Goal: Information Seeking & Learning: Learn about a topic

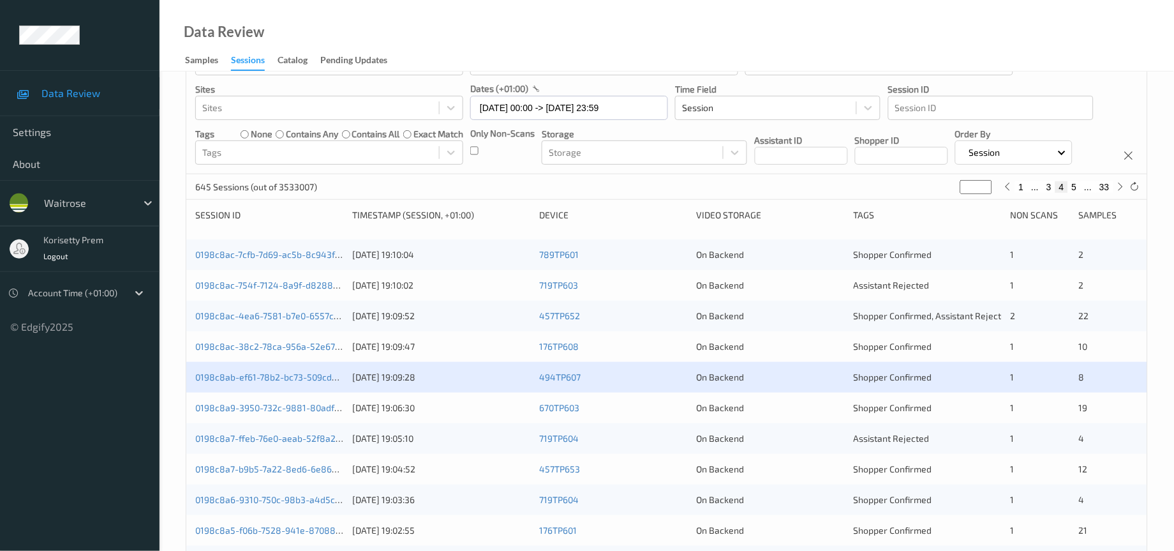
scroll to position [96, 0]
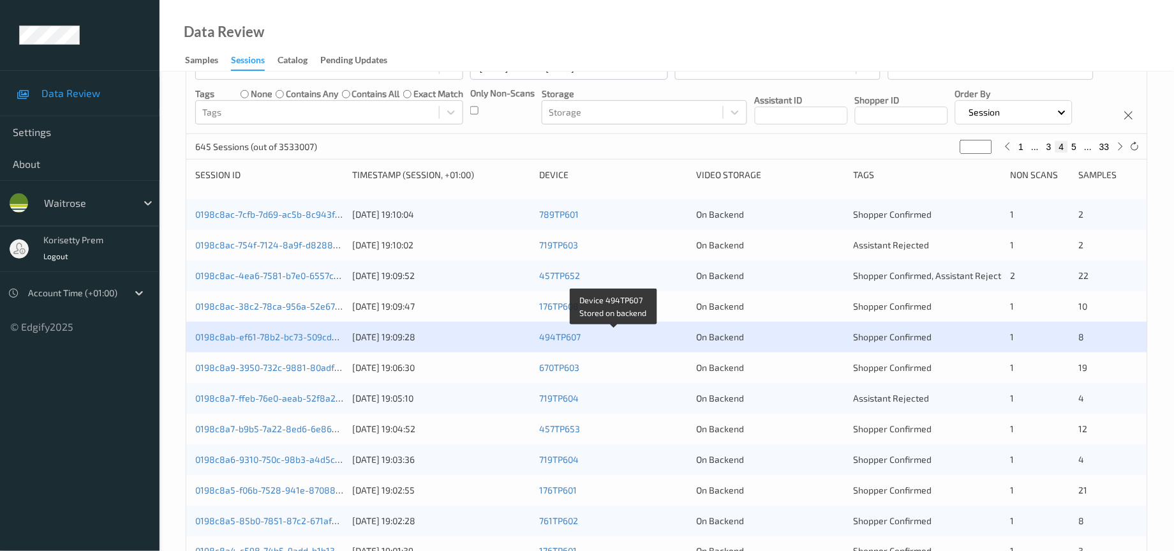
click at [626, 343] on div "494TP607" at bounding box center [613, 336] width 148 height 13
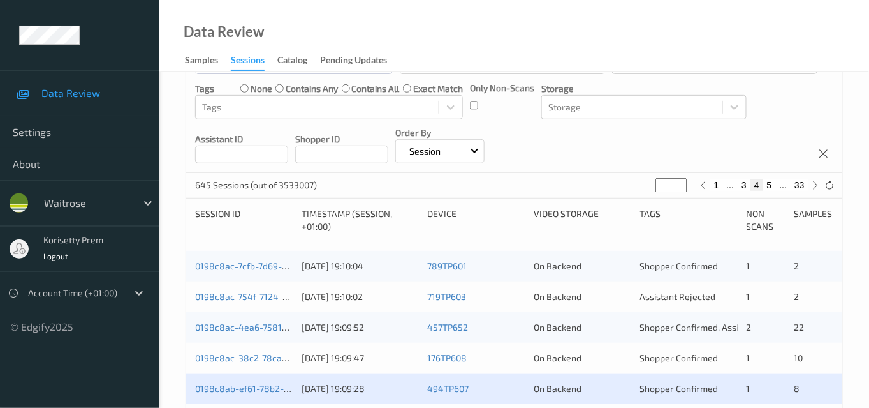
scroll to position [237, 0]
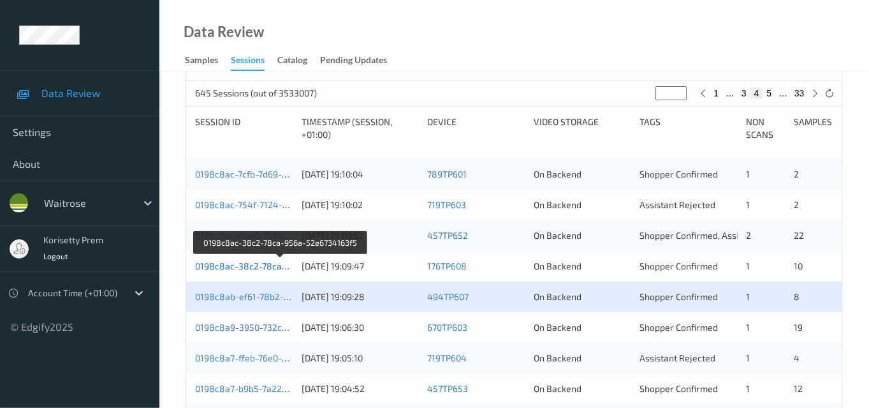
click at [267, 266] on link "0198c8ac-38c2-78ca-956a-52e6734163f5" at bounding box center [281, 265] width 173 height 11
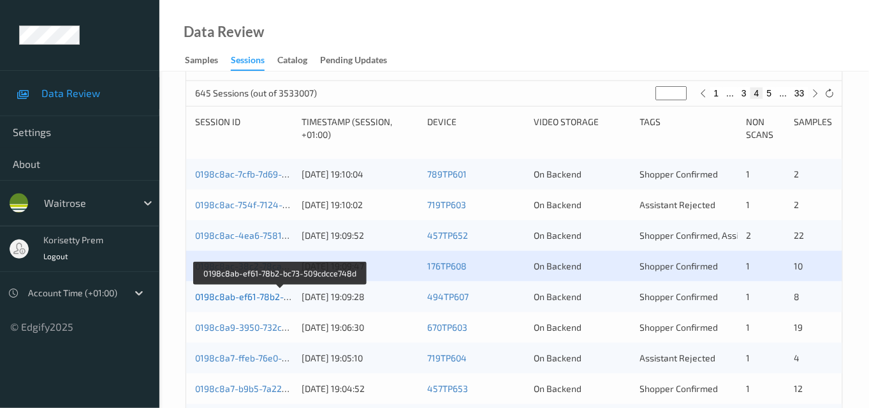
click at [267, 293] on link "0198c8ab-ef61-78b2-bc73-509cdcce748d" at bounding box center [281, 296] width 172 height 11
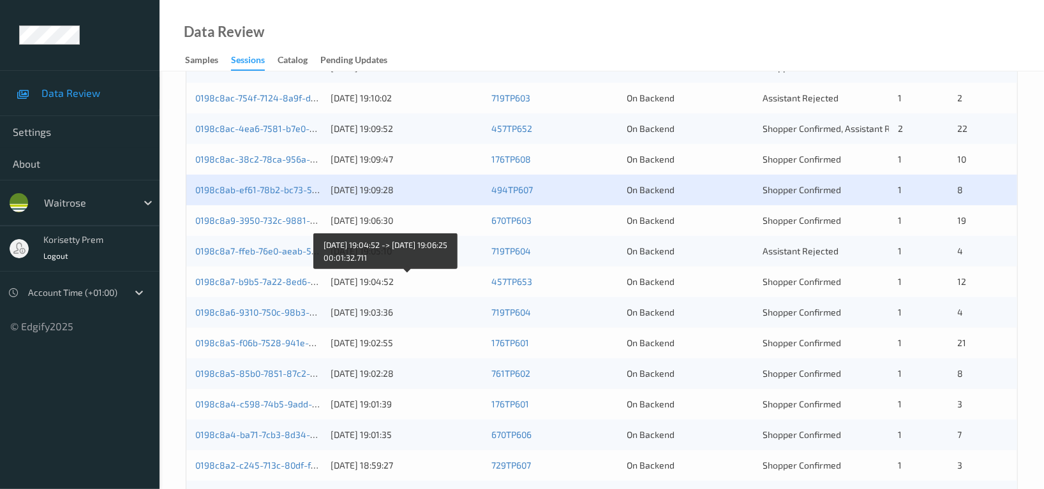
scroll to position [323, 0]
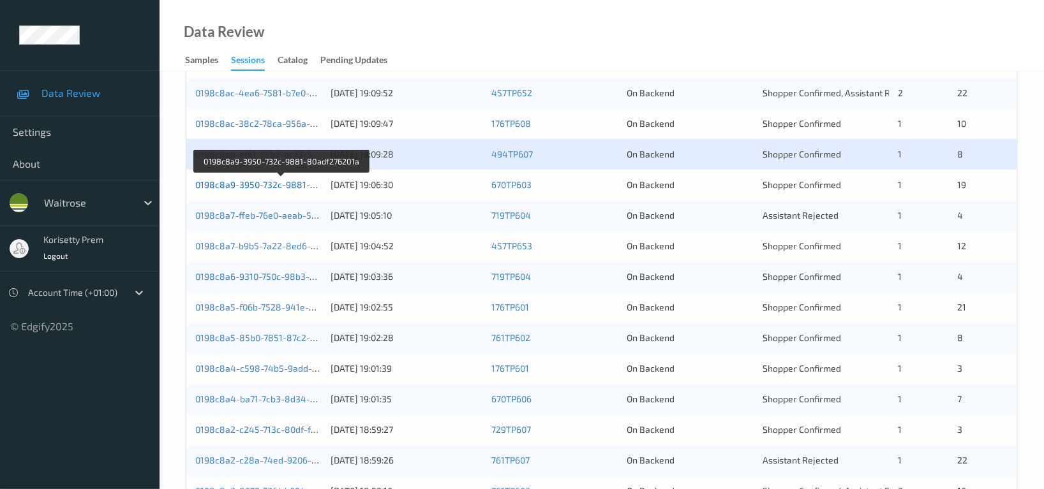
click at [286, 184] on link "0198c8a9-3950-732c-9881-80adf276201a" at bounding box center [281, 184] width 173 height 11
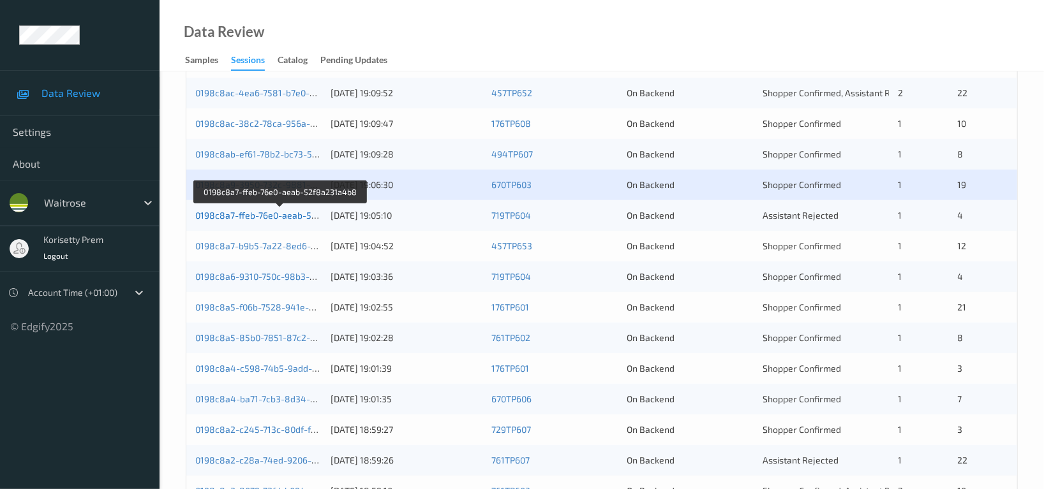
click at [292, 219] on link "0198c8a7-ffeb-76e0-aeab-52f8a231a4b8" at bounding box center [280, 215] width 171 height 11
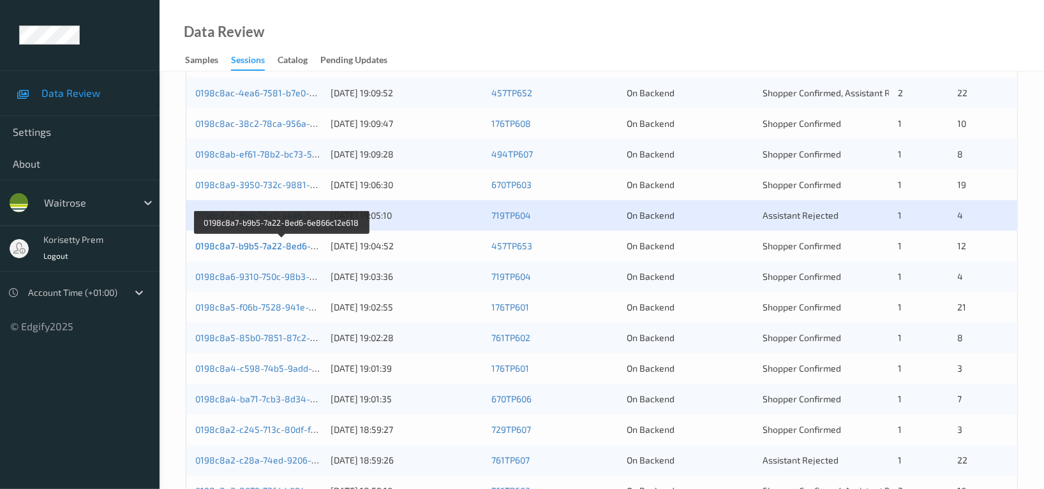
click at [293, 247] on link "0198c8a7-b9b5-7a22-8ed6-6e866c12e618" at bounding box center [282, 245] width 175 height 11
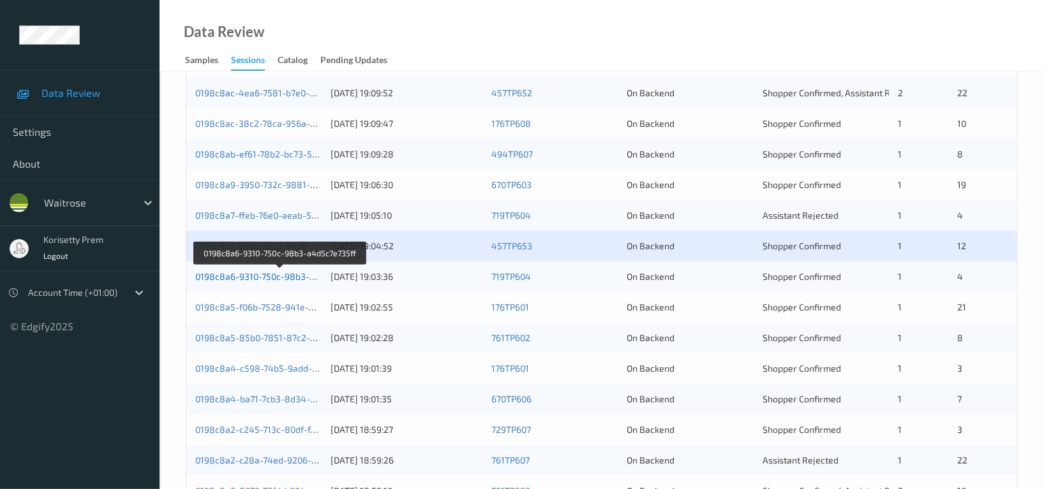
click at [296, 277] on link "0198c8a6-9310-750c-98b3-a4d5c7e735ff" at bounding box center [280, 276] width 170 height 11
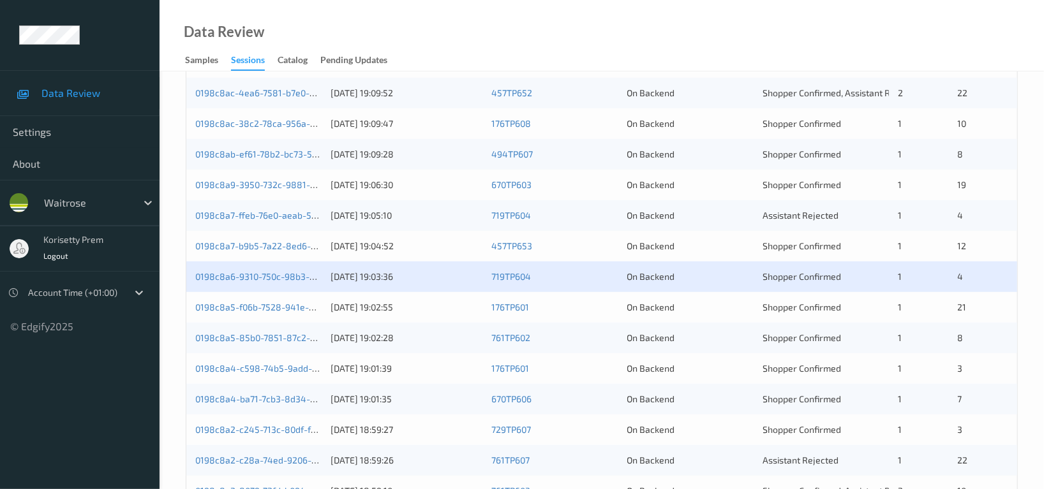
click at [294, 314] on div "0198c8a5-f06b-7528-941e-8708875973a7 20/08/2025 19:02:55 176TP601 On Backend Sh…" at bounding box center [601, 307] width 831 height 31
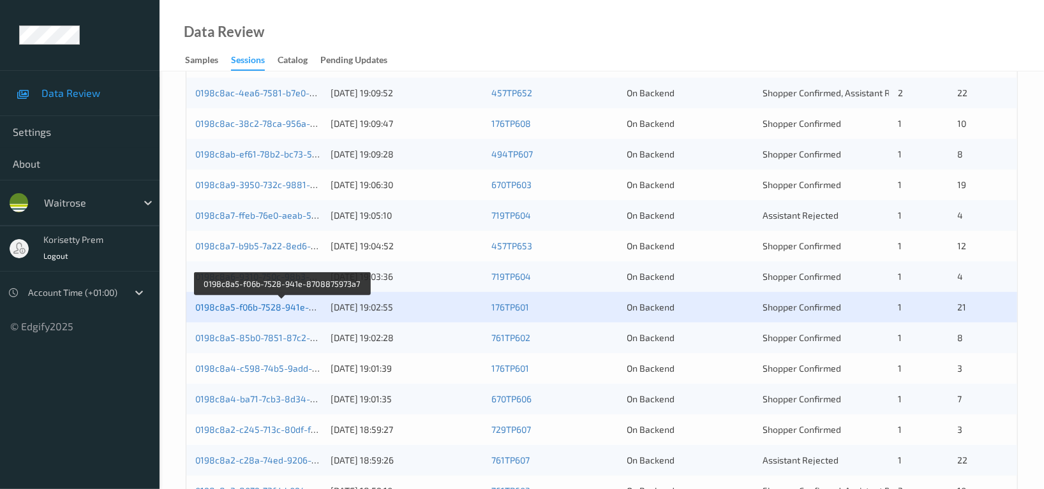
click at [286, 307] on link "0198c8a5-f06b-7528-941e-8708875973a7" at bounding box center [282, 307] width 174 height 11
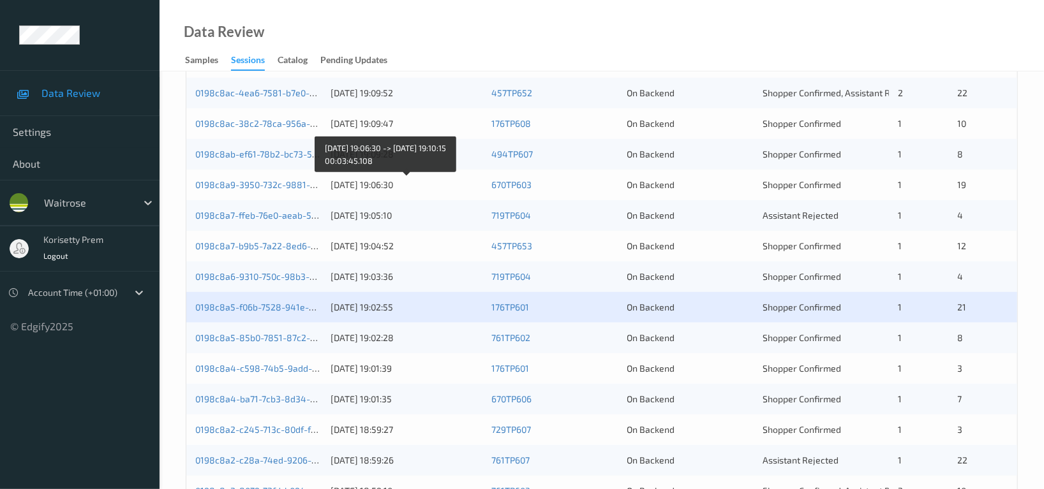
click at [351, 185] on div "20/08/2025 19:06:30" at bounding box center [406, 185] width 152 height 13
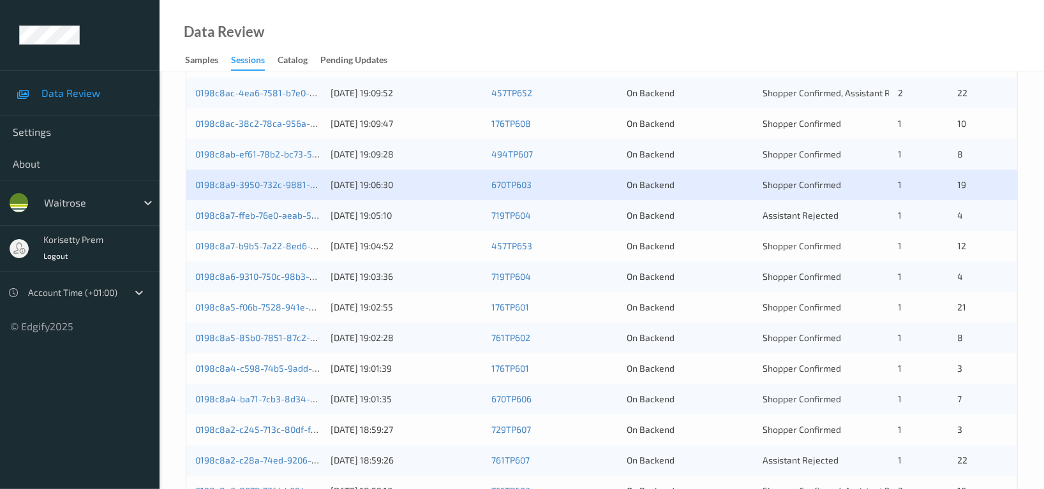
click at [399, 222] on div "0198c8a7-ffeb-76e0-aeab-52f8a231a4b8 20/08/2025 19:05:10 719TP604 On Backend As…" at bounding box center [601, 215] width 831 height 31
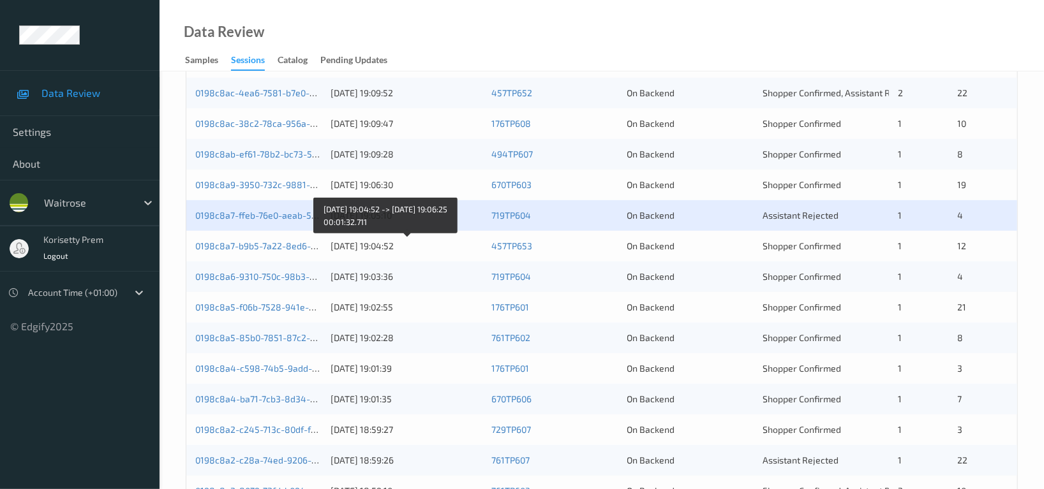
click at [383, 247] on div "20/08/2025 19:04:52" at bounding box center [406, 246] width 152 height 13
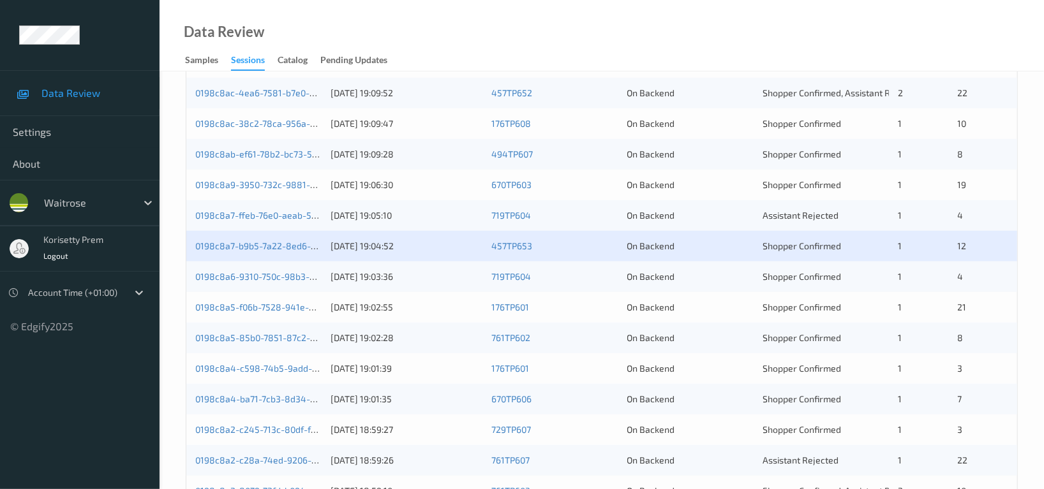
click at [659, 281] on div "On Backend" at bounding box center [690, 276] width 126 height 13
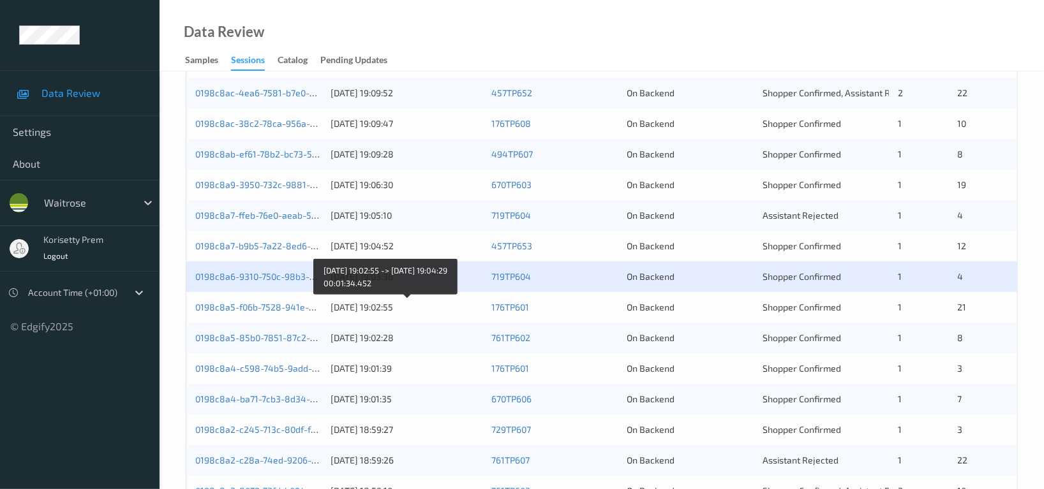
click at [383, 309] on div "20/08/2025 19:02:55" at bounding box center [406, 307] width 152 height 13
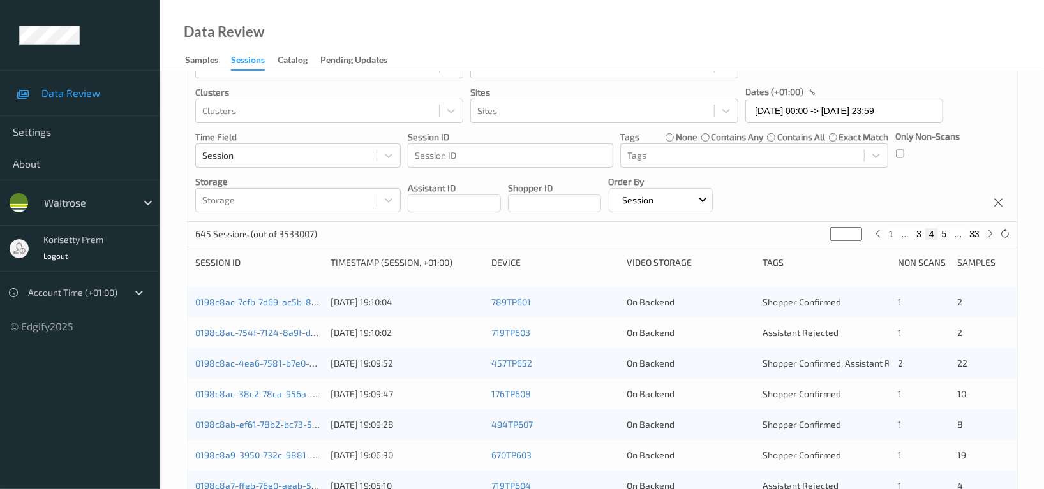
scroll to position [0, 0]
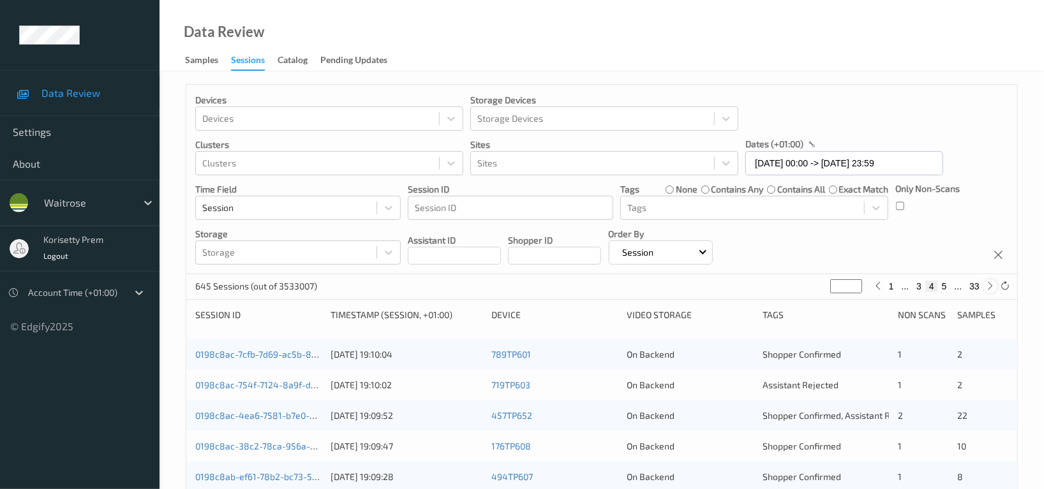
click at [989, 287] on icon at bounding box center [991, 286] width 10 height 10
type input "*"
click at [989, 287] on icon at bounding box center [991, 286] width 10 height 10
type input "*"
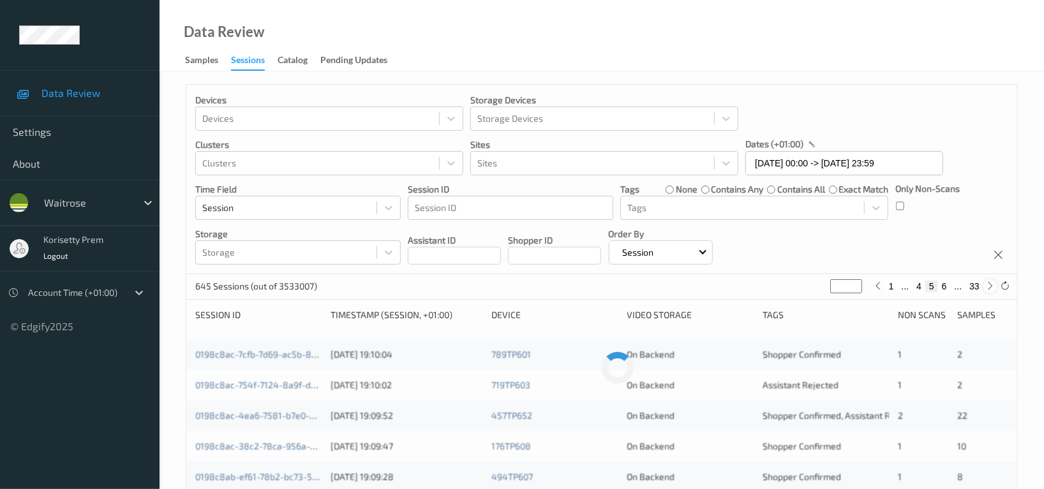
type input "*"
click at [989, 287] on icon at bounding box center [991, 286] width 10 height 10
type input "*"
click at [989, 287] on icon at bounding box center [991, 286] width 10 height 10
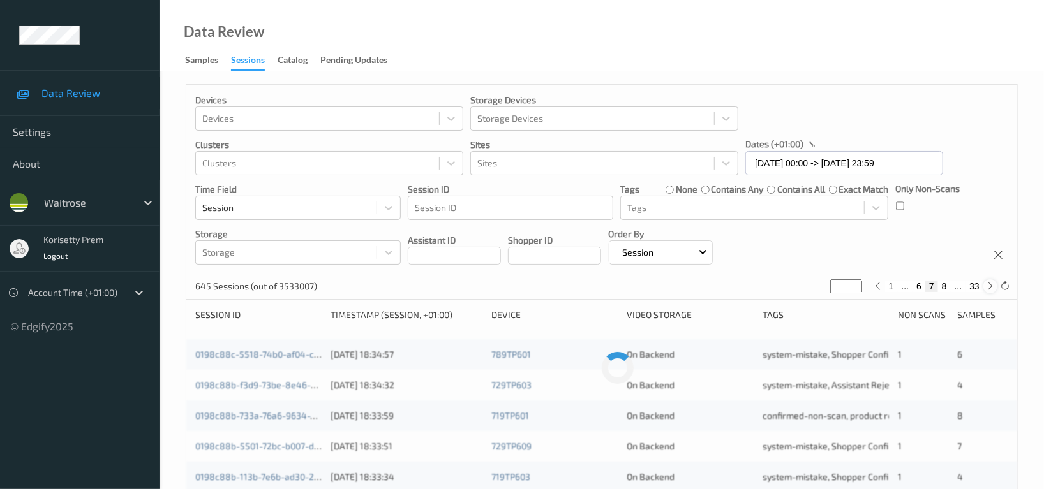
type input "*"
click at [989, 287] on icon at bounding box center [991, 286] width 10 height 10
type input "*"
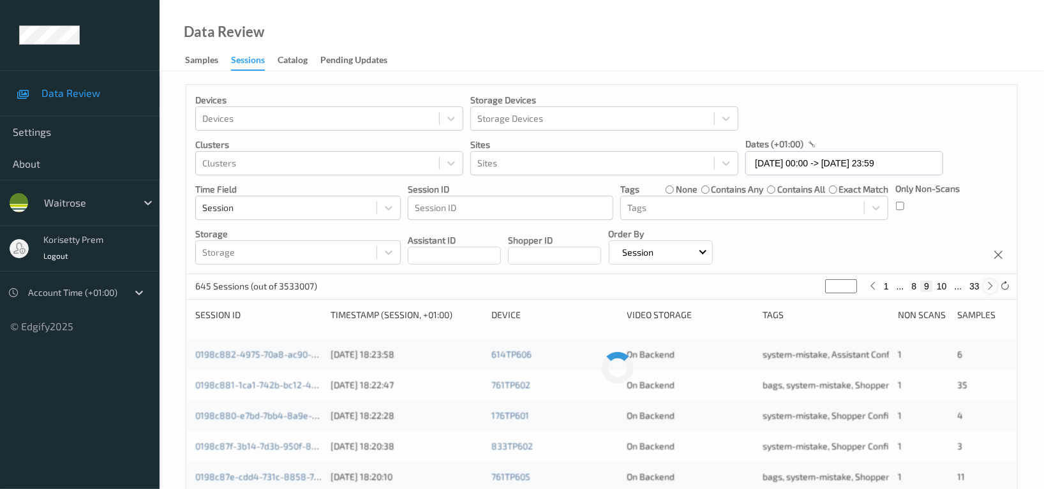
click at [989, 287] on icon at bounding box center [991, 286] width 10 height 10
type input "**"
click at [989, 287] on icon at bounding box center [991, 286] width 10 height 10
type input "**"
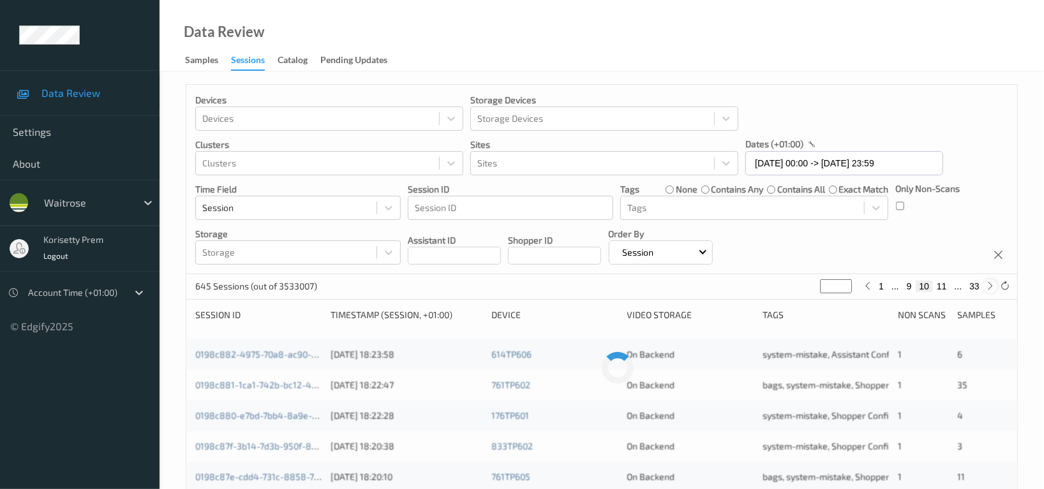
type input "**"
click at [989, 287] on icon at bounding box center [991, 286] width 10 height 10
type input "**"
click at [989, 287] on icon at bounding box center [991, 286] width 10 height 10
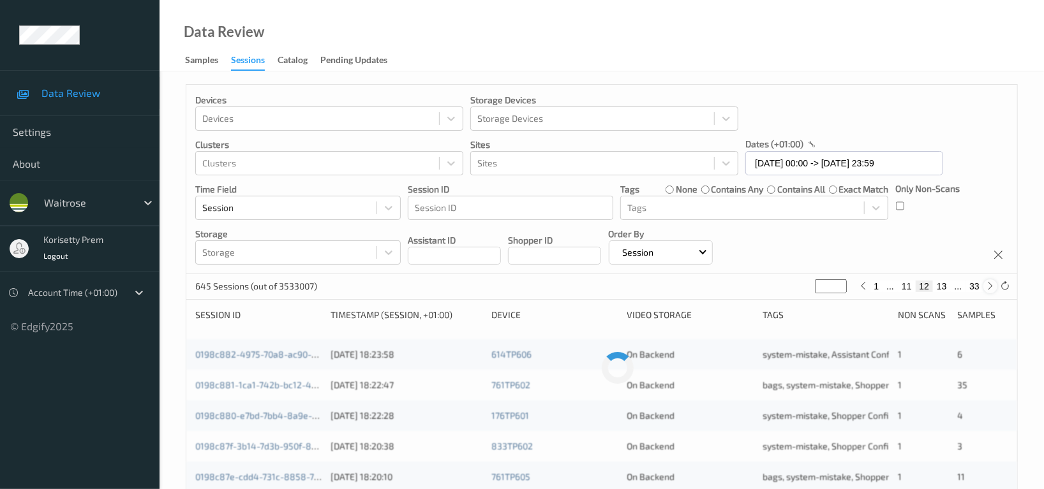
type input "**"
click at [989, 287] on icon at bounding box center [991, 286] width 10 height 10
type input "**"
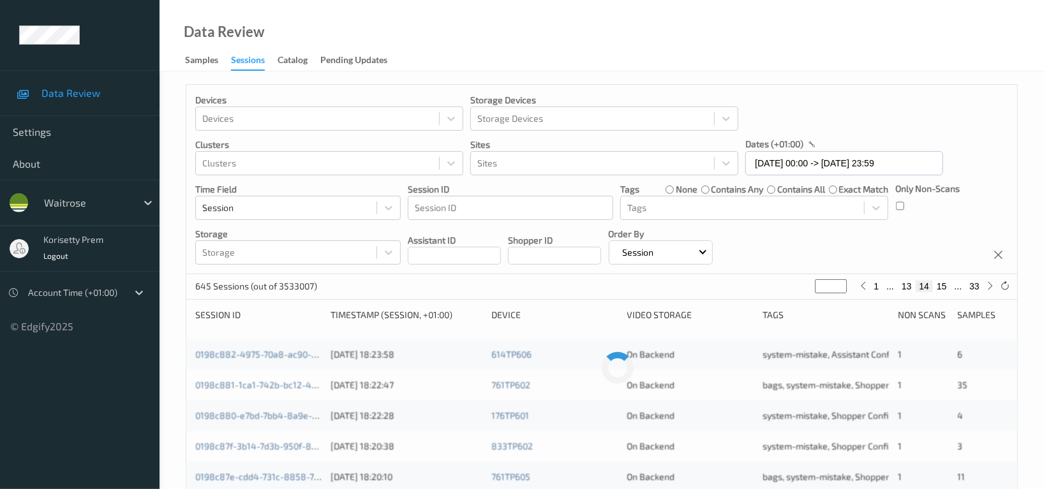
click at [831, 242] on div "Devices Devices Storage Devices Storage Devices Clusters Clusters Sites Sites d…" at bounding box center [601, 179] width 831 height 189
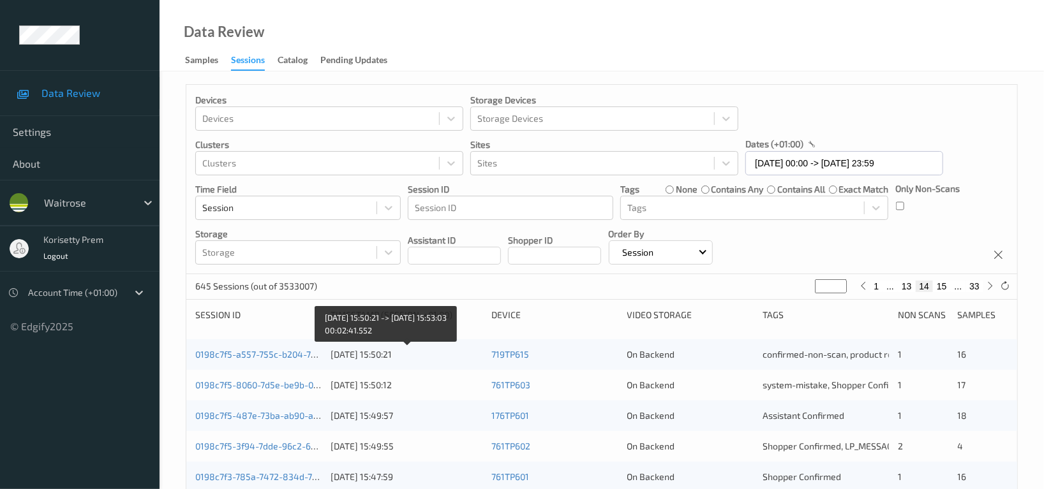
click at [387, 354] on div "20/08/2025 15:50:21" at bounding box center [406, 354] width 152 height 13
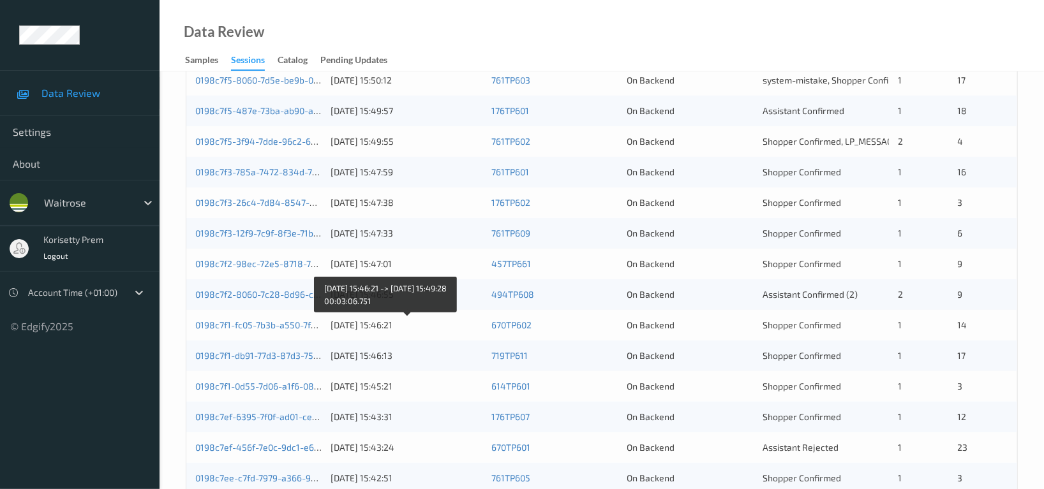
scroll to position [306, 0]
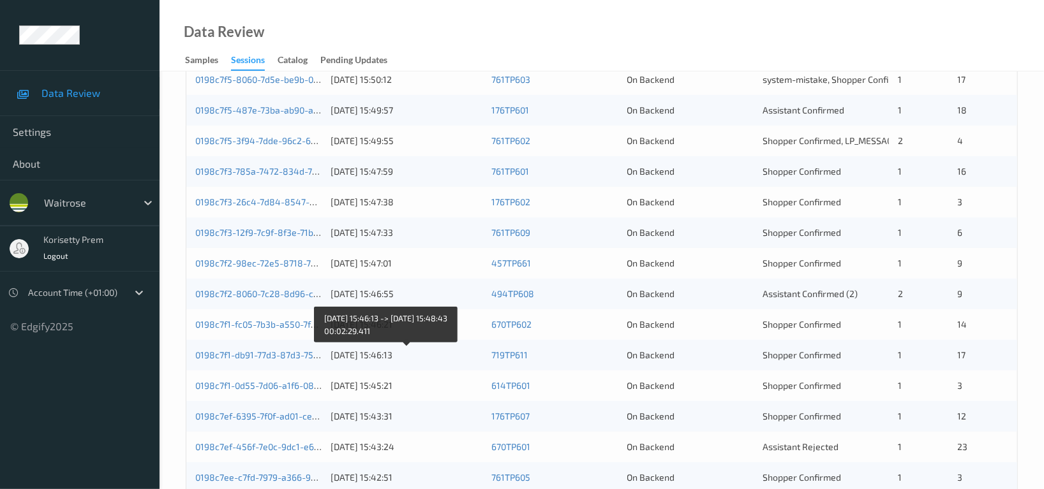
click at [404, 357] on div "20/08/2025 15:46:13" at bounding box center [406, 355] width 152 height 13
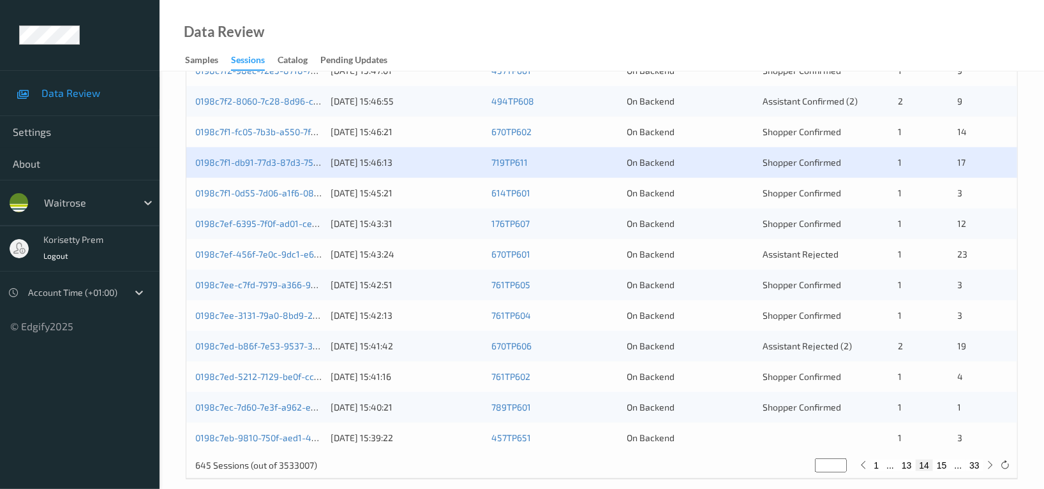
scroll to position [515, 0]
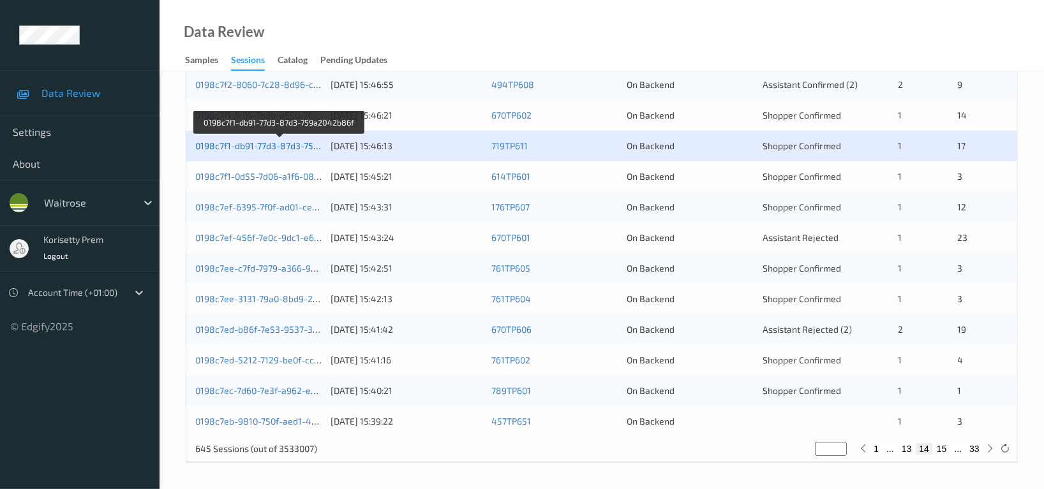
click at [279, 145] on link "0198c7f1-db91-77d3-87d3-759a2042b86f" at bounding box center [279, 145] width 168 height 11
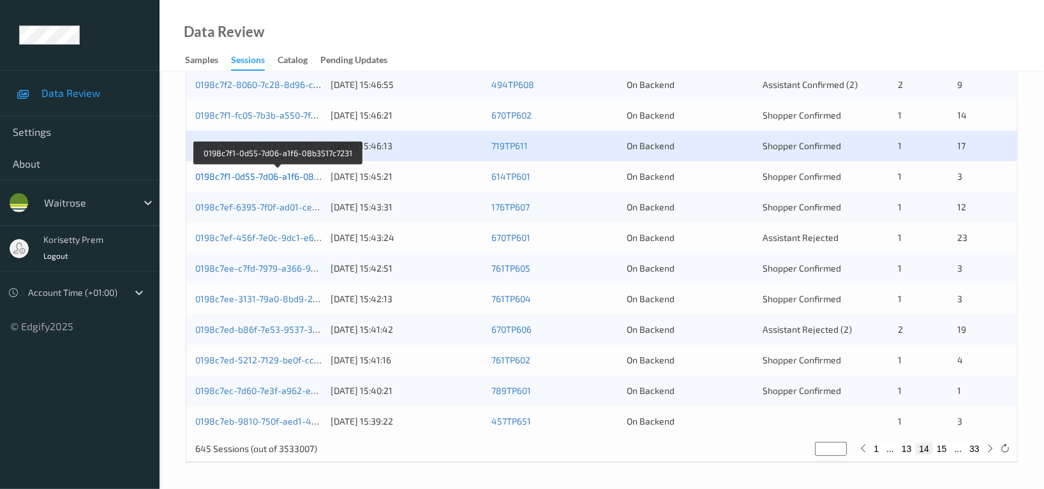
click at [274, 175] on link "0198c7f1-0d55-7d06-a1f6-08b3517c7231" at bounding box center [277, 176] width 165 height 11
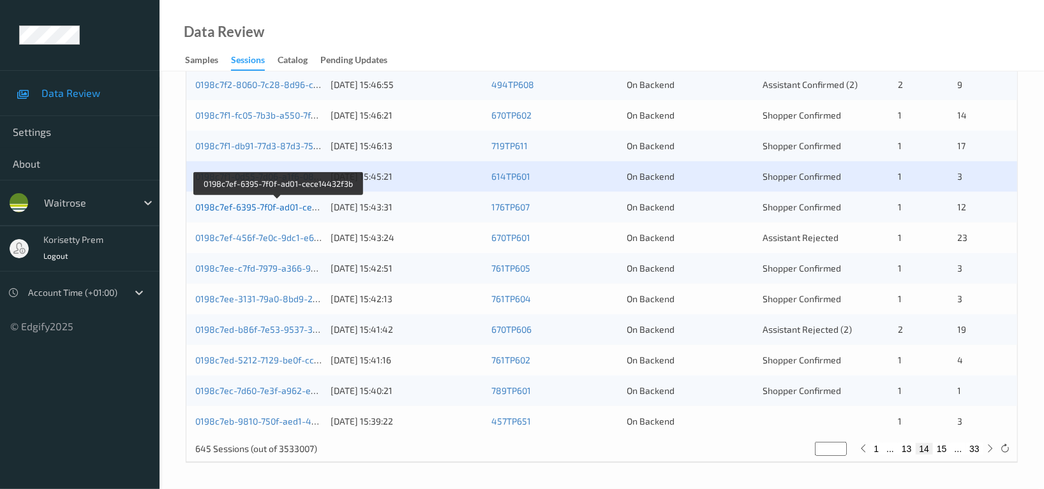
click at [279, 208] on link "0198c7ef-6395-7f0f-ad01-cece14432f3b" at bounding box center [277, 207] width 165 height 11
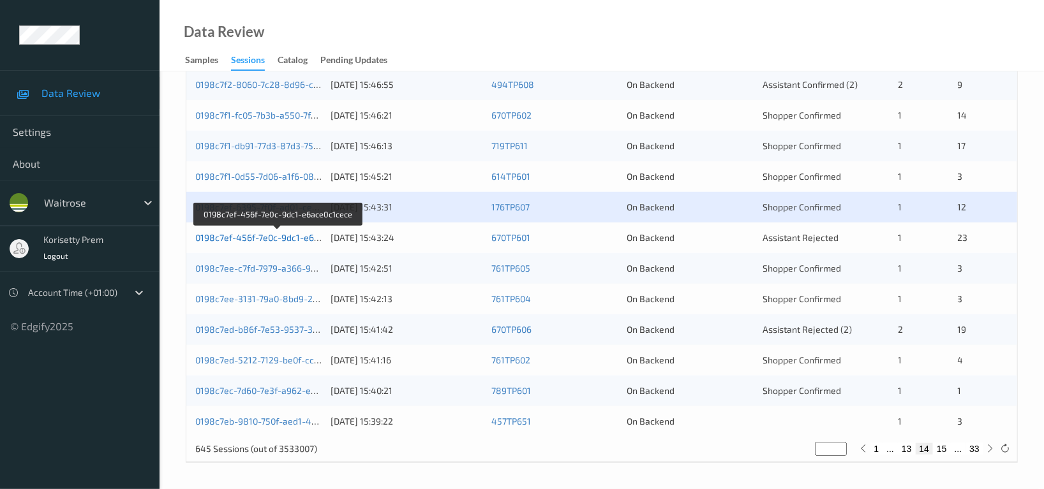
click at [285, 238] on link "0198c7ef-456f-7e0c-9dc1-e6ace0c1cece" at bounding box center [278, 237] width 166 height 11
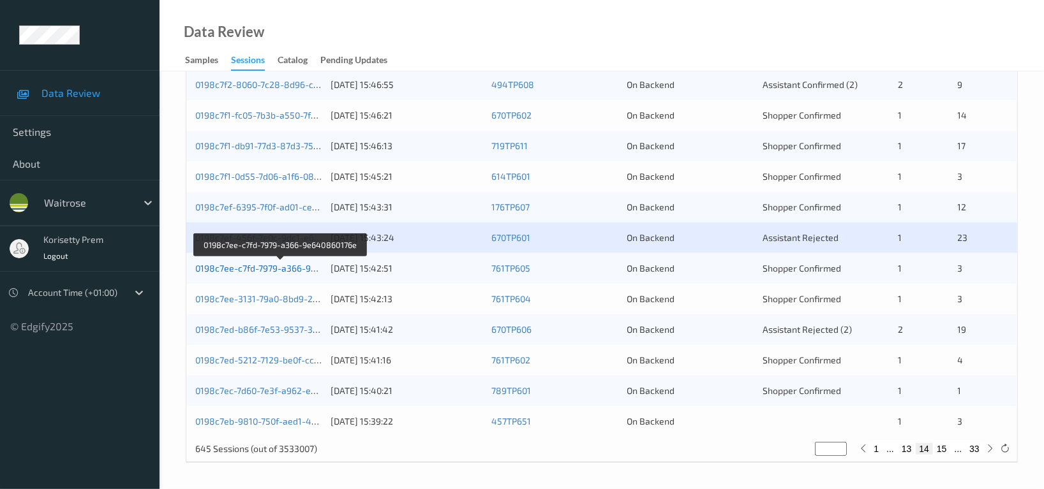
click at [286, 266] on link "0198c7ee-c7fd-7979-a366-9e640860176e" at bounding box center [280, 268] width 171 height 11
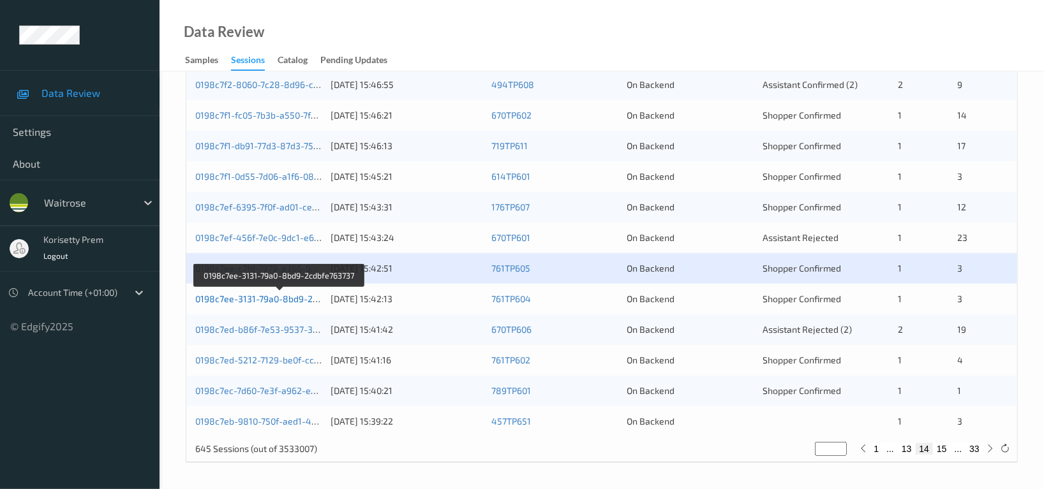
click at [280, 299] on link "0198c7ee-3131-79a0-8bd9-2cdbfe763737" at bounding box center [279, 298] width 169 height 11
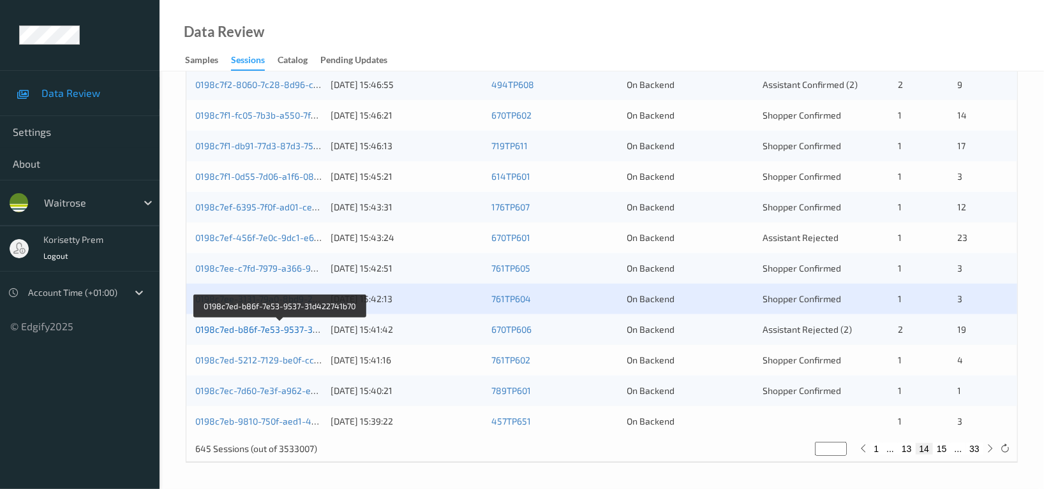
click at [285, 332] on link "0198c7ed-b86f-7e53-9537-31d422741b70" at bounding box center [280, 329] width 171 height 11
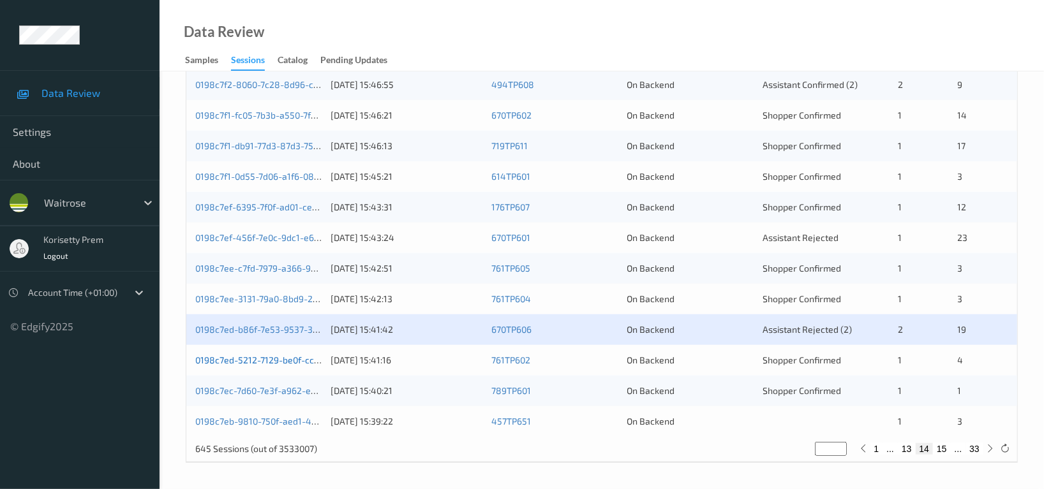
click at [293, 359] on link "0198c7ed-5212-7129-be0f-cc7d7a894461" at bounding box center [279, 360] width 169 height 11
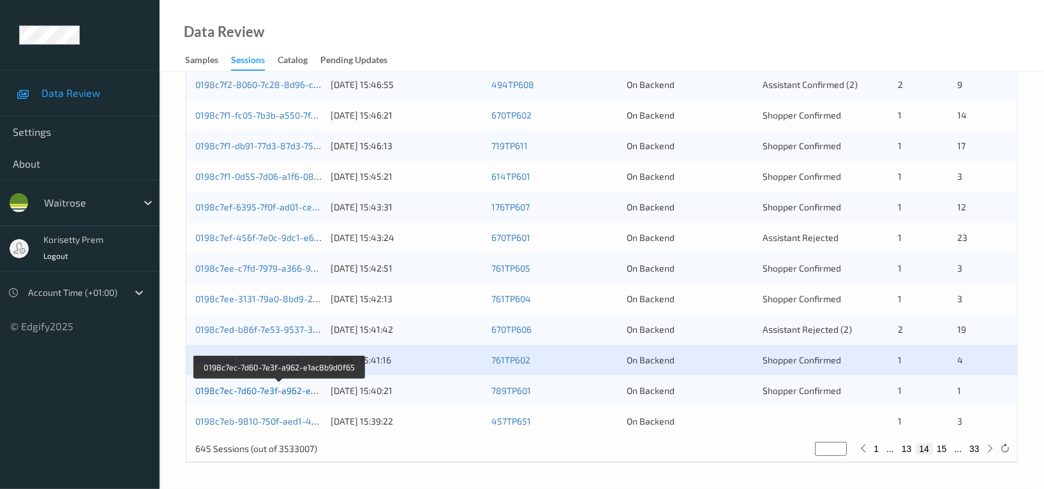
click at [286, 391] on link "0198c7ec-7d60-7e3f-a962-e1ac8b9d0f65" at bounding box center [279, 390] width 168 height 11
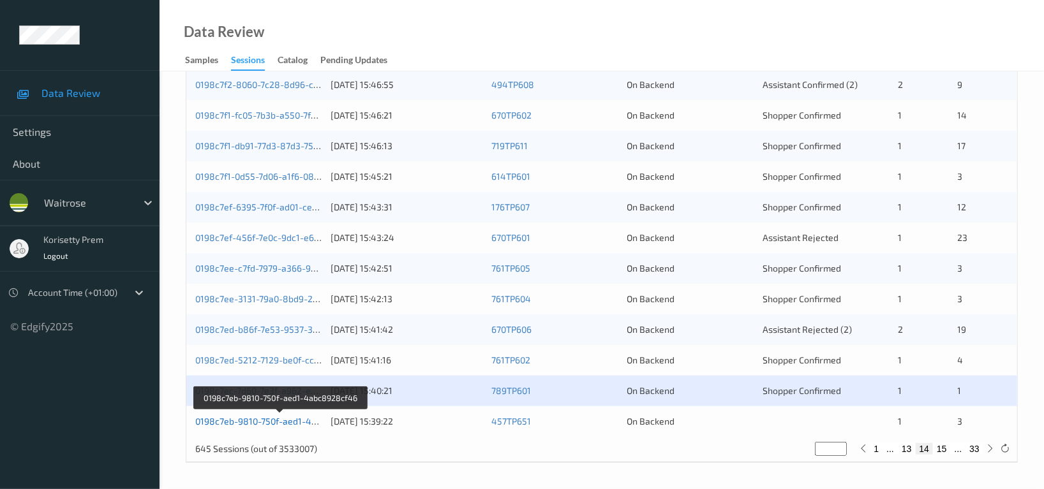
click at [281, 421] on link "0198c7eb-9810-750f-aed1-4abc8928cf46" at bounding box center [280, 421] width 171 height 11
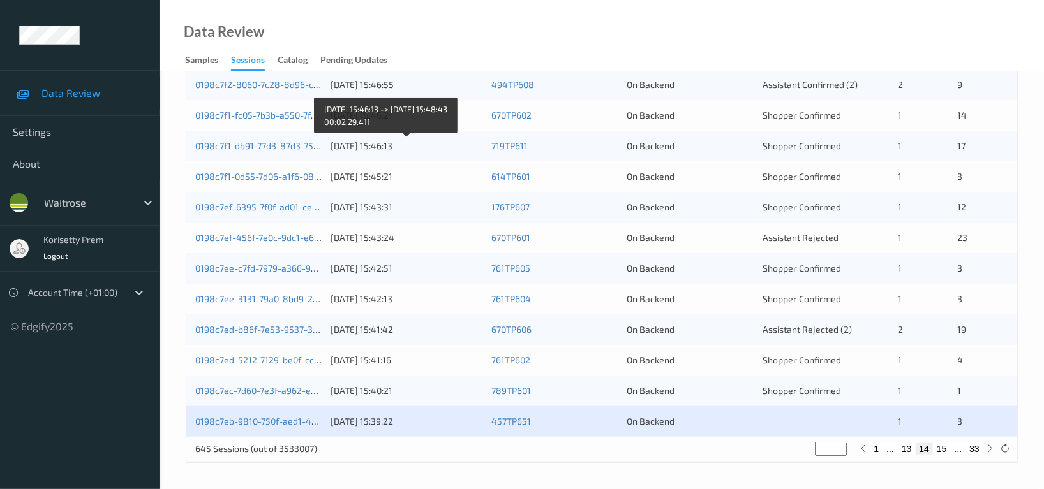
click at [377, 143] on div "20/08/2025 15:46:13" at bounding box center [406, 146] width 152 height 13
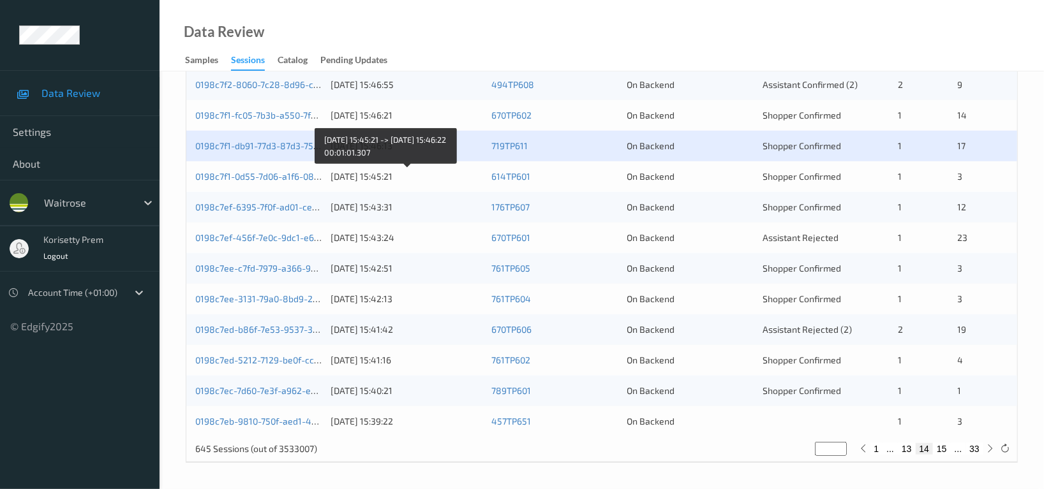
click at [434, 177] on div "20/08/2025 15:45:21" at bounding box center [406, 176] width 152 height 13
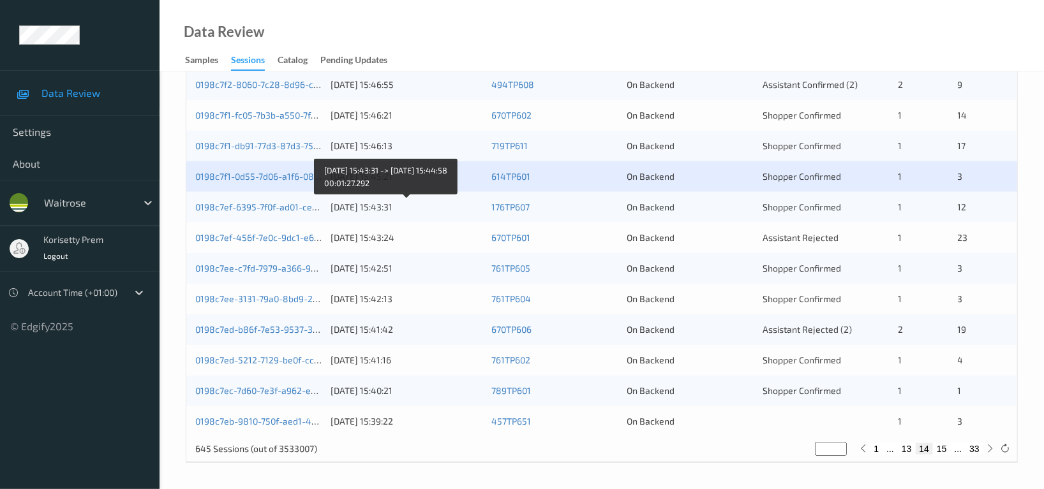
click at [382, 209] on div "20/08/2025 15:43:31" at bounding box center [406, 207] width 152 height 13
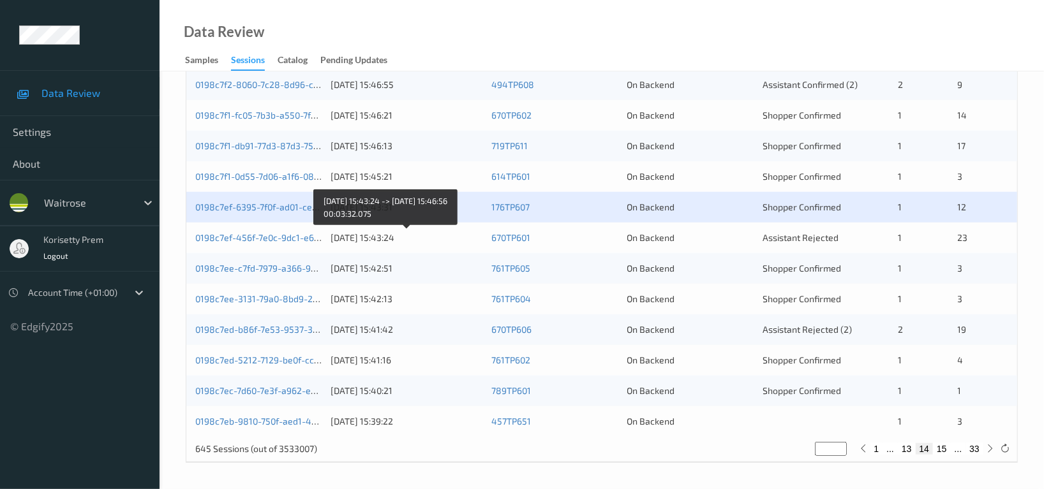
click at [406, 240] on div "20/08/2025 15:43:24" at bounding box center [406, 238] width 152 height 13
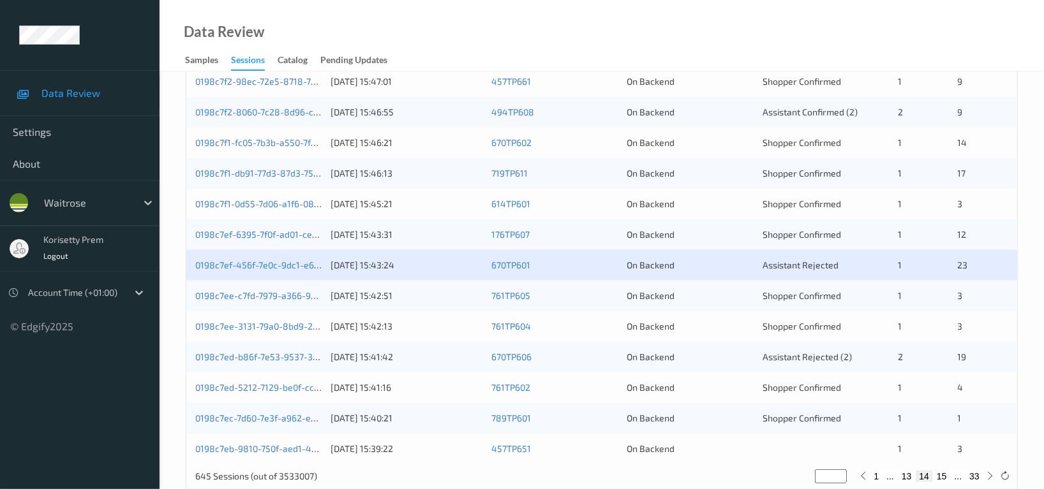
scroll to position [510, 0]
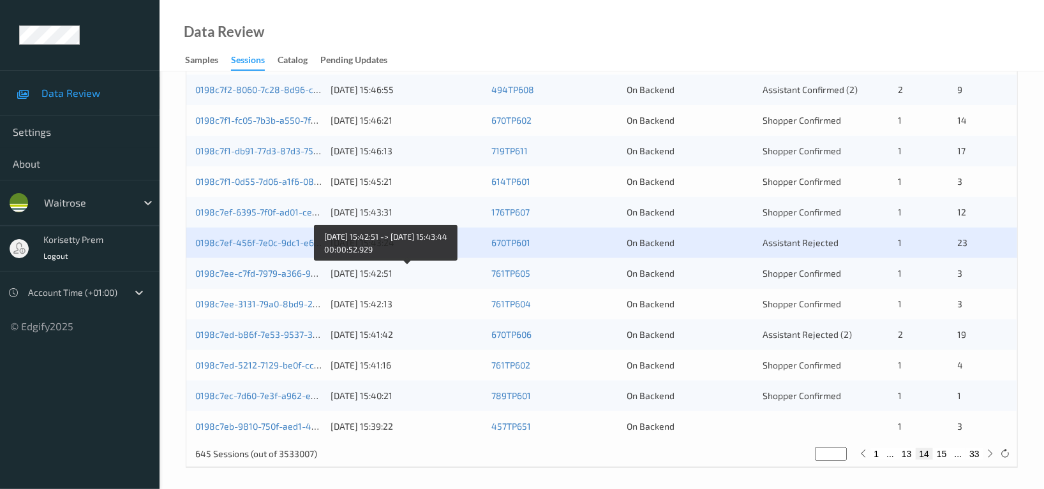
click at [441, 270] on div "20/08/2025 15:42:51" at bounding box center [406, 273] width 152 height 13
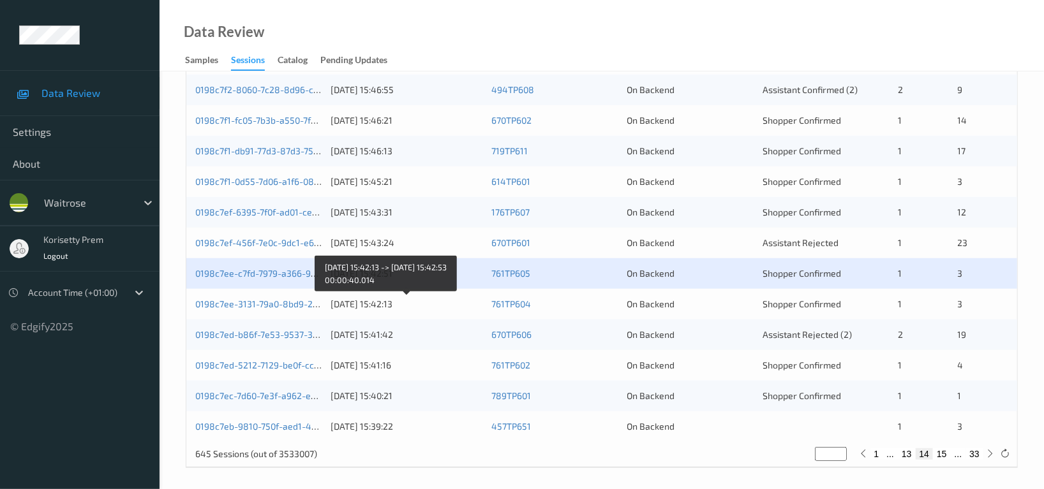
click at [465, 307] on div "20/08/2025 15:42:13" at bounding box center [406, 304] width 152 height 13
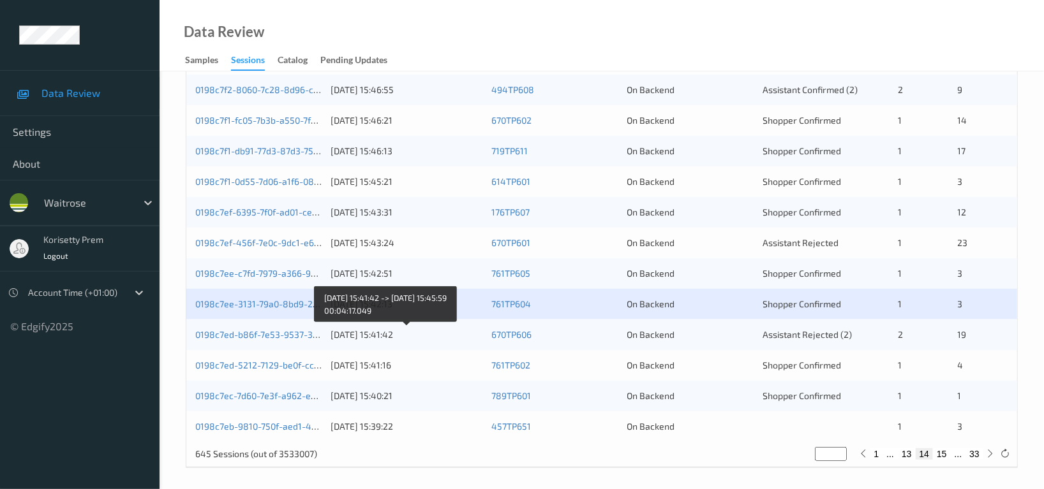
click at [346, 336] on div "20/08/2025 15:41:42" at bounding box center [406, 335] width 152 height 13
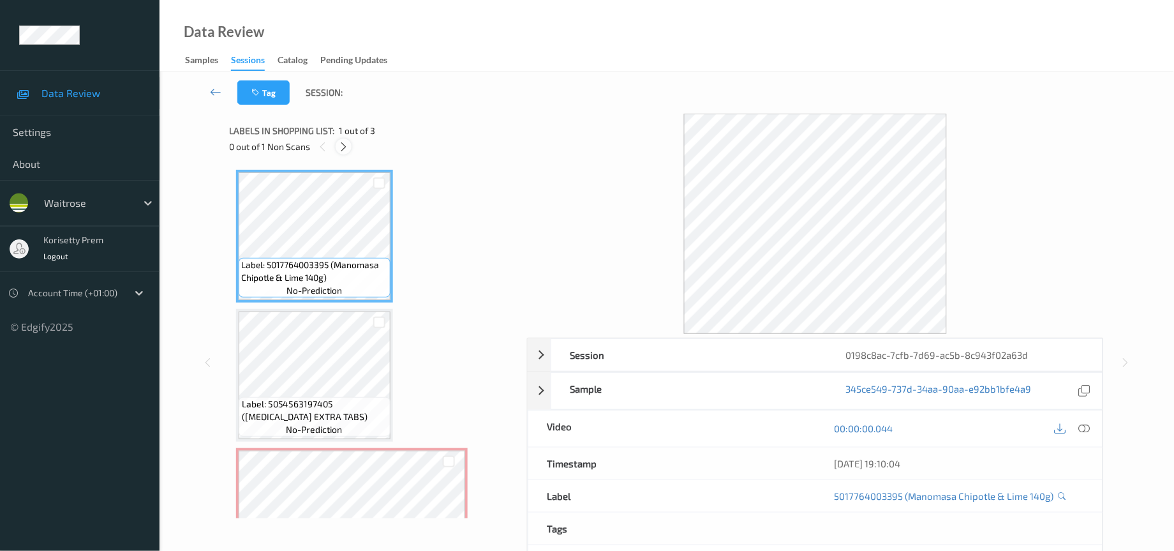
click at [341, 144] on icon at bounding box center [343, 146] width 11 height 11
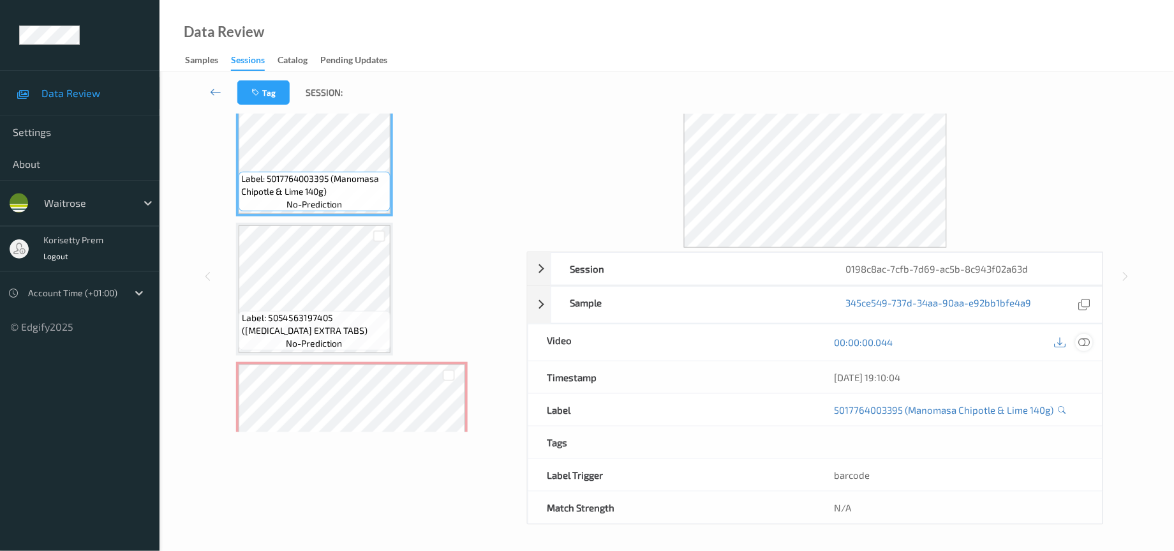
click at [1085, 344] on icon at bounding box center [1084, 341] width 11 height 11
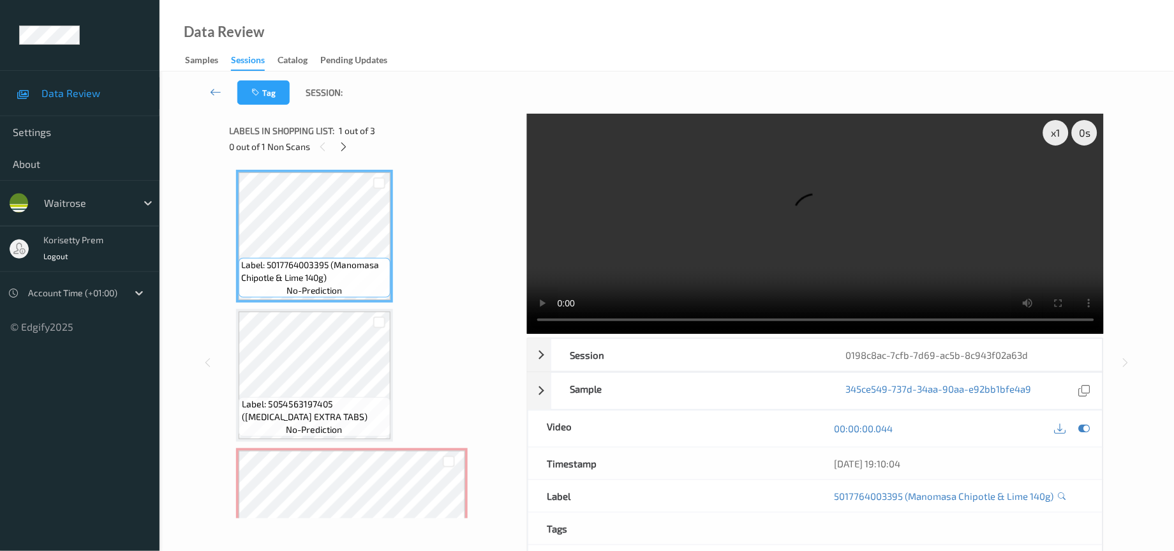
click at [695, 226] on video at bounding box center [815, 224] width 577 height 220
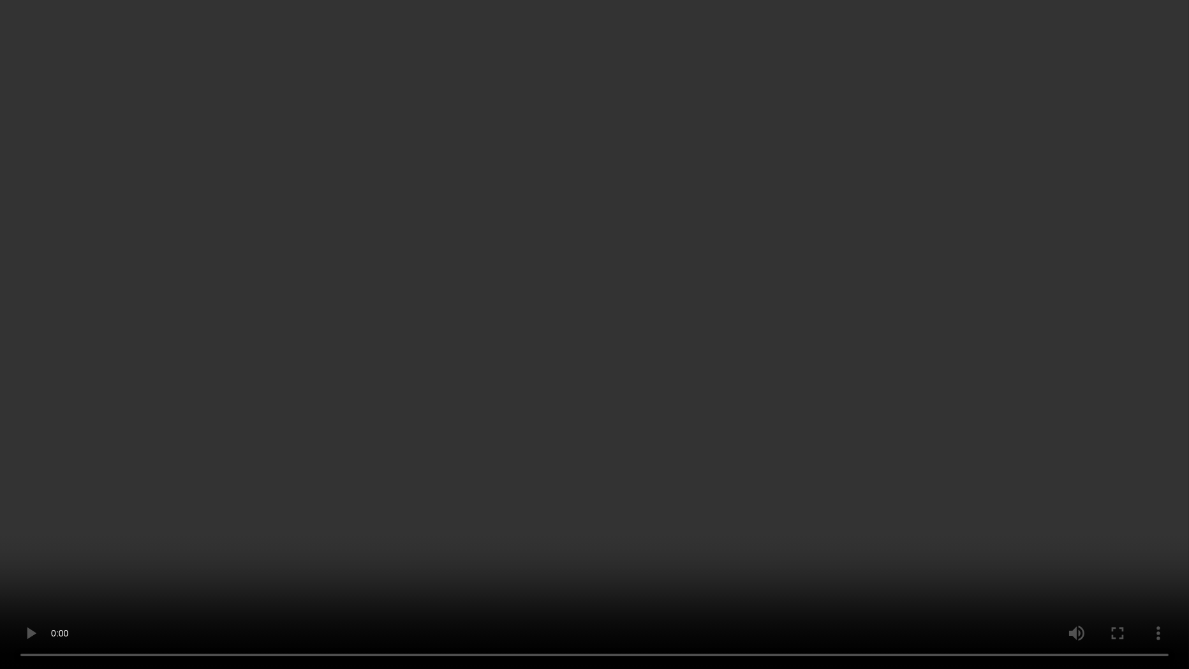
click at [884, 257] on video at bounding box center [594, 334] width 1189 height 669
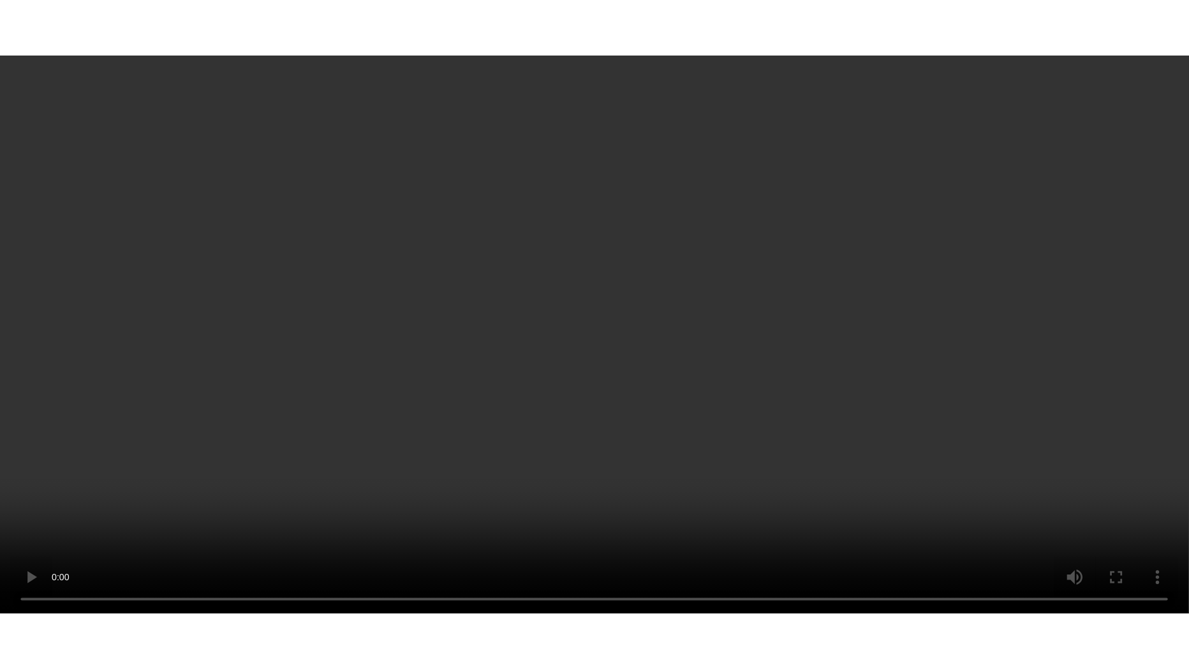
scroll to position [63, 0]
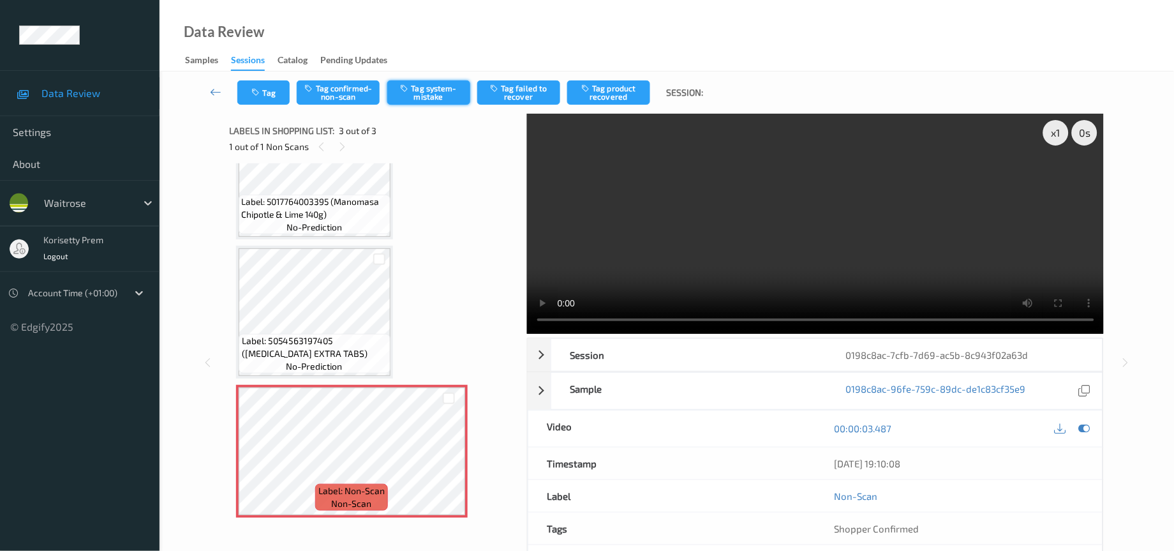
click at [451, 93] on button "Tag system-mistake" at bounding box center [428, 92] width 83 height 24
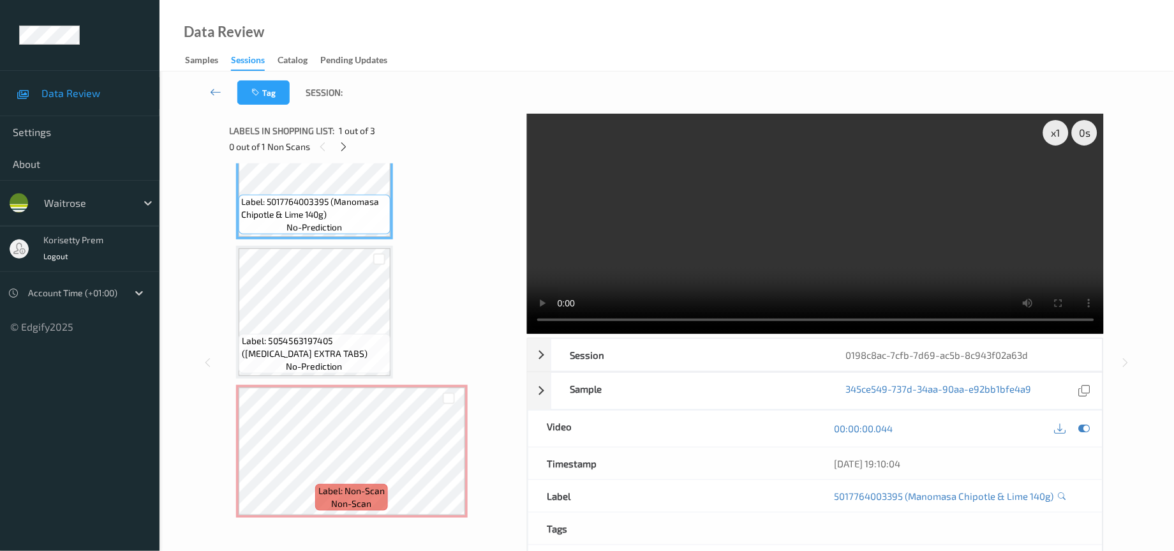
click at [593, 280] on video at bounding box center [815, 224] width 577 height 220
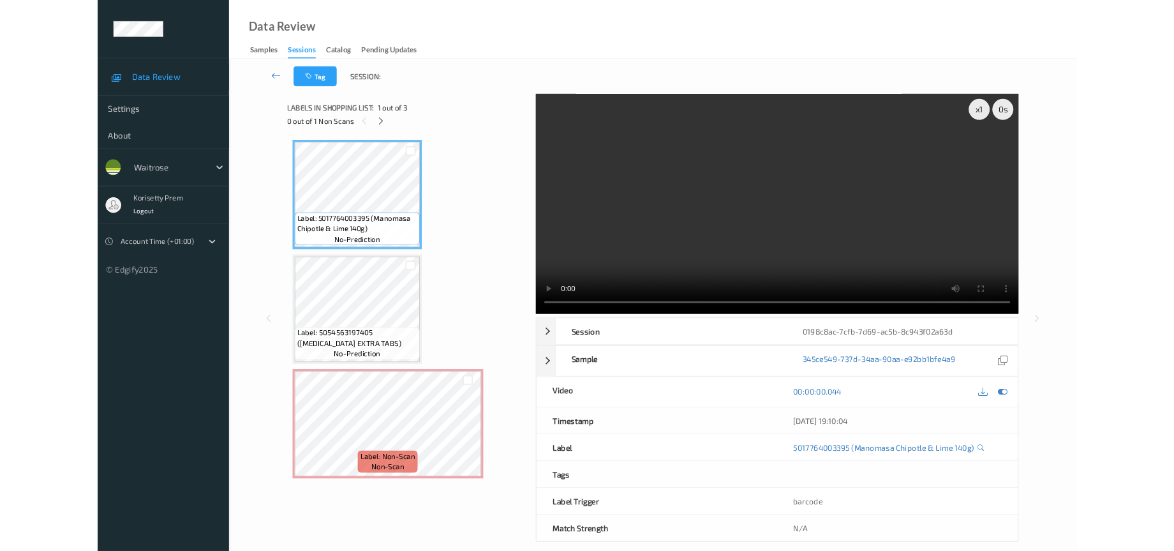
scroll to position [0, 0]
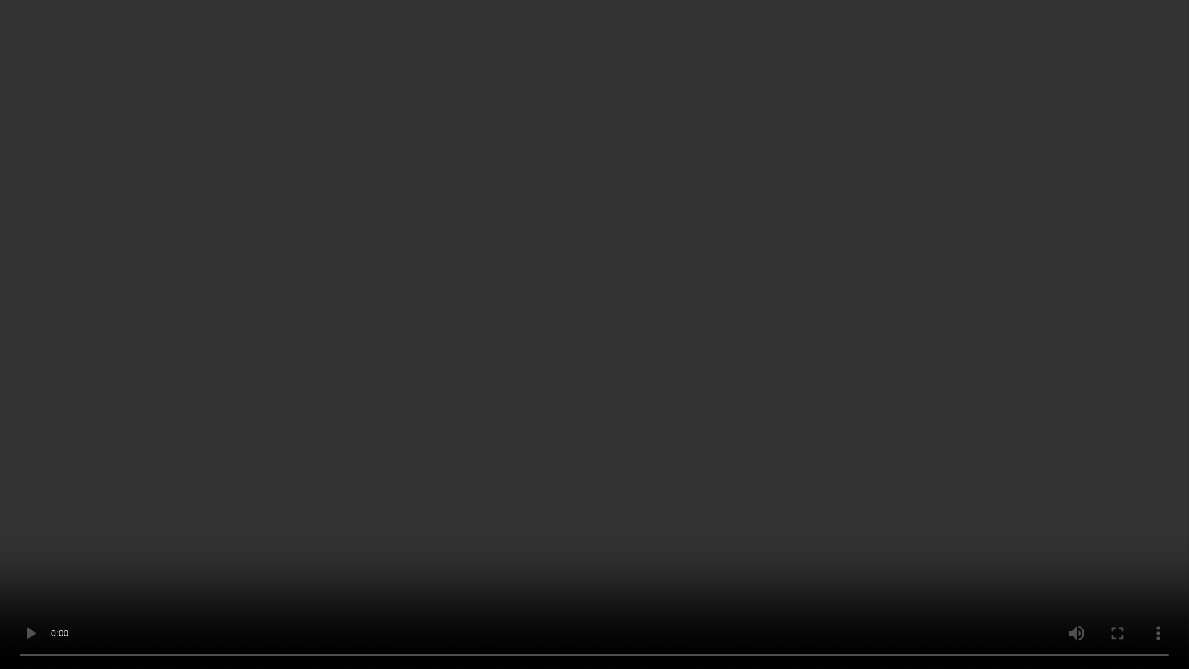
click at [498, 508] on video at bounding box center [594, 334] width 1189 height 669
click at [255, 204] on video at bounding box center [594, 334] width 1189 height 669
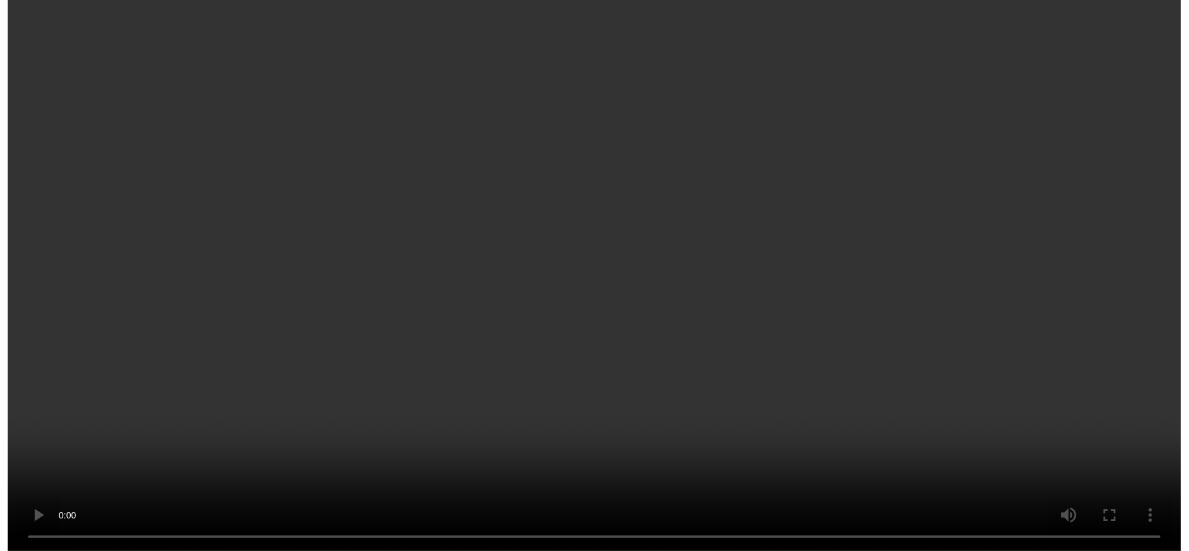
scroll to position [63, 0]
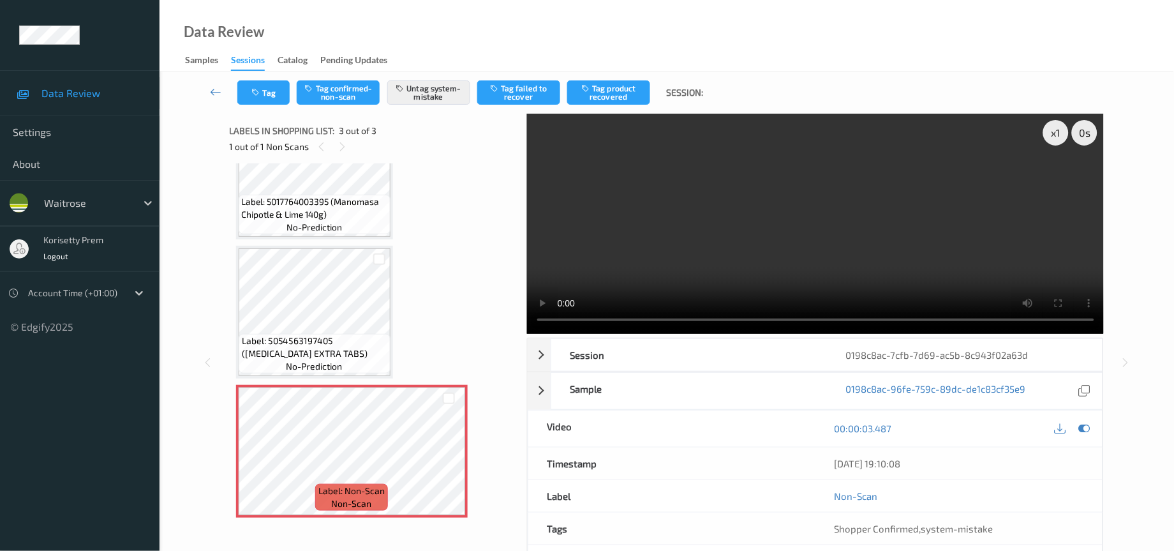
click at [414, 311] on div "Label: 5017764003395 (Manomasa Chipotle & Lime 140g) no-prediction Label: 50545…" at bounding box center [374, 312] width 276 height 411
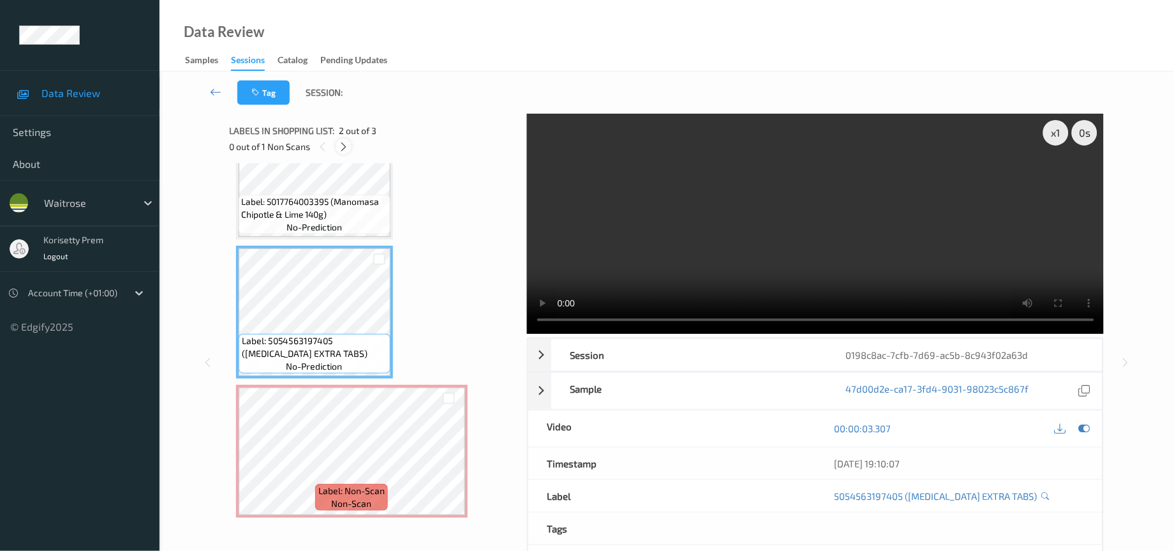
click at [343, 149] on icon at bounding box center [343, 146] width 11 height 11
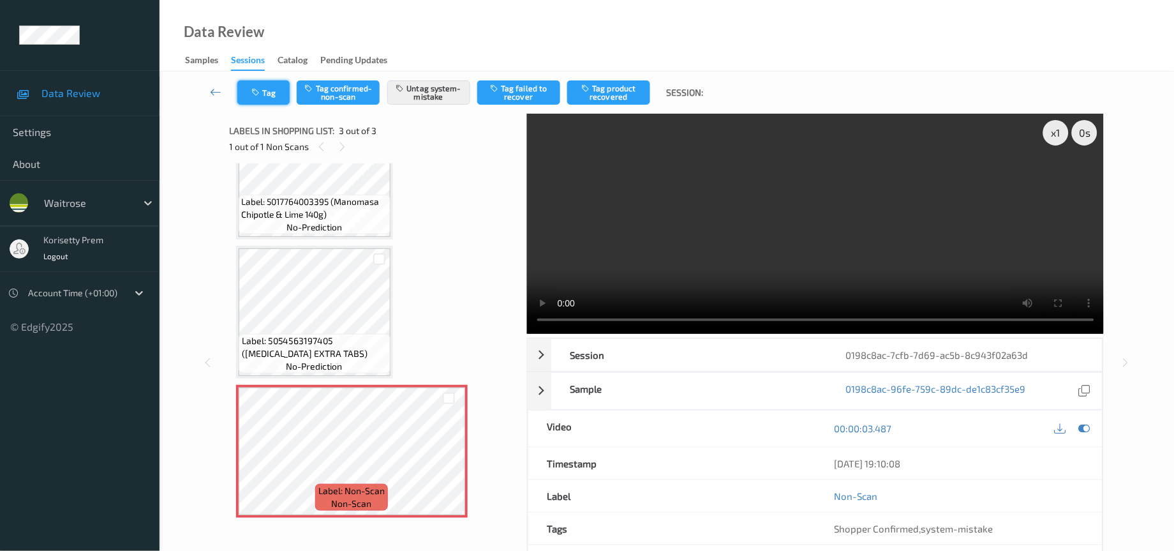
click at [287, 98] on button "Tag" at bounding box center [263, 92] width 52 height 24
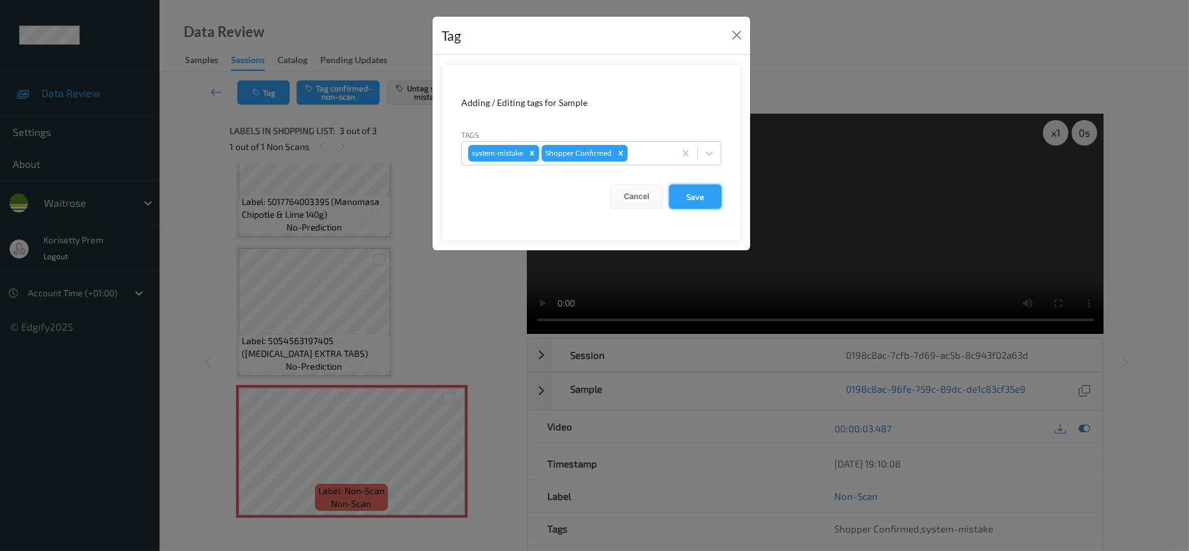
click at [707, 200] on button "Save" at bounding box center [695, 196] width 52 height 24
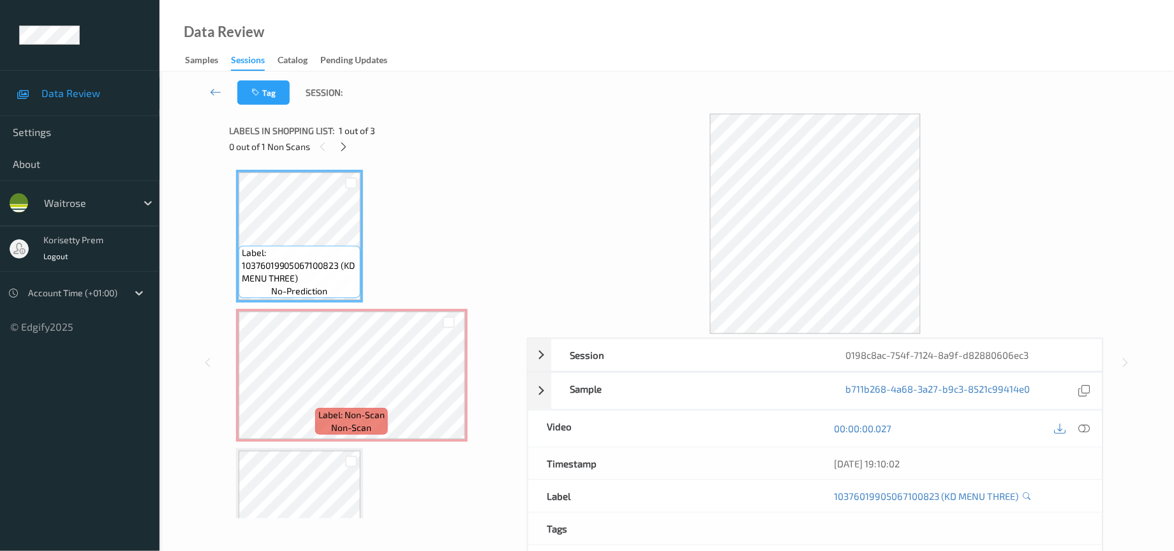
click at [610, 91] on div "Tag Session:" at bounding box center [667, 92] width 962 height 42
click at [341, 147] on icon at bounding box center [343, 146] width 11 height 11
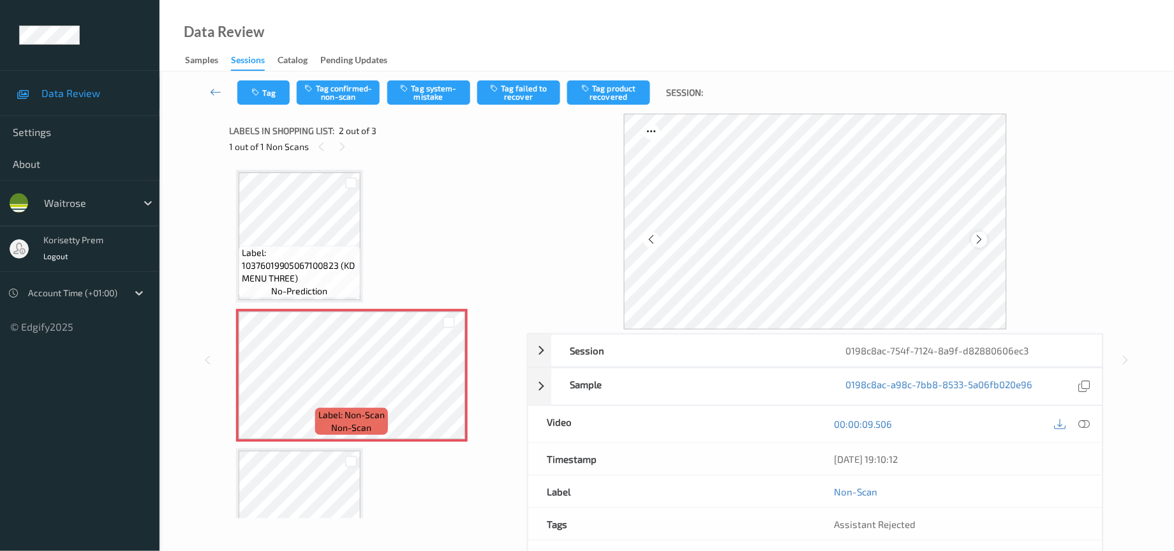
click at [976, 237] on icon at bounding box center [979, 238] width 11 height 11
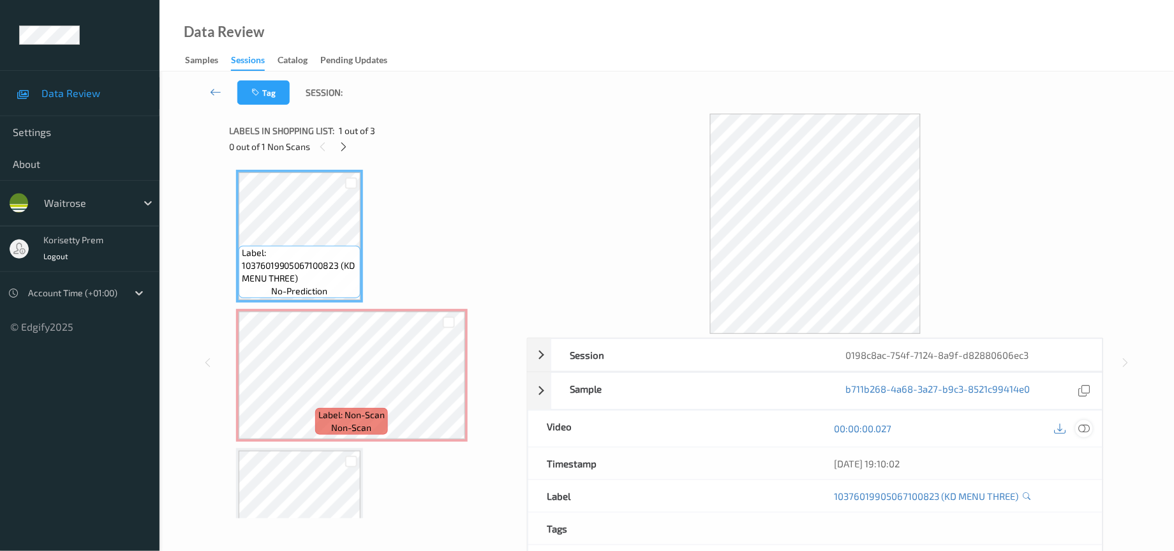
click at [1084, 428] on icon at bounding box center [1084, 427] width 11 height 11
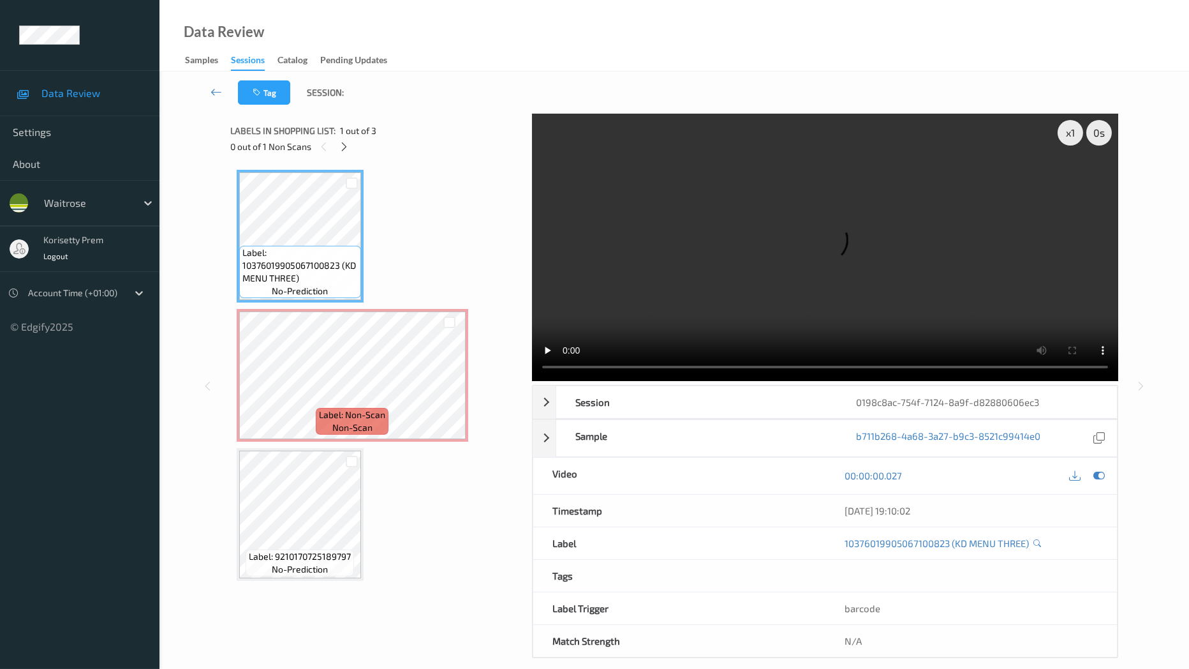
click at [532, 381] on video at bounding box center [825, 247] width 586 height 267
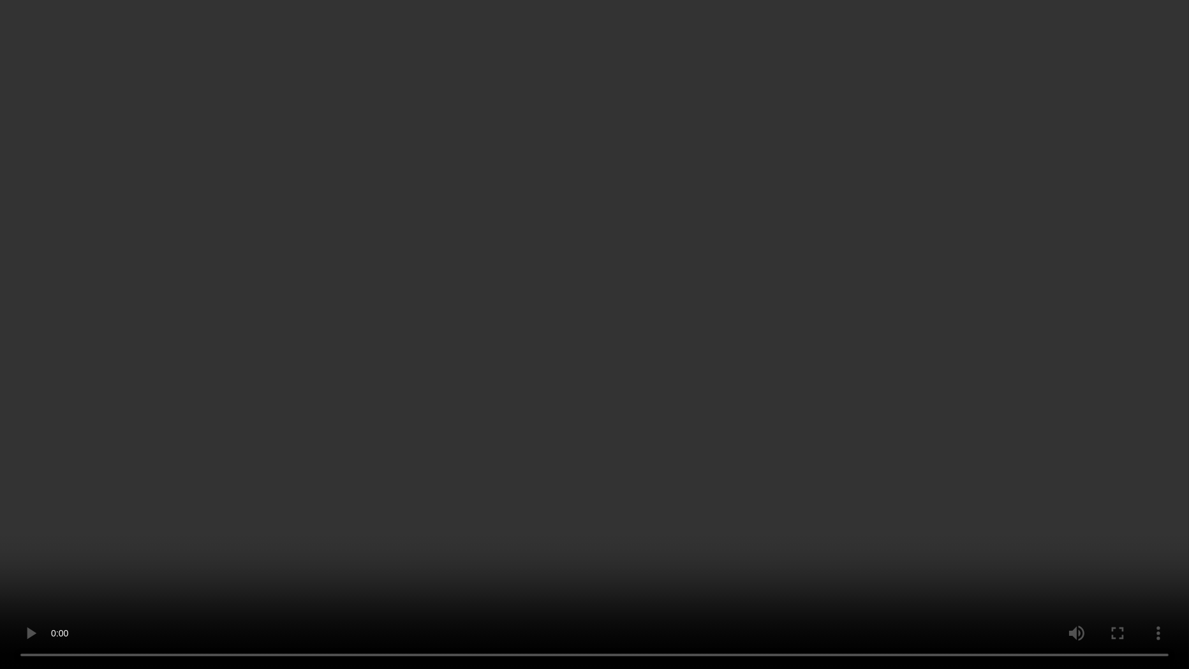
click at [618, 336] on video at bounding box center [594, 334] width 1189 height 669
click at [773, 228] on video at bounding box center [594, 334] width 1189 height 669
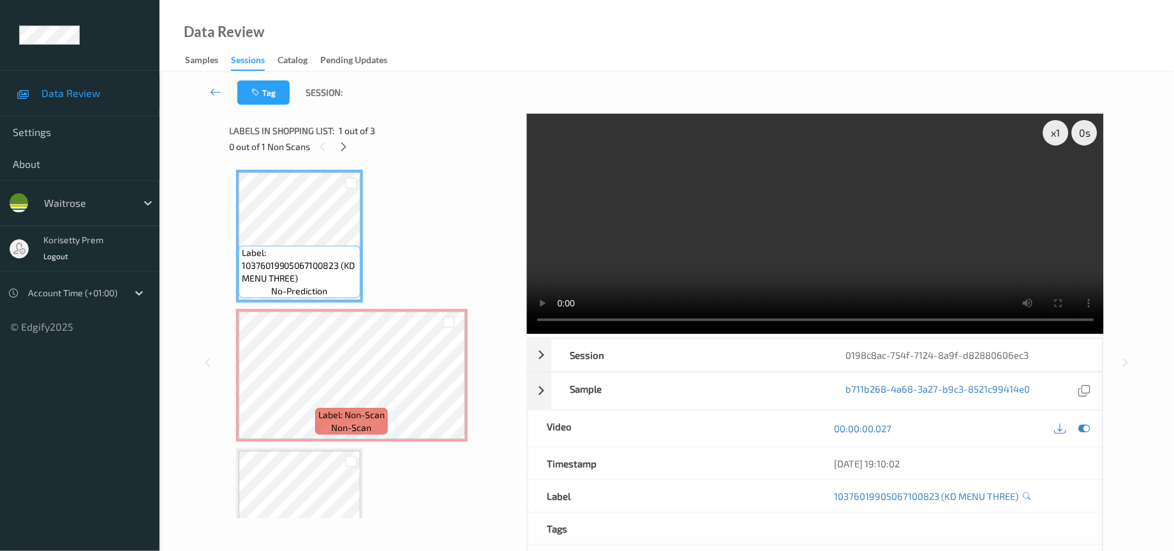
click at [874, 209] on video at bounding box center [815, 224] width 577 height 220
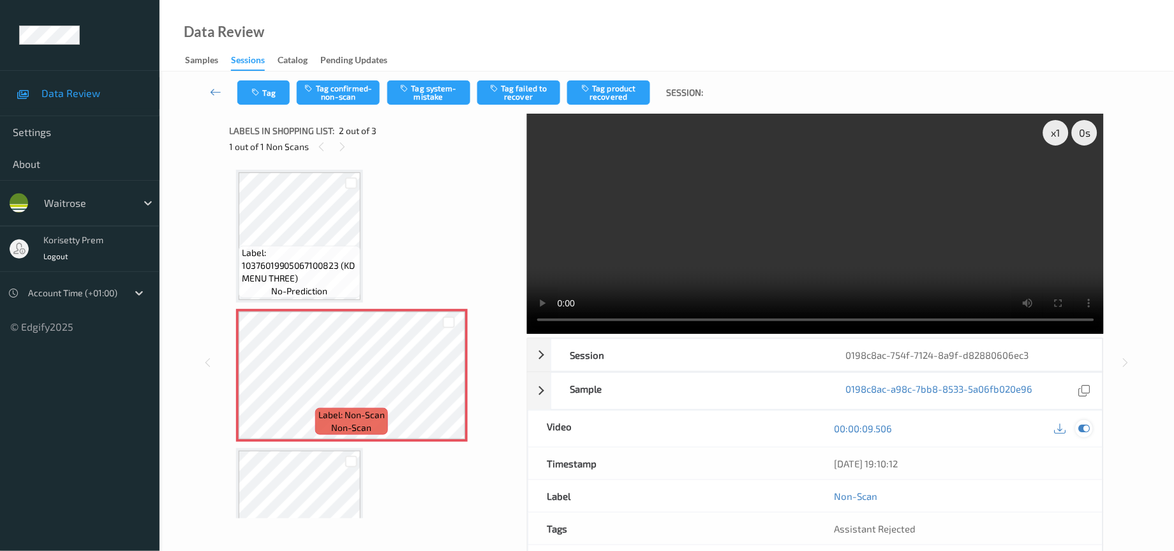
click at [1082, 430] on icon at bounding box center [1084, 427] width 11 height 11
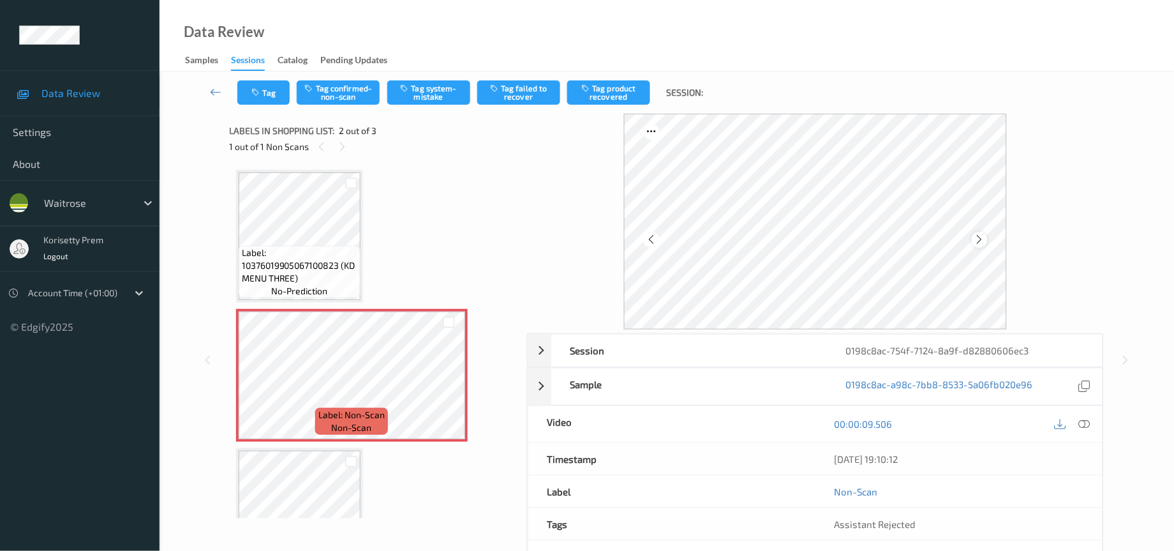
click at [975, 235] on icon at bounding box center [979, 238] width 11 height 11
click at [976, 235] on icon at bounding box center [979, 238] width 11 height 11
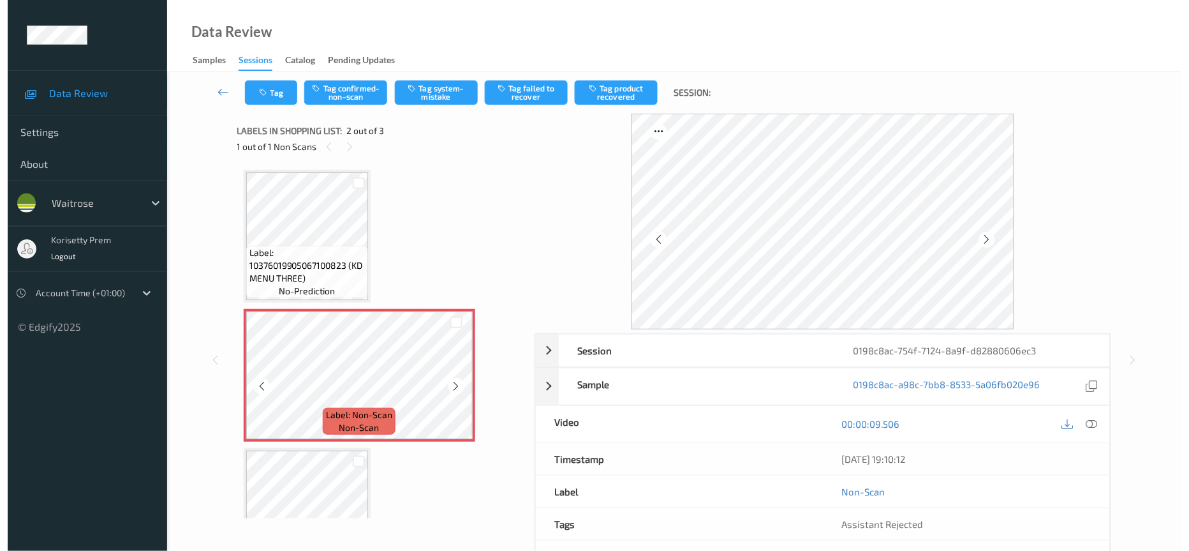
scroll to position [63, 0]
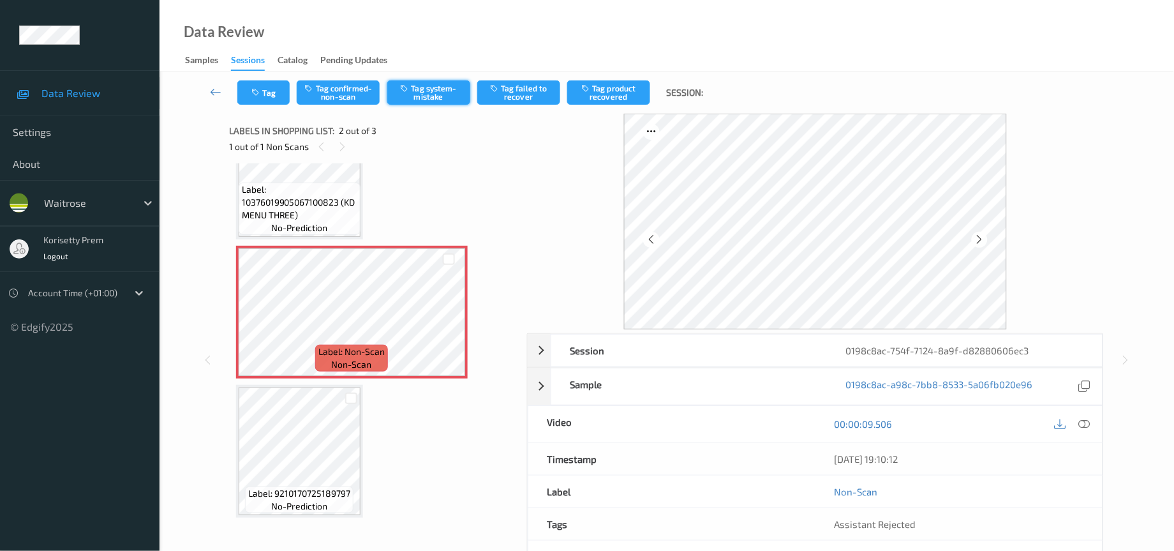
click at [436, 96] on button "Tag system-mistake" at bounding box center [428, 92] width 83 height 24
click at [273, 103] on button "Tag" at bounding box center [263, 92] width 52 height 24
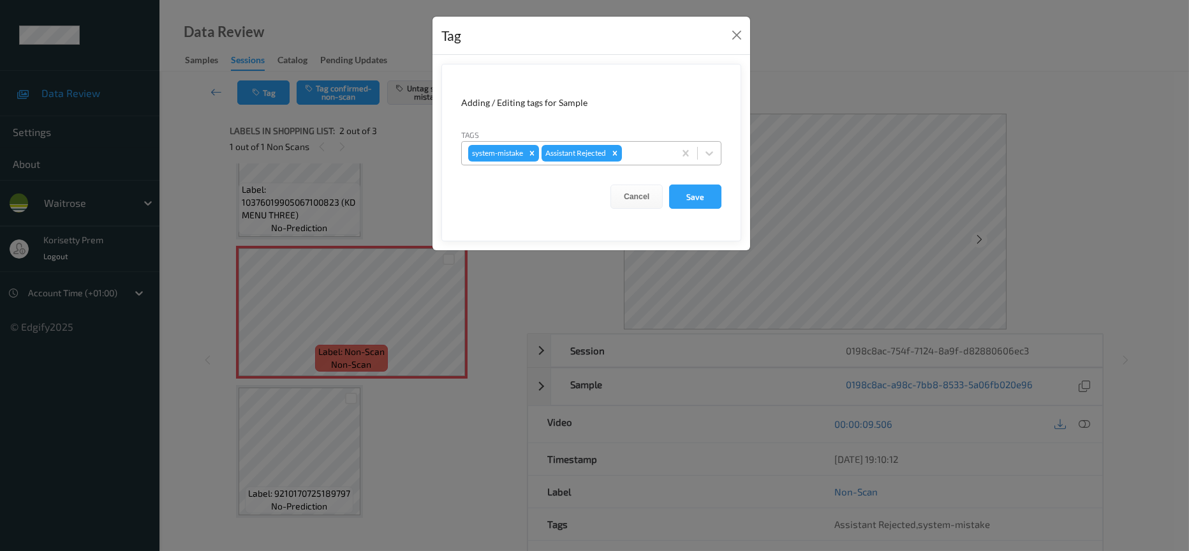
click at [639, 163] on div "system-mistake Assistant Rejected" at bounding box center [568, 153] width 212 height 22
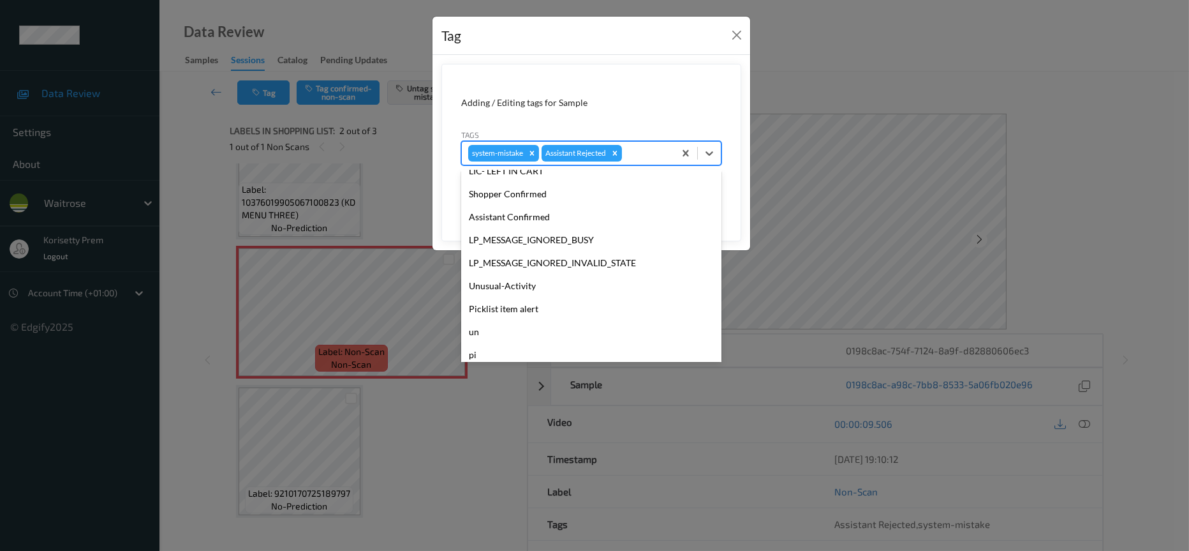
scroll to position [249, 0]
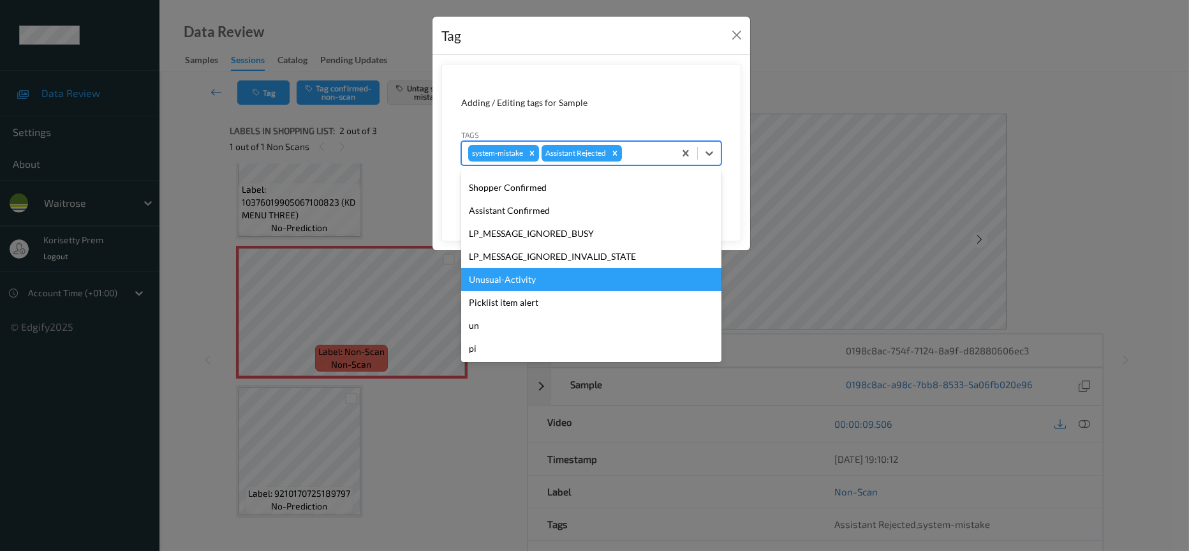
click at [521, 275] on div "Unusual-Activity" at bounding box center [591, 279] width 260 height 23
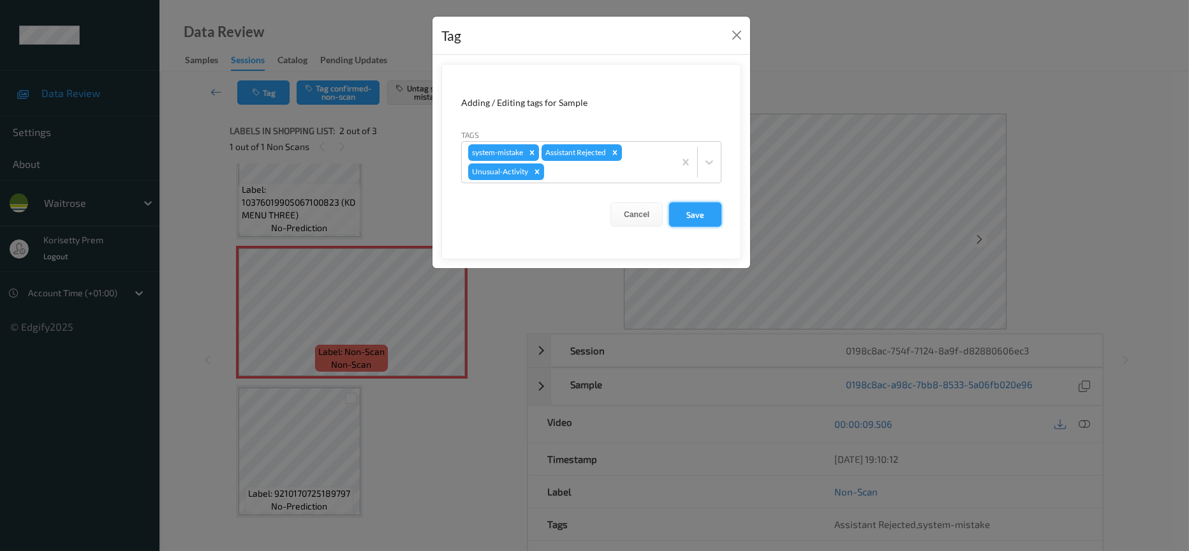
click at [695, 220] on button "Save" at bounding box center [695, 214] width 52 height 24
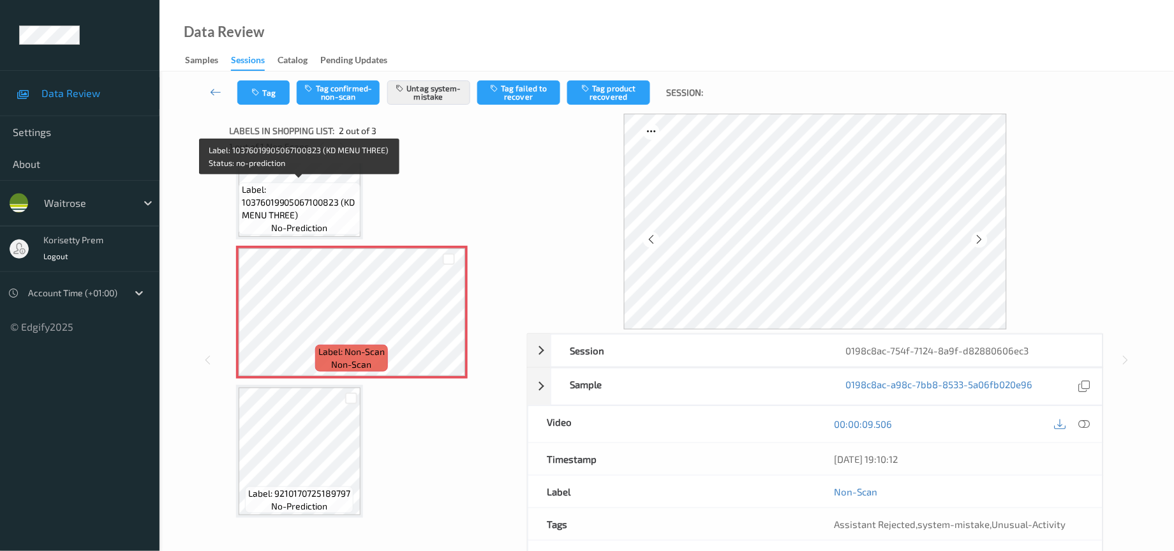
click at [305, 206] on span "Label: 10376019905067100823 (KD MENU THREE)" at bounding box center [299, 202] width 115 height 38
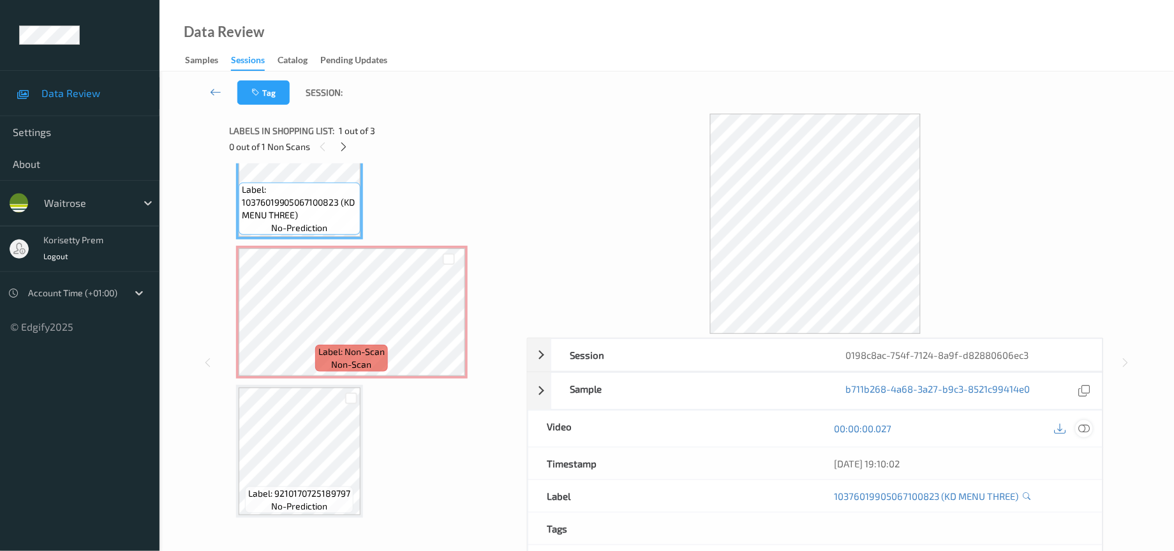
click at [1083, 431] on icon at bounding box center [1084, 427] width 11 height 11
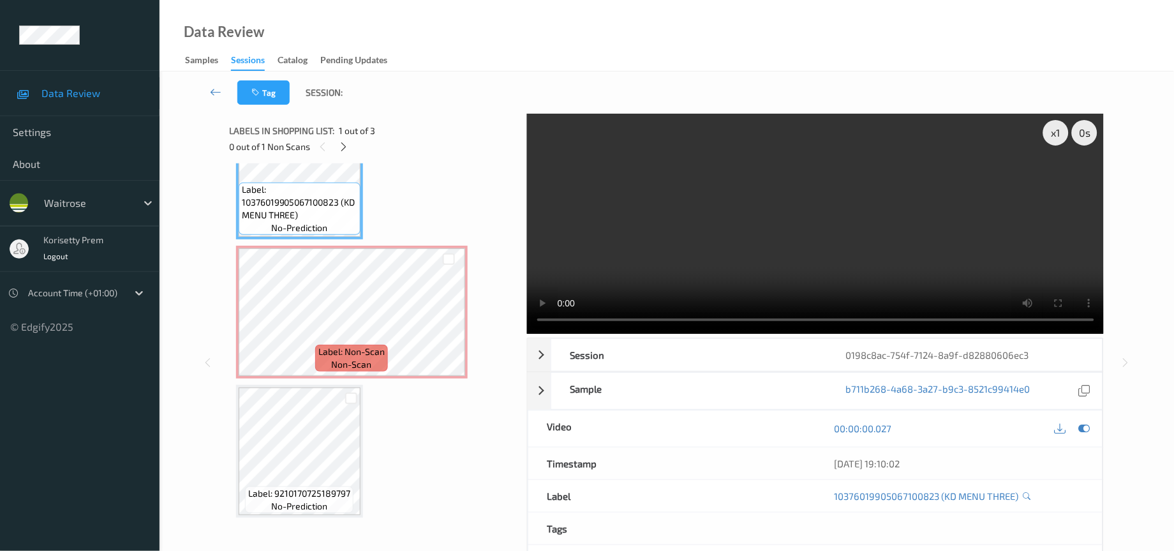
click at [761, 239] on video at bounding box center [815, 224] width 577 height 220
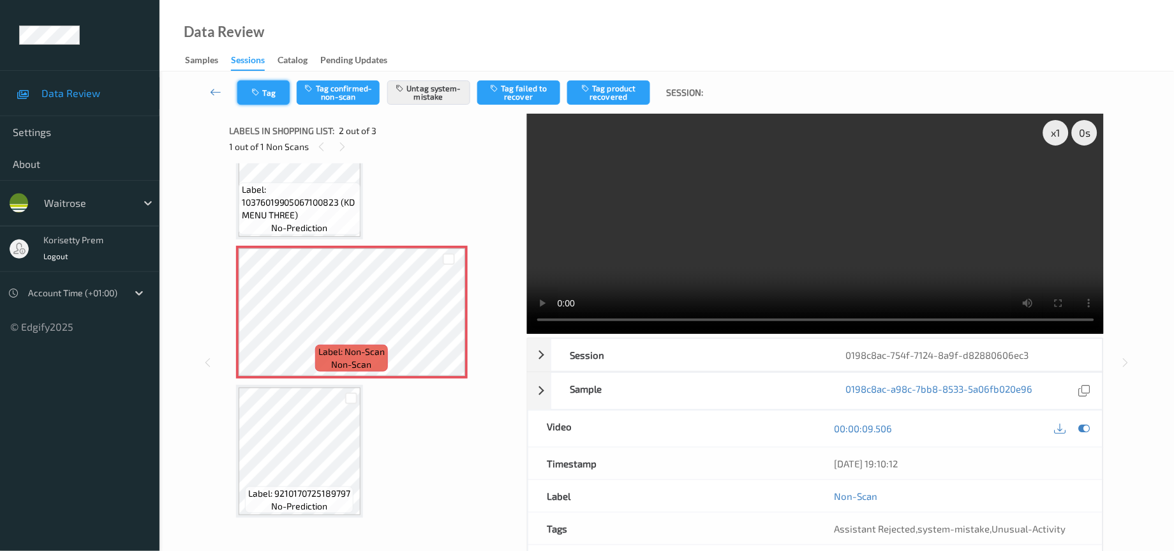
click at [266, 98] on button "Tag" at bounding box center [263, 92] width 52 height 24
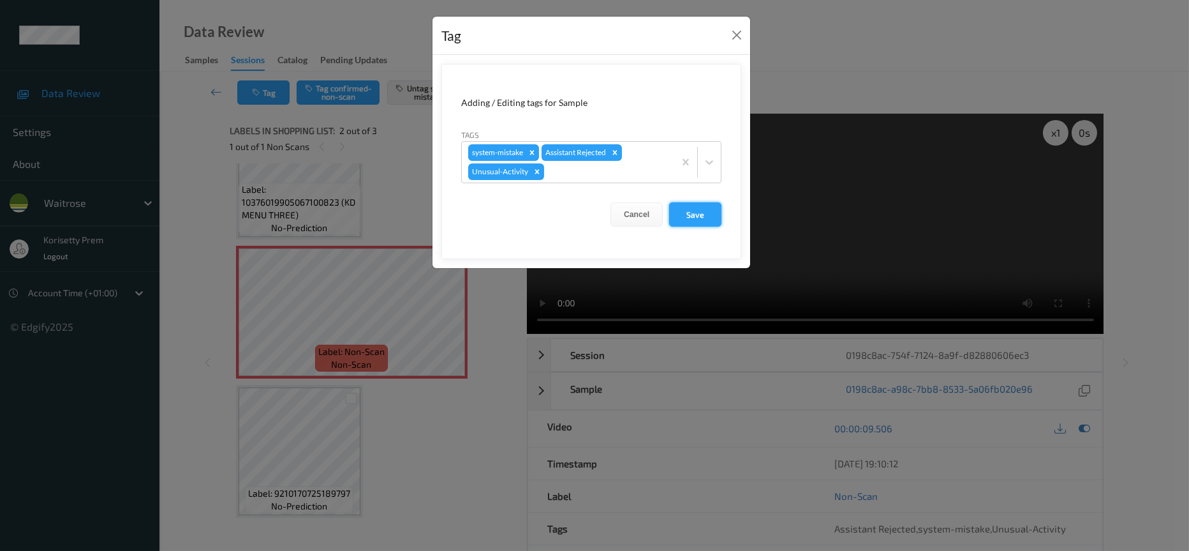
click at [708, 219] on button "Save" at bounding box center [695, 214] width 52 height 24
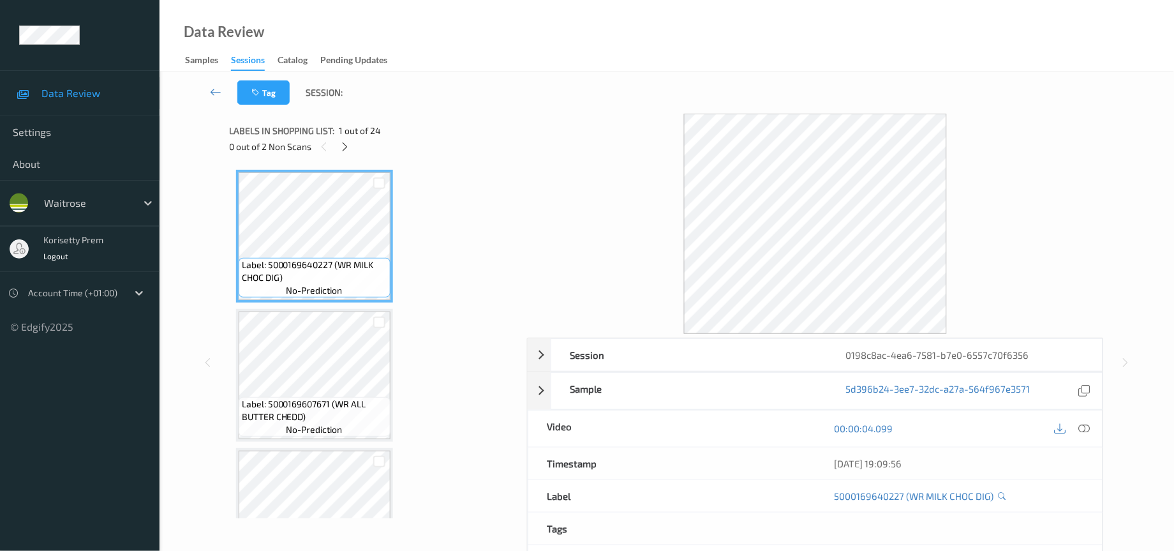
click at [343, 156] on div "Labels in shopping list: 1 out of 24 0 out of 2 Non Scans" at bounding box center [374, 139] width 288 height 50
click at [346, 148] on icon at bounding box center [344, 146] width 11 height 11
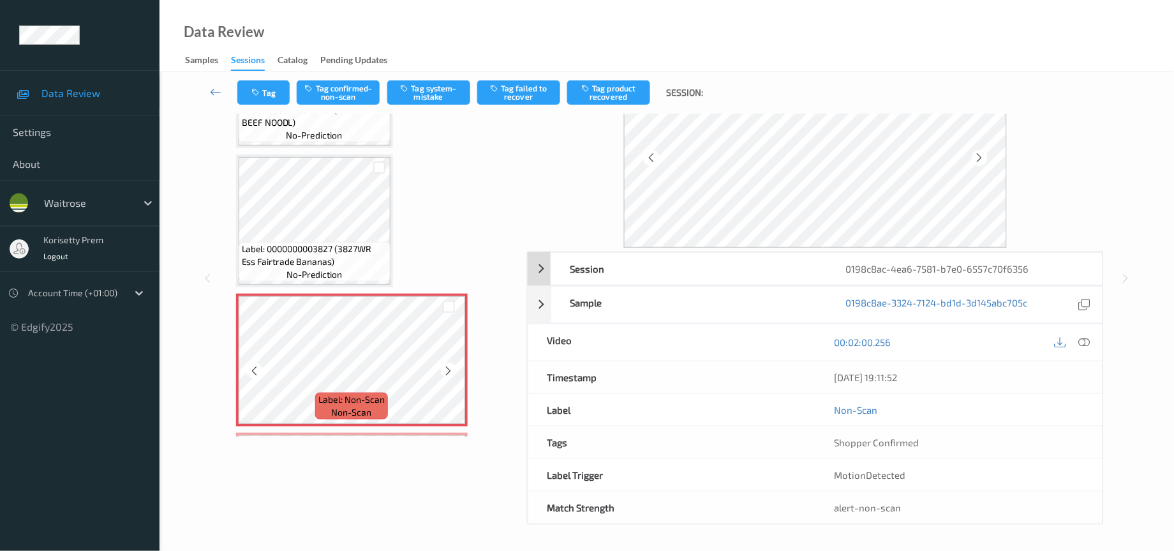
scroll to position [2758, 0]
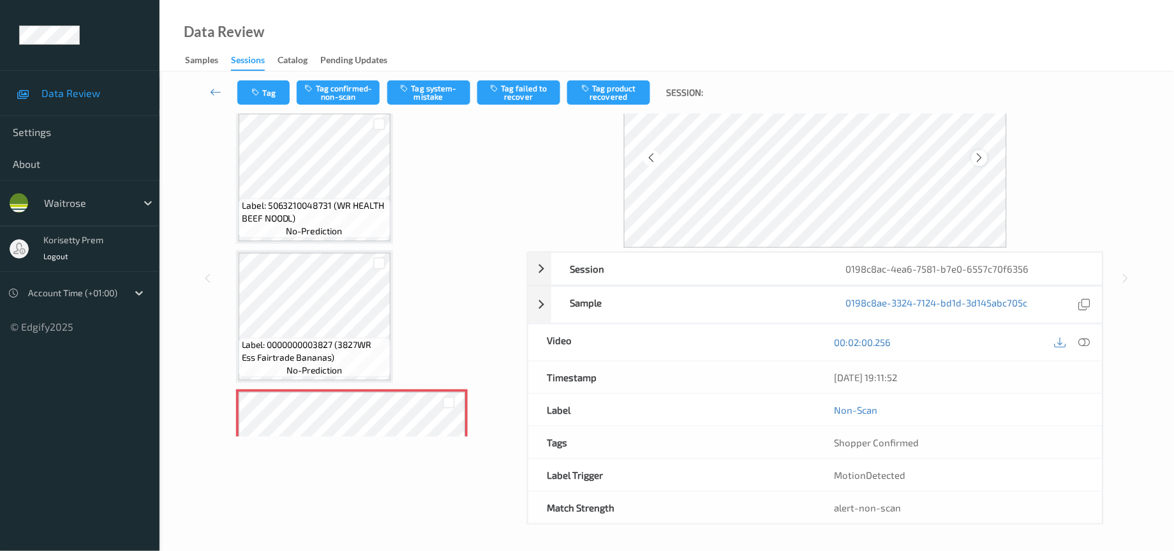
click at [979, 156] on icon at bounding box center [979, 157] width 11 height 11
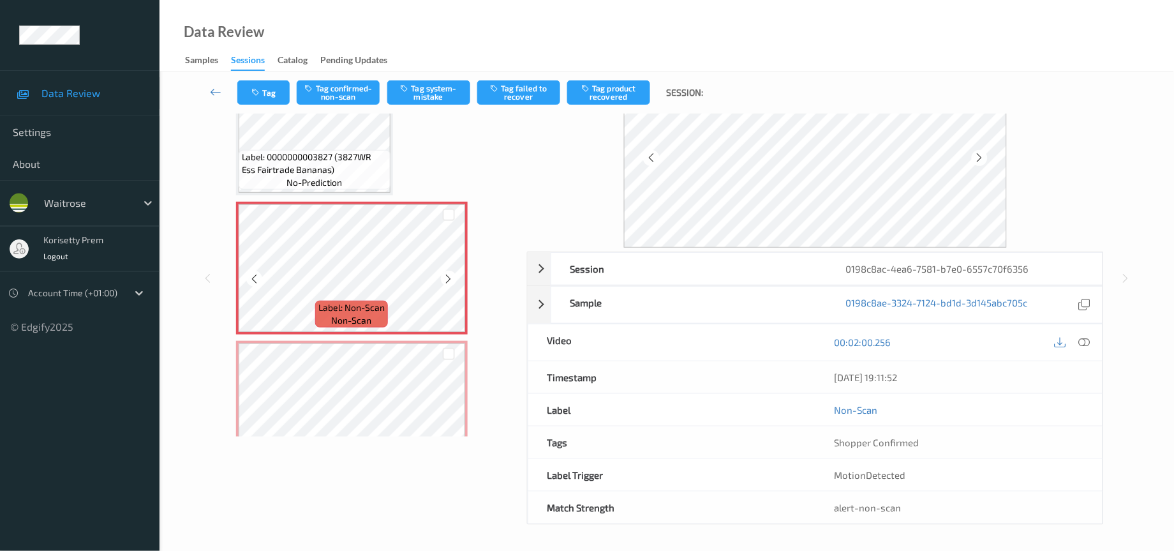
scroll to position [2950, 0]
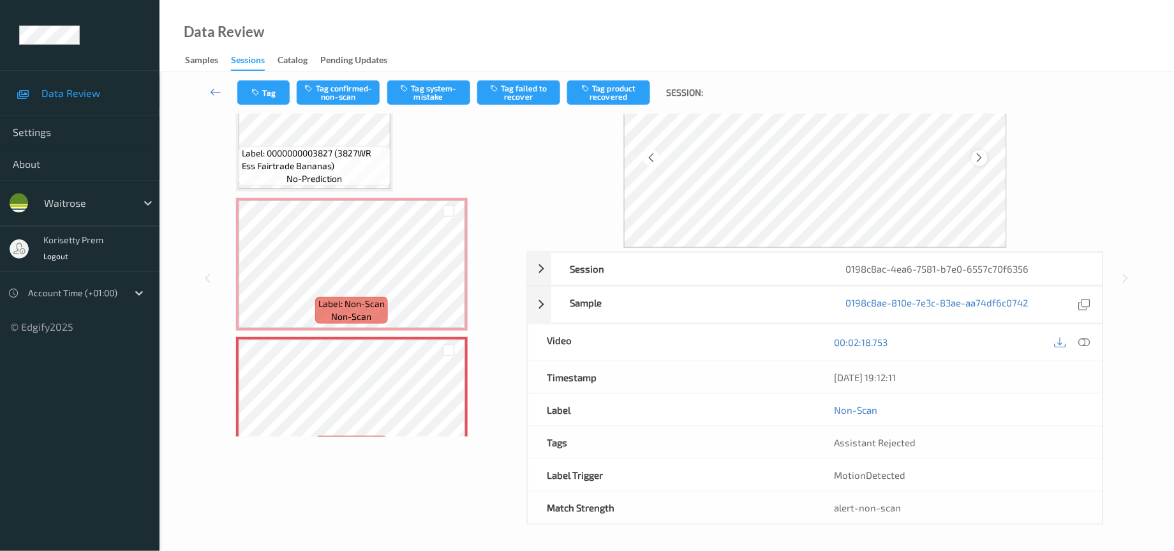
click at [976, 159] on icon at bounding box center [979, 157] width 11 height 11
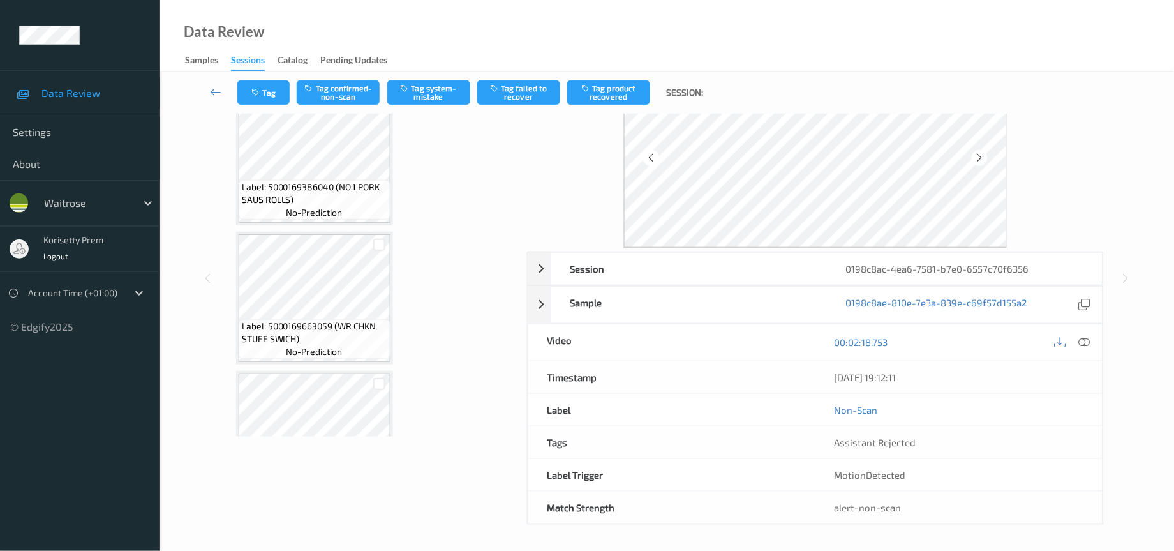
scroll to position [2471, 0]
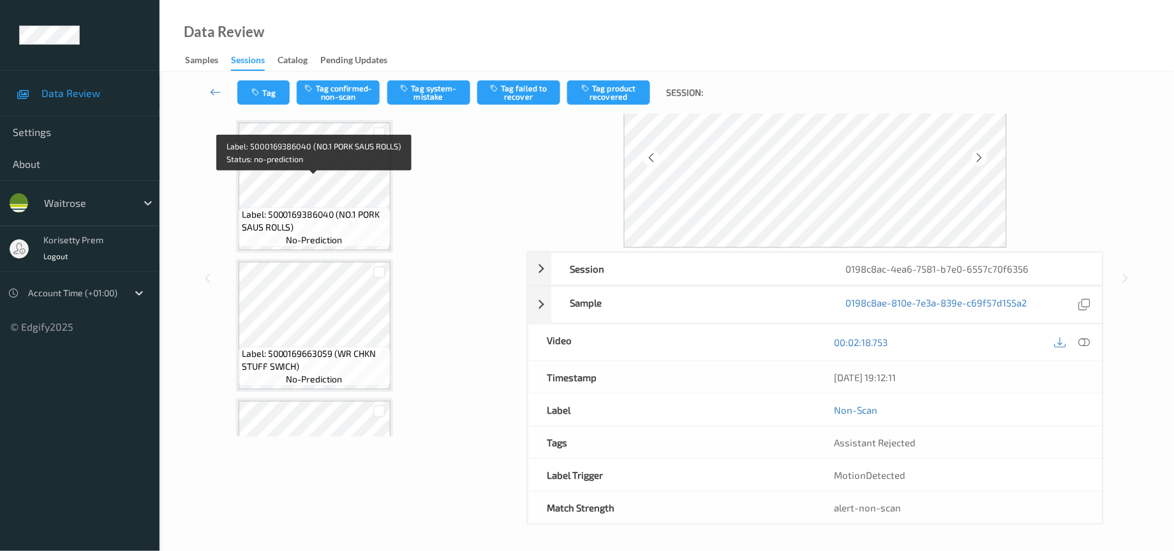
click at [307, 208] on span "Label: 5000169386040 (NO.1 PORK SAUS ROLLS)" at bounding box center [314, 221] width 145 height 26
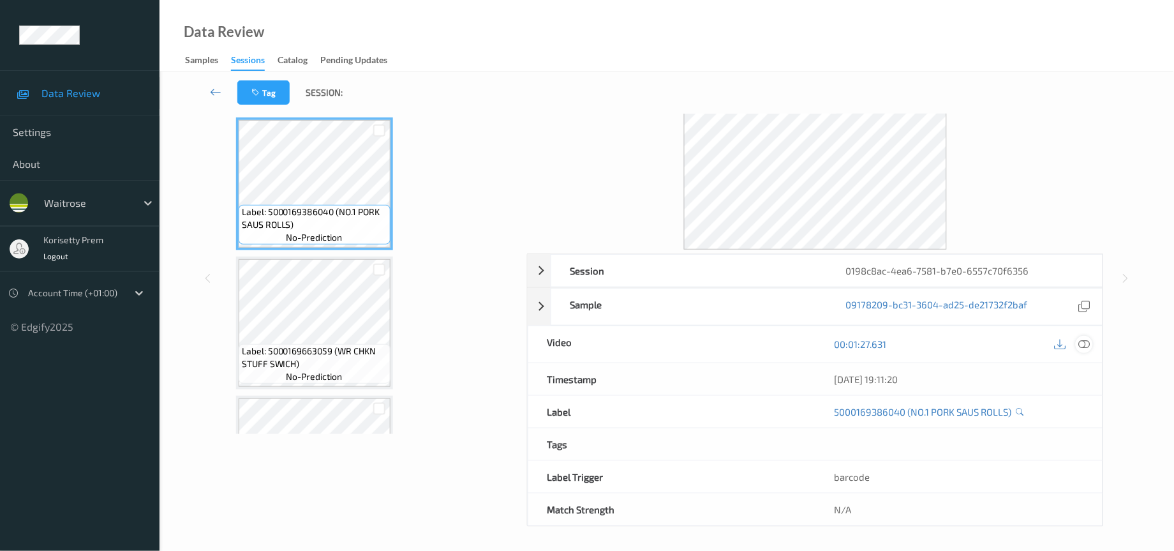
click at [1081, 343] on icon at bounding box center [1084, 343] width 11 height 11
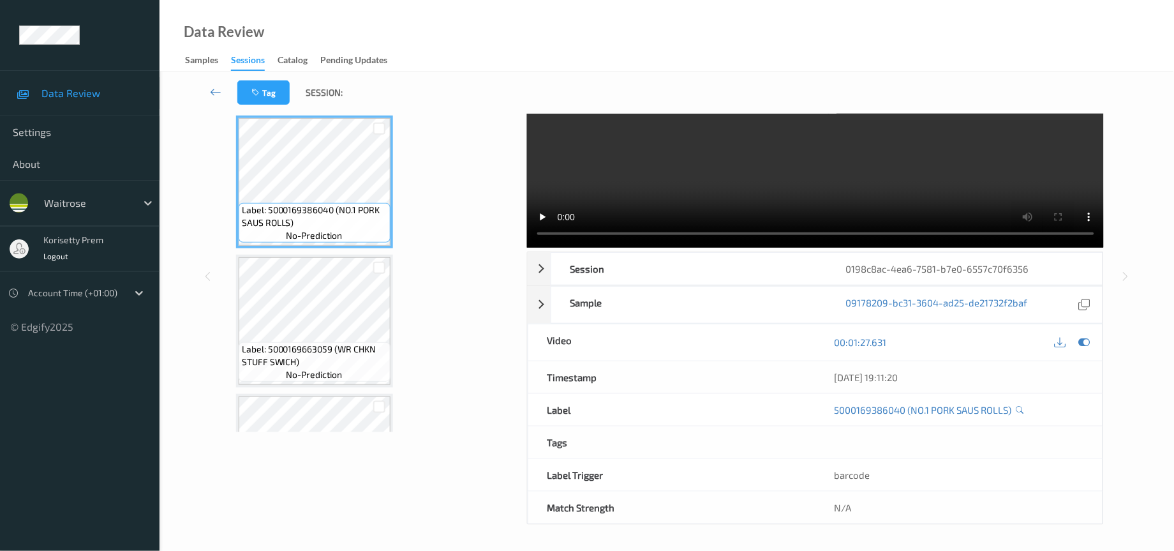
scroll to position [89, 0]
click at [666, 178] on video at bounding box center [815, 137] width 577 height 220
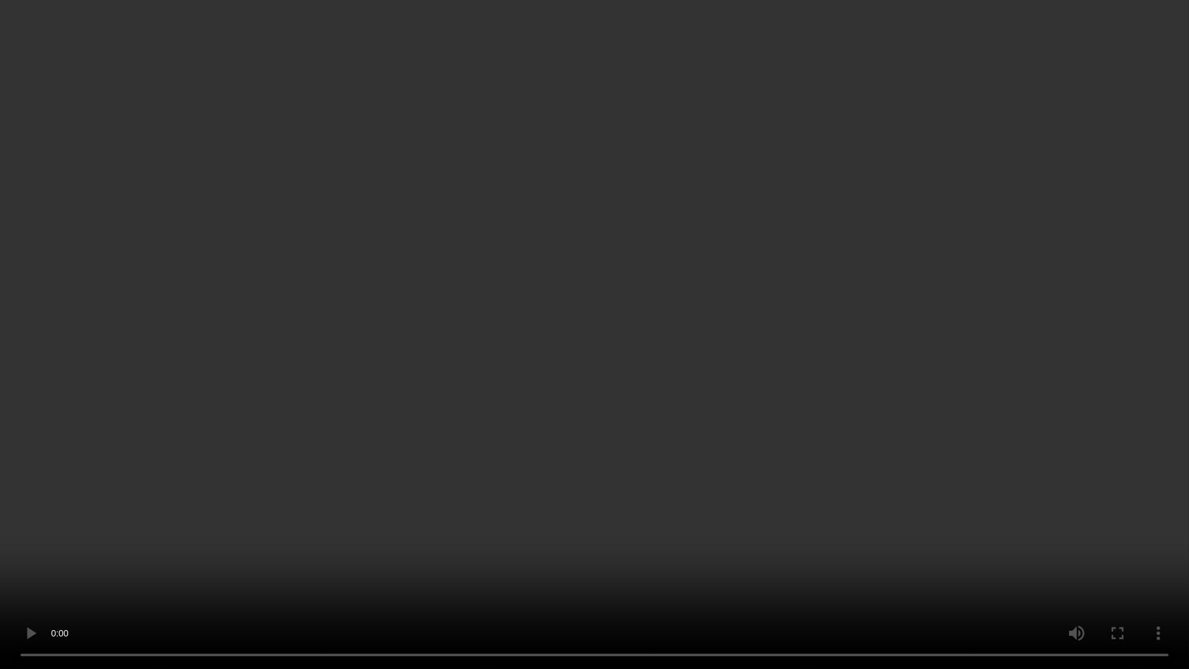
click at [821, 388] on video at bounding box center [594, 334] width 1189 height 669
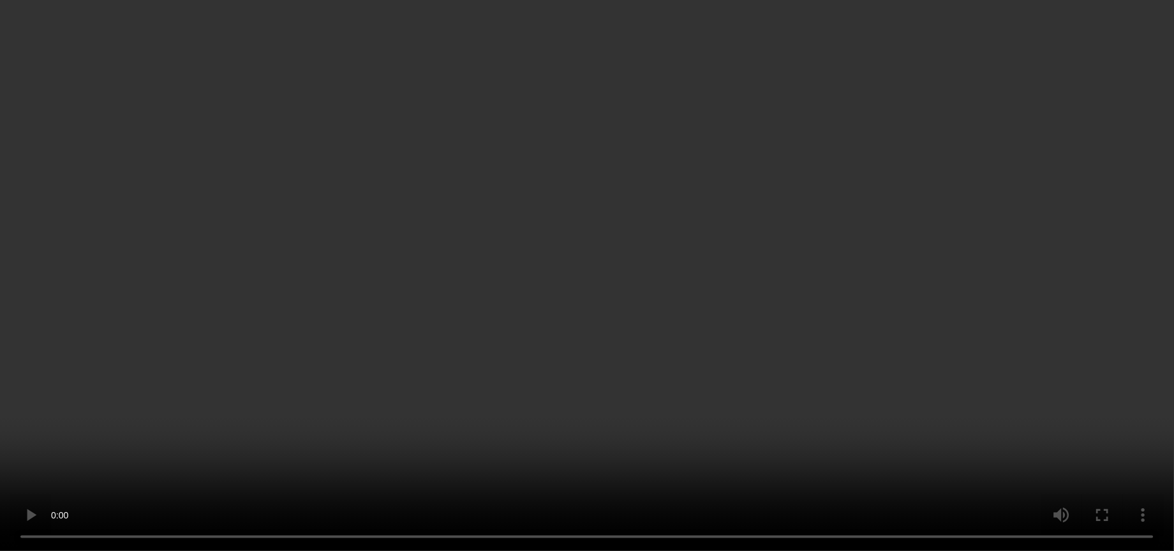
scroll to position [2758, 0]
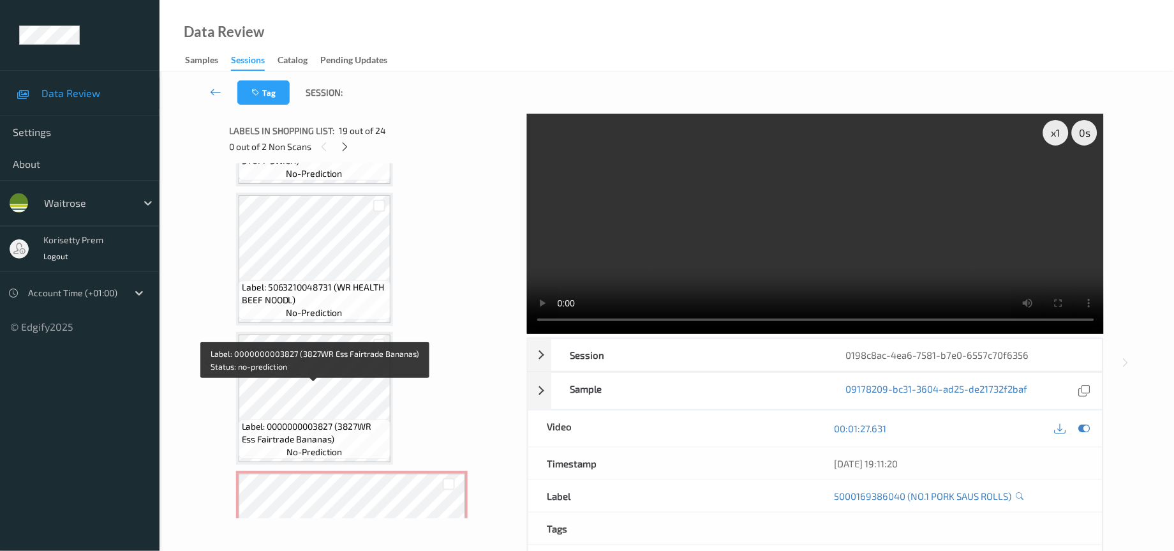
click at [316, 420] on span "Label: 0000000003827 (3827WR Ess Fairtrade Bananas)" at bounding box center [314, 433] width 145 height 26
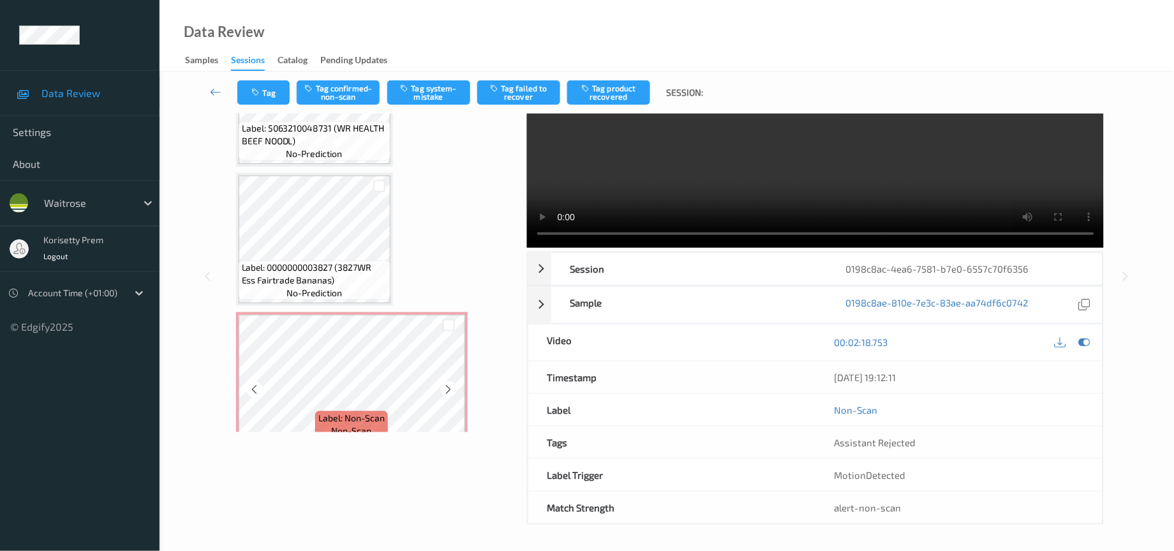
scroll to position [2927, 0]
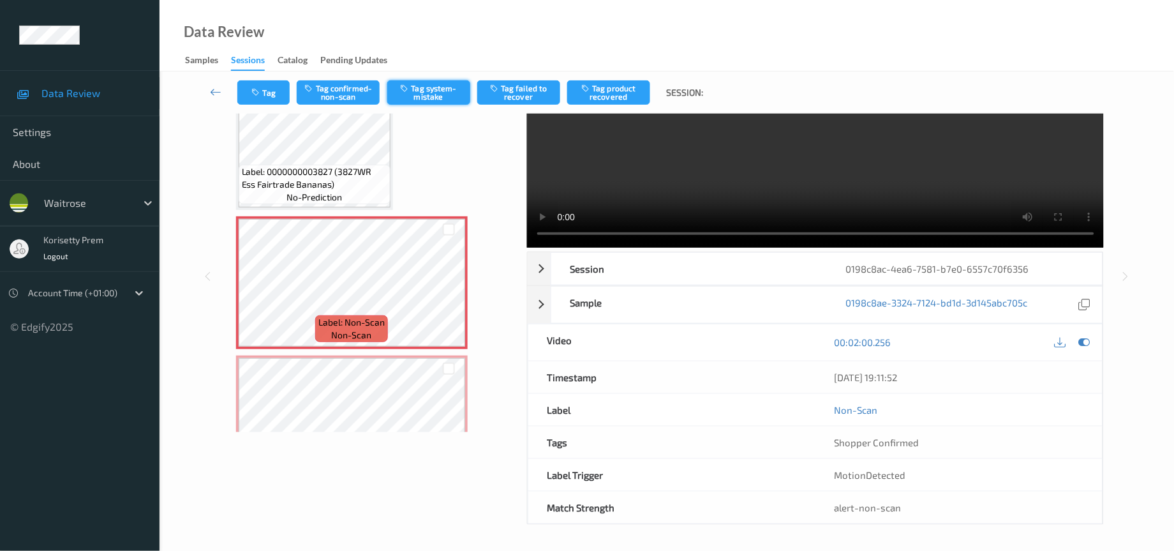
click at [429, 93] on button "Tag system-mistake" at bounding box center [428, 92] width 83 height 24
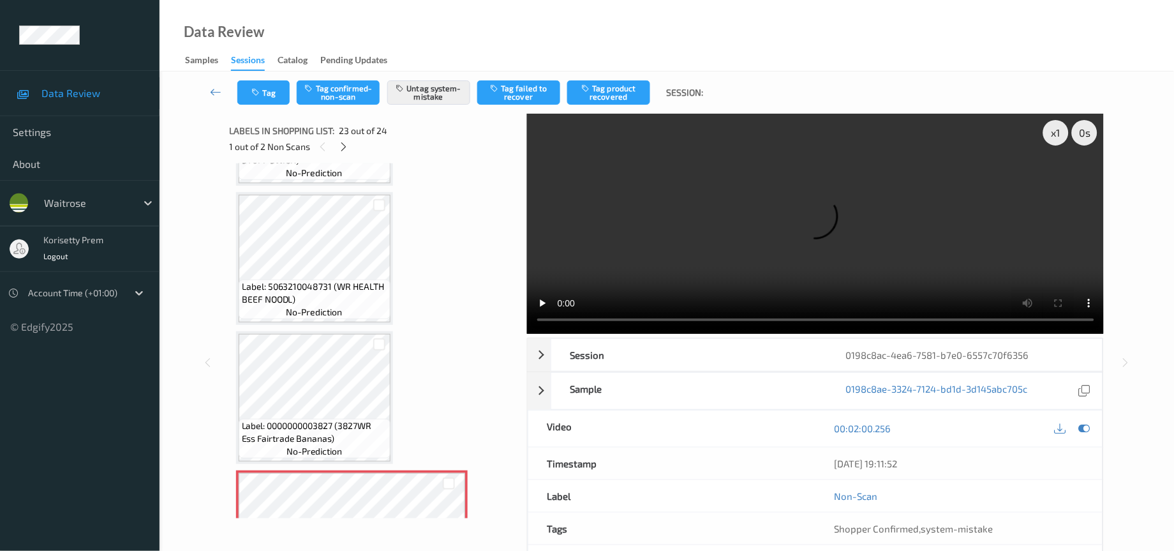
scroll to position [2758, 0]
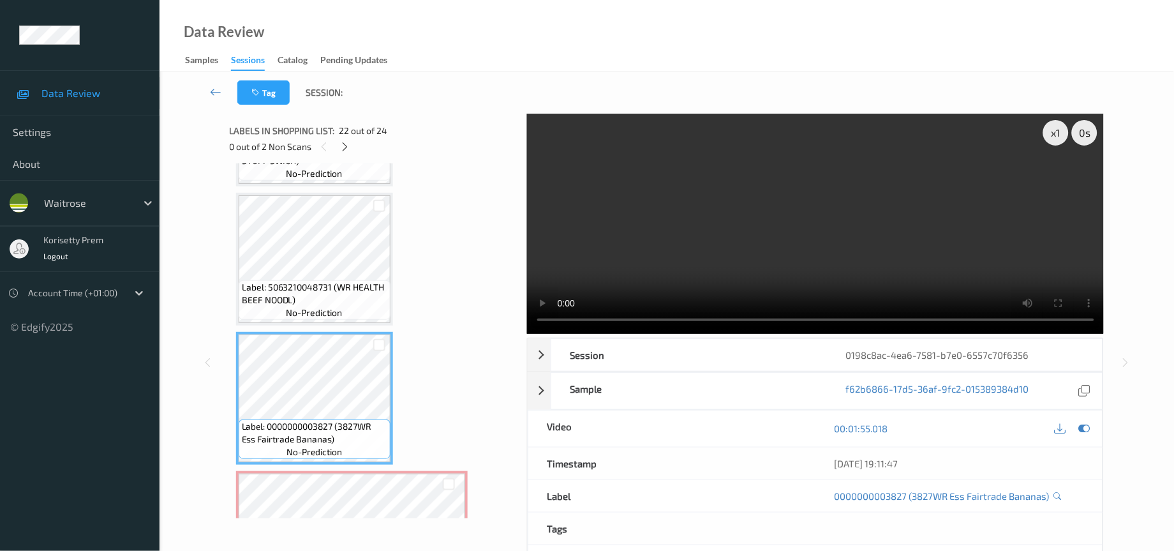
click at [862, 242] on video at bounding box center [815, 224] width 577 height 220
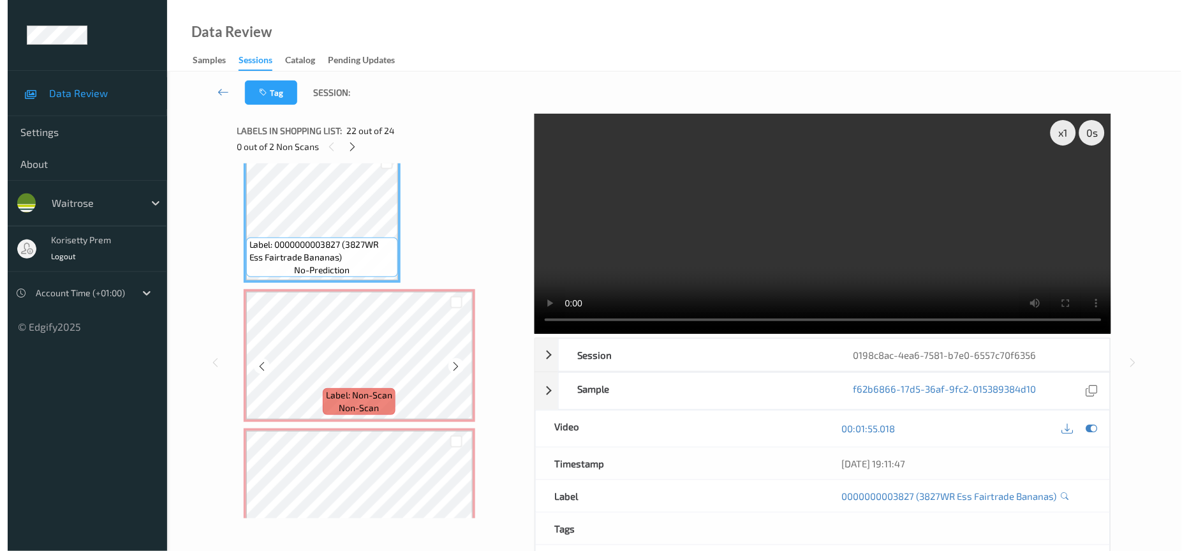
scroll to position [2950, 0]
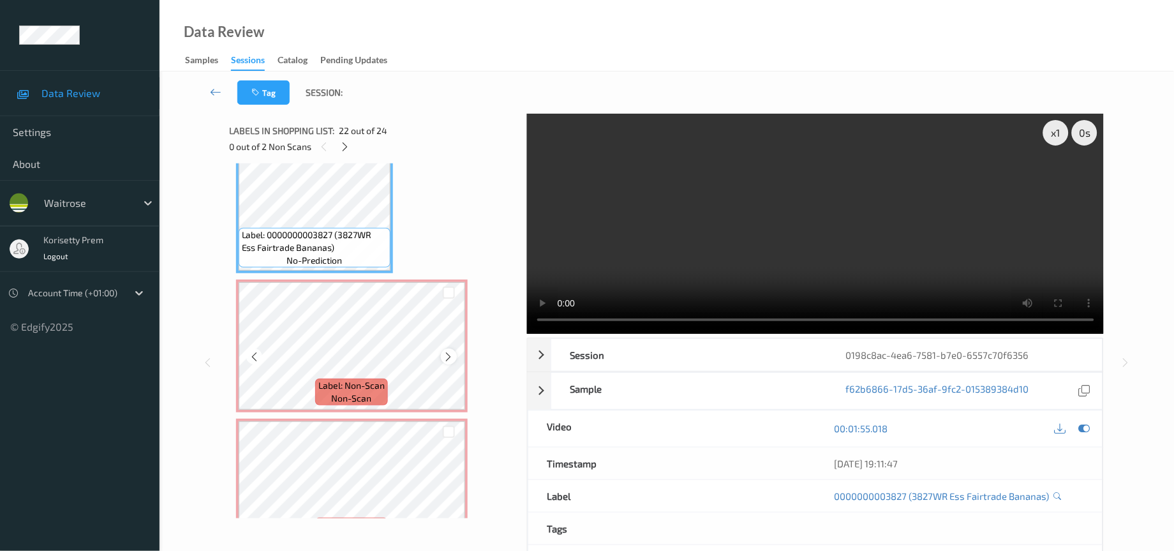
click at [443, 351] on icon at bounding box center [448, 356] width 11 height 11
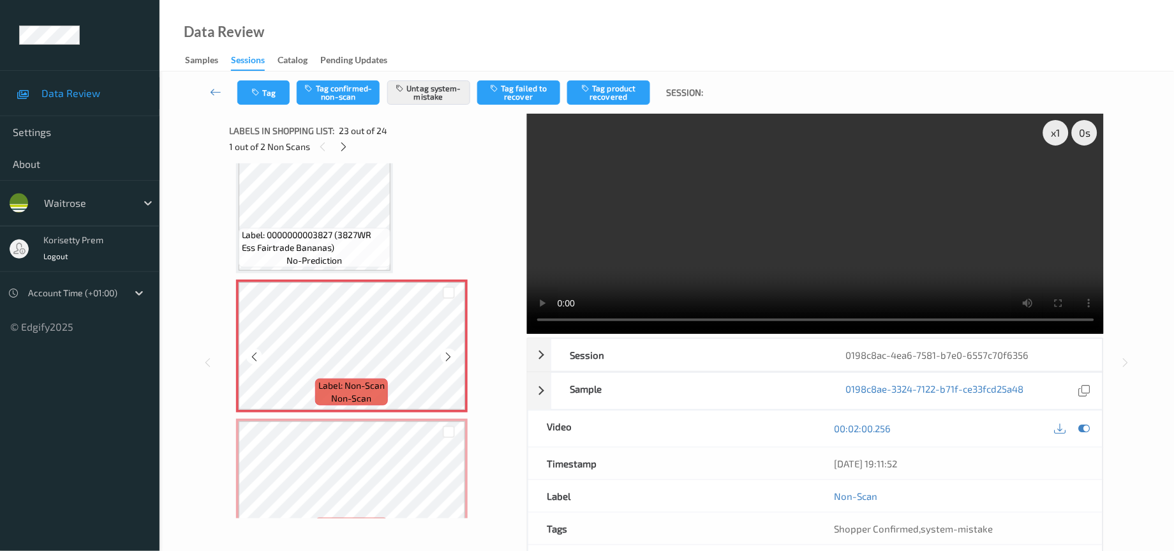
click at [443, 351] on icon at bounding box center [448, 356] width 11 height 11
click at [448, 351] on icon at bounding box center [448, 356] width 11 height 11
click at [266, 95] on button "Tag" at bounding box center [263, 92] width 52 height 24
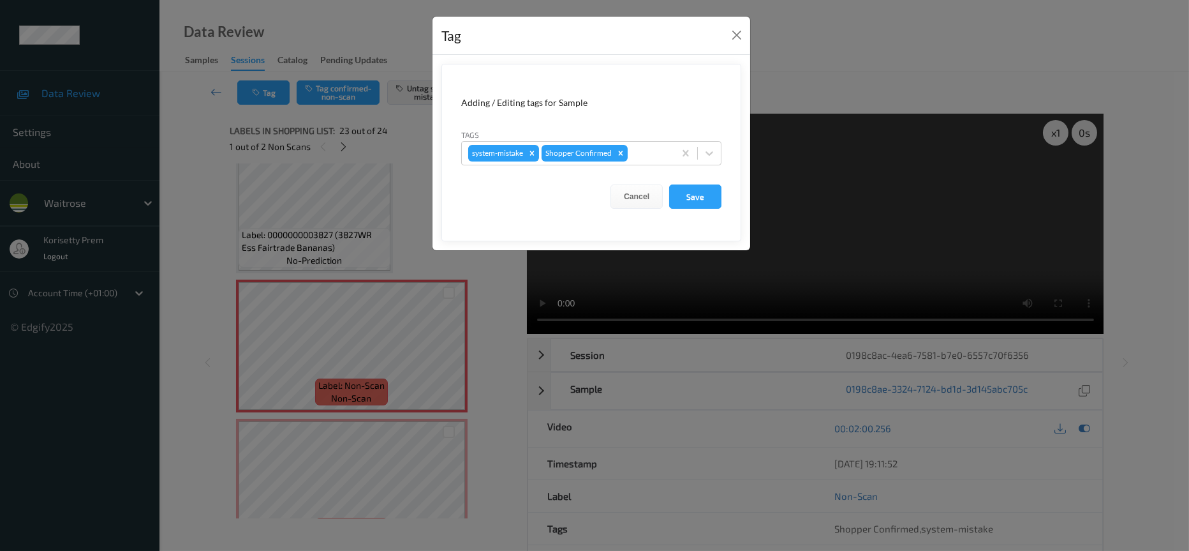
click at [1060, 232] on div "Tag Adding / Editing tags for Sample Tags system-mistake Shopper Confirmed Canc…" at bounding box center [594, 275] width 1189 height 551
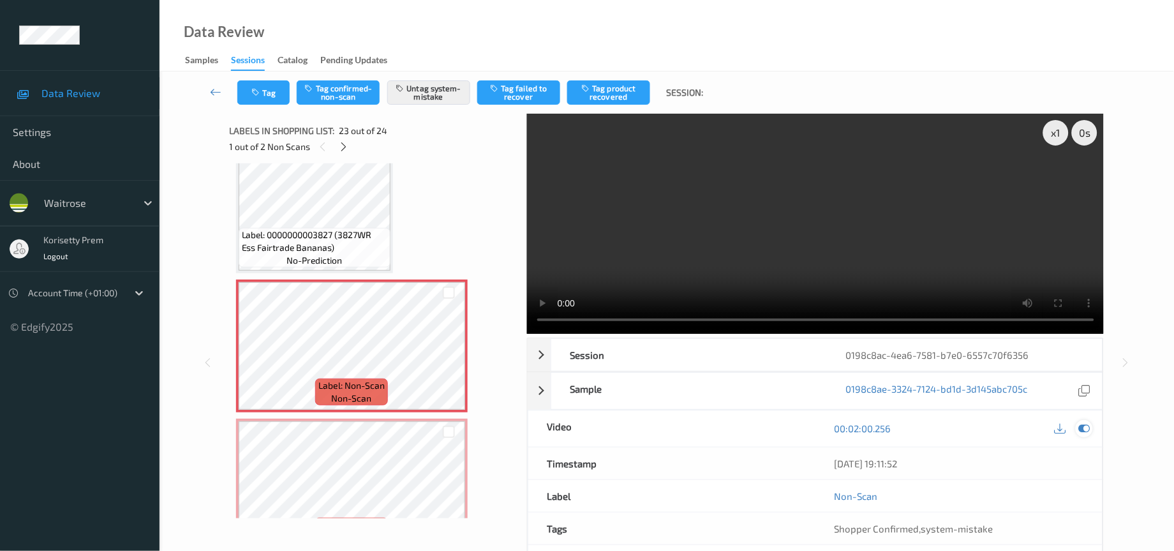
click at [1086, 436] on div at bounding box center [1084, 428] width 17 height 17
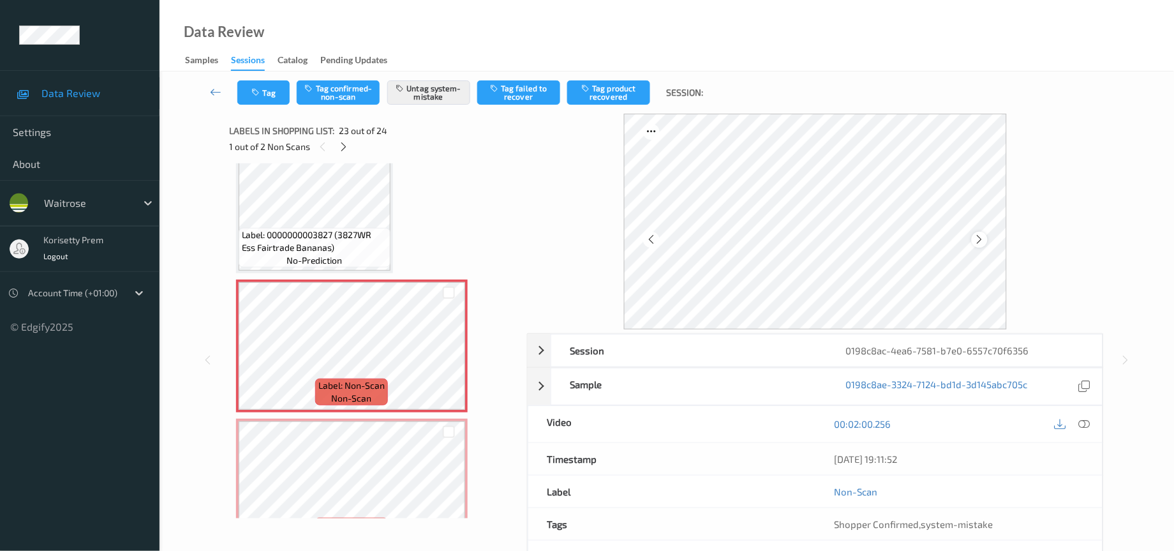
click at [977, 232] on div at bounding box center [980, 240] width 16 height 16
click at [979, 233] on icon at bounding box center [979, 238] width 11 height 11
click at [976, 237] on icon at bounding box center [979, 238] width 11 height 11
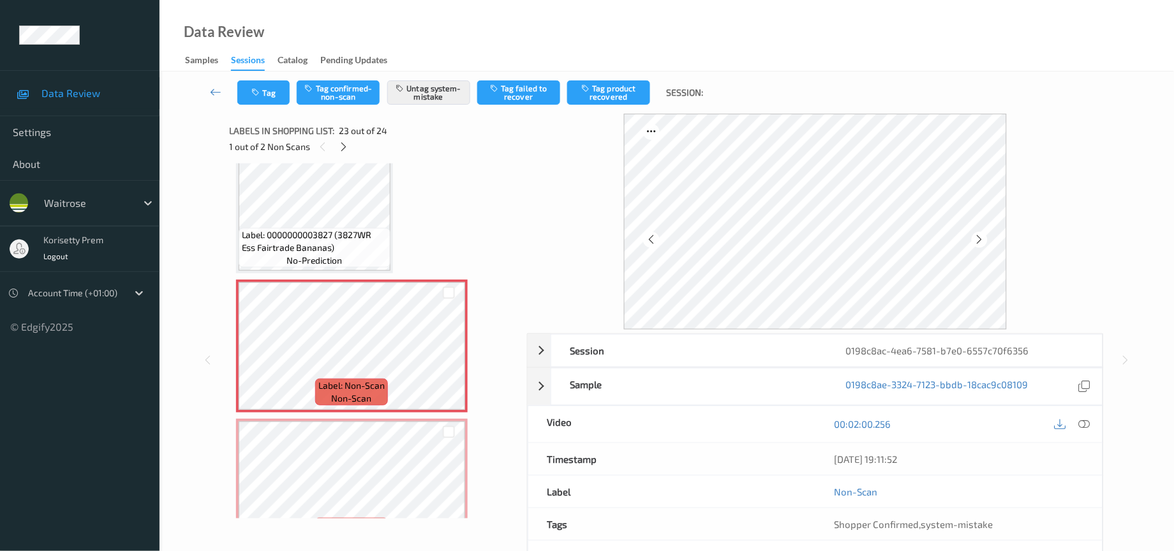
click at [976, 237] on icon at bounding box center [979, 238] width 11 height 11
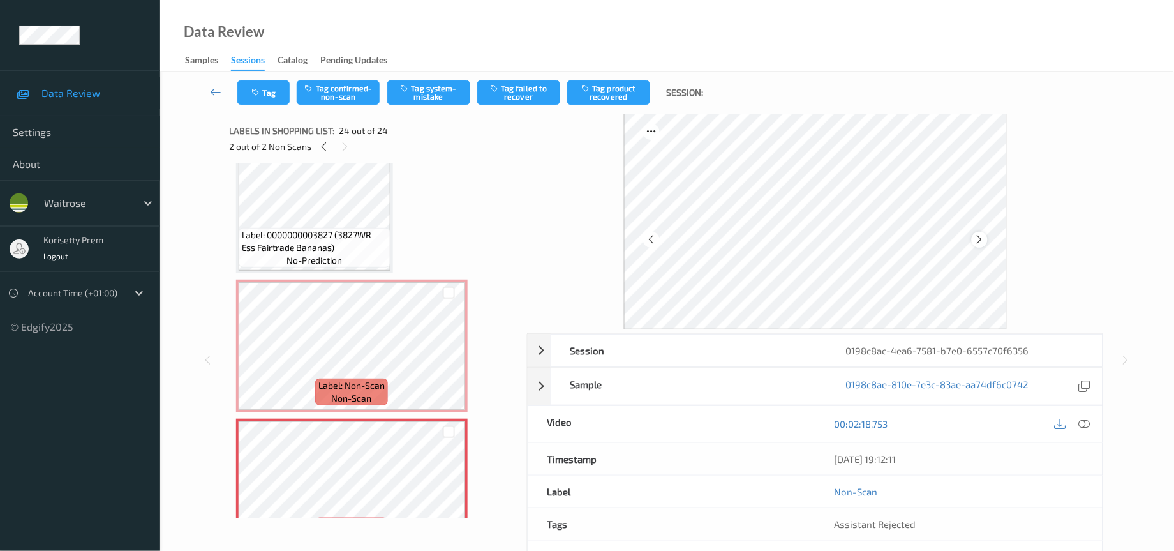
click at [984, 240] on icon at bounding box center [979, 238] width 11 height 11
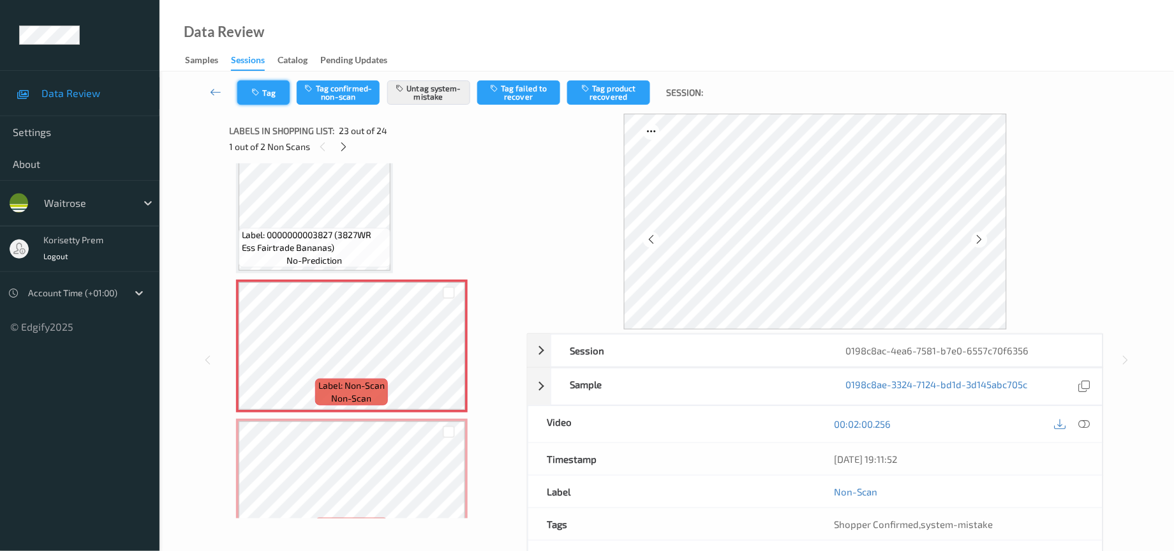
click at [269, 96] on button "Tag" at bounding box center [263, 92] width 52 height 24
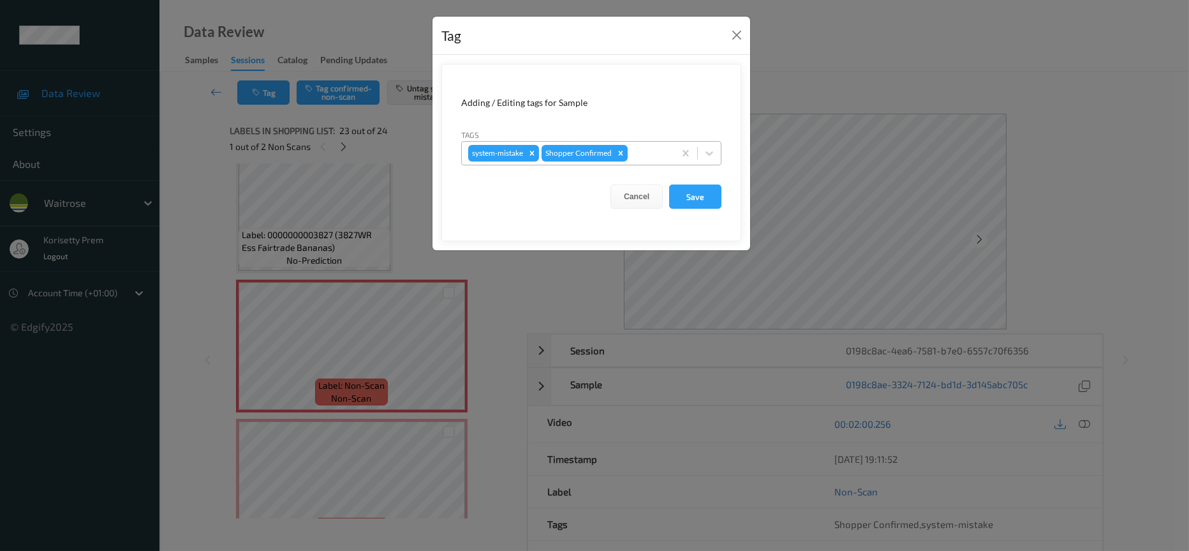
click at [642, 162] on div "system-mistake Shopper Confirmed" at bounding box center [568, 153] width 212 height 22
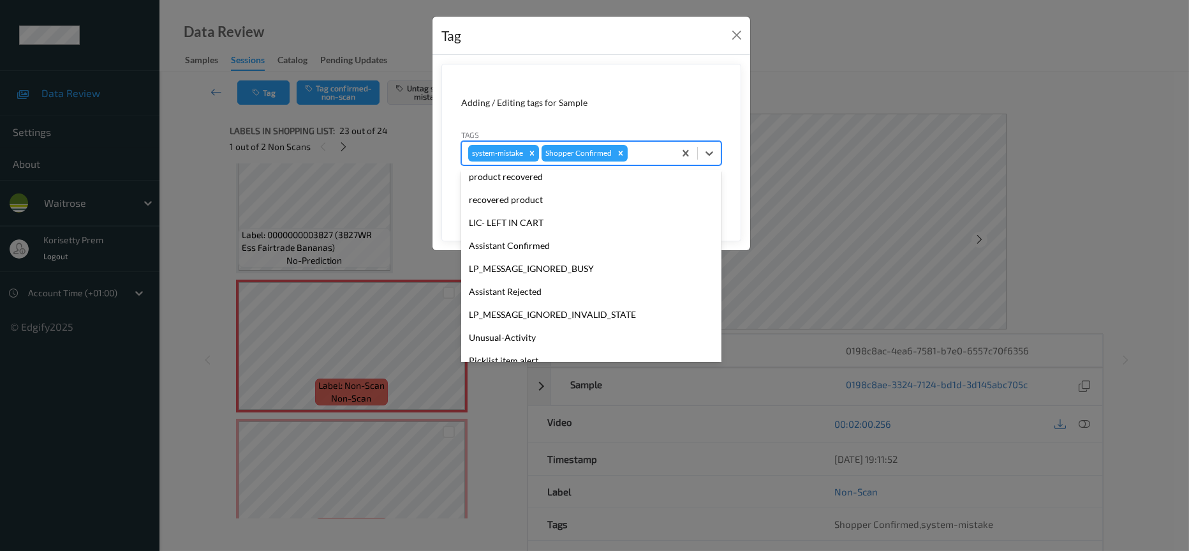
scroll to position [249, 0]
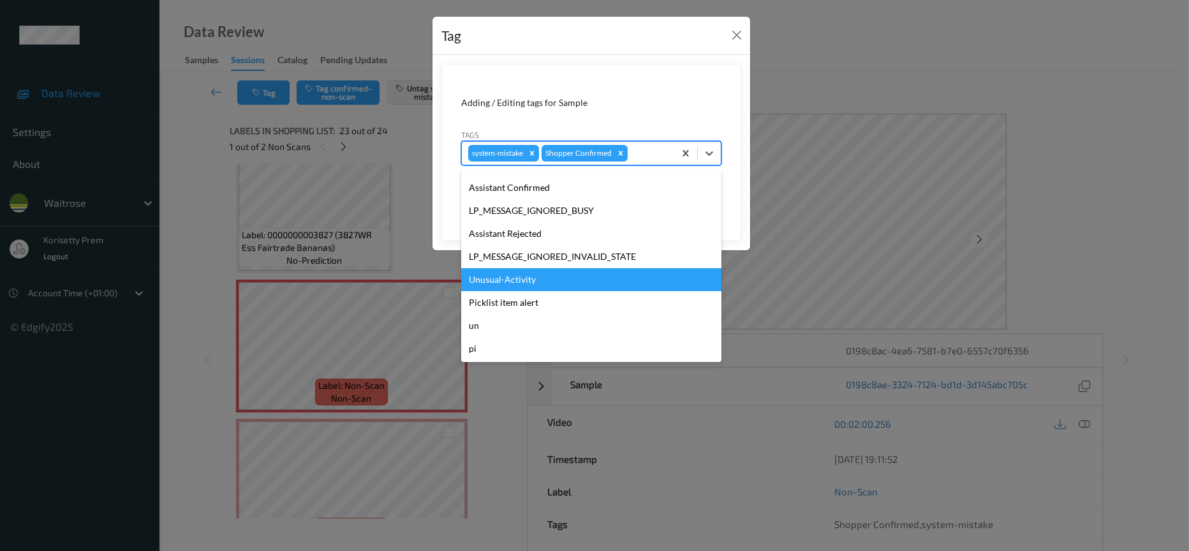
click at [524, 276] on div "Unusual-Activity" at bounding box center [591, 279] width 260 height 23
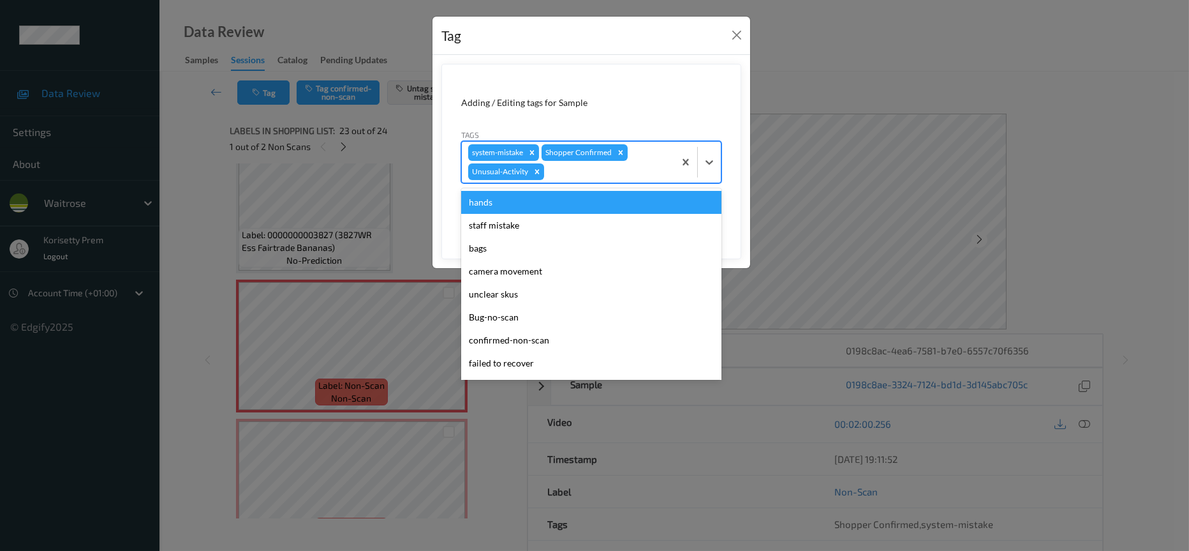
click at [568, 172] on div at bounding box center [607, 171] width 121 height 15
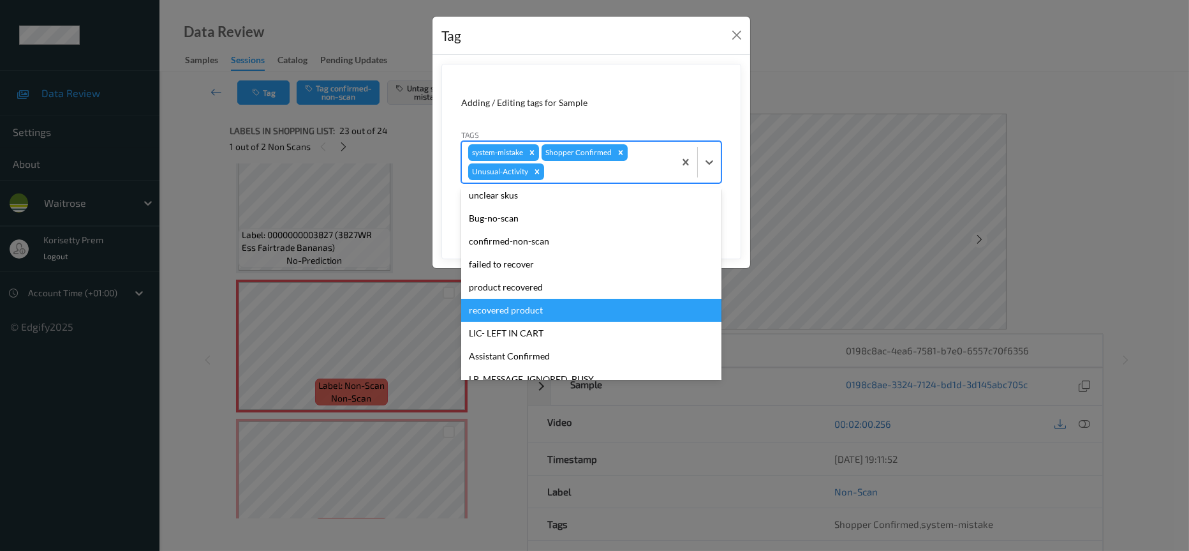
scroll to position [226, 0]
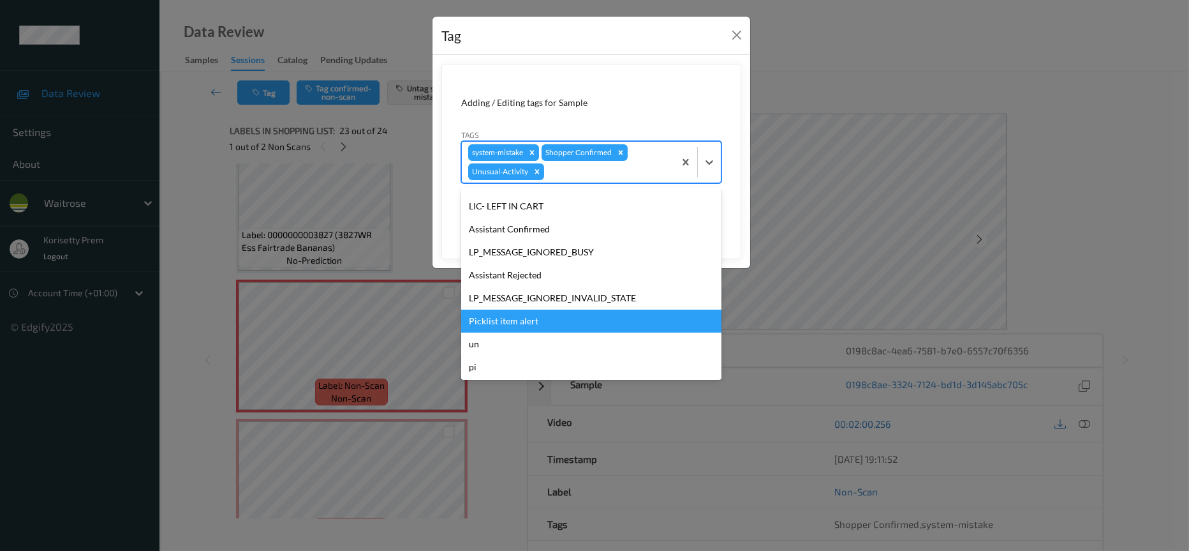
click at [508, 319] on div "Picklist item alert" at bounding box center [591, 320] width 260 height 23
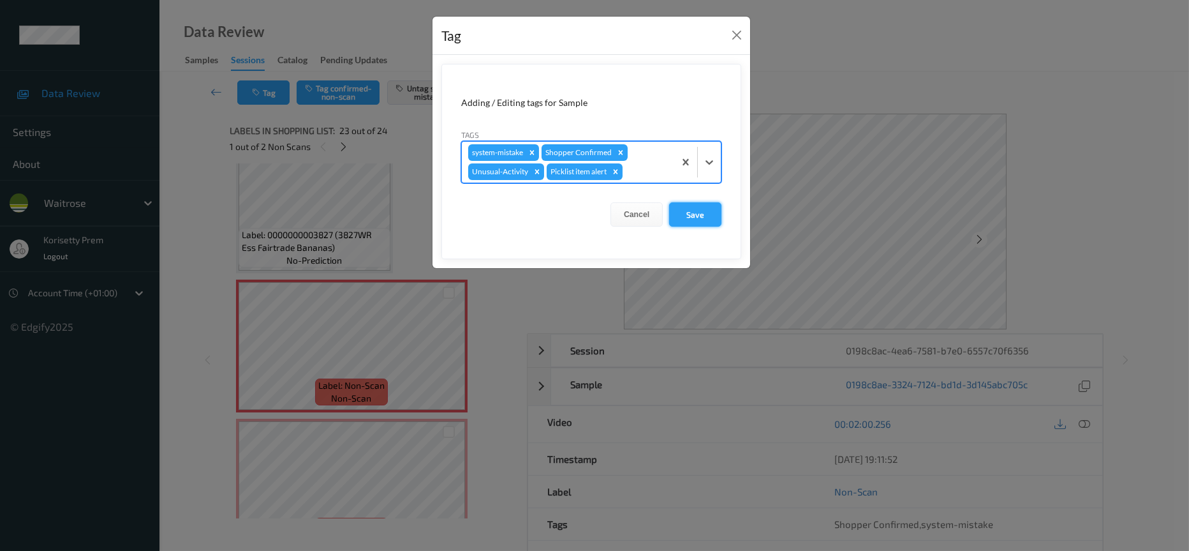
click at [692, 214] on button "Save" at bounding box center [695, 214] width 52 height 24
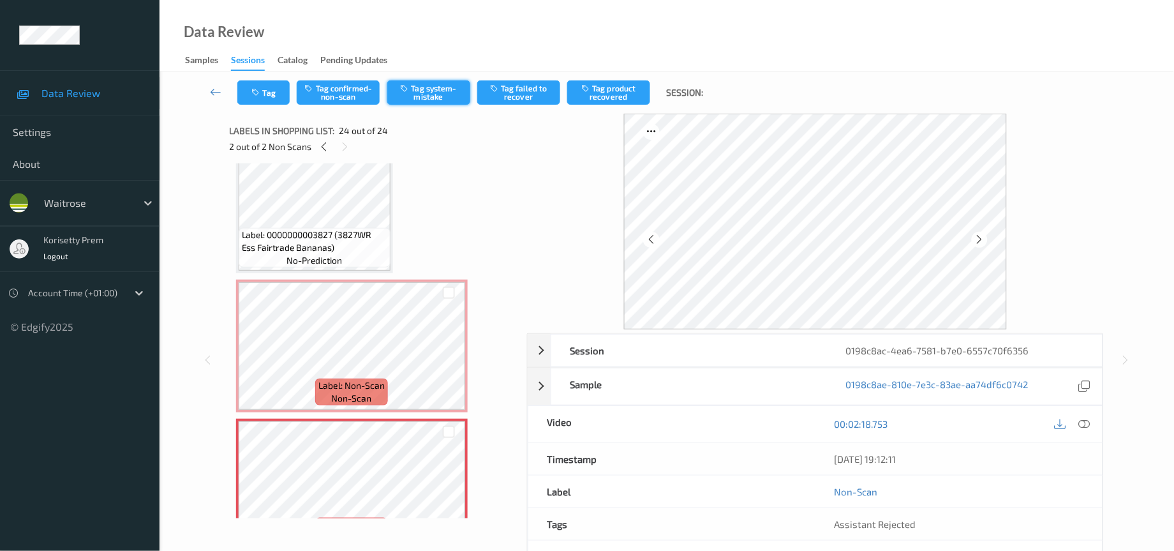
click at [445, 96] on button "Tag system-mistake" at bounding box center [428, 92] width 83 height 24
click at [264, 93] on button "Tag" at bounding box center [263, 92] width 52 height 24
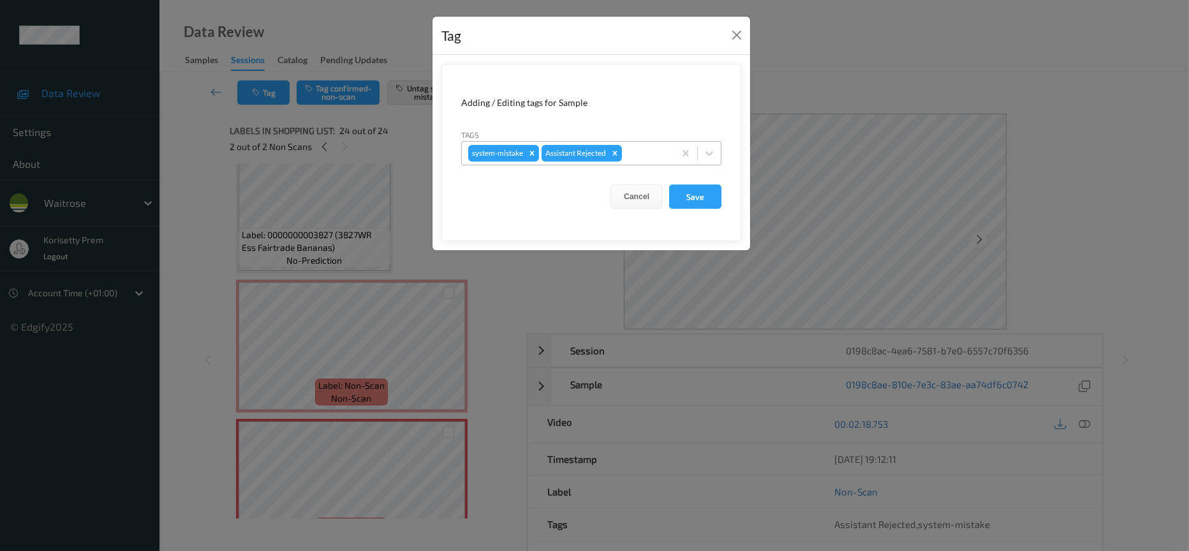
click at [640, 151] on div at bounding box center [646, 152] width 43 height 15
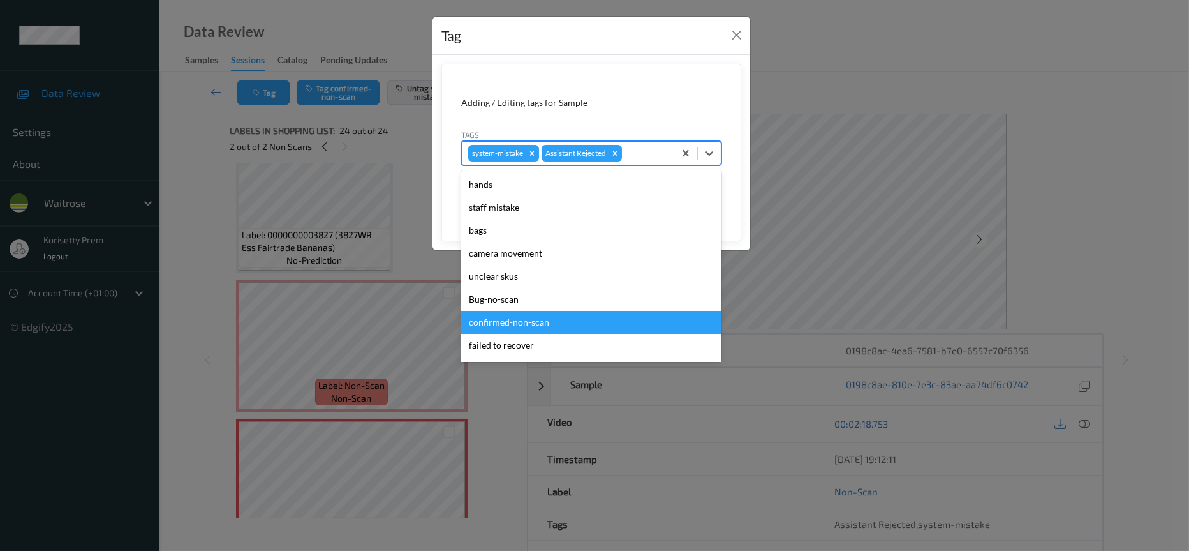
scroll to position [249, 0]
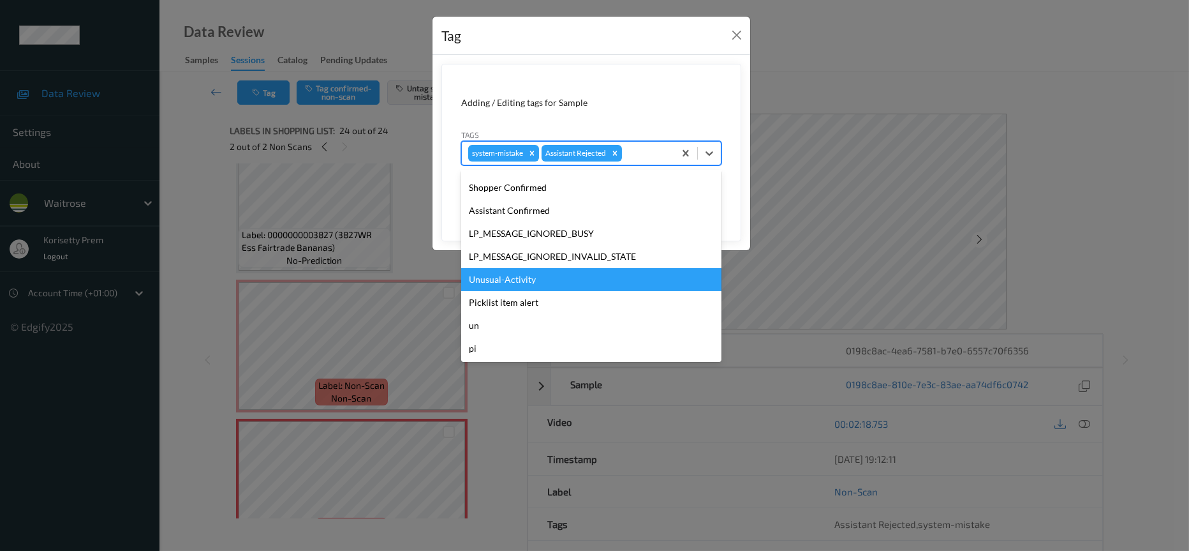
click at [511, 283] on div "Unusual-Activity" at bounding box center [591, 279] width 260 height 23
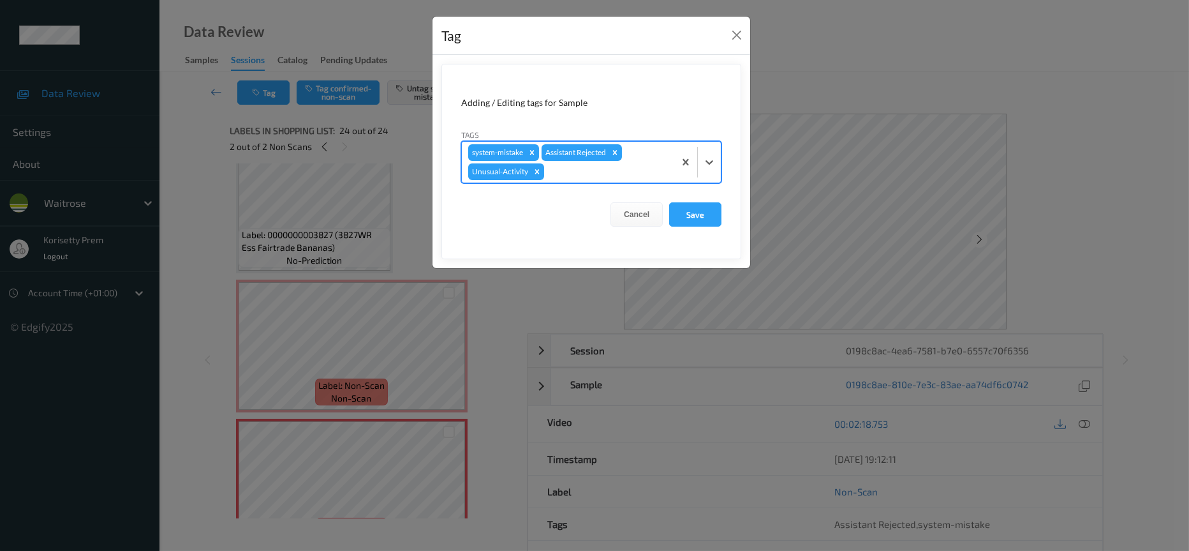
click at [570, 175] on div at bounding box center [607, 171] width 121 height 15
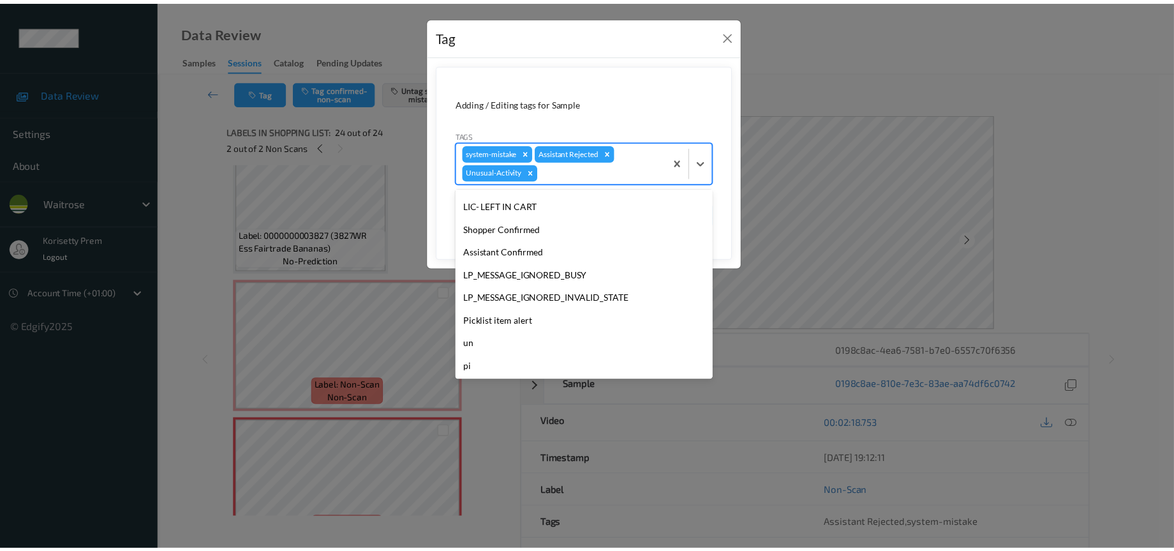
scroll to position [226, 0]
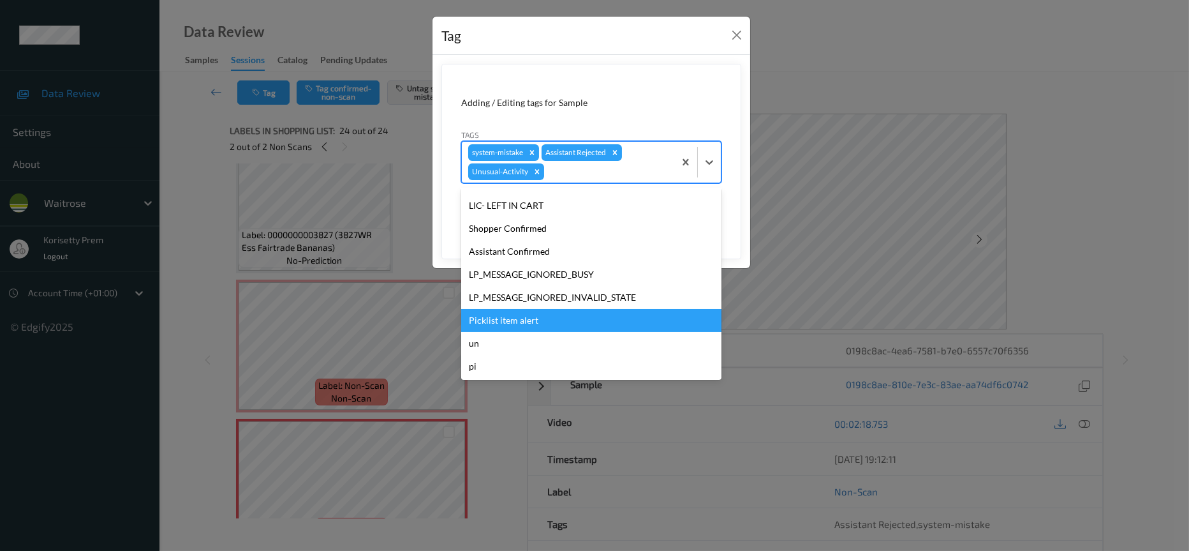
click at [515, 318] on div "Picklist item alert" at bounding box center [591, 320] width 260 height 23
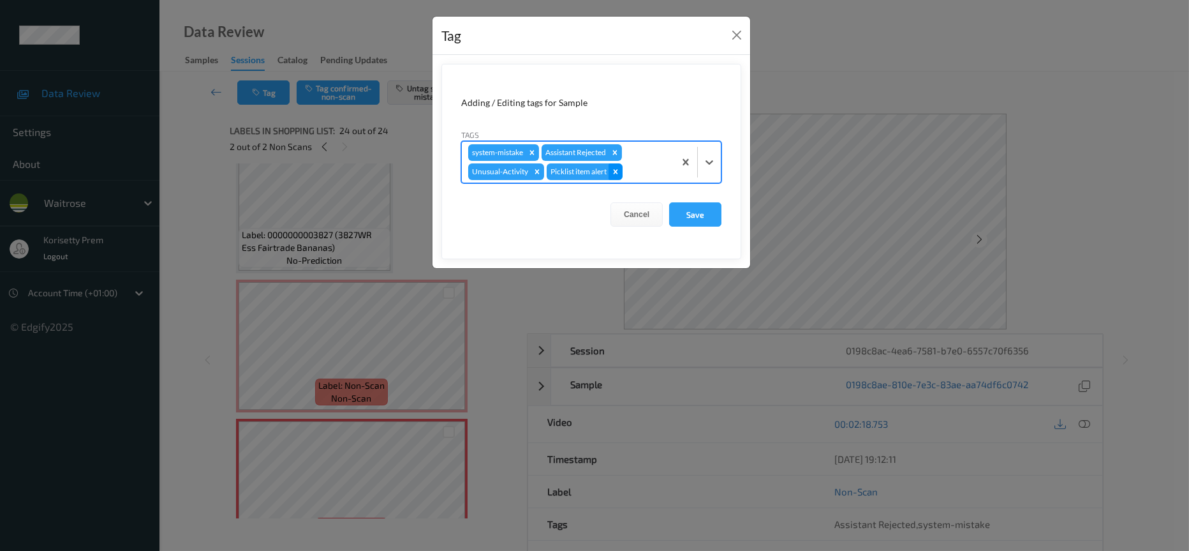
click at [616, 174] on icon "Remove Picklist item alert" at bounding box center [615, 171] width 9 height 9
click at [678, 213] on button "Save" at bounding box center [695, 214] width 52 height 24
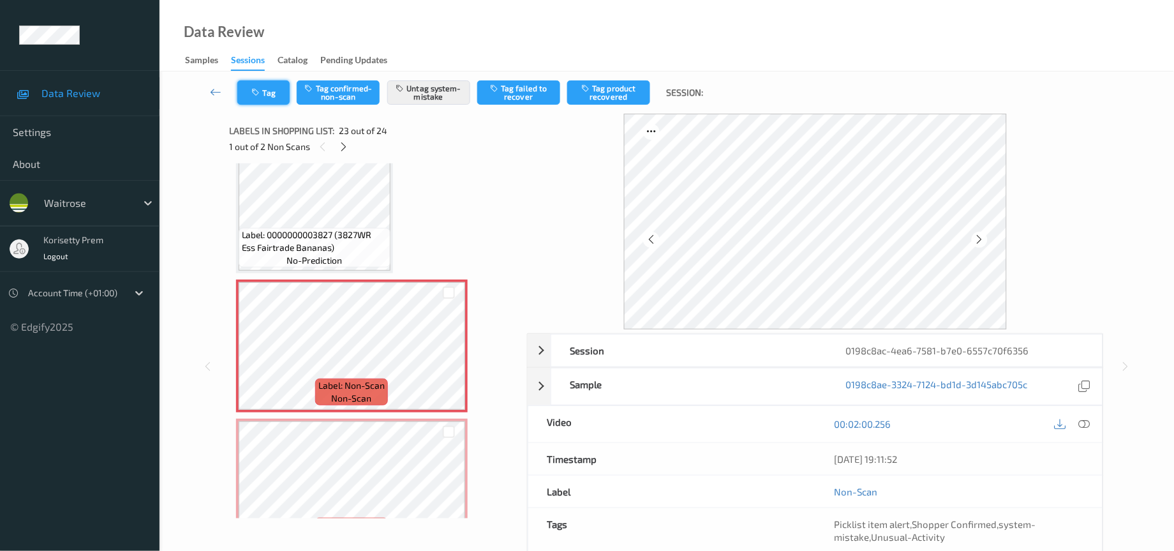
click at [258, 89] on icon "button" at bounding box center [257, 92] width 11 height 9
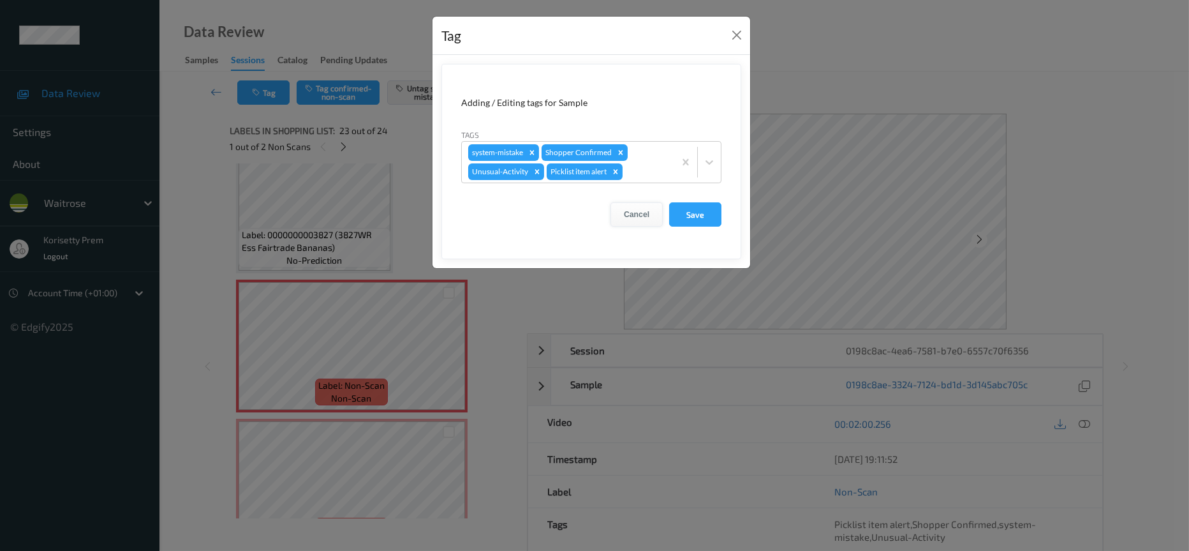
click at [642, 212] on button "Cancel" at bounding box center [636, 214] width 52 height 24
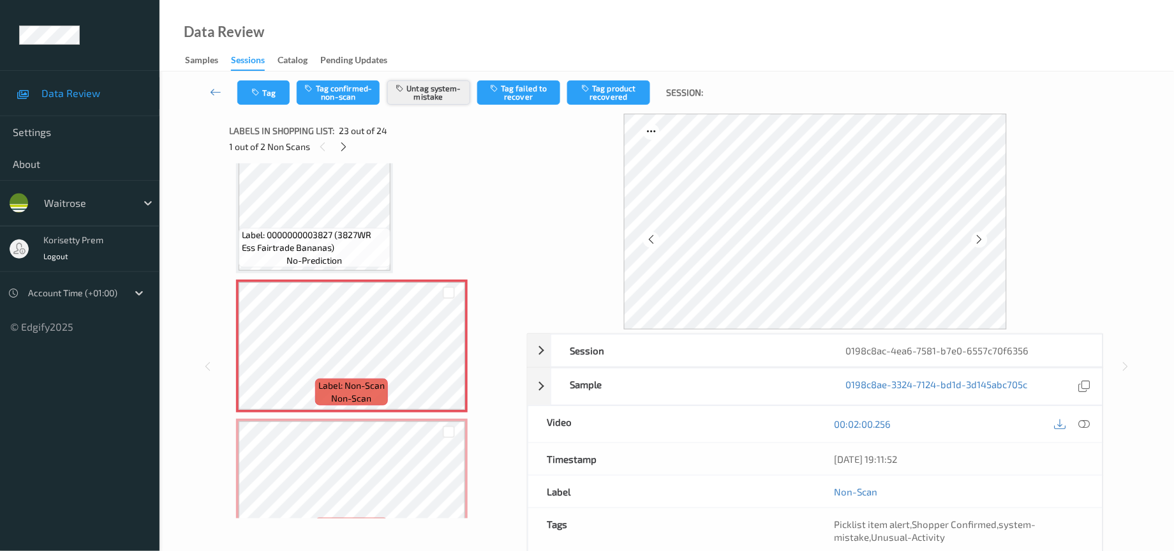
click at [438, 98] on button "Untag system-mistake" at bounding box center [428, 92] width 83 height 24
click at [432, 88] on button "Tag system-mistake" at bounding box center [428, 92] width 83 height 24
click at [268, 92] on button "Tag" at bounding box center [263, 92] width 52 height 24
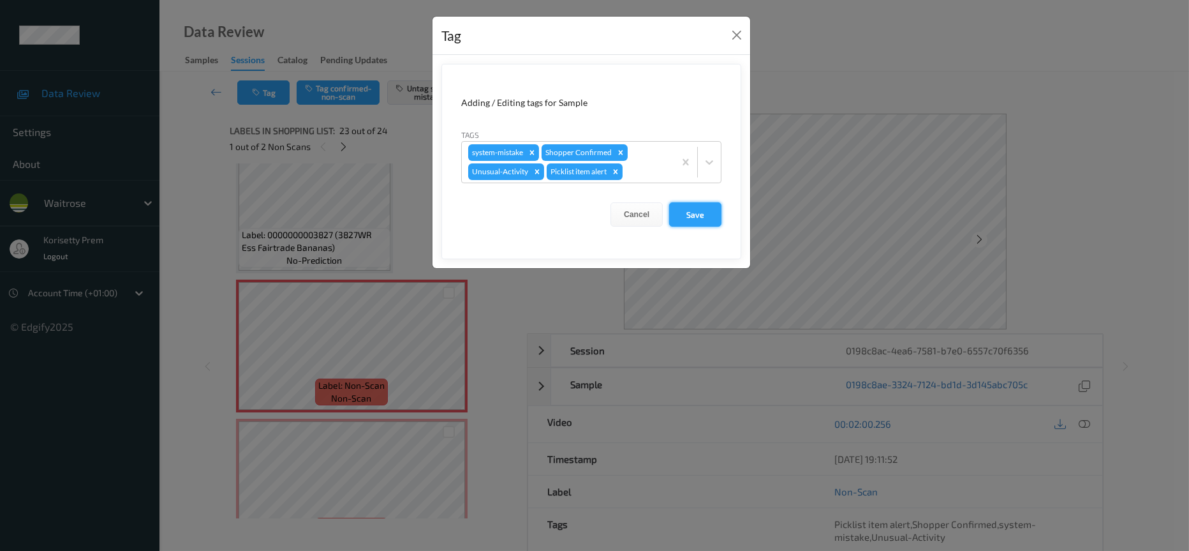
click at [686, 214] on button "Save" at bounding box center [695, 214] width 52 height 24
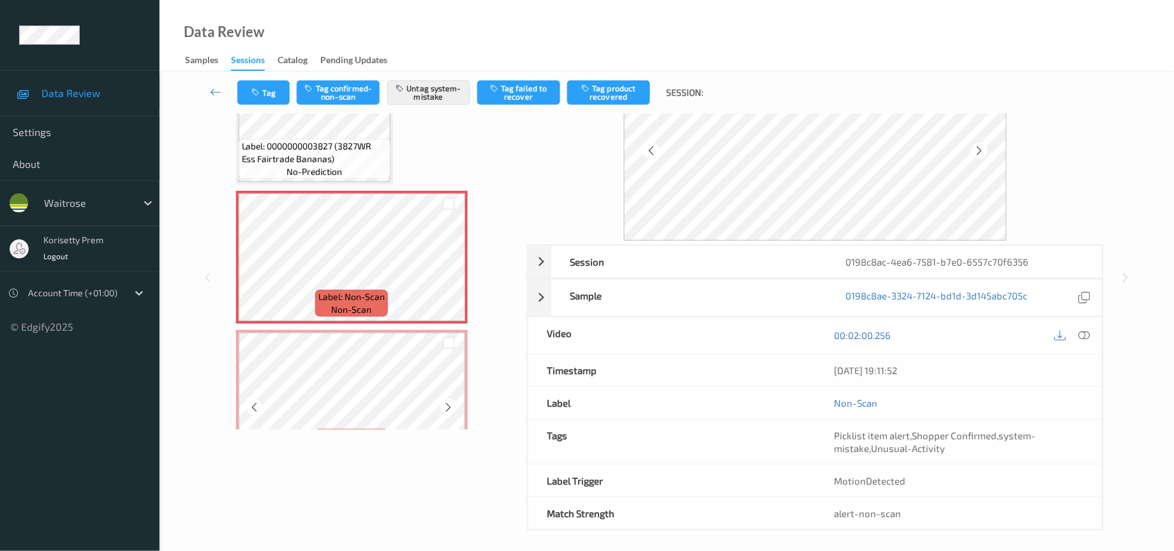
scroll to position [97, 0]
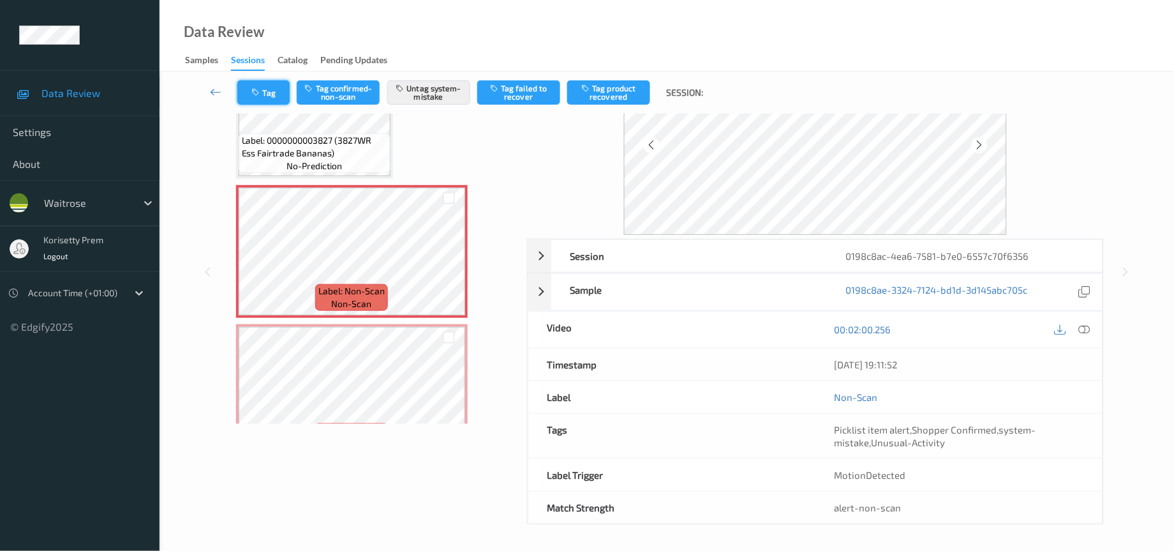
click at [253, 88] on icon "button" at bounding box center [257, 92] width 11 height 9
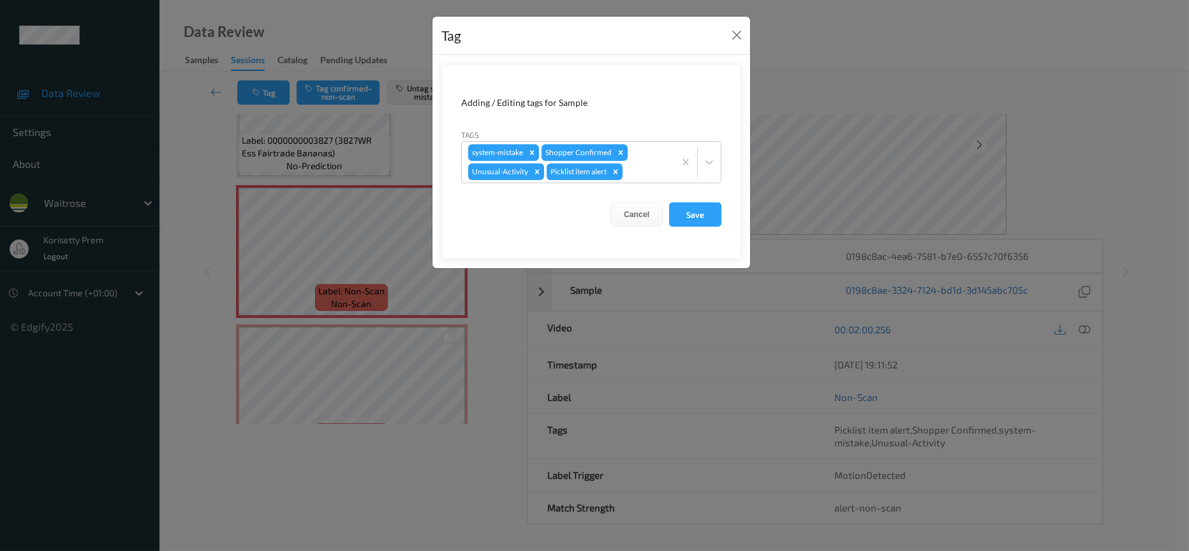
click at [341, 314] on div "Tag Adding / Editing tags for Sample Tags system-mistake Shopper Confirmed Unus…" at bounding box center [594, 275] width 1189 height 551
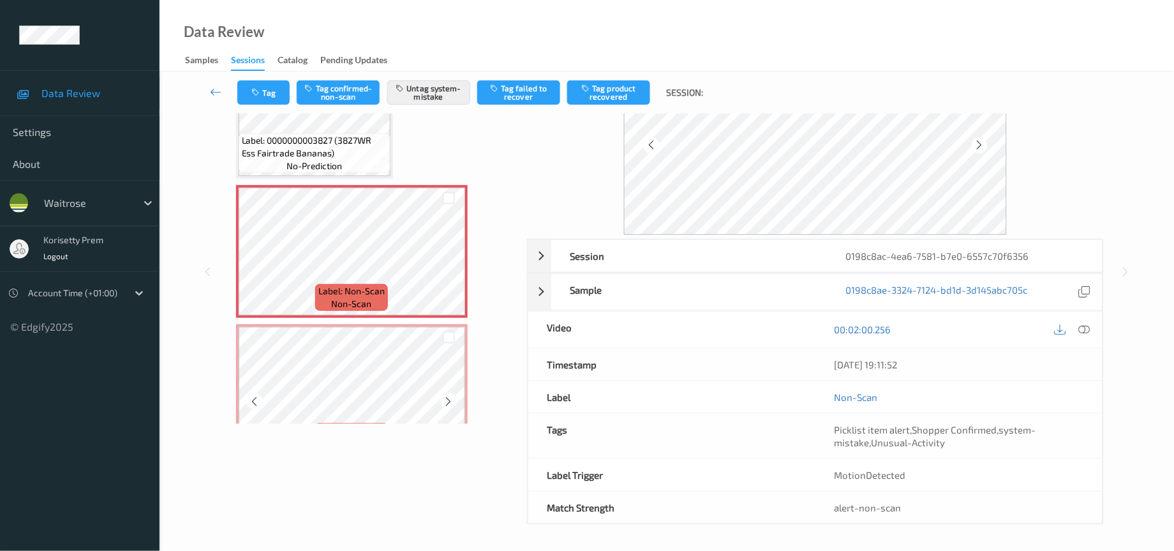
scroll to position [84, 0]
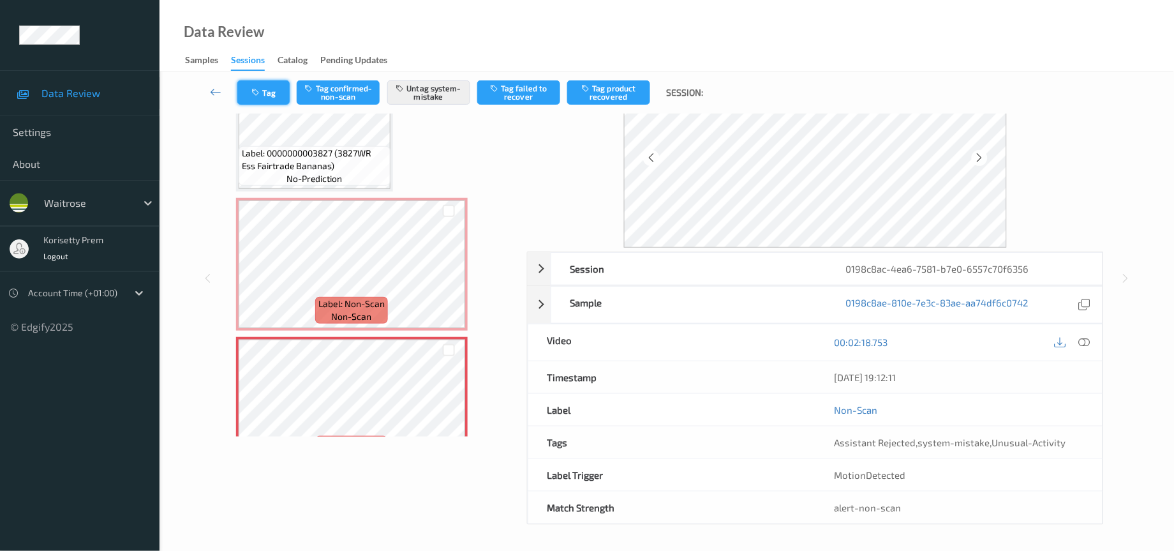
click at [269, 85] on button "Tag" at bounding box center [263, 92] width 52 height 24
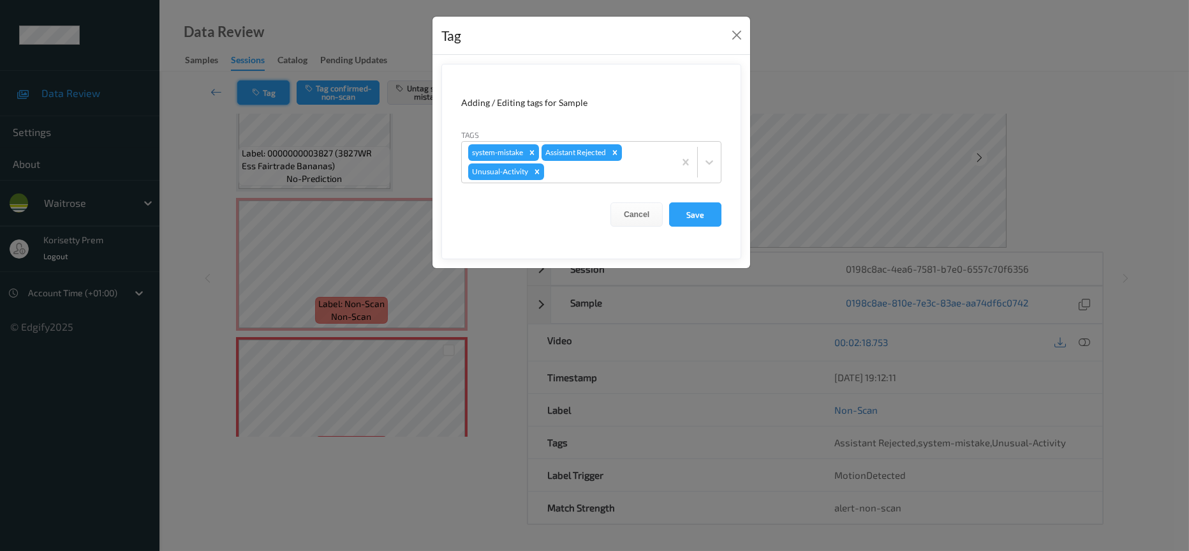
click at [269, 85] on div "Tag Adding / Editing tags for Sample Tags system-mistake Assistant Rejected Unu…" at bounding box center [594, 275] width 1189 height 551
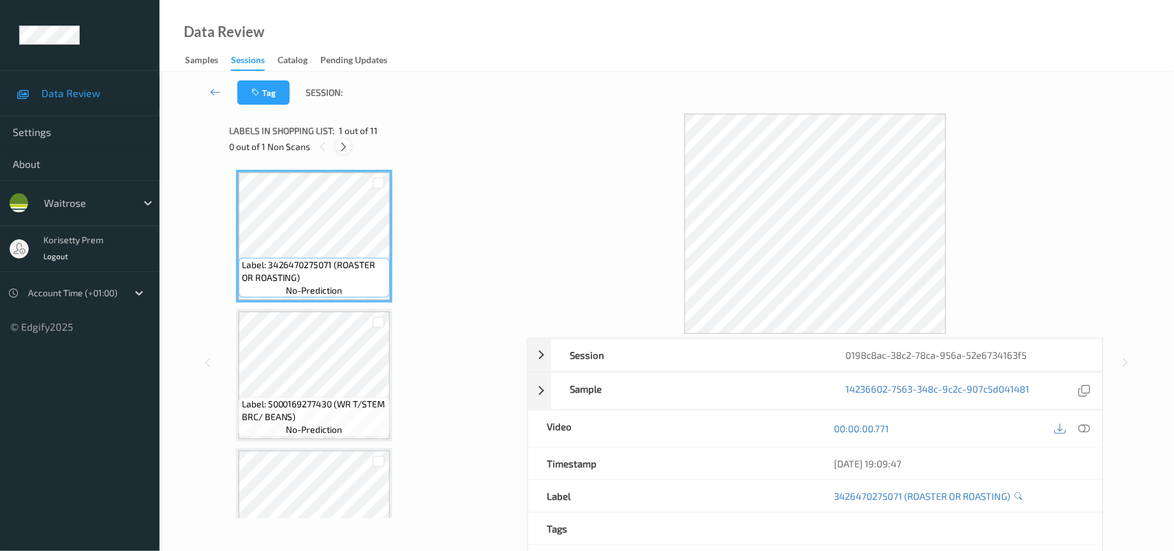
click at [341, 145] on icon at bounding box center [343, 146] width 11 height 11
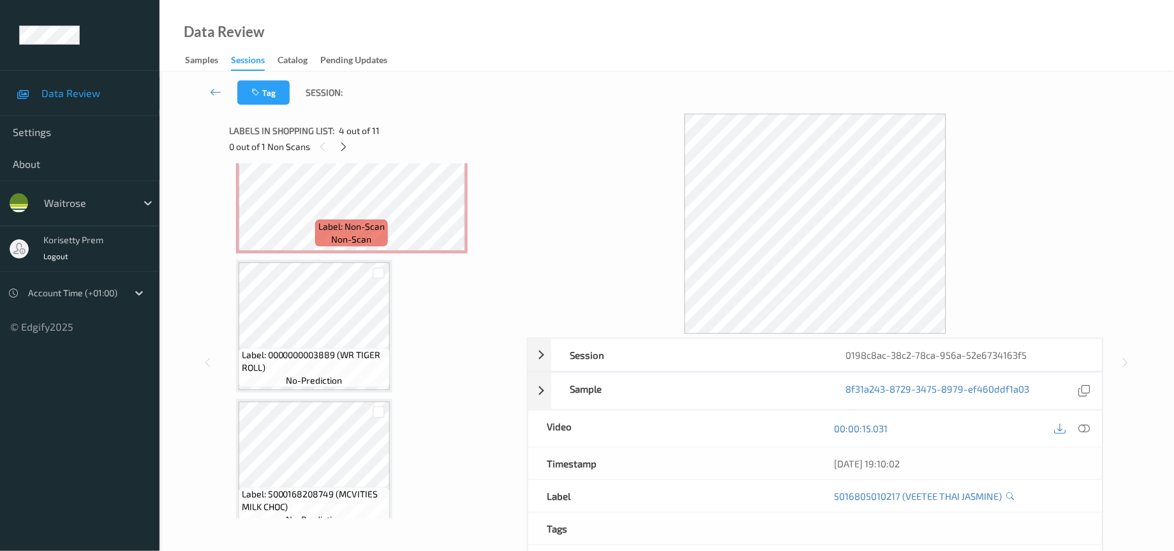
scroll to position [766, 0]
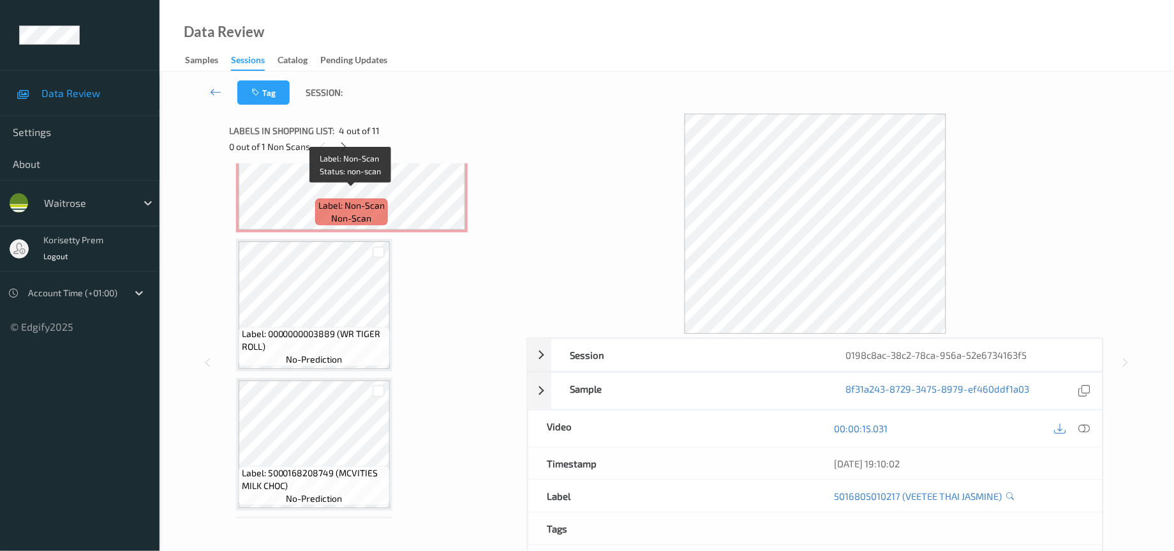
click at [369, 198] on div "Label: Non-Scan non-scan" at bounding box center [351, 211] width 73 height 27
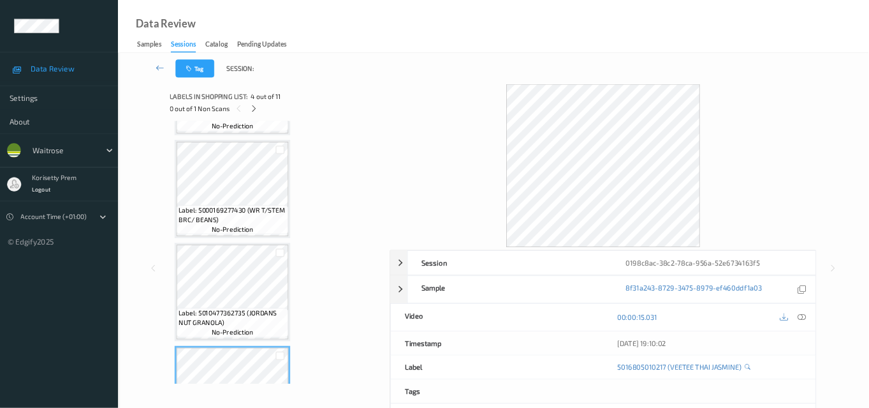
scroll to position [96, 0]
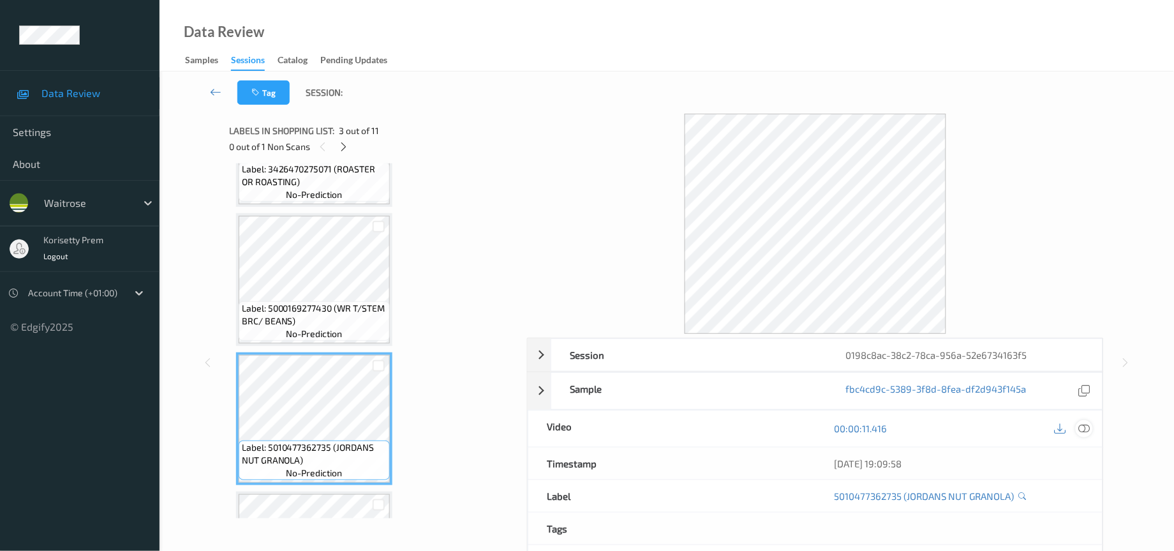
click at [1082, 428] on icon at bounding box center [1084, 427] width 11 height 11
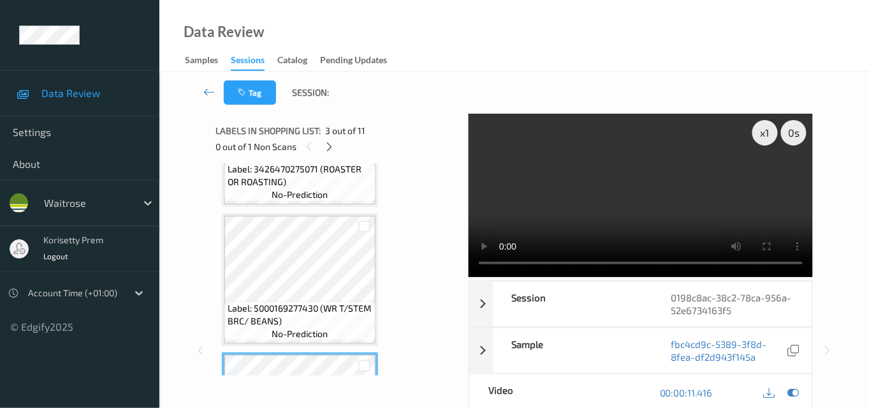
click at [616, 203] on video at bounding box center [641, 195] width 344 height 163
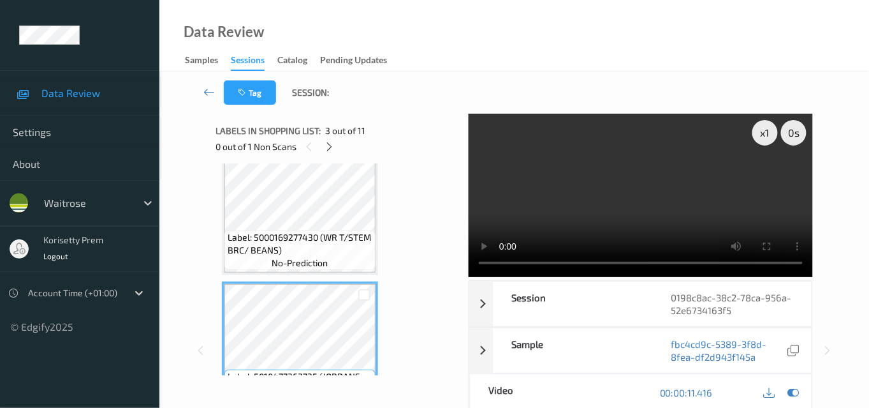
scroll to position [237, 0]
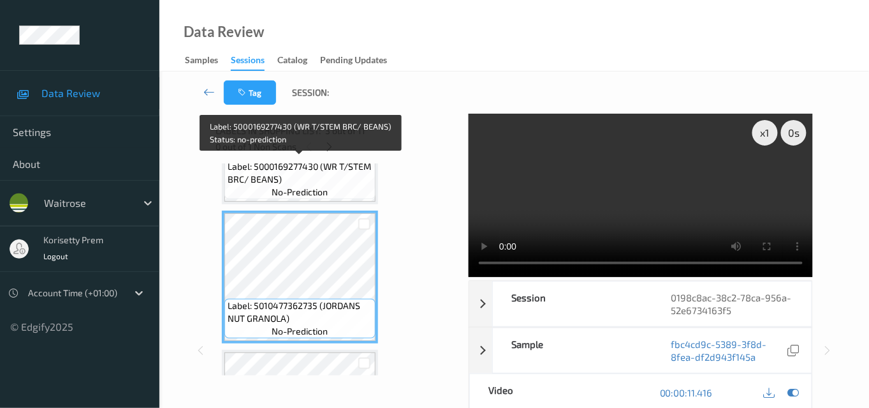
click at [285, 186] on span "no-prediction" at bounding box center [300, 192] width 56 height 13
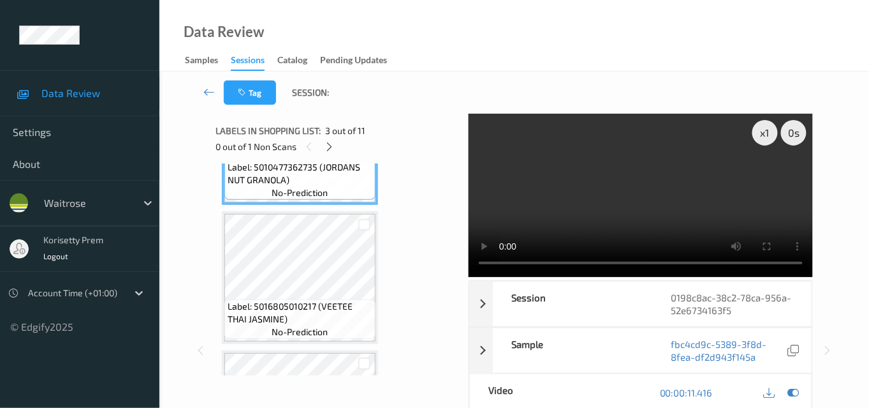
scroll to position [379, 0]
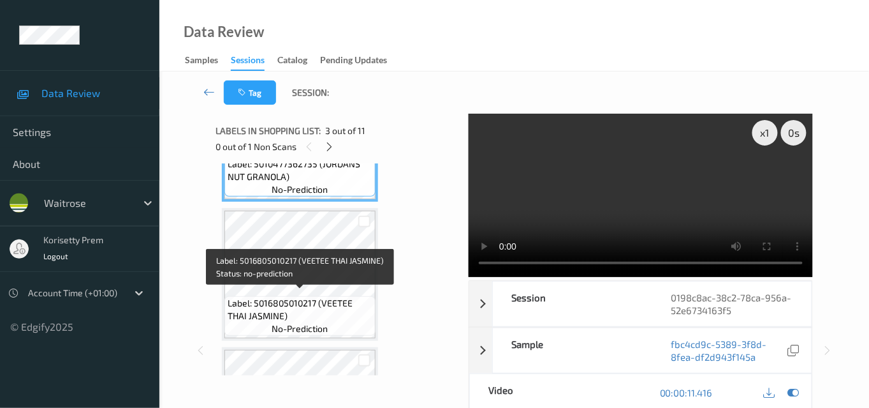
click at [310, 297] on span "Label: 5016805010217 (VEETEE THAI JASMINE)" at bounding box center [300, 310] width 145 height 26
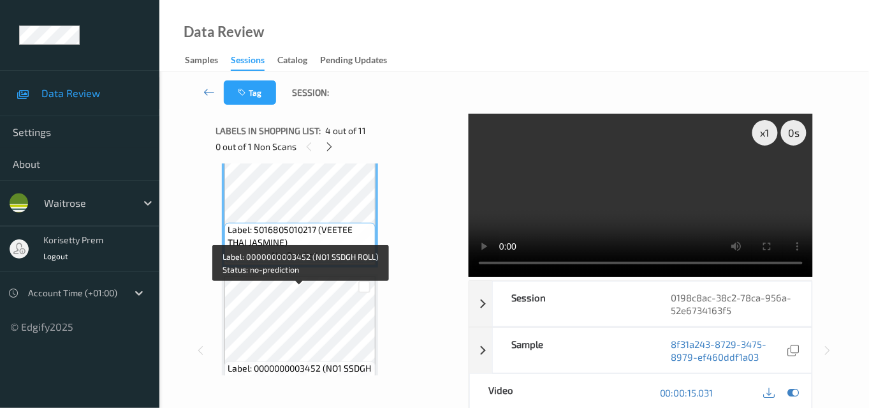
scroll to position [450, 0]
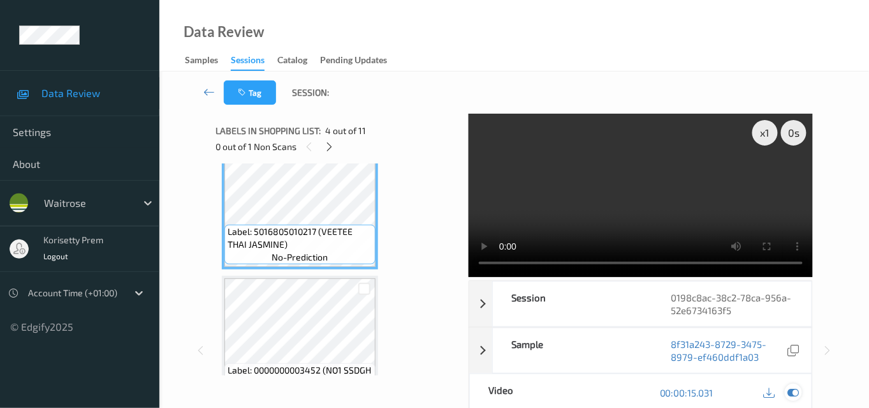
click at [795, 391] on icon at bounding box center [793, 392] width 11 height 11
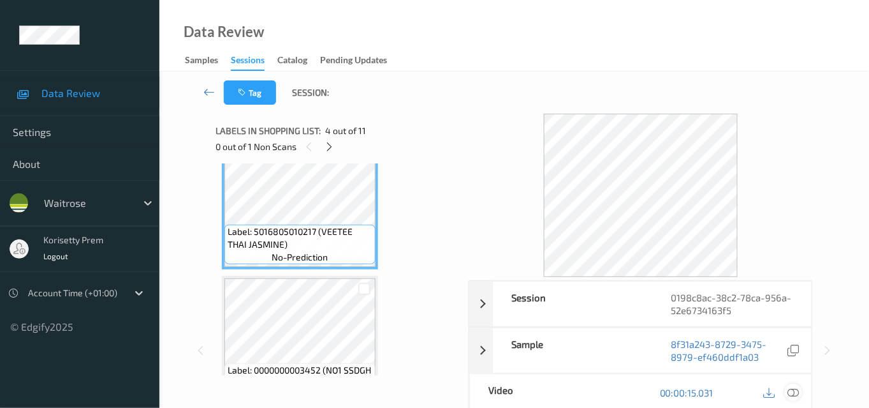
click at [796, 391] on icon at bounding box center [793, 392] width 11 height 11
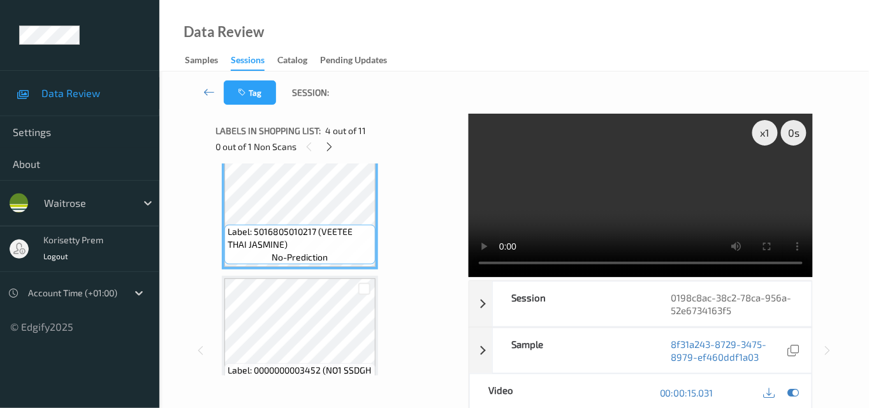
click at [599, 216] on video at bounding box center [641, 195] width 344 height 163
click at [582, 228] on video at bounding box center [641, 195] width 344 height 163
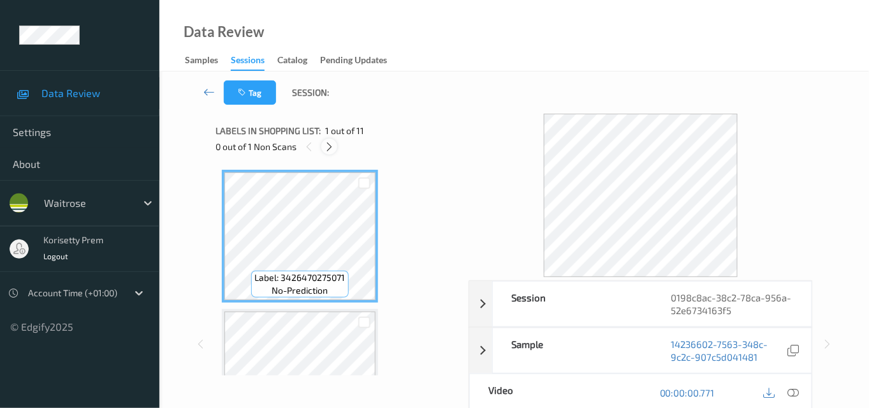
click at [330, 144] on icon at bounding box center [329, 146] width 11 height 11
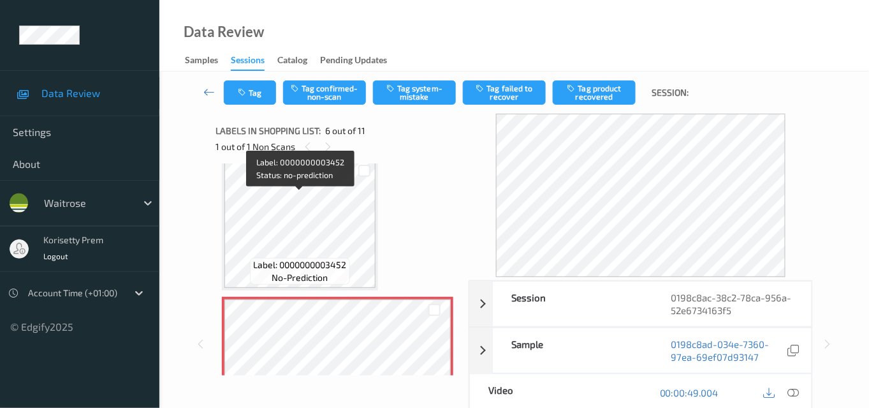
scroll to position [486, 0]
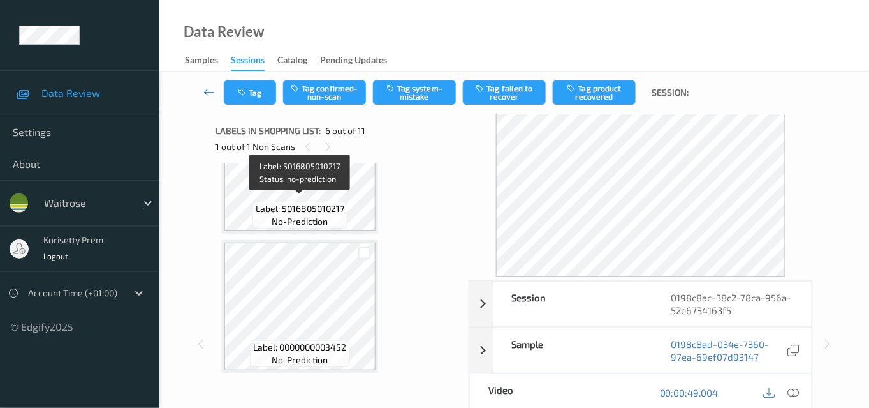
click at [289, 203] on span "Label: 5016805010217" at bounding box center [300, 208] width 89 height 13
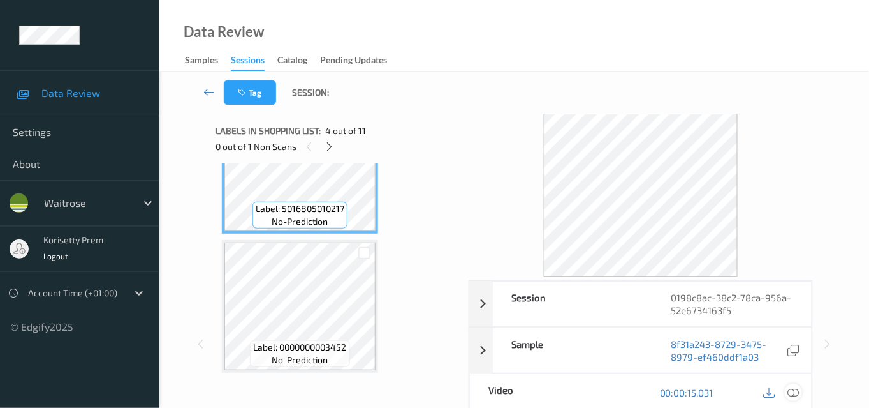
click at [797, 394] on icon at bounding box center [793, 392] width 11 height 11
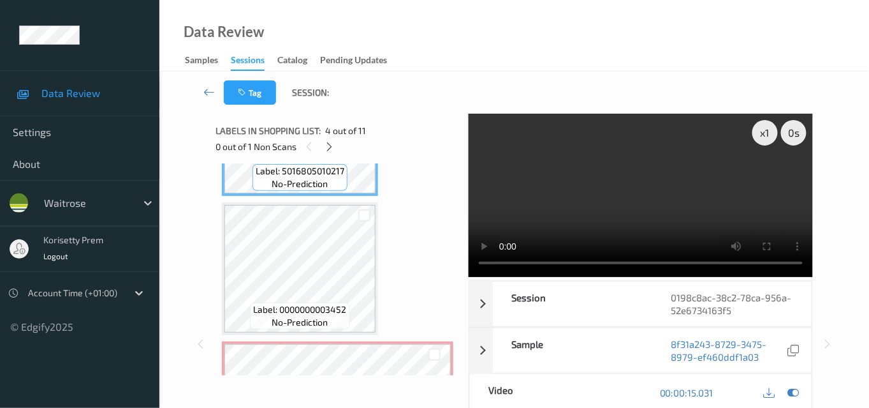
scroll to position [557, 0]
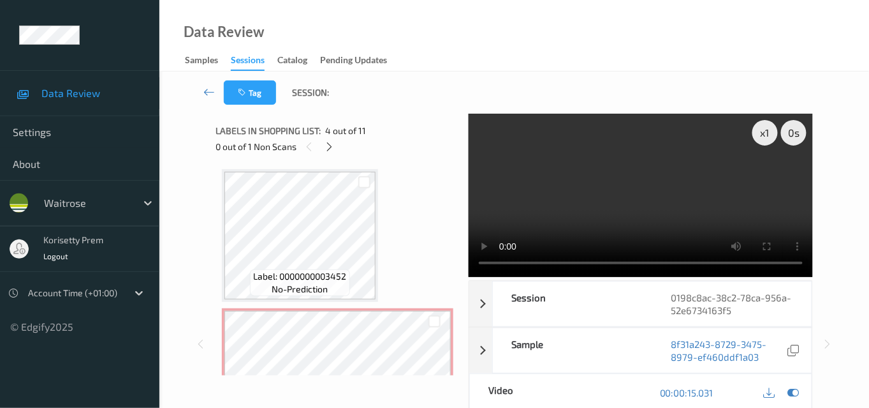
click at [640, 170] on video at bounding box center [641, 195] width 344 height 163
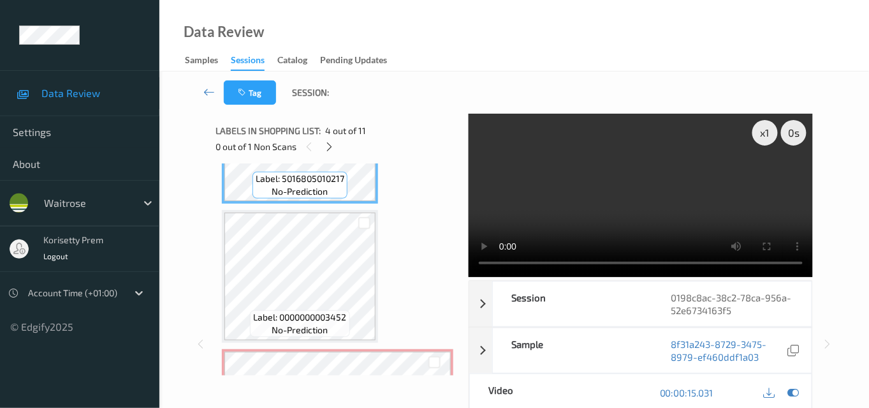
scroll to position [486, 0]
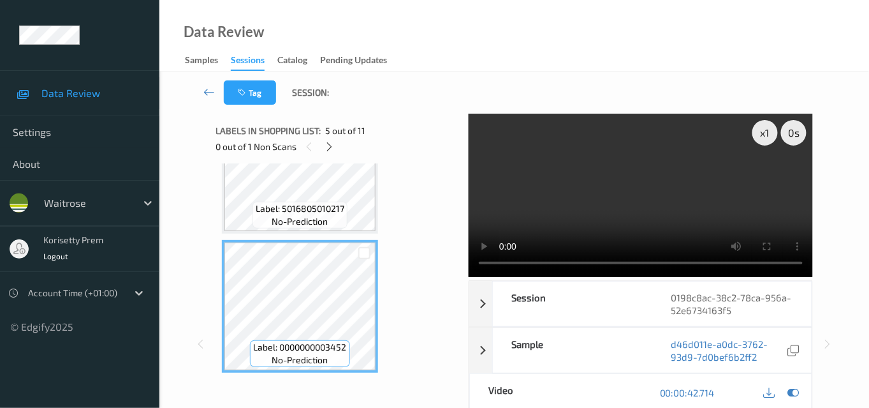
click at [588, 181] on video at bounding box center [641, 195] width 344 height 163
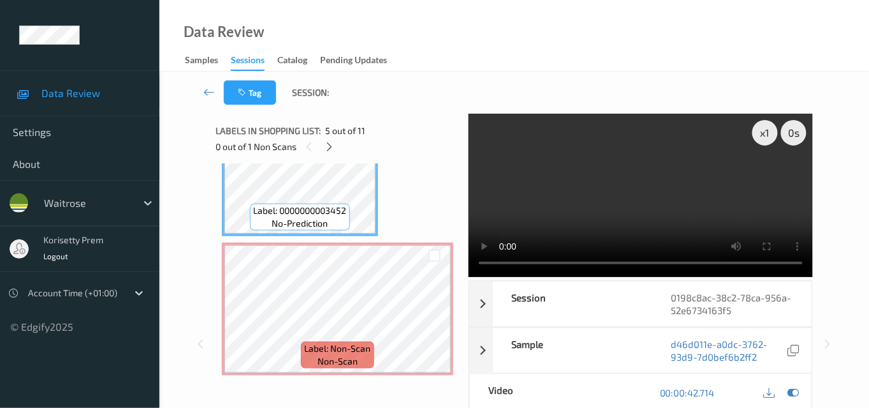
scroll to position [628, 0]
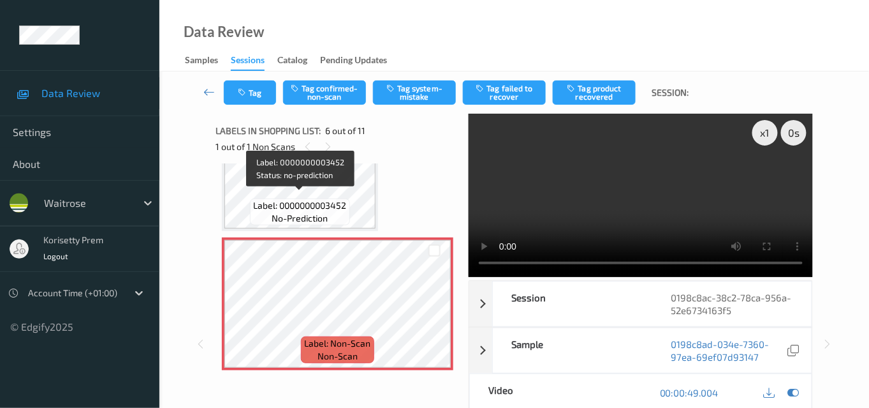
click at [317, 199] on span "Label: 0000000003452" at bounding box center [299, 205] width 93 height 13
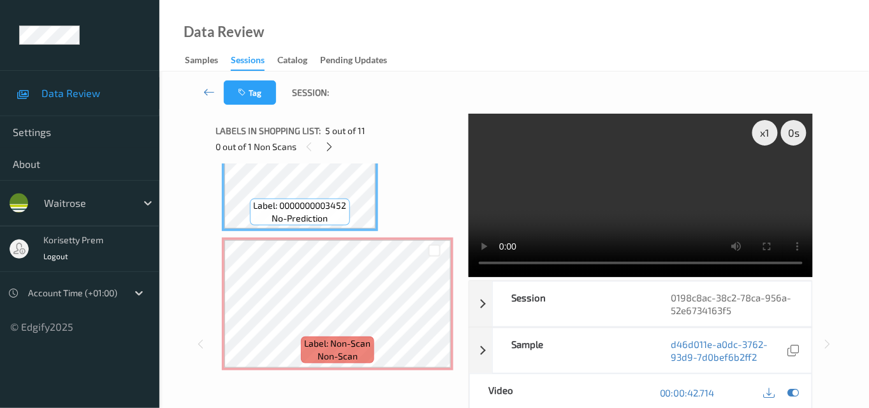
click at [588, 221] on video at bounding box center [641, 195] width 344 height 163
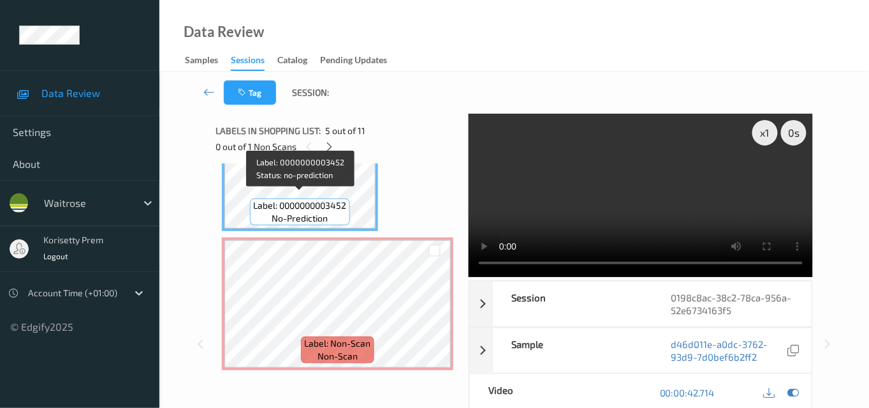
click at [307, 199] on span "Label: 0000000003452" at bounding box center [299, 205] width 93 height 13
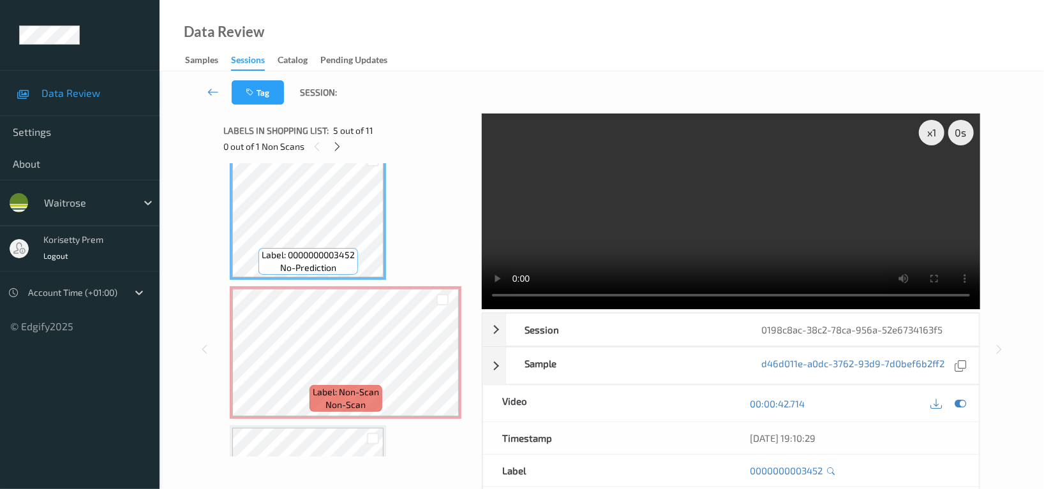
scroll to position [544, 0]
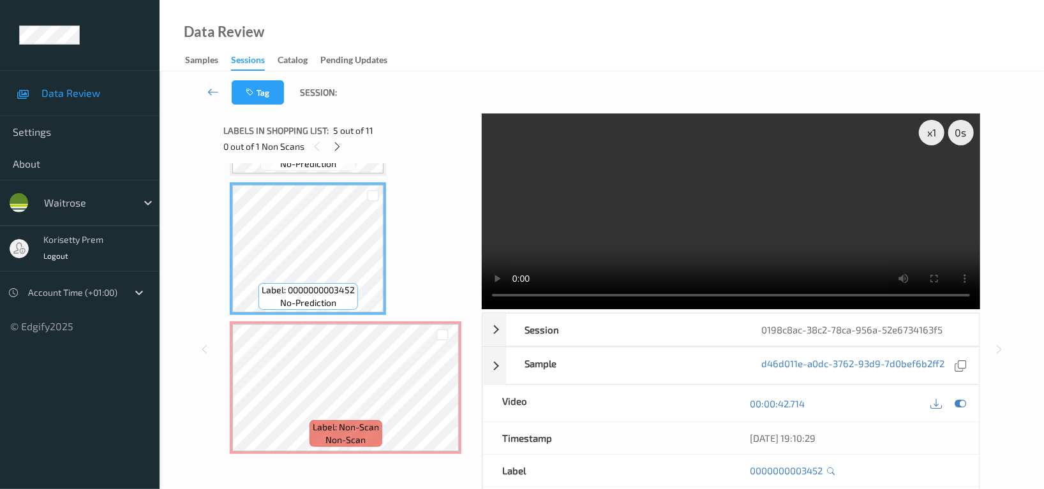
click at [315, 92] on span "Session:" at bounding box center [318, 92] width 37 height 13
click at [265, 89] on button "Tag" at bounding box center [258, 92] width 52 height 24
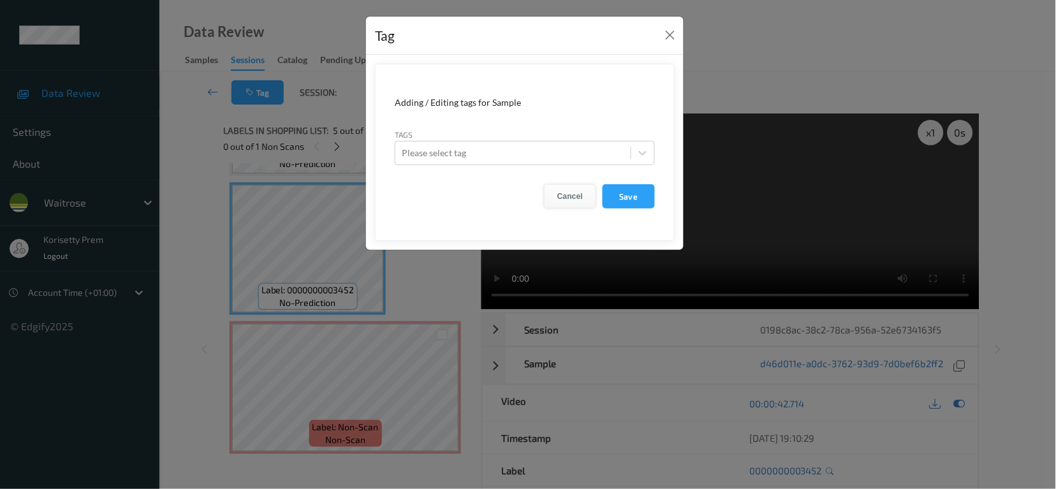
click at [563, 191] on button "Cancel" at bounding box center [570, 196] width 52 height 24
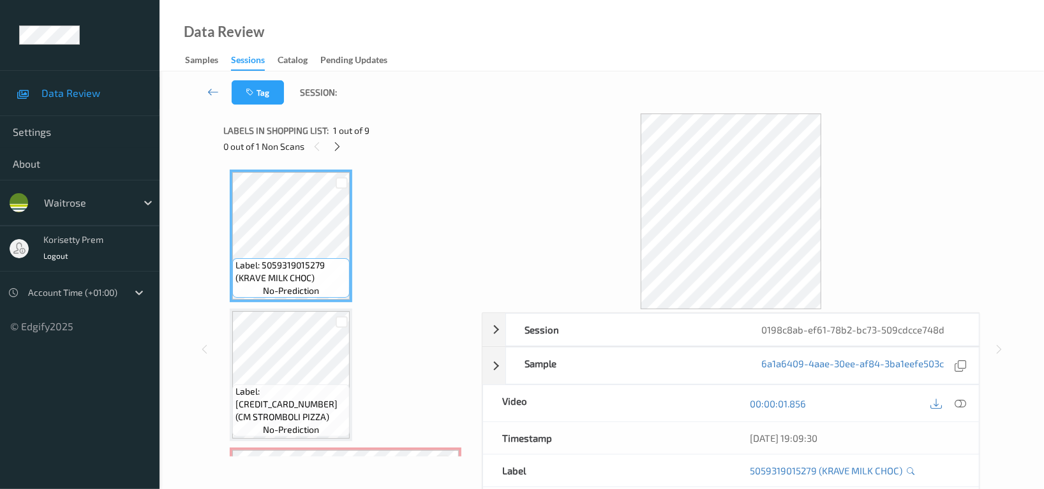
click at [559, 48] on div "Data Review Samples Sessions Catalog Pending Updates" at bounding box center [601, 35] width 884 height 71
click at [339, 144] on icon at bounding box center [337, 146] width 11 height 11
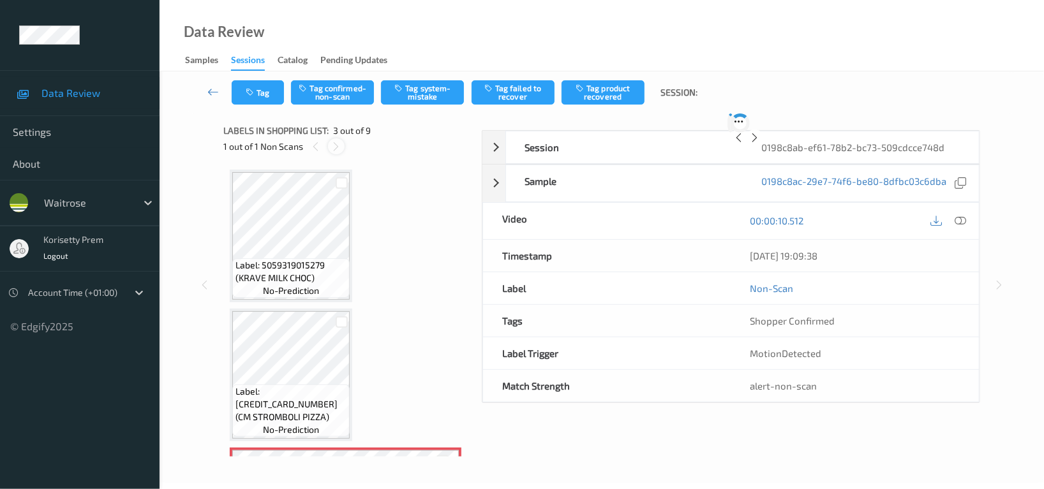
scroll to position [144, 0]
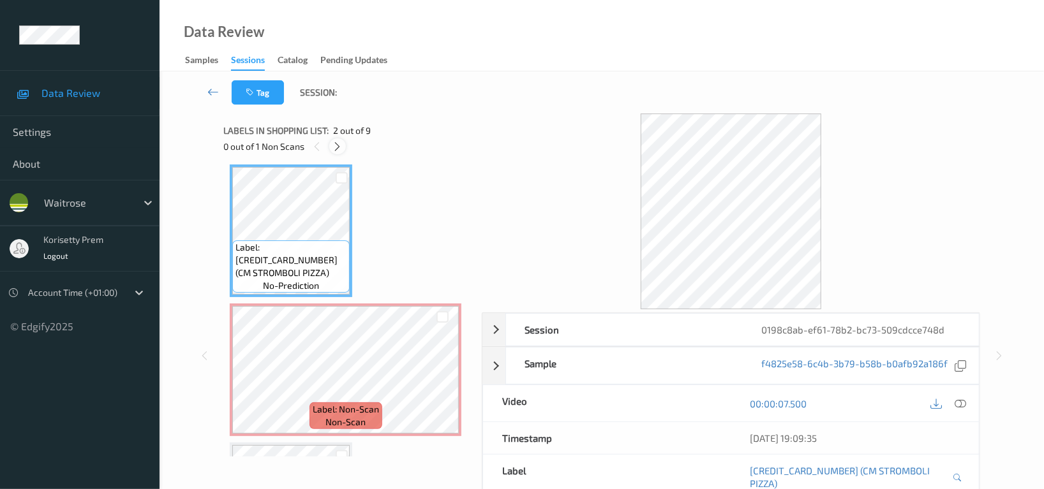
click at [337, 142] on icon at bounding box center [337, 146] width 11 height 11
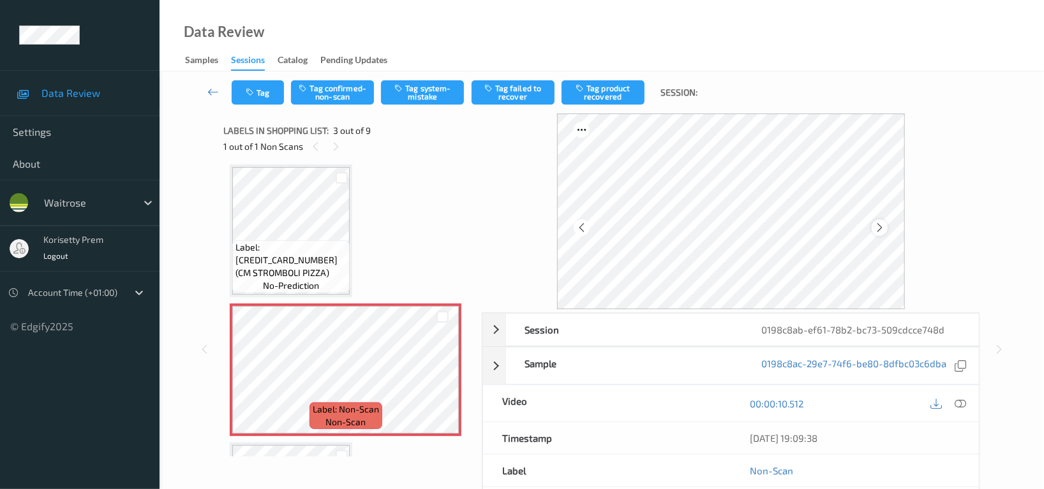
click at [872, 227] on div at bounding box center [879, 227] width 16 height 16
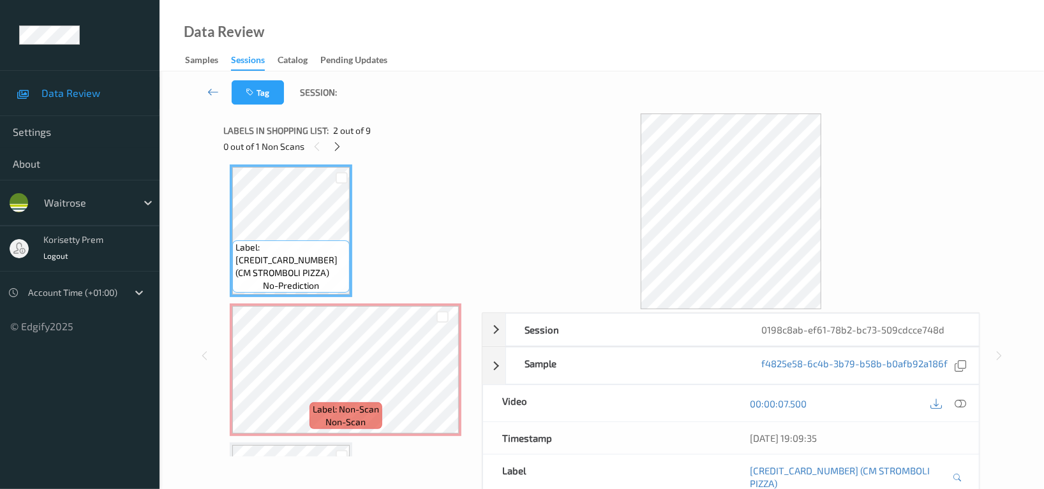
scroll to position [0, 0]
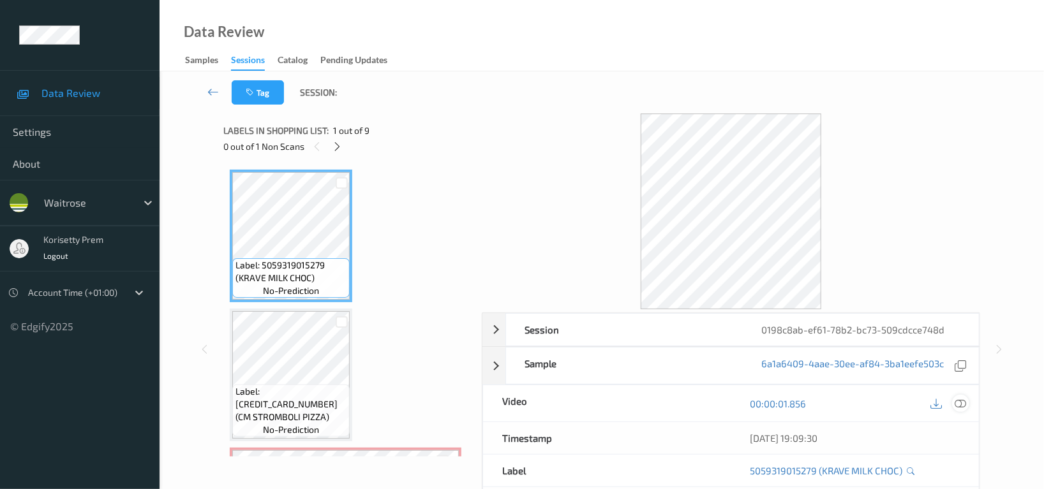
click at [880, 403] on icon at bounding box center [959, 403] width 11 height 11
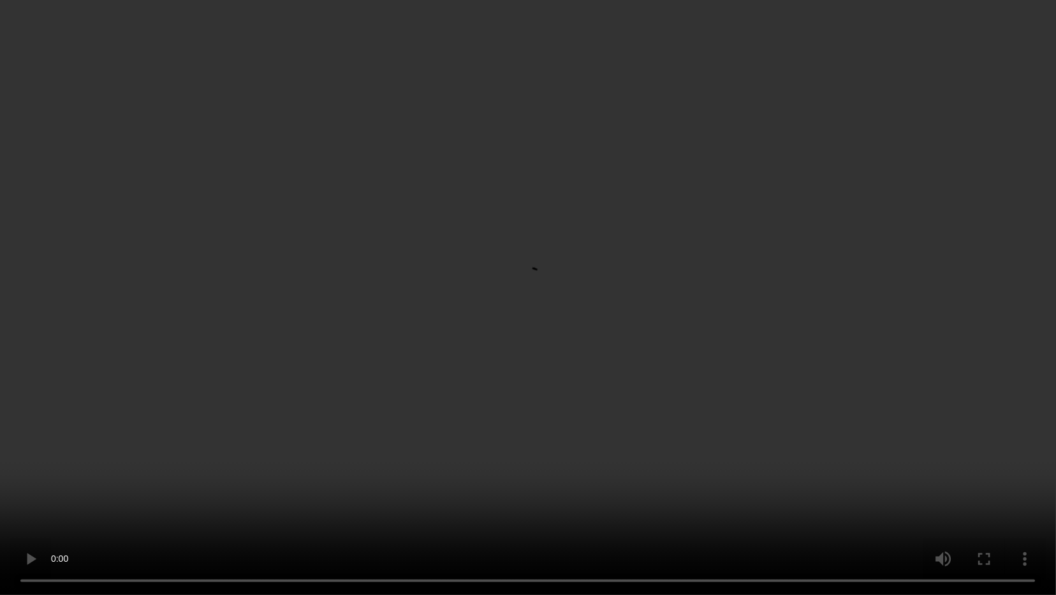
click at [542, 318] on video at bounding box center [528, 297] width 1056 height 595
click at [736, 404] on video at bounding box center [528, 297] width 1056 height 595
click at [875, 407] on video at bounding box center [528, 297] width 1056 height 595
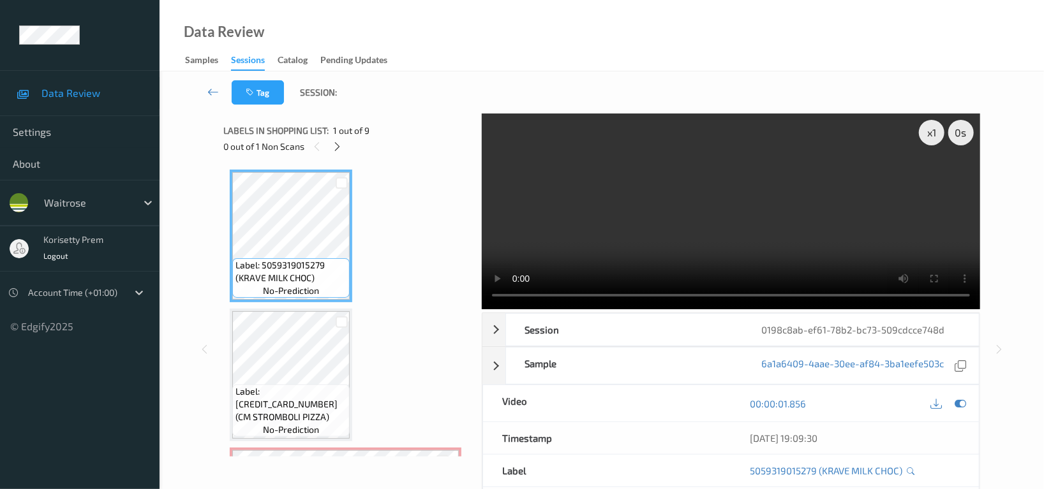
click at [760, 230] on video at bounding box center [731, 212] width 498 height 196
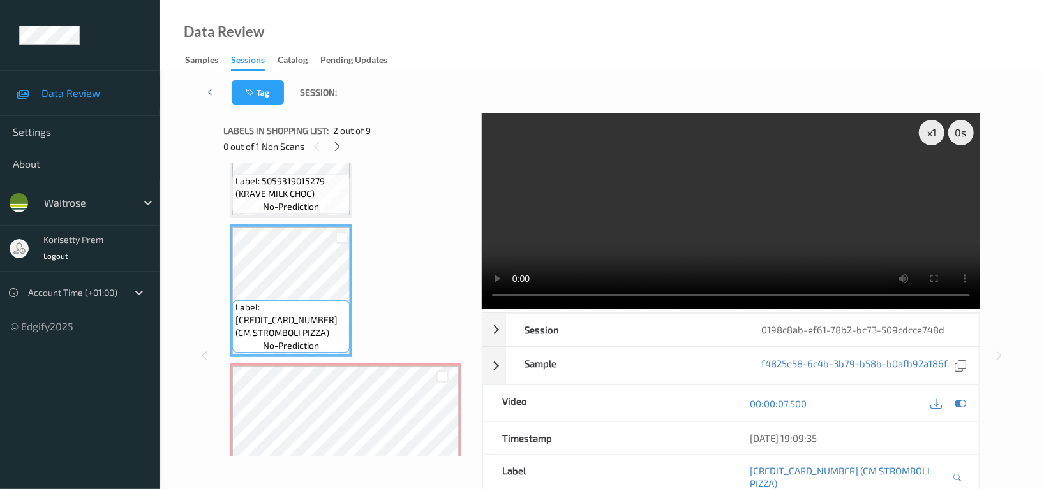
scroll to position [85, 0]
click at [880, 401] on icon at bounding box center [959, 403] width 11 height 11
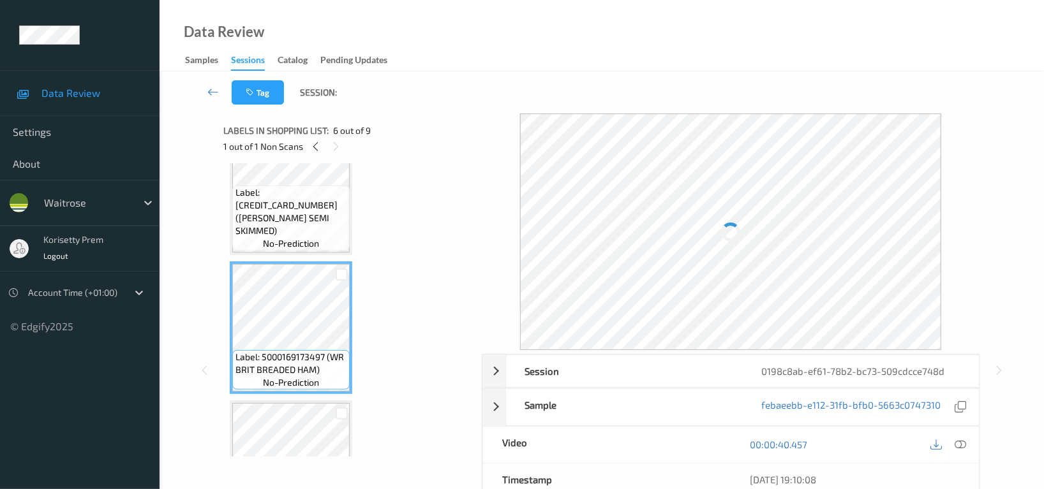
scroll to position [595, 0]
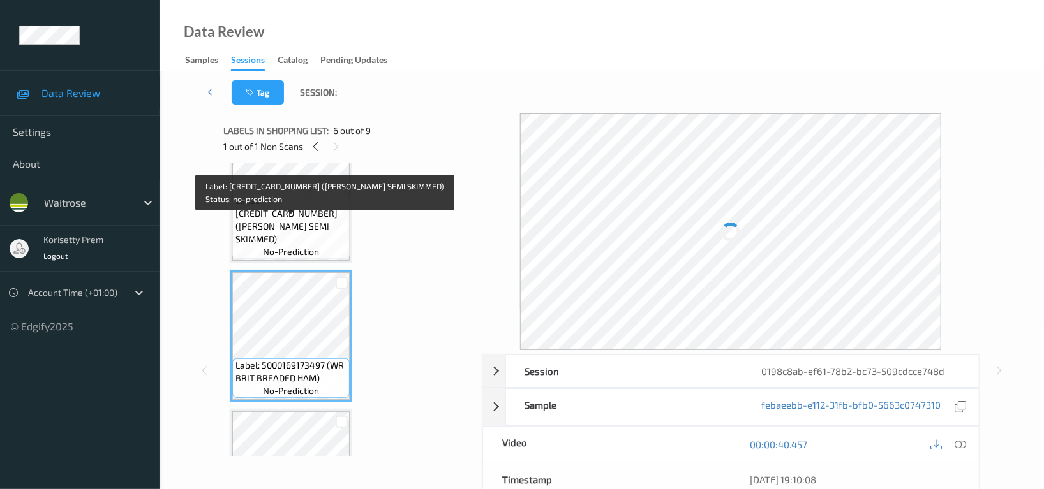
click at [318, 216] on span "Label: 5000169015315 (WR ESS SEMI SKIMMED)" at bounding box center [290, 220] width 111 height 51
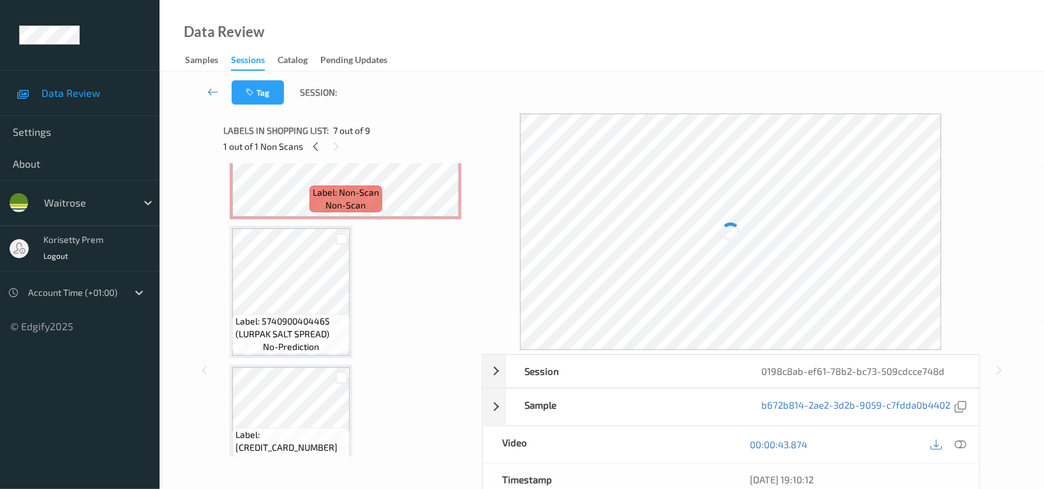
scroll to position [340, 0]
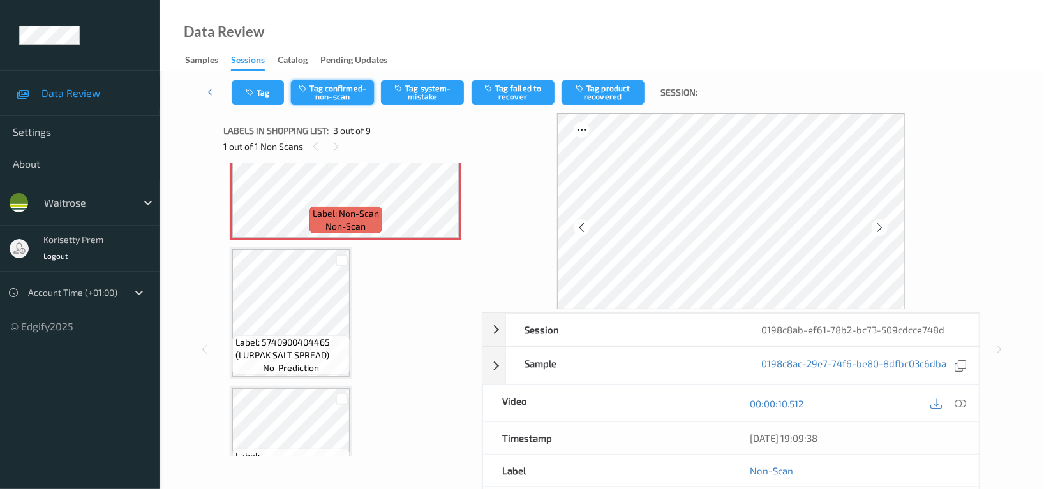
click at [344, 89] on button "Tag confirmed-non-scan" at bounding box center [332, 92] width 83 height 24
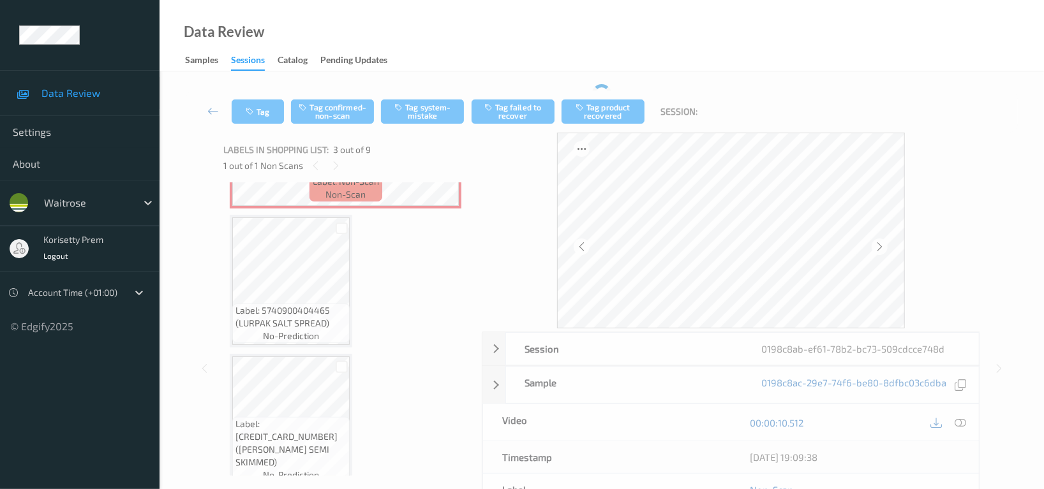
scroll to position [425, 0]
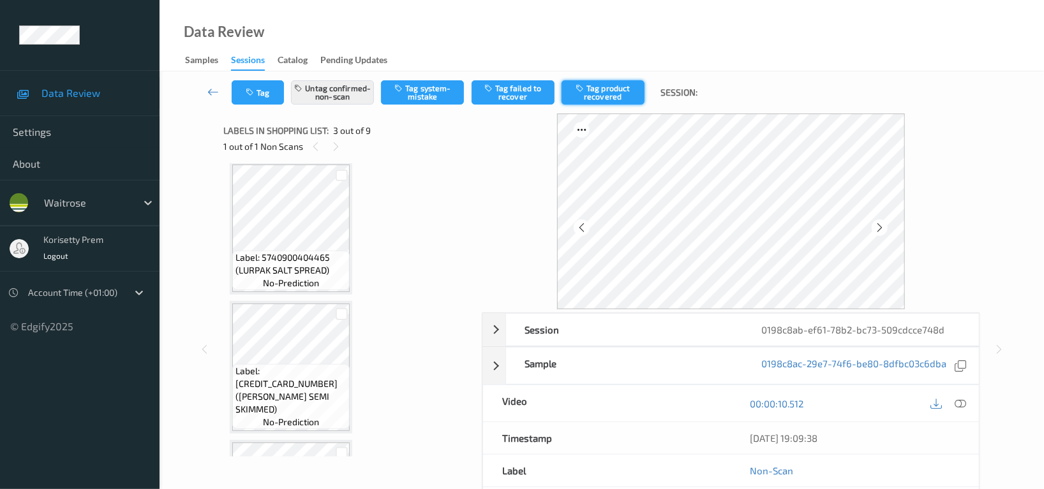
click at [600, 92] on button "Tag product recovered" at bounding box center [602, 92] width 83 height 24
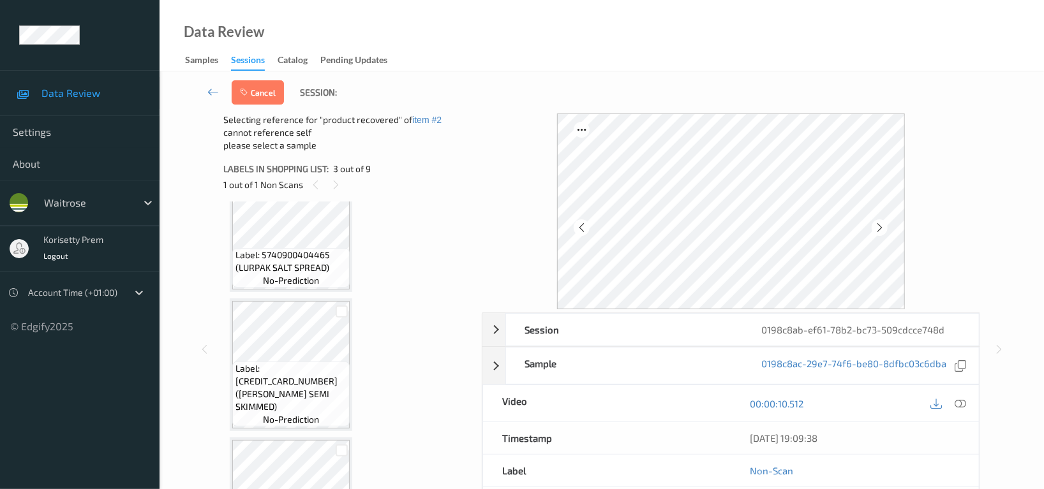
scroll to position [510, 0]
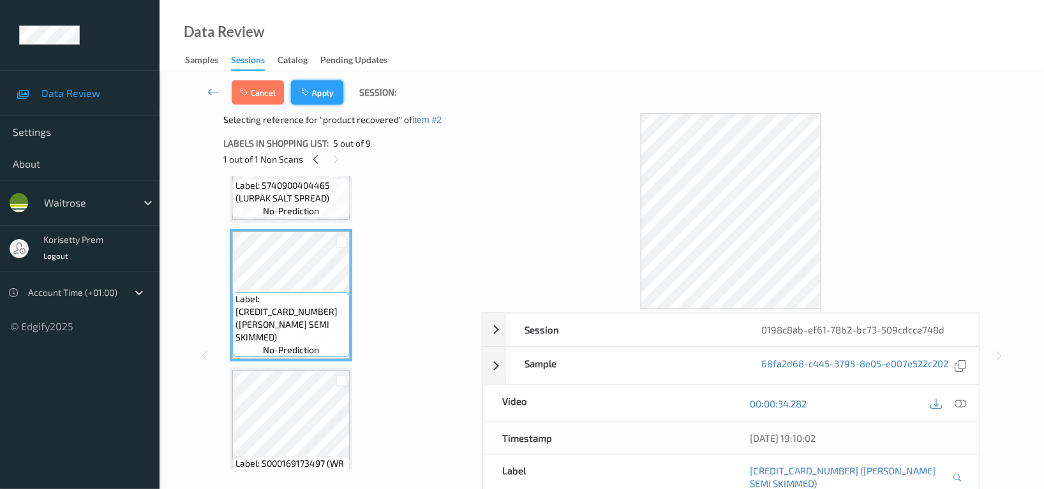
click at [325, 92] on button "Apply" at bounding box center [317, 92] width 52 height 24
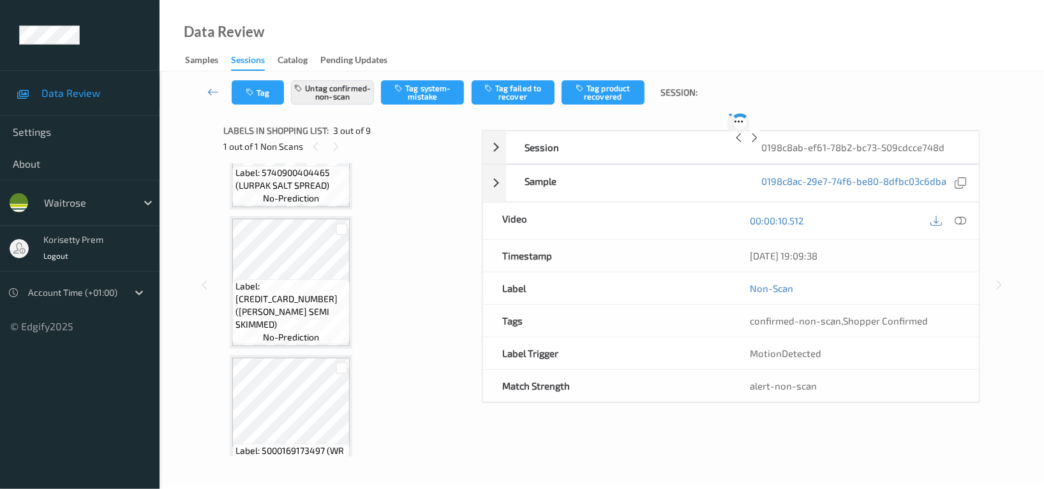
scroll to position [144, 0]
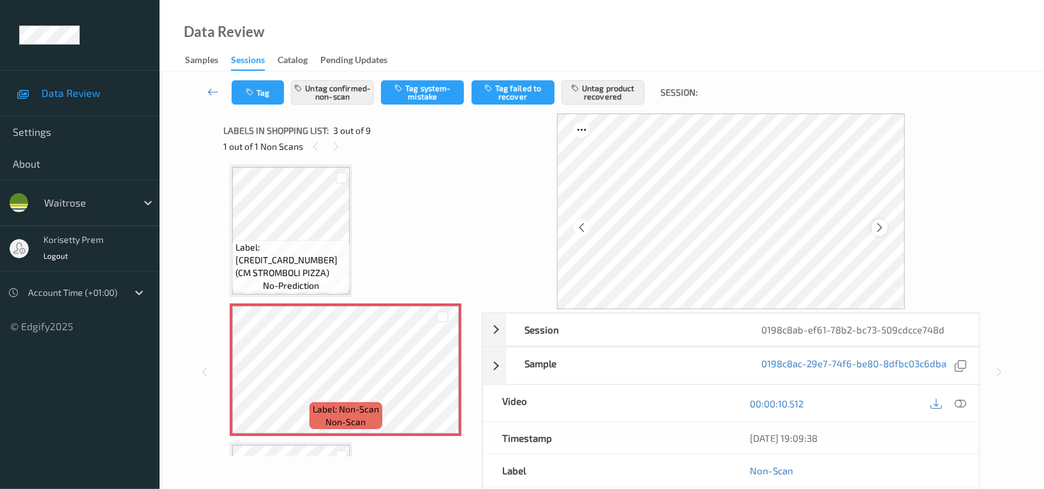
click at [880, 231] on icon at bounding box center [879, 227] width 11 height 11
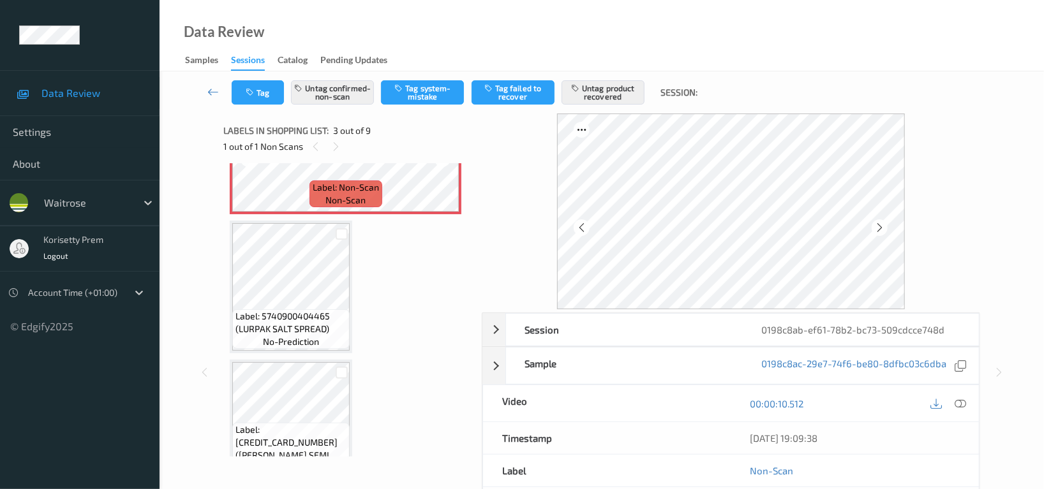
scroll to position [399, 0]
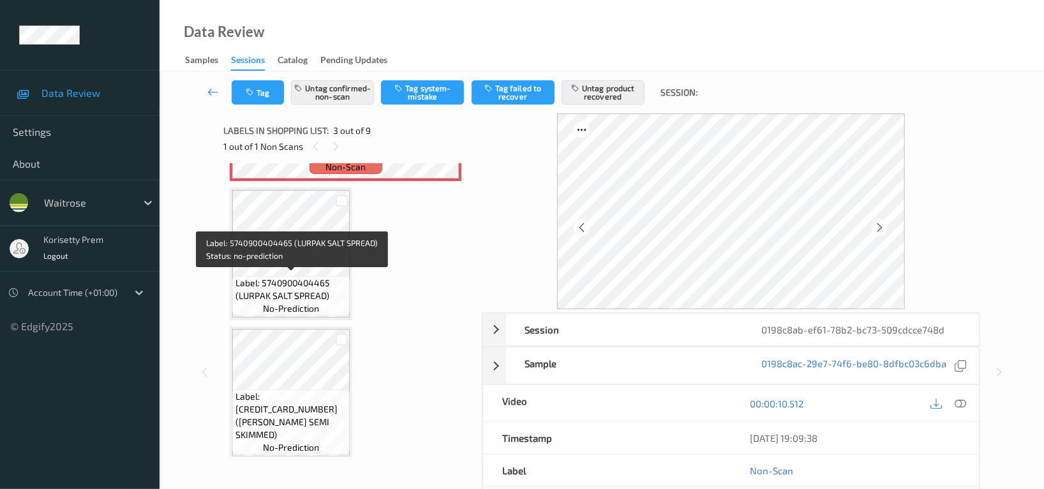
click at [323, 277] on span "Label: 5740900404465 (LURPAK SALT SPREAD)" at bounding box center [290, 290] width 111 height 26
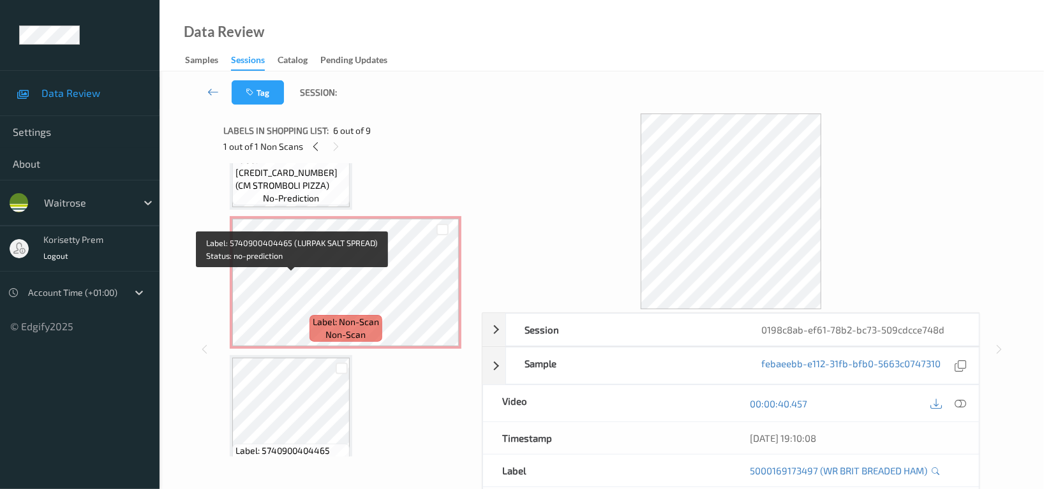
scroll to position [229, 0]
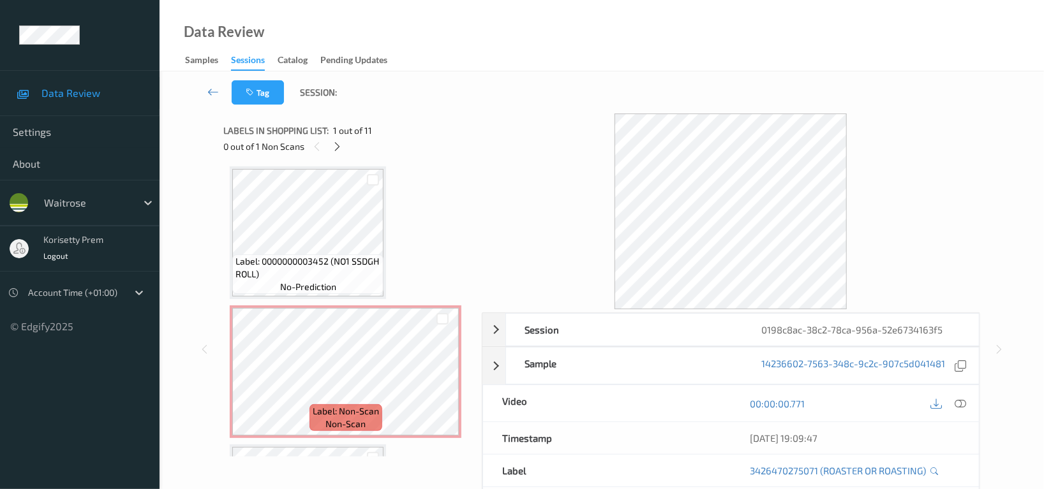
scroll to position [425, 0]
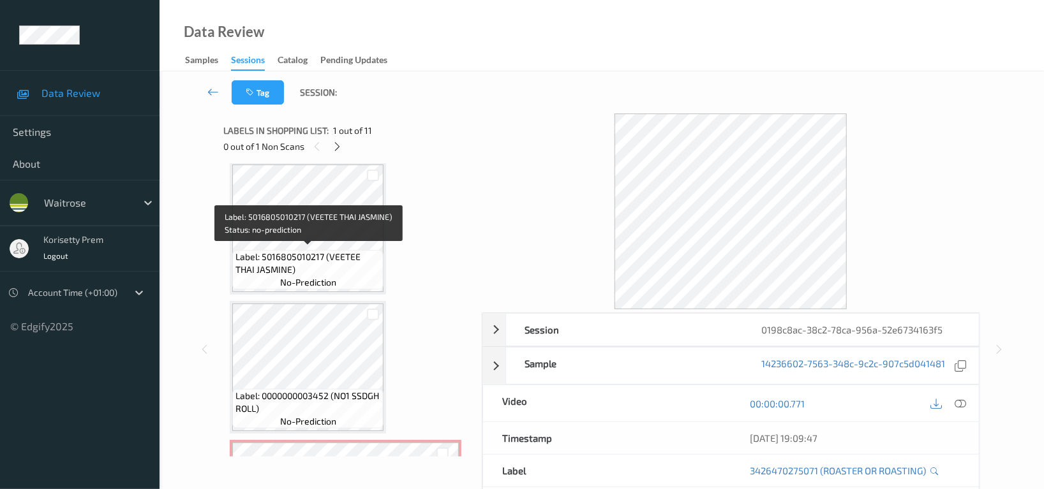
click at [323, 258] on span "Label: 5016805010217 (VEETEE THAI JASMINE)" at bounding box center [307, 264] width 145 height 26
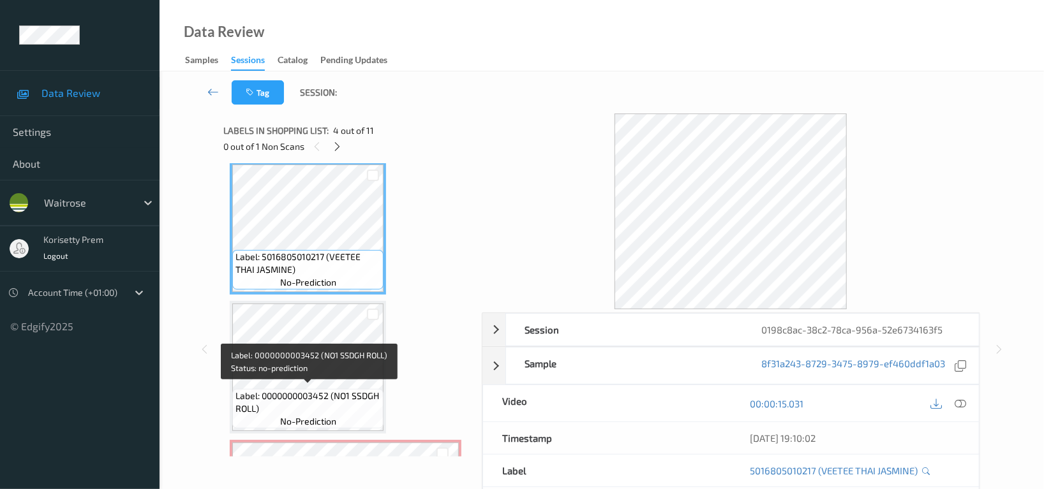
click at [360, 390] on span "Label: 0000000003452 (NO1 SSDGH ROLL)" at bounding box center [307, 403] width 145 height 26
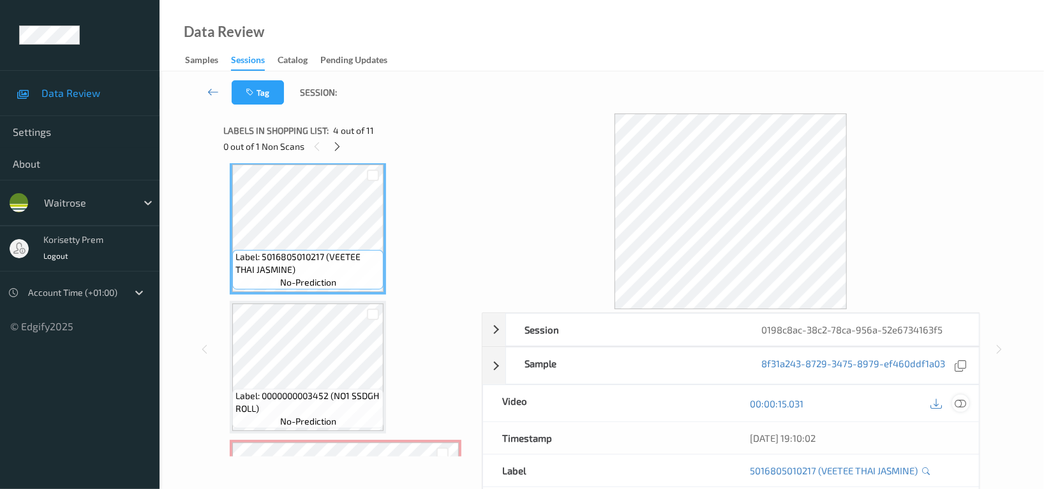
click at [963, 406] on icon at bounding box center [959, 403] width 11 height 11
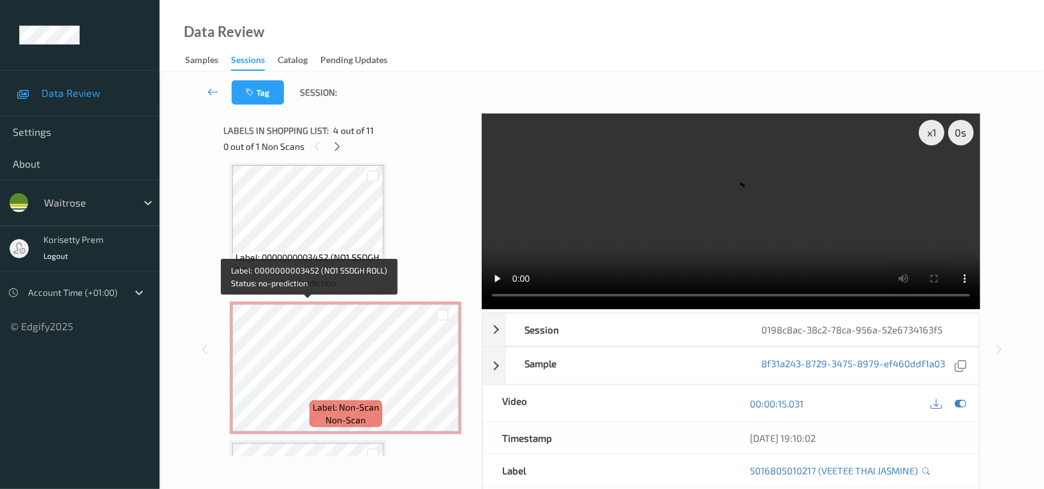
scroll to position [595, 0]
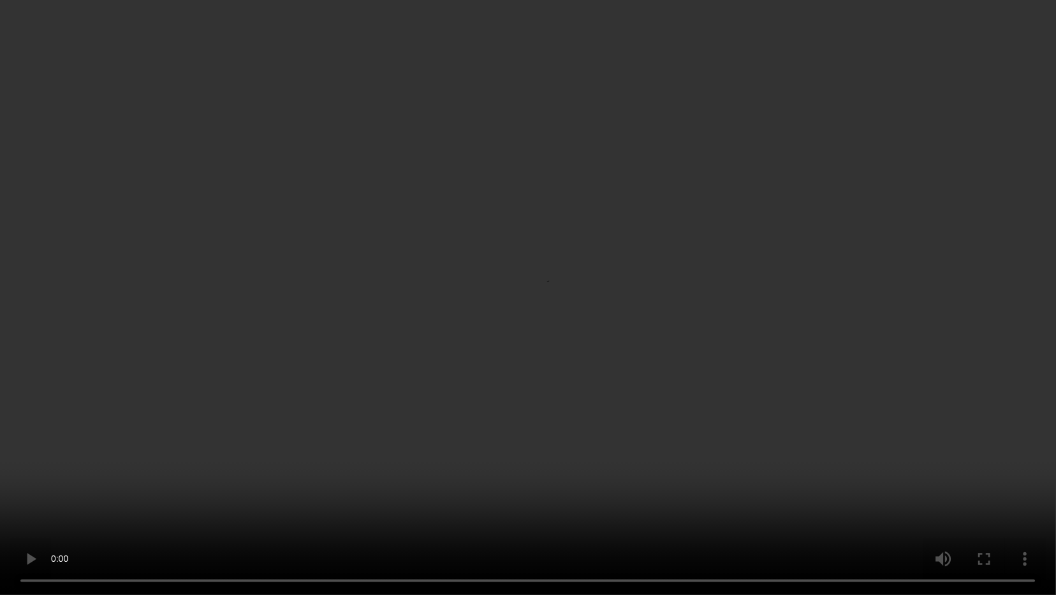
click at [518, 360] on video at bounding box center [528, 297] width 1056 height 595
click at [776, 467] on video at bounding box center [528, 297] width 1056 height 595
click at [618, 373] on video at bounding box center [528, 297] width 1056 height 595
click at [769, 382] on video at bounding box center [528, 297] width 1056 height 595
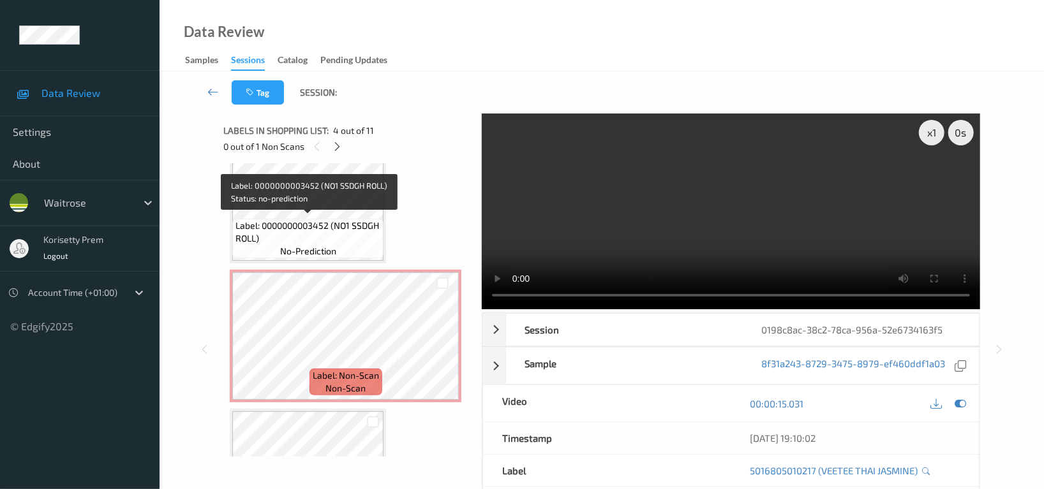
click at [343, 226] on span "Label: 0000000003452 (NO1 SSDGH ROLL)" at bounding box center [307, 232] width 145 height 26
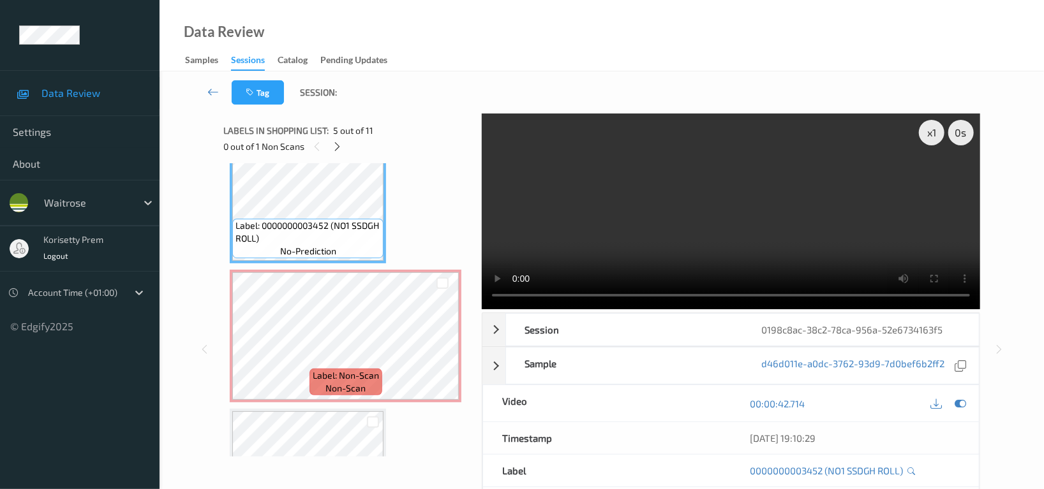
click at [674, 223] on video at bounding box center [731, 212] width 498 height 196
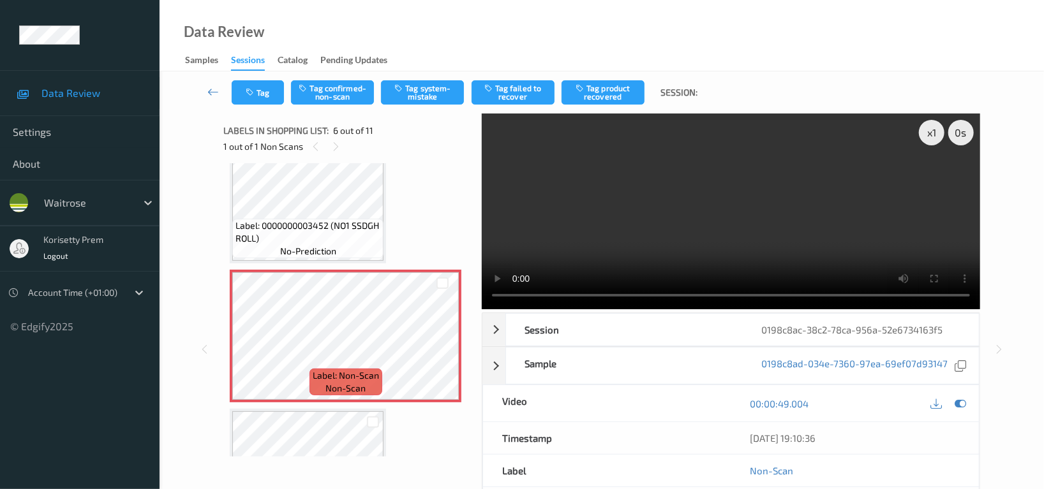
scroll to position [680, 0]
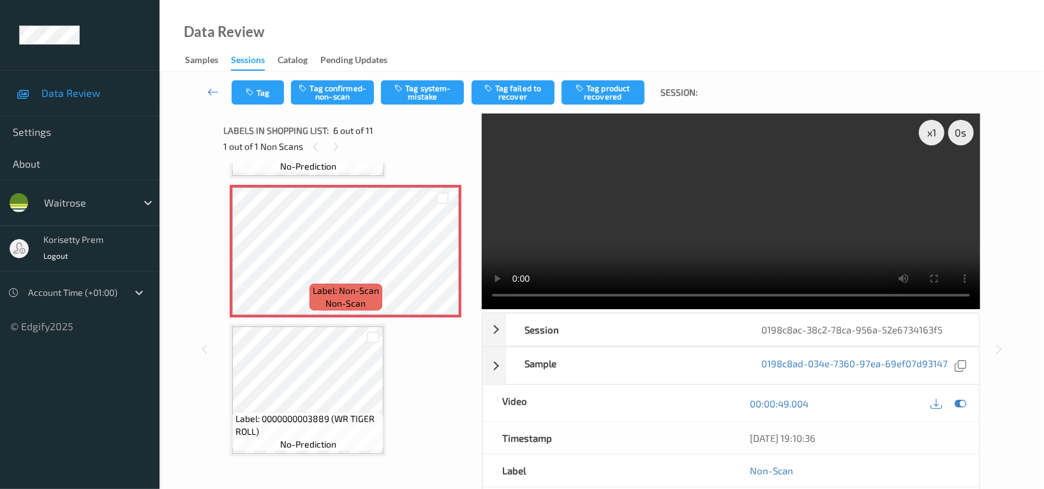
click at [750, 220] on video at bounding box center [731, 212] width 498 height 196
click at [762, 233] on video at bounding box center [731, 212] width 498 height 196
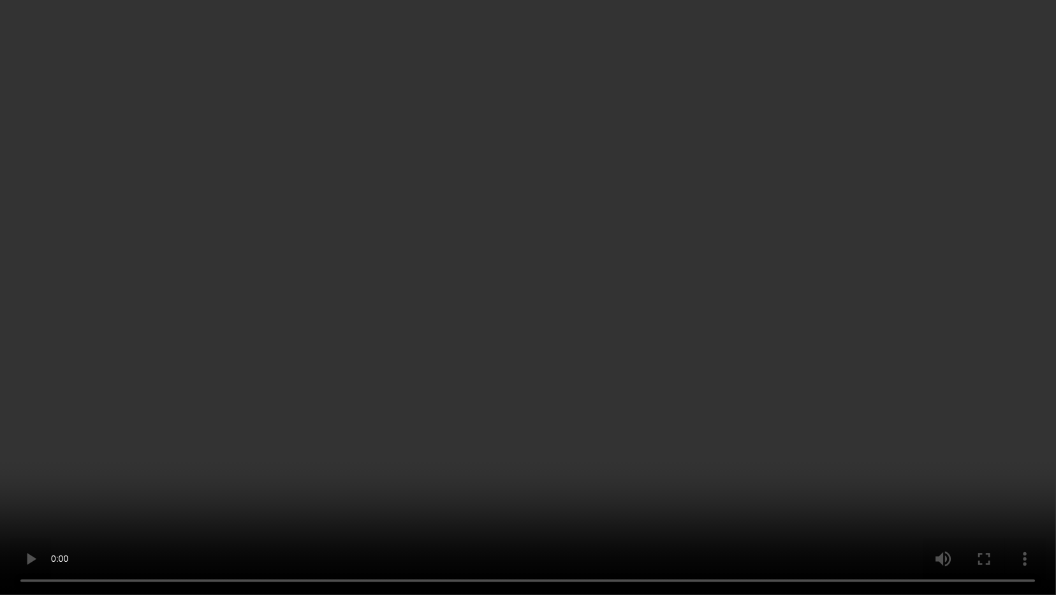
click at [538, 414] on video at bounding box center [528, 297] width 1056 height 595
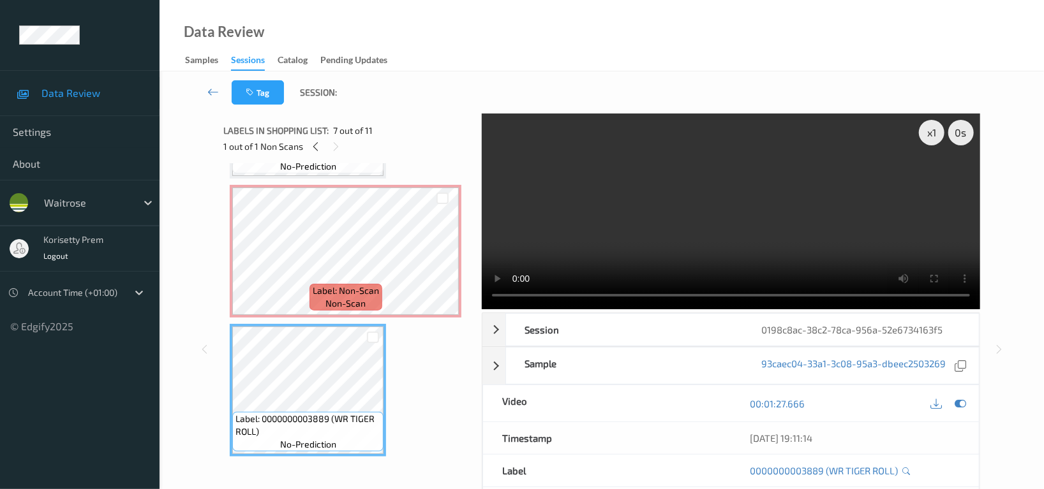
click at [675, 260] on video at bounding box center [731, 212] width 498 height 196
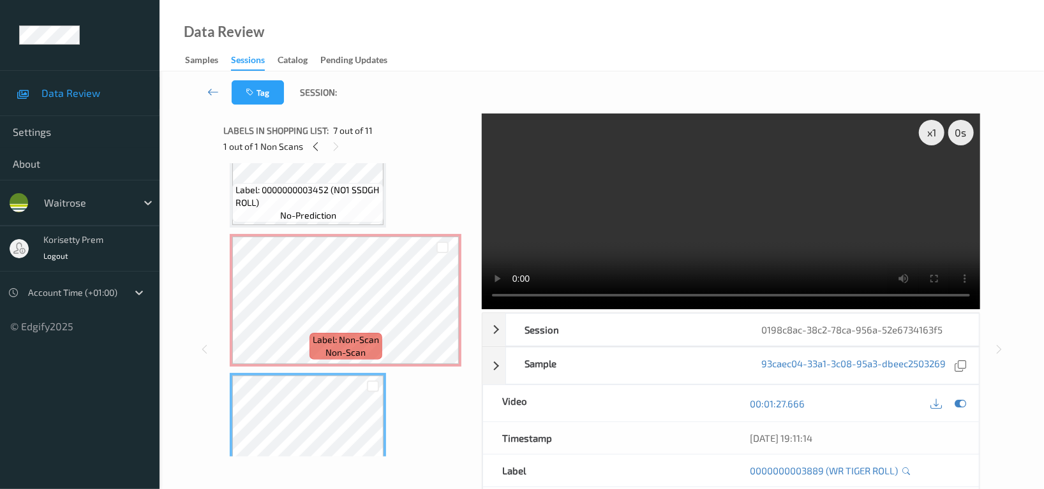
scroll to position [595, 0]
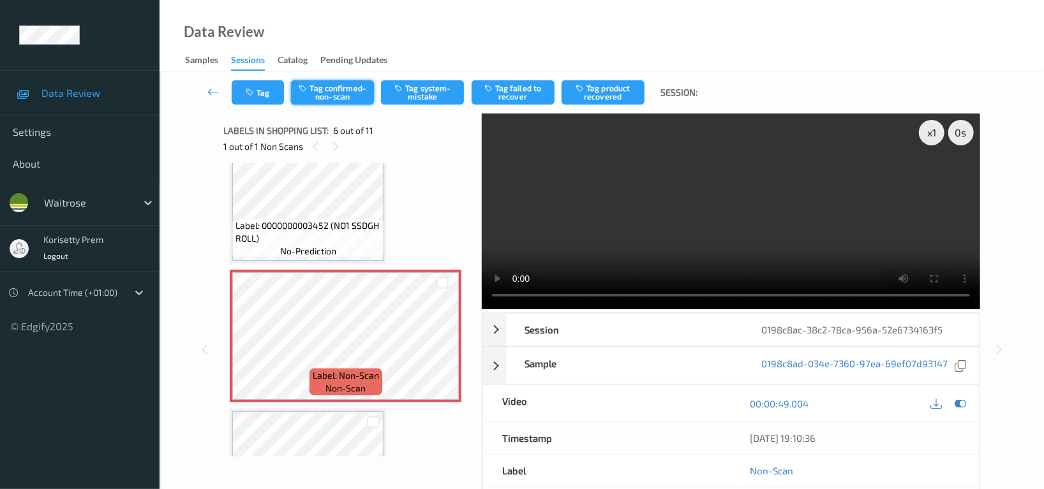
click at [339, 91] on button "Tag confirmed-non-scan" at bounding box center [332, 92] width 83 height 24
click at [526, 94] on button "Tag failed to recover" at bounding box center [512, 92] width 83 height 24
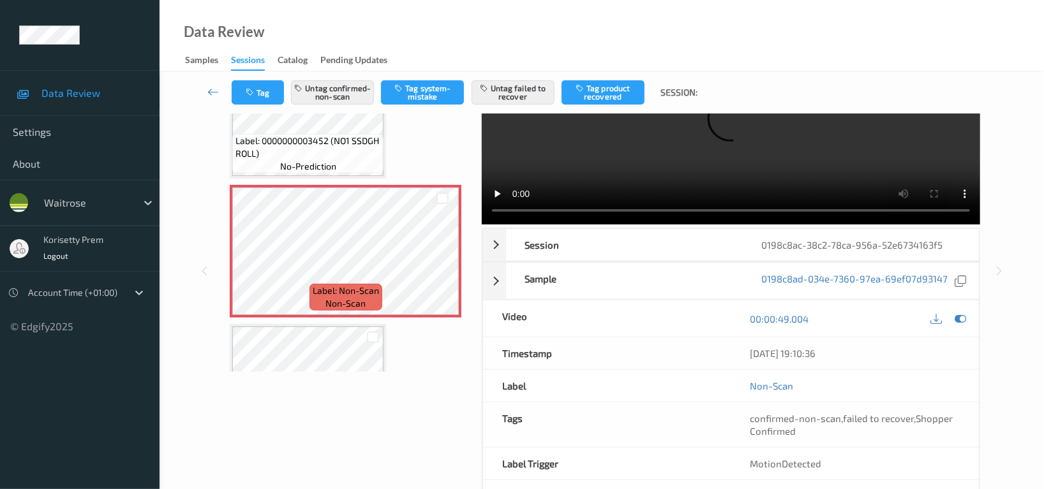
scroll to position [680, 0]
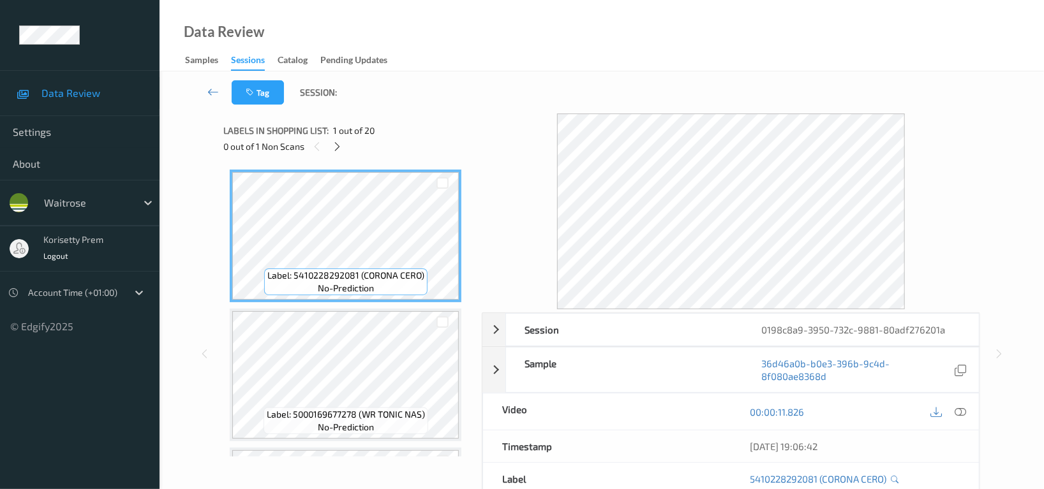
click at [449, 106] on div "Tag Session:" at bounding box center [602, 92] width 832 height 42
click at [334, 147] on icon at bounding box center [337, 146] width 11 height 11
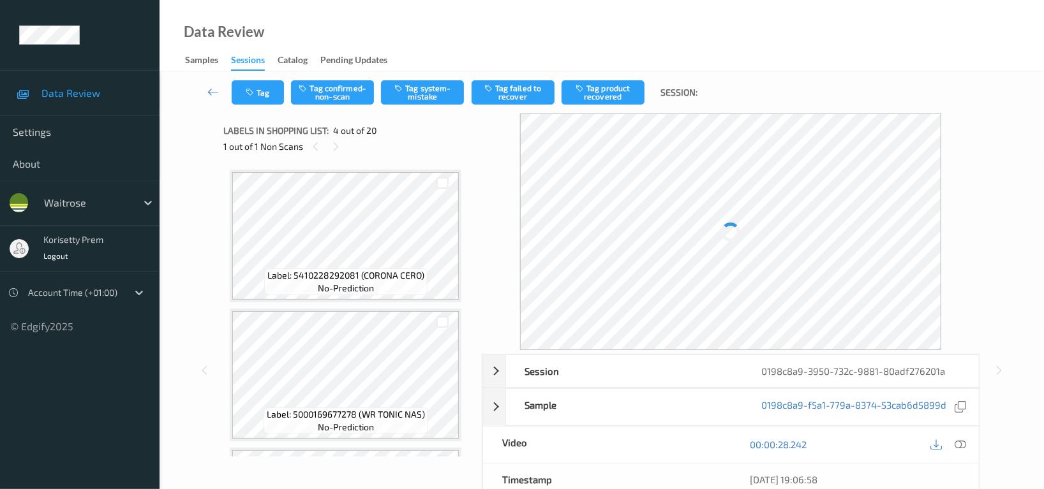
scroll to position [340, 0]
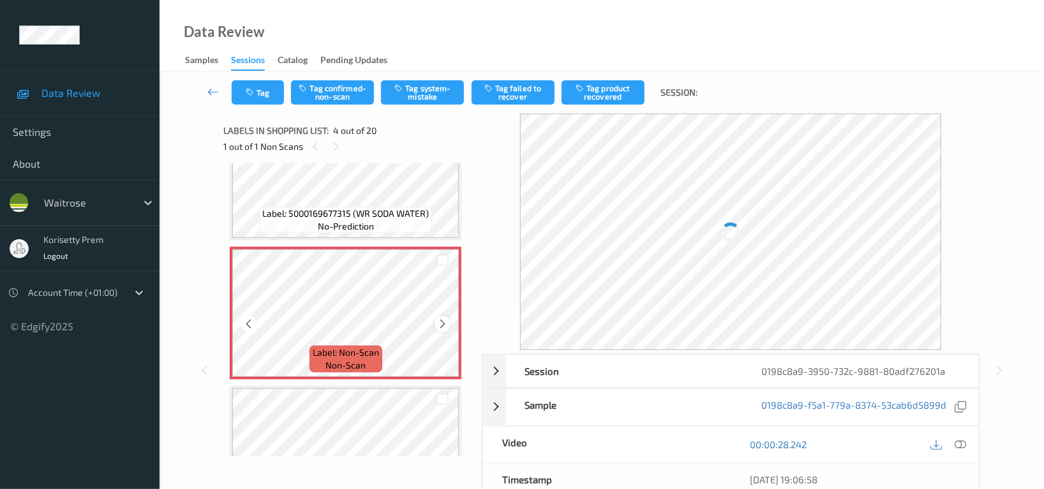
click at [443, 326] on icon at bounding box center [442, 323] width 11 height 11
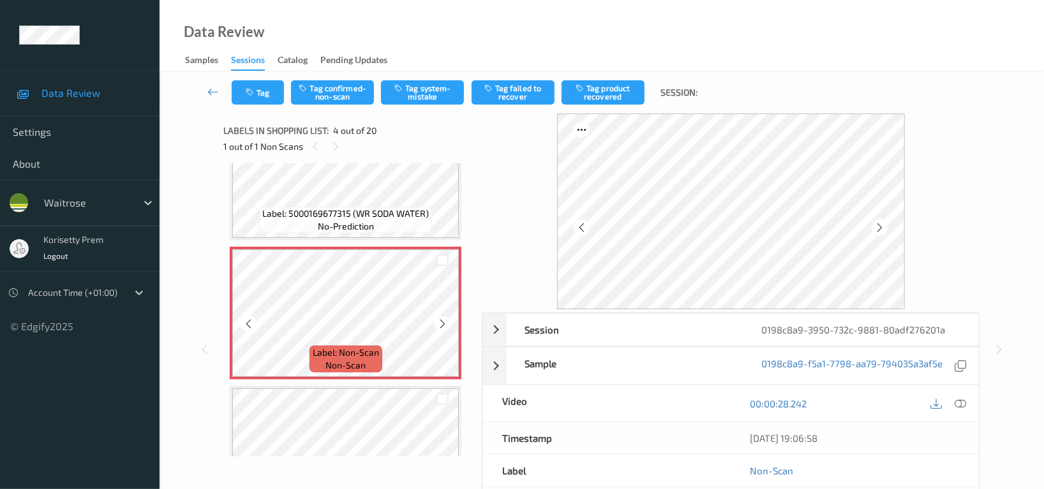
click at [443, 326] on icon at bounding box center [442, 323] width 11 height 11
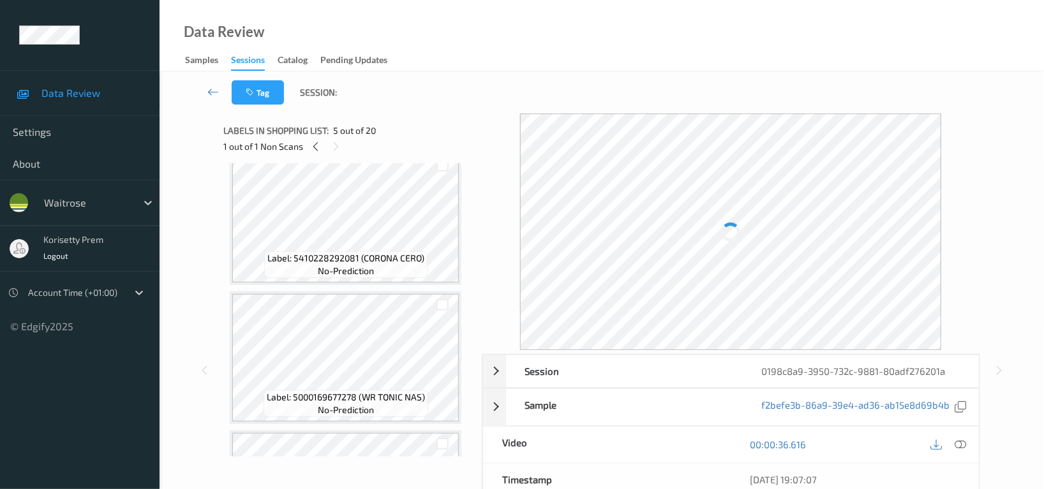
scroll to position [0, 0]
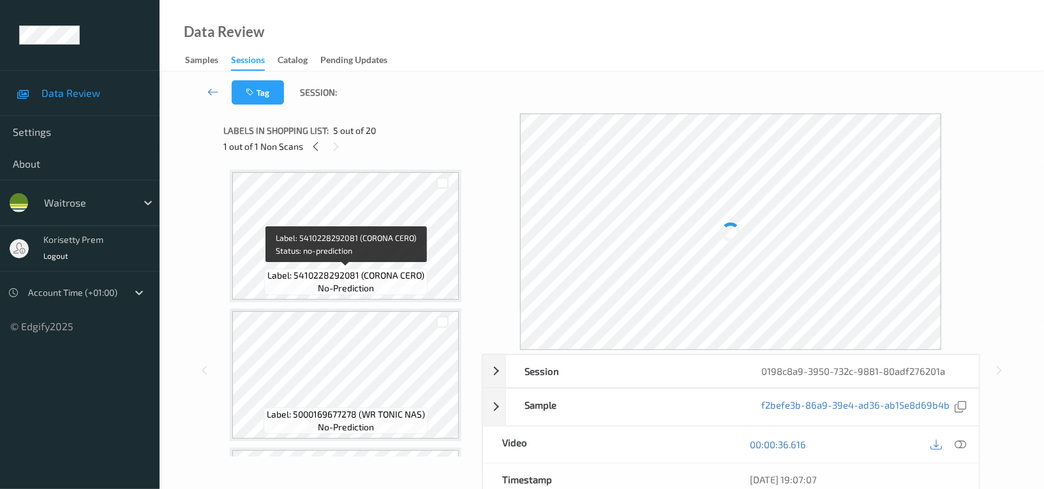
click at [351, 270] on span "Label: 5410228292081 (CORONA CERO)" at bounding box center [345, 275] width 157 height 13
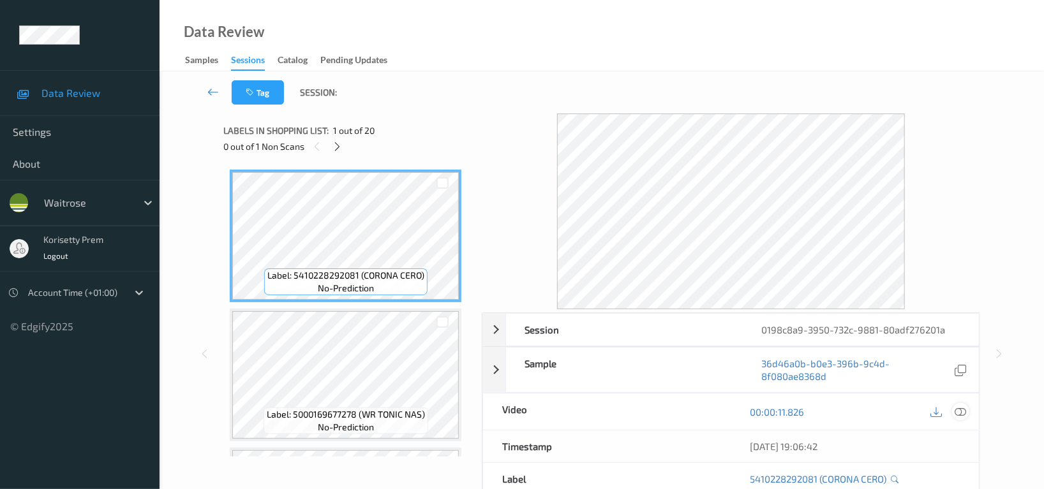
click at [961, 415] on icon at bounding box center [959, 411] width 11 height 11
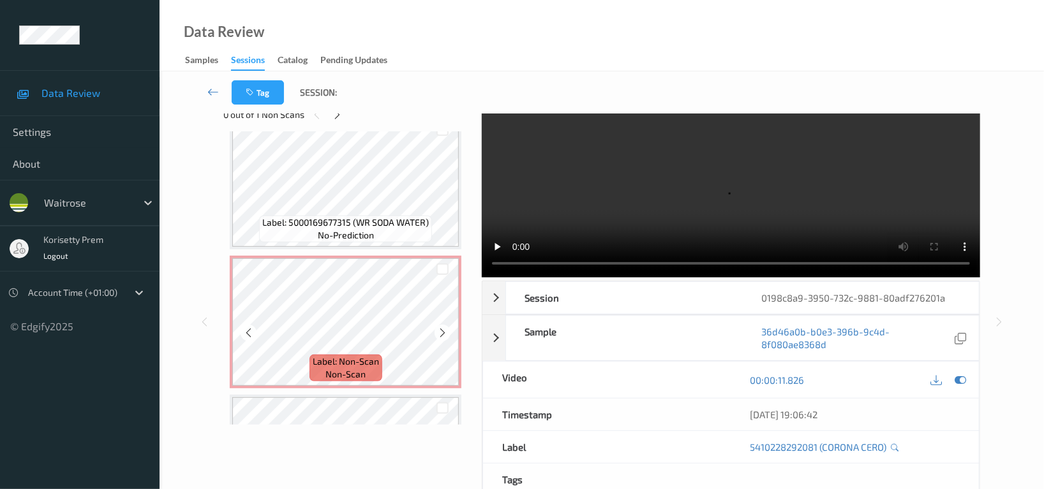
scroll to position [255, 0]
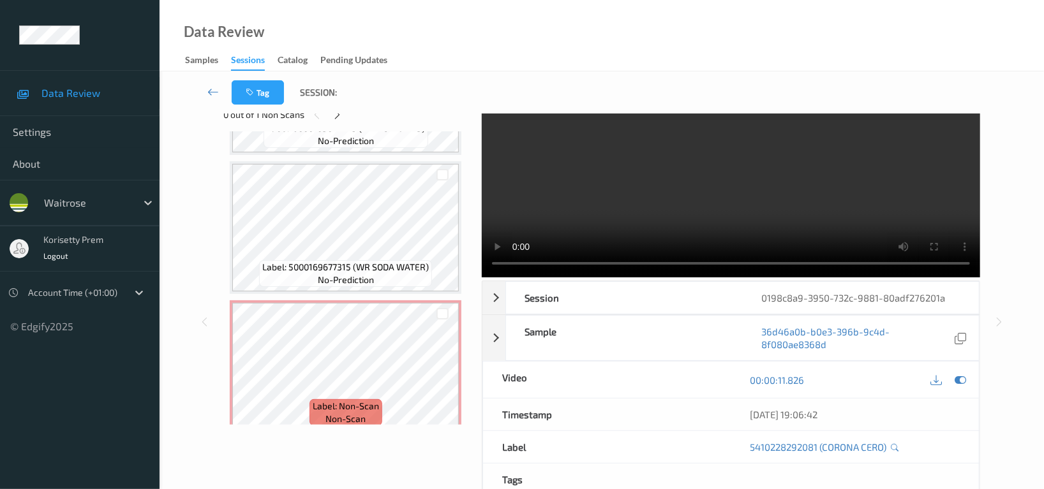
click at [620, 197] on video at bounding box center [731, 180] width 498 height 196
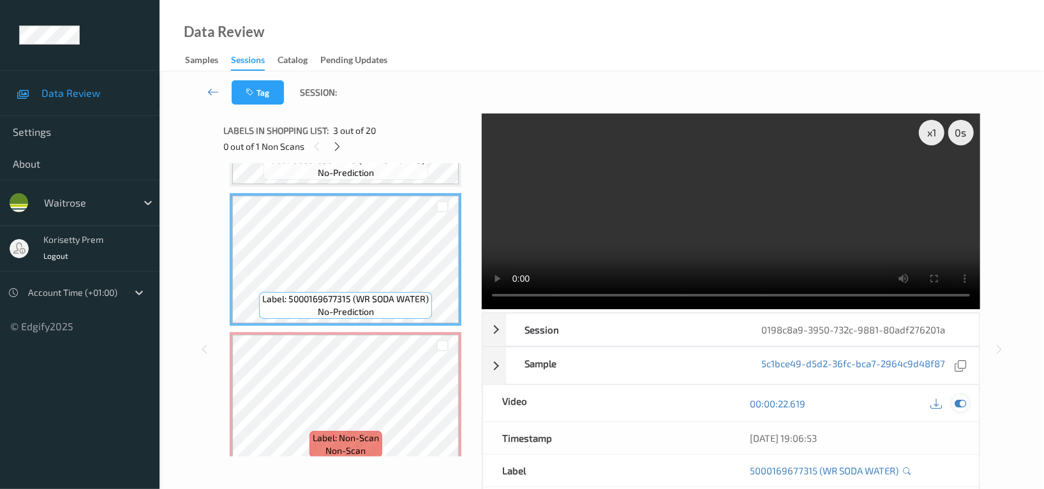
click at [960, 406] on icon at bounding box center [959, 403] width 11 height 11
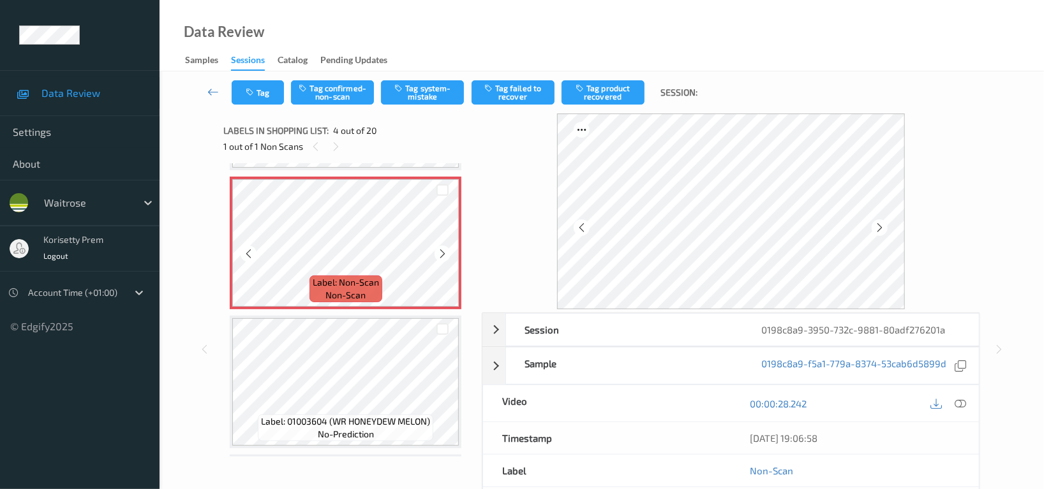
scroll to position [425, 0]
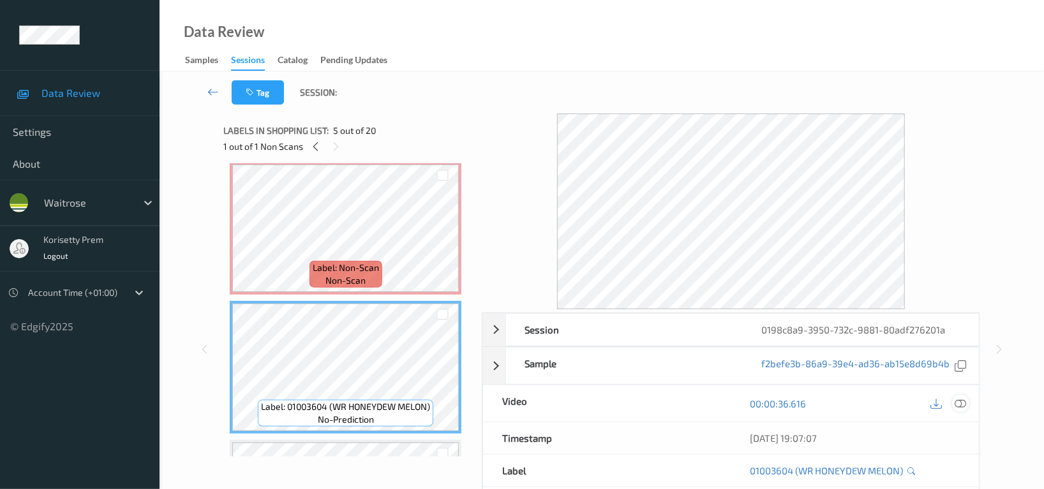
click at [964, 403] on icon at bounding box center [959, 403] width 11 height 11
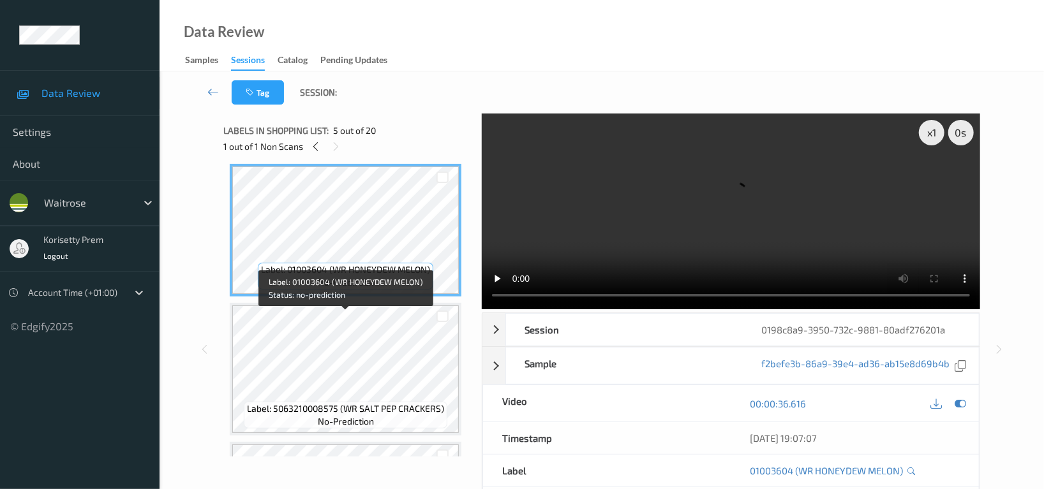
scroll to position [595, 0]
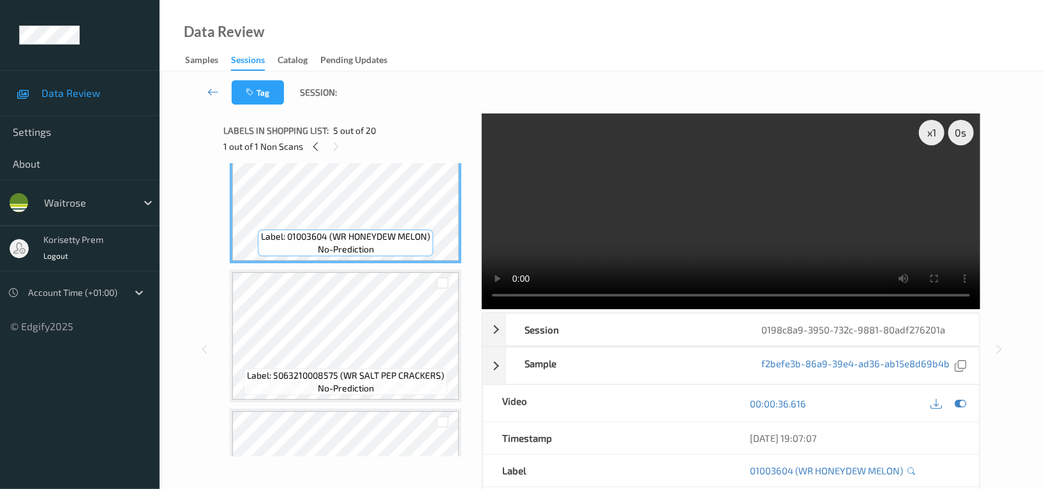
click at [695, 244] on video at bounding box center [731, 212] width 498 height 196
click at [779, 226] on video at bounding box center [731, 212] width 498 height 196
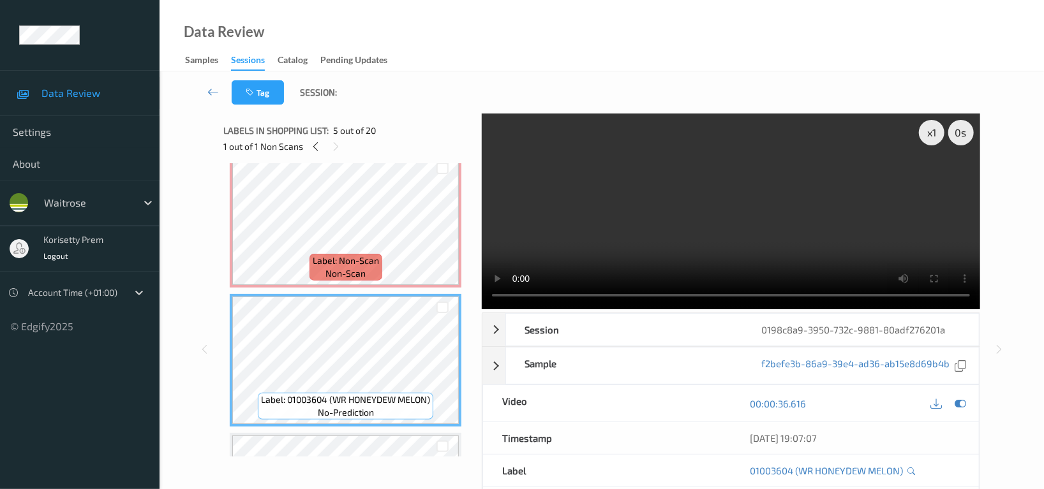
scroll to position [425, 0]
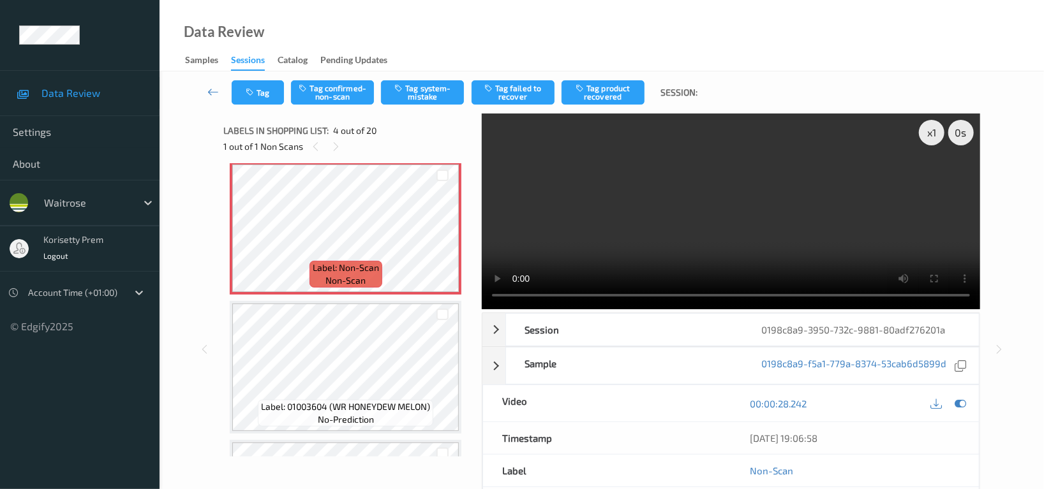
click at [679, 236] on video at bounding box center [731, 212] width 498 height 196
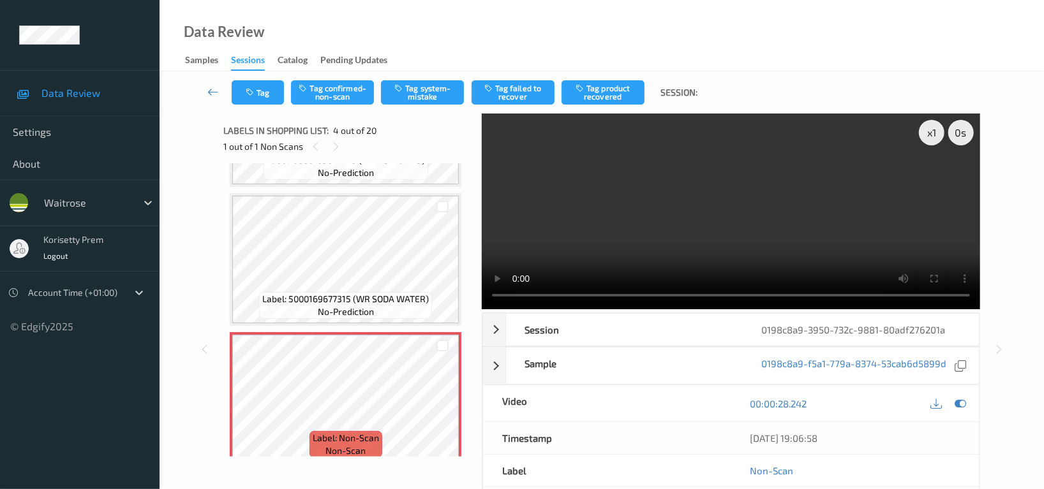
scroll to position [340, 0]
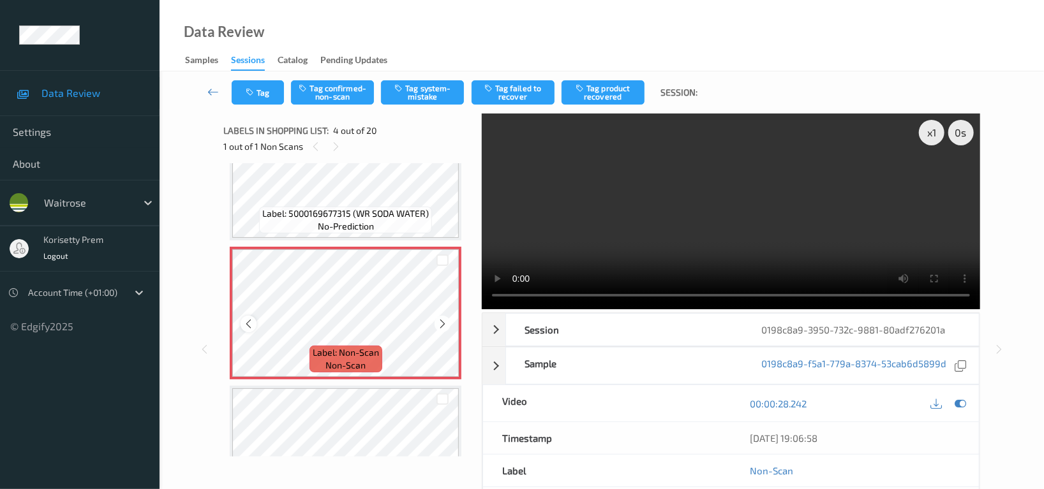
click at [244, 318] on icon at bounding box center [248, 323] width 11 height 11
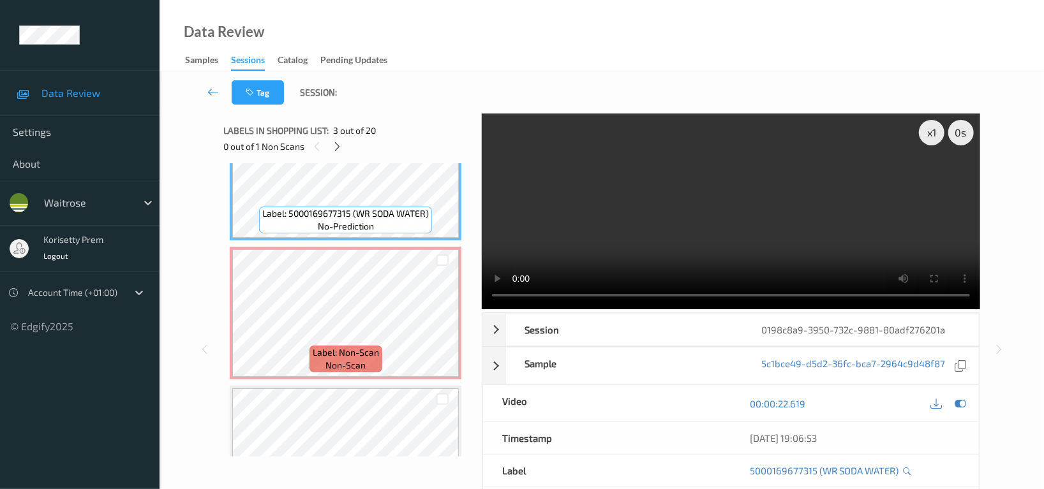
click at [681, 230] on video at bounding box center [731, 212] width 498 height 196
click at [632, 238] on video at bounding box center [731, 212] width 498 height 196
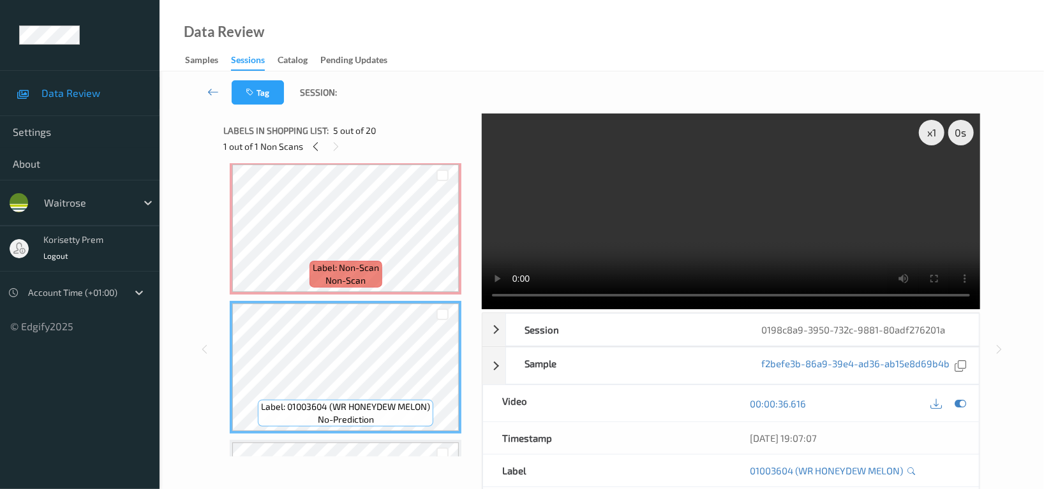
click at [710, 236] on video at bounding box center [731, 212] width 498 height 196
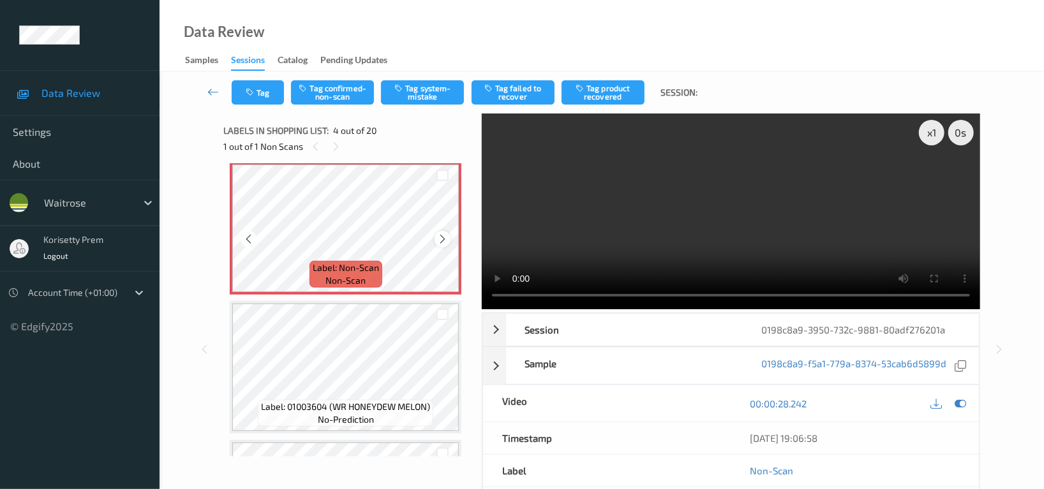
click at [438, 239] on icon at bounding box center [442, 238] width 11 height 11
click at [959, 406] on icon at bounding box center [959, 403] width 11 height 11
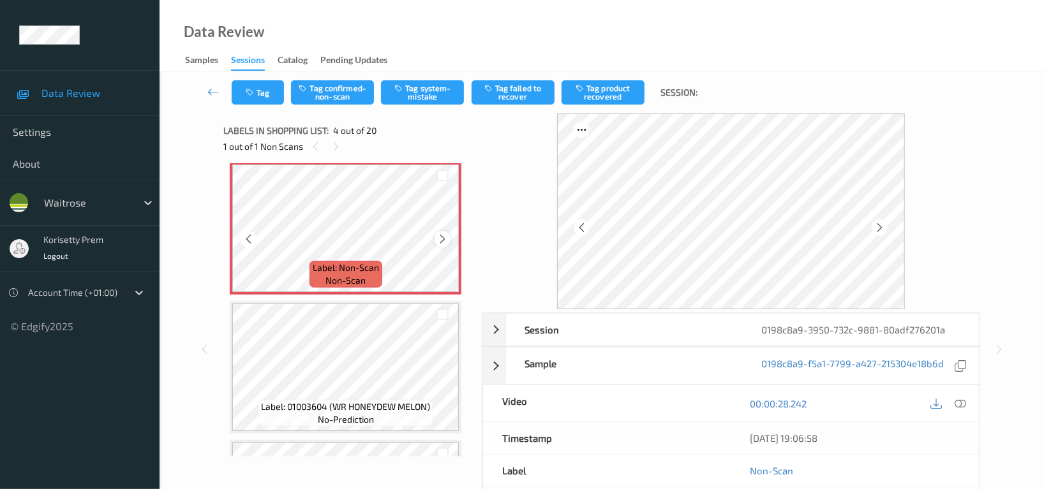
click at [444, 240] on icon at bounding box center [442, 238] width 11 height 11
click at [954, 404] on icon at bounding box center [959, 403] width 11 height 11
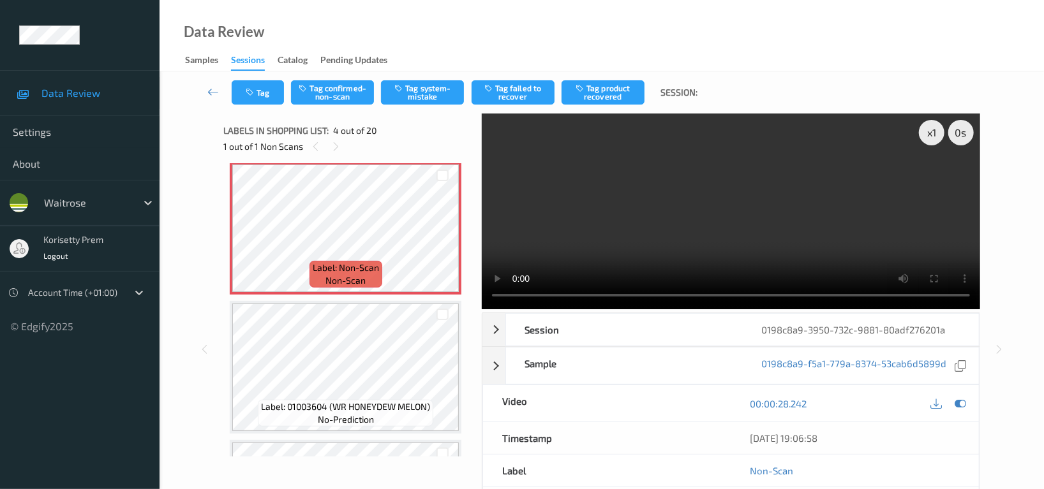
click at [624, 219] on video at bounding box center [731, 212] width 498 height 196
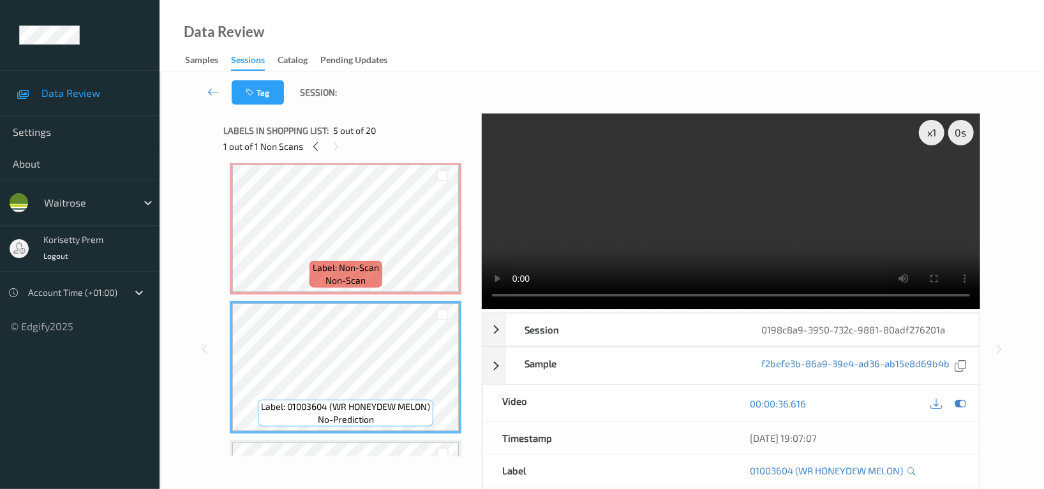
click at [767, 188] on video at bounding box center [731, 212] width 498 height 196
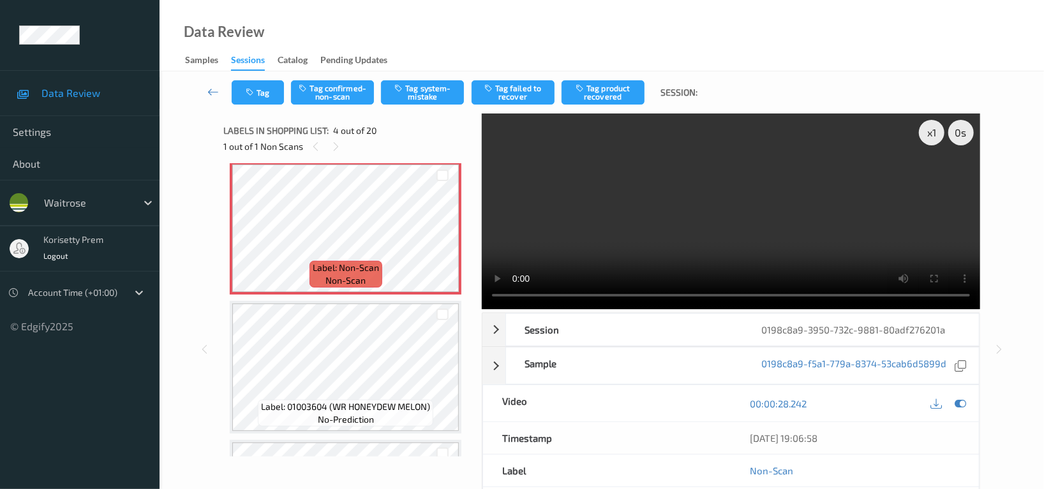
click at [572, 217] on video at bounding box center [731, 212] width 498 height 196
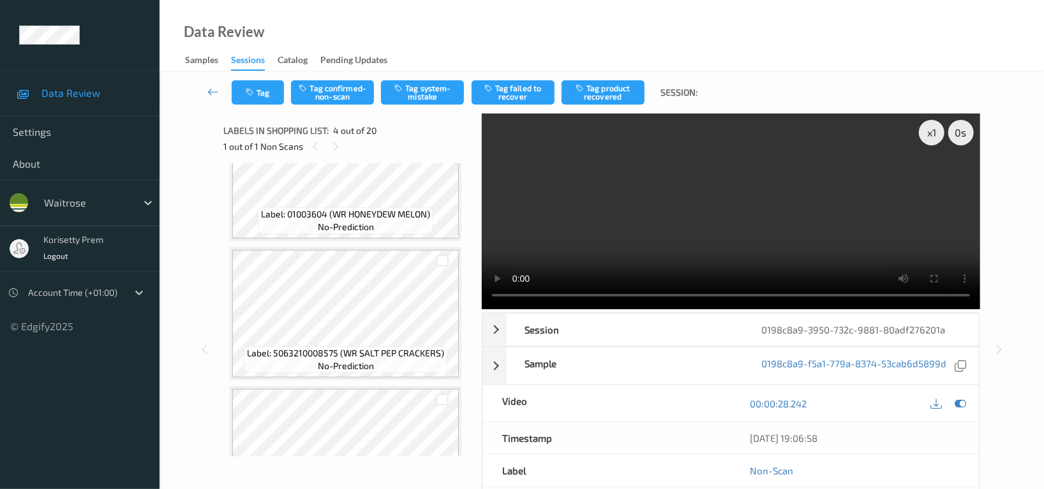
scroll to position [680, 0]
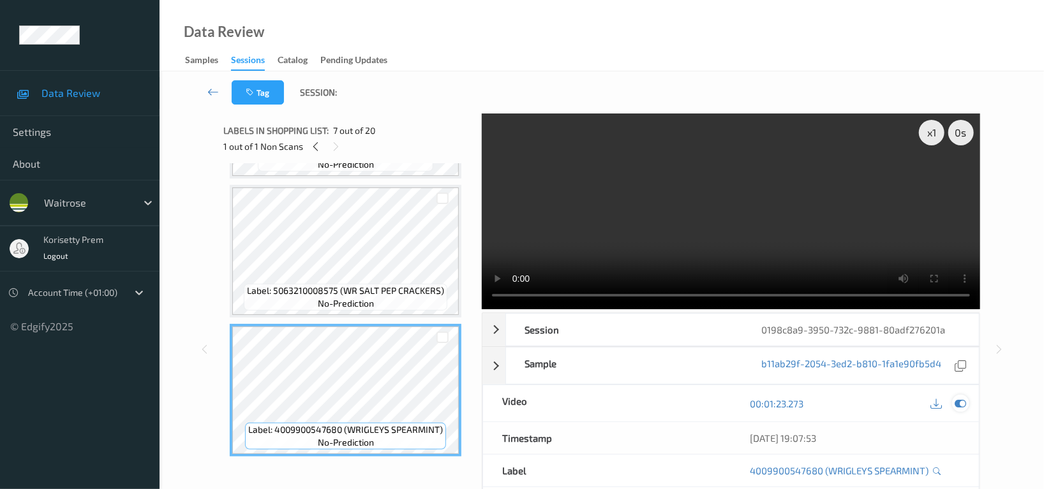
click at [965, 404] on icon at bounding box center [959, 403] width 11 height 11
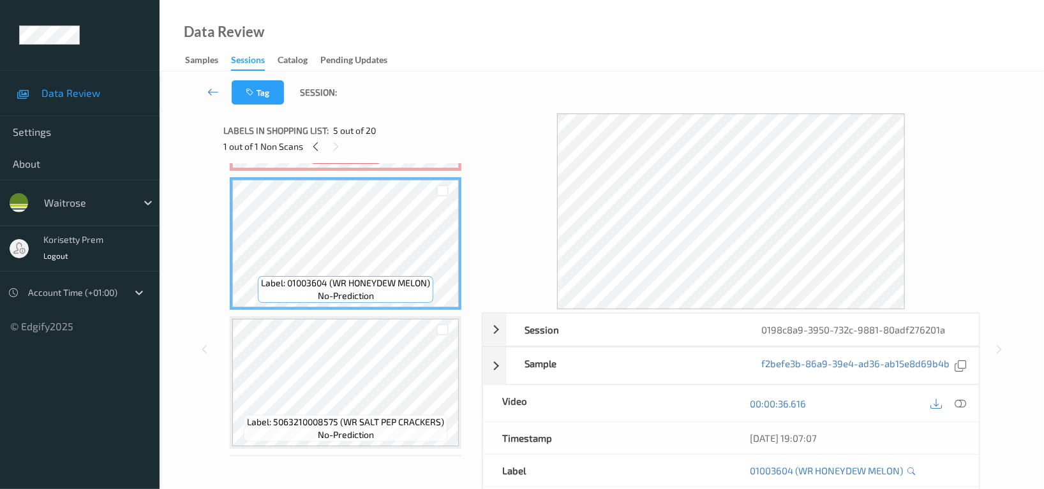
scroll to position [595, 0]
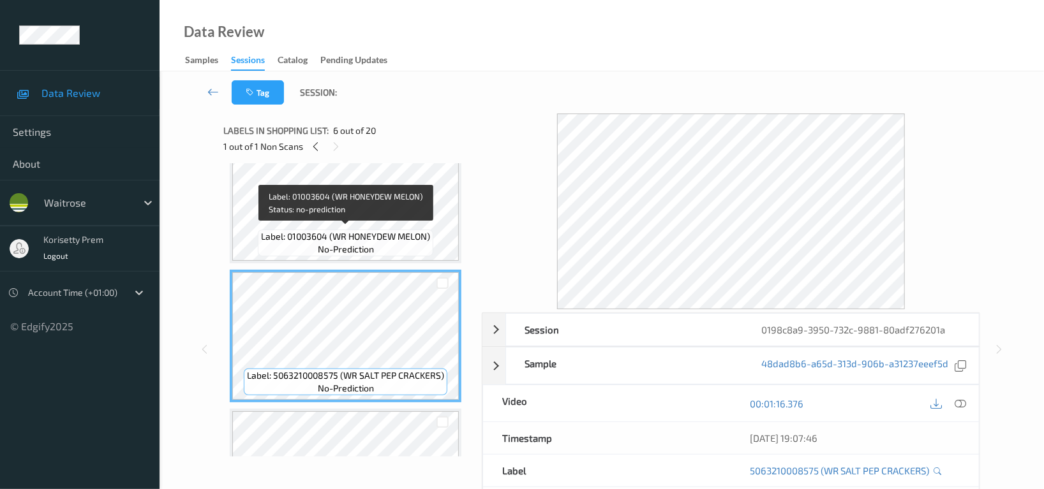
click at [347, 230] on span "Label: 01003604 (WR HONEYDEW MELON)" at bounding box center [345, 236] width 169 height 13
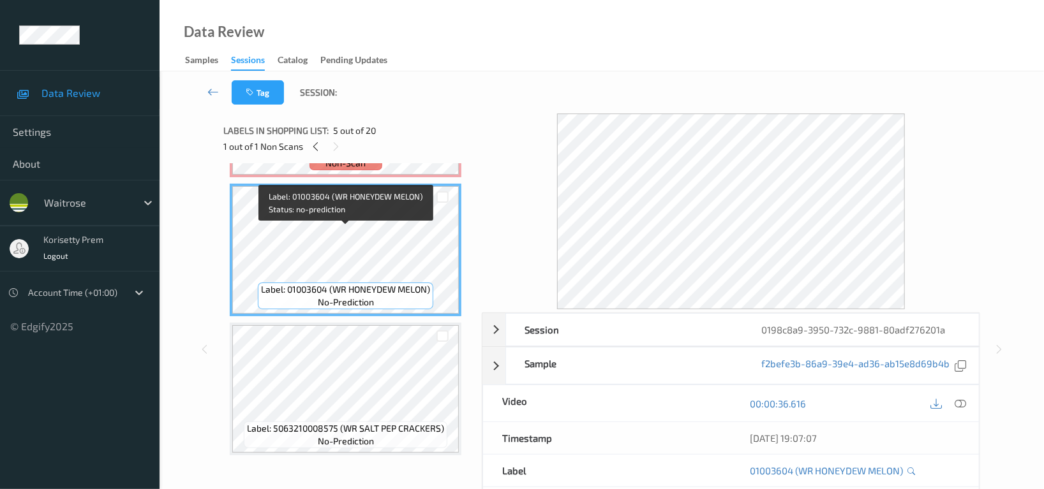
scroll to position [510, 0]
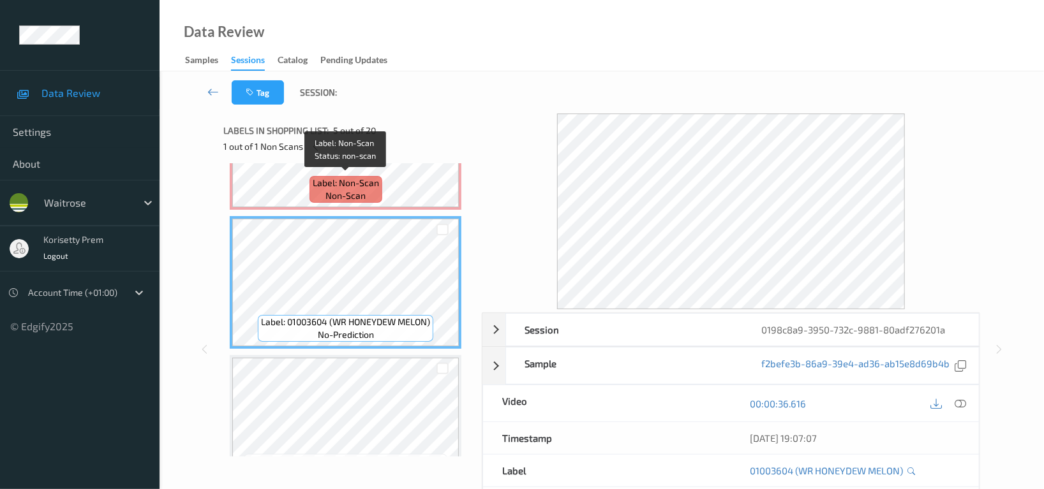
click at [349, 189] on span "non-scan" at bounding box center [345, 195] width 40 height 13
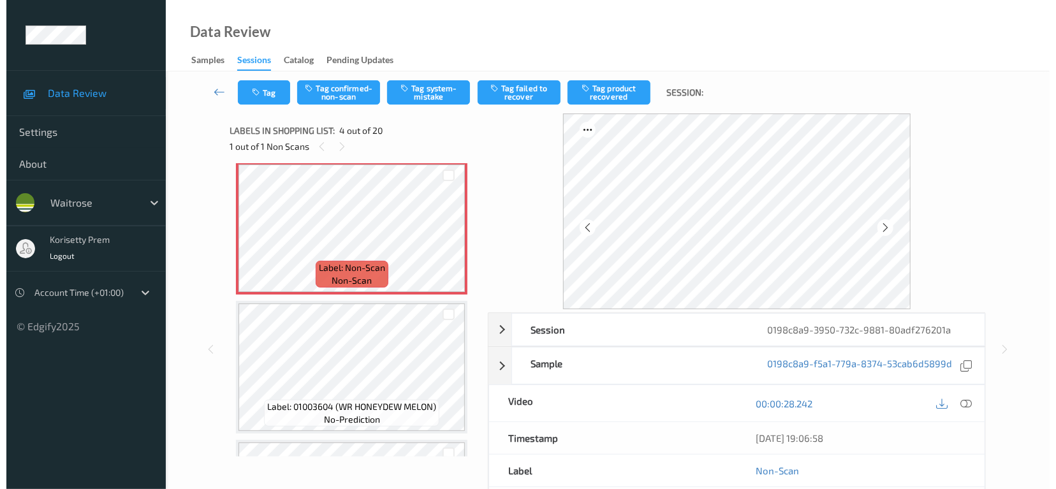
scroll to position [340, 0]
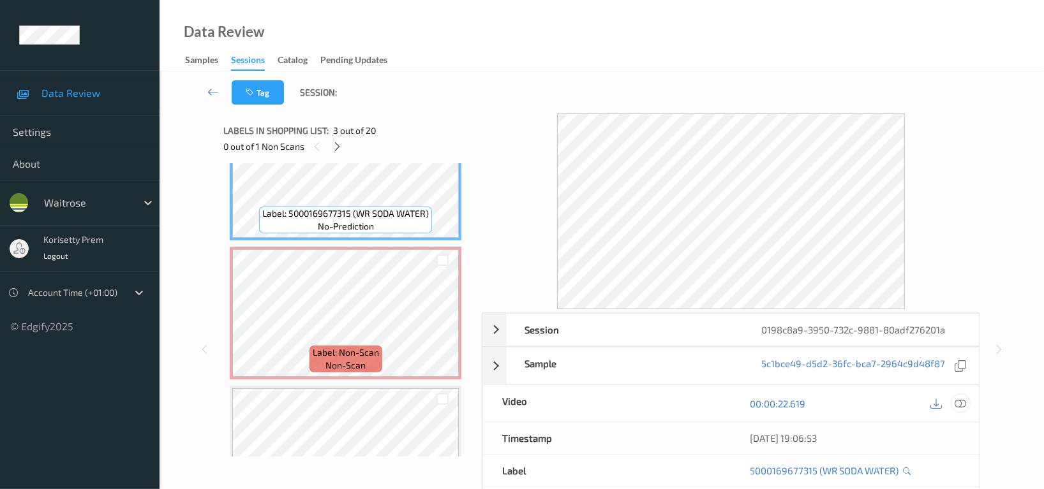
click at [963, 406] on icon at bounding box center [959, 403] width 11 height 11
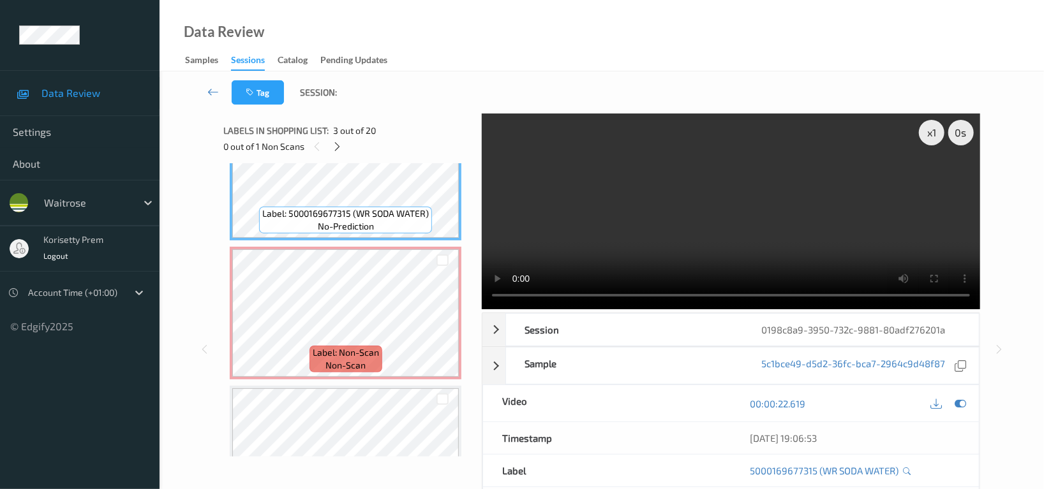
click at [727, 242] on video at bounding box center [731, 212] width 498 height 196
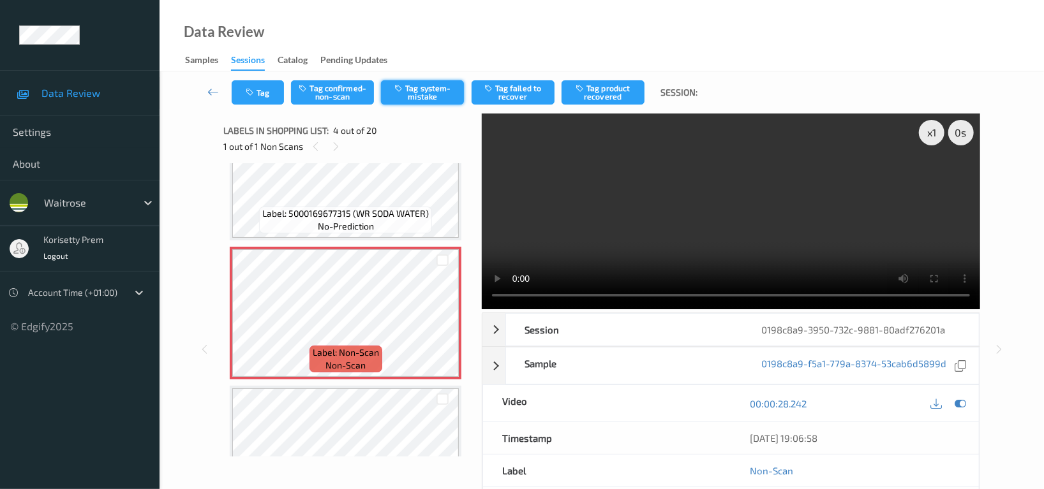
click at [421, 95] on button "Tag system-mistake" at bounding box center [422, 92] width 83 height 24
click at [259, 91] on button "Tag" at bounding box center [258, 92] width 52 height 24
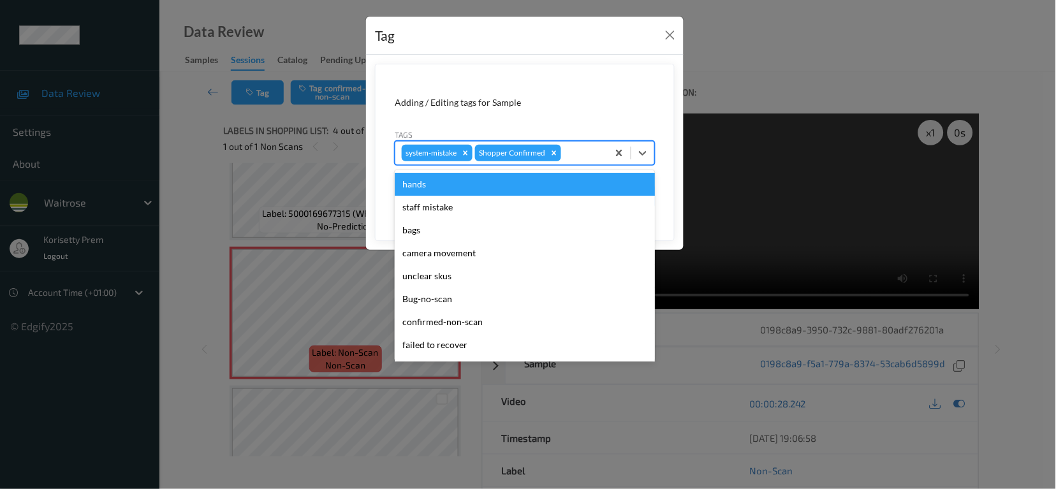
click at [566, 159] on div at bounding box center [583, 152] width 38 height 15
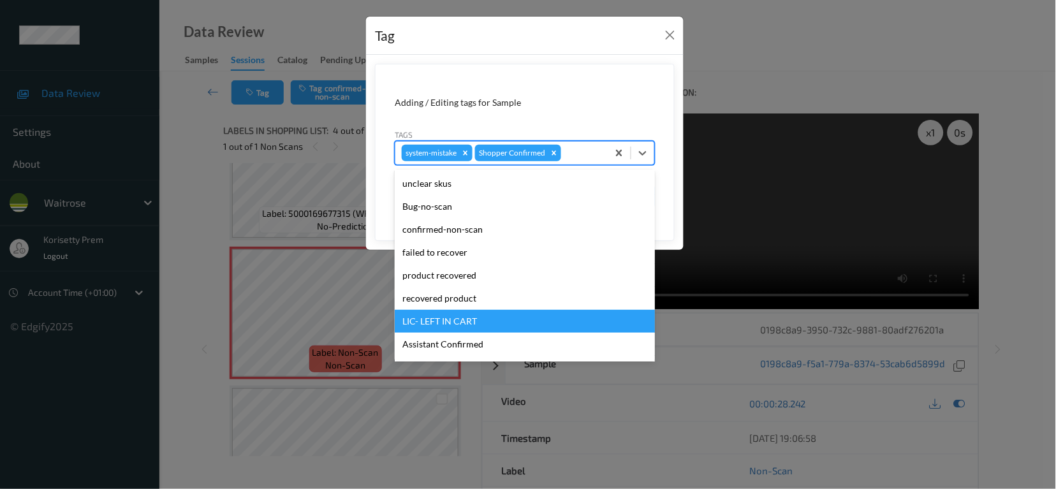
scroll to position [249, 0]
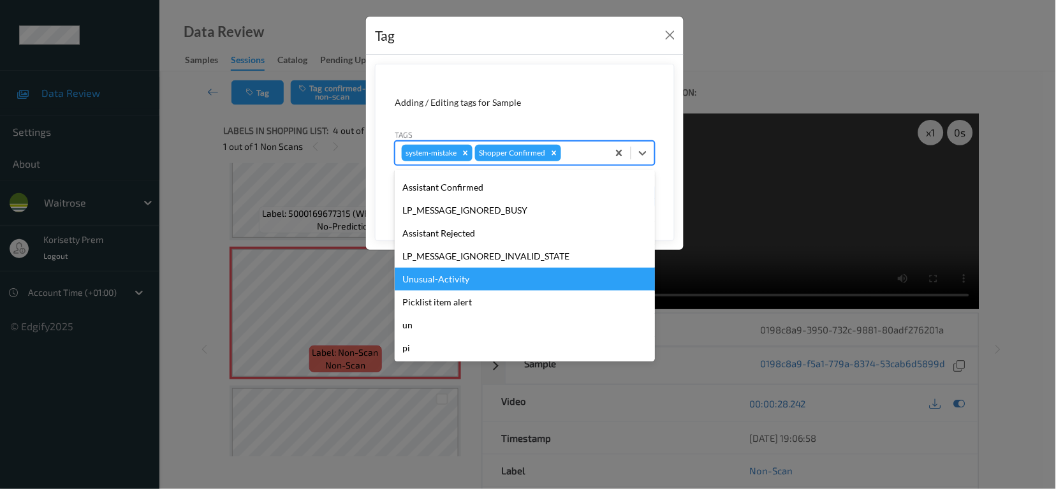
click at [444, 278] on div "Unusual-Activity" at bounding box center [525, 279] width 260 height 23
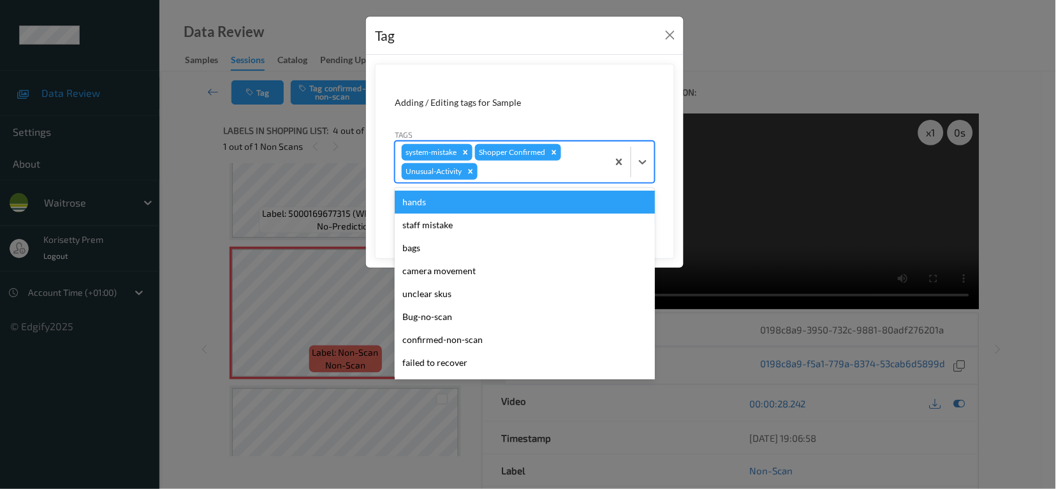
click at [498, 173] on div at bounding box center [540, 171] width 121 height 15
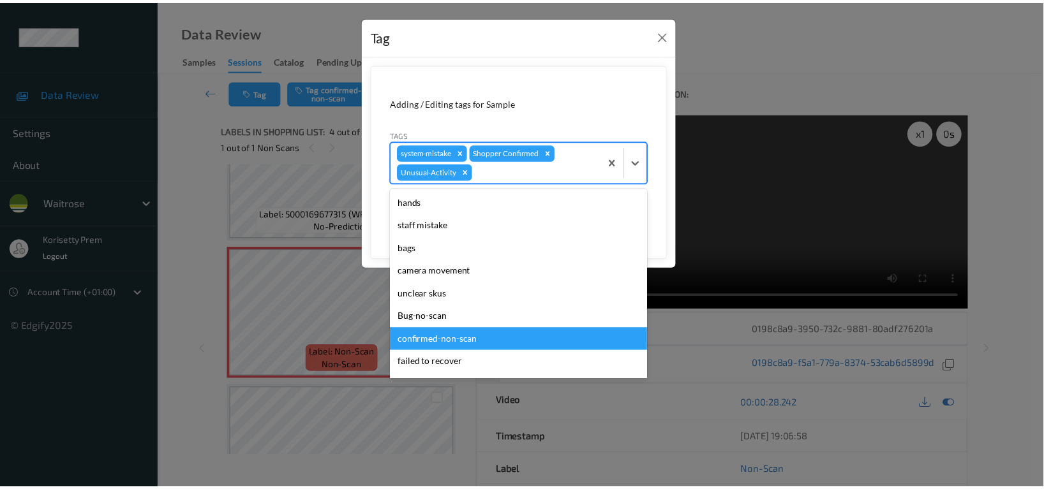
scroll to position [226, 0]
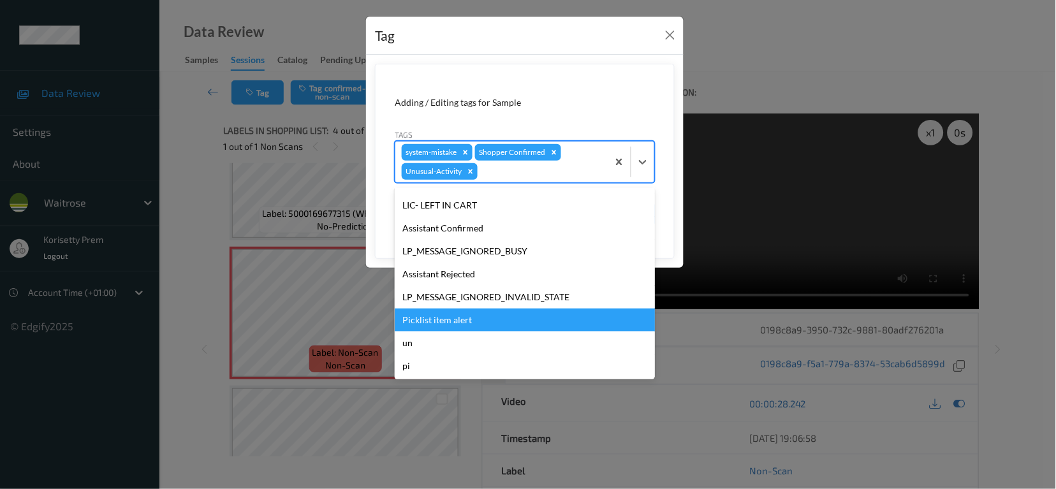
click at [462, 320] on div "Picklist item alert" at bounding box center [525, 320] width 260 height 23
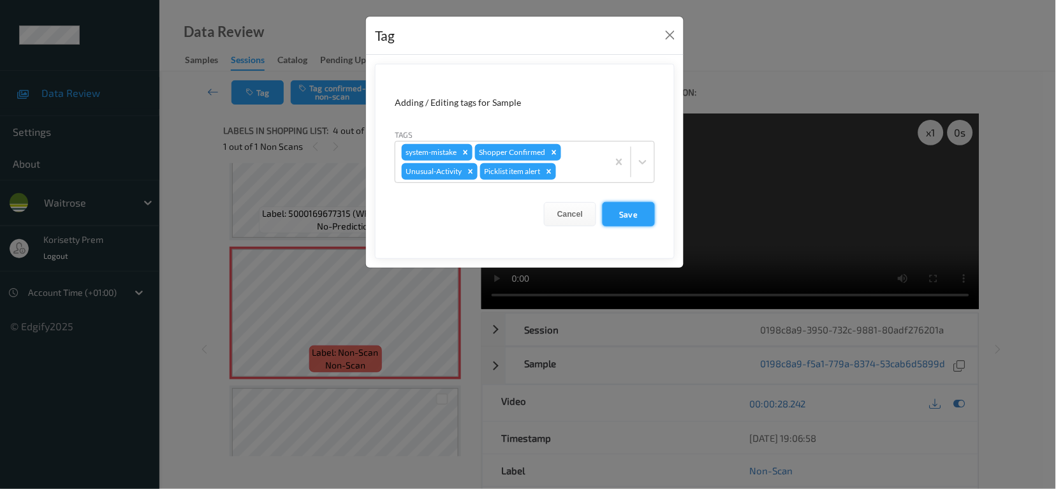
click at [630, 215] on button "Save" at bounding box center [629, 214] width 52 height 24
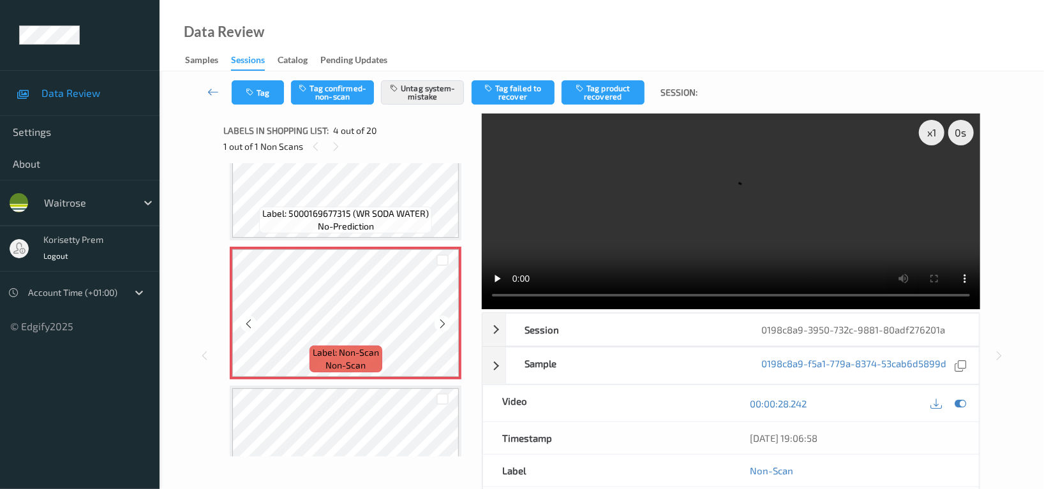
scroll to position [425, 0]
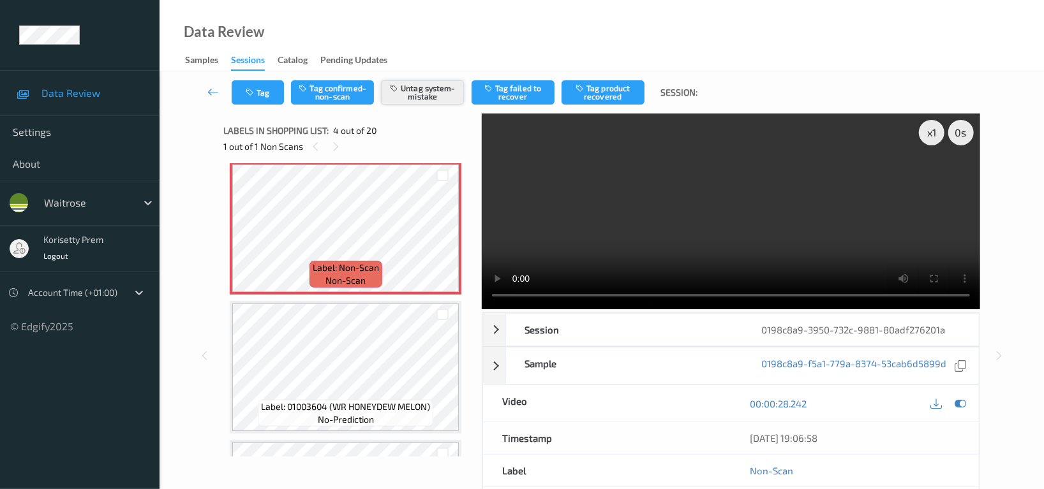
click at [411, 89] on button "Untag system-mistake" at bounding box center [422, 92] width 83 height 24
click at [275, 89] on button "Tag" at bounding box center [258, 92] width 52 height 24
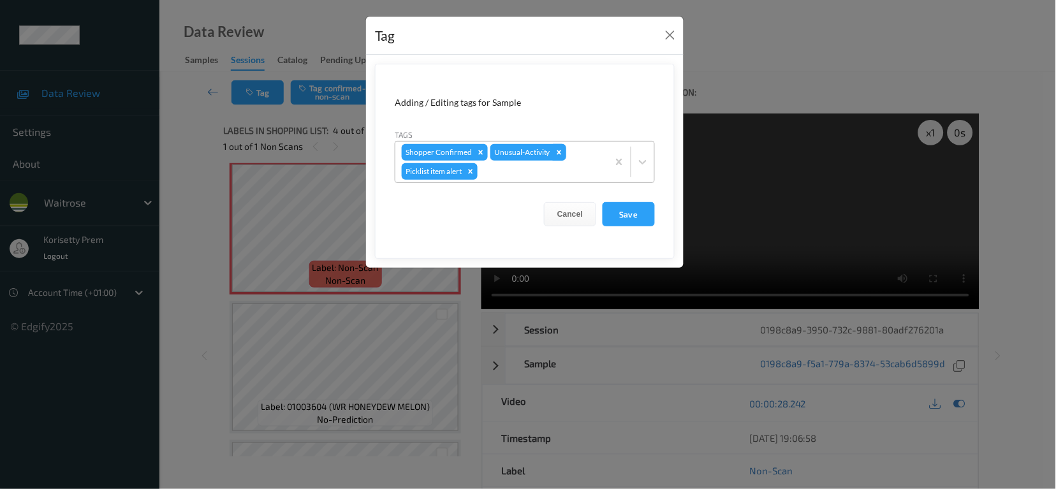
click at [558, 153] on icon "Remove Unusual-Activity" at bounding box center [560, 152] width 4 height 4
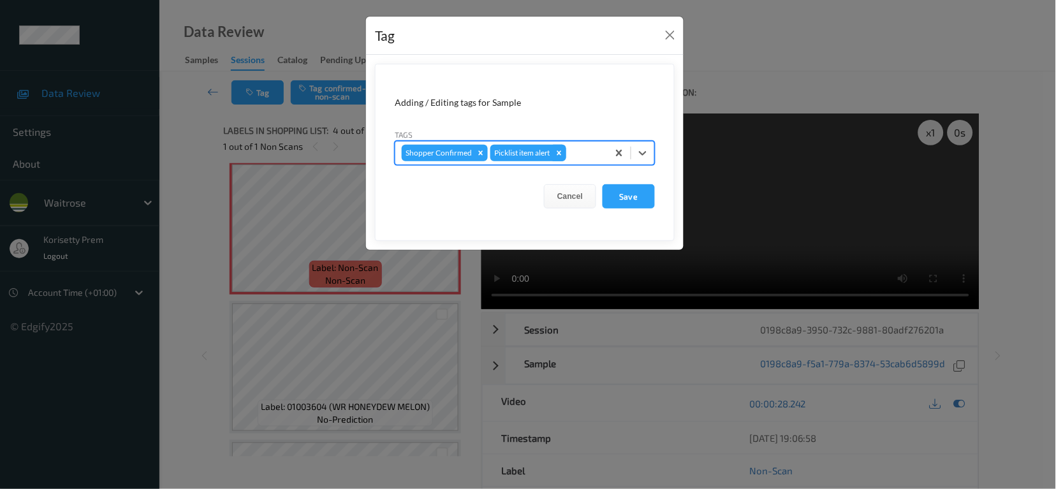
click at [559, 151] on icon "Remove Picklist item alert" at bounding box center [559, 153] width 9 height 9
click at [573, 198] on button "Cancel" at bounding box center [570, 196] width 52 height 24
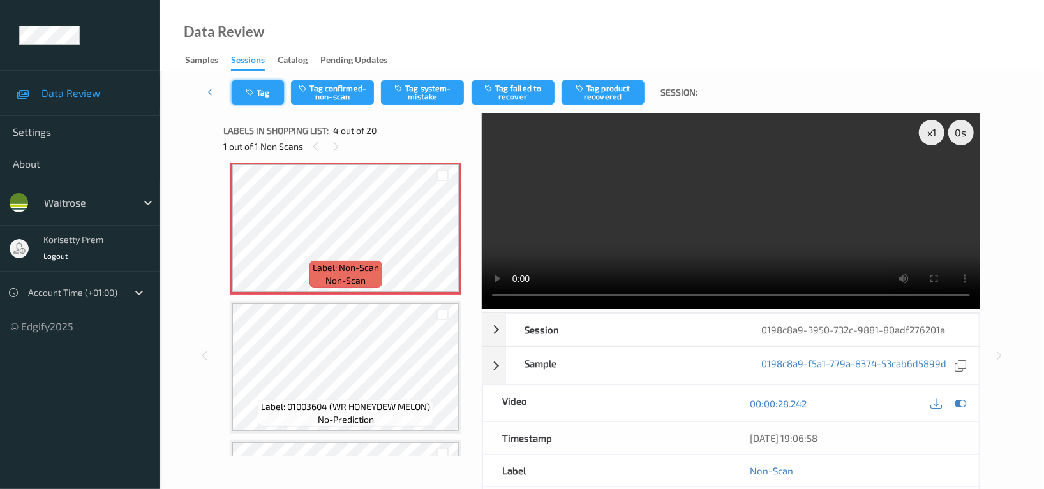
click at [269, 94] on button "Tag" at bounding box center [258, 92] width 52 height 24
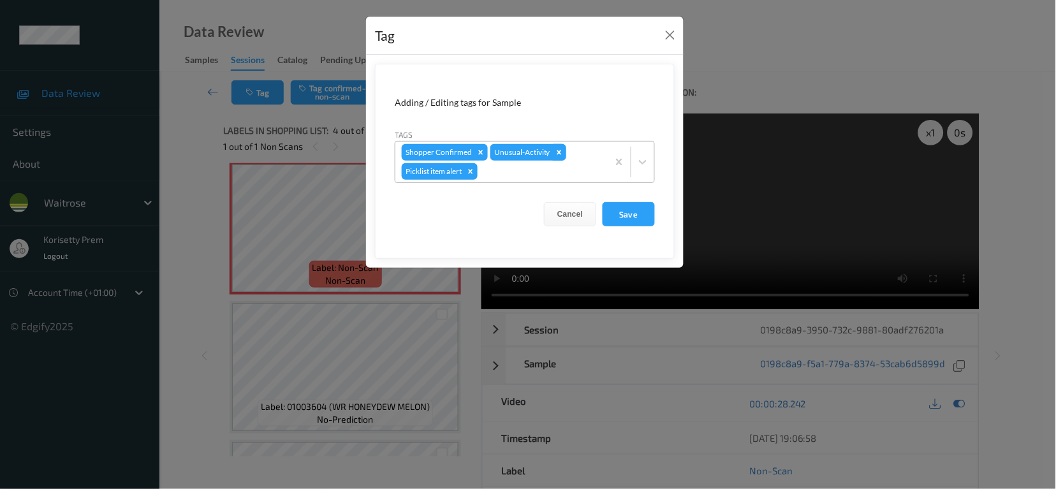
click at [559, 151] on icon "Remove Unusual-Activity" at bounding box center [560, 152] width 4 height 4
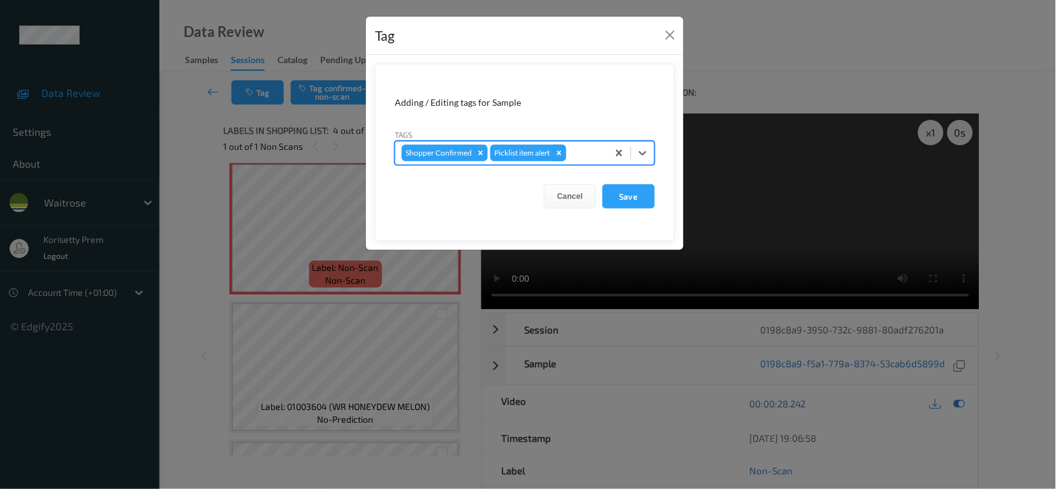
click at [562, 155] on icon "Remove Picklist item alert" at bounding box center [559, 153] width 9 height 9
click at [637, 195] on button "Save" at bounding box center [629, 196] width 52 height 24
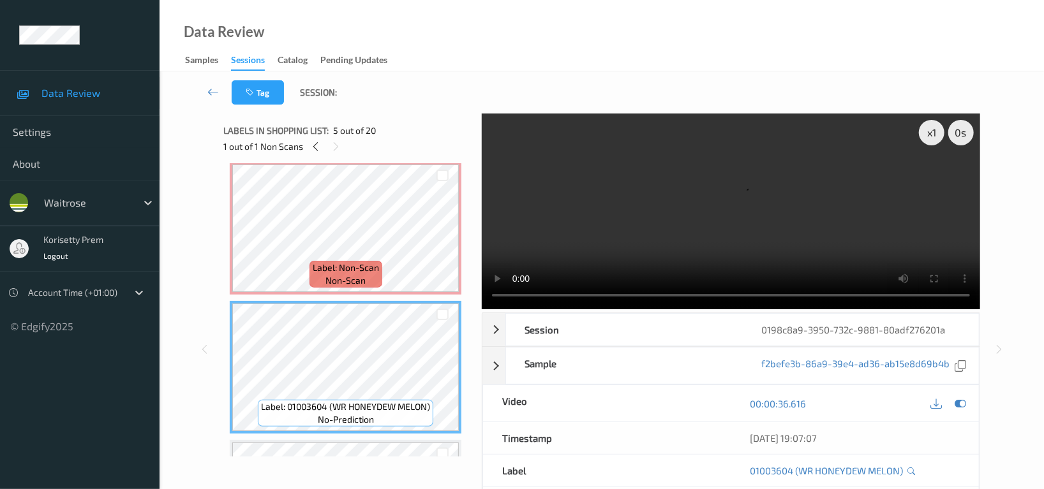
click at [661, 224] on video at bounding box center [731, 212] width 498 height 196
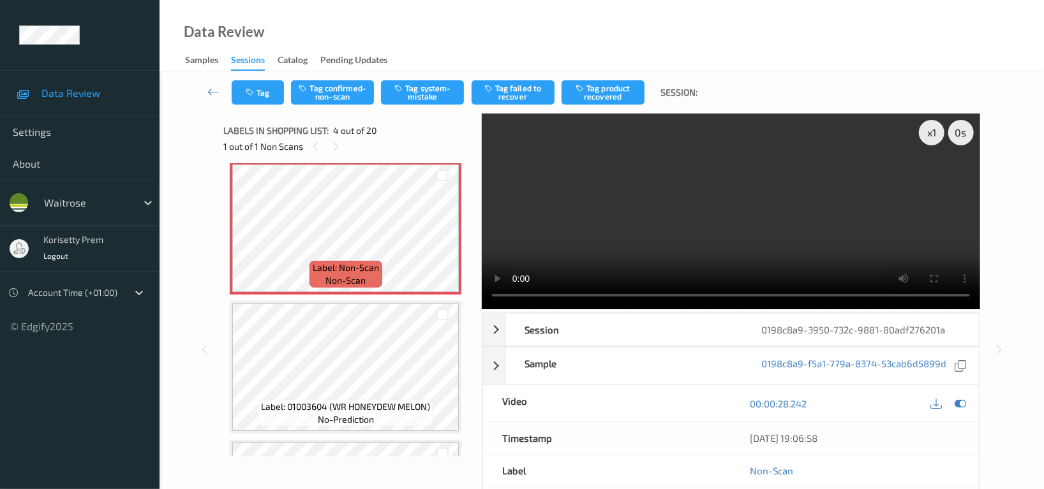
click at [719, 248] on video at bounding box center [731, 212] width 498 height 196
click at [717, 248] on video at bounding box center [731, 212] width 498 height 196
click at [707, 200] on video at bounding box center [731, 212] width 498 height 196
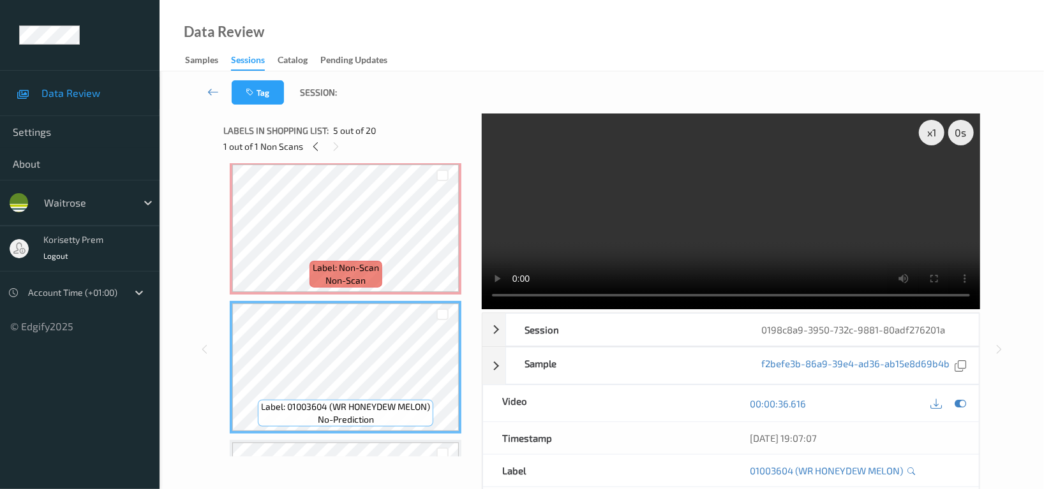
click at [659, 230] on video at bounding box center [731, 212] width 498 height 196
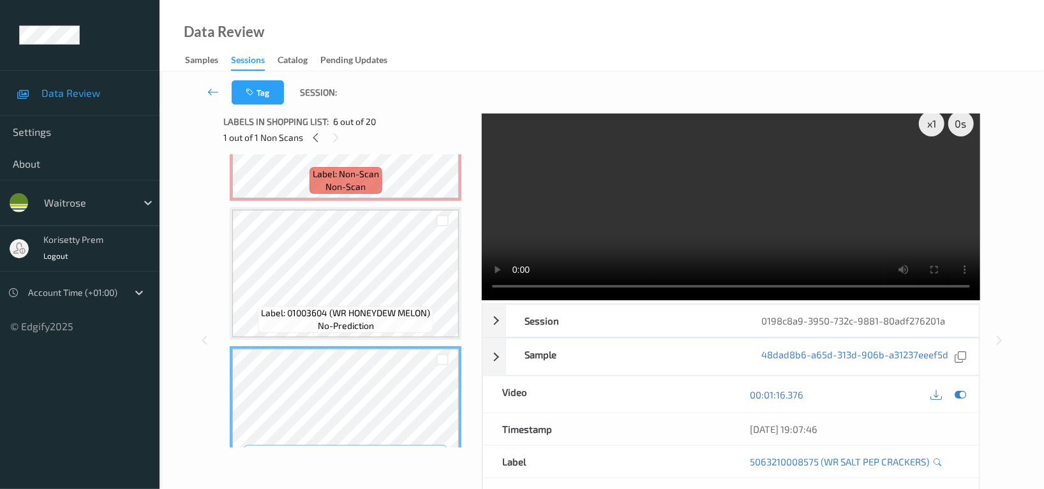
scroll to position [0, 0]
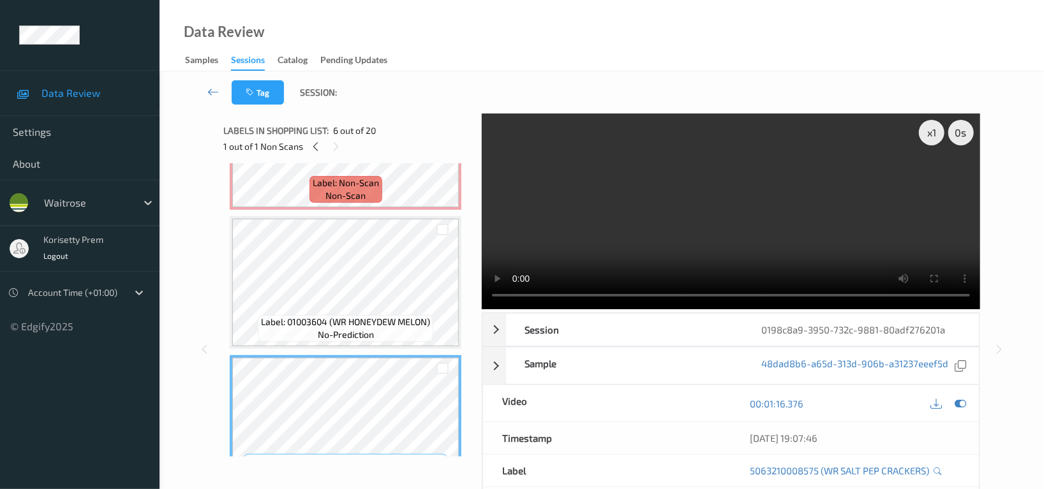
click at [552, 200] on video at bounding box center [731, 212] width 498 height 196
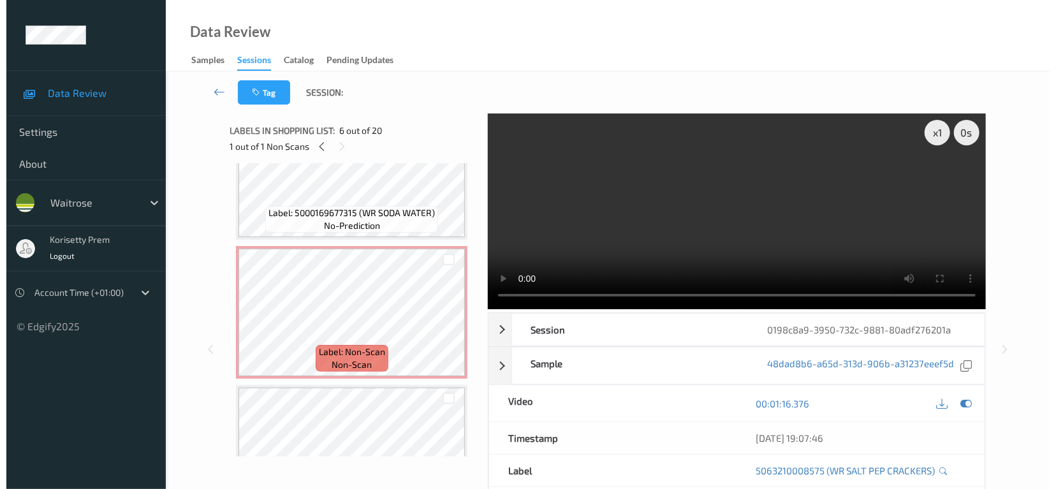
scroll to position [340, 0]
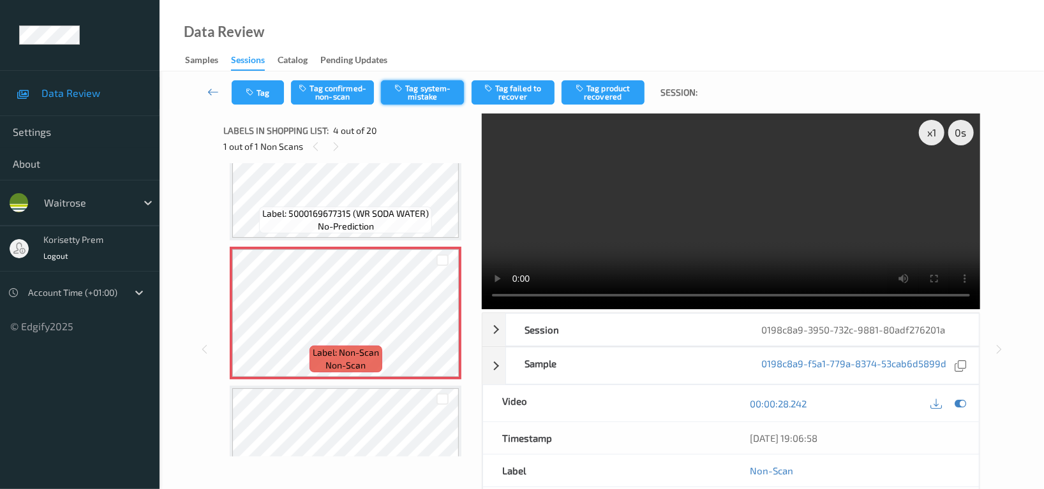
click at [433, 98] on button "Tag system-mistake" at bounding box center [422, 92] width 83 height 24
click at [258, 96] on button "Tag" at bounding box center [258, 92] width 52 height 24
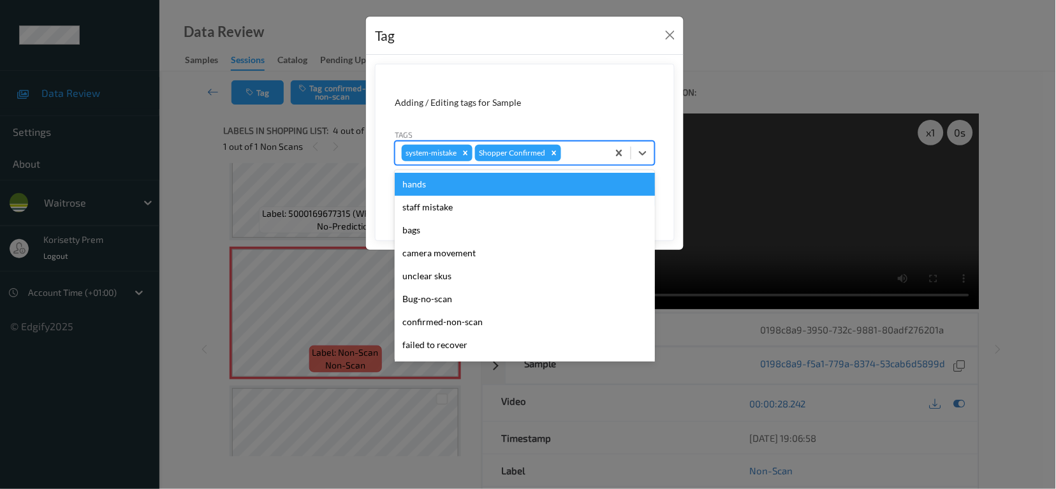
click at [562, 158] on div "system-mistake Shopper Confirmed" at bounding box center [502, 153] width 212 height 22
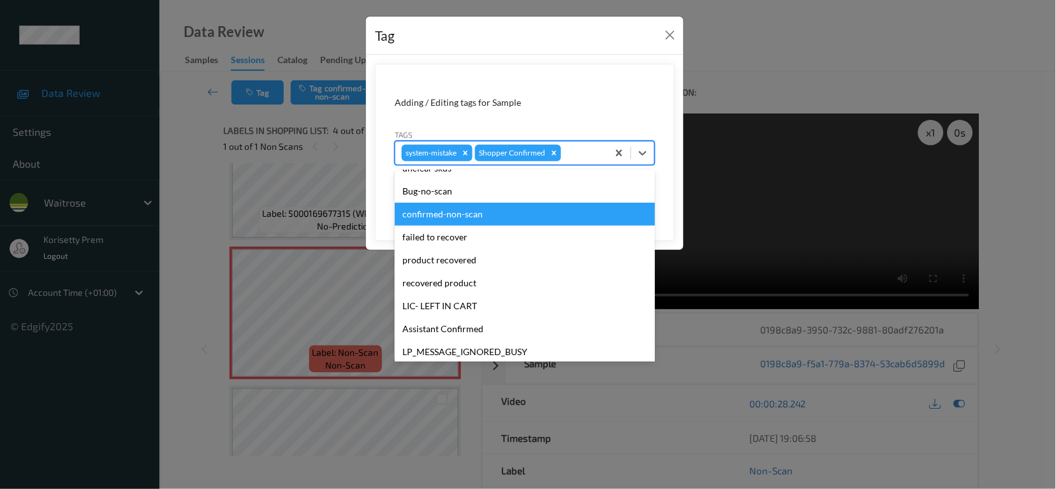
scroll to position [249, 0]
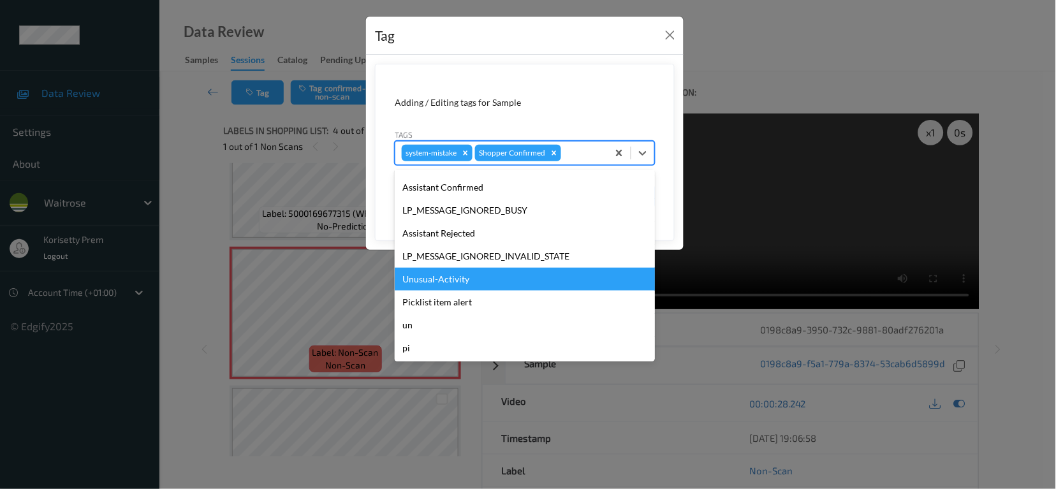
click at [442, 285] on div "Unusual-Activity" at bounding box center [525, 279] width 260 height 23
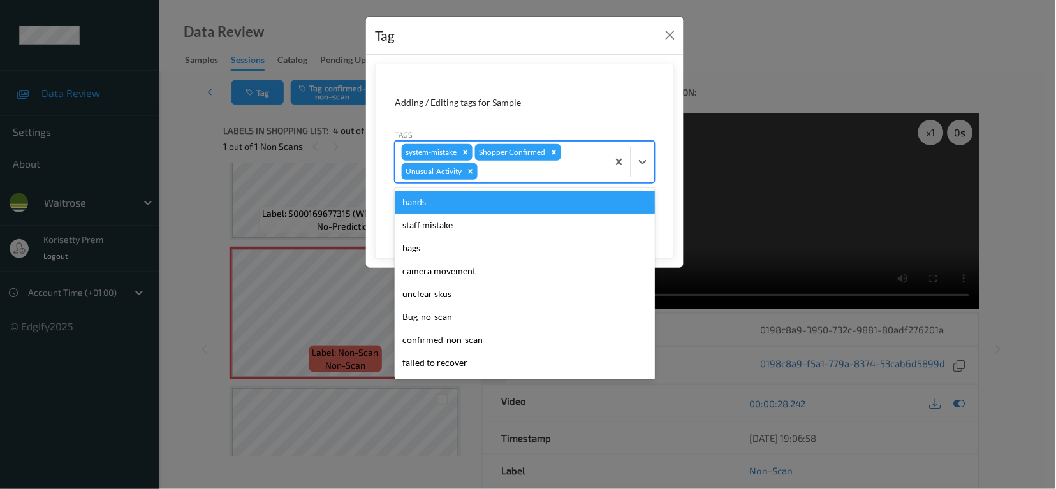
click at [512, 169] on div at bounding box center [540, 171] width 121 height 15
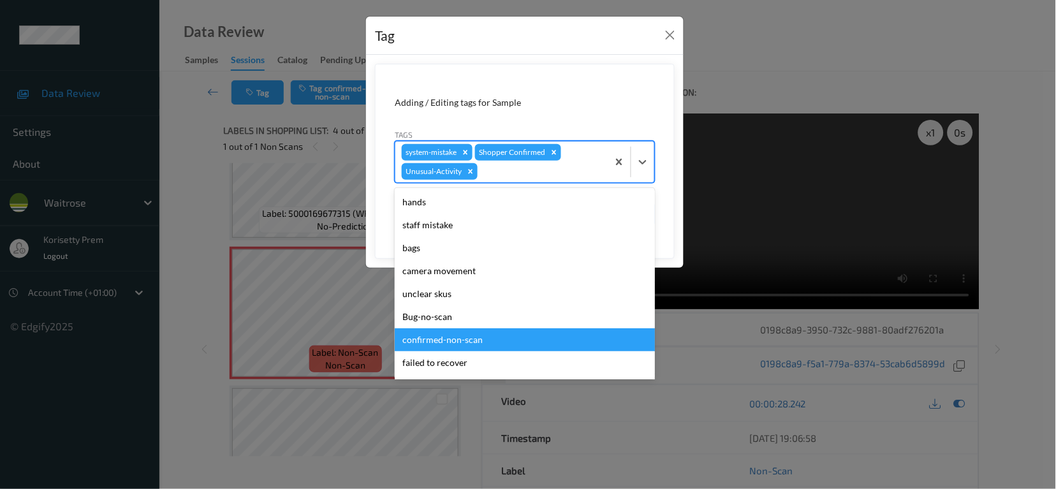
scroll to position [226, 0]
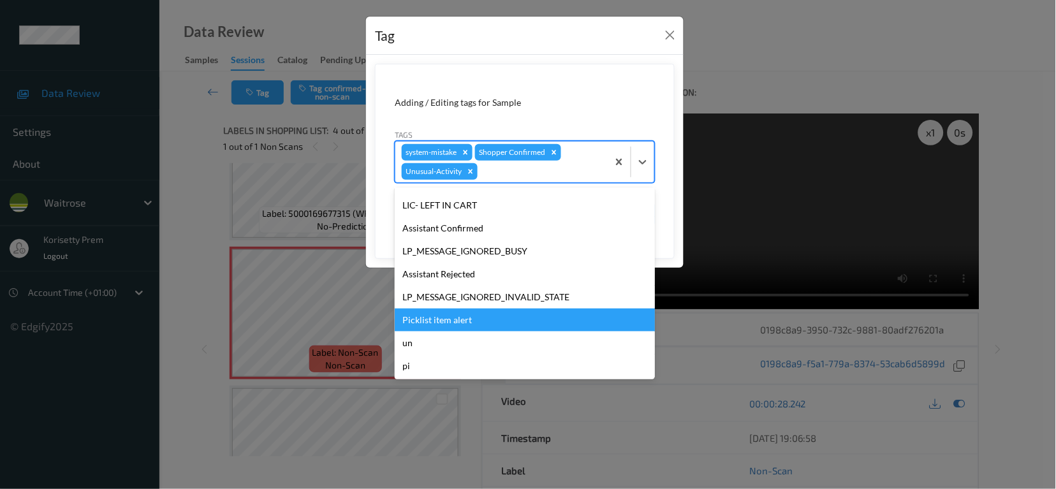
click at [432, 322] on div "Picklist item alert" at bounding box center [525, 320] width 260 height 23
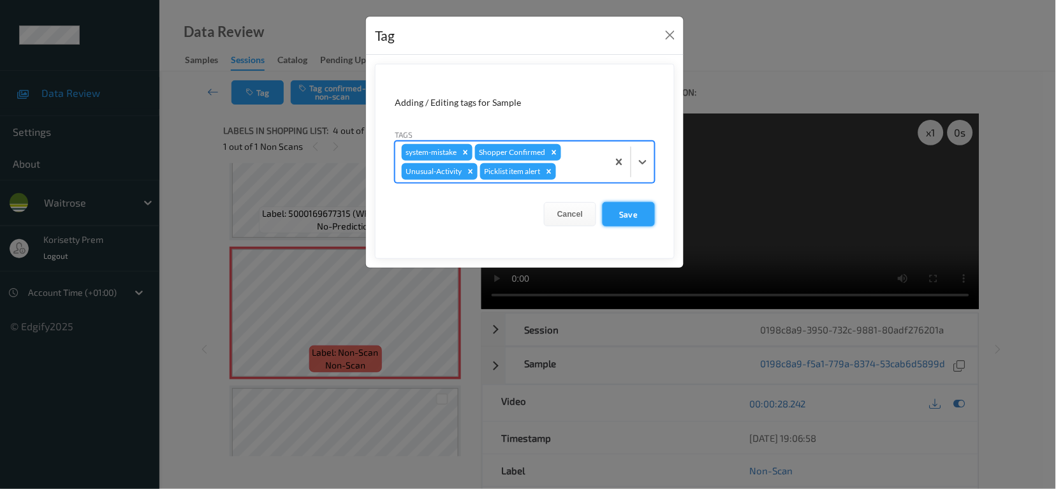
click at [628, 212] on button "Save" at bounding box center [629, 214] width 52 height 24
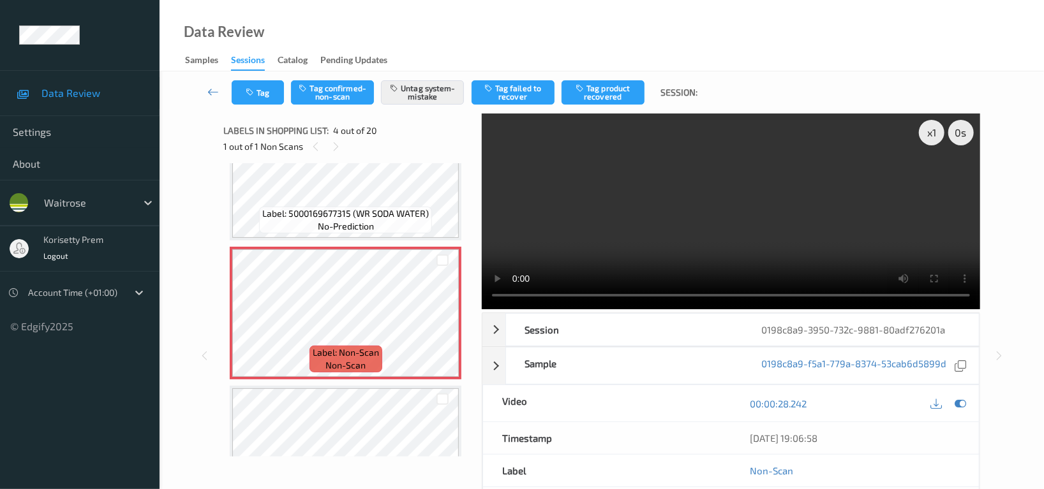
click at [755, 196] on video at bounding box center [731, 212] width 498 height 196
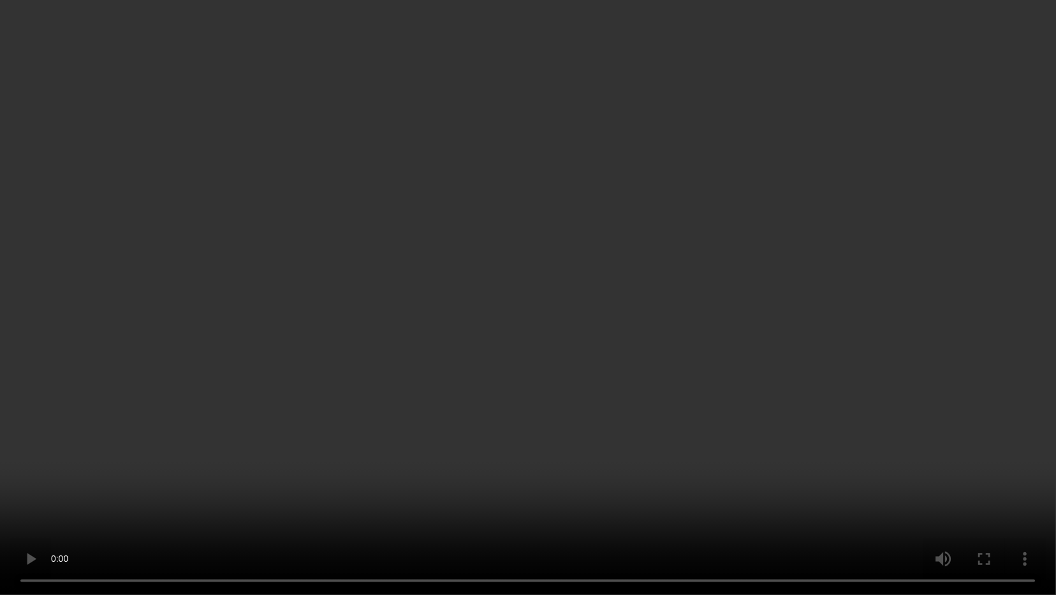
click at [886, 202] on video at bounding box center [528, 297] width 1056 height 595
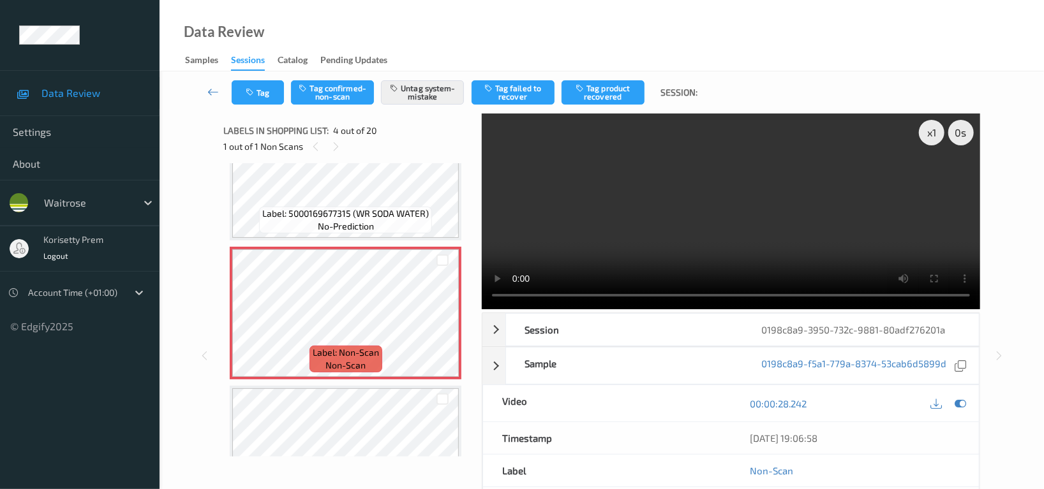
click at [788, 198] on video at bounding box center [731, 212] width 498 height 196
click at [603, 213] on video at bounding box center [731, 212] width 498 height 196
click at [250, 92] on icon "button" at bounding box center [251, 92] width 11 height 9
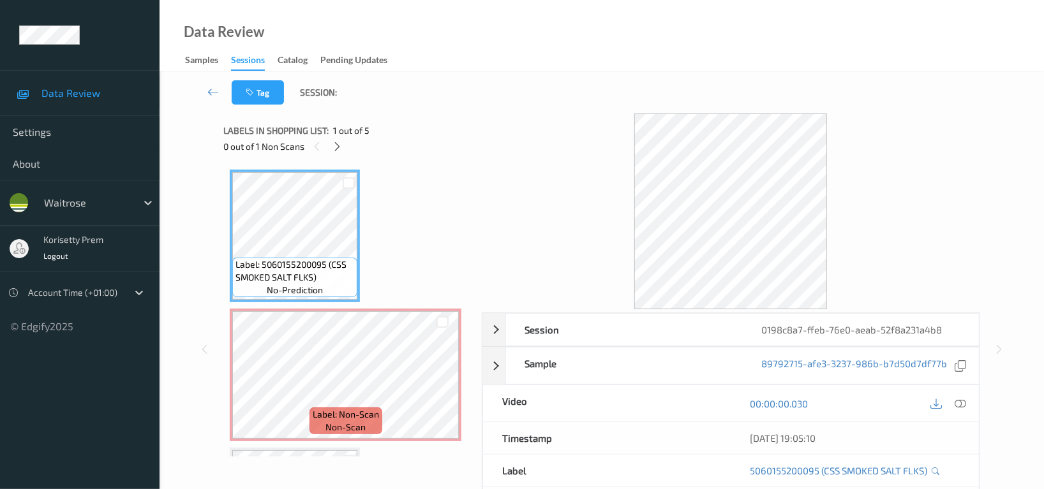
click at [478, 91] on div "Tag Session:" at bounding box center [602, 92] width 832 height 42
click at [471, 58] on div "Data Review Samples Sessions Catalog Pending Updates" at bounding box center [601, 35] width 884 height 71
click at [338, 147] on icon at bounding box center [337, 146] width 11 height 11
click at [961, 405] on icon at bounding box center [959, 403] width 11 height 11
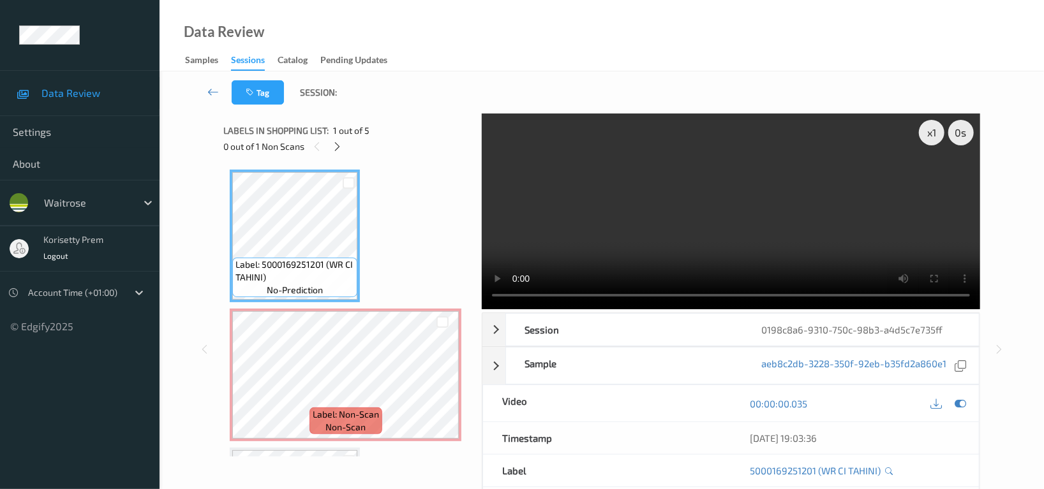
click at [716, 198] on video at bounding box center [731, 212] width 498 height 196
click at [469, 298] on div "x 1 0 s Session 0198c8a6-9310-750c-98b3-a4d5c7e735ff Session ID 0198c8a6-9310-7…" at bounding box center [601, 350] width 756 height 472
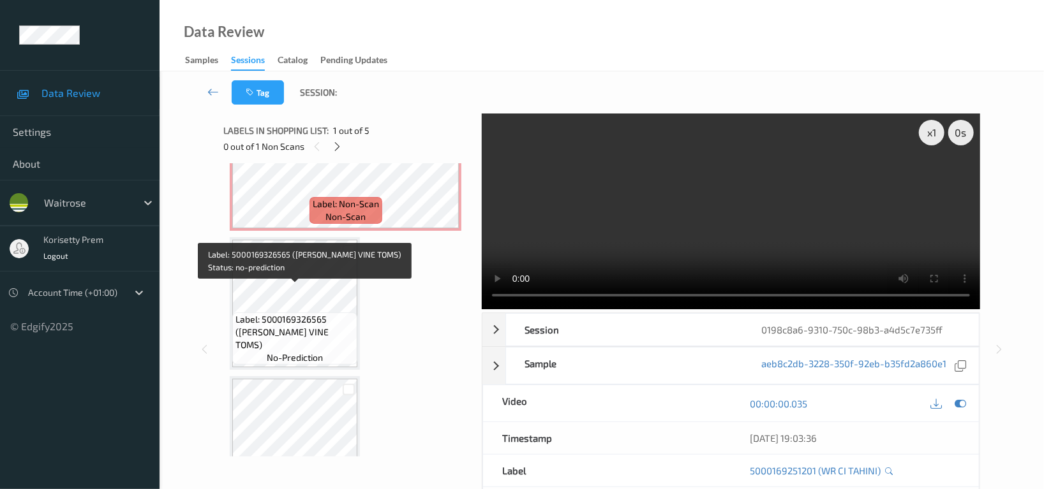
scroll to position [255, 0]
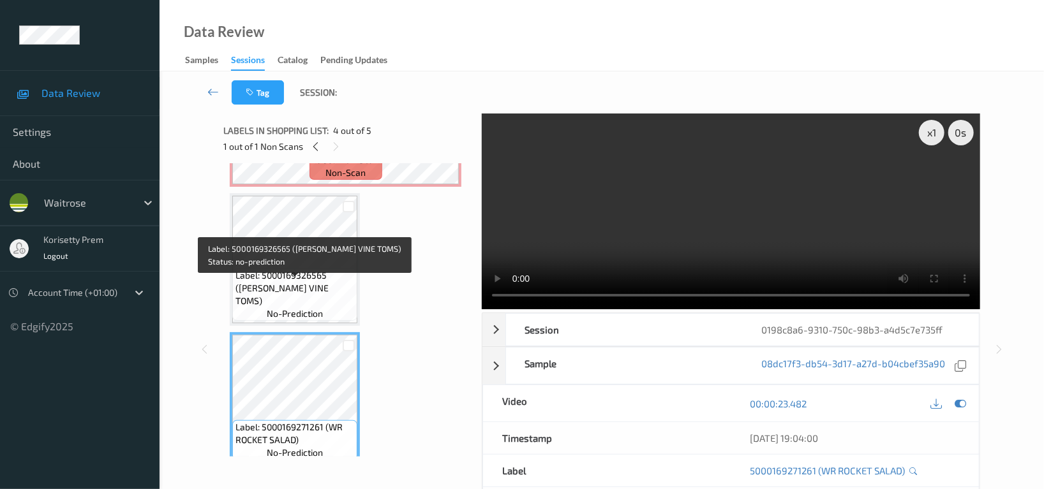
click at [306, 282] on span "Label: 5000169326565 (WR CHERRY VINE TOMS)" at bounding box center [294, 288] width 119 height 38
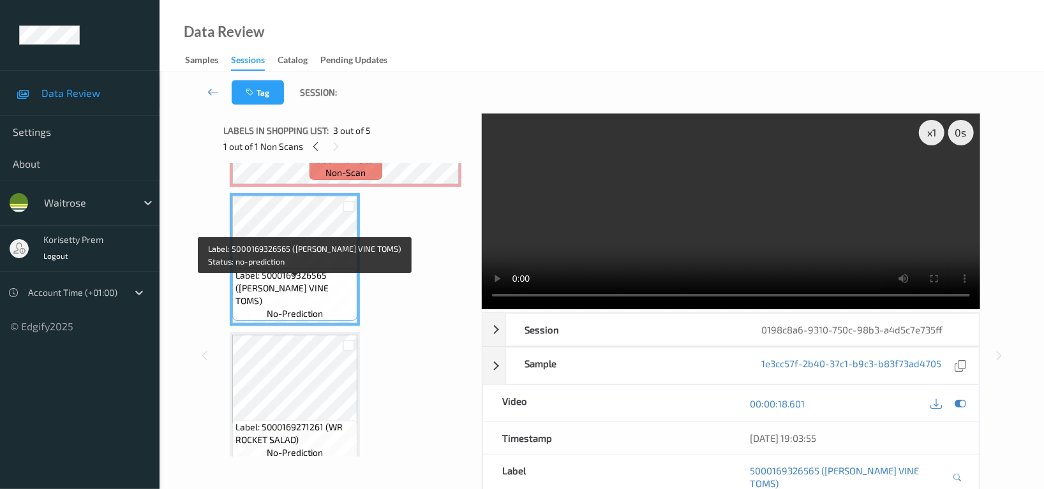
scroll to position [85, 0]
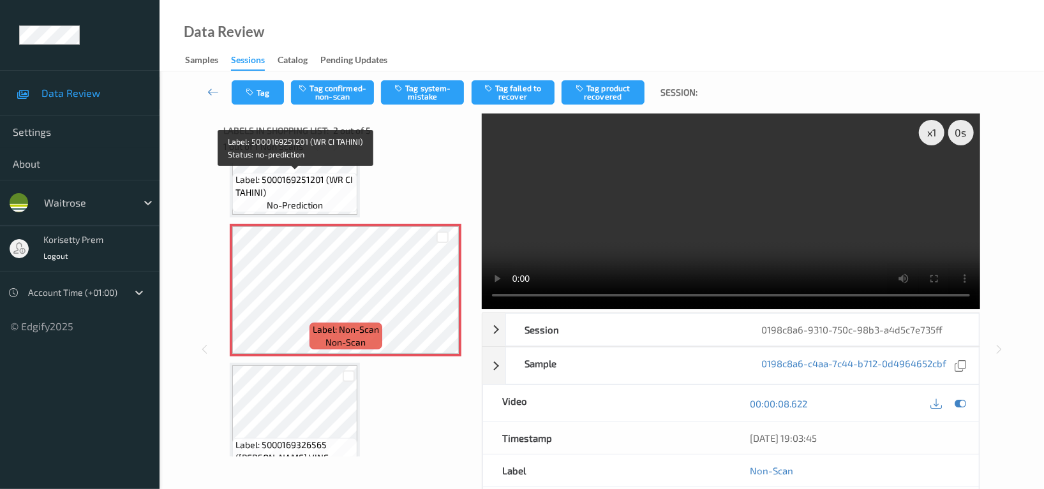
click at [304, 196] on span "Label: 5000169251201 (WR CI TAHINI)" at bounding box center [294, 187] width 119 height 26
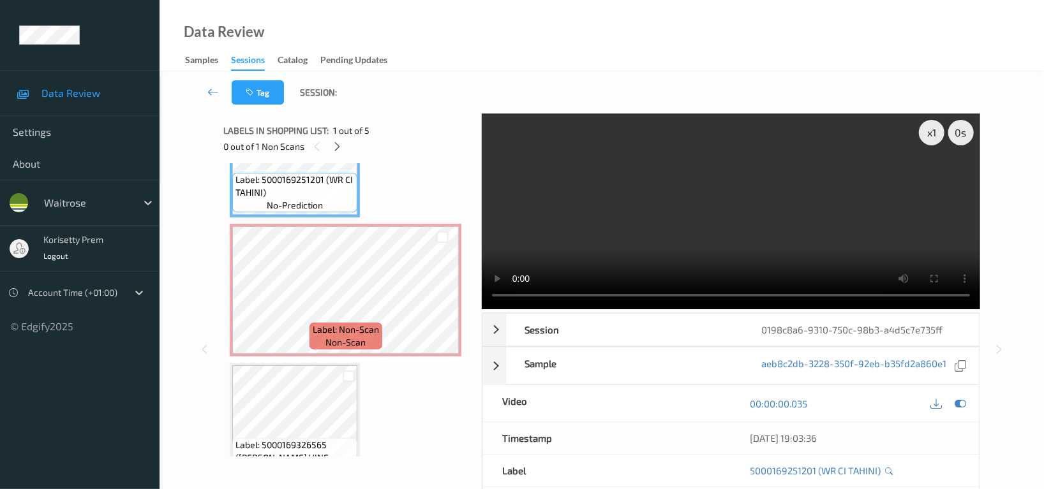
click at [604, 189] on video at bounding box center [731, 212] width 498 height 196
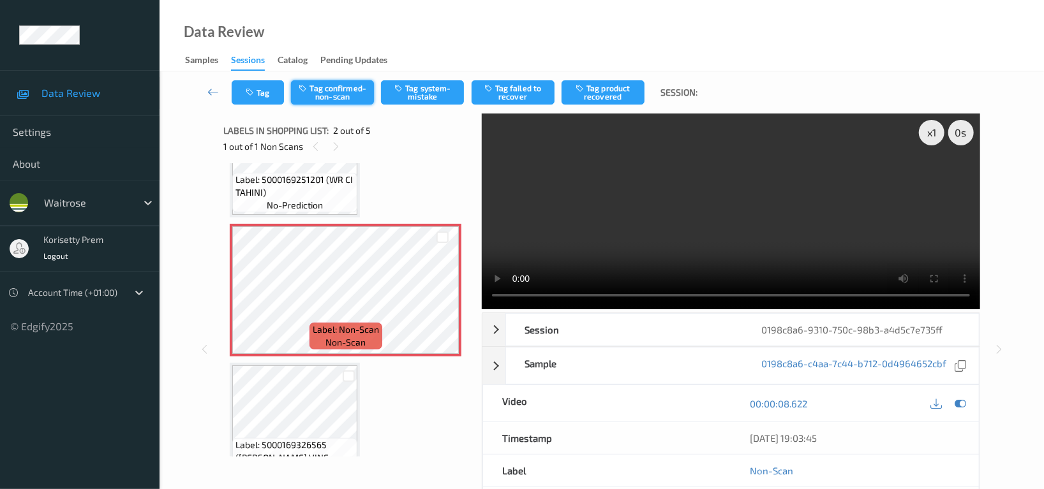
click at [354, 89] on button "Tag confirmed-non-scan" at bounding box center [332, 92] width 83 height 24
click at [608, 96] on button "Tag product recovered" at bounding box center [602, 92] width 83 height 24
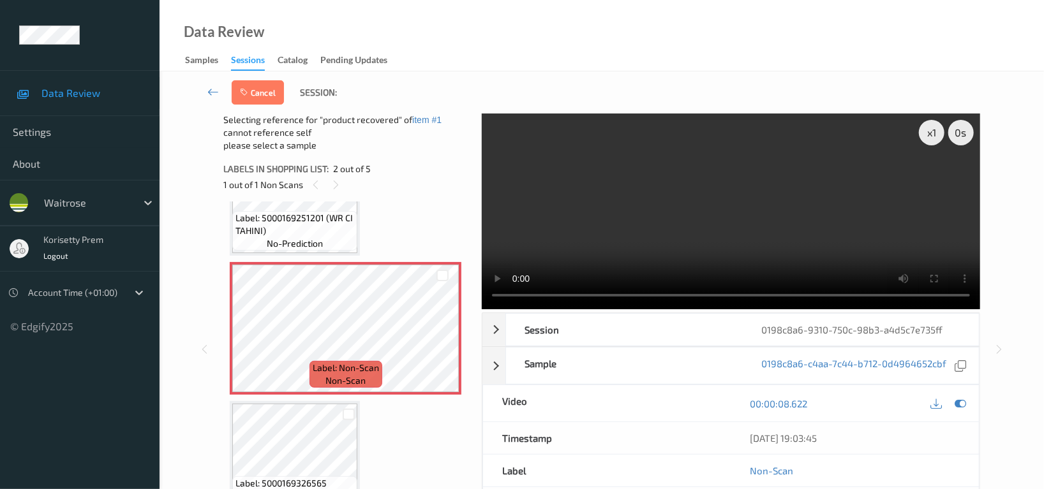
scroll to position [170, 0]
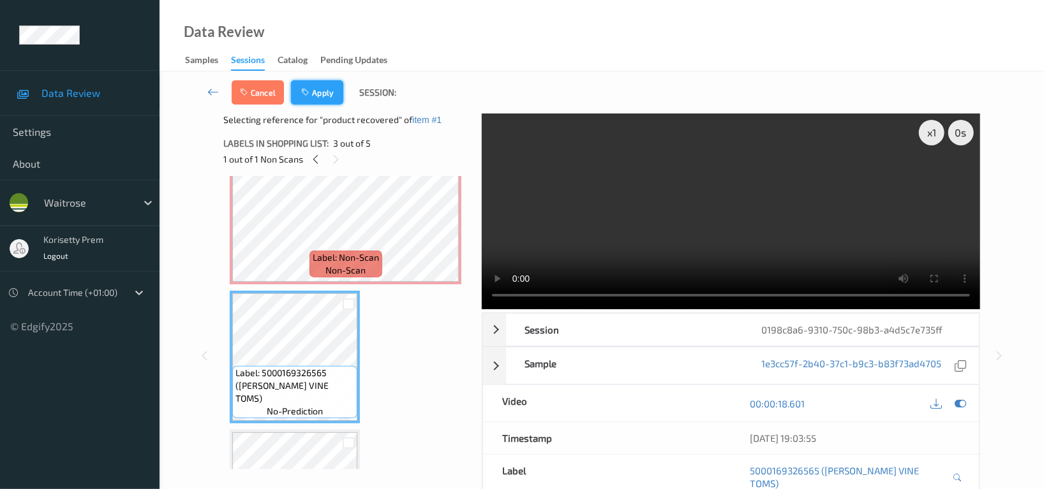
click at [309, 91] on icon "button" at bounding box center [306, 92] width 11 height 9
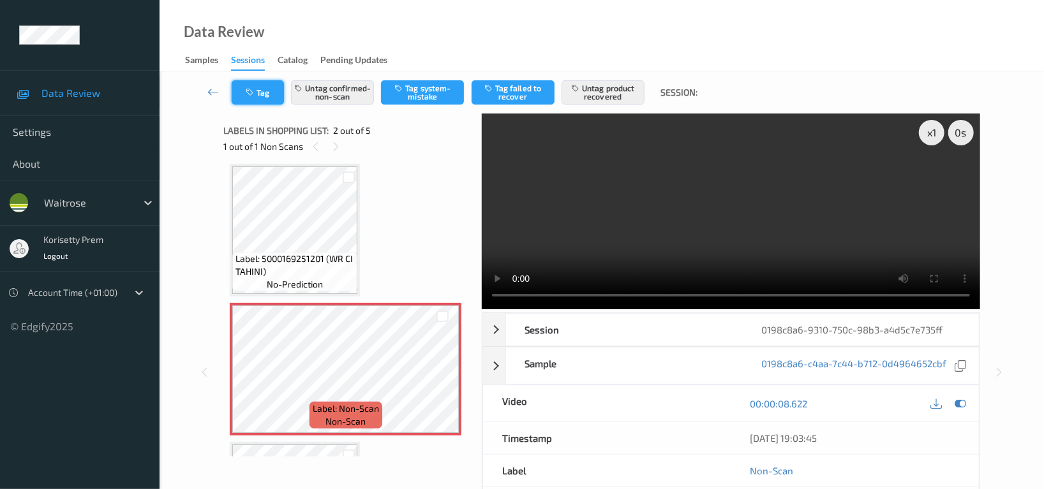
click at [253, 92] on icon "button" at bounding box center [251, 92] width 11 height 9
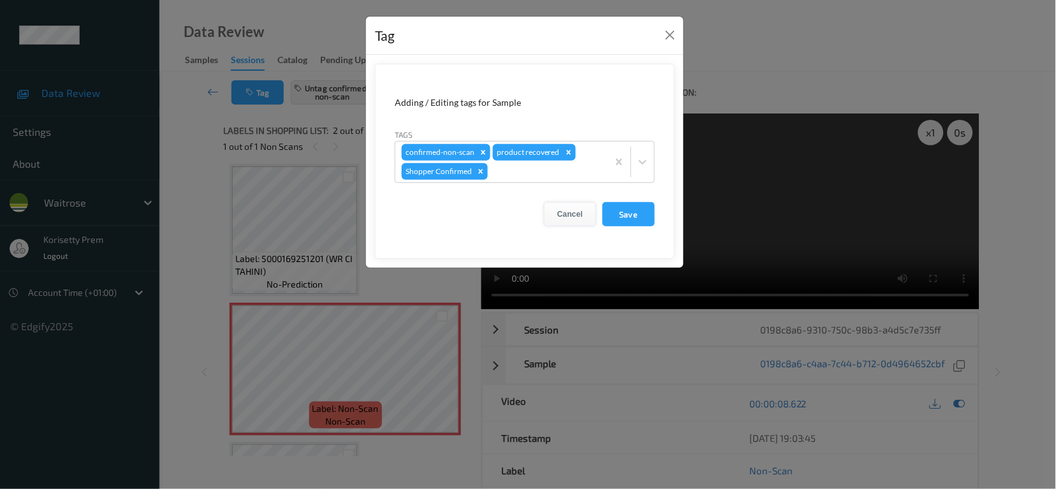
click at [566, 212] on button "Cancel" at bounding box center [570, 214] width 52 height 24
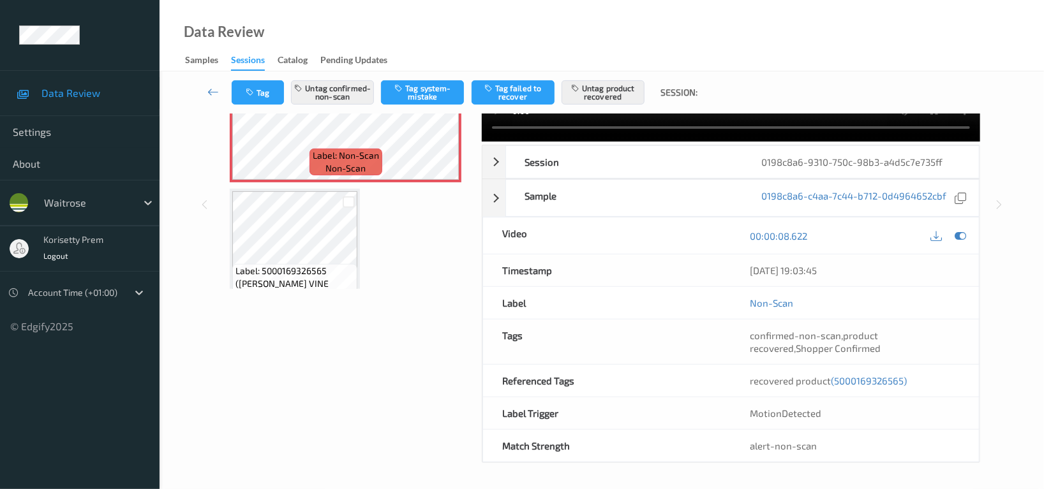
scroll to position [124, 0]
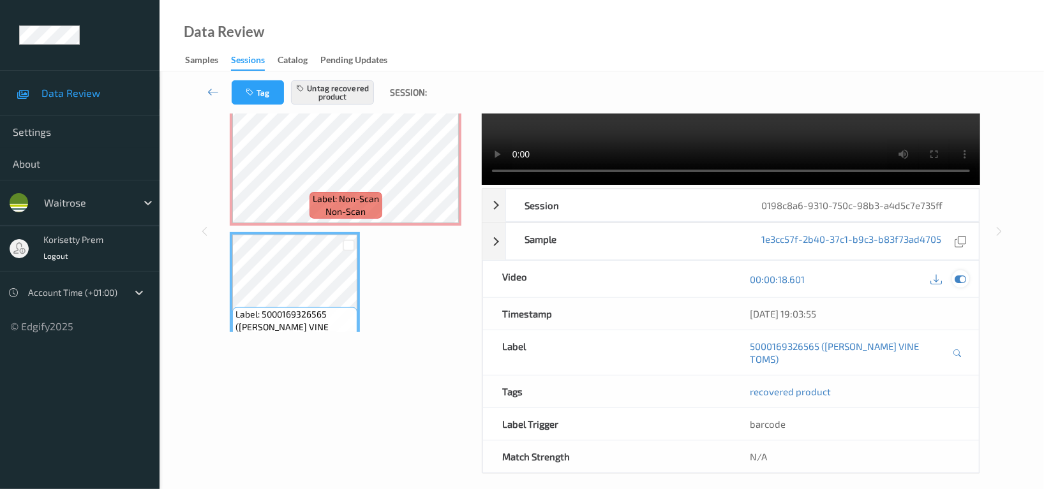
click at [960, 281] on icon at bounding box center [959, 279] width 11 height 11
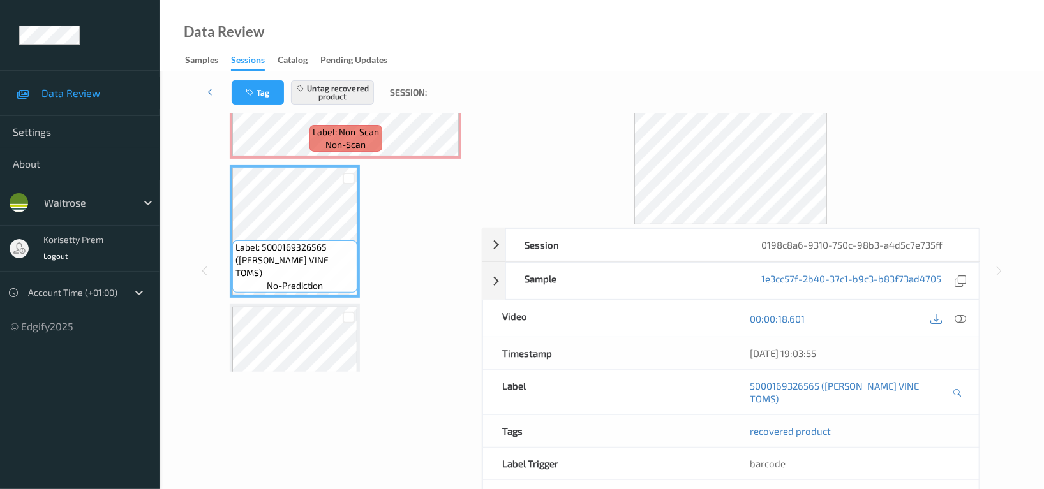
scroll to position [176, 0]
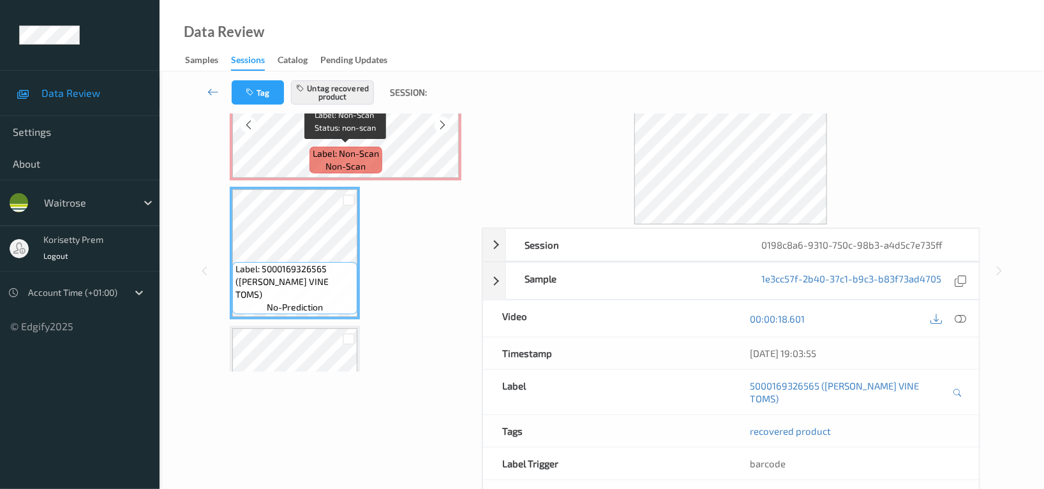
click at [323, 158] on span "Label: Non-Scan" at bounding box center [346, 153] width 66 height 13
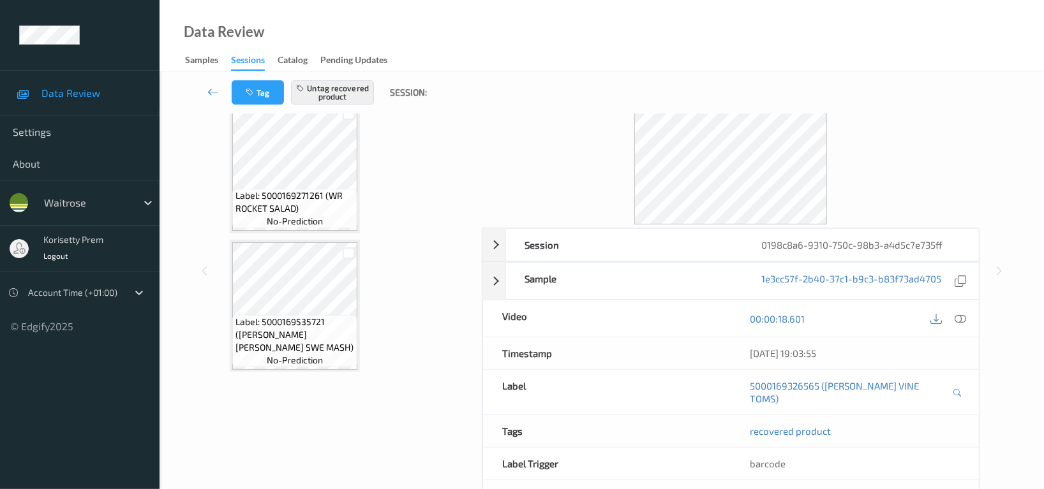
scroll to position [406, 0]
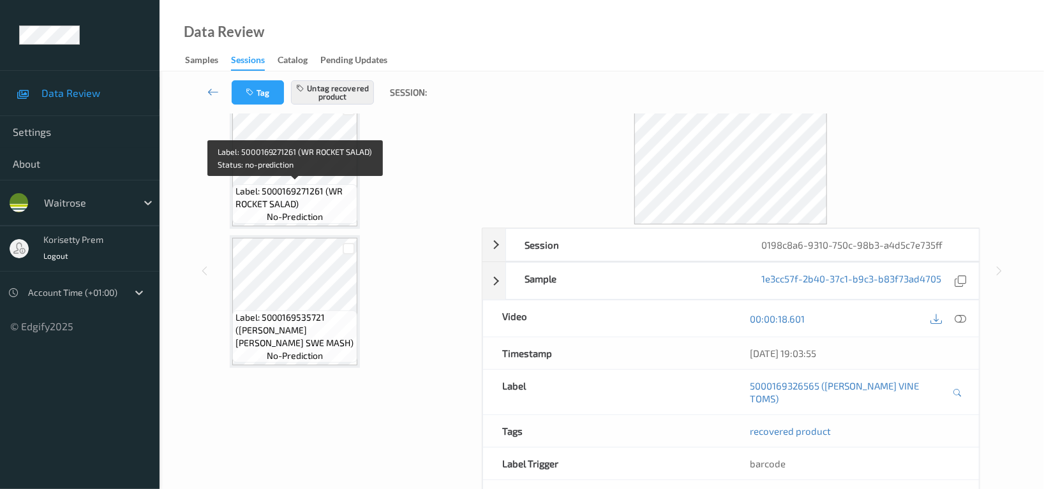
click at [318, 197] on span "Label: 5000169271261 (WR ROCKET SALAD)" at bounding box center [294, 198] width 119 height 26
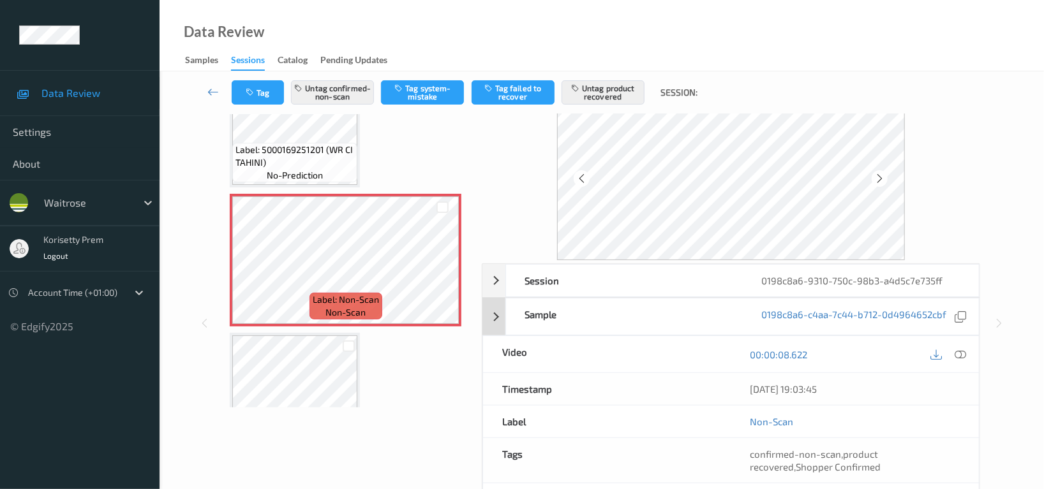
scroll to position [85, 0]
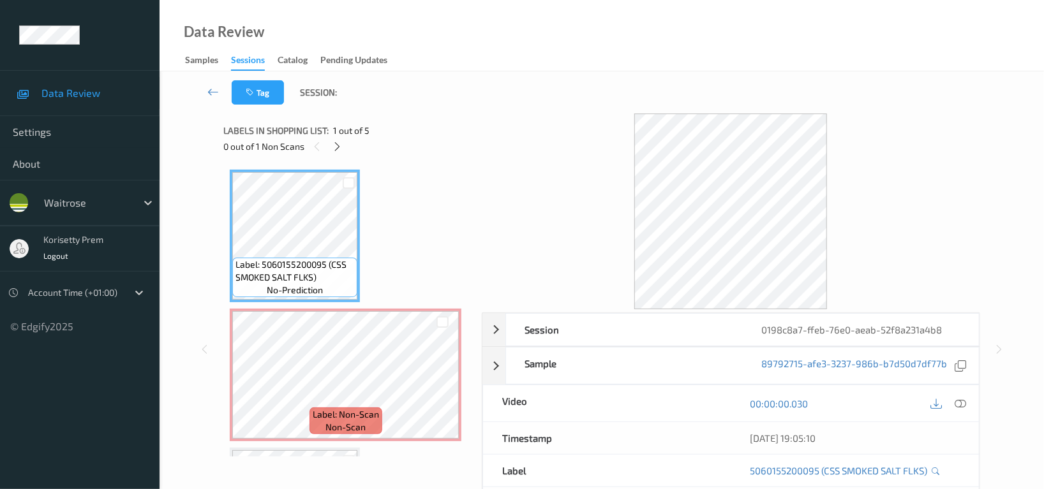
click at [519, 47] on div "Data Review Samples Sessions Catalog Pending Updates" at bounding box center [601, 35] width 884 height 71
click at [341, 150] on icon at bounding box center [337, 146] width 11 height 11
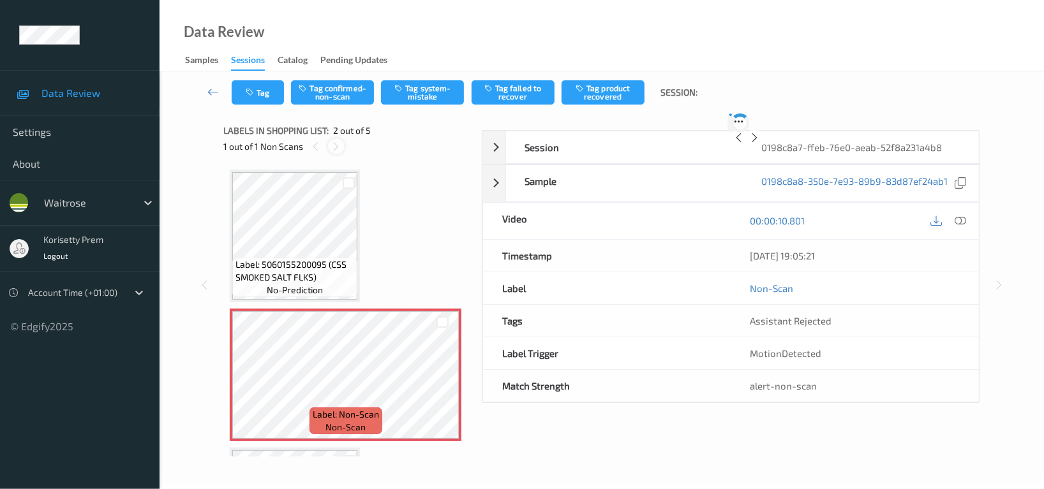
scroll to position [6, 0]
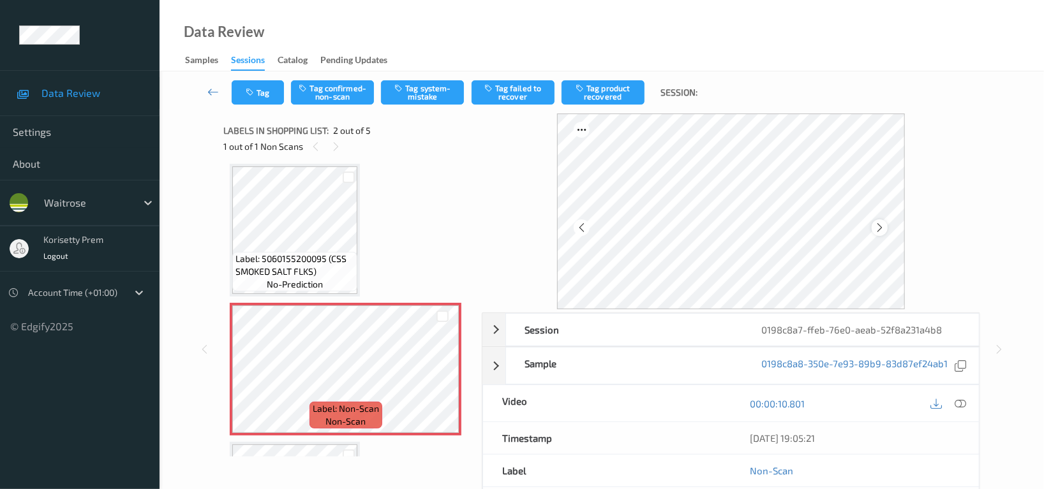
click at [879, 229] on icon at bounding box center [879, 227] width 11 height 11
click at [880, 229] on icon at bounding box center [879, 227] width 11 height 11
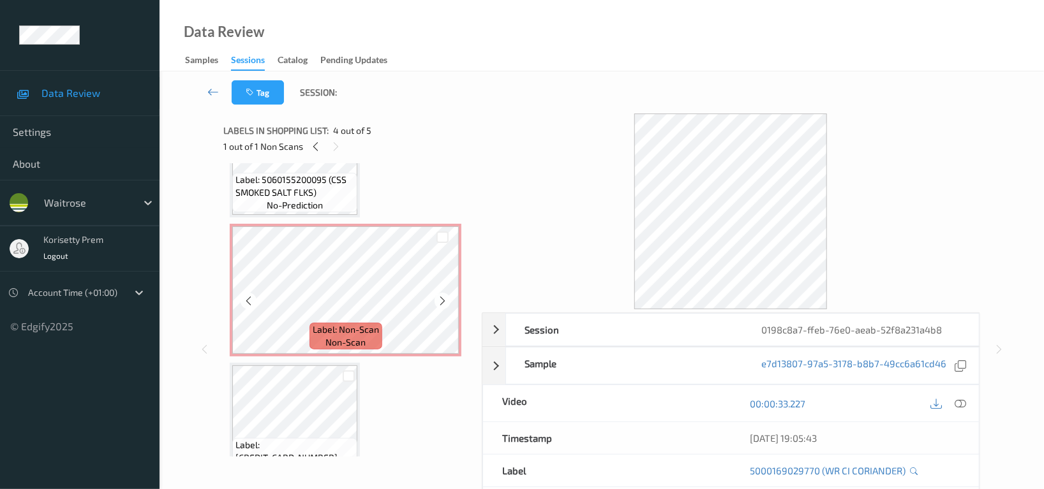
scroll to position [0, 0]
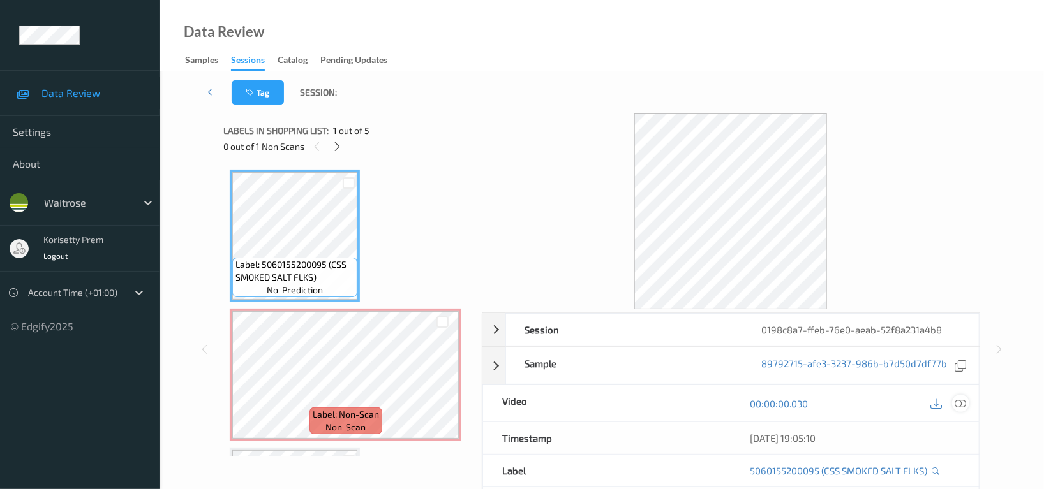
click at [961, 396] on div at bounding box center [960, 403] width 17 height 17
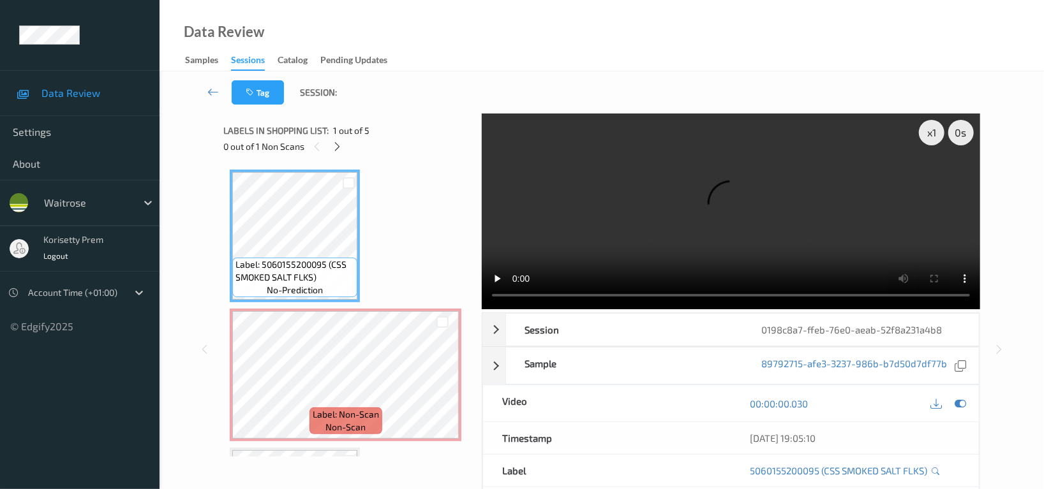
click at [738, 222] on video at bounding box center [731, 212] width 498 height 196
click at [690, 194] on video at bounding box center [731, 212] width 498 height 196
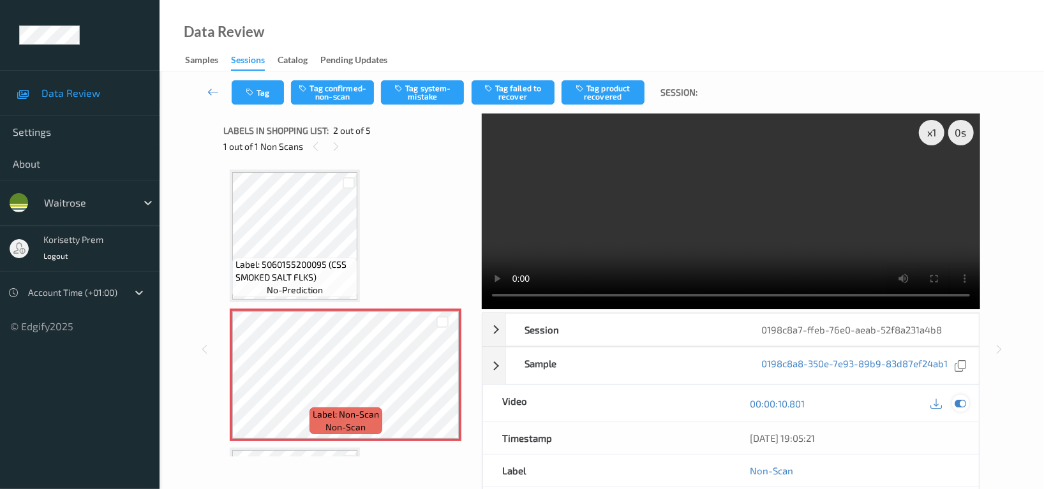
click at [960, 405] on icon at bounding box center [959, 403] width 11 height 11
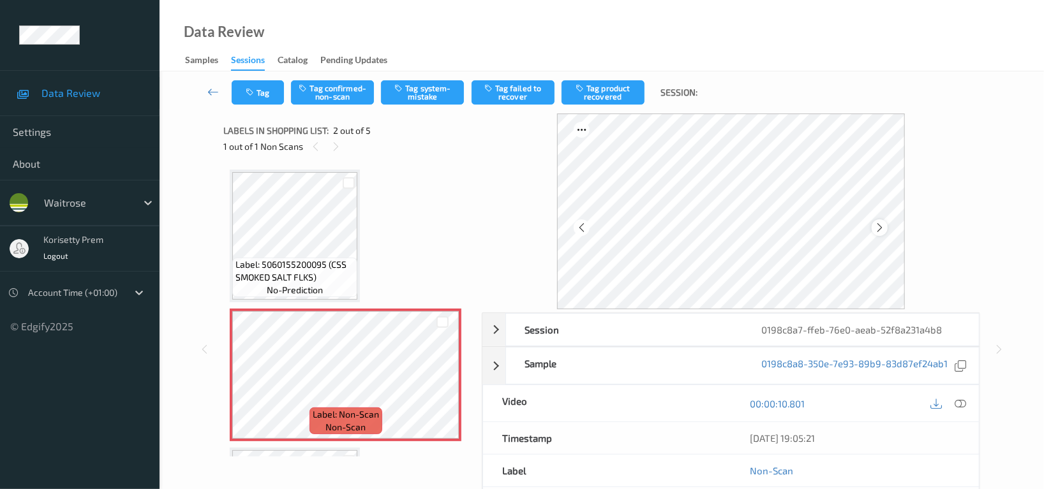
click at [882, 222] on icon at bounding box center [879, 227] width 11 height 11
click at [880, 222] on icon at bounding box center [879, 227] width 11 height 11
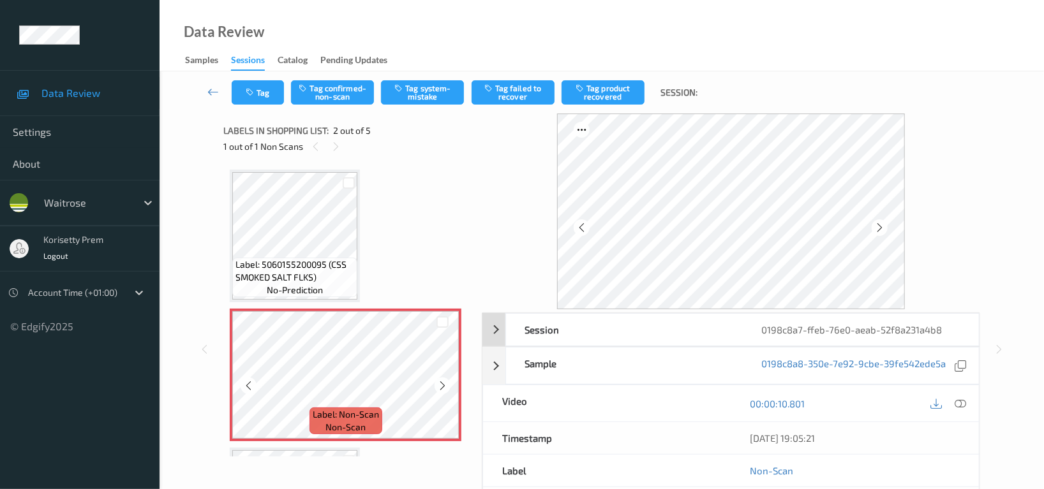
scroll to position [255, 0]
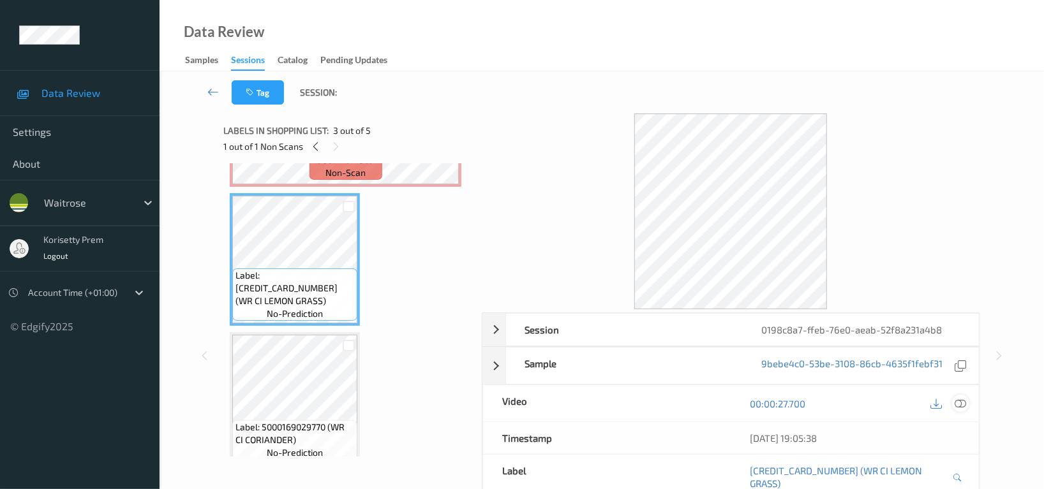
click at [966, 401] on div at bounding box center [960, 403] width 17 height 17
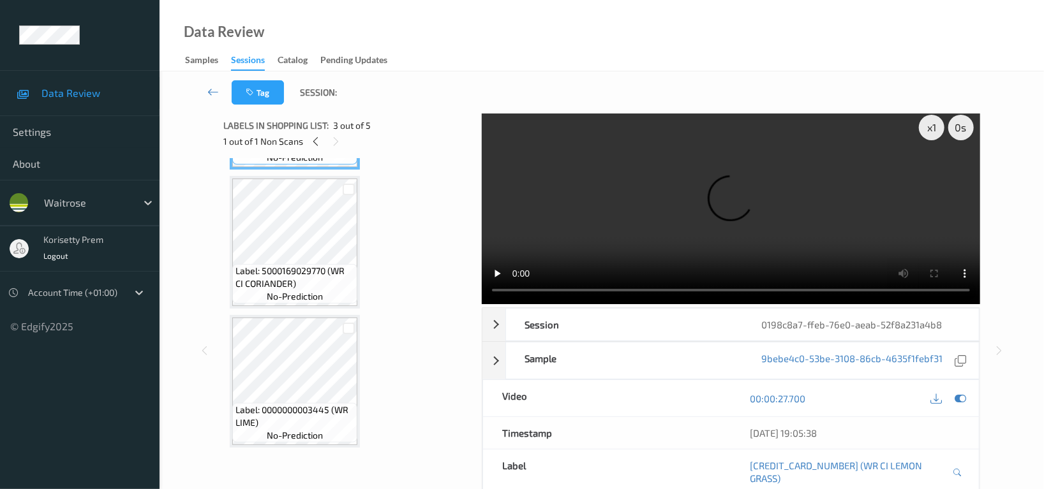
scroll to position [0, 0]
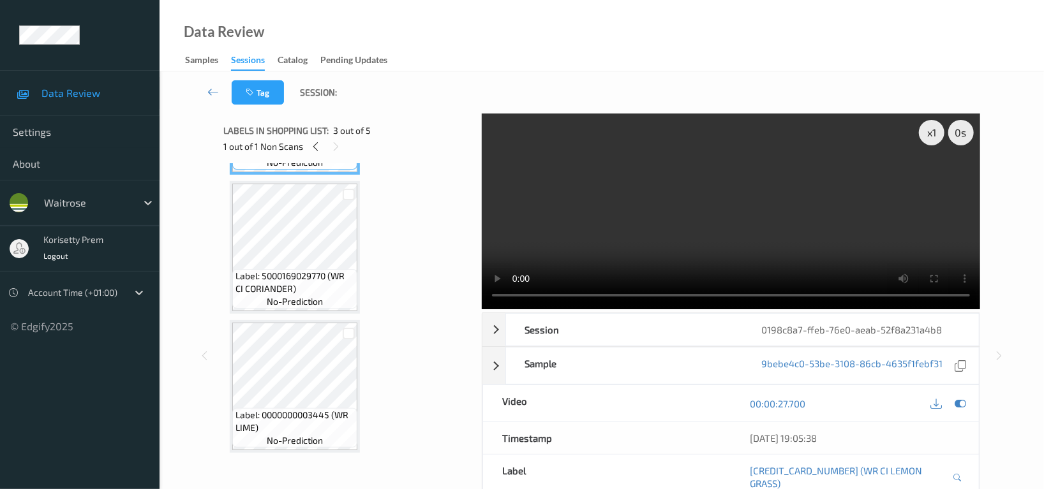
click at [598, 220] on video at bounding box center [731, 212] width 498 height 196
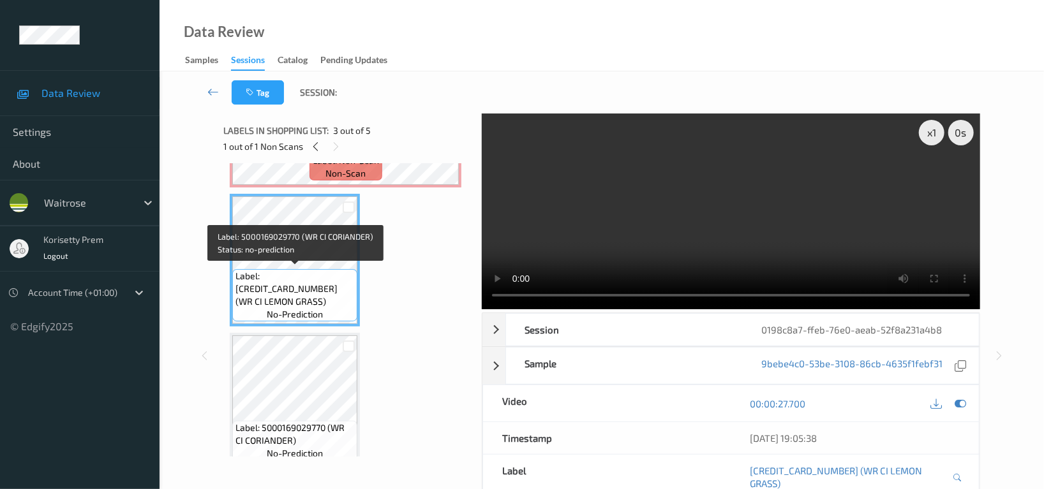
scroll to position [235, 0]
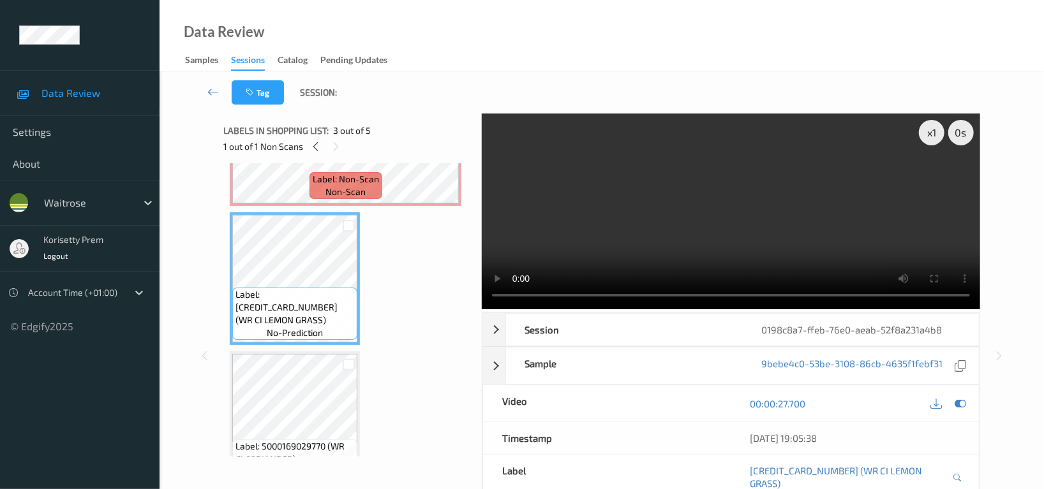
click at [602, 202] on video at bounding box center [731, 212] width 498 height 196
click at [593, 200] on video at bounding box center [731, 212] width 498 height 196
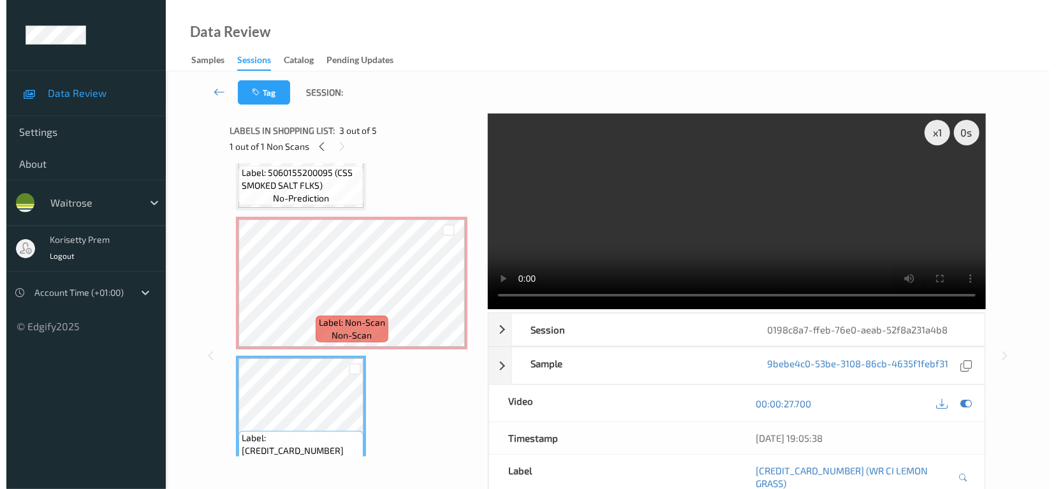
scroll to position [66, 0]
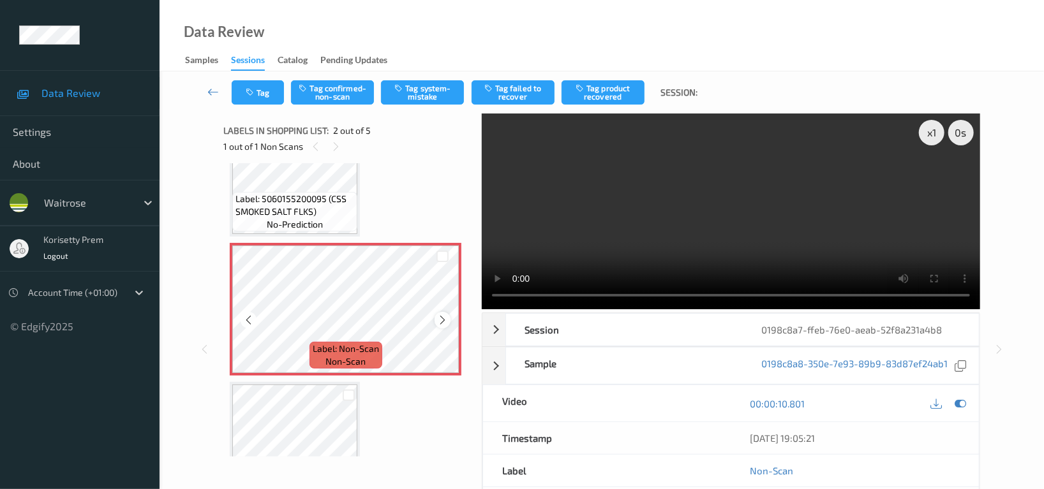
click at [447, 324] on icon at bounding box center [442, 319] width 11 height 11
click at [439, 317] on icon at bounding box center [442, 319] width 11 height 11
click at [958, 400] on icon at bounding box center [959, 403] width 11 height 11
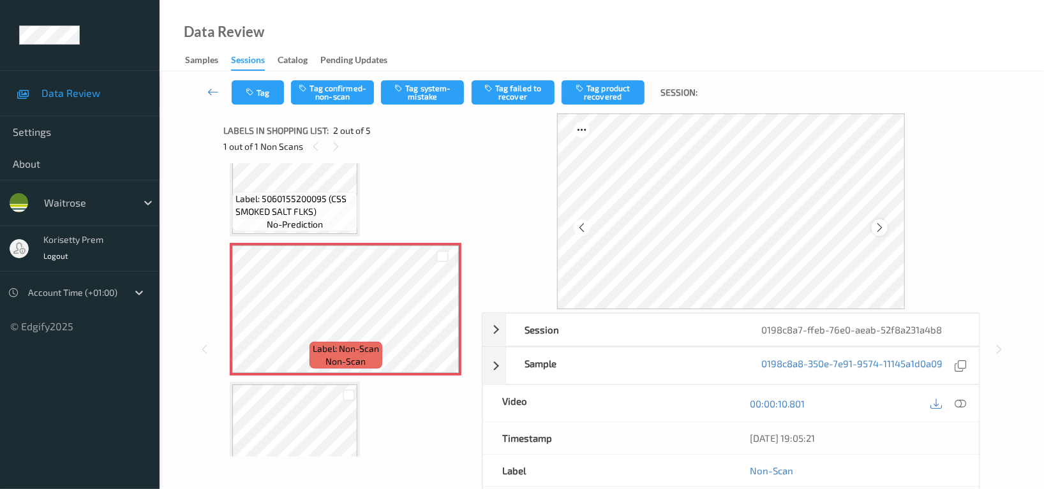
click at [880, 226] on icon at bounding box center [879, 227] width 11 height 11
click at [416, 91] on button "Tag system-mistake" at bounding box center [422, 92] width 83 height 24
click at [267, 89] on button "Tag" at bounding box center [258, 92] width 52 height 24
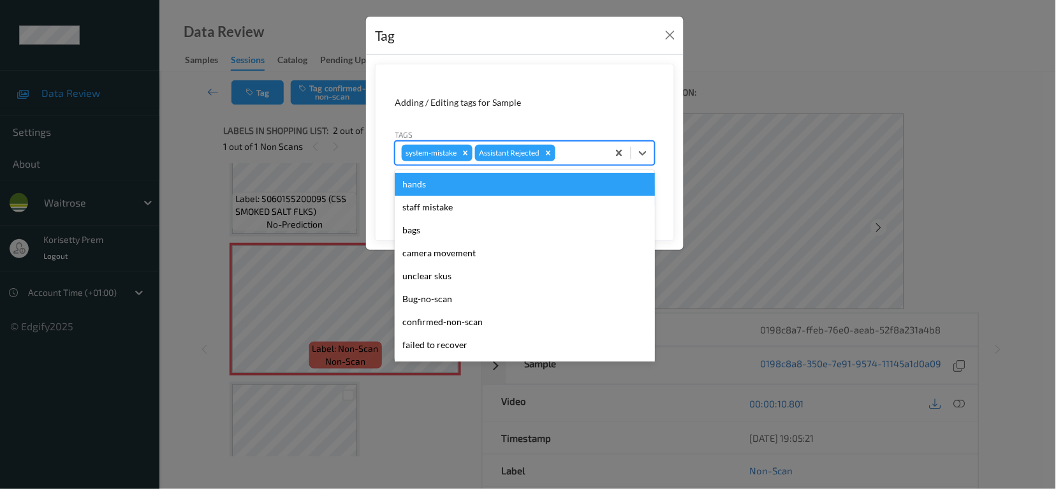
click at [588, 149] on div at bounding box center [579, 152] width 43 height 15
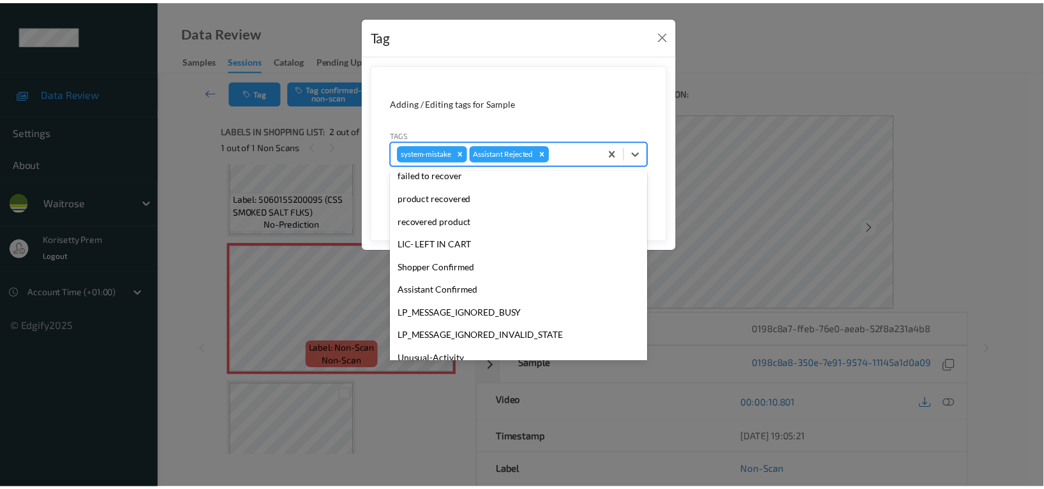
scroll to position [249, 0]
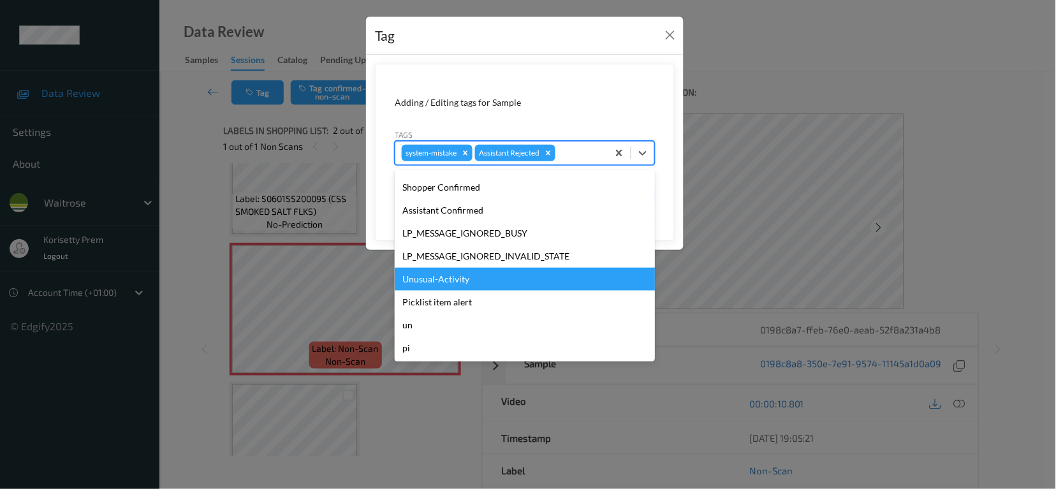
click at [440, 283] on div "Unusual-Activity" at bounding box center [525, 279] width 260 height 23
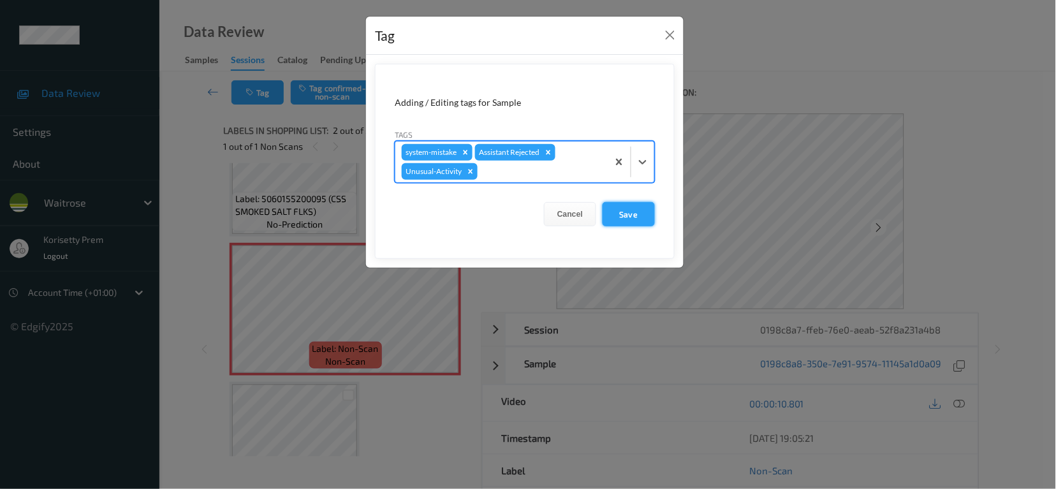
click at [626, 208] on button "Save" at bounding box center [629, 214] width 52 height 24
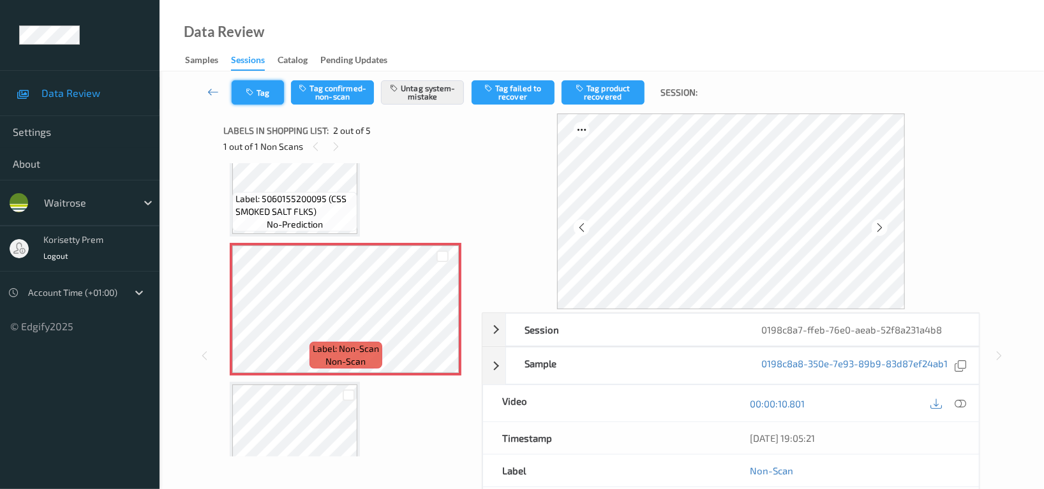
click at [279, 98] on button "Tag" at bounding box center [258, 92] width 52 height 24
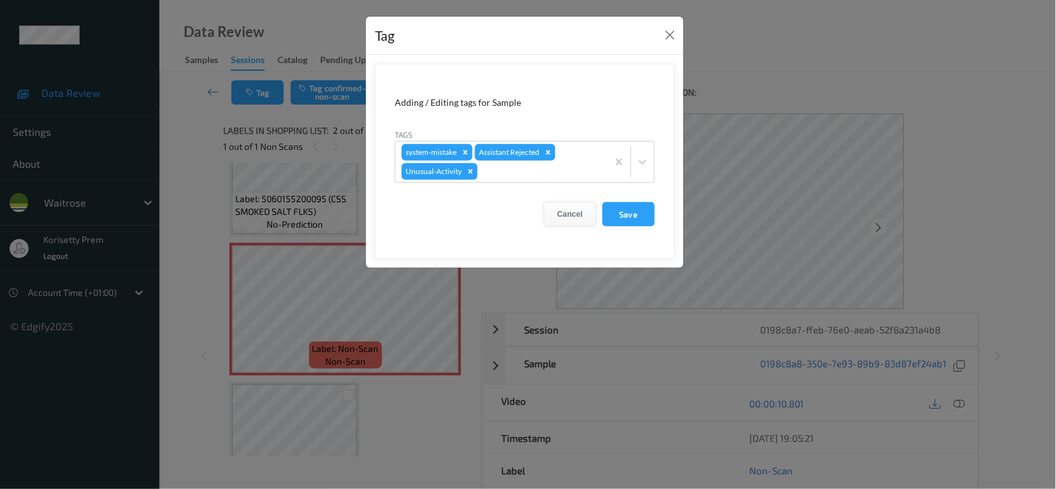
click at [577, 209] on button "Cancel" at bounding box center [570, 214] width 52 height 24
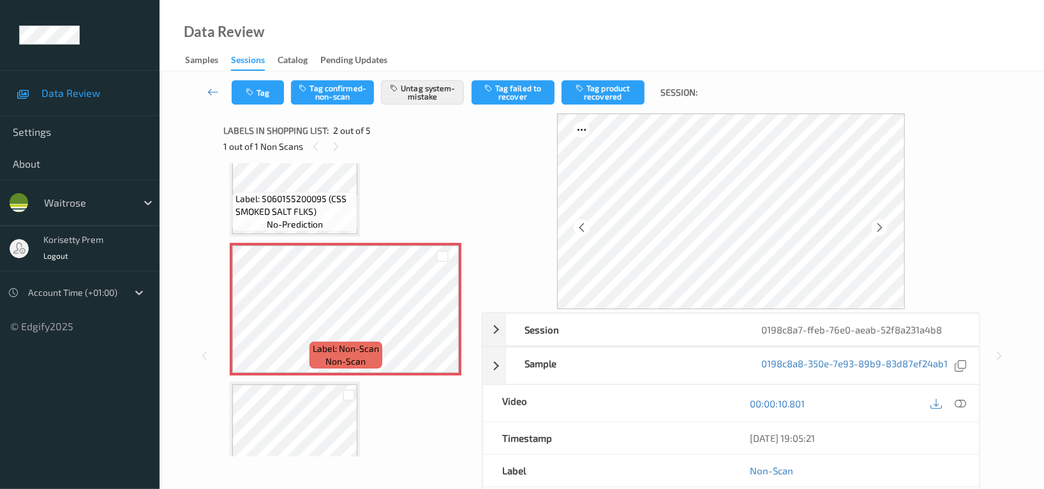
click at [263, 149] on div "1 out of 1 Non Scans" at bounding box center [347, 146] width 249 height 16
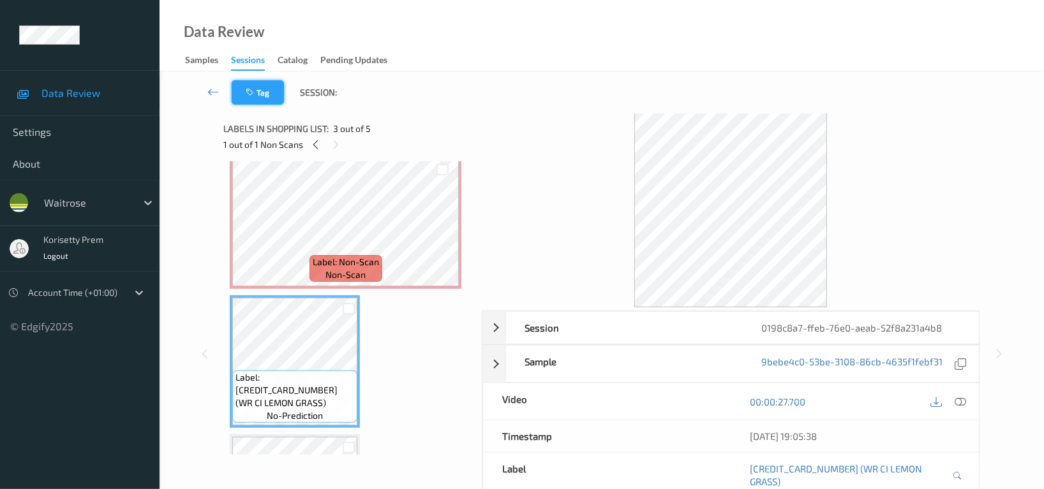
scroll to position [0, 0]
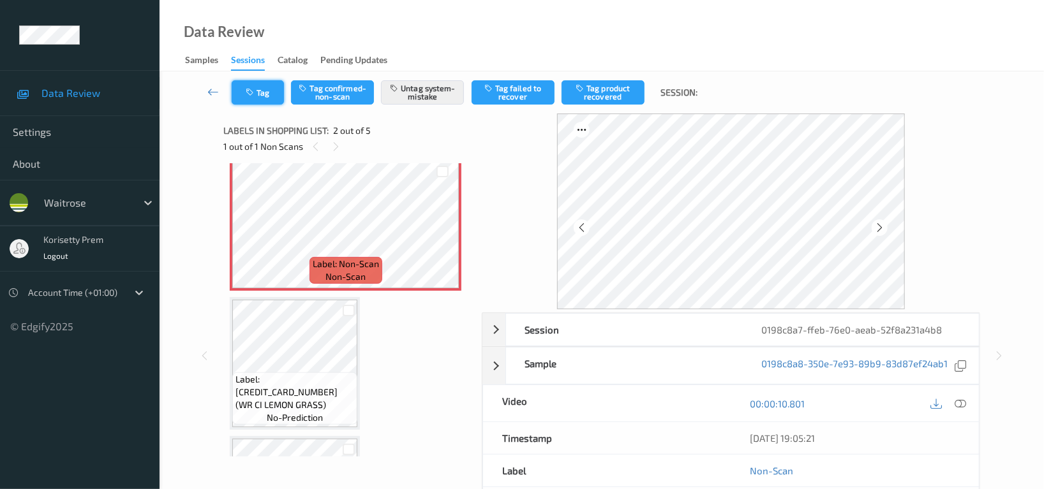
click at [247, 91] on icon "button" at bounding box center [251, 92] width 11 height 9
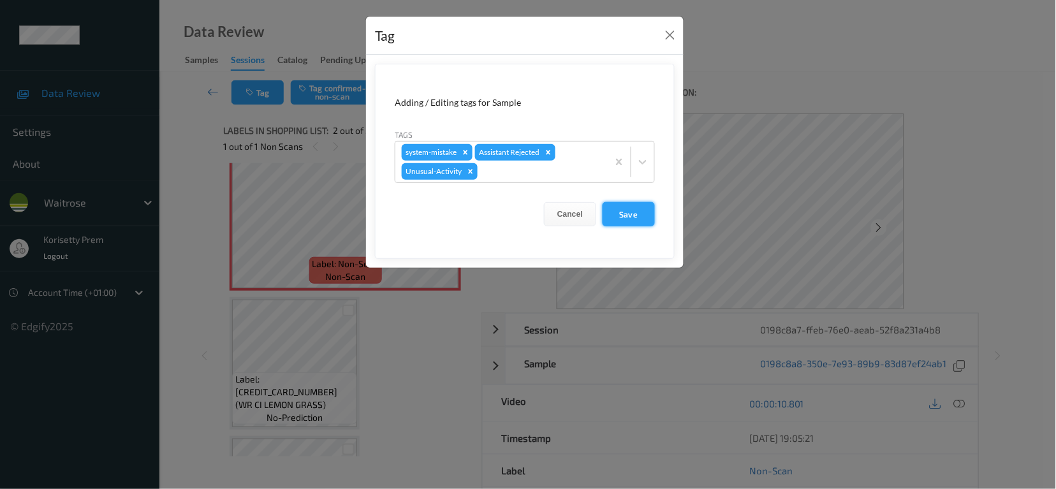
click at [632, 208] on button "Save" at bounding box center [629, 214] width 52 height 24
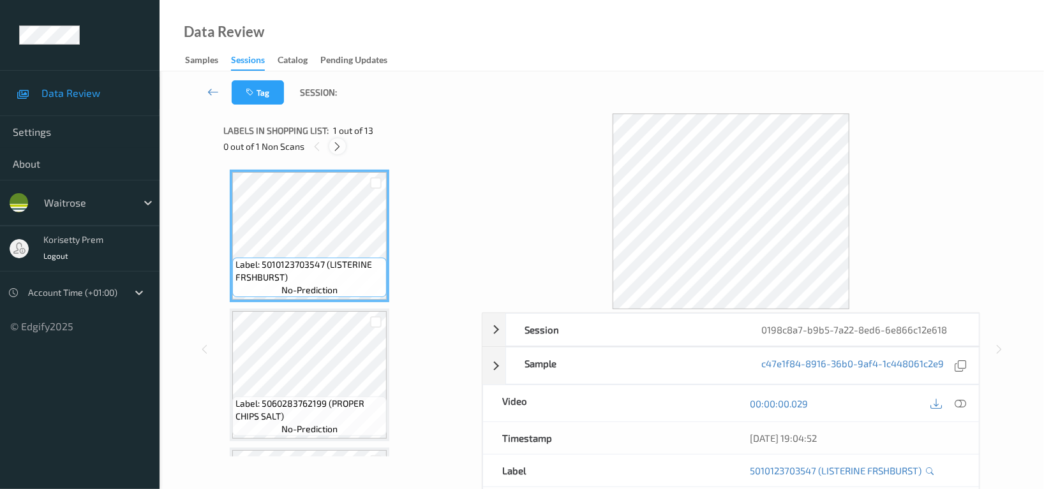
click at [334, 141] on icon at bounding box center [337, 146] width 11 height 11
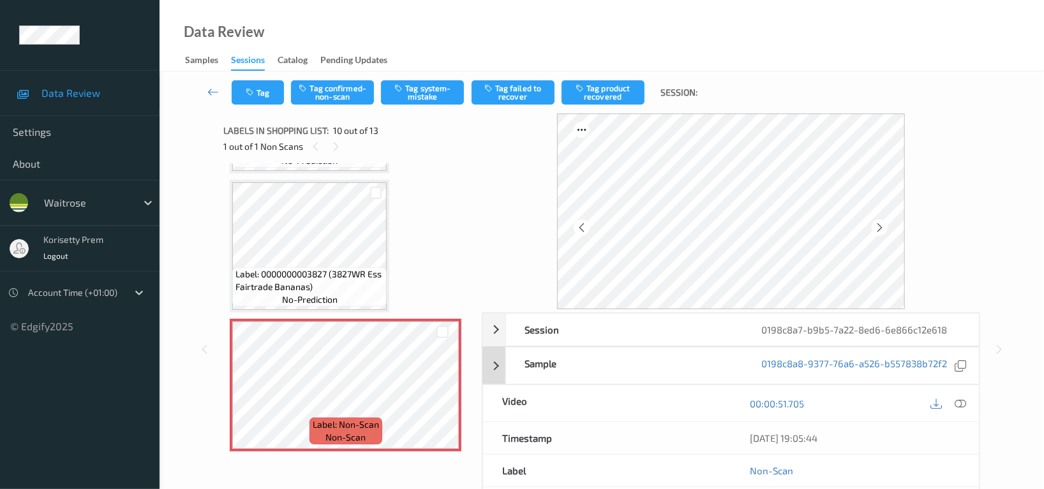
scroll to position [1114, 0]
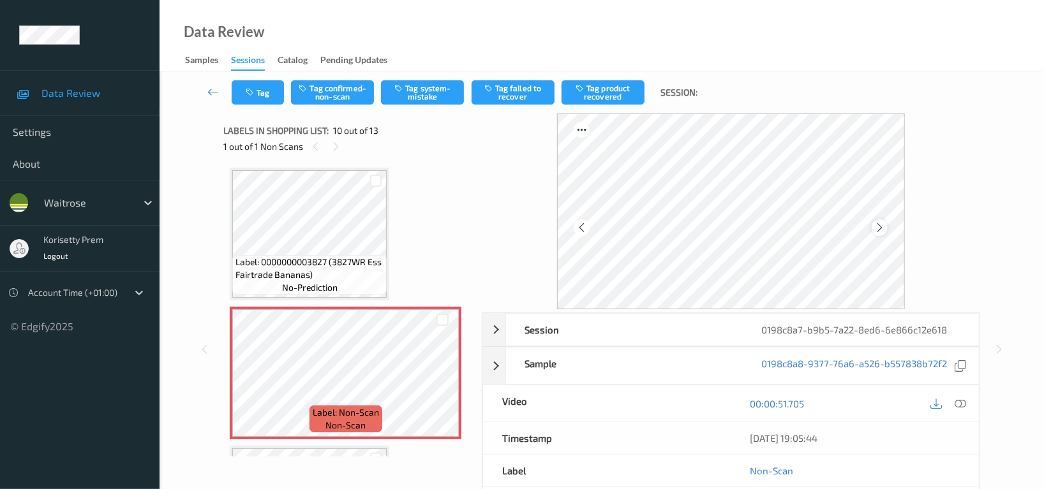
click at [879, 223] on icon at bounding box center [879, 227] width 11 height 11
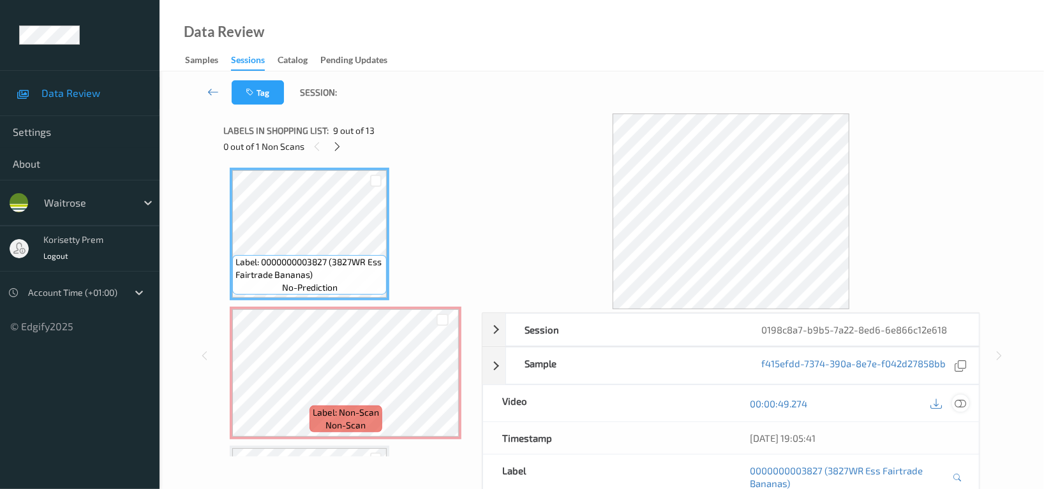
click at [956, 406] on icon at bounding box center [959, 403] width 11 height 11
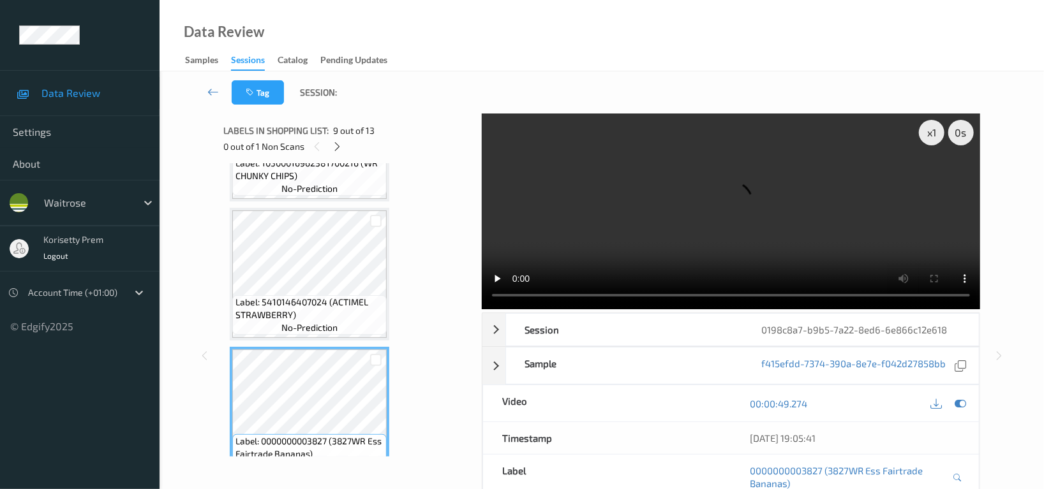
scroll to position [859, 0]
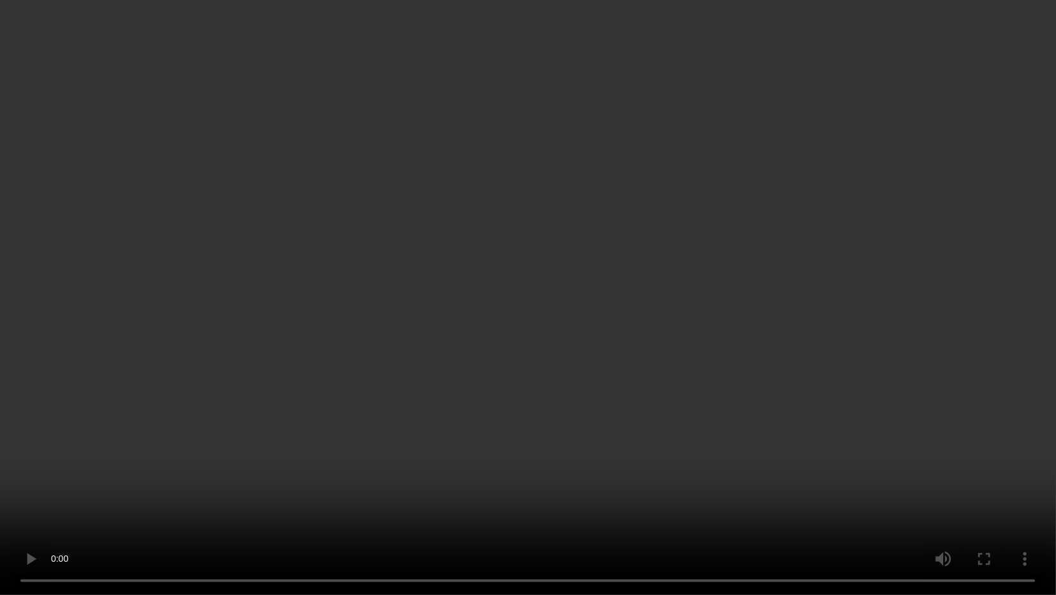
click at [787, 311] on video at bounding box center [528, 297] width 1056 height 595
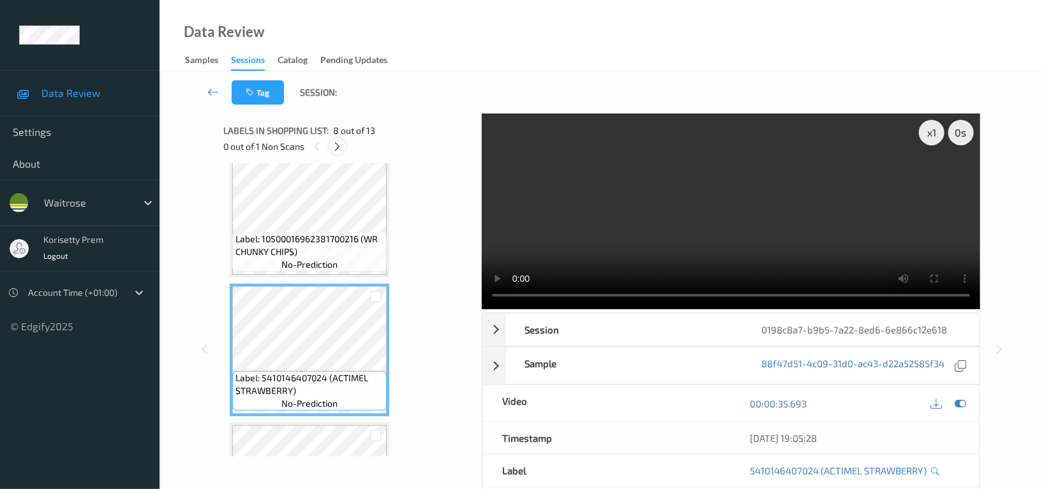
click at [339, 147] on icon at bounding box center [337, 146] width 11 height 11
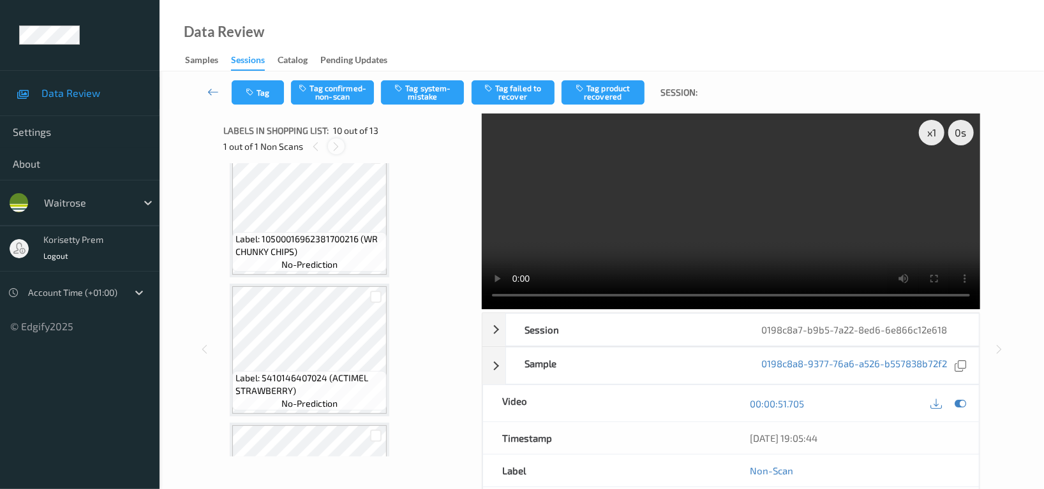
scroll to position [1114, 0]
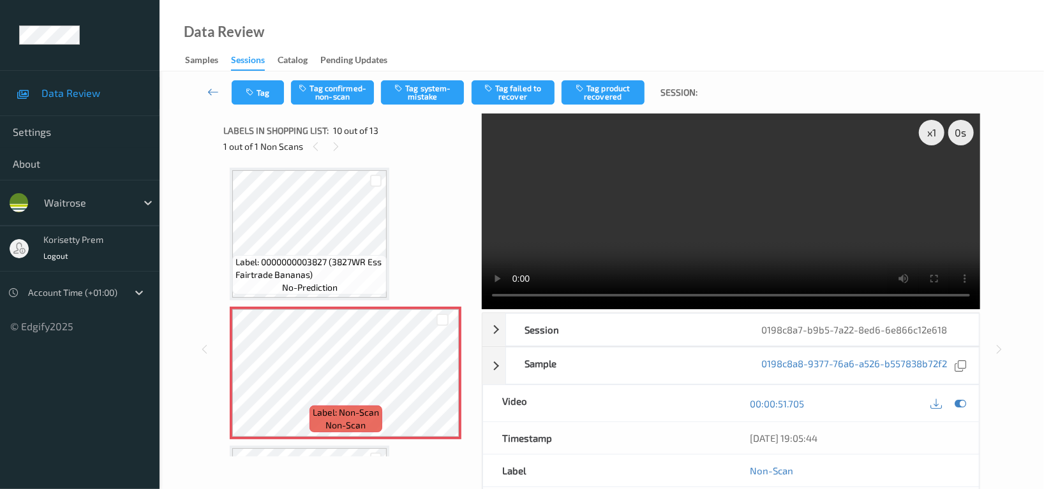
click at [859, 230] on video at bounding box center [731, 212] width 498 height 196
click at [965, 405] on icon at bounding box center [959, 403] width 11 height 11
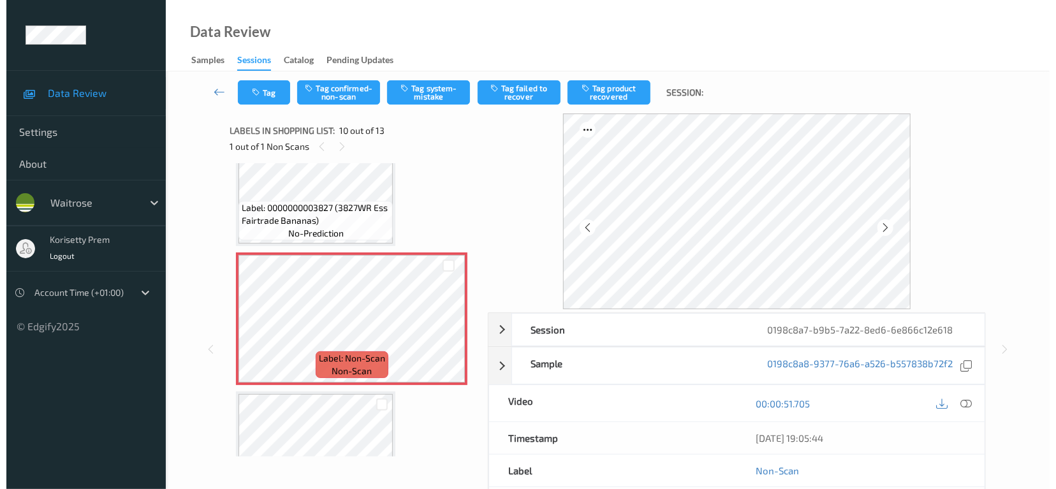
scroll to position [1200, 0]
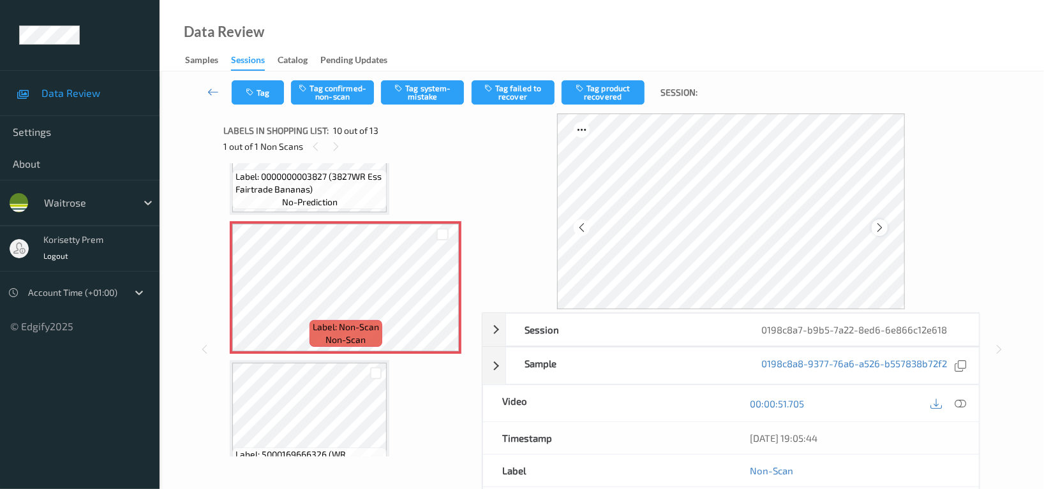
click at [879, 227] on icon at bounding box center [879, 227] width 11 height 11
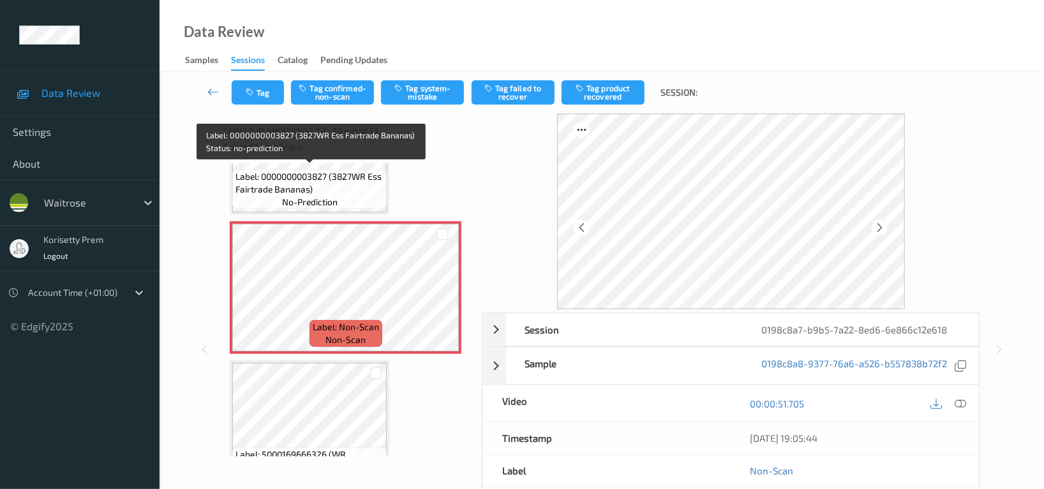
click at [293, 181] on span "Label: 0000000003827 (3827WR Ess Fairtrade Bananas)" at bounding box center [309, 183] width 148 height 26
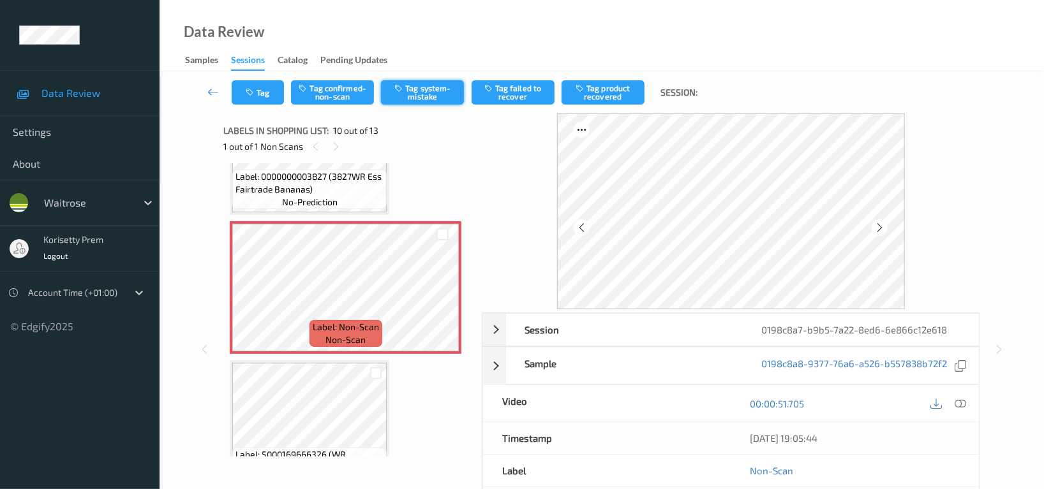
click at [431, 98] on button "Tag system-mistake" at bounding box center [422, 92] width 83 height 24
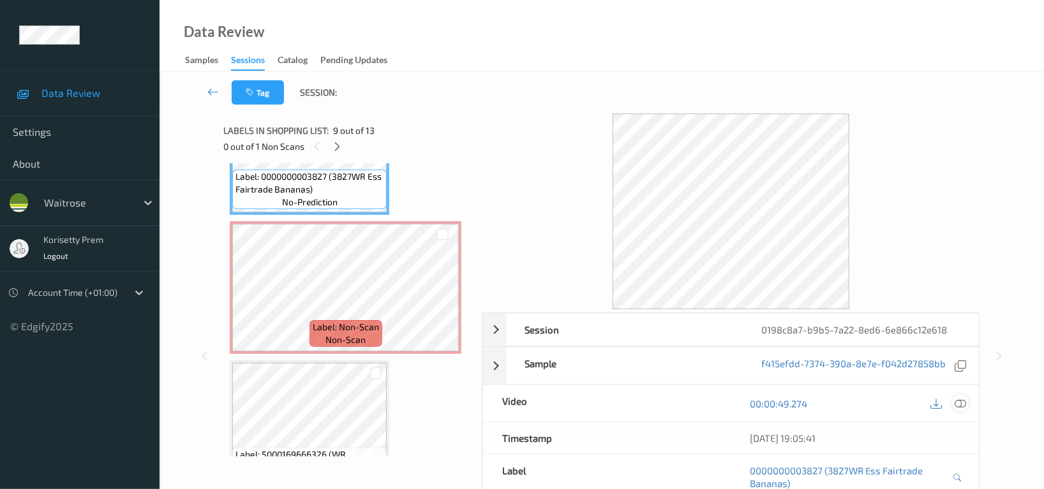
click at [965, 408] on icon at bounding box center [959, 403] width 11 height 11
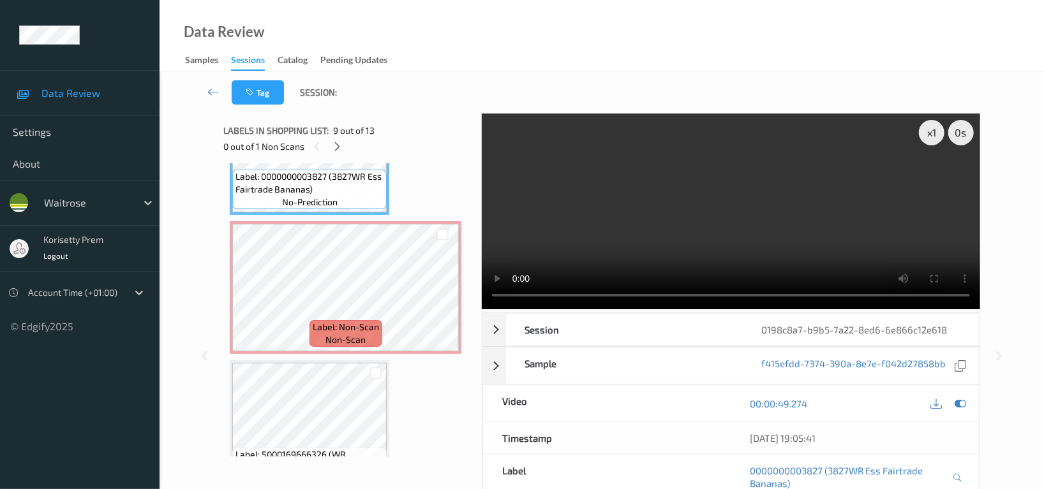
click at [595, 204] on video at bounding box center [731, 212] width 498 height 196
click at [935, 404] on icon at bounding box center [935, 403] width 11 height 11
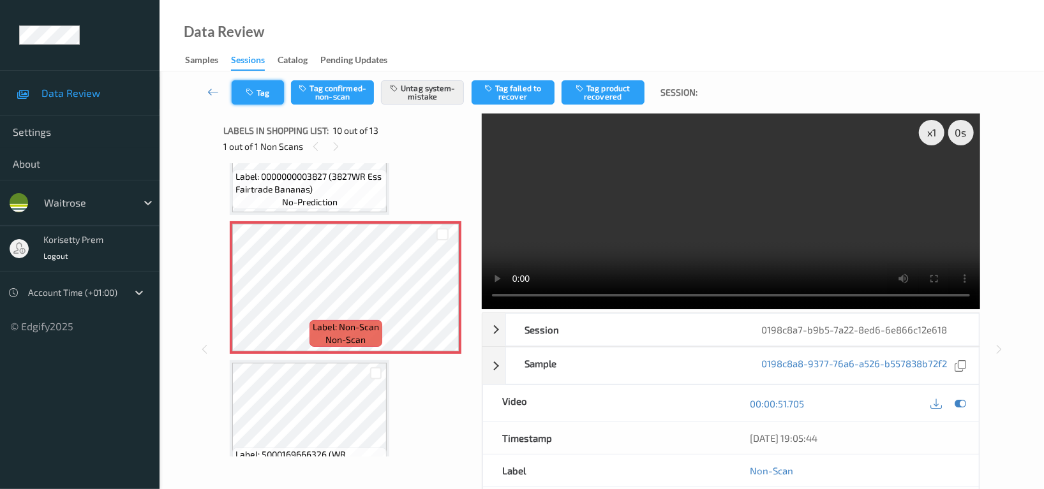
click at [265, 94] on button "Tag" at bounding box center [258, 92] width 52 height 24
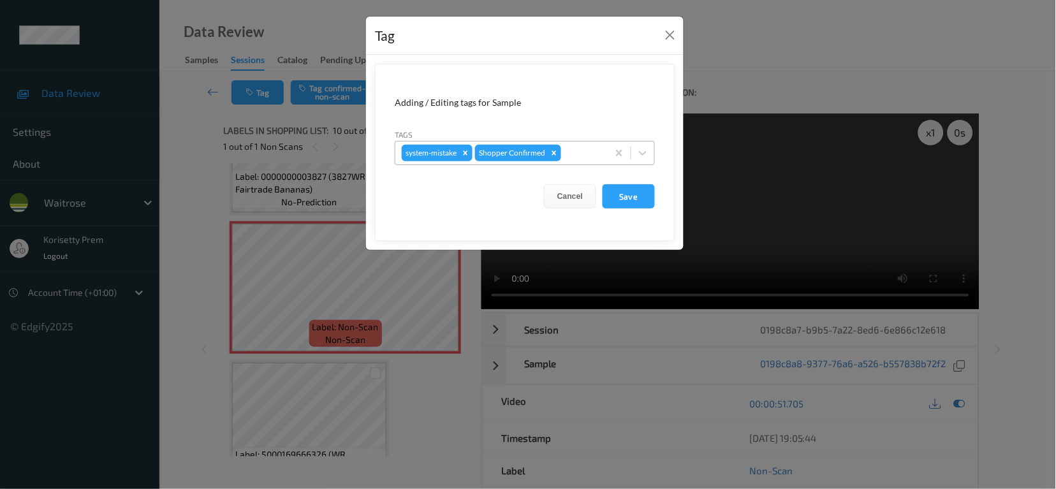
click at [566, 152] on div at bounding box center [583, 152] width 38 height 15
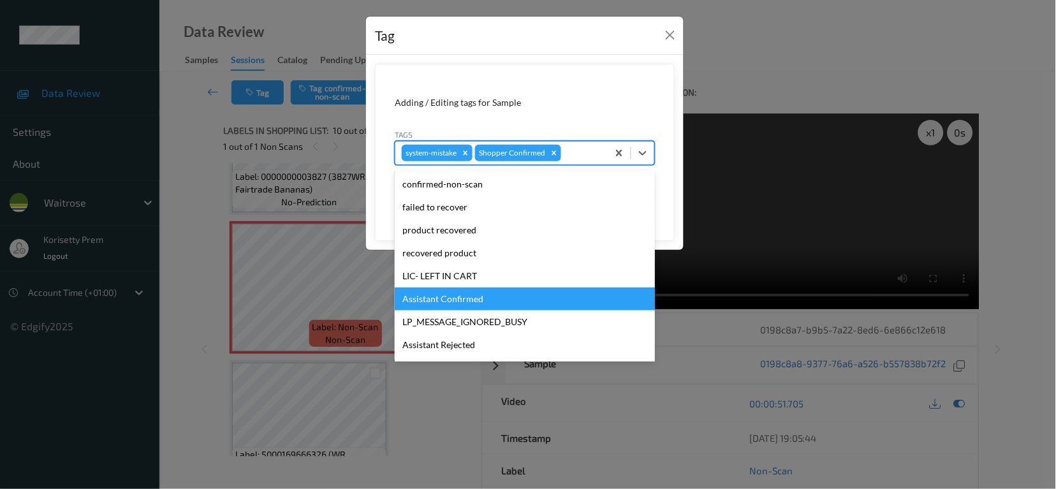
scroll to position [249, 0]
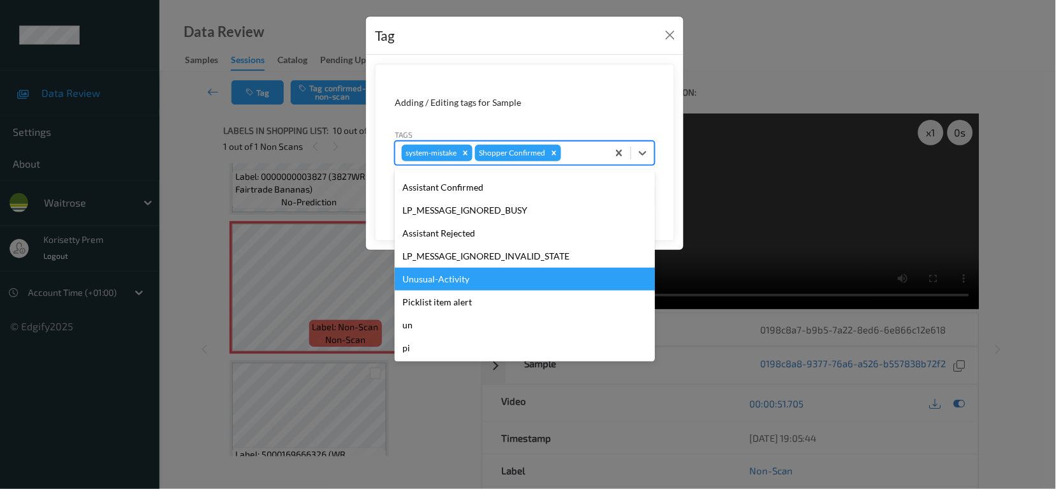
click at [457, 278] on div "Unusual-Activity" at bounding box center [525, 279] width 260 height 23
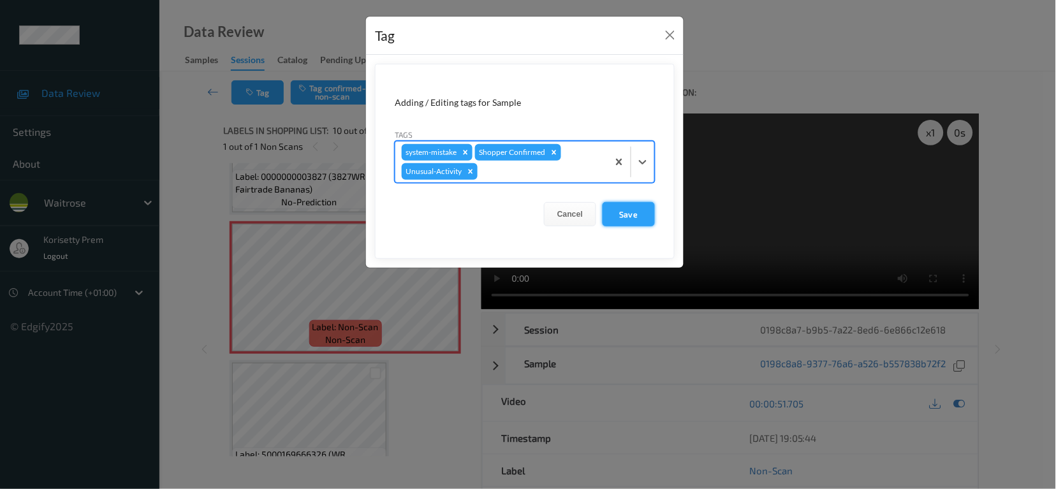
click at [635, 219] on button "Save" at bounding box center [629, 214] width 52 height 24
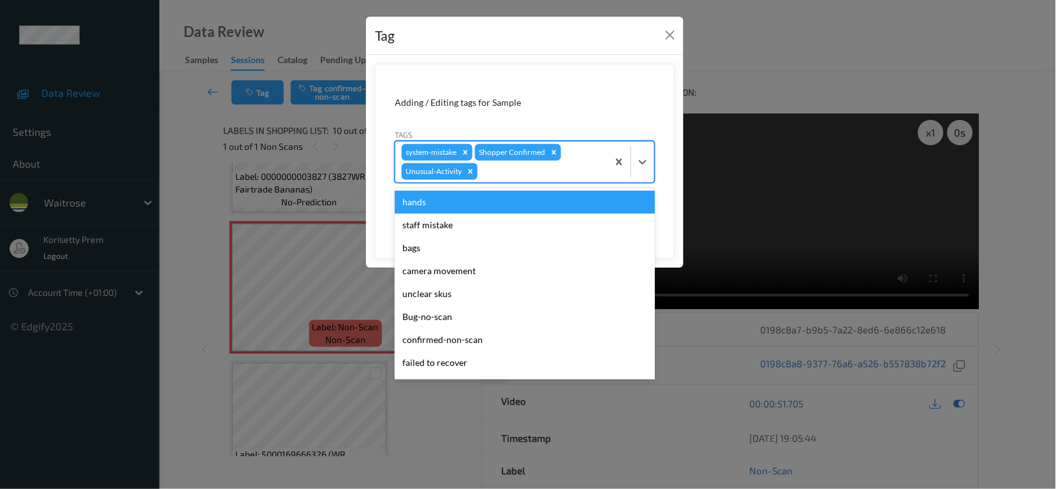
click at [505, 172] on div at bounding box center [540, 171] width 121 height 15
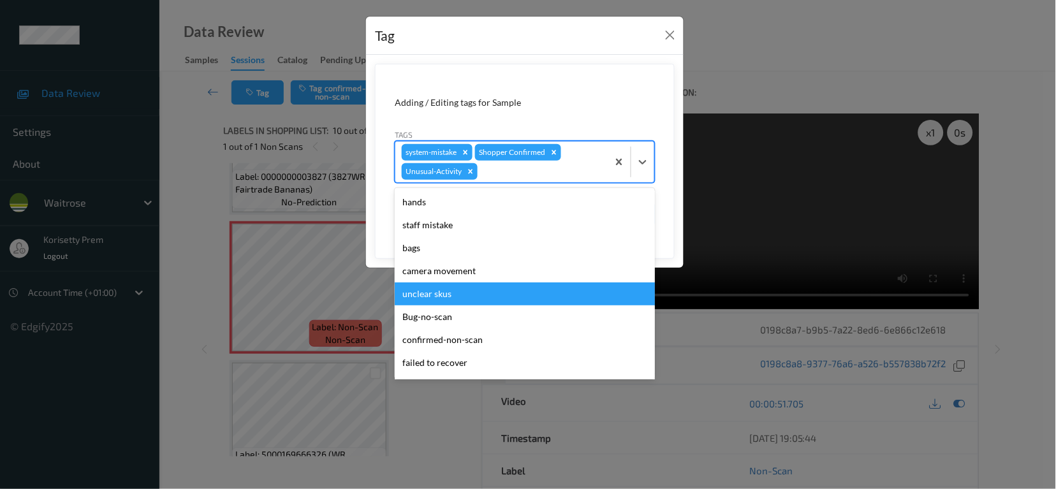
scroll to position [226, 0]
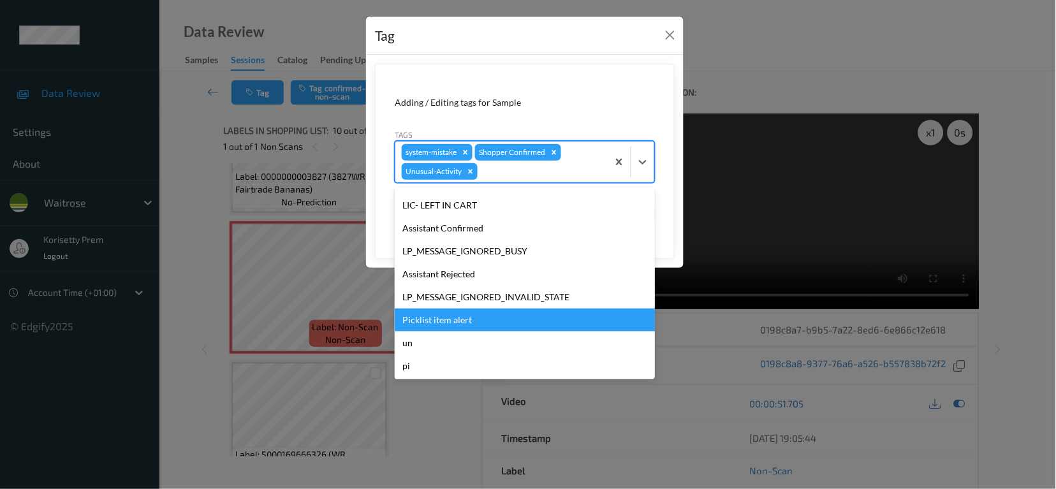
click at [462, 318] on div "Picklist item alert" at bounding box center [525, 320] width 260 height 23
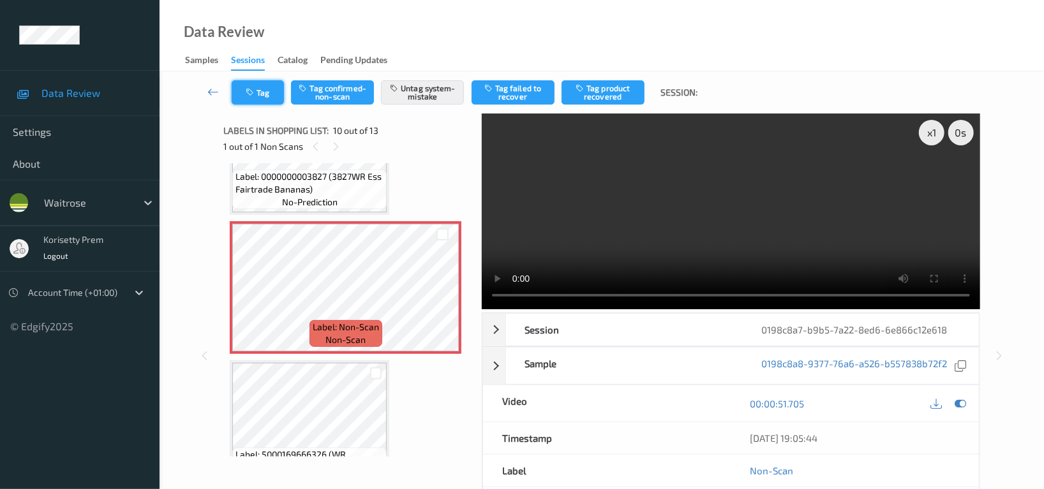
click at [262, 95] on button "Tag" at bounding box center [258, 92] width 52 height 24
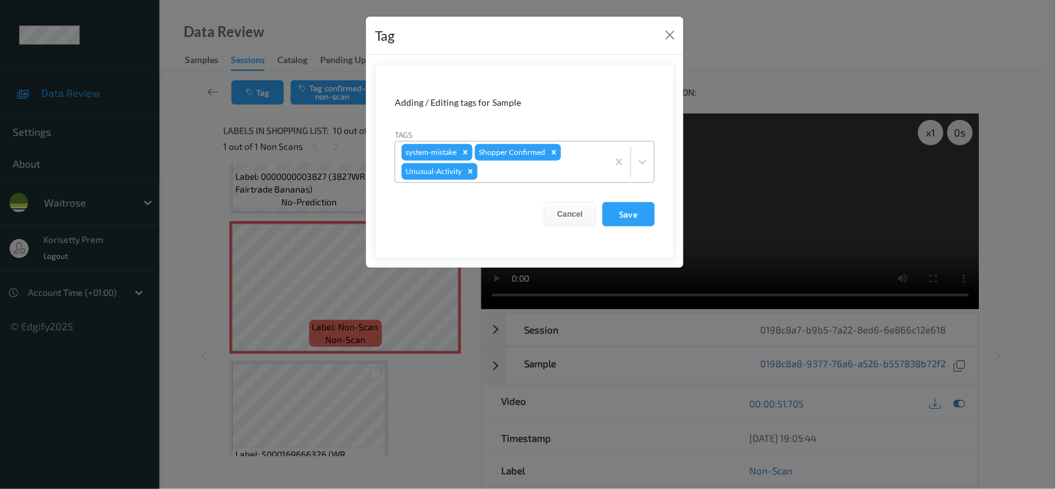
click at [545, 176] on div at bounding box center [540, 171] width 121 height 15
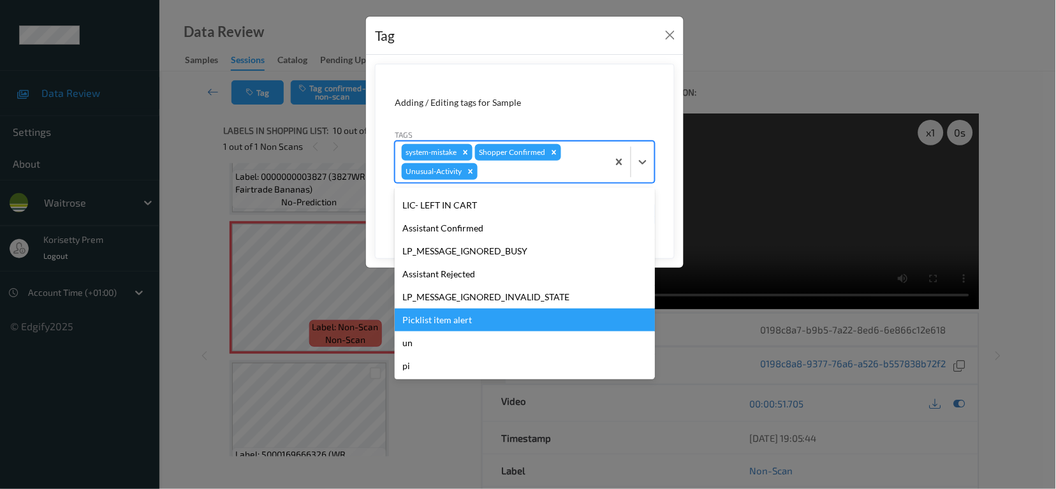
click at [471, 318] on div "Picklist item alert" at bounding box center [525, 320] width 260 height 23
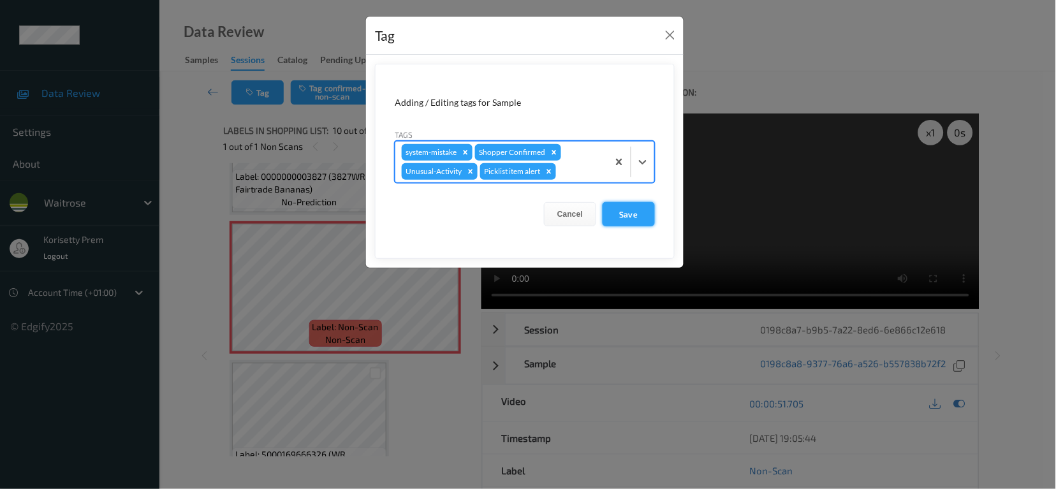
click at [625, 215] on button "Save" at bounding box center [629, 214] width 52 height 24
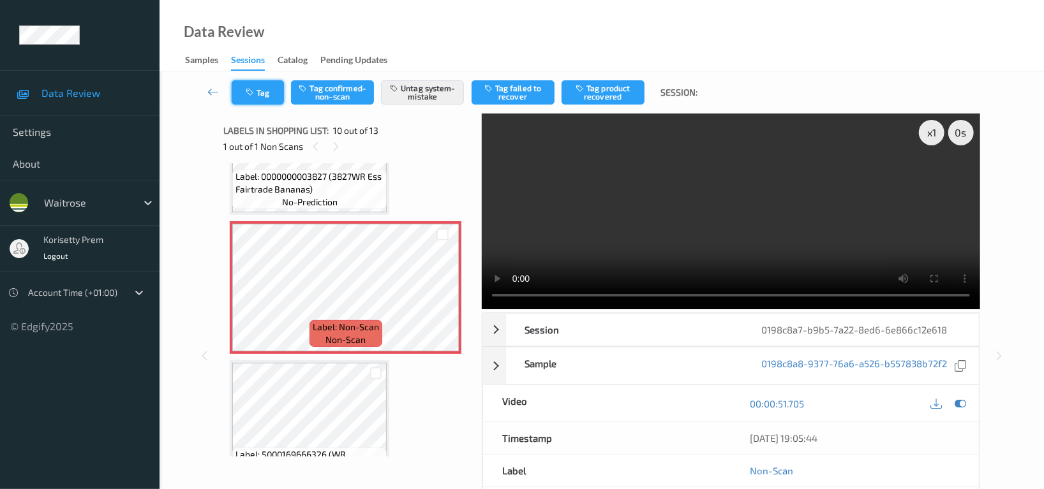
click at [269, 92] on button "Tag" at bounding box center [258, 92] width 52 height 24
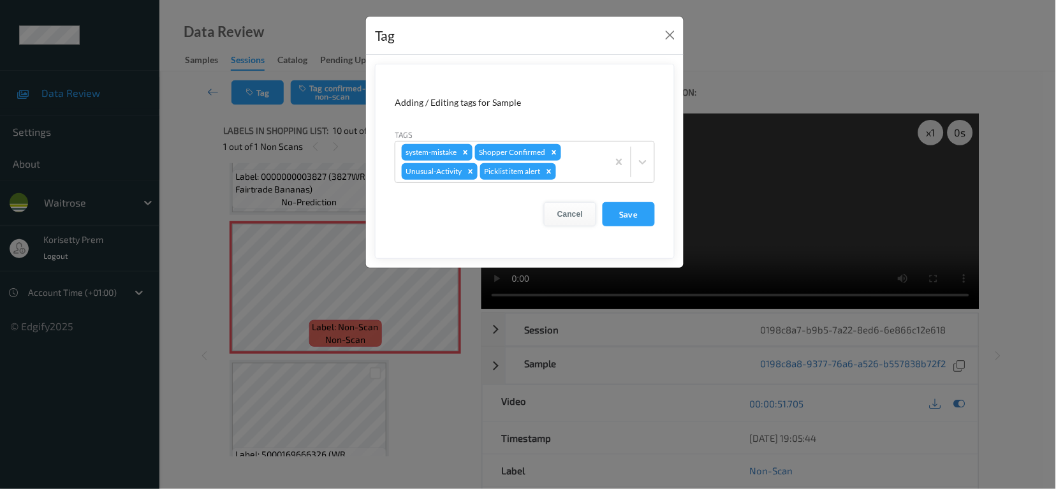
click at [570, 211] on button "Cancel" at bounding box center [570, 214] width 52 height 24
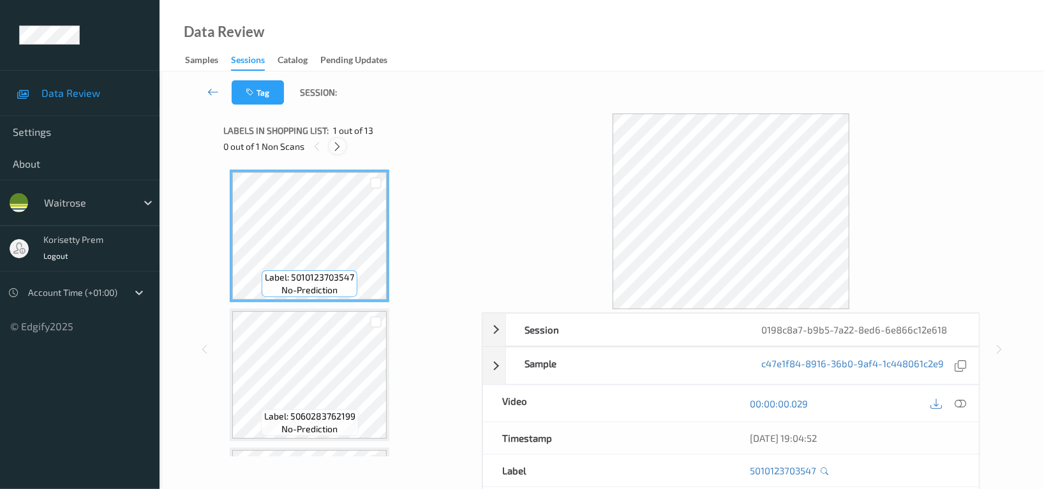
click at [329, 146] on div "0 out of 1 Non Scans" at bounding box center [347, 146] width 249 height 16
click at [337, 149] on icon at bounding box center [337, 146] width 11 height 11
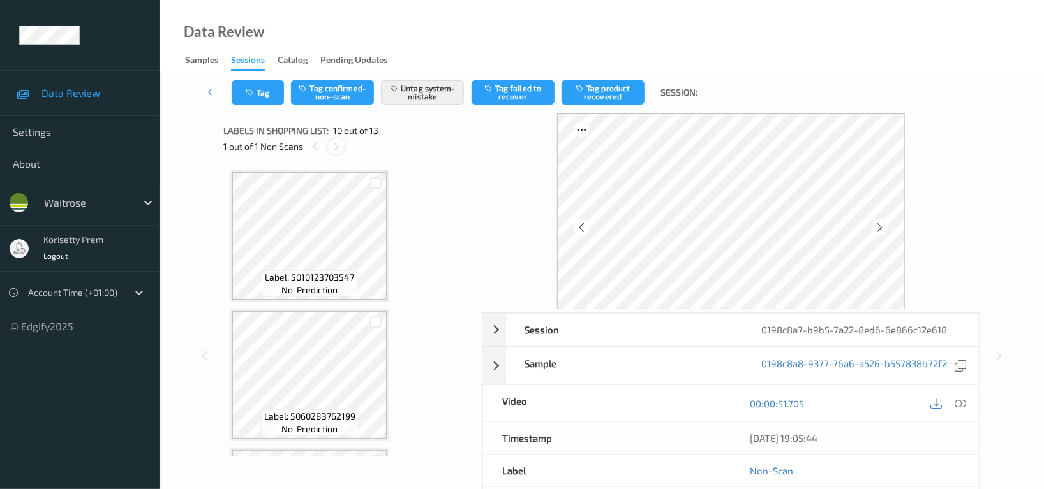
scroll to position [1114, 0]
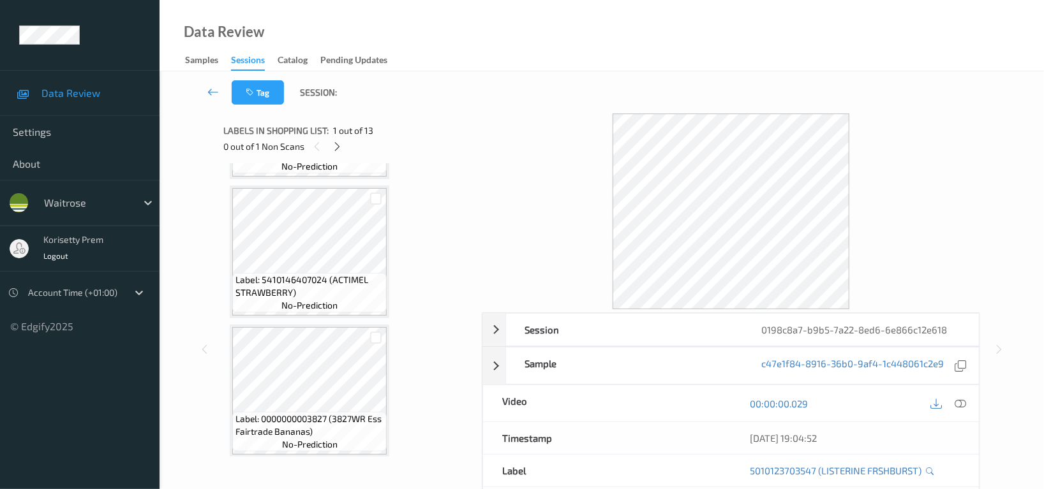
scroll to position [1106, 0]
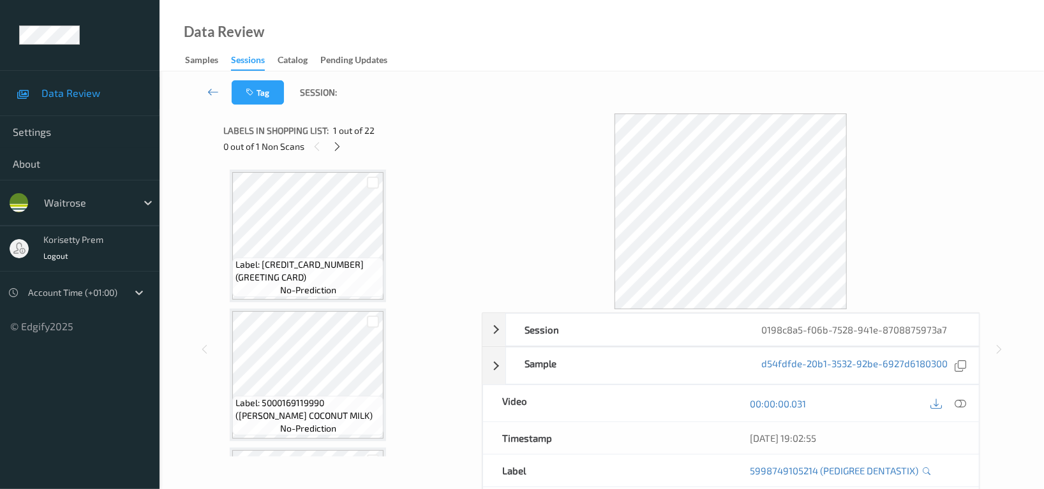
scroll to position [1106, 0]
click at [334, 145] on icon at bounding box center [337, 146] width 11 height 11
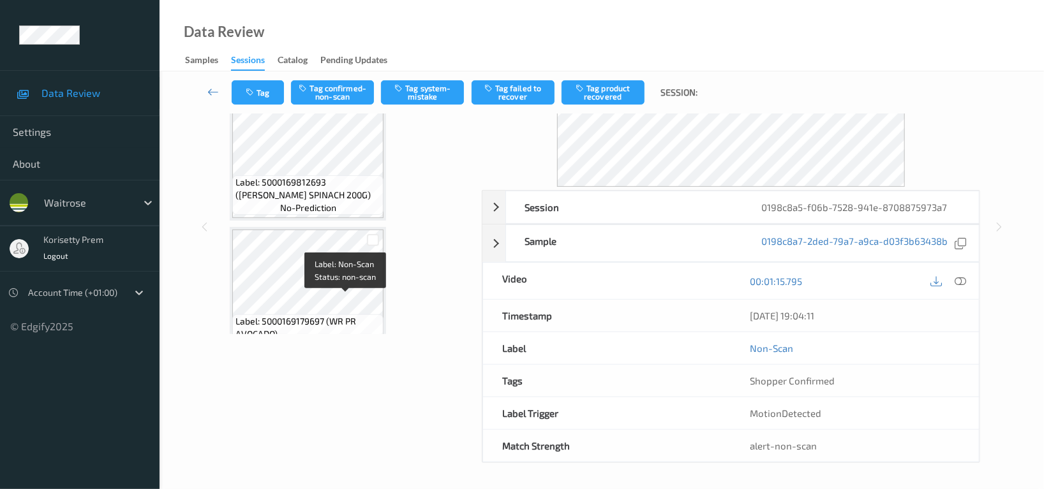
scroll to position [2592, 0]
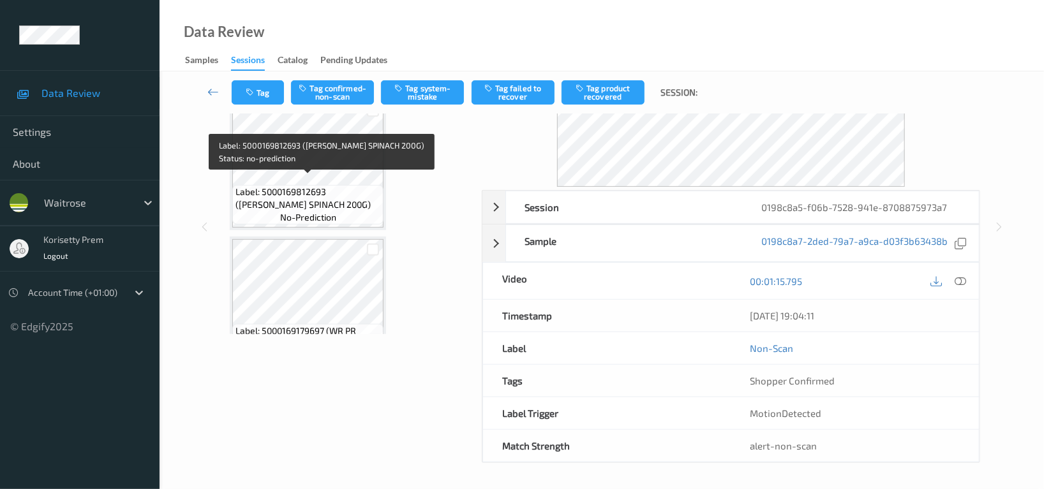
click at [318, 186] on span "Label: 5000169812693 ([PERSON_NAME] SPINACH 200G)" at bounding box center [307, 199] width 145 height 26
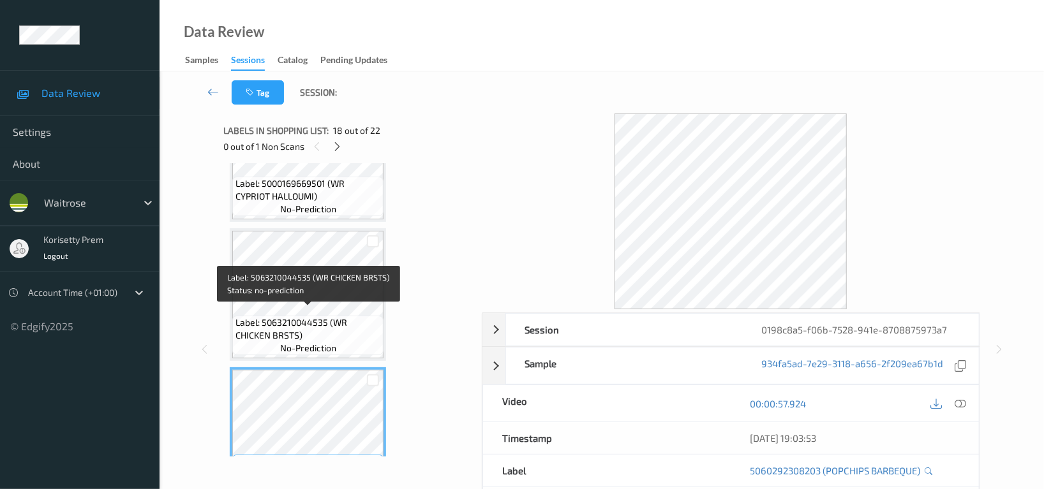
scroll to position [2251, 0]
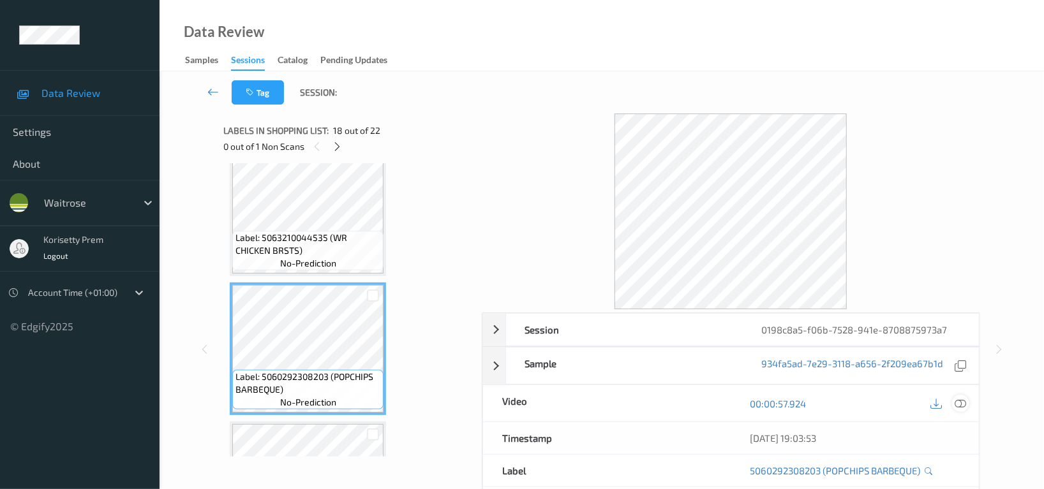
click at [959, 405] on icon at bounding box center [959, 403] width 11 height 11
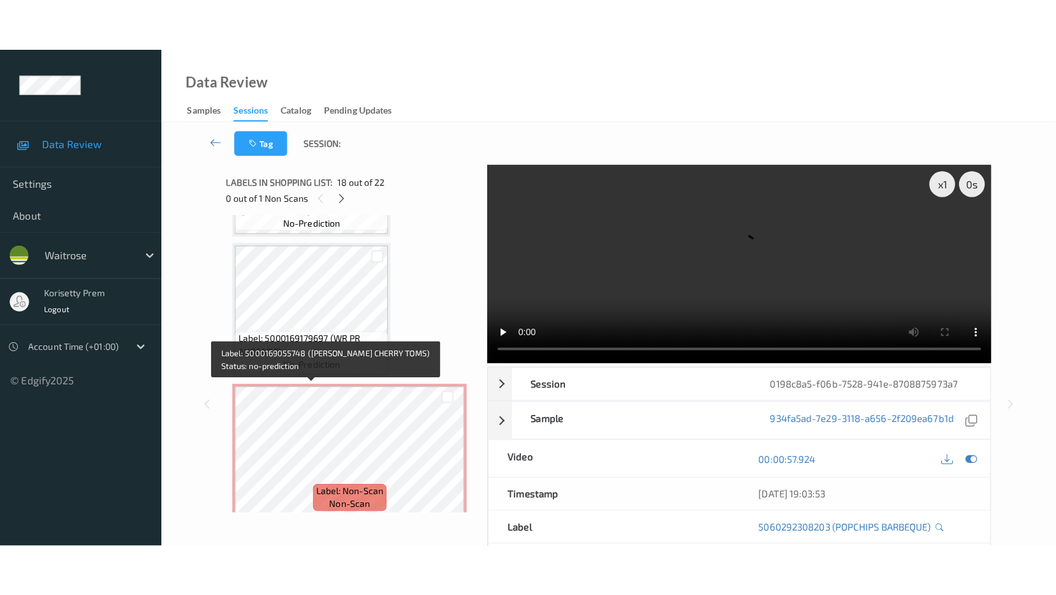
scroll to position [2762, 0]
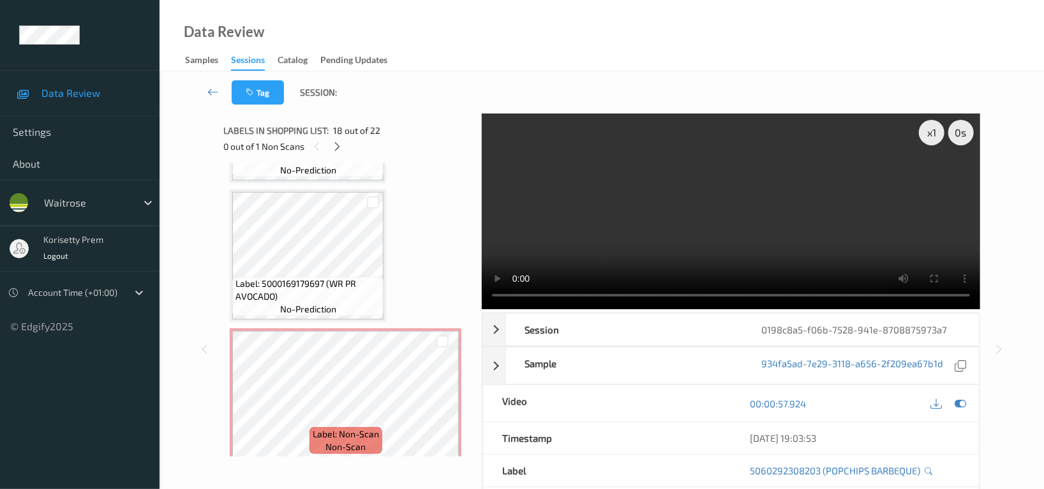
click at [721, 165] on video at bounding box center [731, 212] width 498 height 196
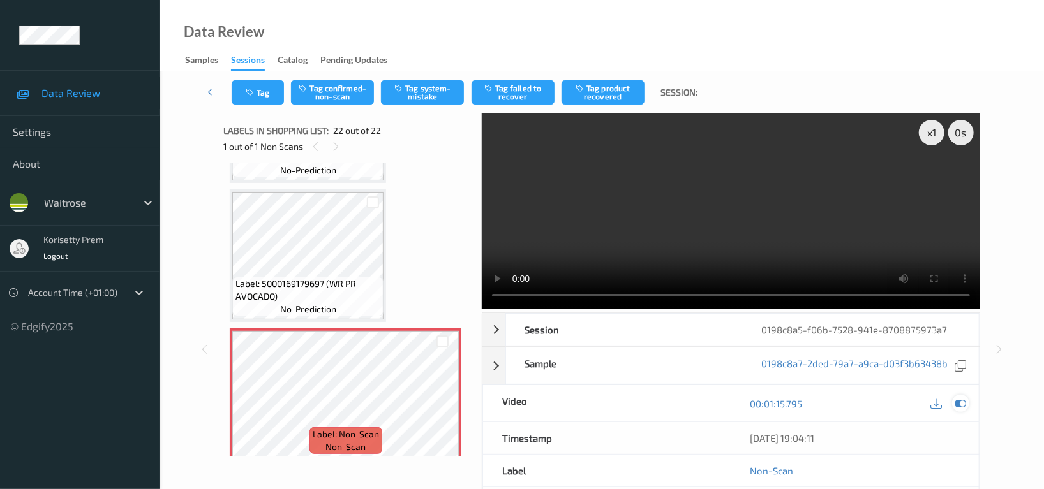
click at [961, 404] on icon at bounding box center [959, 403] width 11 height 11
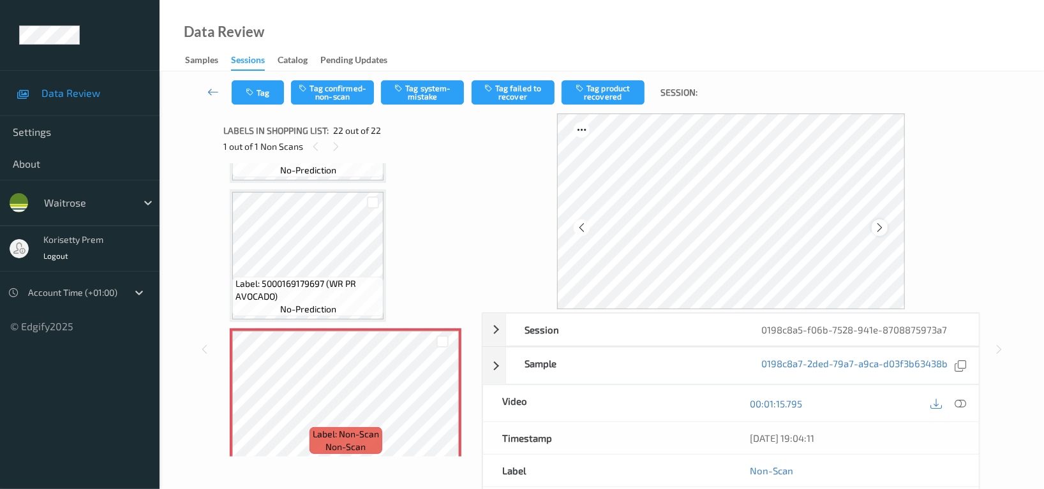
click at [877, 231] on icon at bounding box center [879, 227] width 11 height 11
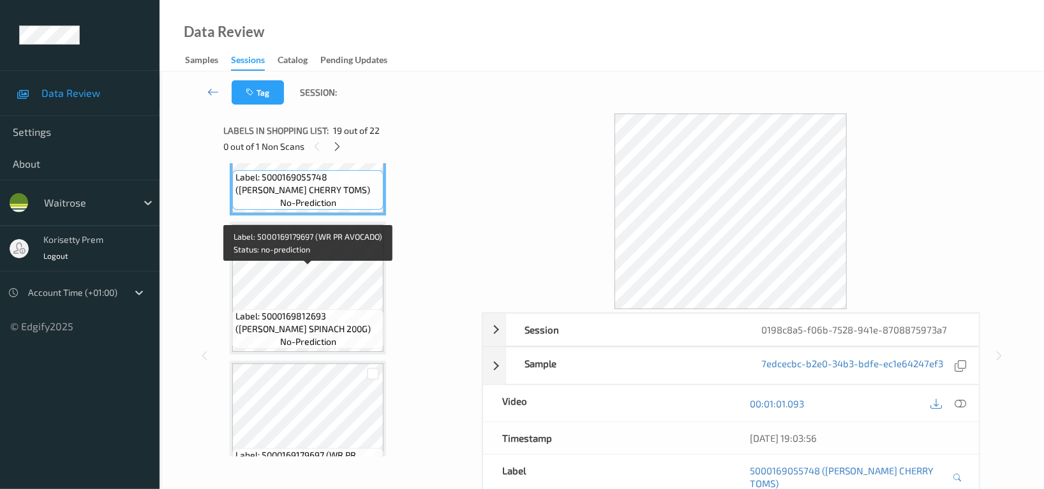
scroll to position [2506, 0]
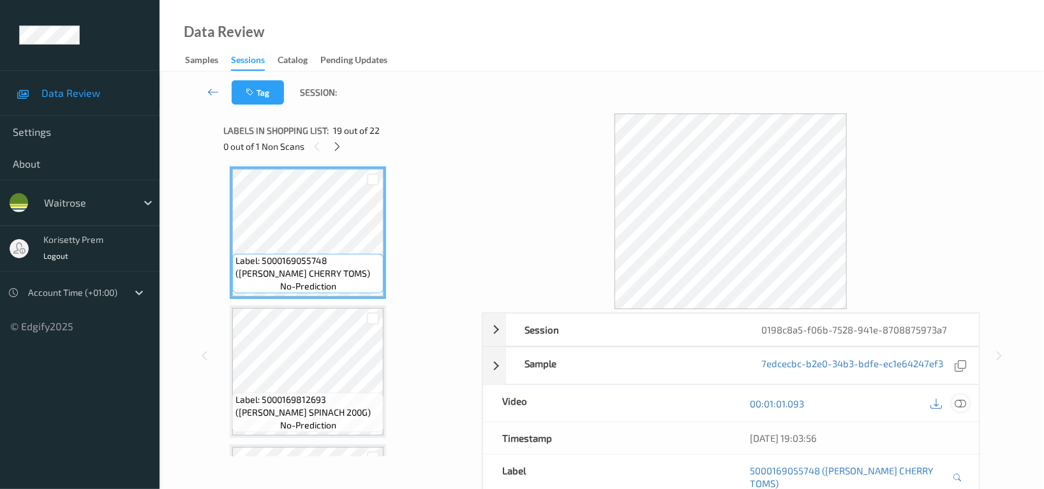
click at [963, 405] on icon at bounding box center [959, 403] width 11 height 11
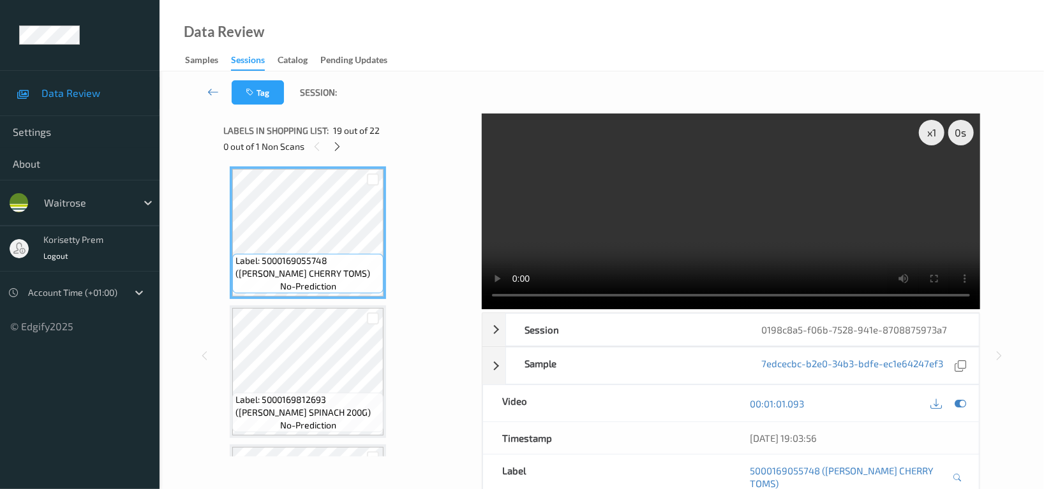
click at [639, 191] on video at bounding box center [731, 212] width 498 height 196
click at [642, 212] on video at bounding box center [731, 212] width 498 height 196
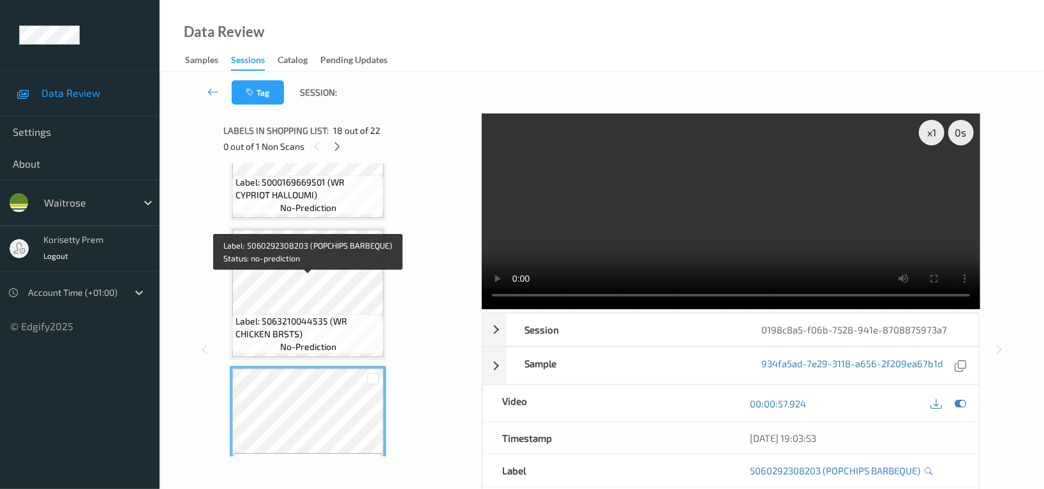
scroll to position [2166, 0]
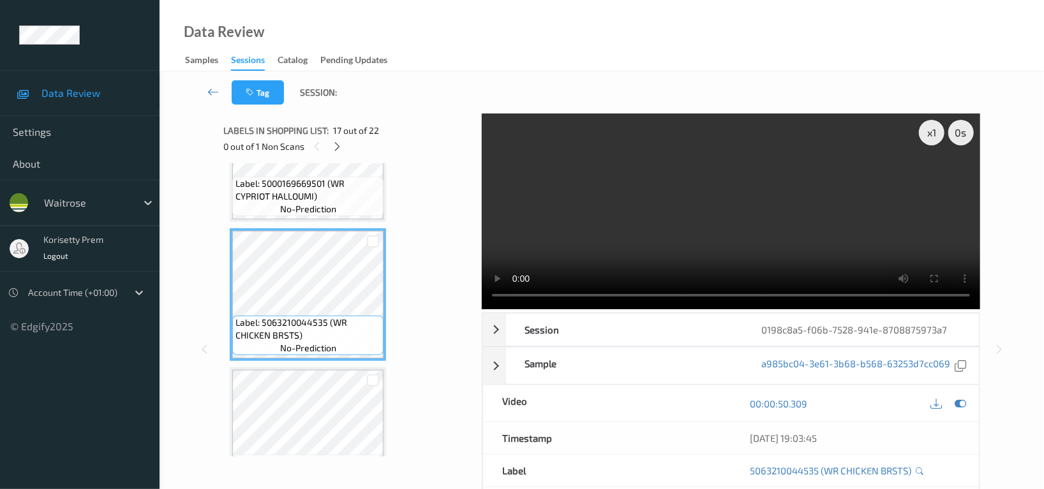
click at [793, 234] on video at bounding box center [731, 212] width 498 height 196
click at [792, 234] on video at bounding box center [731, 212] width 498 height 196
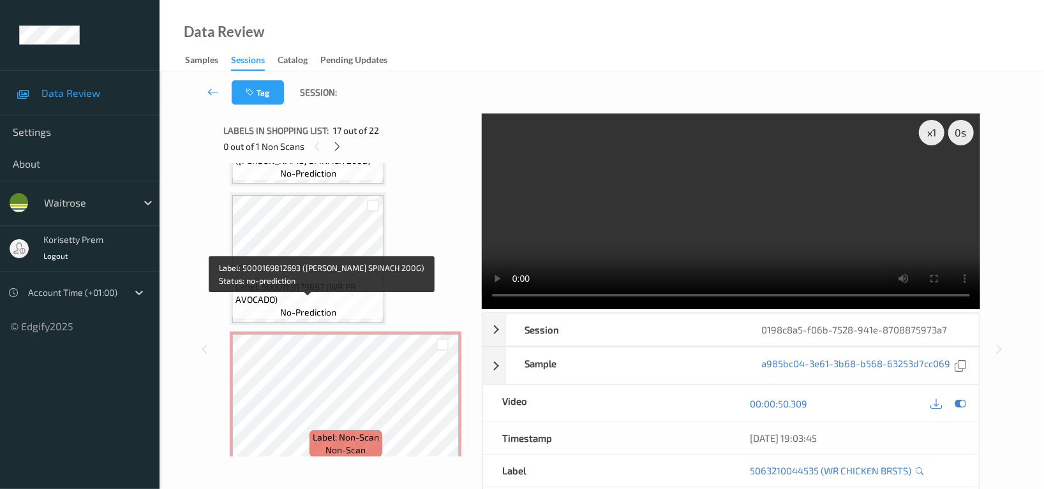
scroll to position [2762, 0]
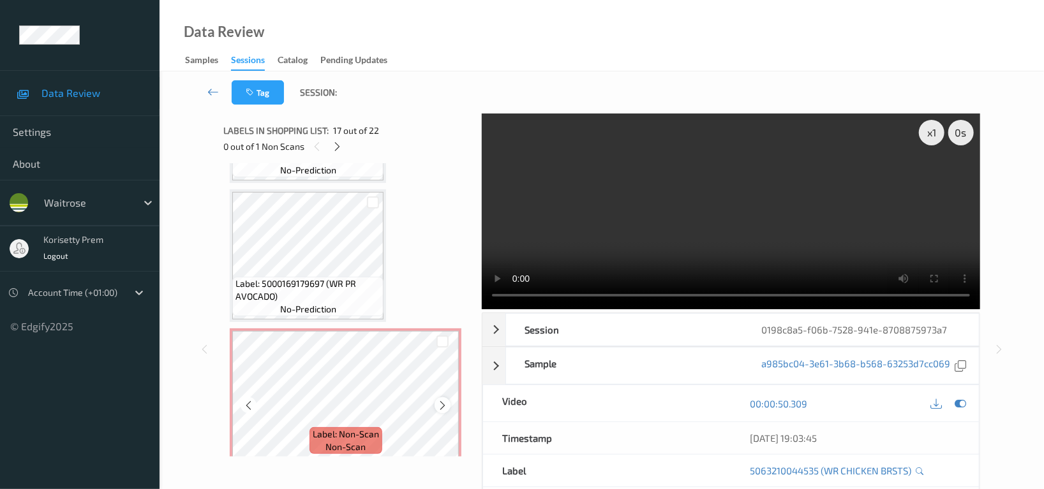
click at [443, 401] on div at bounding box center [442, 405] width 16 height 16
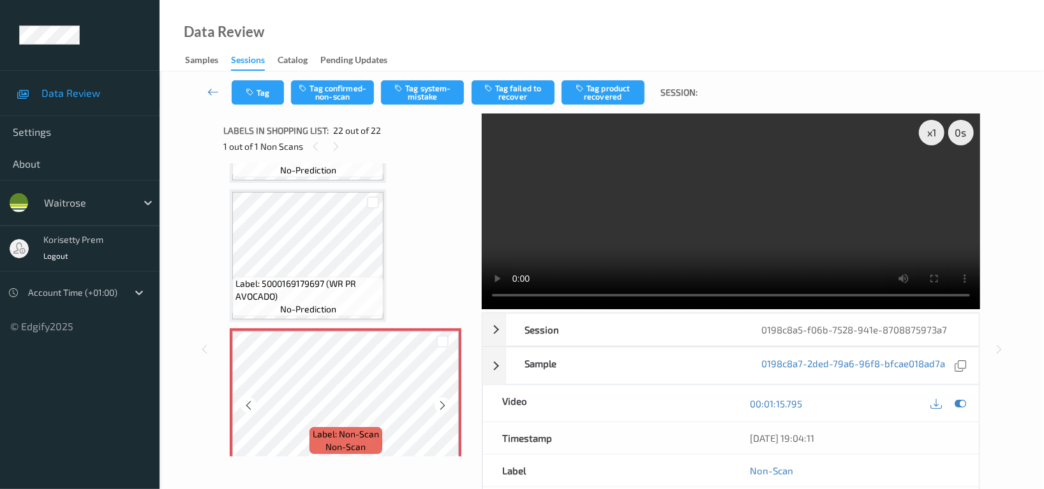
click at [443, 401] on div at bounding box center [442, 405] width 16 height 16
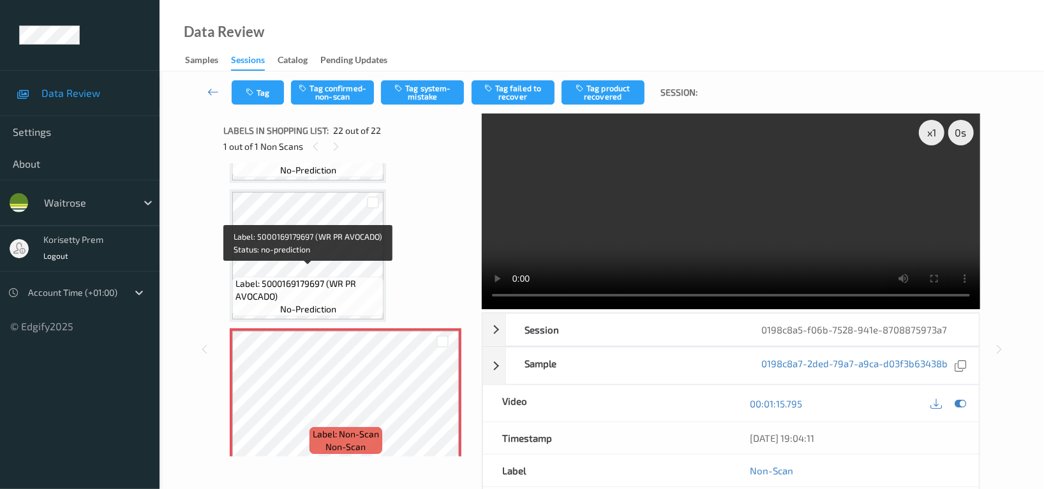
click at [325, 277] on span "Label: 5000169179697 (WR PR AVOCADO)" at bounding box center [307, 290] width 145 height 26
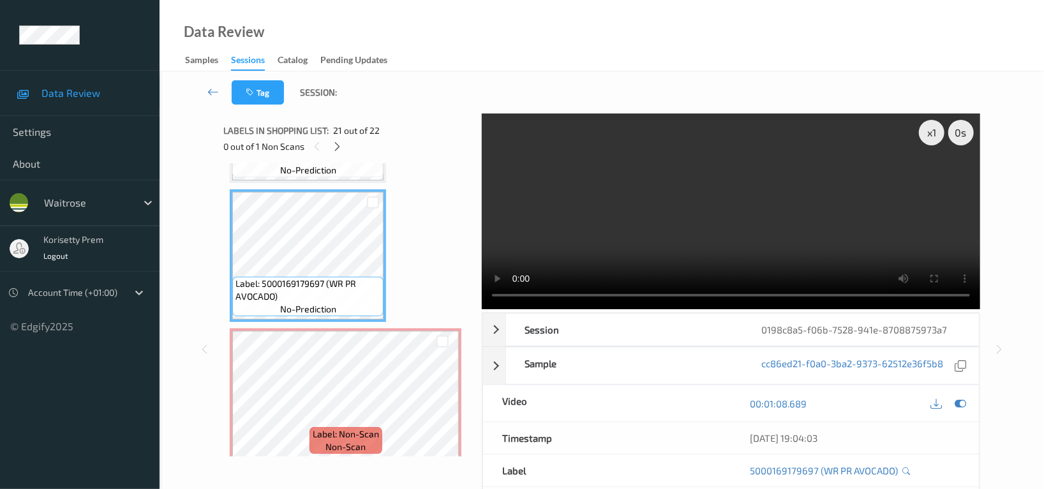
click at [221, 253] on div "x 1 0 s Session 0198c8a5-f06b-7528-941e-8708875973a7 Session ID 0198c8a5-f06b-7…" at bounding box center [602, 350] width 832 height 472
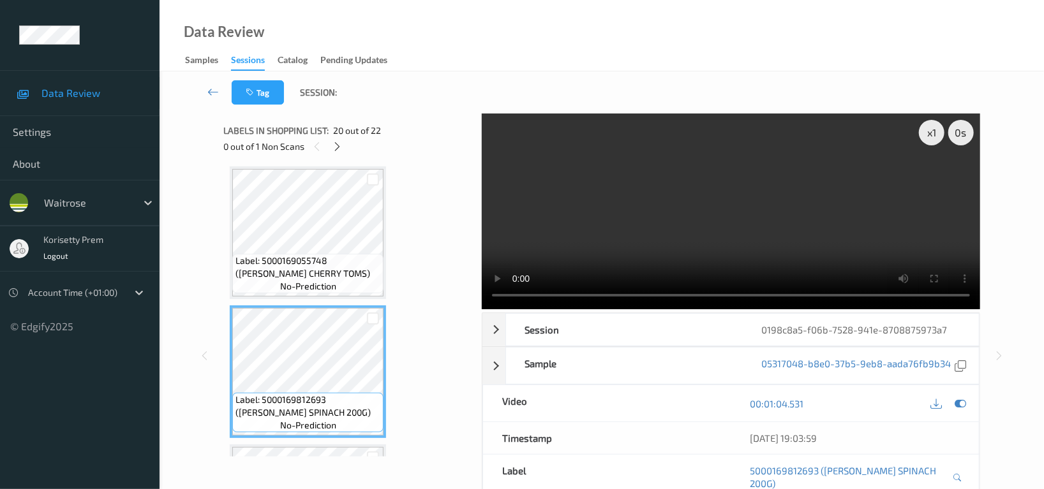
scroll to position [2422, 0]
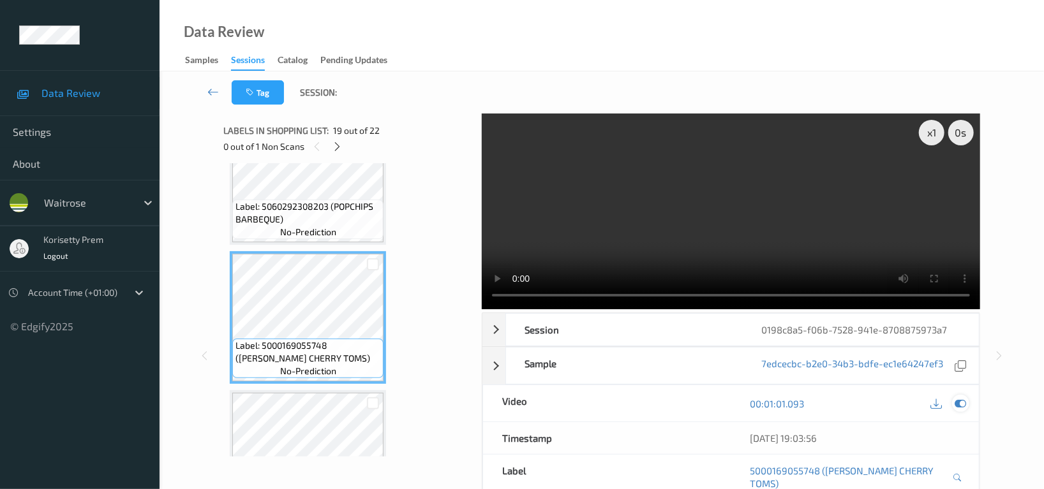
click at [965, 402] on icon at bounding box center [959, 403] width 11 height 11
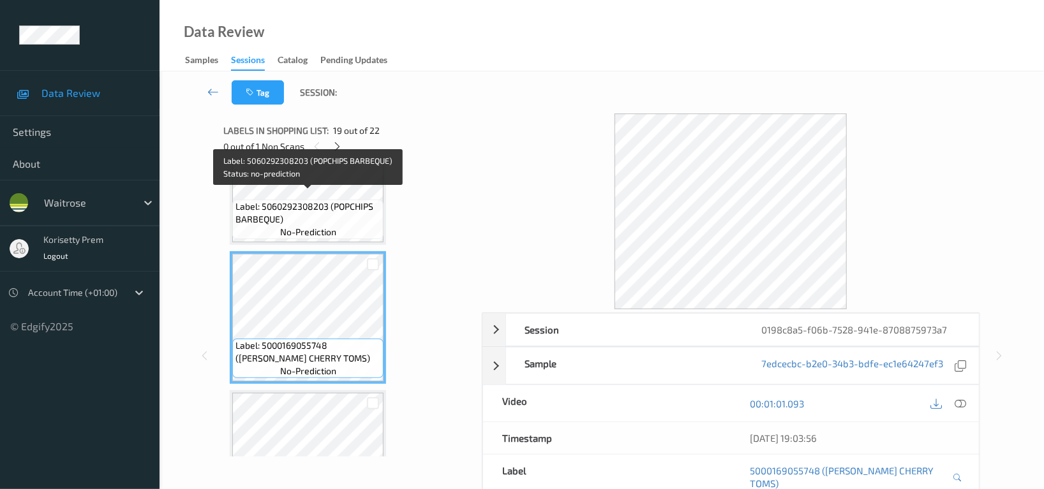
click at [304, 204] on span "Label: 5060292308203 (POPCHIPS BARBEQUE)" at bounding box center [307, 213] width 145 height 26
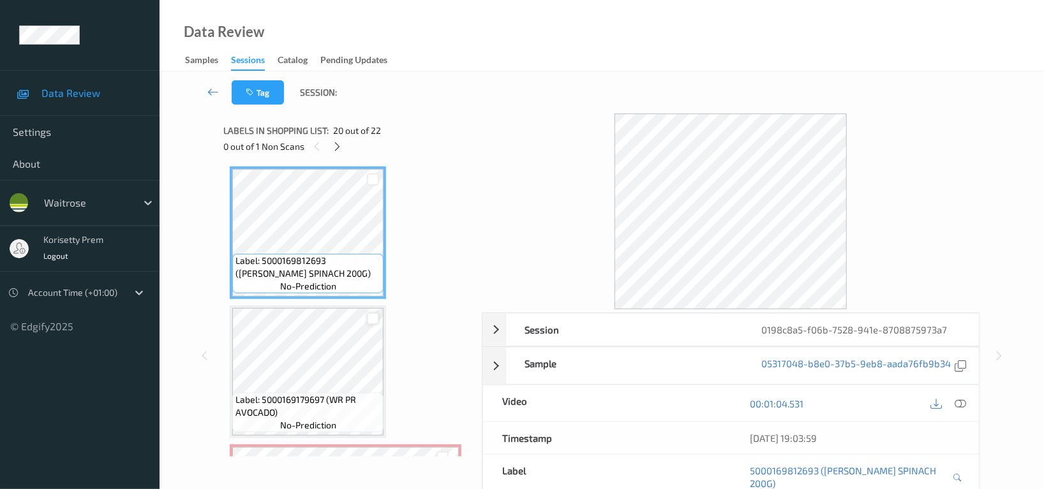
scroll to position [2677, 0]
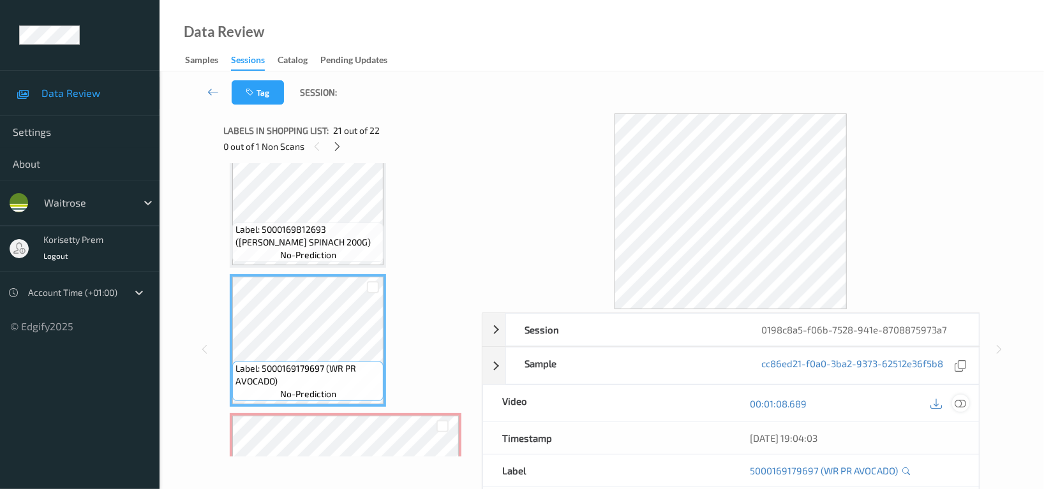
click at [953, 401] on div at bounding box center [960, 403] width 17 height 17
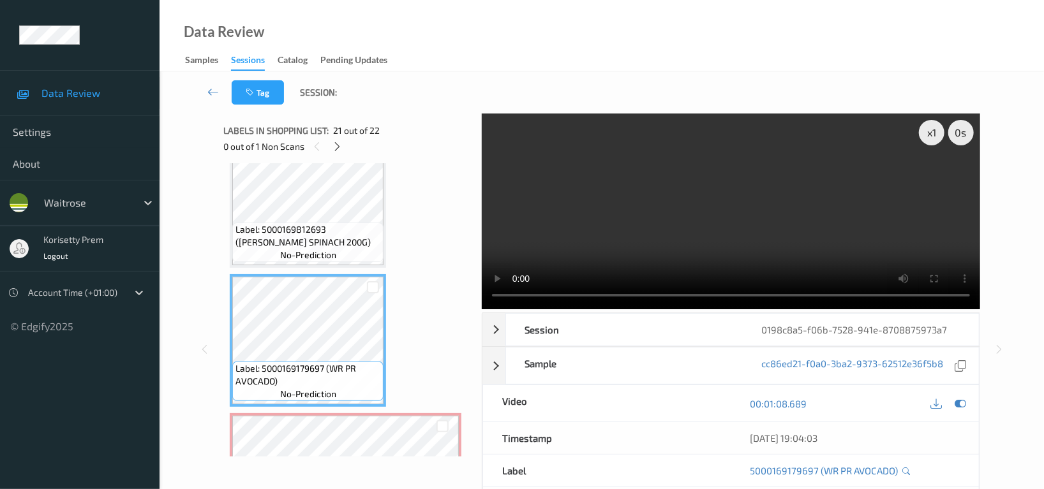
click at [642, 205] on video at bounding box center [731, 212] width 498 height 196
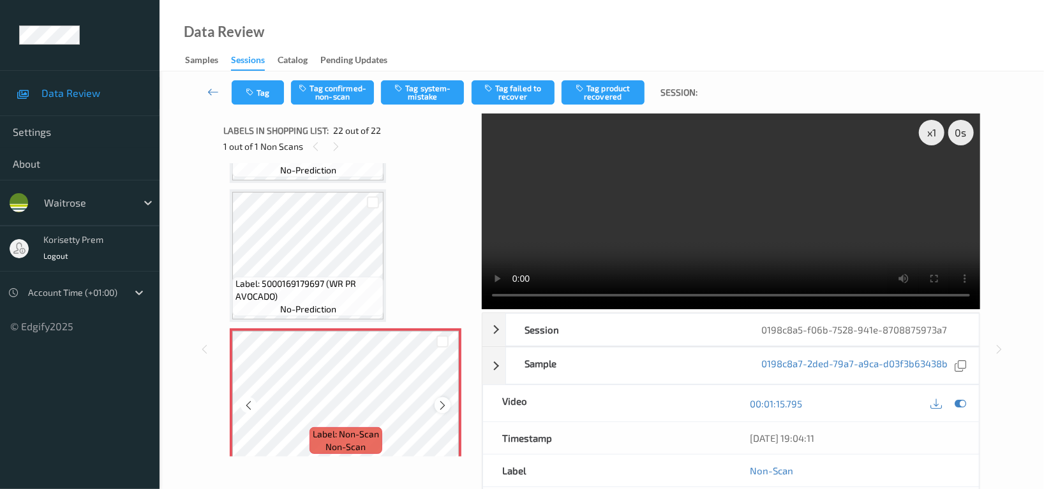
click at [443, 400] on icon at bounding box center [442, 405] width 11 height 11
click at [956, 405] on icon at bounding box center [959, 403] width 11 height 11
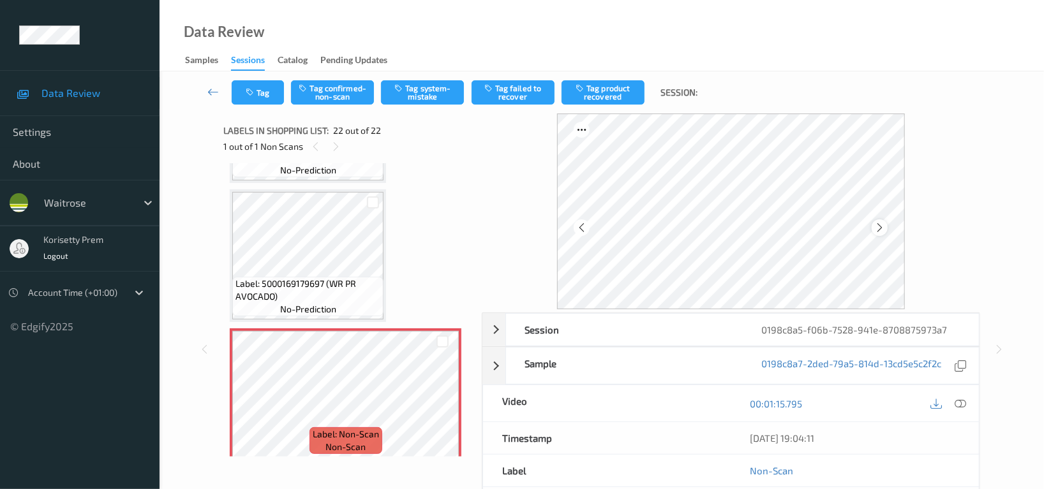
click at [886, 228] on div at bounding box center [879, 227] width 16 height 16
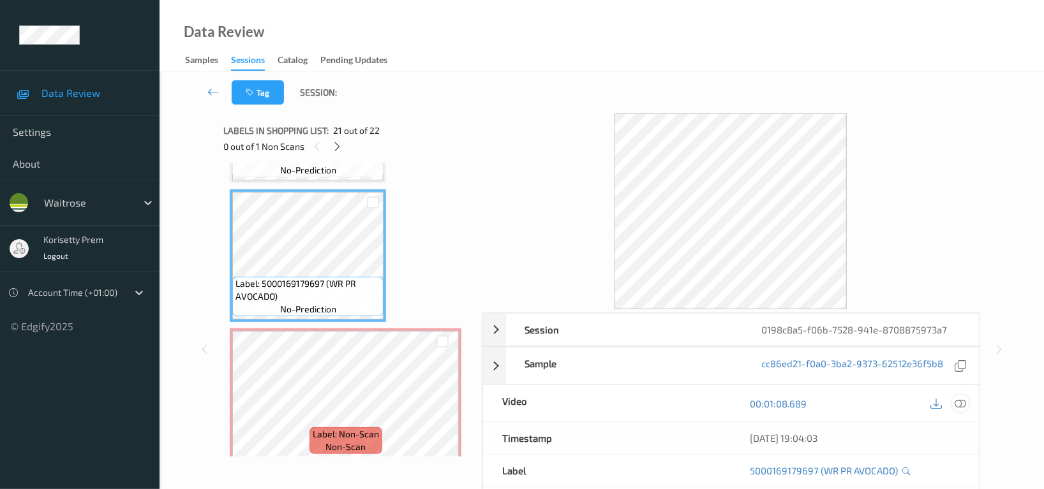
click at [963, 404] on icon at bounding box center [959, 403] width 11 height 11
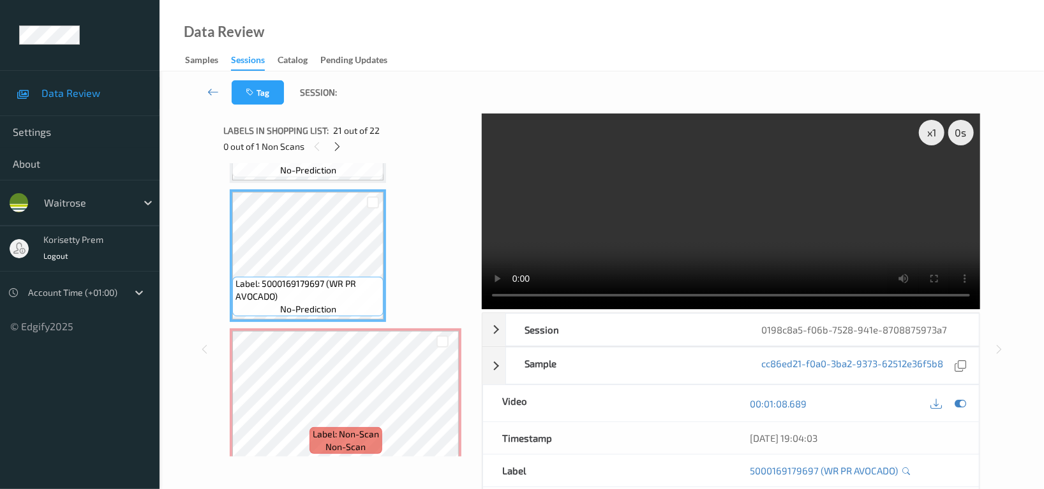
click at [775, 241] on video at bounding box center [731, 212] width 498 height 196
click at [678, 223] on video at bounding box center [731, 212] width 498 height 196
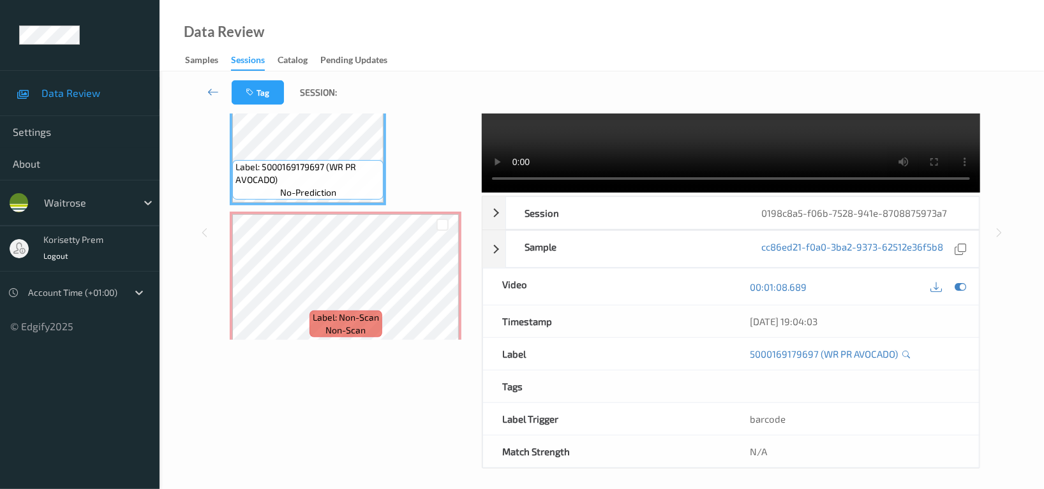
scroll to position [124, 0]
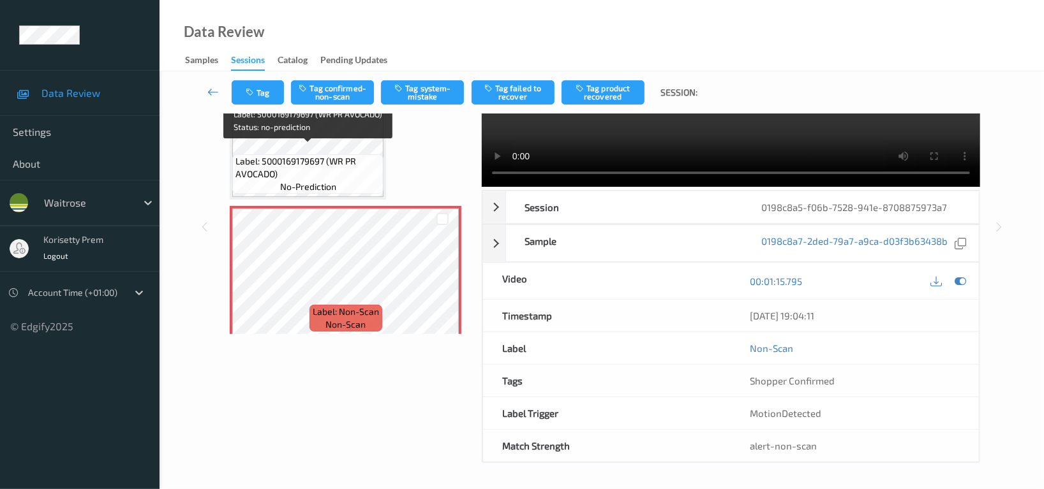
click at [308, 155] on span "Label: 5000169179697 (WR PR AVOCADO)" at bounding box center [307, 168] width 145 height 26
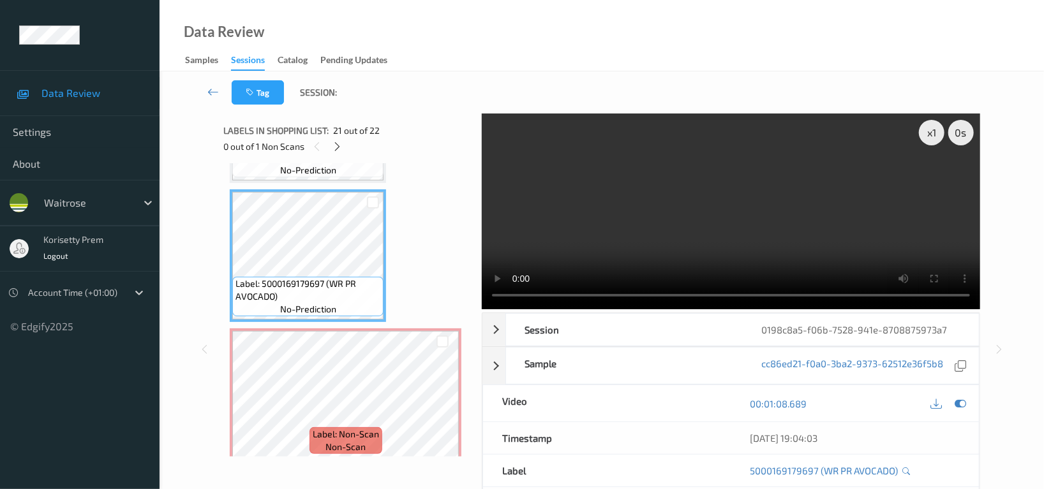
scroll to position [2592, 0]
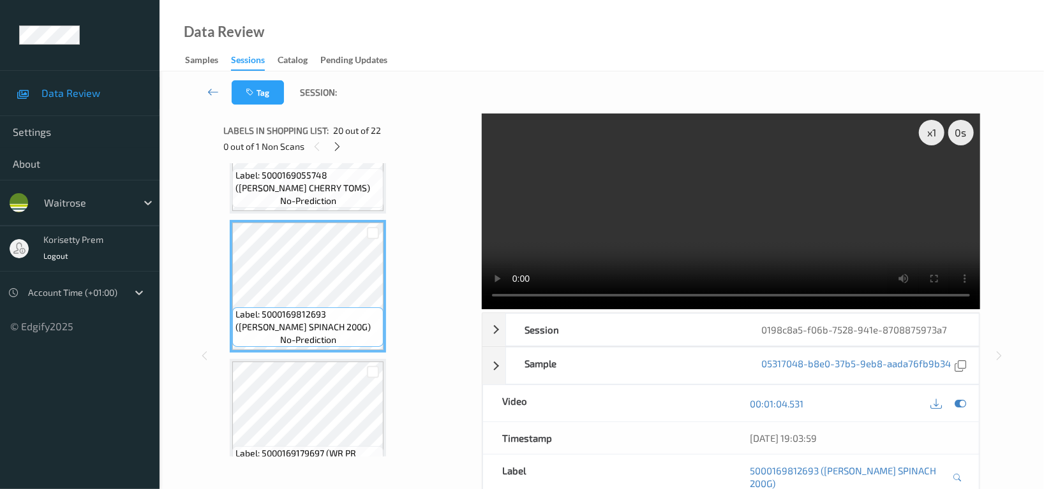
click at [817, 233] on video at bounding box center [731, 212] width 498 height 196
click at [936, 406] on icon at bounding box center [935, 403] width 11 height 11
click at [971, 404] on div "00:01:04.531" at bounding box center [854, 403] width 248 height 36
click at [961, 405] on icon at bounding box center [959, 403] width 11 height 11
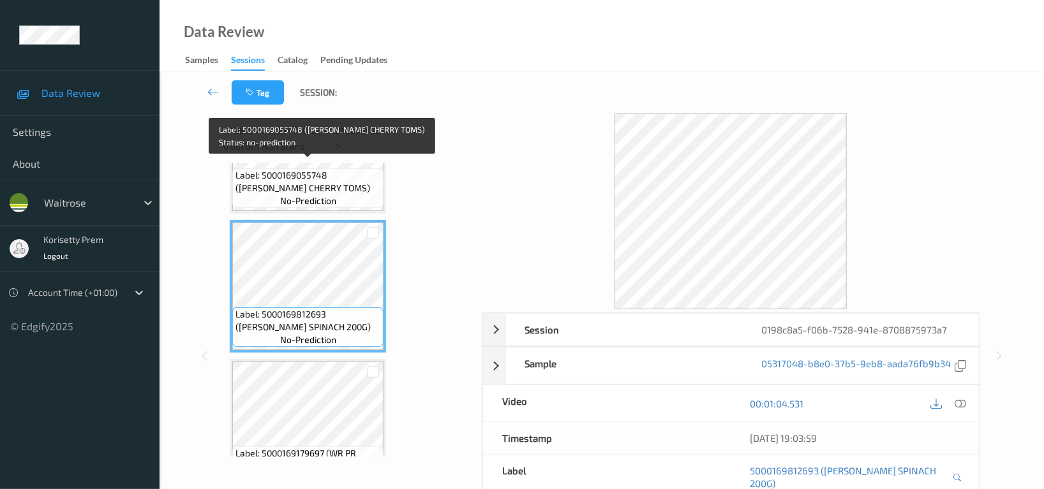
click at [304, 183] on span "Label: 5000169055748 ([PERSON_NAME] CHERRY TOMS)" at bounding box center [307, 182] width 145 height 26
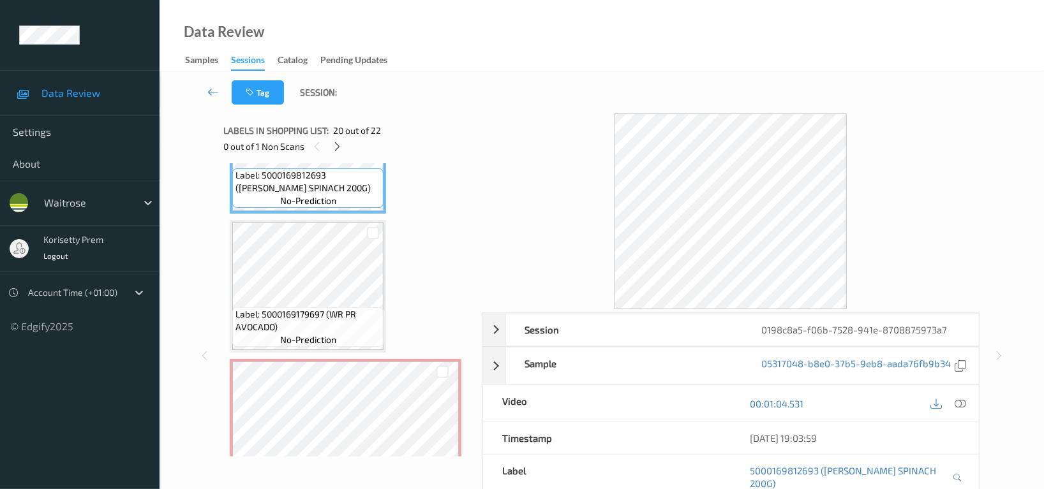
scroll to position [2762, 0]
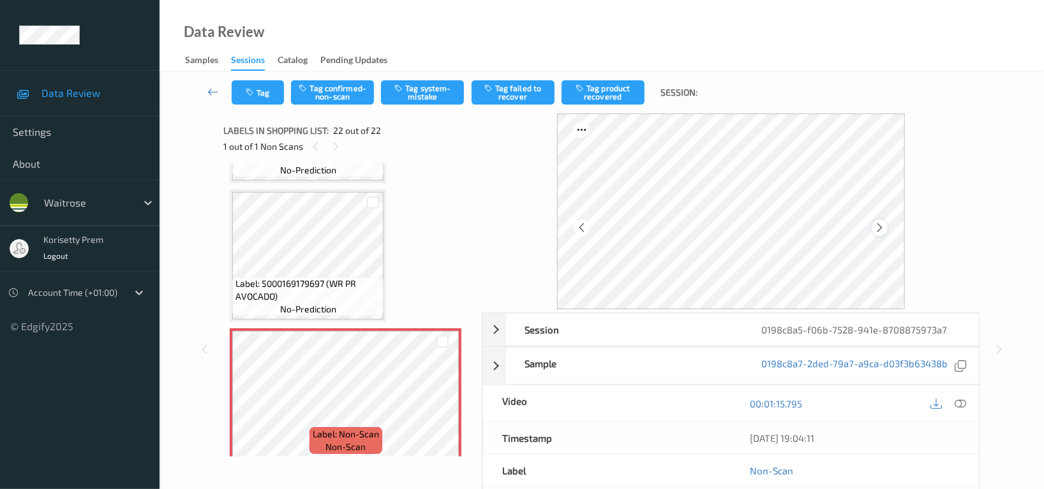
click at [884, 234] on div at bounding box center [879, 227] width 16 height 16
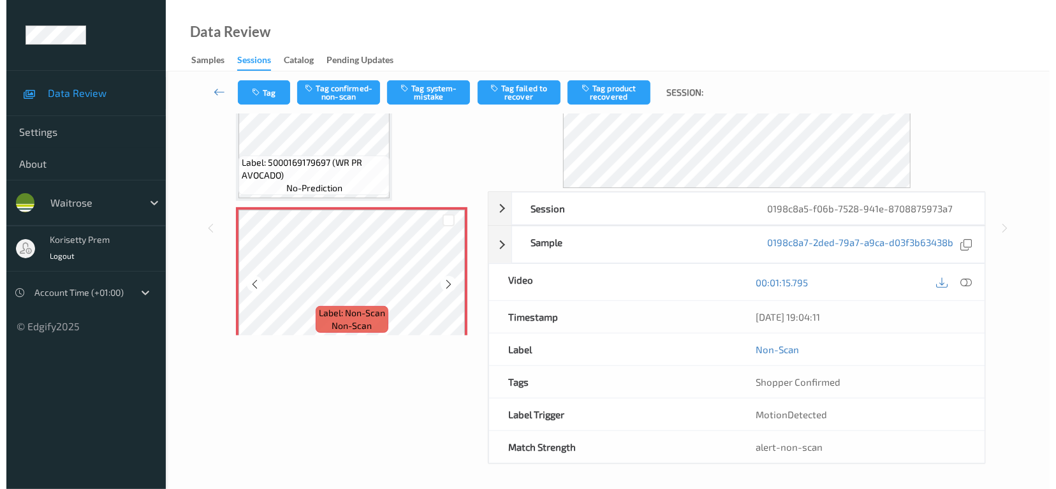
scroll to position [124, 0]
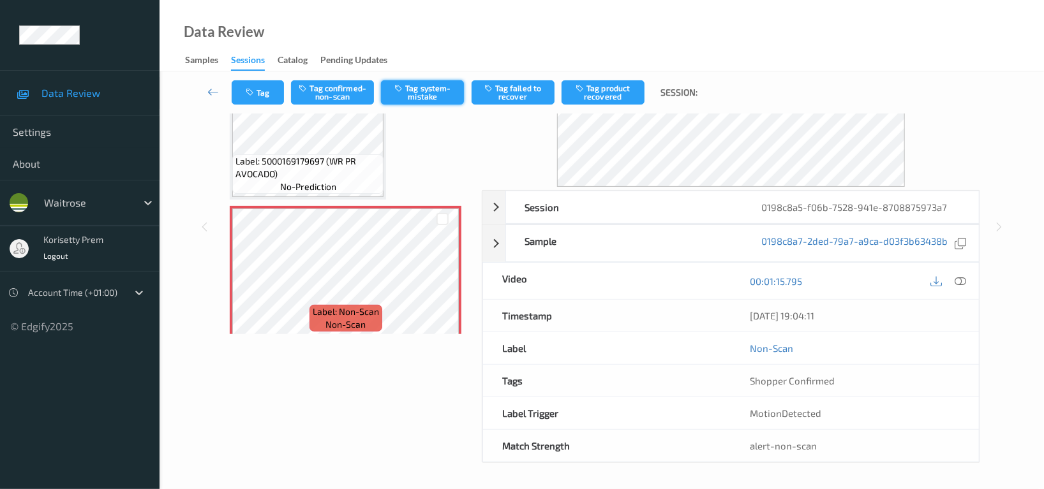
click at [431, 100] on button "Tag system-mistake" at bounding box center [422, 92] width 83 height 24
click at [270, 91] on button "Tag" at bounding box center [258, 92] width 52 height 24
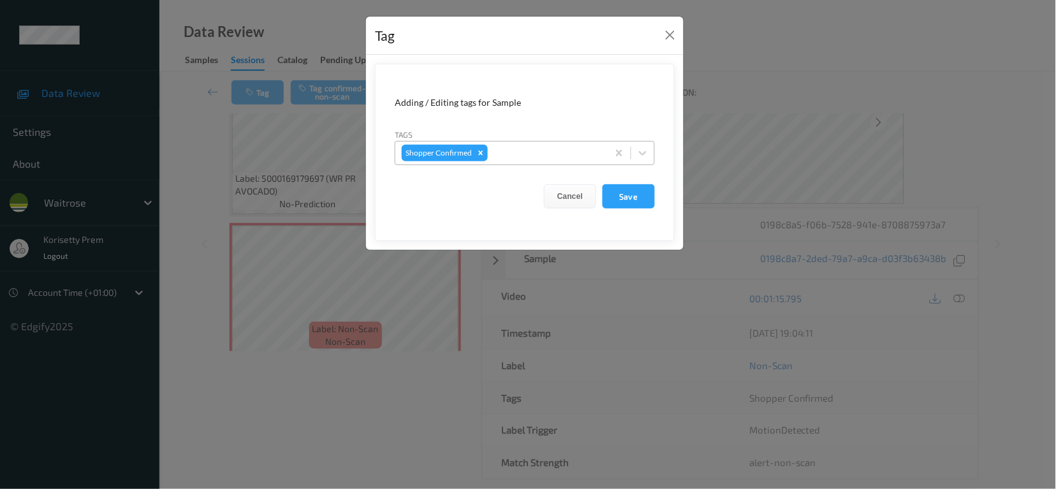
click at [474, 149] on div "Shopper Confirmed" at bounding box center [438, 153] width 72 height 17
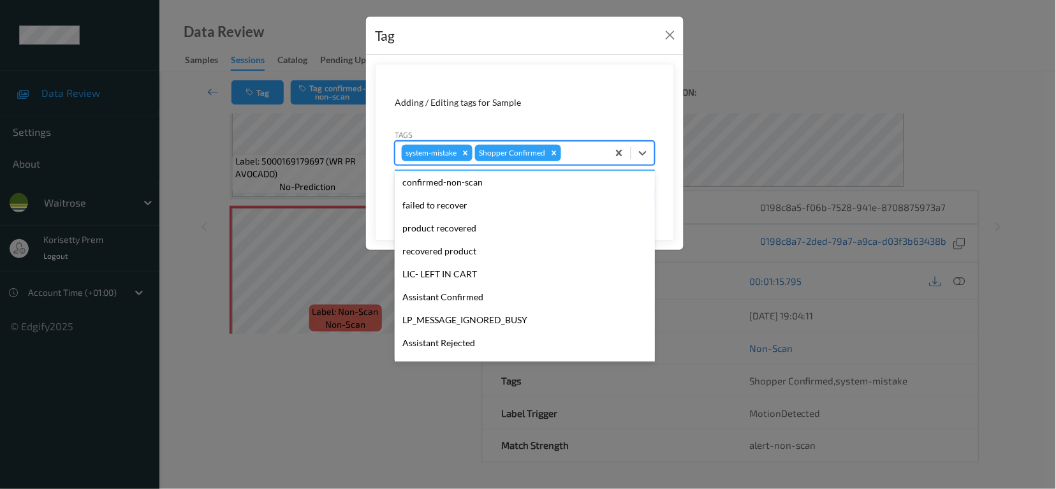
scroll to position [249, 0]
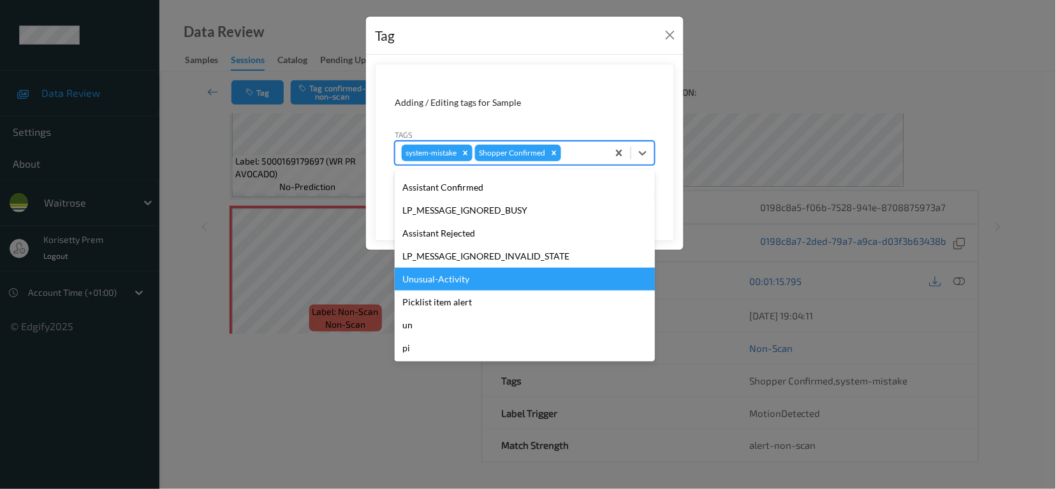
click at [455, 281] on div "Unusual-Activity" at bounding box center [525, 279] width 260 height 23
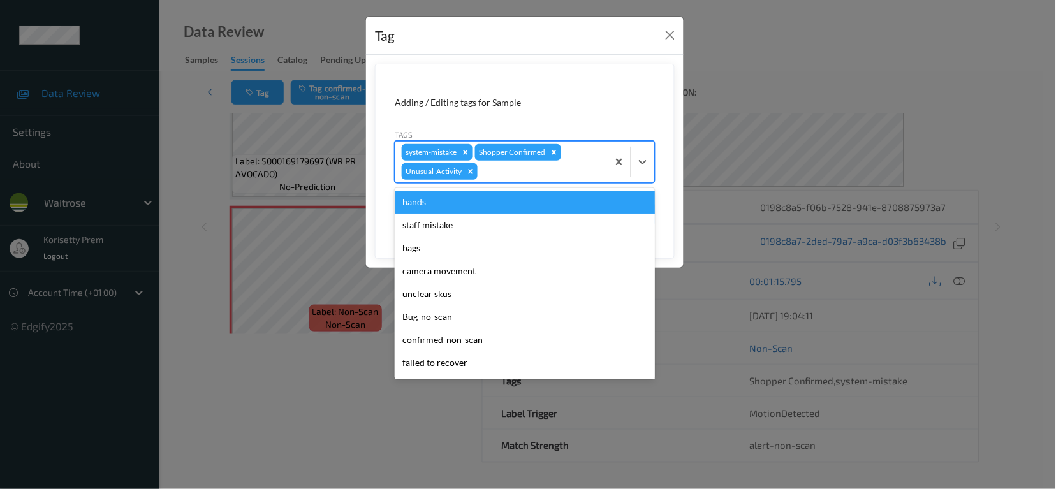
click at [505, 174] on div at bounding box center [540, 171] width 121 height 15
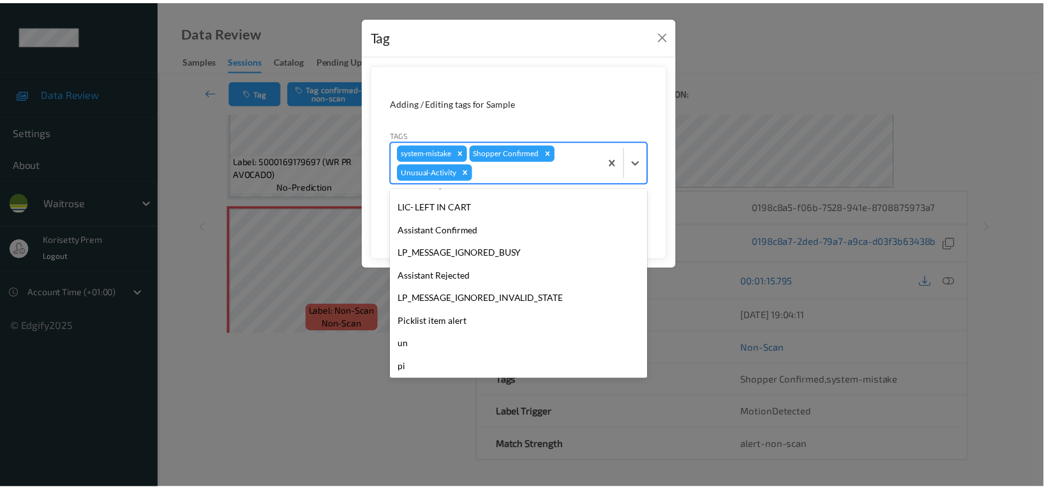
scroll to position [226, 0]
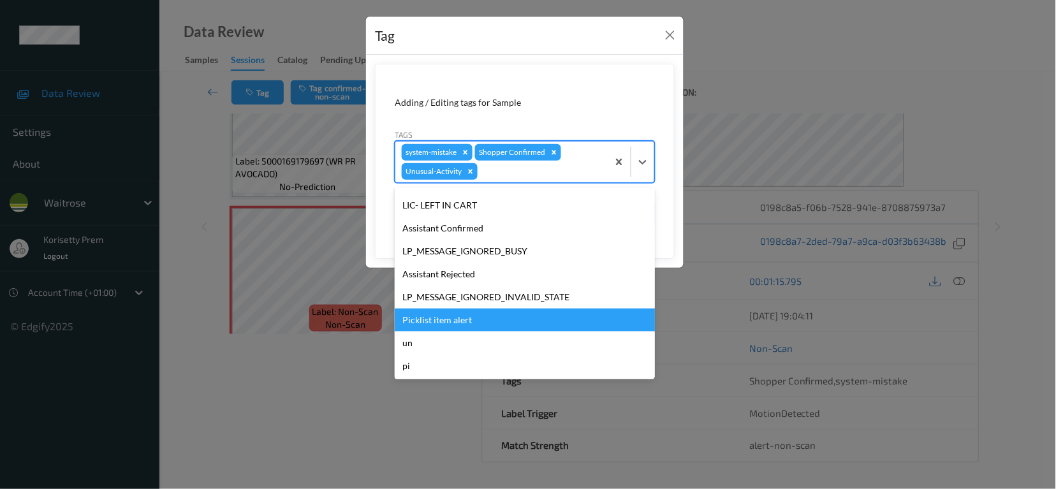
click at [455, 322] on div "Picklist item alert" at bounding box center [525, 320] width 260 height 23
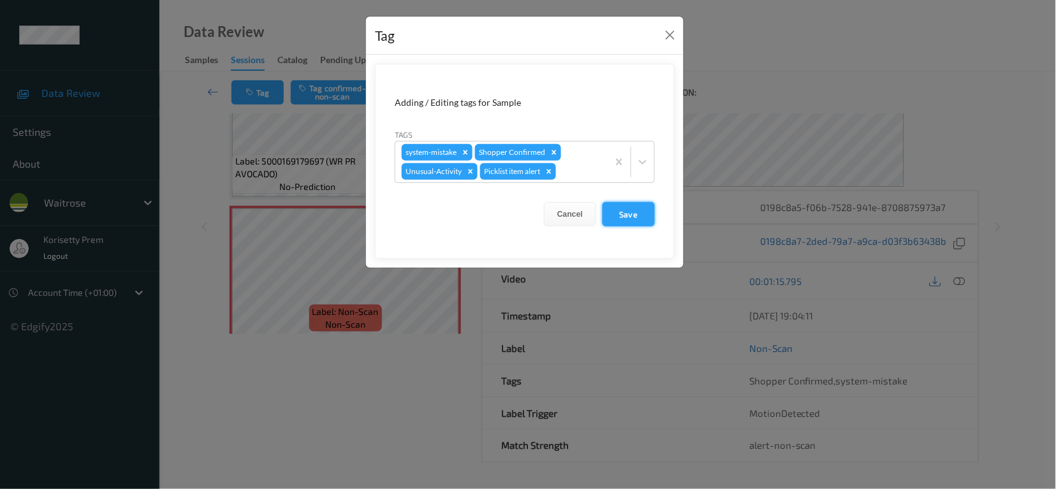
click at [644, 218] on button "Save" at bounding box center [629, 214] width 52 height 24
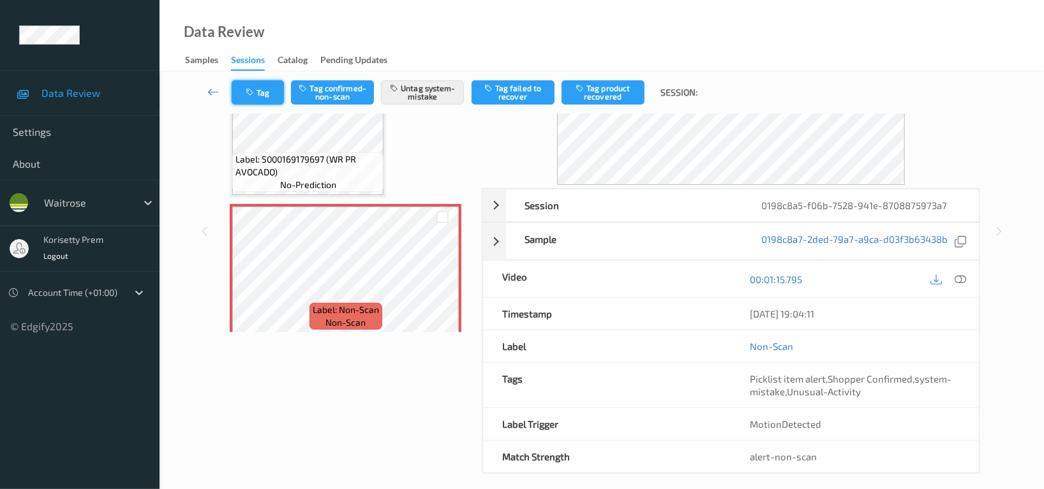
click at [256, 84] on button "Tag" at bounding box center [258, 92] width 52 height 24
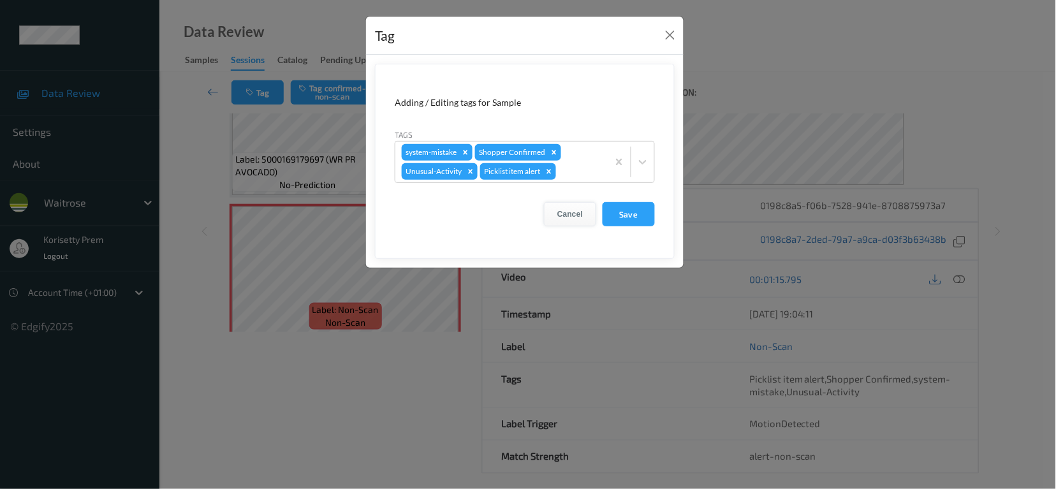
click at [572, 215] on button "Cancel" at bounding box center [570, 214] width 52 height 24
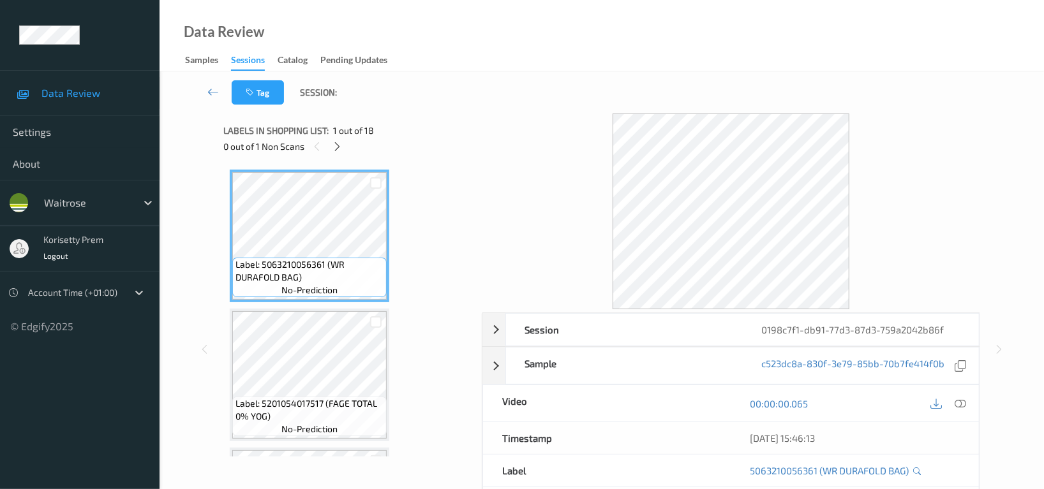
click at [438, 120] on div "Labels in shopping list: 1 out of 18 0 out of 1 Non Scans" at bounding box center [347, 139] width 249 height 50
click at [334, 149] on icon at bounding box center [337, 146] width 11 height 11
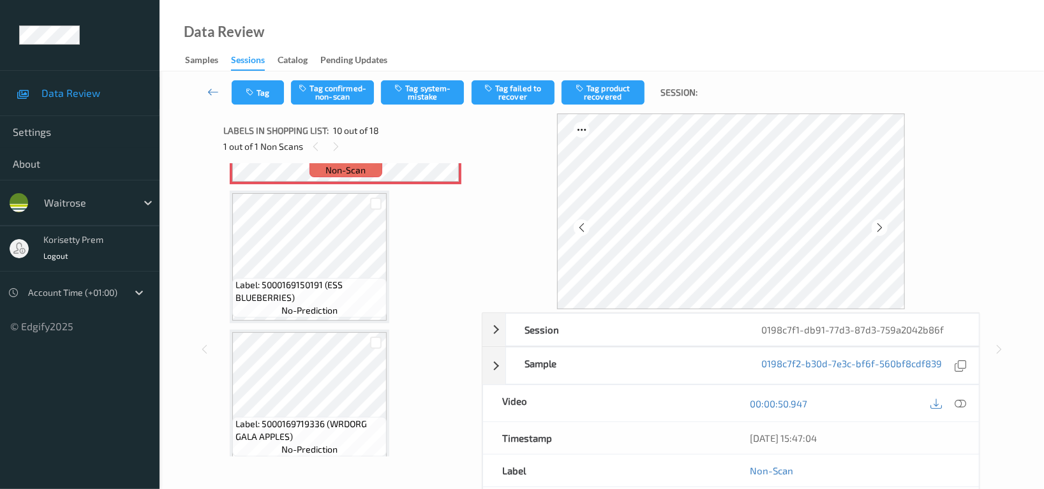
scroll to position [1285, 0]
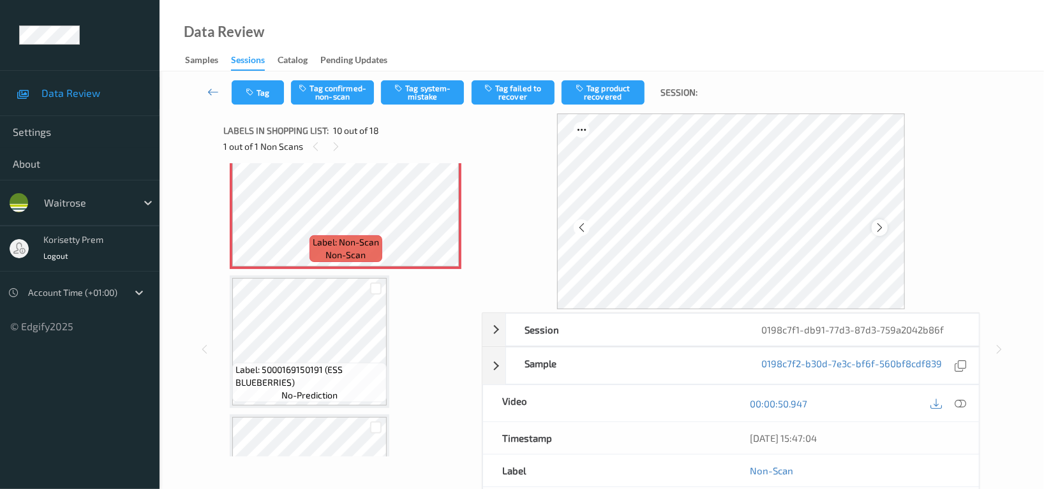
click at [884, 232] on icon at bounding box center [879, 227] width 11 height 11
click at [884, 231] on icon at bounding box center [879, 227] width 11 height 11
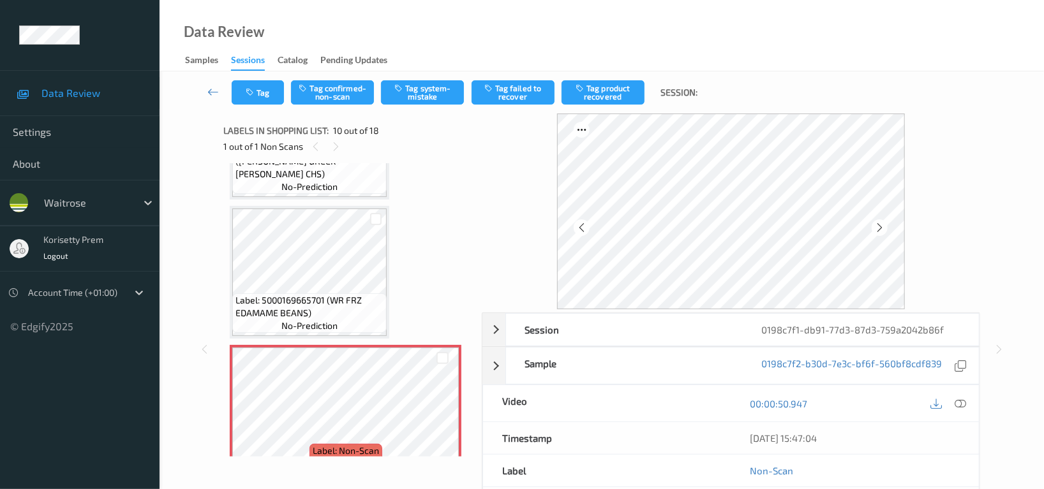
scroll to position [1030, 0]
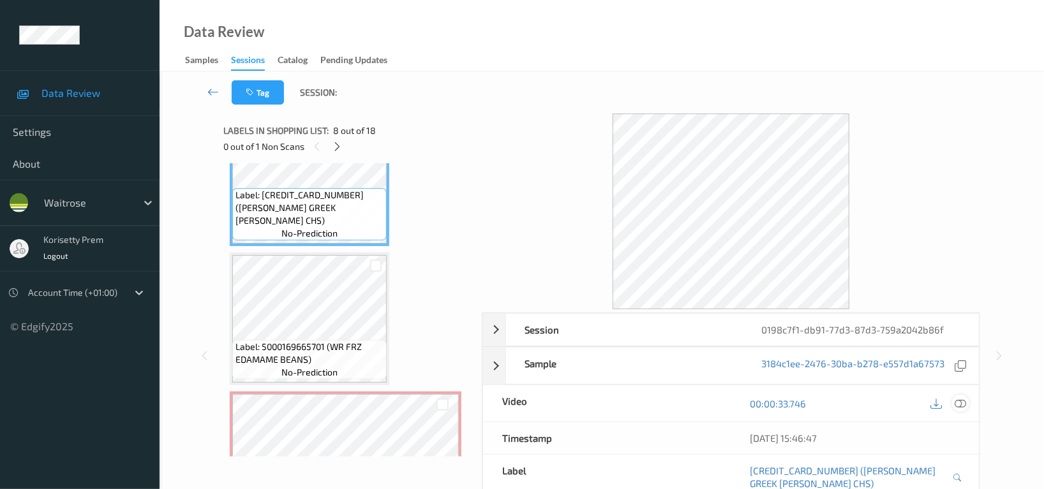
click at [963, 402] on icon at bounding box center [959, 403] width 11 height 11
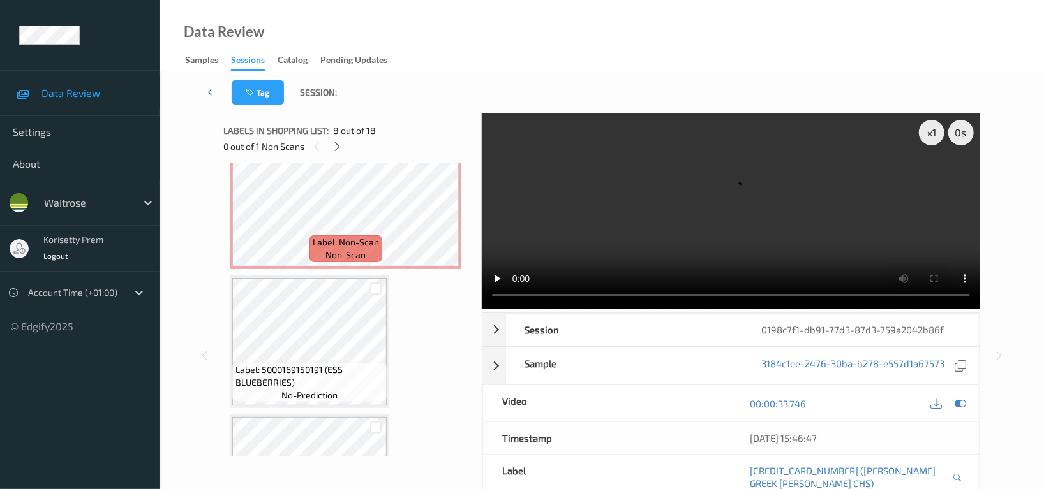
scroll to position [1200, 0]
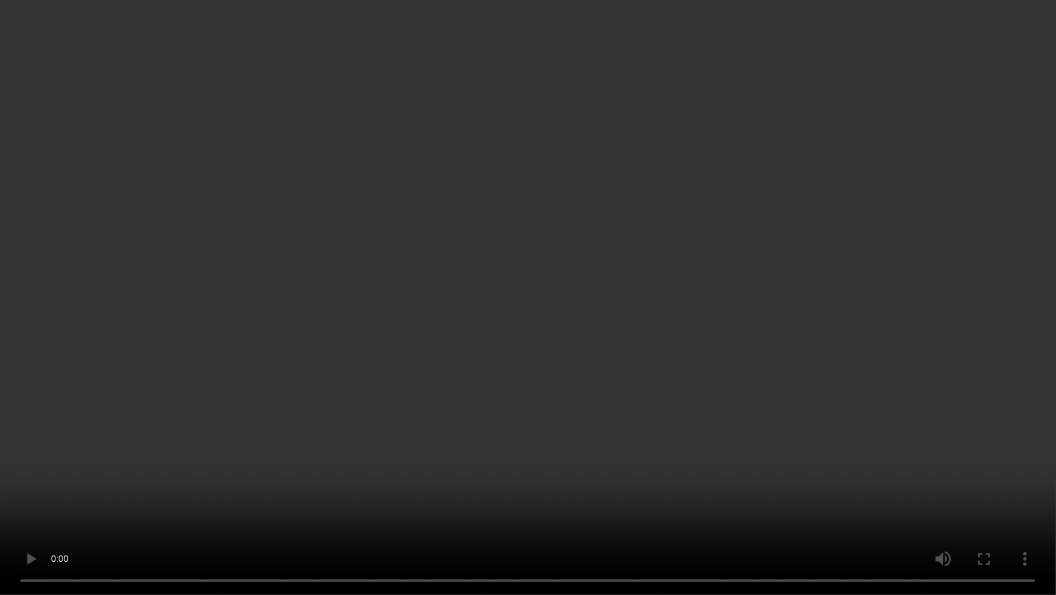
click at [489, 456] on video at bounding box center [528, 297] width 1056 height 595
click at [591, 300] on video at bounding box center [528, 297] width 1056 height 595
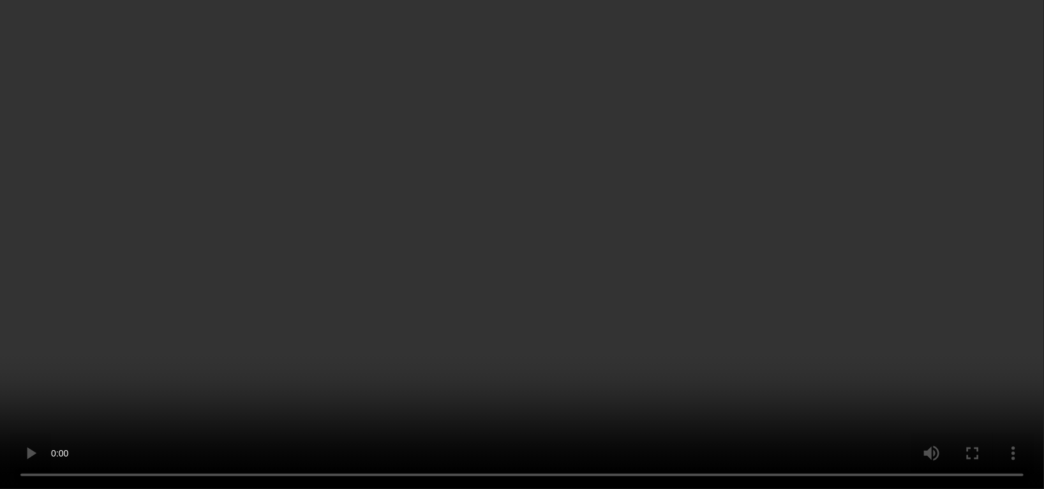
scroll to position [1114, 0]
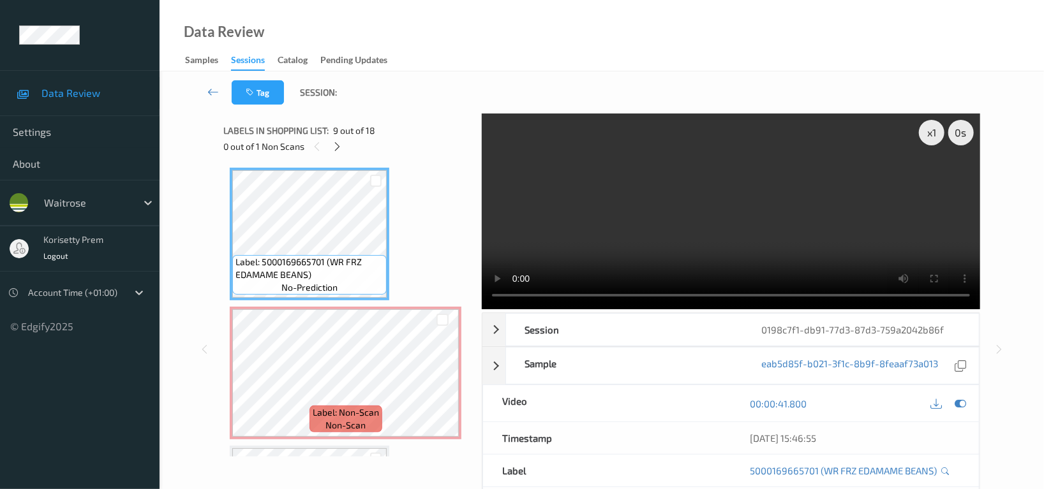
click at [758, 244] on video at bounding box center [731, 212] width 498 height 196
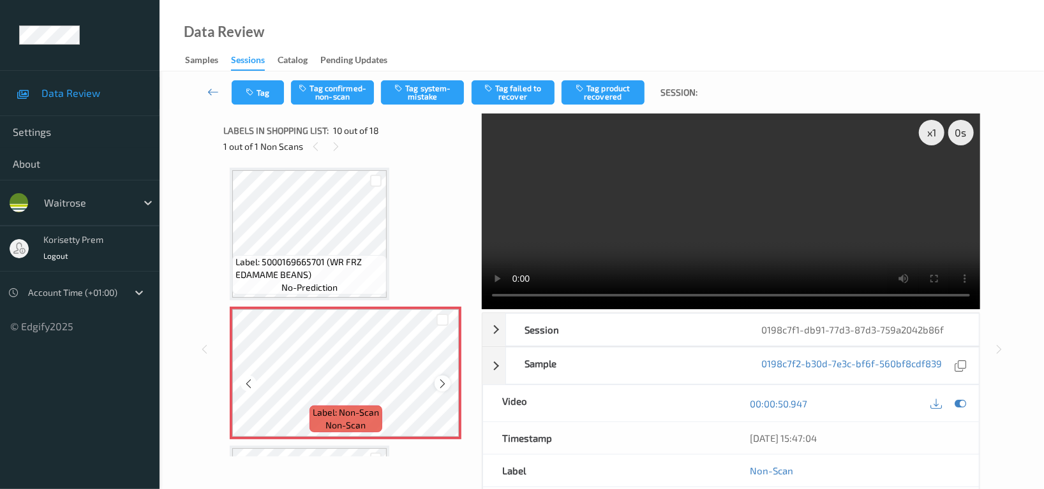
click at [443, 378] on icon at bounding box center [442, 383] width 11 height 11
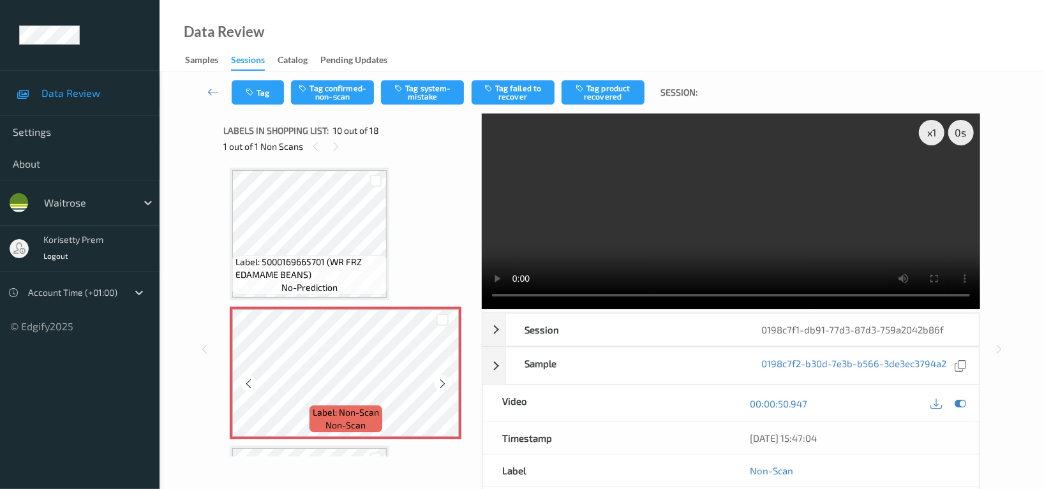
click at [443, 378] on icon at bounding box center [442, 383] width 11 height 11
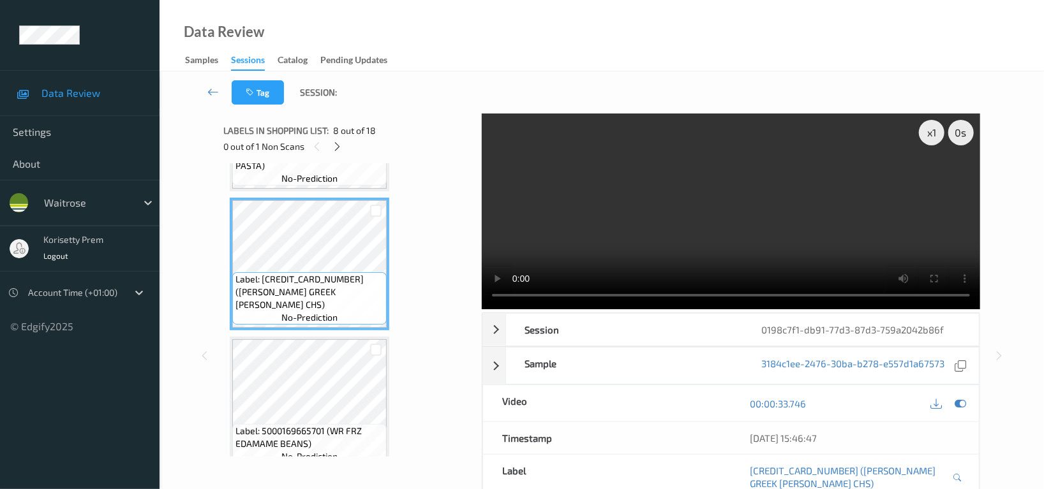
scroll to position [945, 0]
click at [337, 165] on span "Label: 5000169381076 (RED LENTIL PASTA)" at bounding box center [309, 160] width 148 height 26
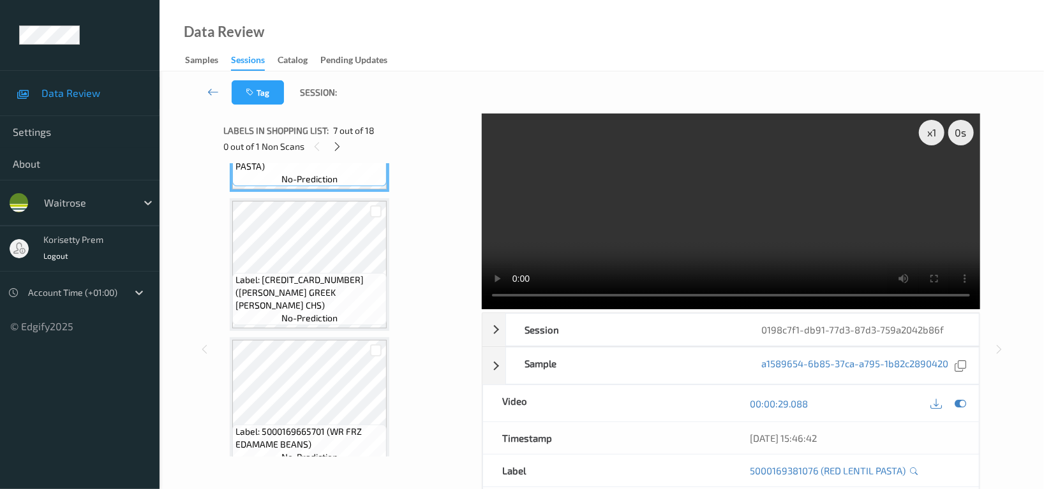
click at [857, 236] on video at bounding box center [731, 212] width 498 height 196
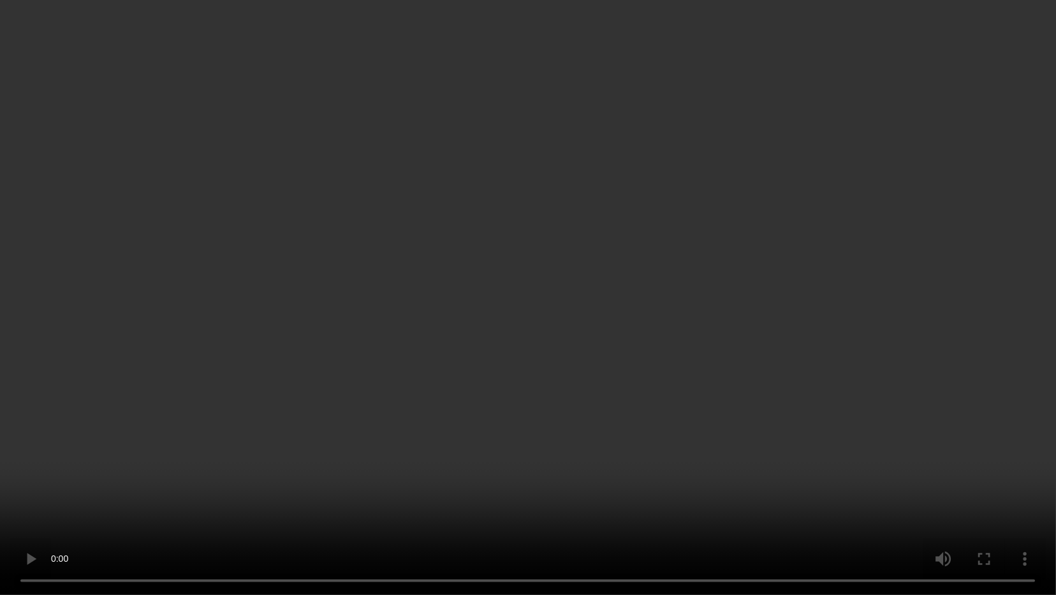
click at [719, 281] on video at bounding box center [528, 297] width 1056 height 595
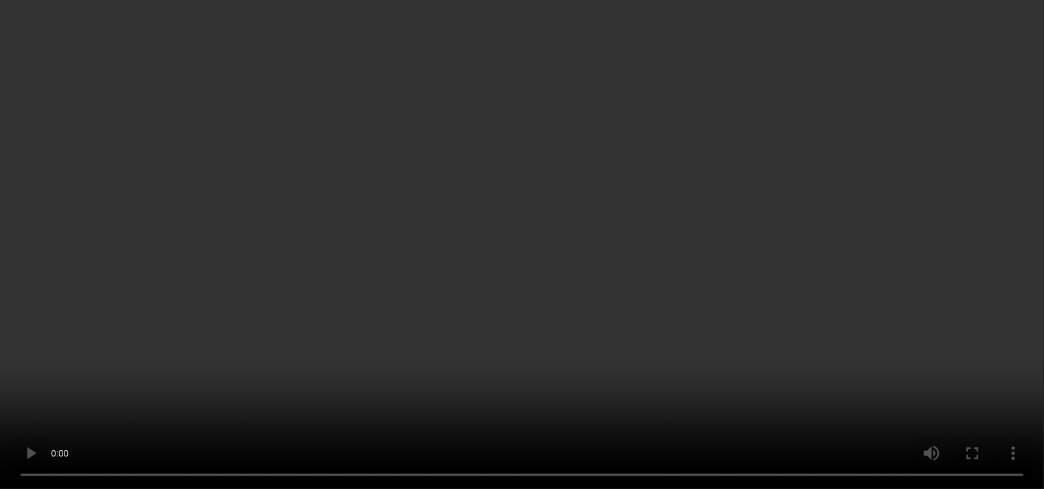
scroll to position [859, 0]
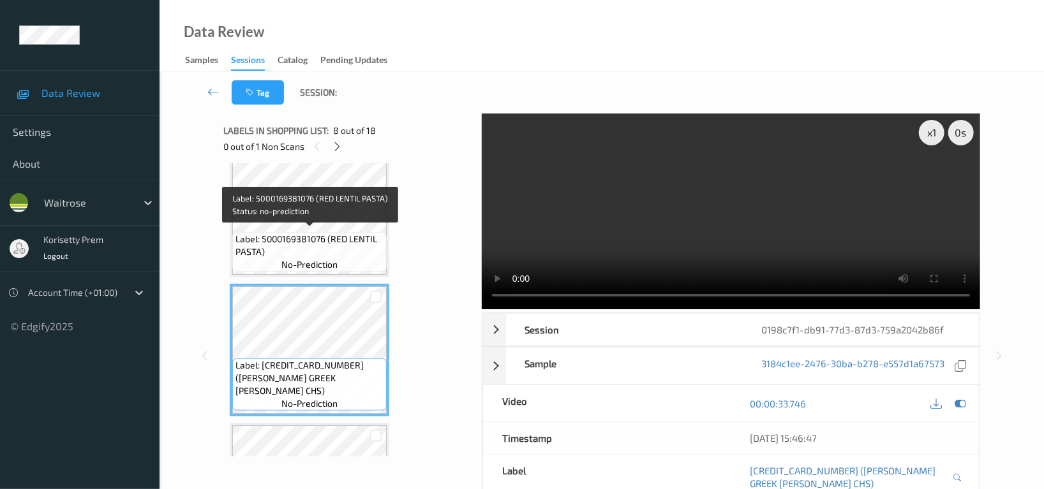
click at [325, 233] on span "Label: 5000169381076 (RED LENTIL PASTA)" at bounding box center [309, 246] width 148 height 26
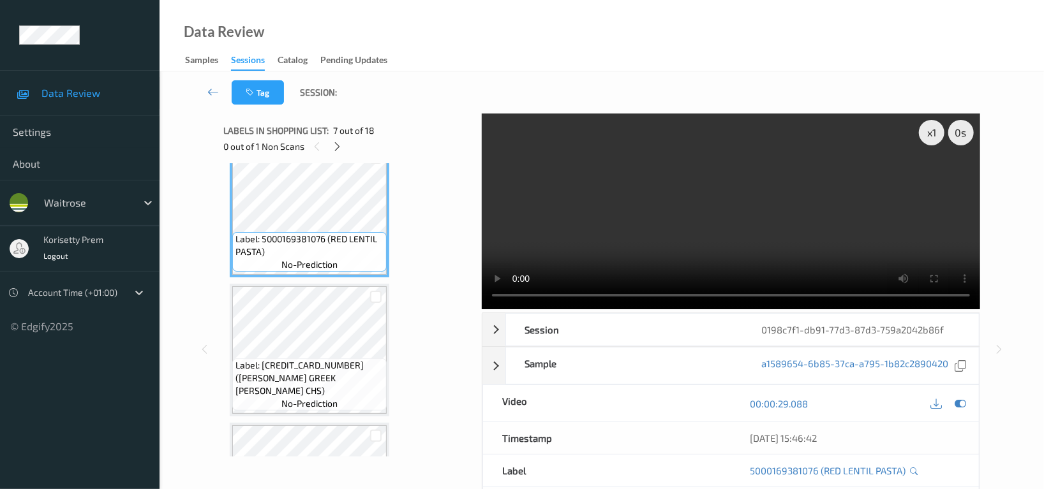
click at [647, 238] on video at bounding box center [731, 212] width 498 height 196
click at [673, 216] on video at bounding box center [731, 212] width 498 height 196
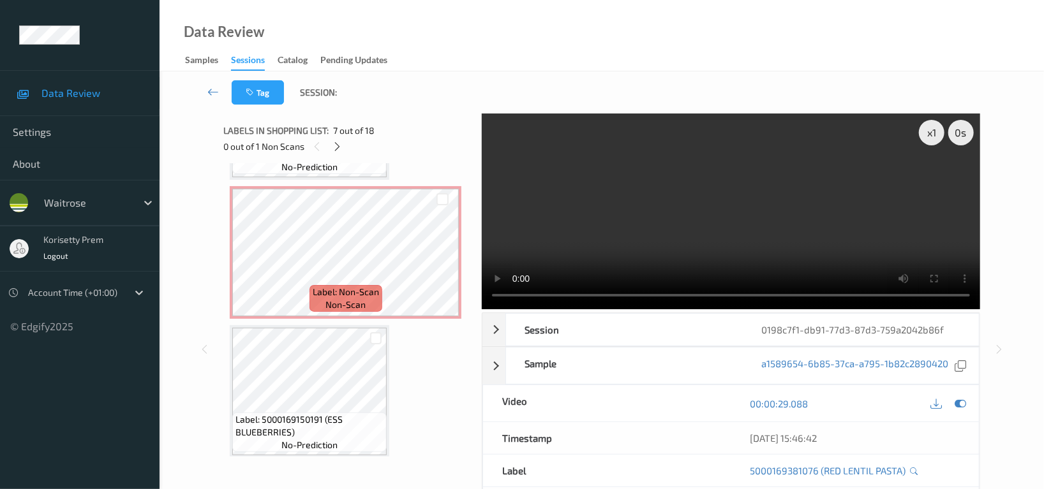
scroll to position [1200, 0]
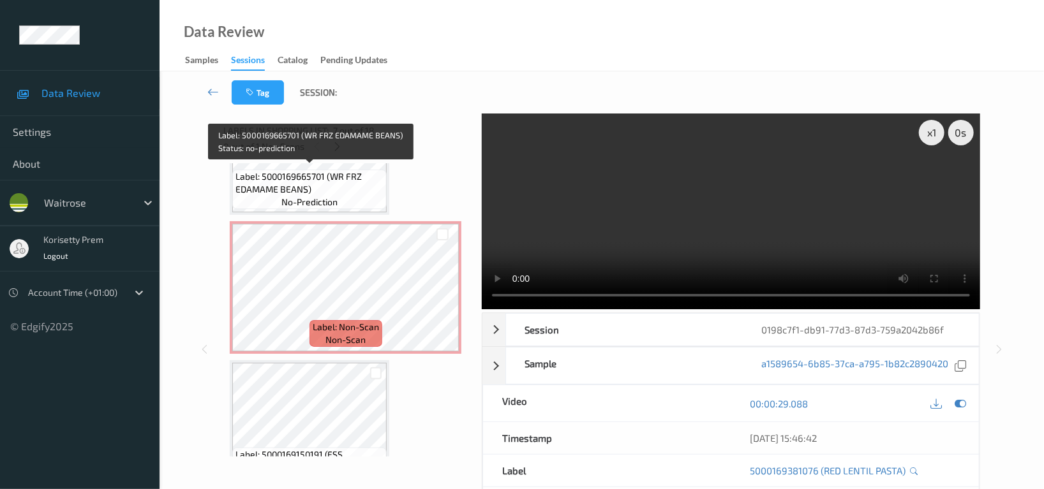
click at [341, 186] on span "Label: 5000169665701 (WR FRZ EDAMAME BEANS)" at bounding box center [309, 183] width 148 height 26
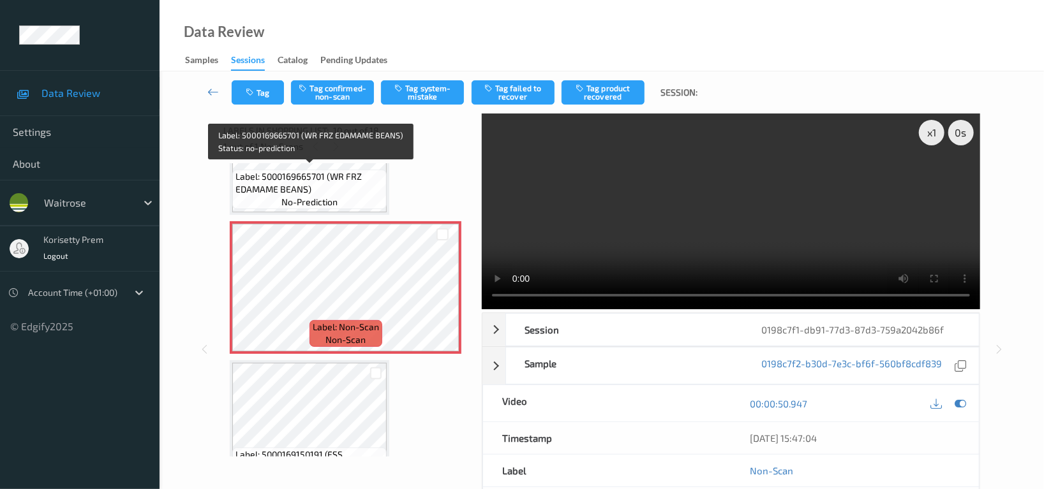
click at [318, 173] on span "Label: 5000169665701 (WR FRZ EDAMAME BEANS)" at bounding box center [309, 183] width 148 height 26
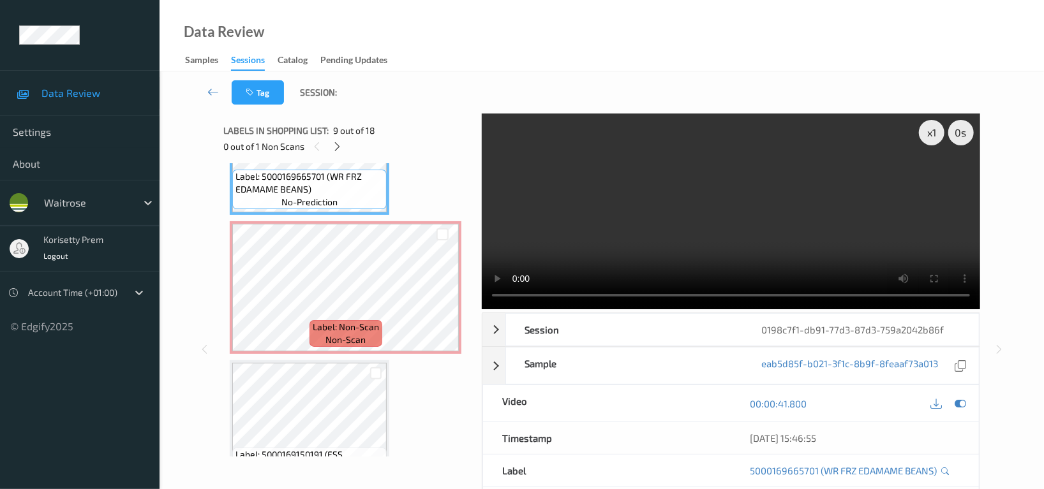
click at [614, 187] on video at bounding box center [731, 212] width 498 height 196
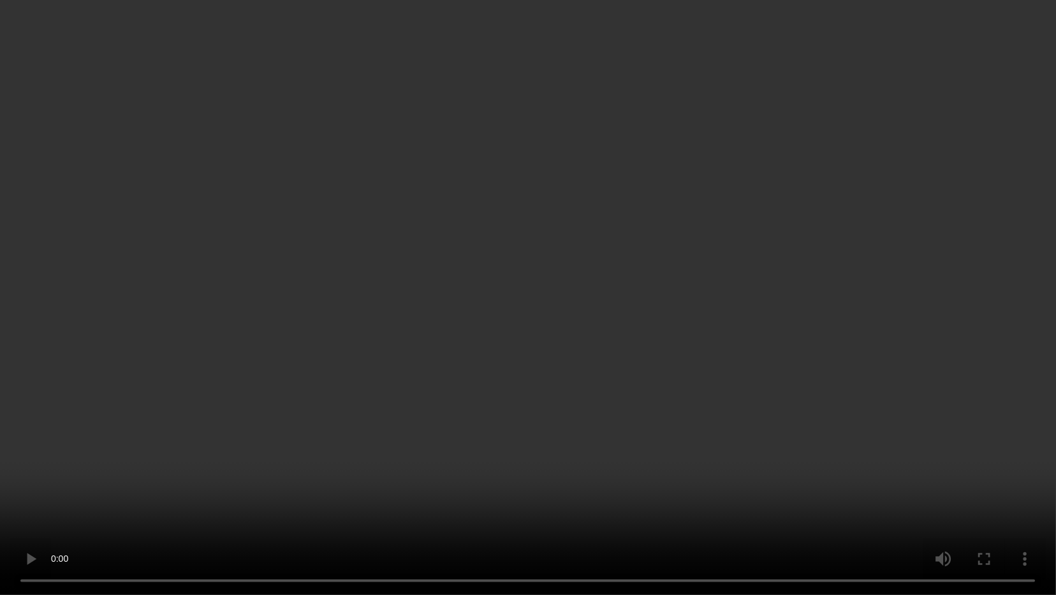
click at [561, 408] on video at bounding box center [528, 297] width 1056 height 595
click at [774, 431] on video at bounding box center [528, 297] width 1056 height 595
click at [776, 366] on video at bounding box center [528, 297] width 1056 height 595
click at [697, 345] on video at bounding box center [528, 297] width 1056 height 595
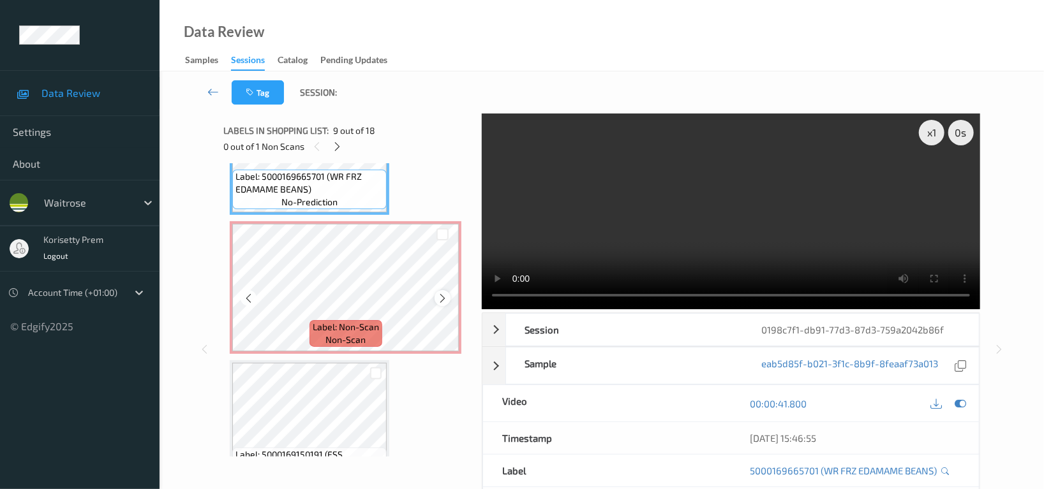
click at [443, 299] on icon at bounding box center [442, 298] width 11 height 11
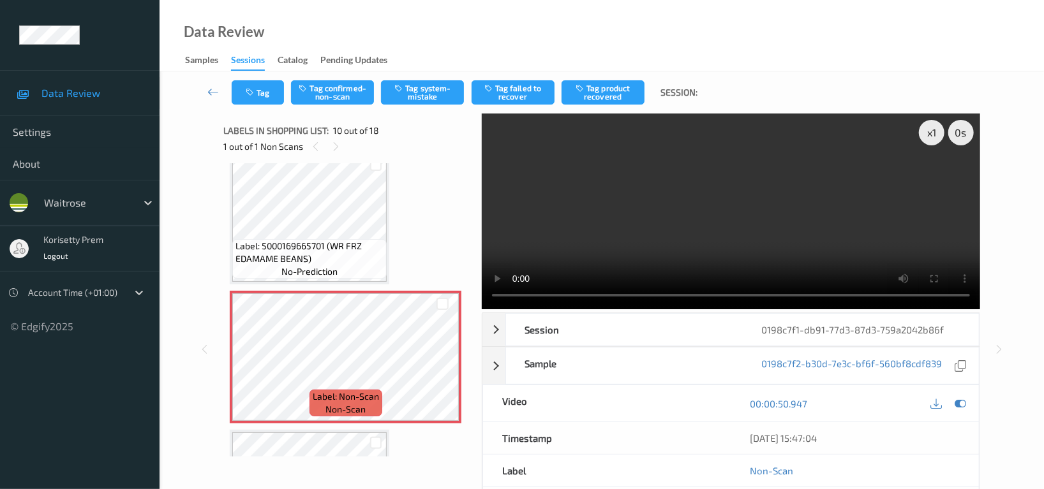
scroll to position [1114, 0]
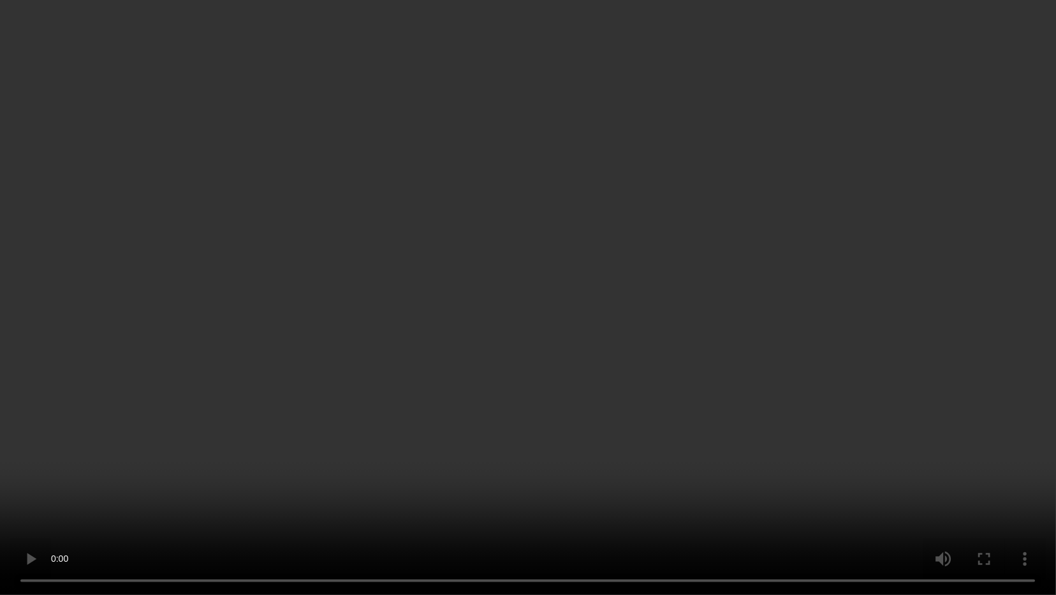
click at [688, 337] on video at bounding box center [528, 297] width 1056 height 595
click at [773, 355] on video at bounding box center [528, 297] width 1056 height 595
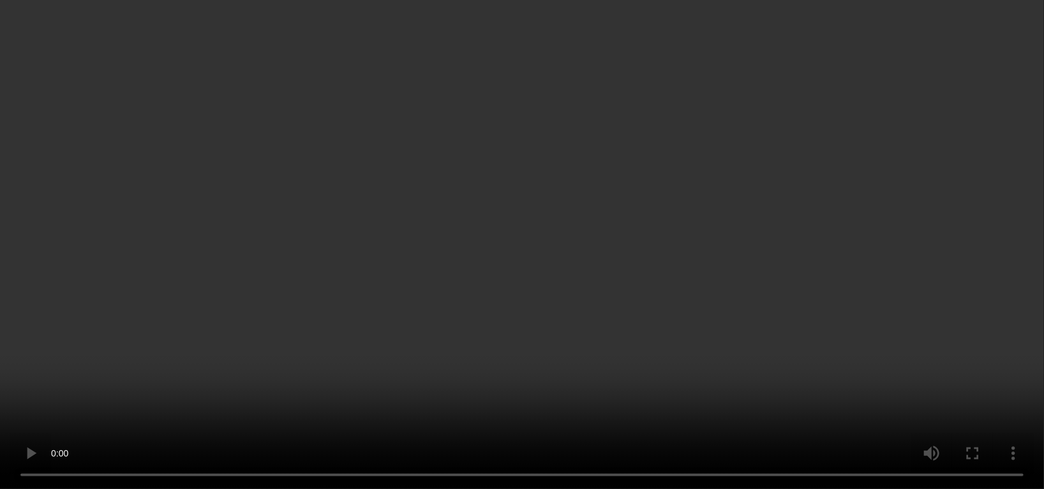
scroll to position [1285, 0]
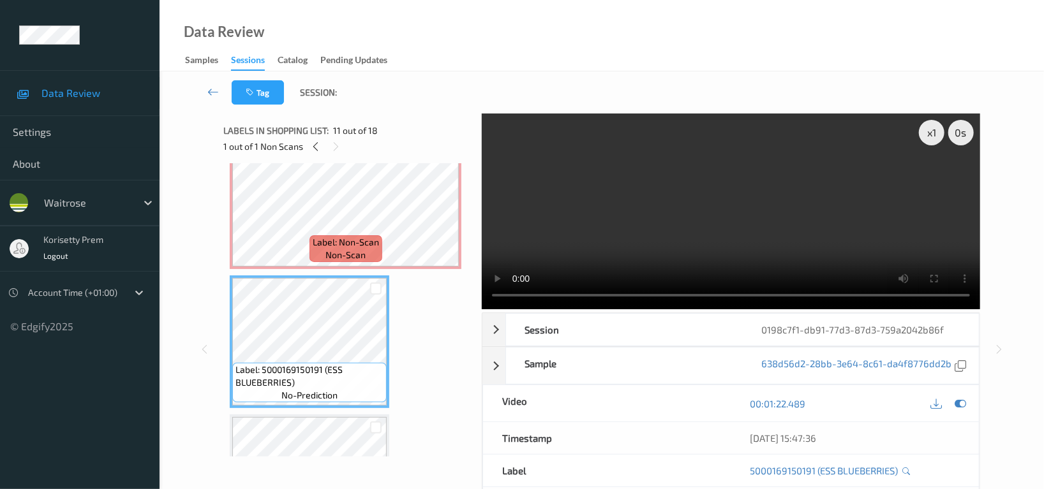
click at [631, 219] on video at bounding box center [731, 212] width 498 height 196
click at [662, 219] on video at bounding box center [731, 212] width 498 height 196
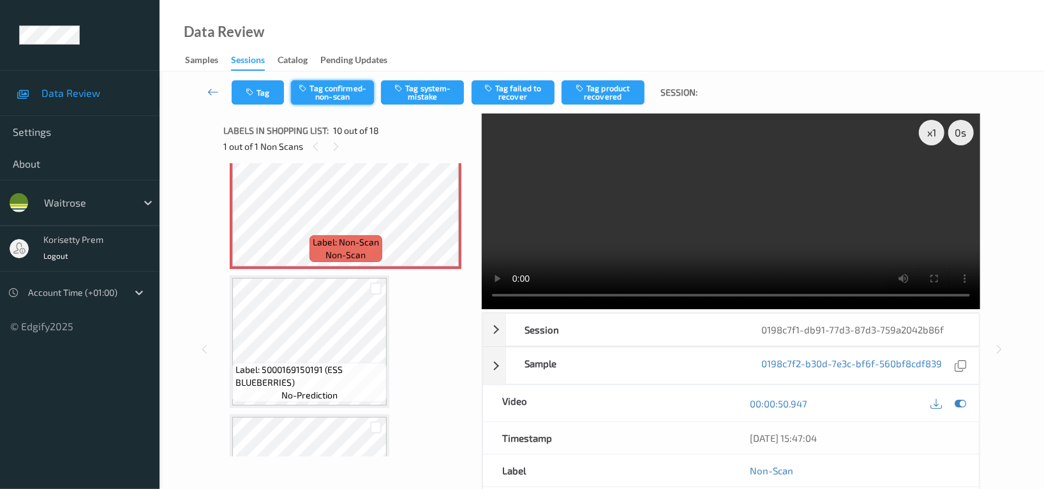
click at [332, 92] on button "Tag confirmed-non-scan" at bounding box center [332, 92] width 83 height 24
click at [609, 94] on button "Tag product recovered" at bounding box center [602, 92] width 83 height 24
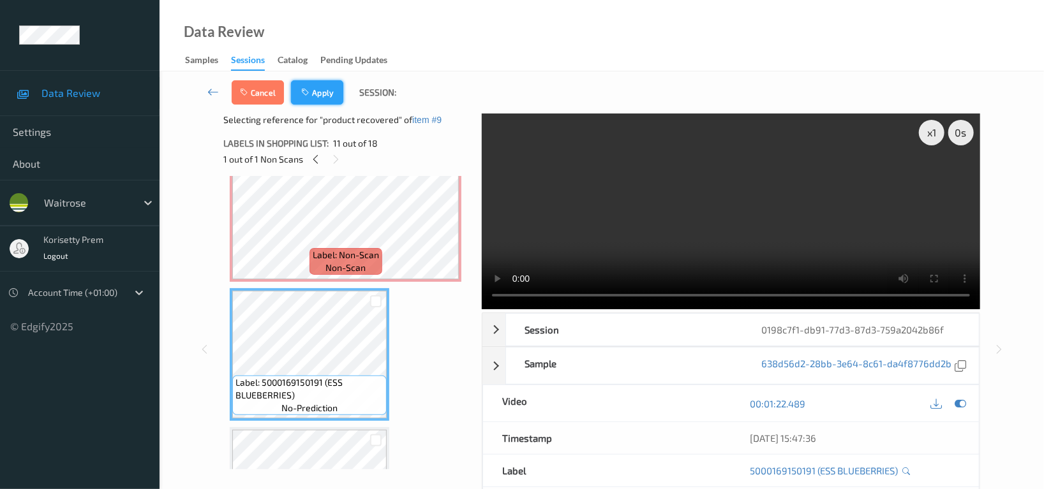
click at [323, 94] on button "Apply" at bounding box center [317, 92] width 52 height 24
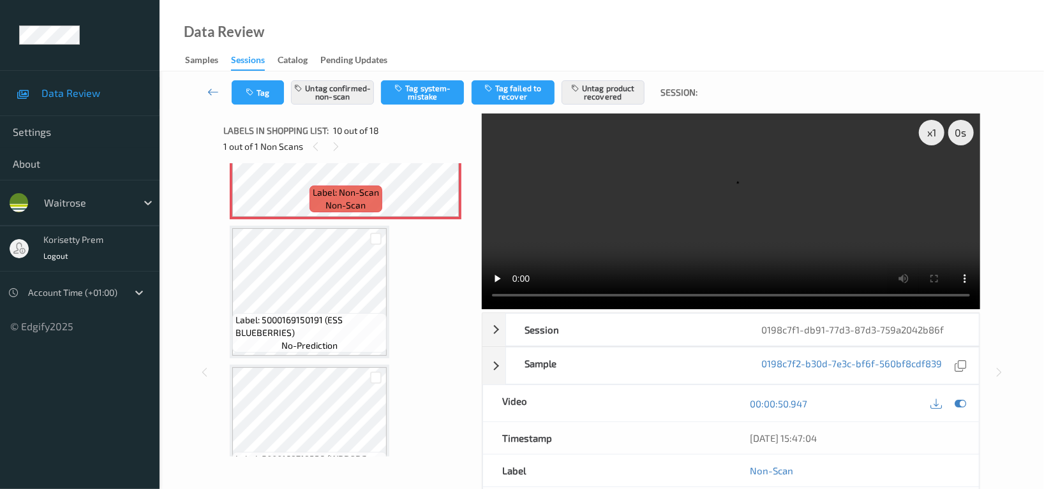
scroll to position [1370, 0]
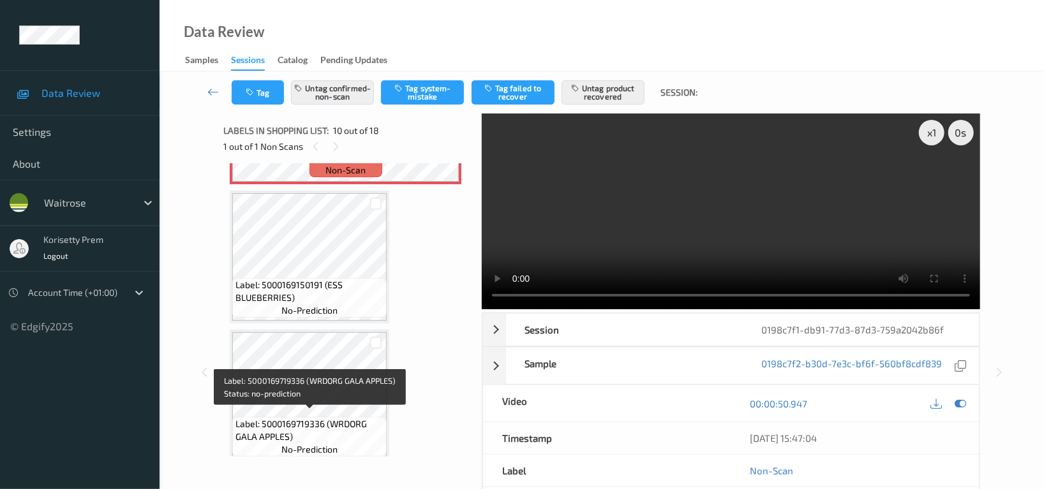
click at [330, 418] on span "Label: 5000169719336 (WRDORG GALA APPLES)" at bounding box center [309, 431] width 148 height 26
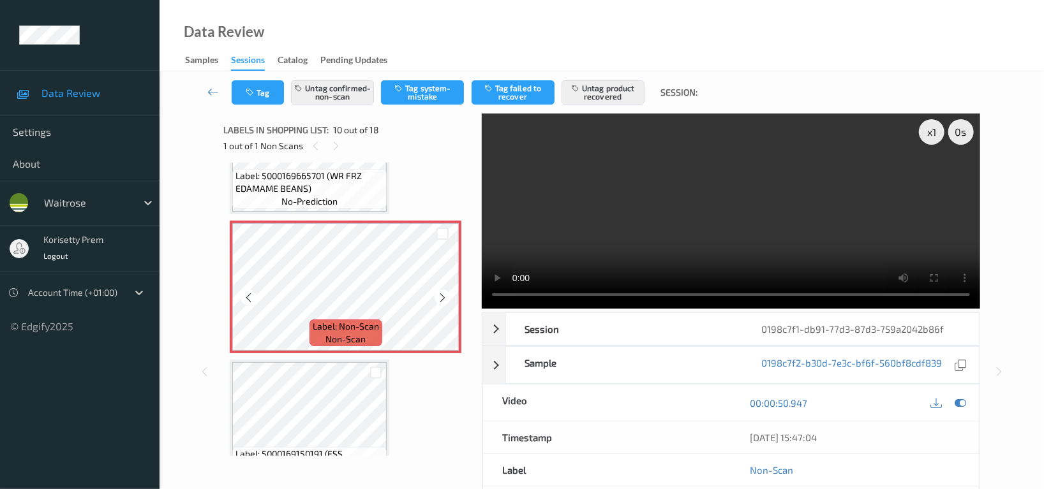
scroll to position [0, 0]
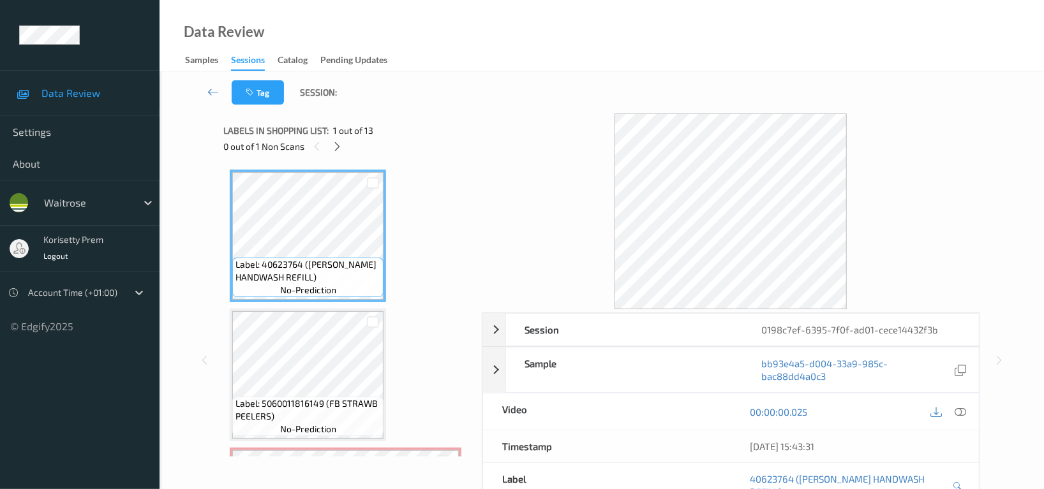
click at [534, 73] on div "Tag Session:" at bounding box center [602, 92] width 832 height 42
click at [334, 144] on icon at bounding box center [337, 146] width 11 height 11
click at [961, 413] on icon at bounding box center [959, 411] width 11 height 11
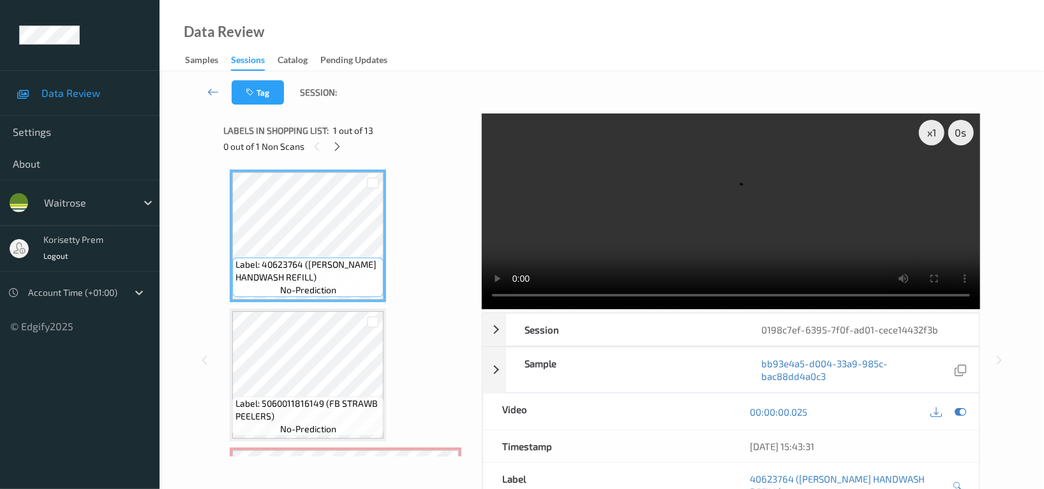
click at [898, 202] on video at bounding box center [731, 212] width 498 height 196
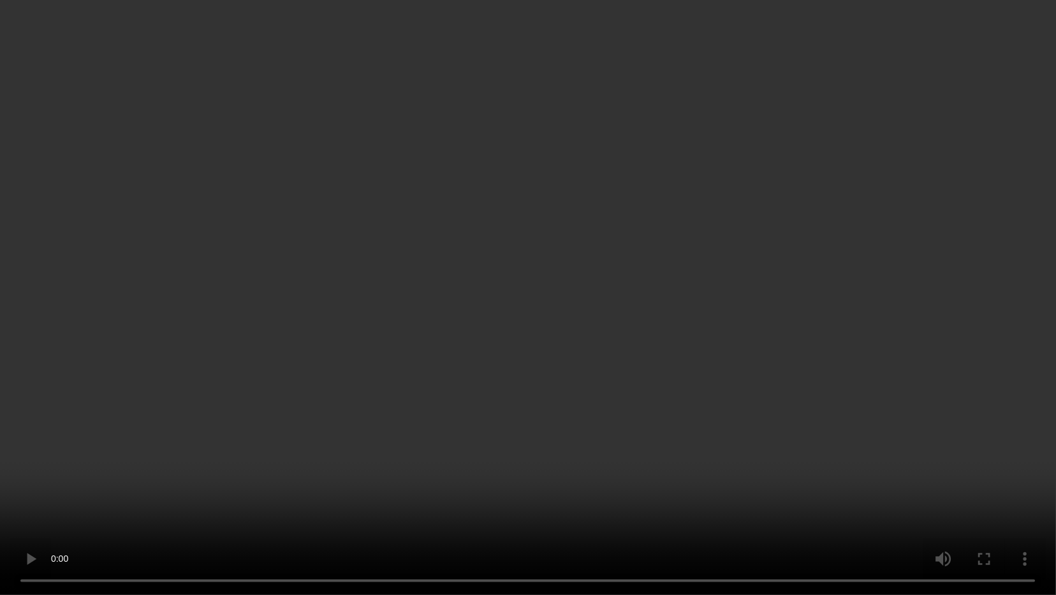
click at [635, 406] on video at bounding box center [528, 297] width 1056 height 595
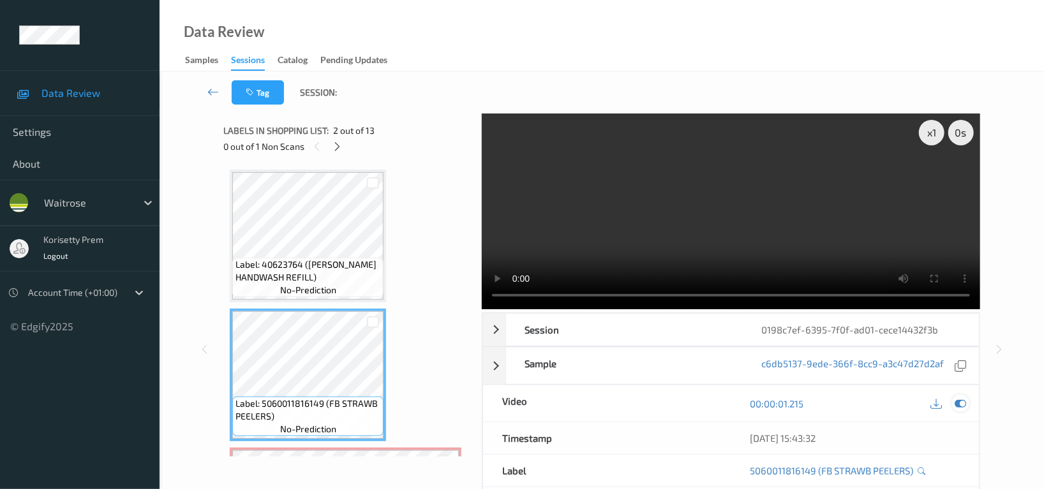
click at [959, 398] on icon at bounding box center [959, 403] width 11 height 11
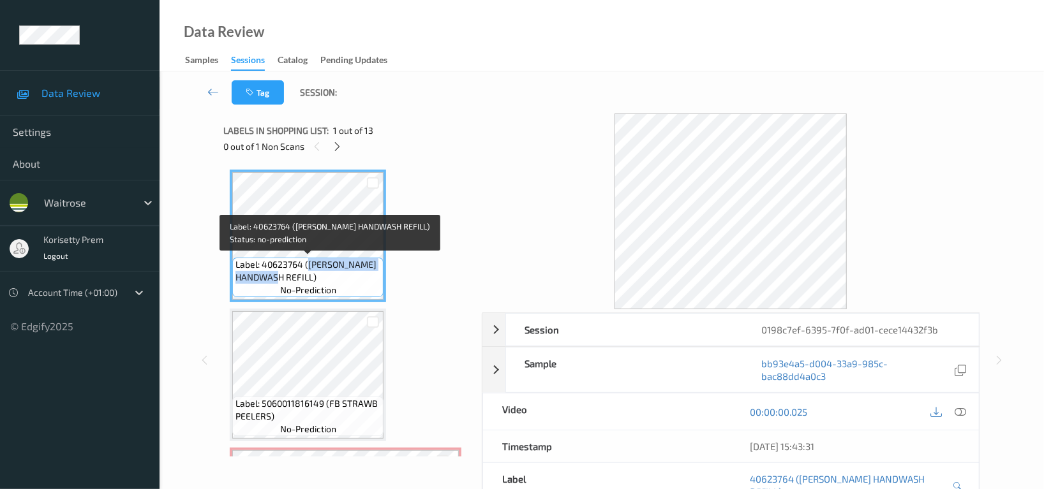
drag, startPoint x: 307, startPoint y: 267, endPoint x: 271, endPoint y: 268, distance: 35.7
click at [269, 275] on span "Label: 40623764 ([PERSON_NAME] HANDWASH REFILL)" at bounding box center [307, 271] width 145 height 26
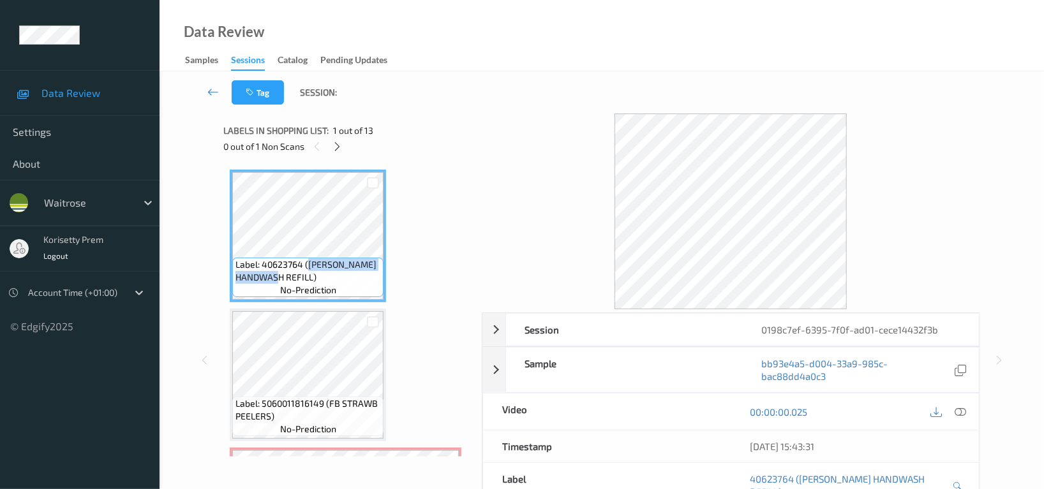
copy span "[PERSON_NAME] HANDWASH REFILL)"
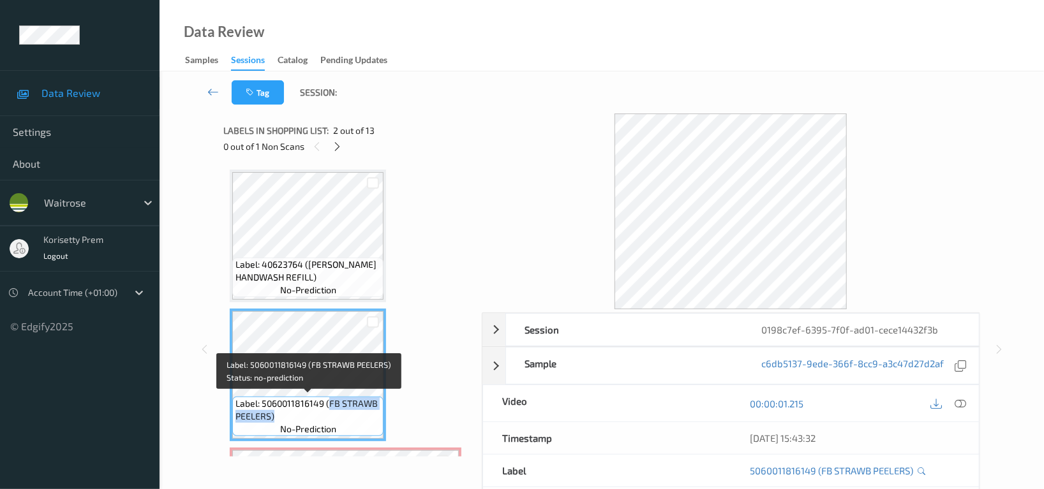
drag, startPoint x: 327, startPoint y: 404, endPoint x: 274, endPoint y: 418, distance: 55.6
click at [274, 418] on span "Label: 5060011816149 (FB STRAWB PEELERS)" at bounding box center [307, 410] width 145 height 26
copy span "FB STRAWB PEELERS)"
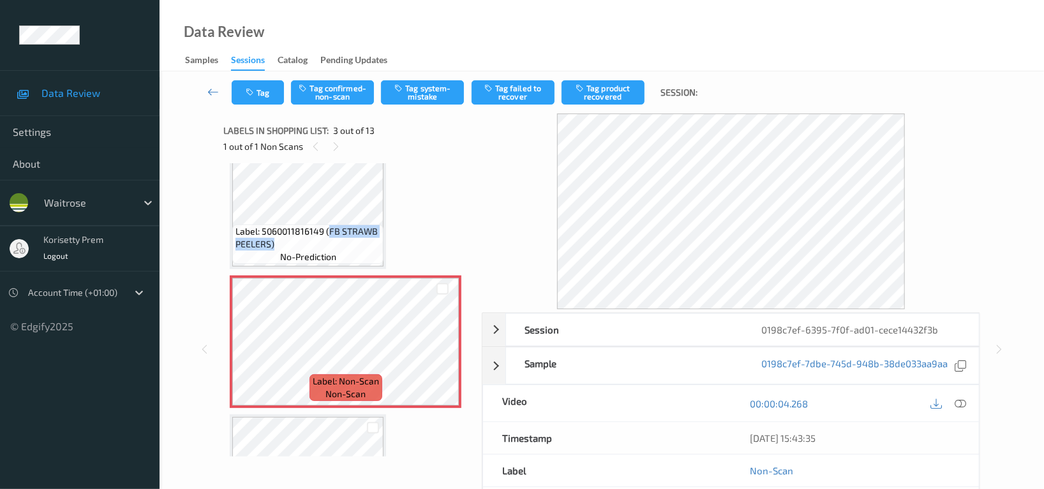
scroll to position [170, 0]
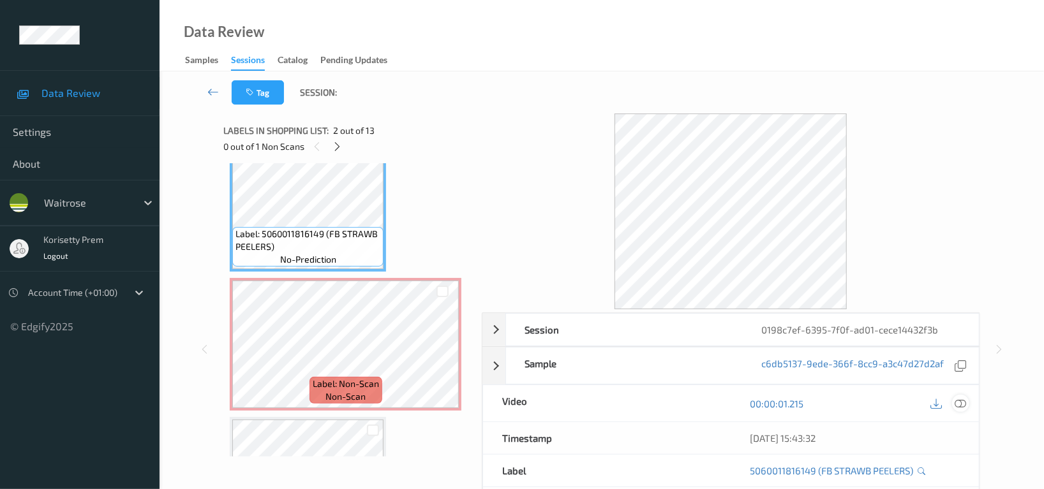
click at [963, 401] on icon at bounding box center [959, 403] width 11 height 11
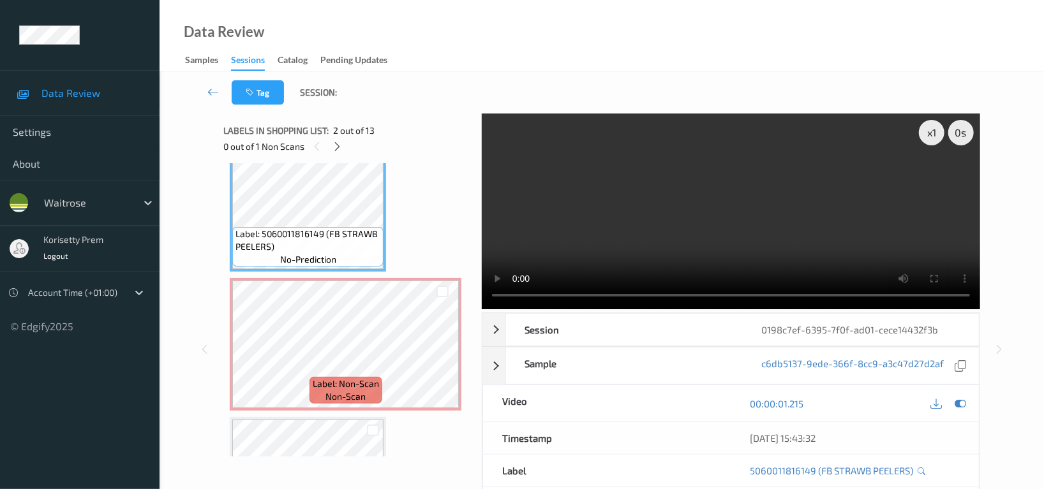
click at [658, 241] on video at bounding box center [731, 212] width 498 height 196
click at [938, 408] on icon at bounding box center [935, 403] width 11 height 11
click at [710, 207] on video at bounding box center [731, 212] width 498 height 196
click at [930, 405] on icon at bounding box center [935, 403] width 11 height 11
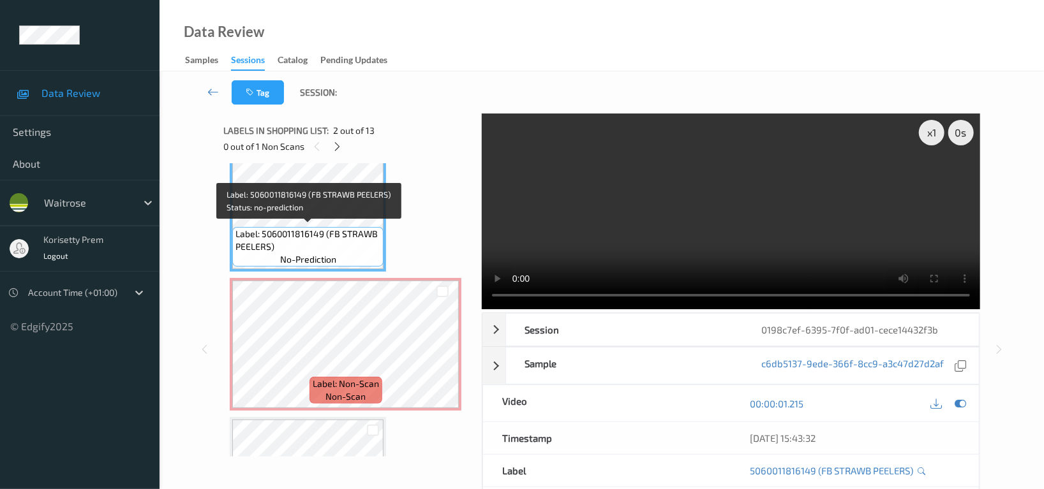
click at [344, 228] on span "Label: 5060011816149 (FB STRAWB PEELERS)" at bounding box center [307, 241] width 145 height 26
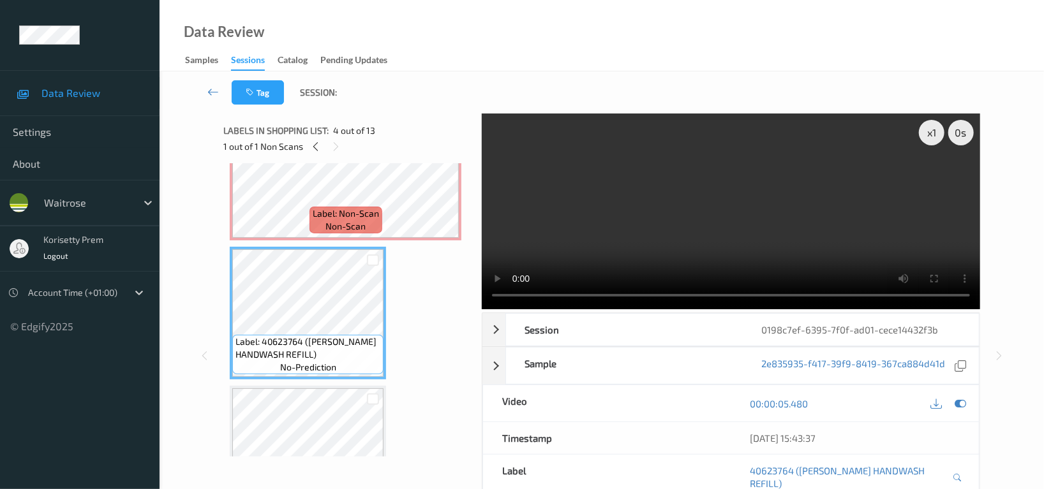
scroll to position [255, 0]
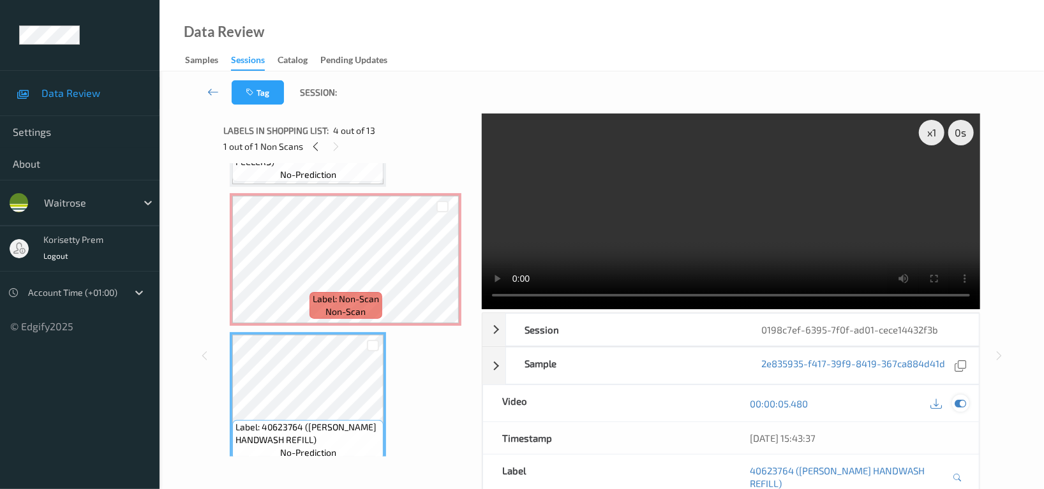
click at [961, 401] on icon at bounding box center [959, 403] width 11 height 11
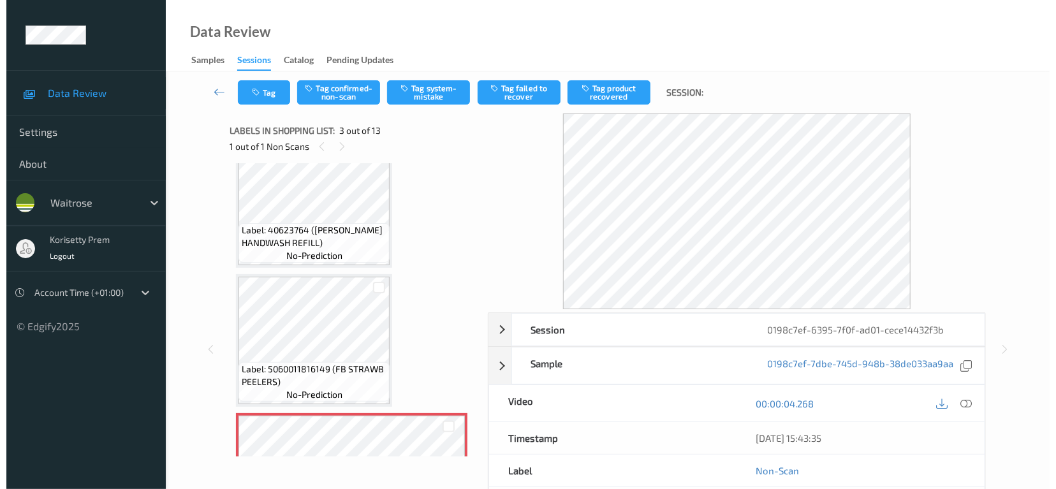
scroll to position [0, 0]
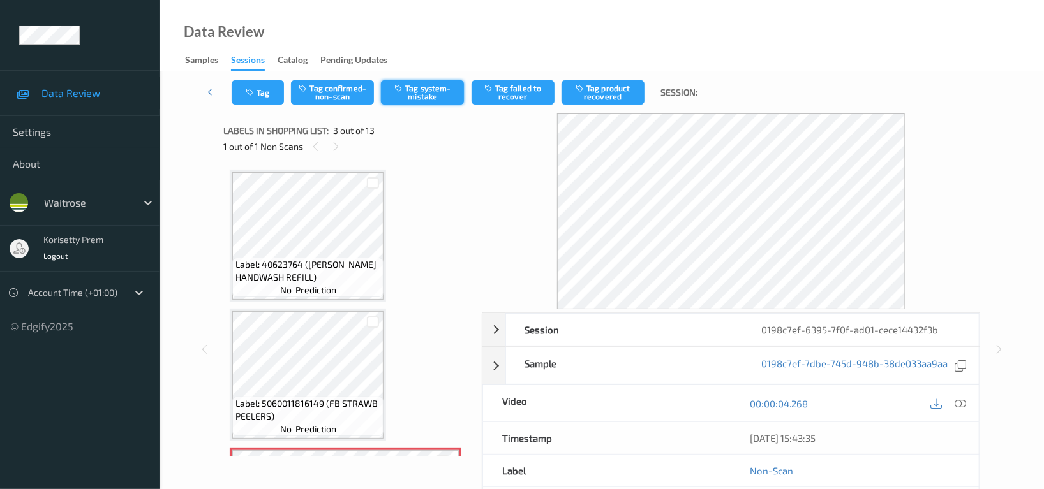
click at [423, 92] on button "Tag system-mistake" at bounding box center [422, 92] width 83 height 24
click at [260, 91] on button "Tag" at bounding box center [258, 92] width 52 height 24
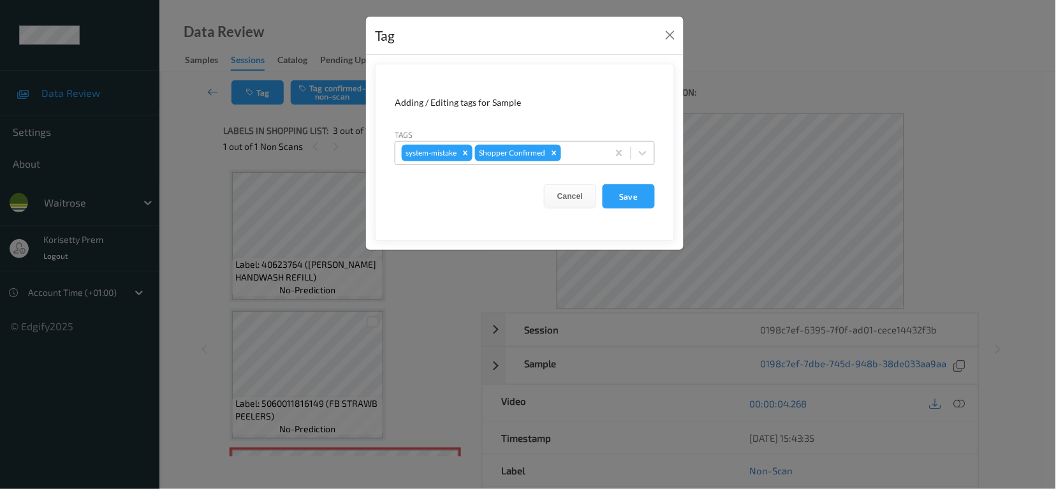
click at [569, 155] on div at bounding box center [583, 152] width 38 height 15
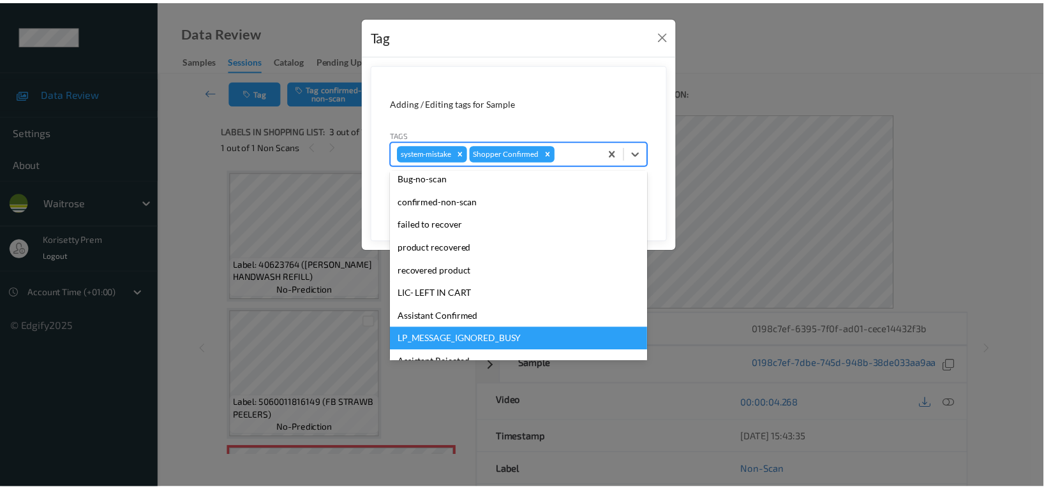
scroll to position [249, 0]
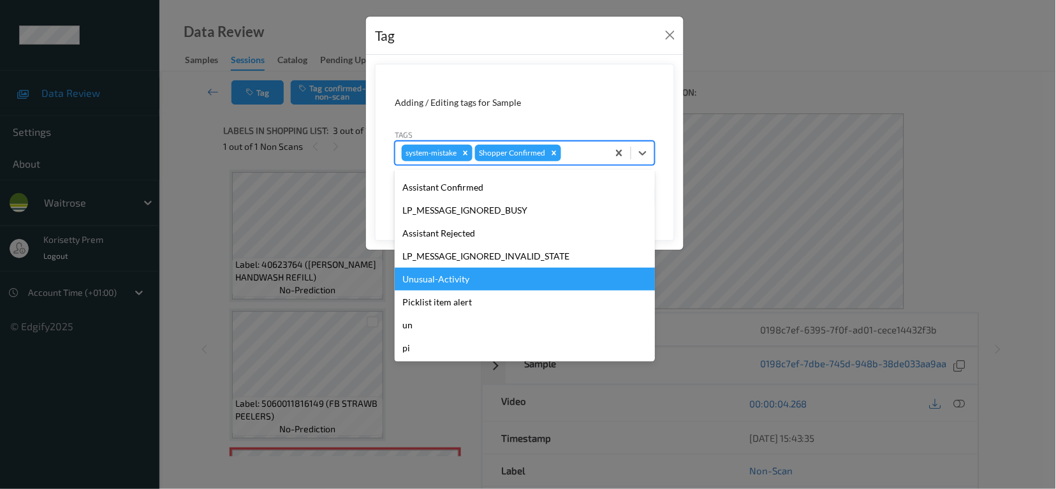
click at [471, 282] on div "Unusual-Activity" at bounding box center [525, 279] width 260 height 23
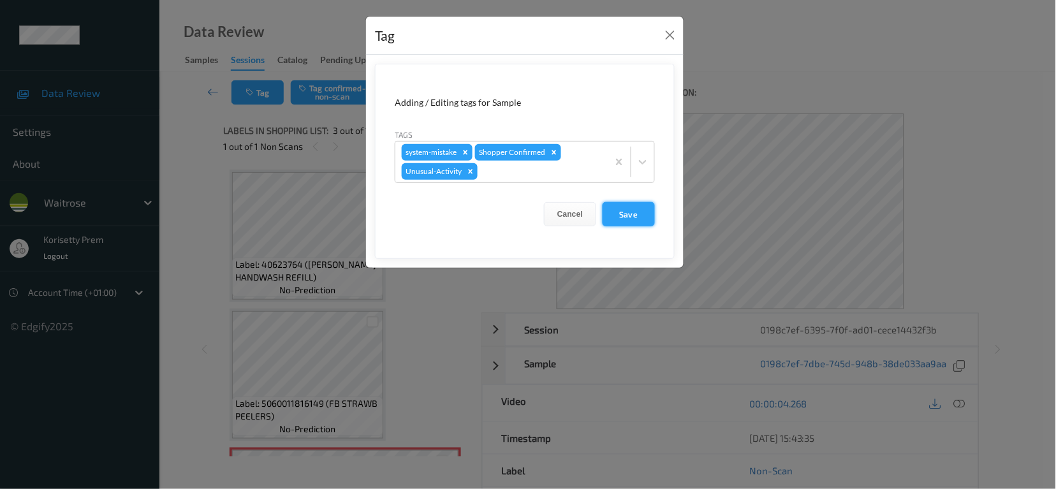
click at [614, 219] on button "Save" at bounding box center [629, 214] width 52 height 24
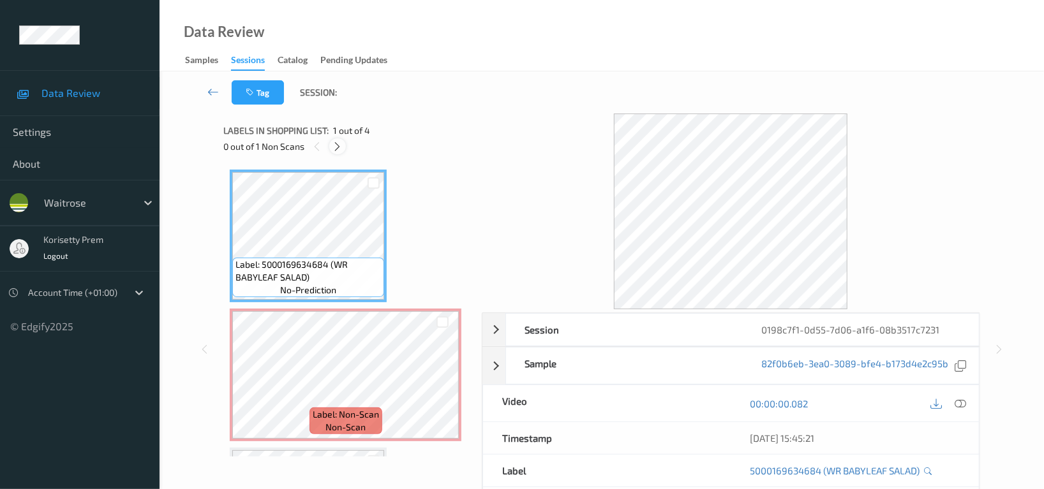
click at [337, 147] on icon at bounding box center [337, 146] width 11 height 11
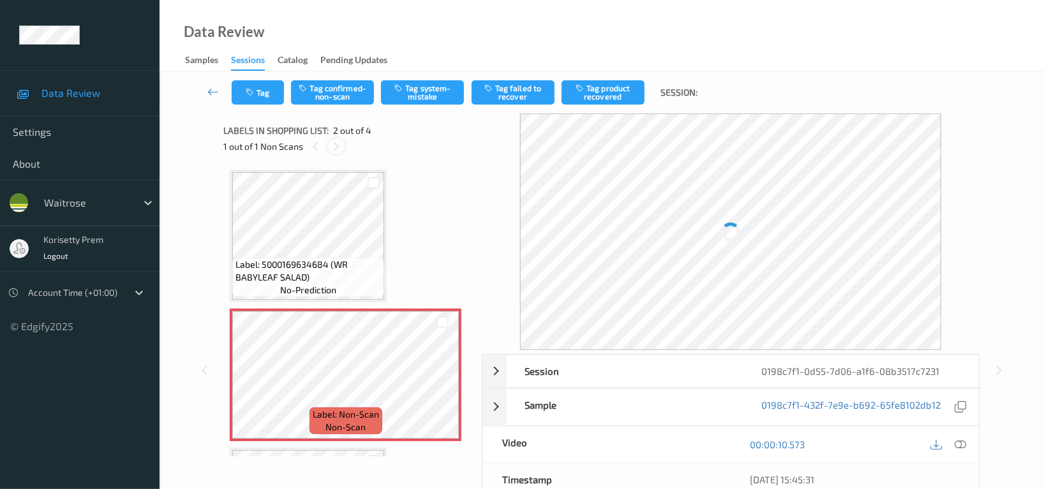
scroll to position [6, 0]
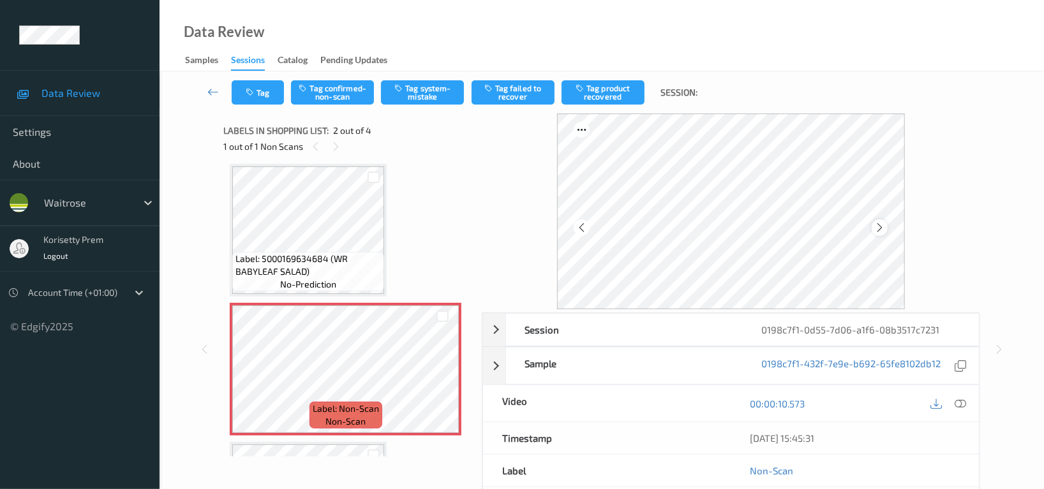
click at [880, 234] on div at bounding box center [879, 227] width 16 height 16
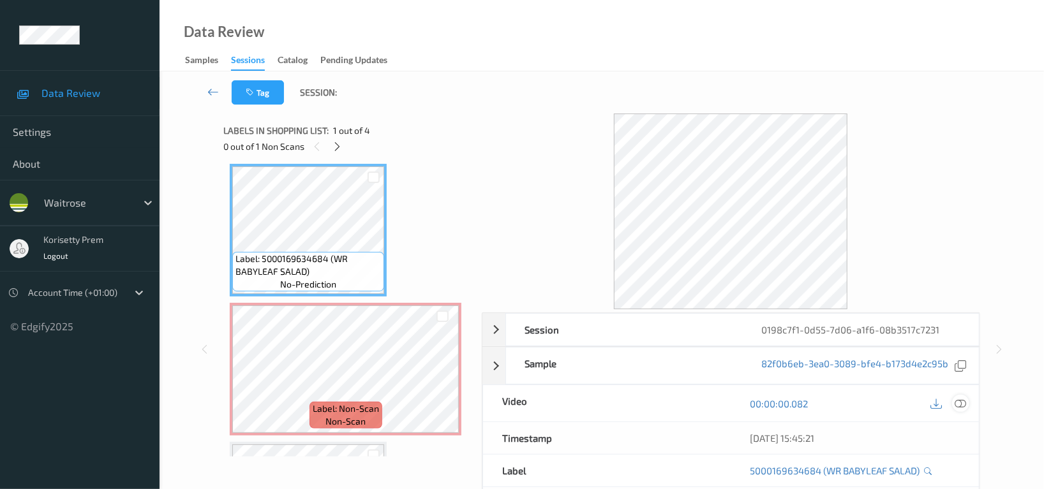
click at [959, 402] on icon at bounding box center [959, 403] width 11 height 11
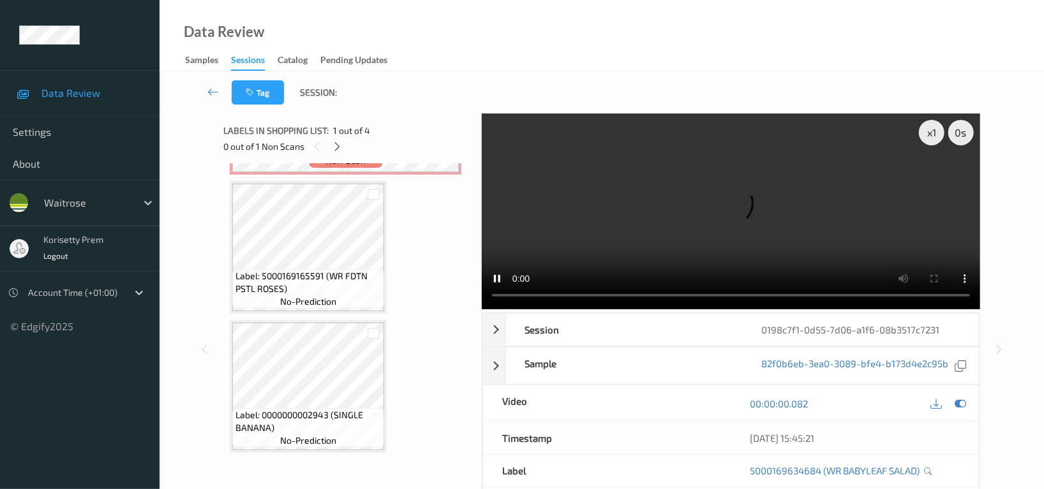
scroll to position [161, 0]
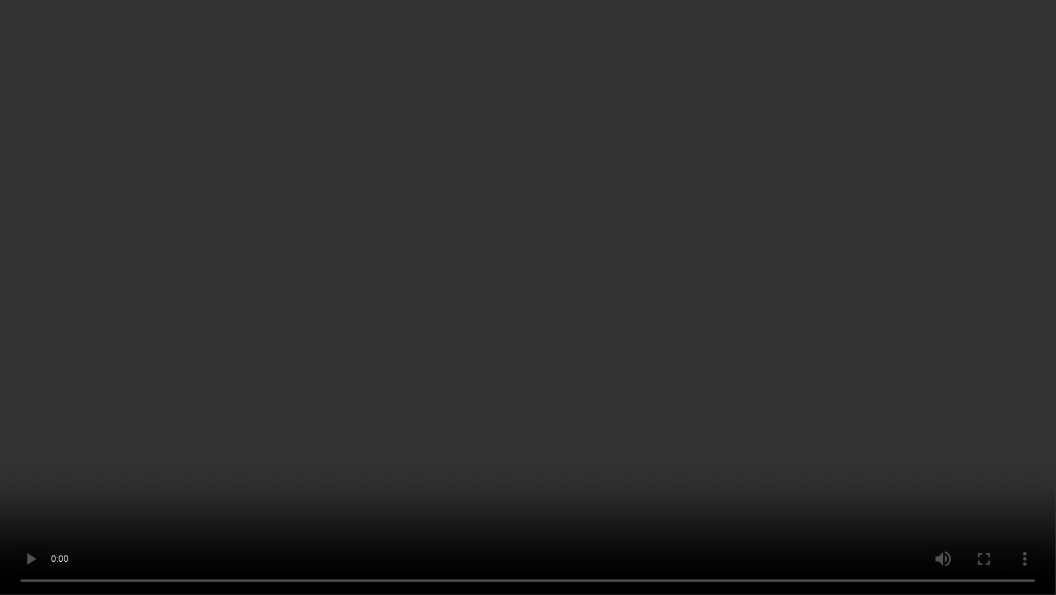
click at [495, 344] on video at bounding box center [528, 297] width 1056 height 595
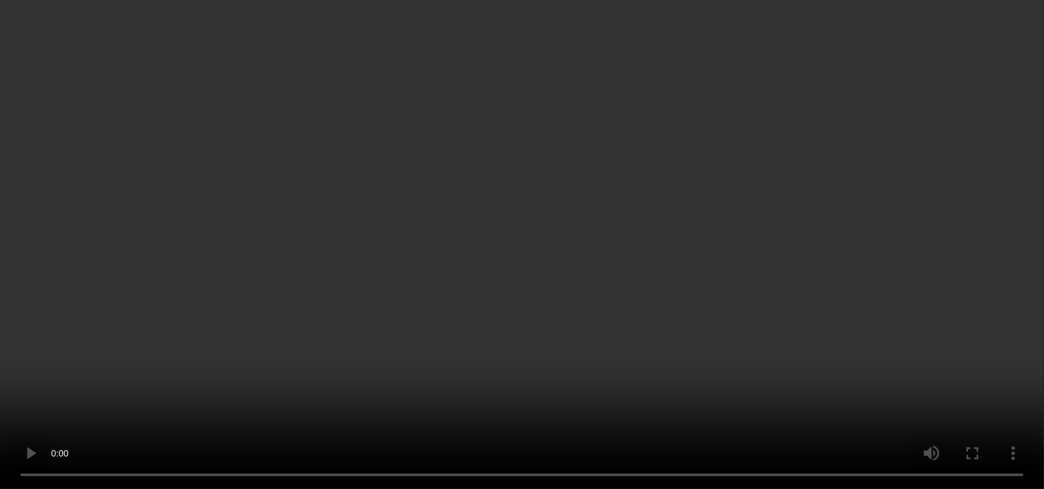
scroll to position [0, 0]
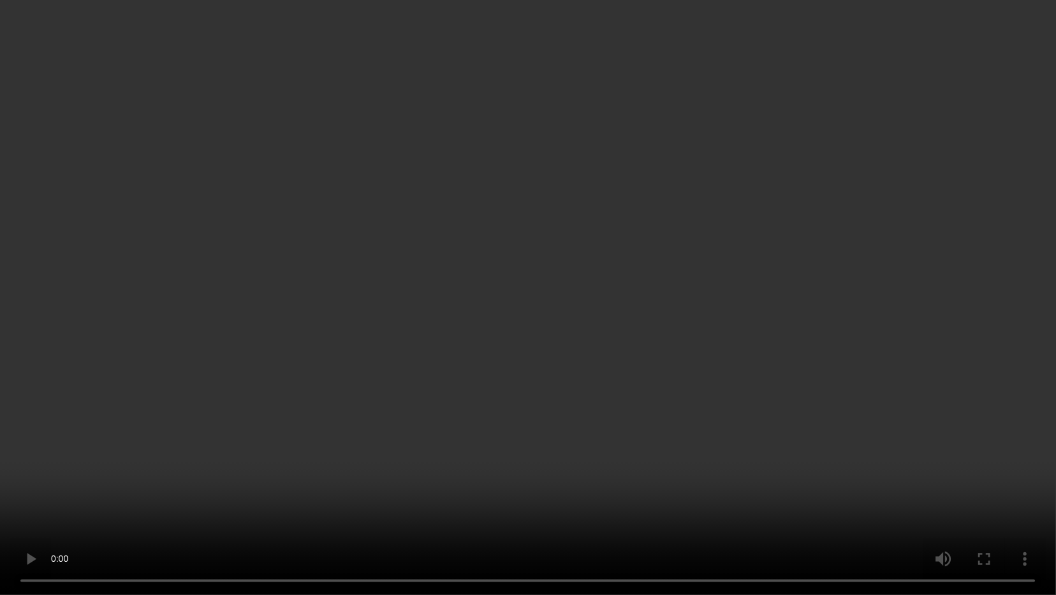
click at [562, 427] on video at bounding box center [528, 297] width 1056 height 595
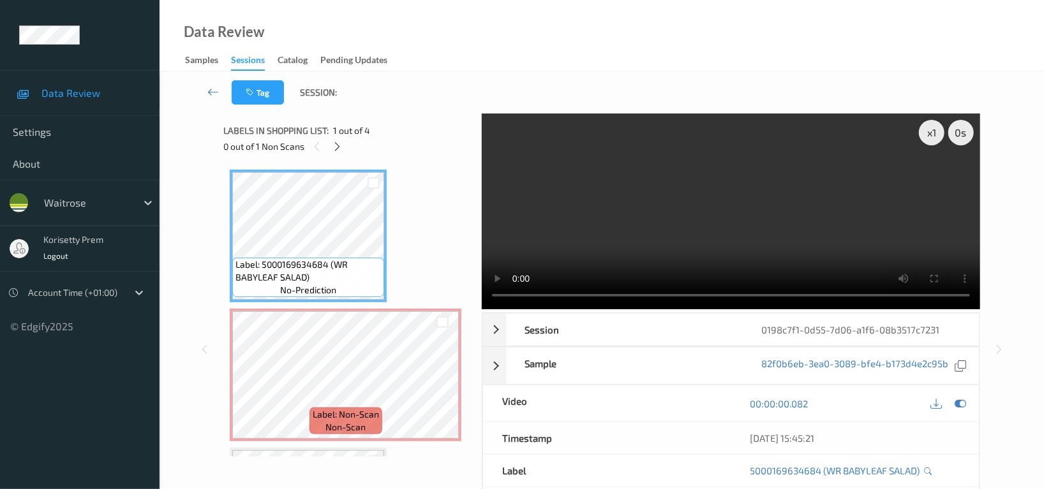
click at [732, 234] on video at bounding box center [731, 212] width 498 height 196
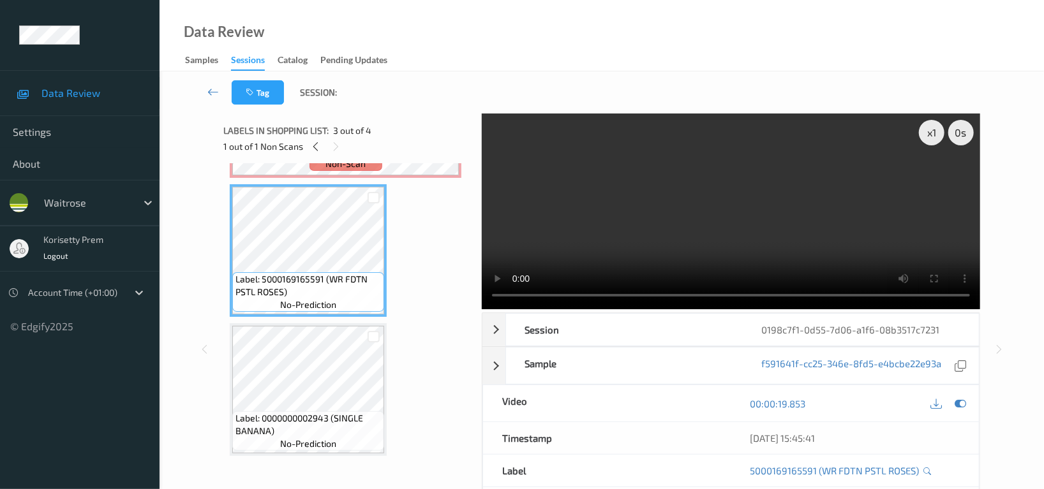
scroll to position [267, 0]
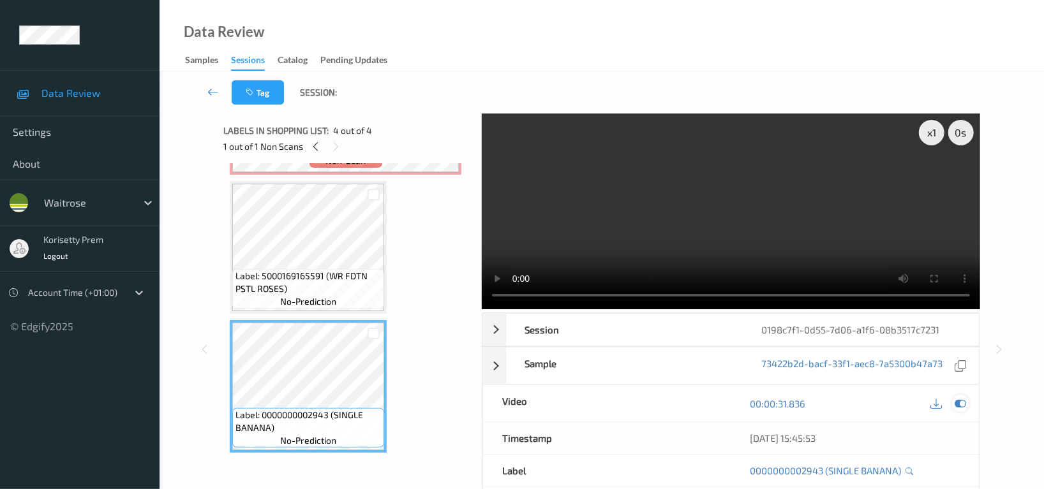
click at [961, 403] on icon at bounding box center [959, 403] width 11 height 11
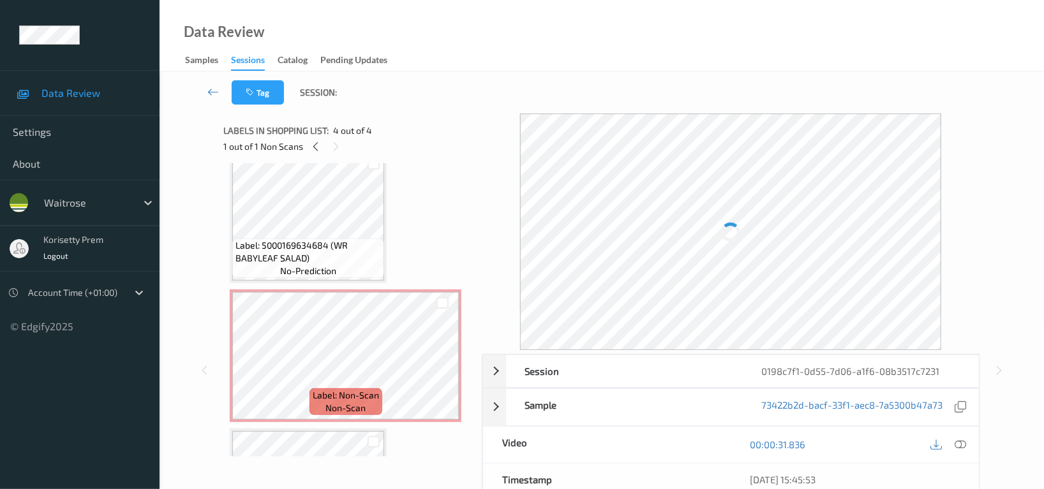
scroll to position [0, 0]
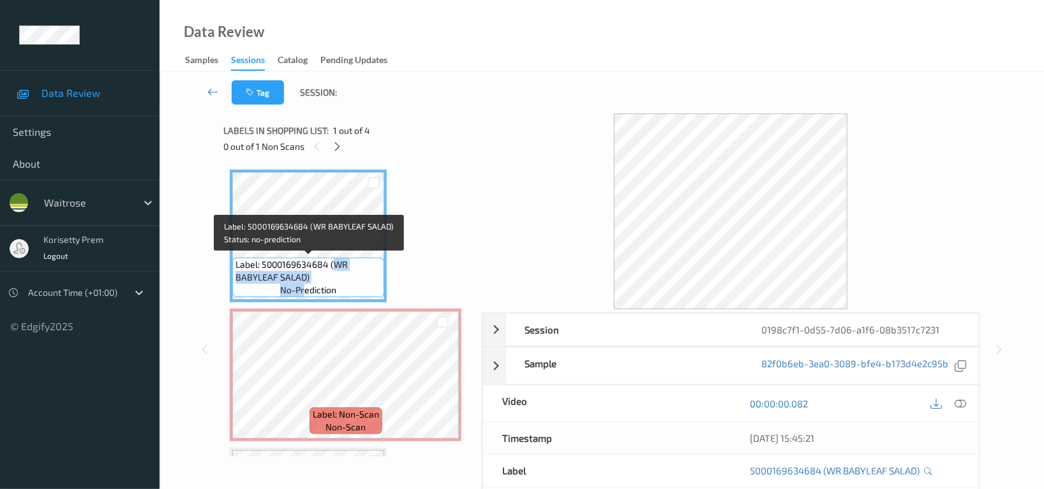
drag, startPoint x: 334, startPoint y: 263, endPoint x: 307, endPoint y: 283, distance: 34.2
click at [307, 283] on div "Label: 5000169634684 (WR BABYLEAF SALAD) no-prediction" at bounding box center [308, 278] width 152 height 40
copy div "WR BABYLEAF SALAD) no-pre"
click at [334, 284] on span "no-prediction" at bounding box center [308, 290] width 56 height 13
drag, startPoint x: 336, startPoint y: 265, endPoint x: 308, endPoint y: 276, distance: 29.5
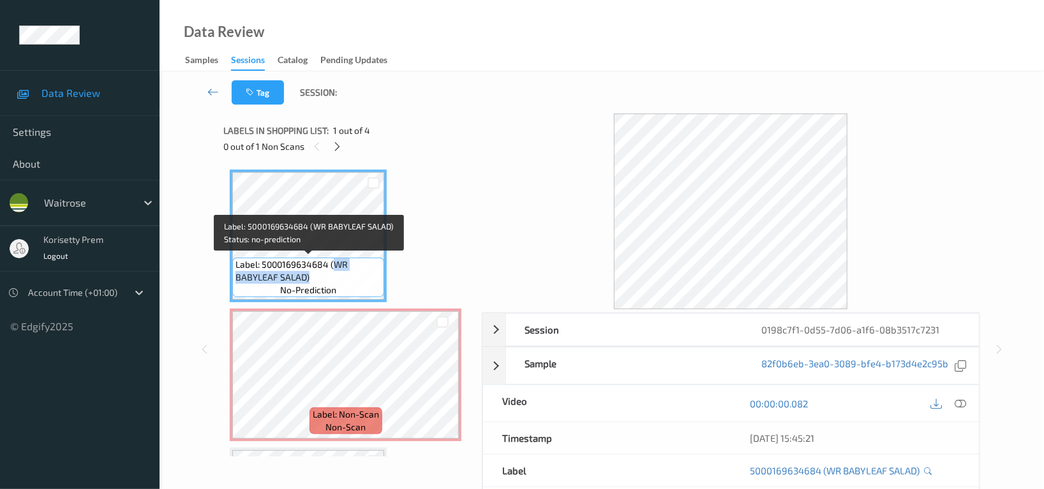
click at [308, 276] on span "Label: 5000169634684 (WR BABYLEAF SALAD)" at bounding box center [307, 271] width 145 height 26
copy span "WR BABYLEAF SALAD)"
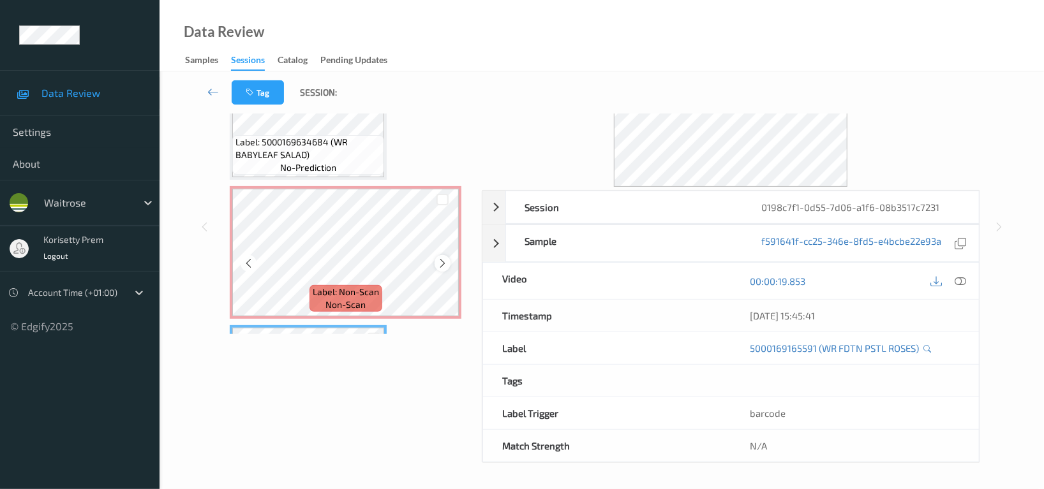
click at [440, 260] on icon at bounding box center [442, 263] width 11 height 11
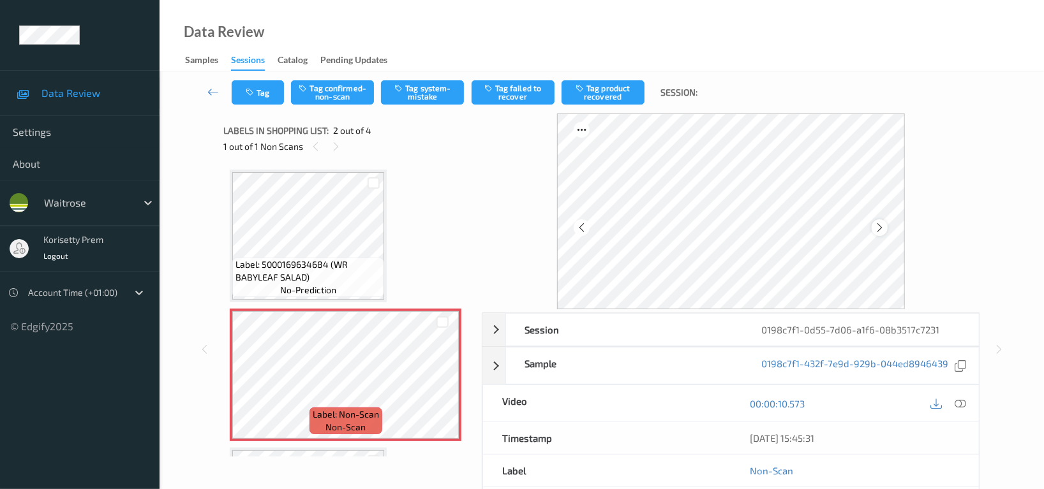
click at [883, 226] on icon at bounding box center [879, 227] width 11 height 11
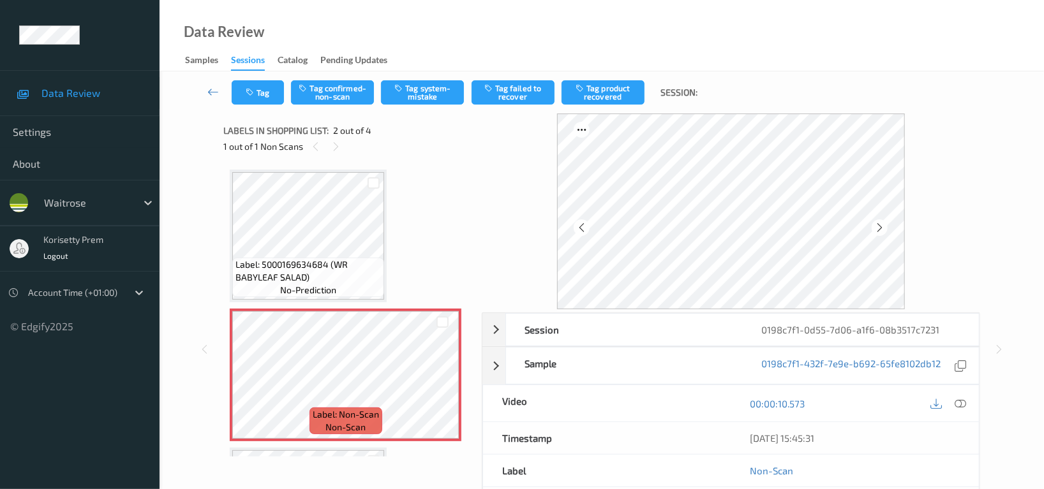
click at [883, 226] on icon at bounding box center [879, 227] width 11 height 11
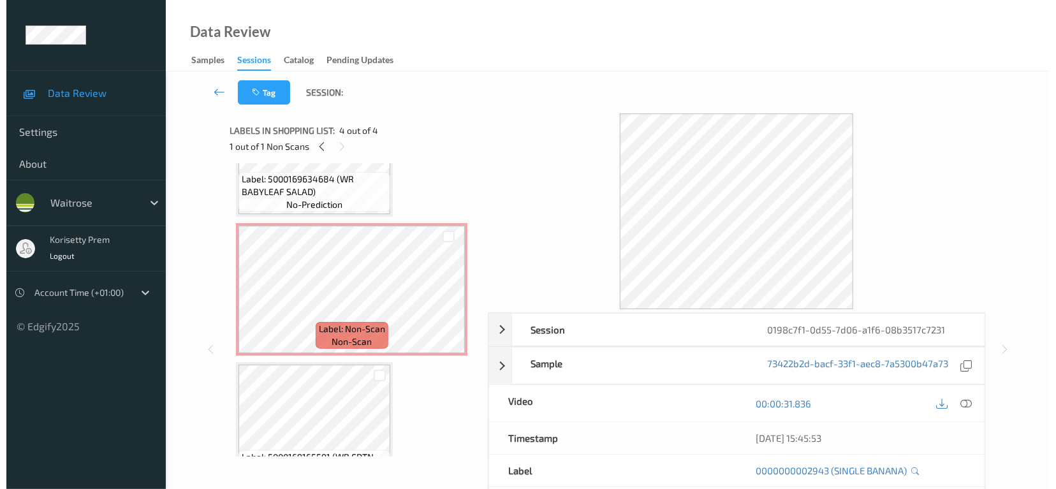
scroll to position [85, 0]
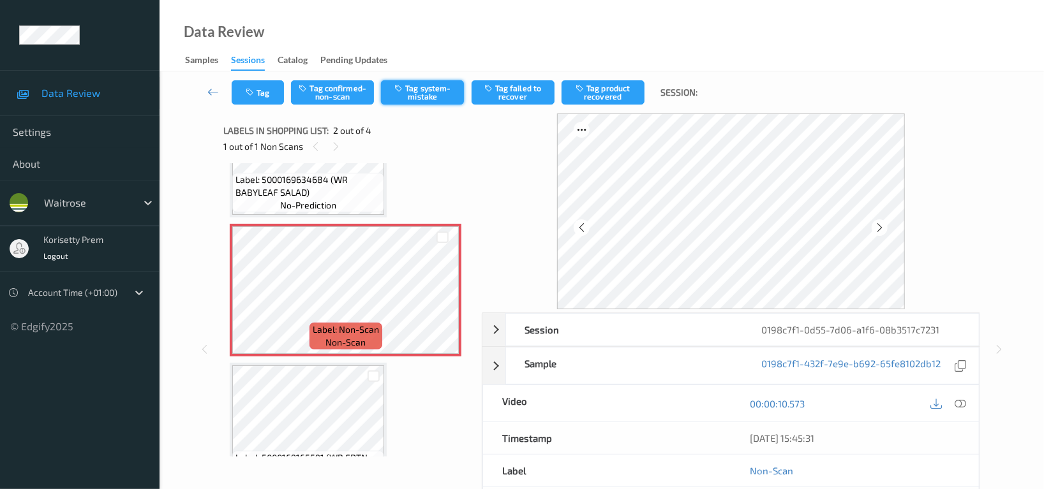
click at [417, 91] on button "Tag system-mistake" at bounding box center [422, 92] width 83 height 24
click at [249, 103] on button "Tag" at bounding box center [258, 92] width 52 height 24
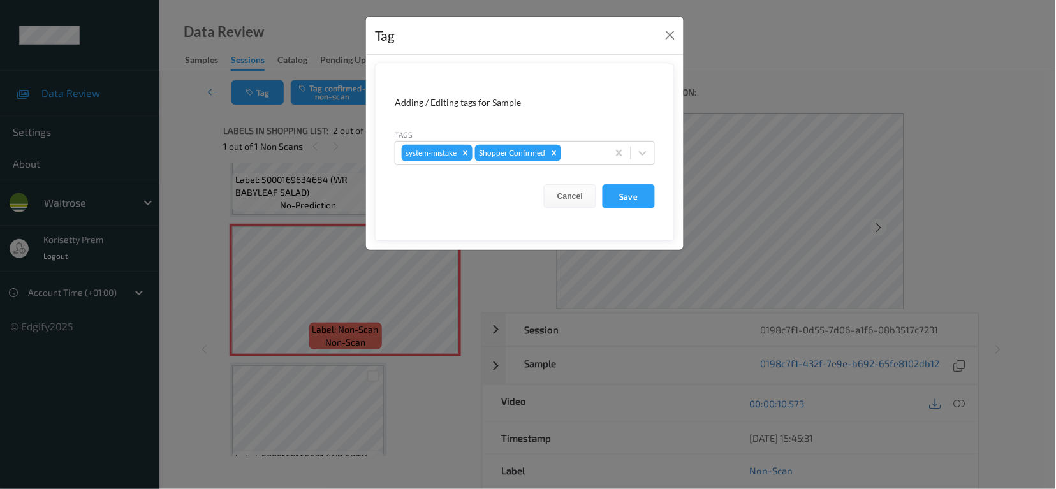
click at [572, 139] on div "Tags system-mistake Shopper Confirmed" at bounding box center [525, 146] width 260 height 37
click at [577, 150] on div at bounding box center [583, 152] width 38 height 15
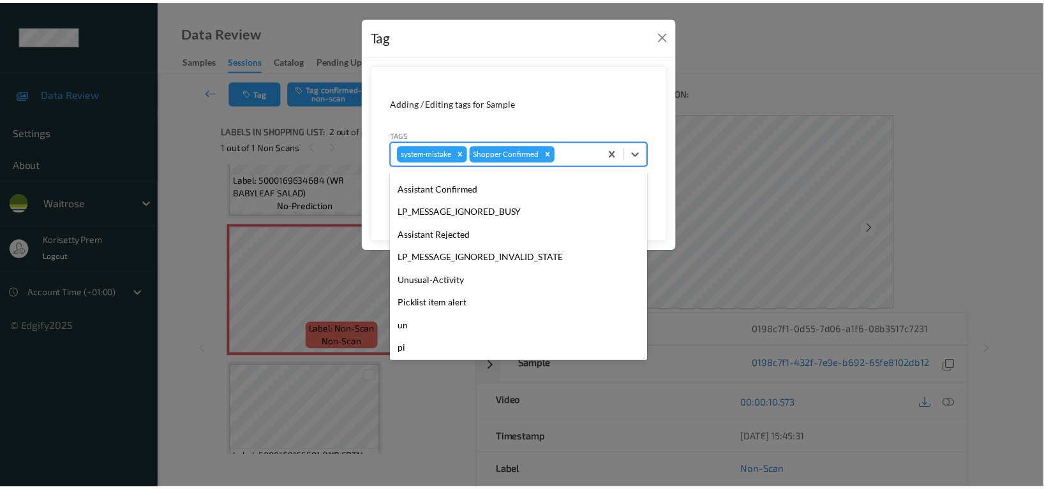
scroll to position [249, 0]
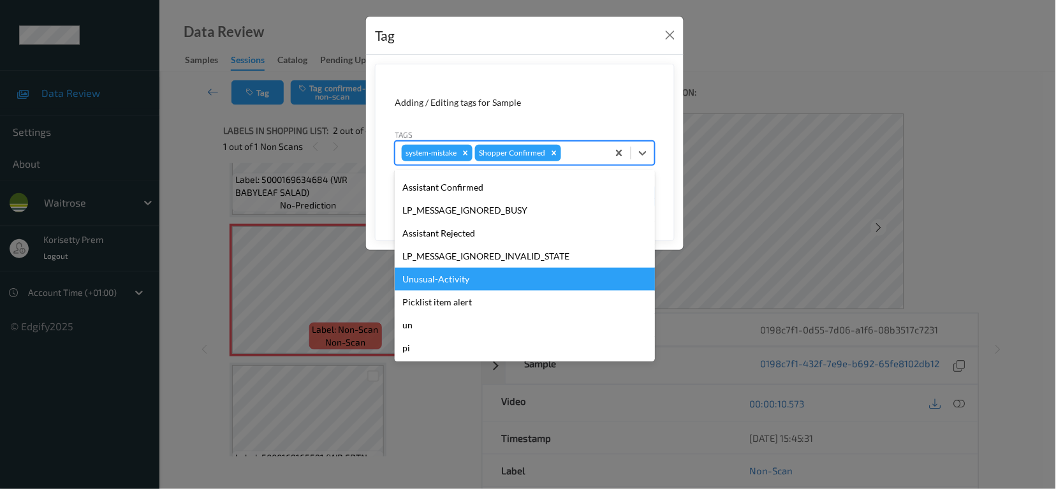
click at [493, 284] on div "Unusual-Activity" at bounding box center [525, 279] width 260 height 23
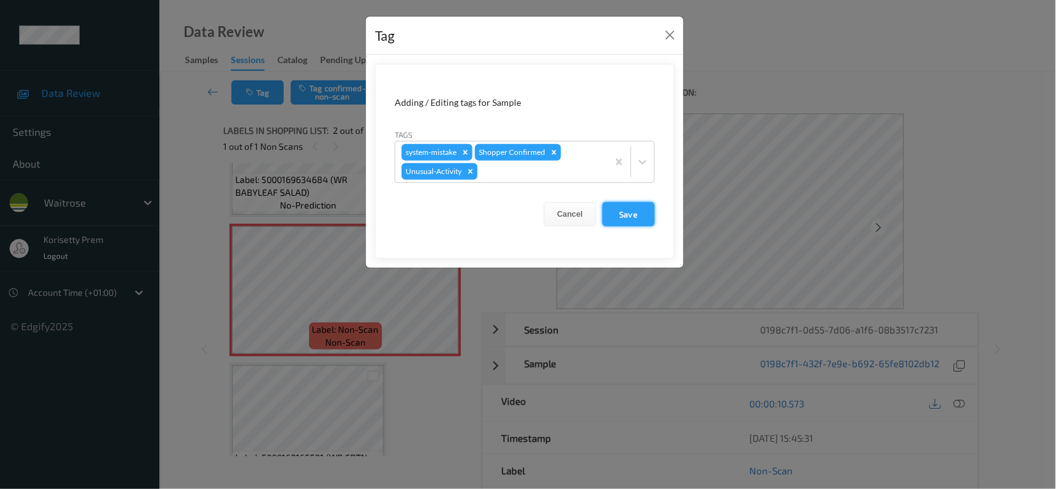
click at [626, 209] on button "Save" at bounding box center [629, 214] width 52 height 24
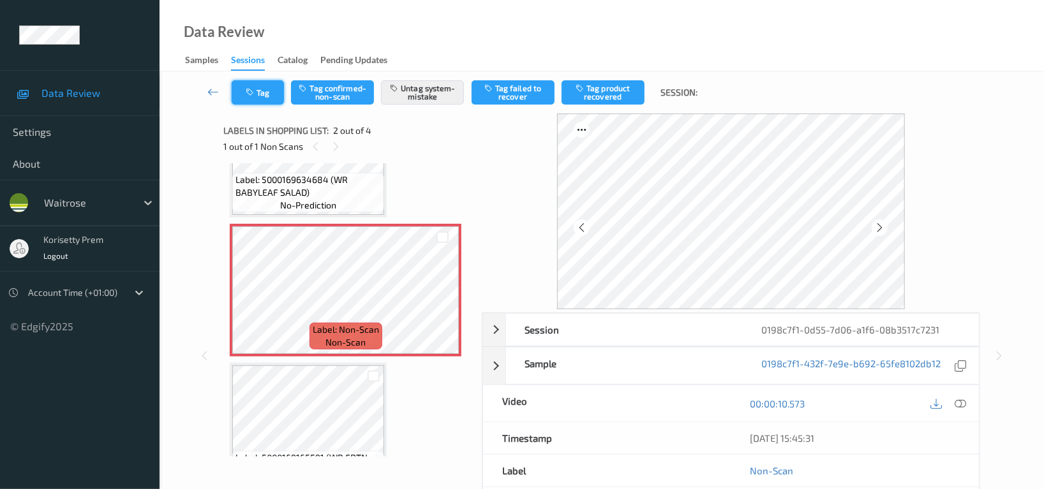
click at [263, 92] on button "Tag" at bounding box center [258, 92] width 52 height 24
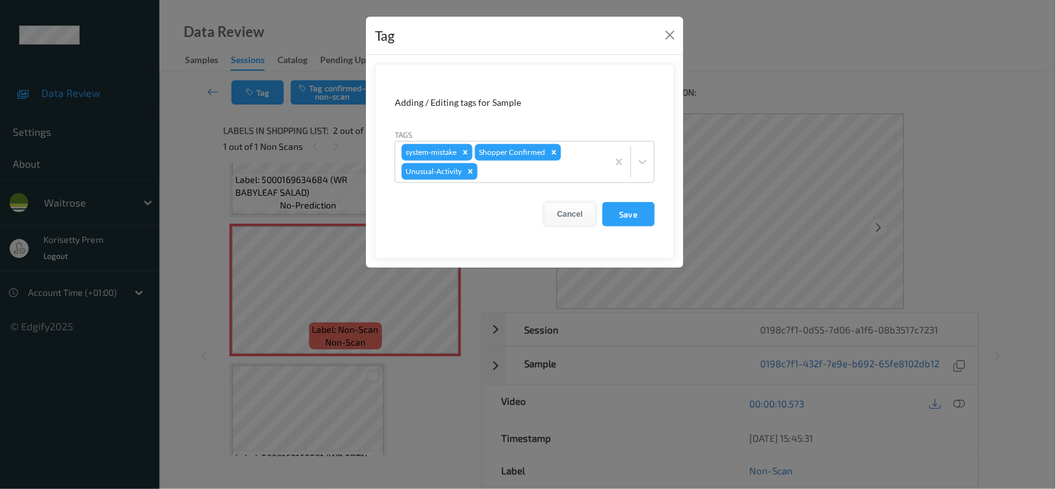
click at [580, 216] on button "Cancel" at bounding box center [570, 214] width 52 height 24
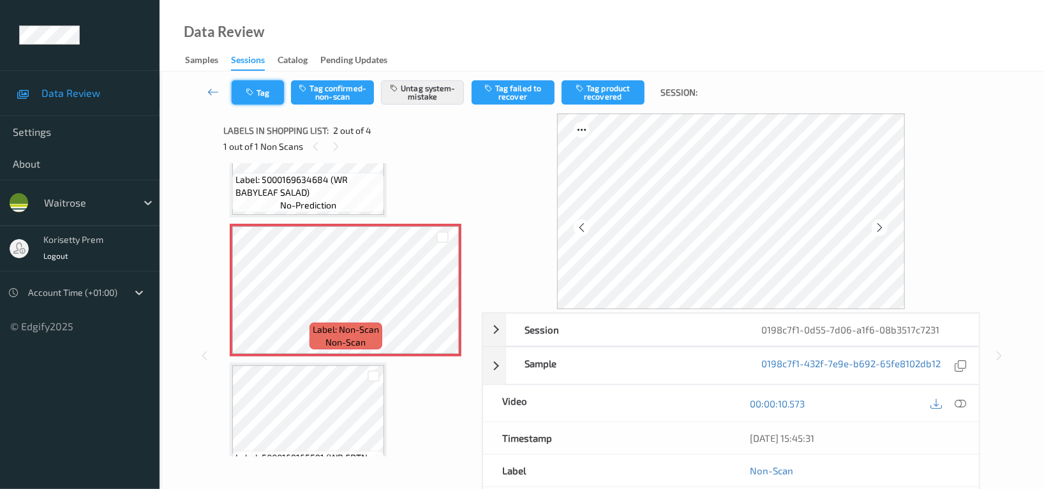
click at [251, 84] on button "Tag" at bounding box center [258, 92] width 52 height 24
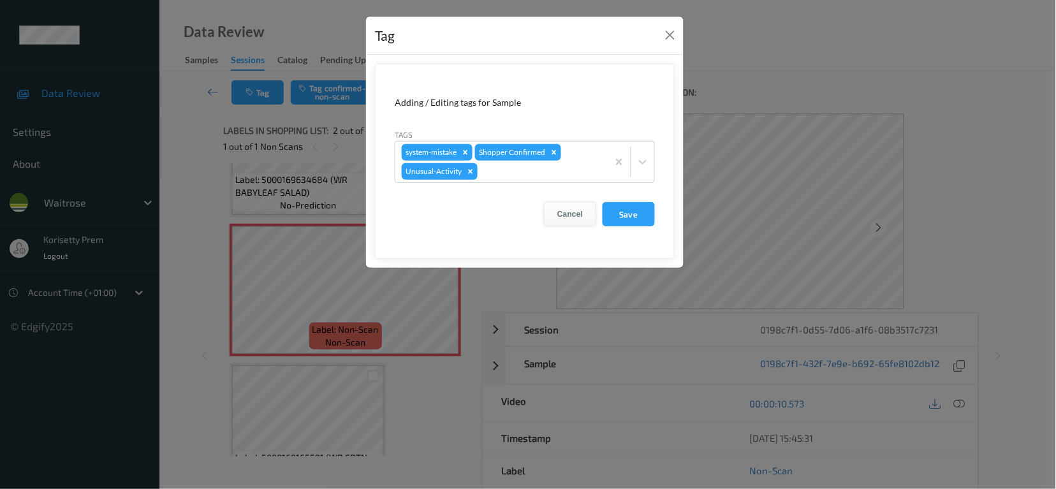
click at [573, 215] on button "Cancel" at bounding box center [570, 214] width 52 height 24
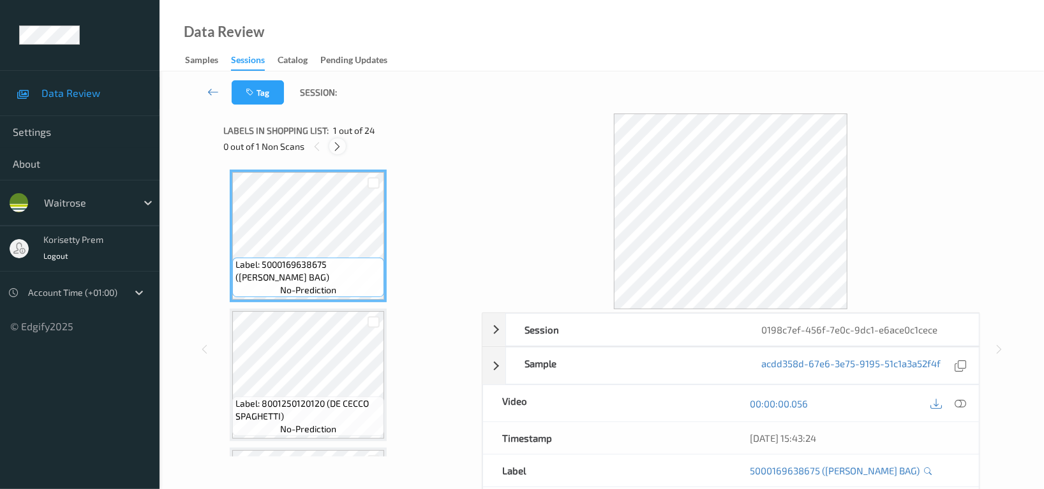
click at [341, 144] on icon at bounding box center [337, 146] width 11 height 11
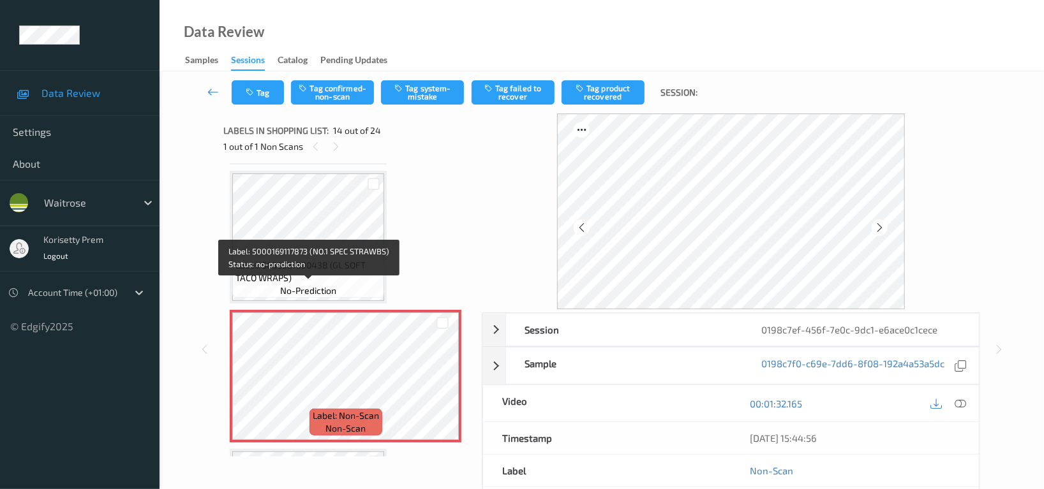
scroll to position [1669, 0]
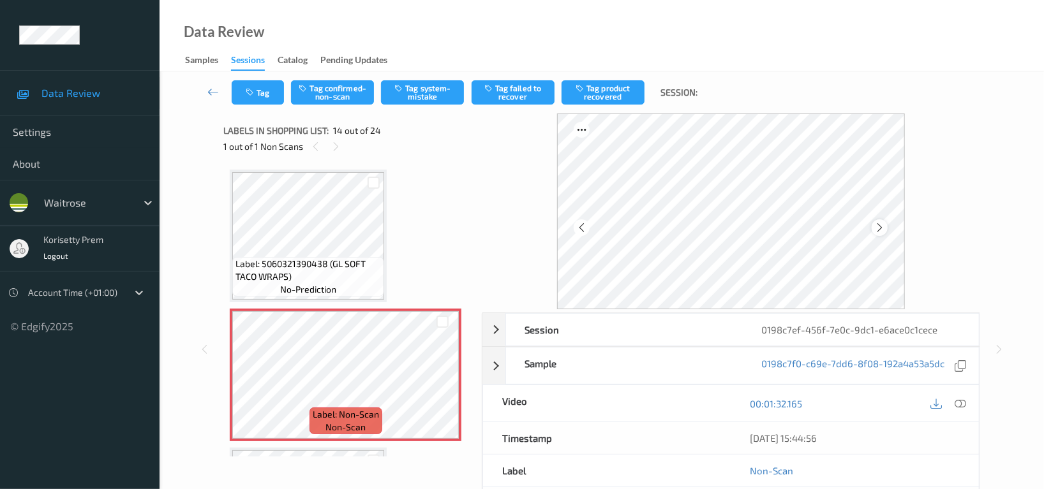
click at [883, 227] on icon at bounding box center [879, 227] width 11 height 11
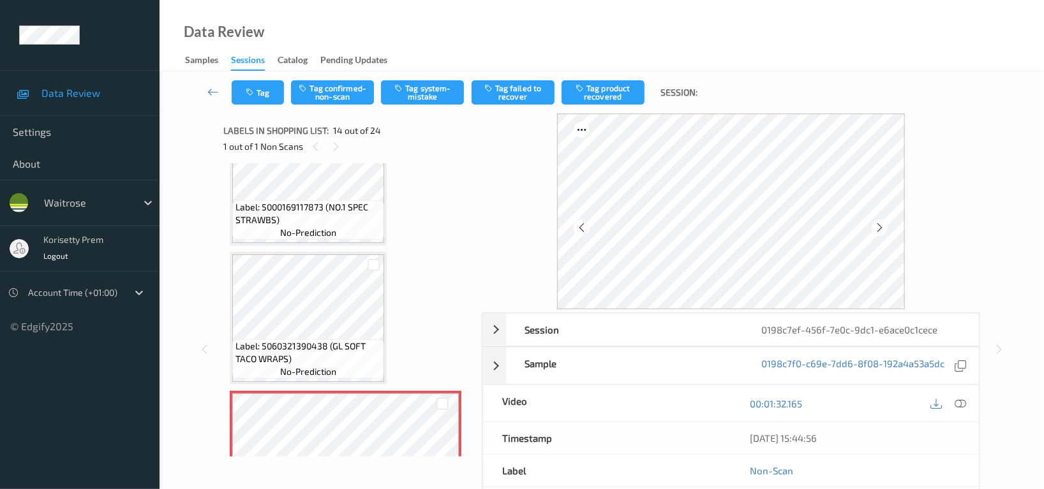
scroll to position [1584, 0]
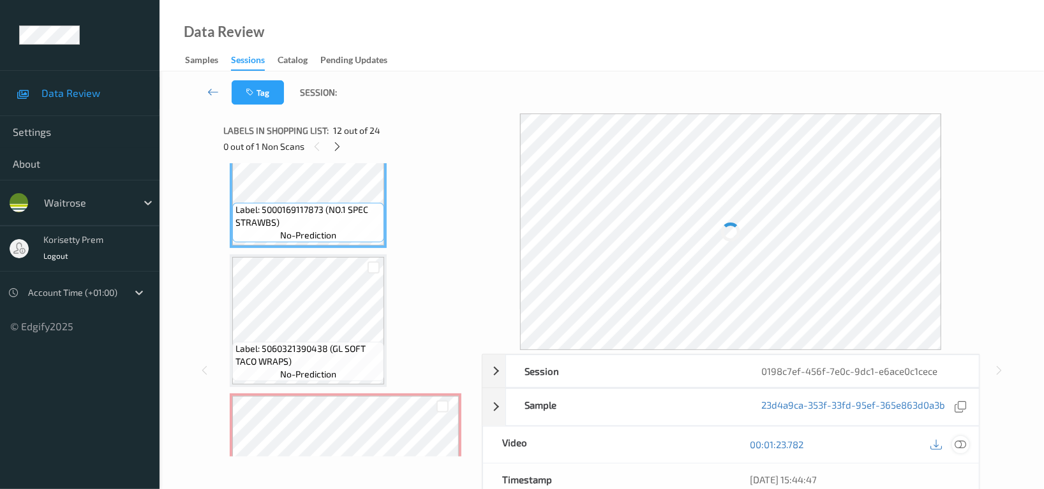
click at [961, 447] on icon at bounding box center [959, 444] width 11 height 11
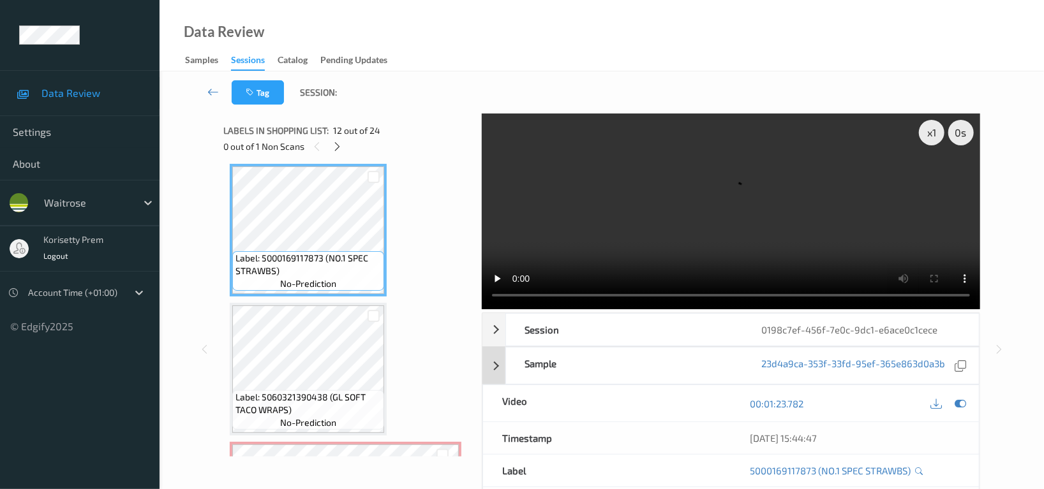
scroll to position [1499, 0]
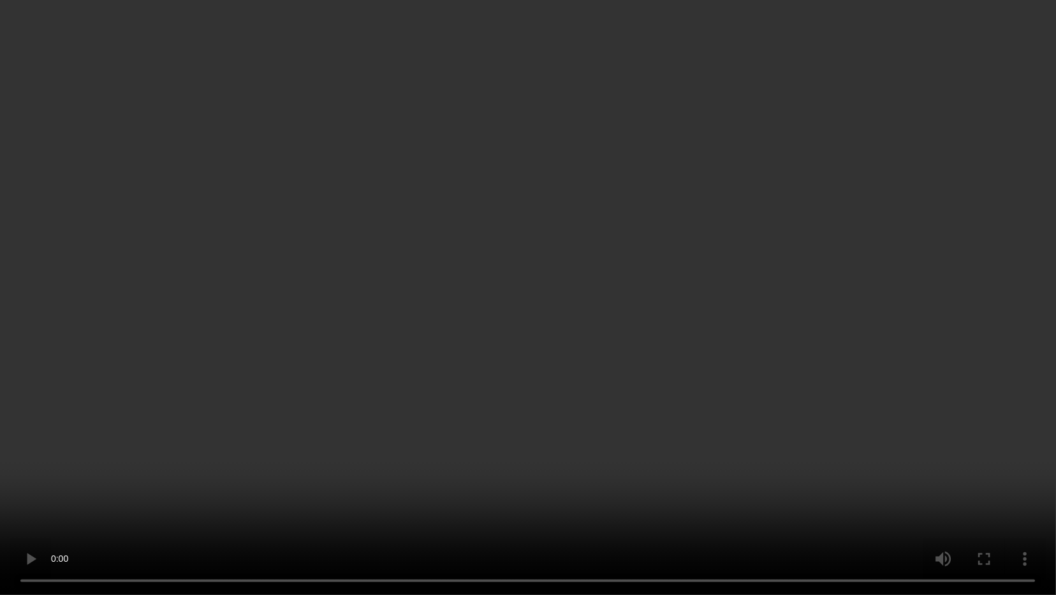
click at [220, 312] on video at bounding box center [528, 297] width 1056 height 595
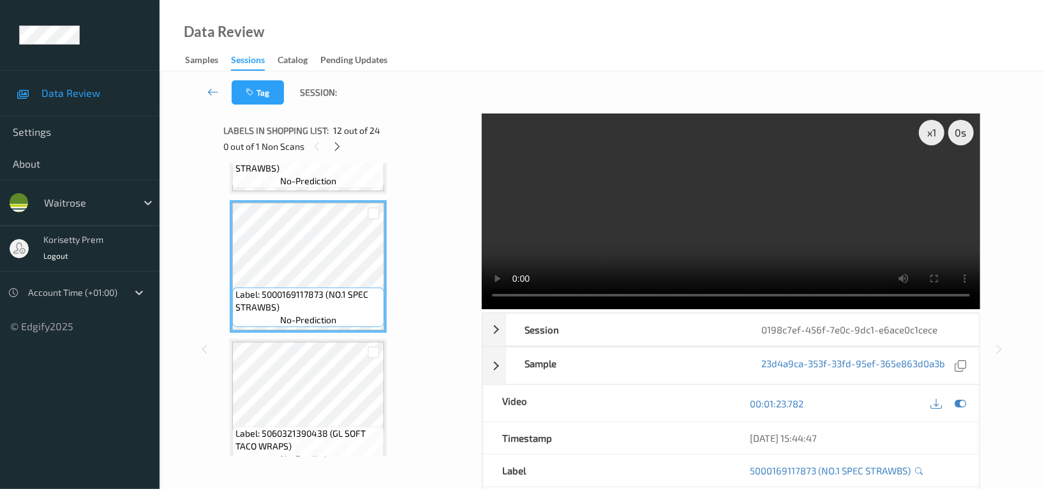
click at [879, 197] on video at bounding box center [731, 212] width 498 height 196
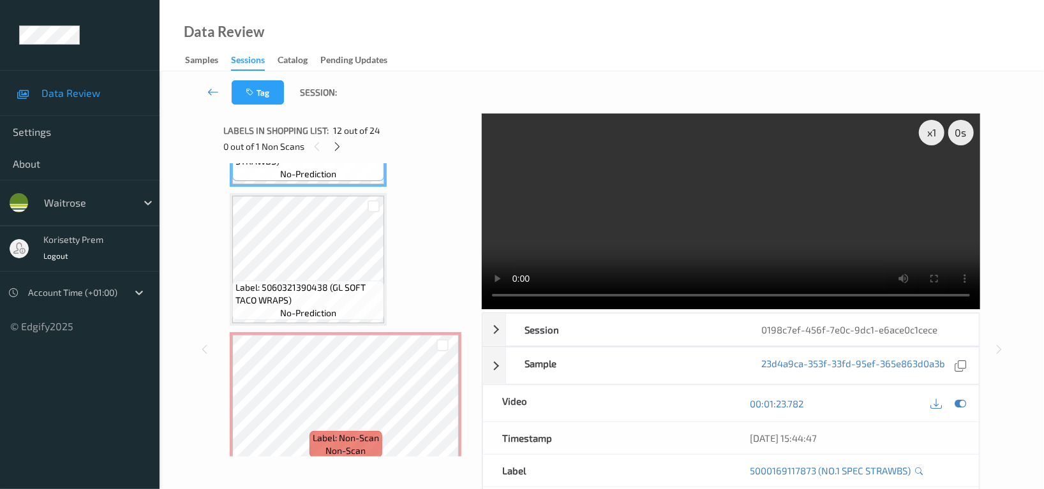
scroll to position [1669, 0]
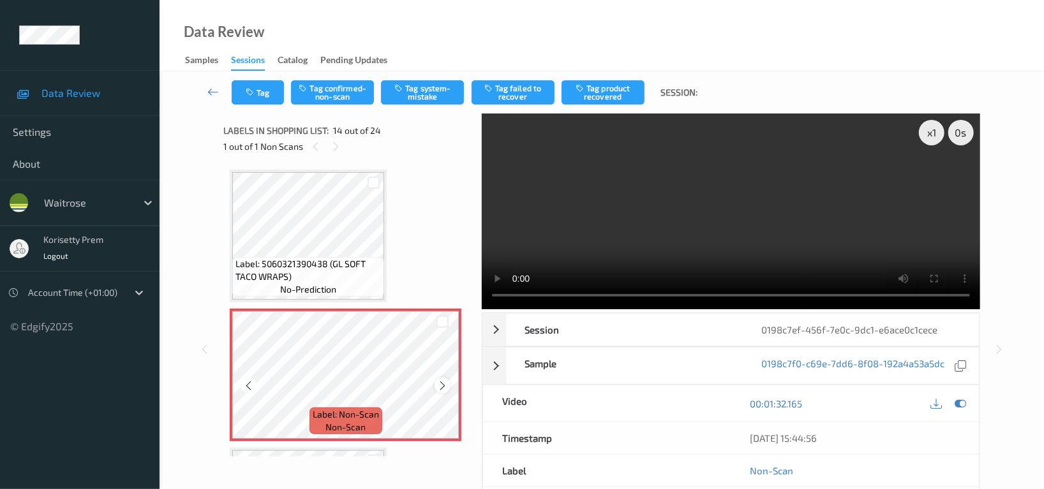
click at [443, 380] on icon at bounding box center [442, 385] width 11 height 11
click at [448, 378] on div at bounding box center [442, 386] width 16 height 16
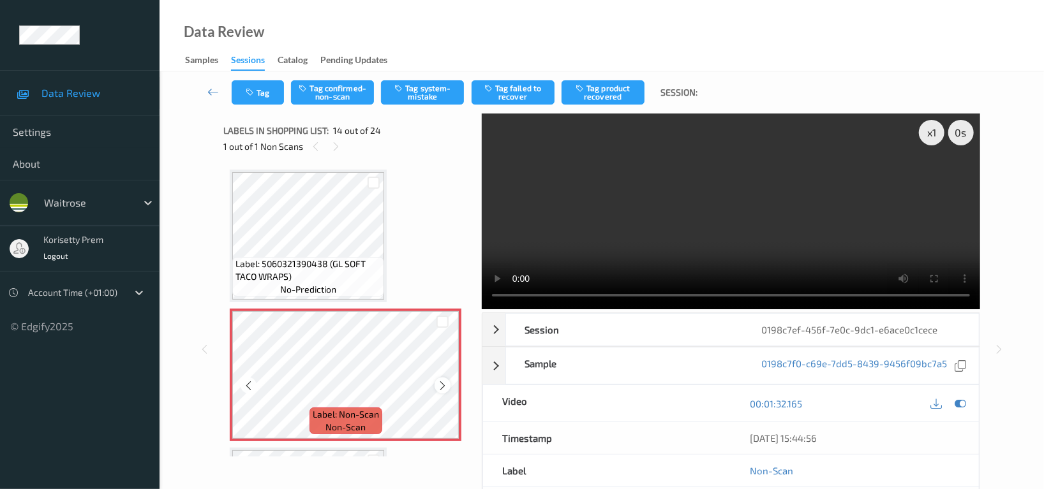
click at [438, 380] on icon at bounding box center [442, 385] width 11 height 11
click at [445, 381] on icon at bounding box center [442, 385] width 11 height 11
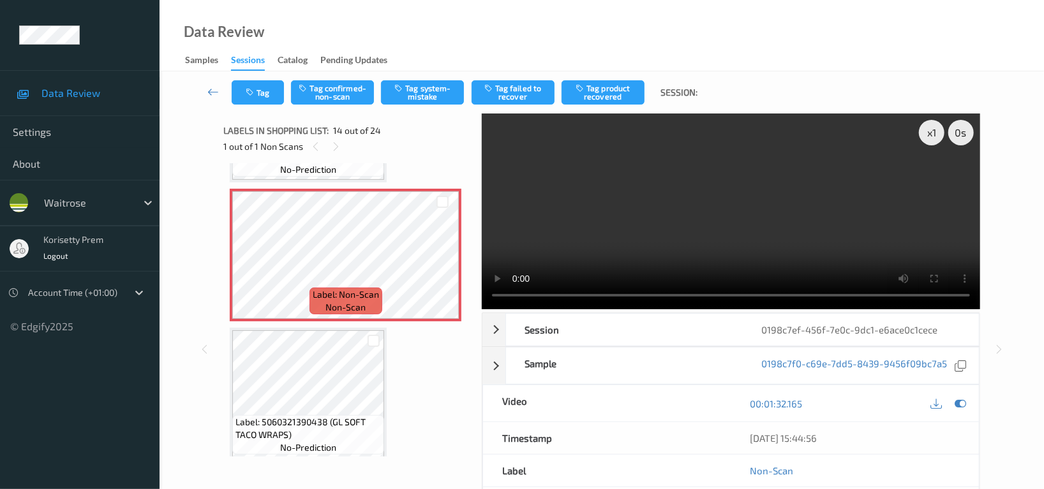
scroll to position [1754, 0]
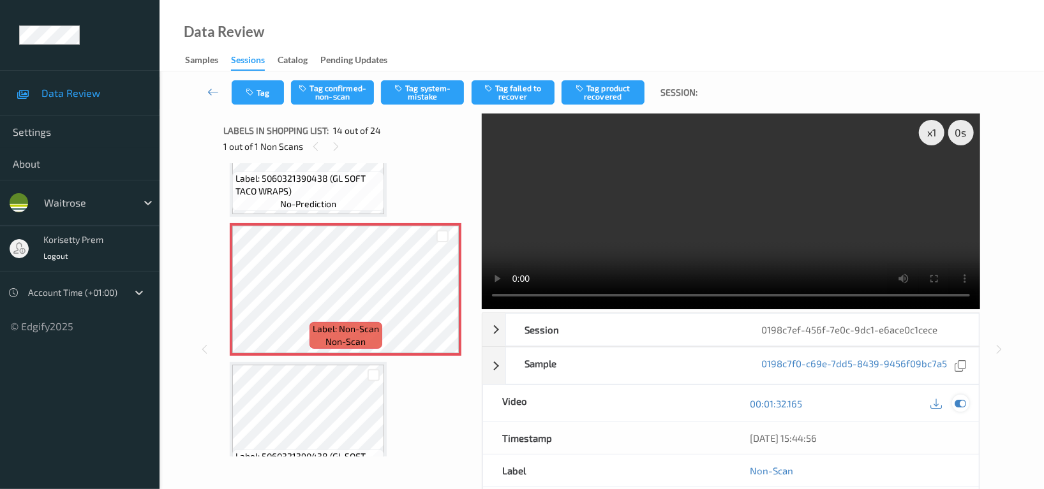
click at [959, 406] on icon at bounding box center [959, 403] width 11 height 11
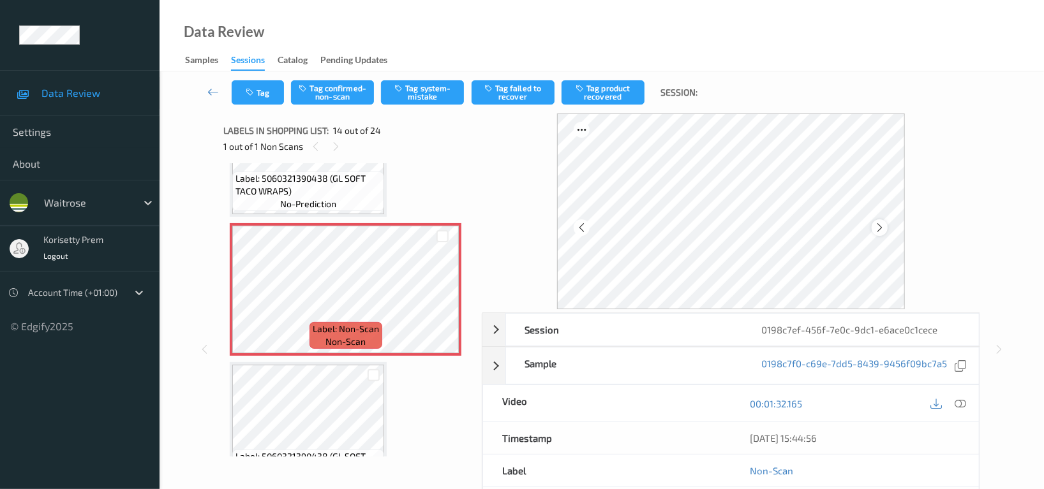
click at [881, 226] on icon at bounding box center [879, 227] width 11 height 11
click at [874, 230] on div at bounding box center [879, 227] width 16 height 16
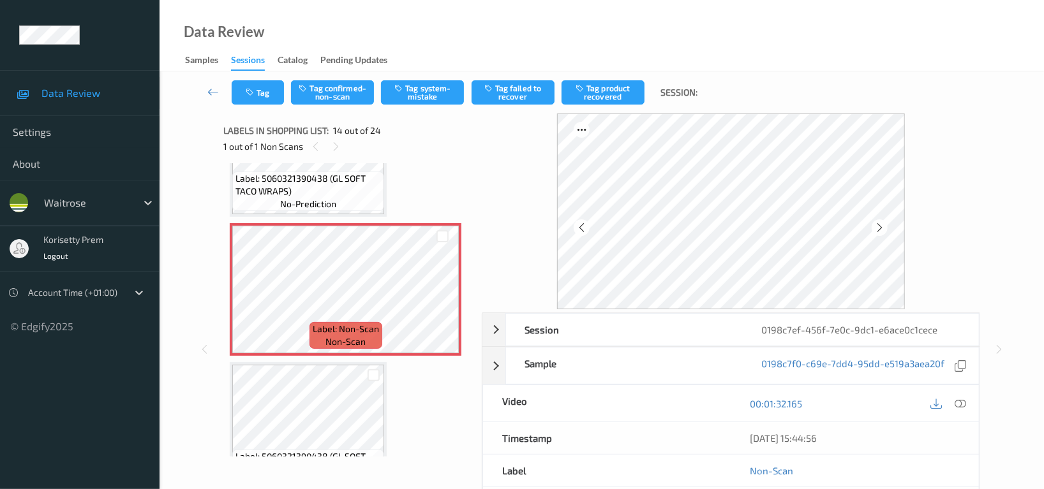
click at [874, 230] on icon at bounding box center [879, 227] width 11 height 11
click at [585, 229] on icon at bounding box center [581, 227] width 11 height 11
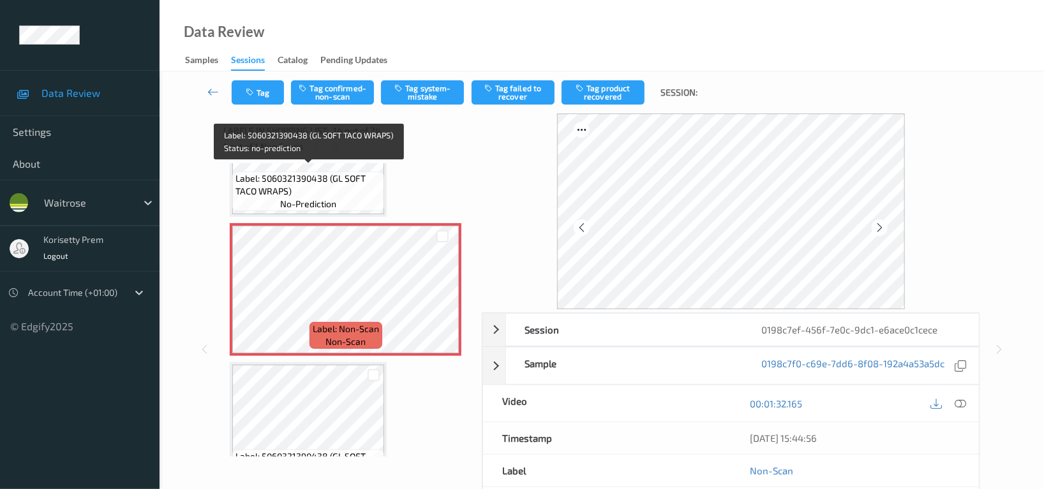
click at [316, 172] on span "Label: 5060321390438 (GL SOFT TACO WRAPS)" at bounding box center [307, 185] width 145 height 26
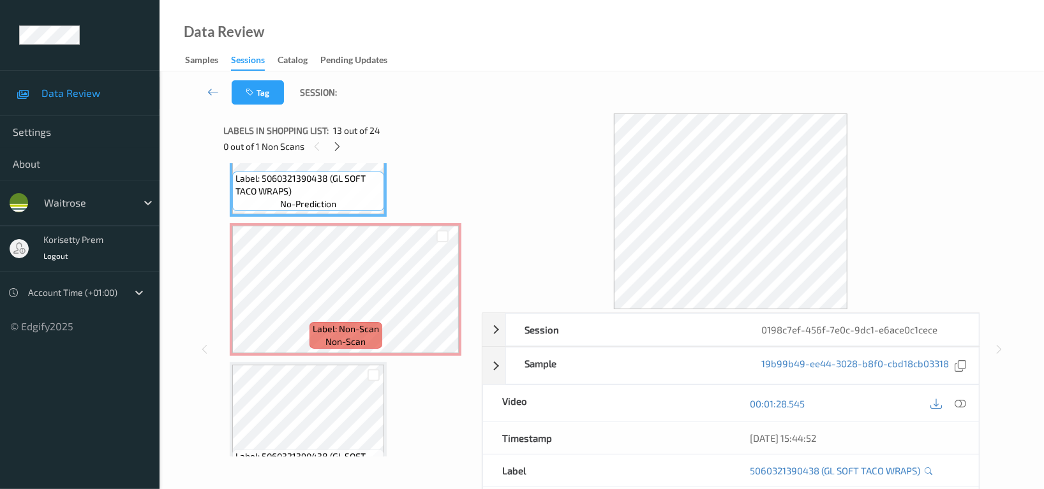
click at [957, 401] on icon at bounding box center [959, 403] width 11 height 11
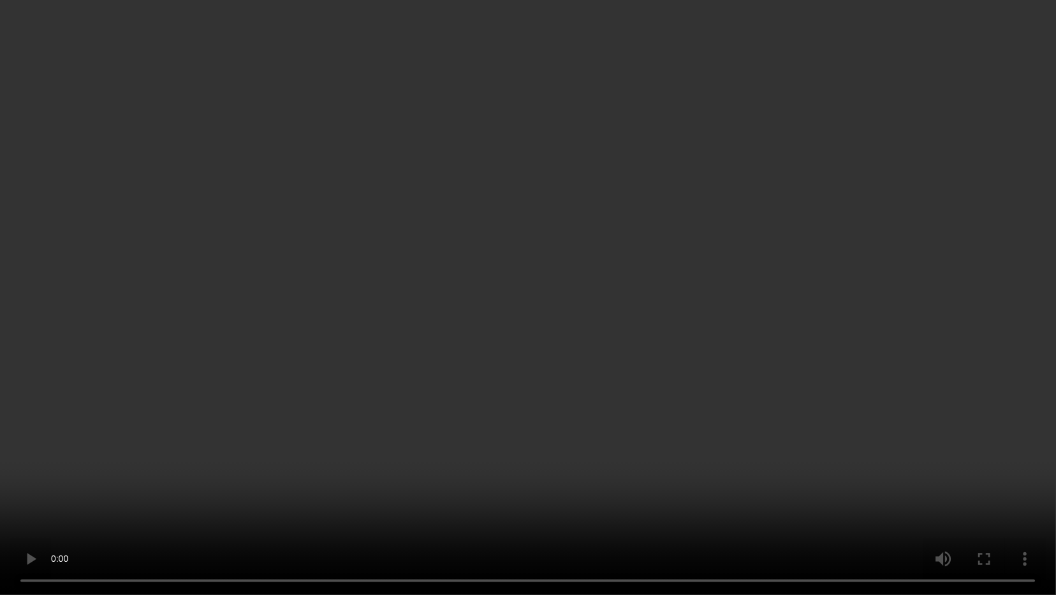
click at [593, 262] on video at bounding box center [528, 297] width 1056 height 595
click at [625, 351] on video at bounding box center [528, 297] width 1056 height 595
click at [438, 415] on video at bounding box center [528, 297] width 1056 height 595
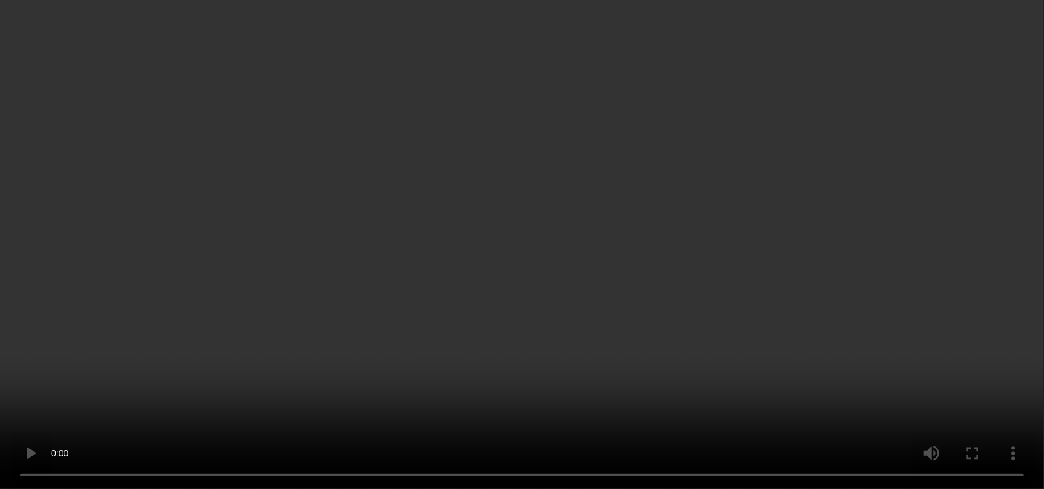
scroll to position [1839, 0]
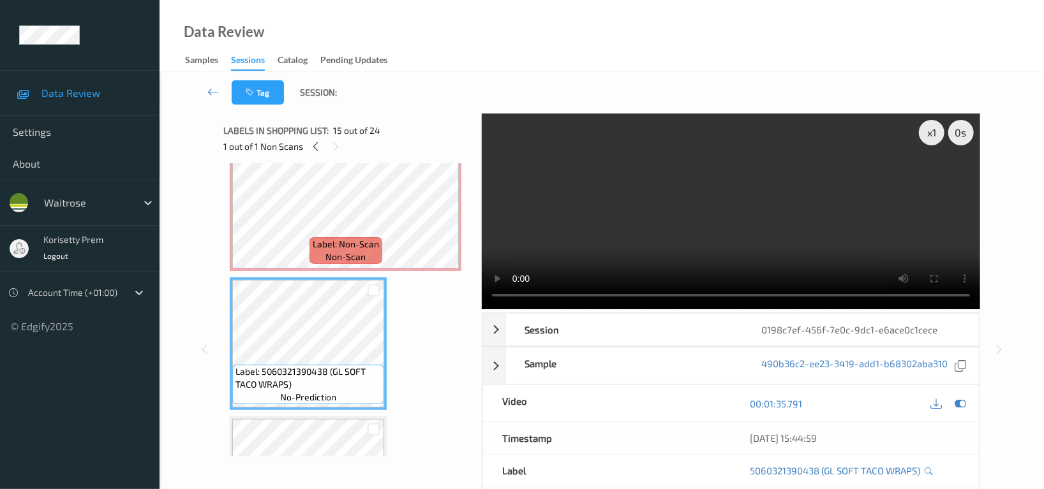
click at [301, 459] on div "Labels in shopping list: 15 out of 24 1 out of 1 Non Scans Label: 5000169638675…" at bounding box center [347, 350] width 249 height 472
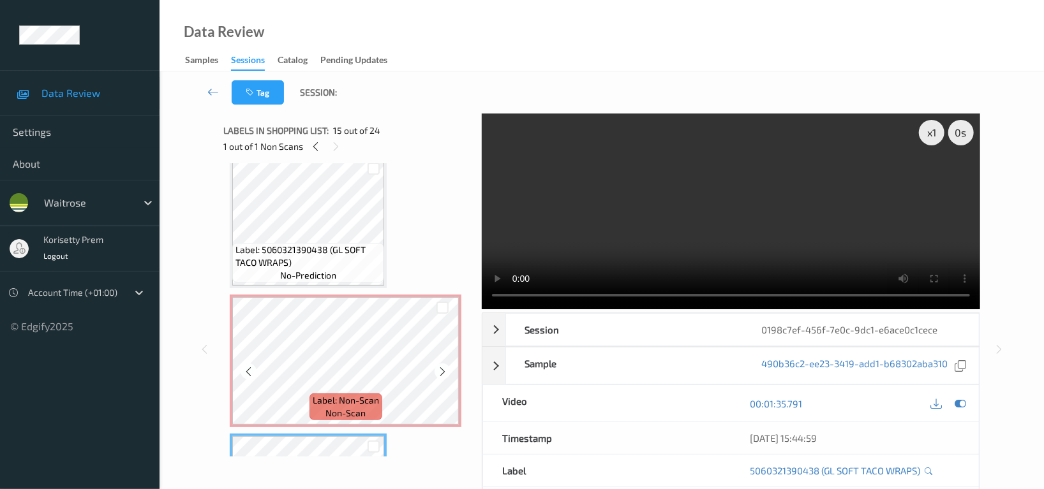
scroll to position [1669, 0]
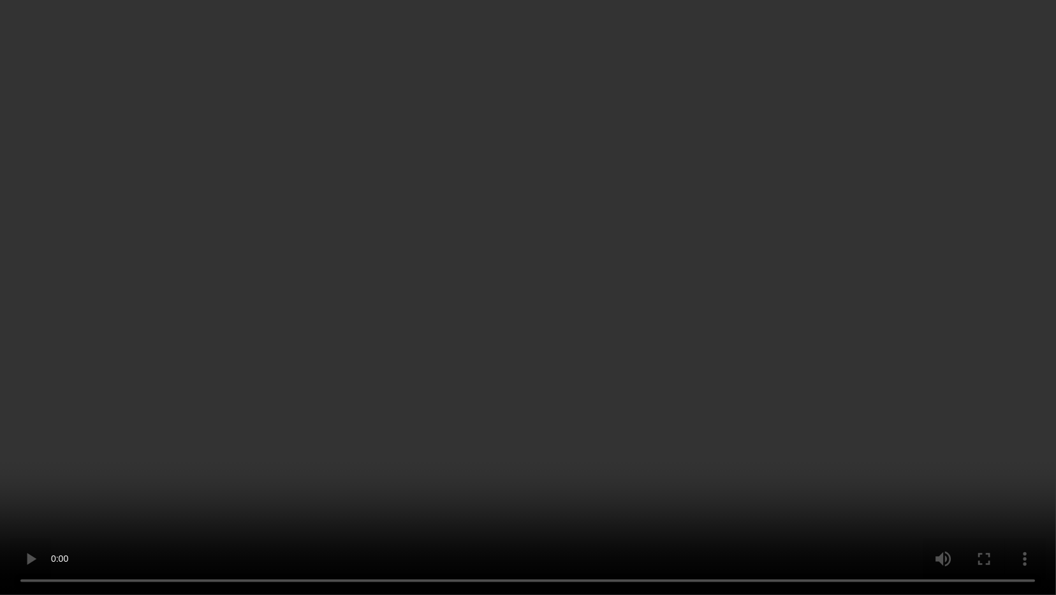
click at [901, 367] on video at bounding box center [528, 297] width 1056 height 595
click at [423, 303] on video at bounding box center [528, 297] width 1056 height 595
click at [552, 305] on video at bounding box center [528, 297] width 1056 height 595
click at [669, 299] on video at bounding box center [528, 297] width 1056 height 595
click at [678, 369] on video at bounding box center [528, 297] width 1056 height 595
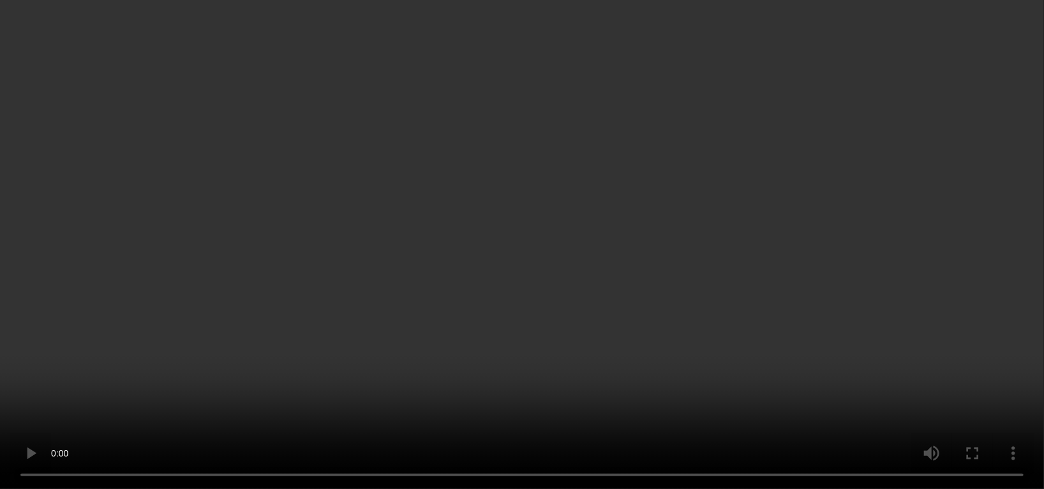
scroll to position [1839, 0]
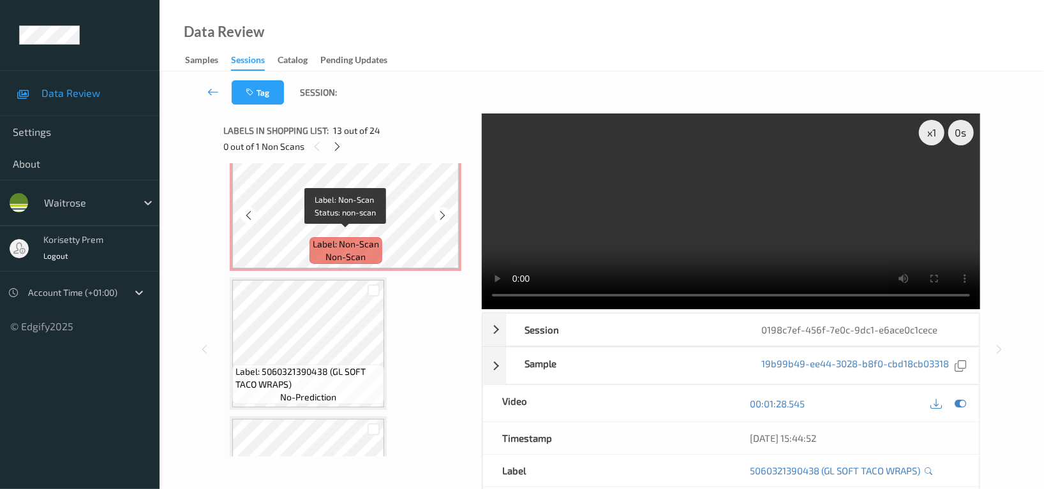
click at [365, 238] on span "Label: Non-Scan" at bounding box center [346, 244] width 66 height 13
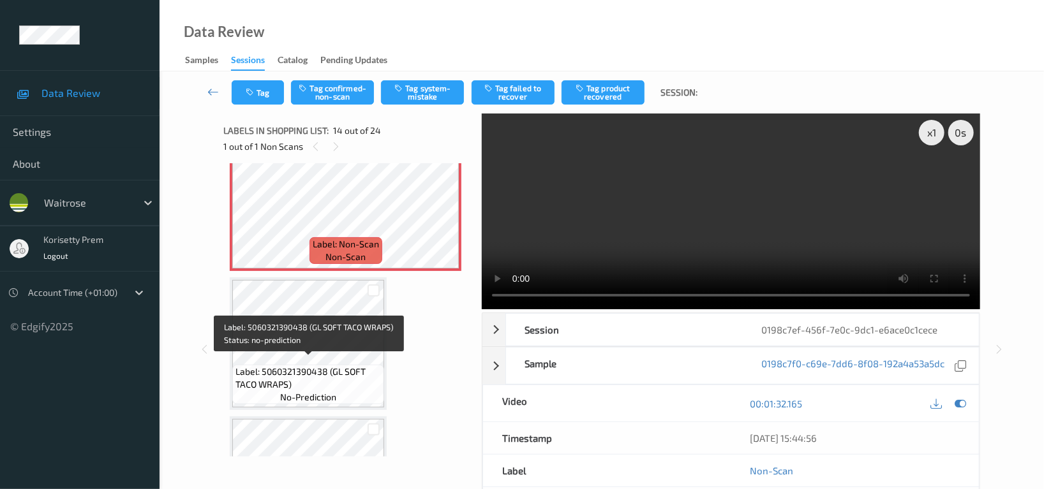
click at [319, 366] on span "Label: 5060321390438 (GL SOFT TACO WRAPS)" at bounding box center [307, 379] width 145 height 26
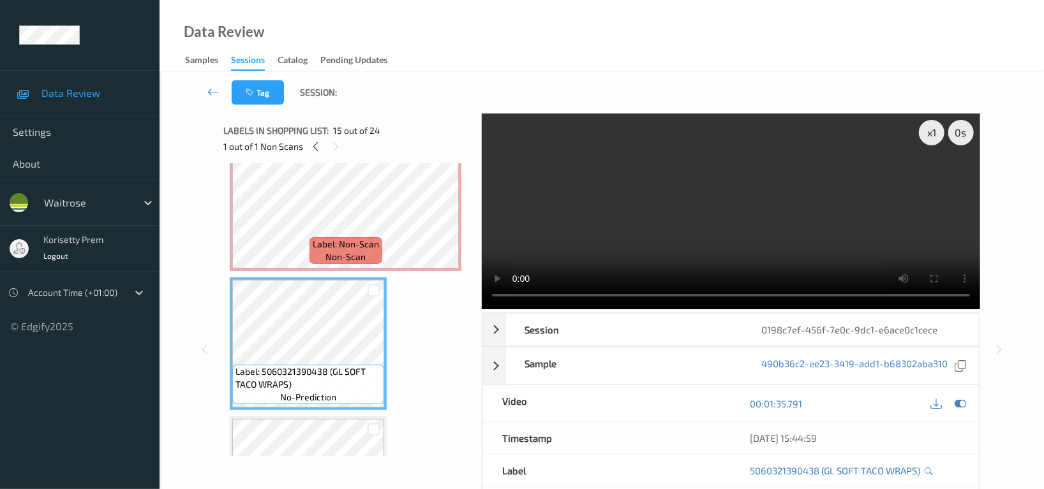
click at [647, 239] on video at bounding box center [731, 212] width 498 height 196
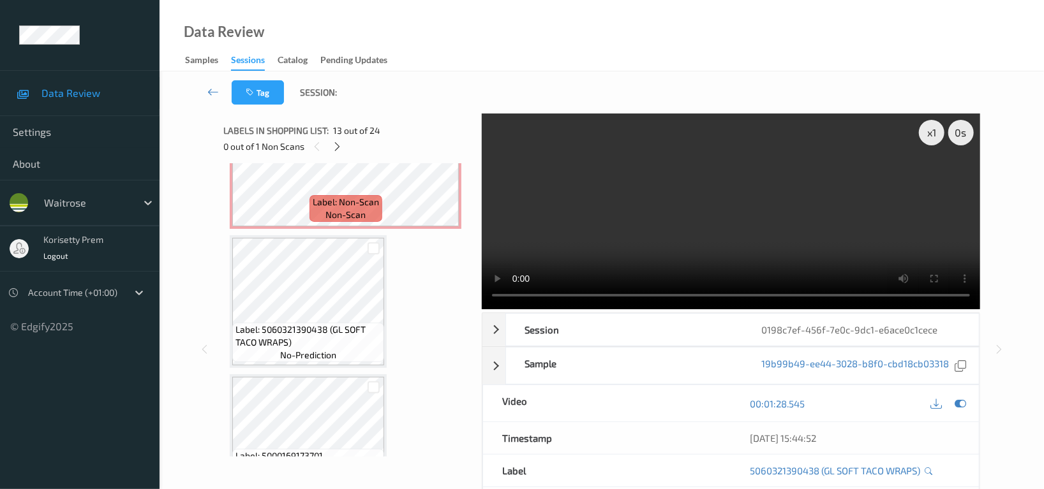
scroll to position [1924, 0]
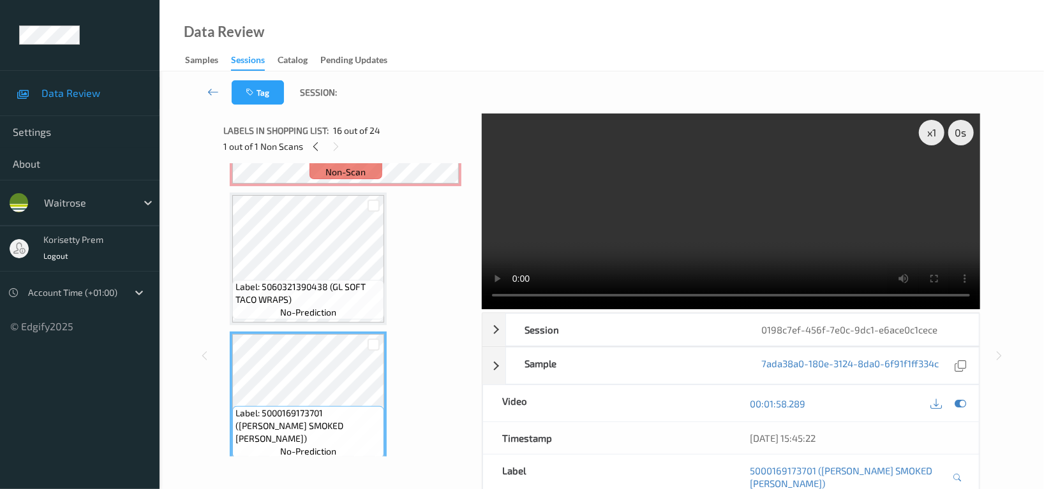
click at [873, 182] on video at bounding box center [731, 212] width 498 height 196
click at [963, 410] on icon at bounding box center [959, 403] width 11 height 11
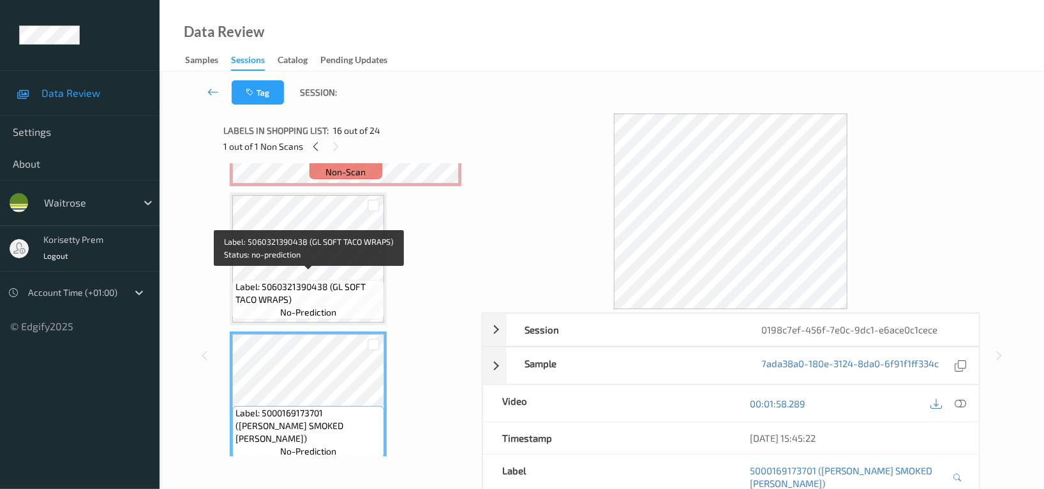
click at [323, 281] on span "Label: 5060321390438 (GL SOFT TACO WRAPS)" at bounding box center [307, 294] width 145 height 26
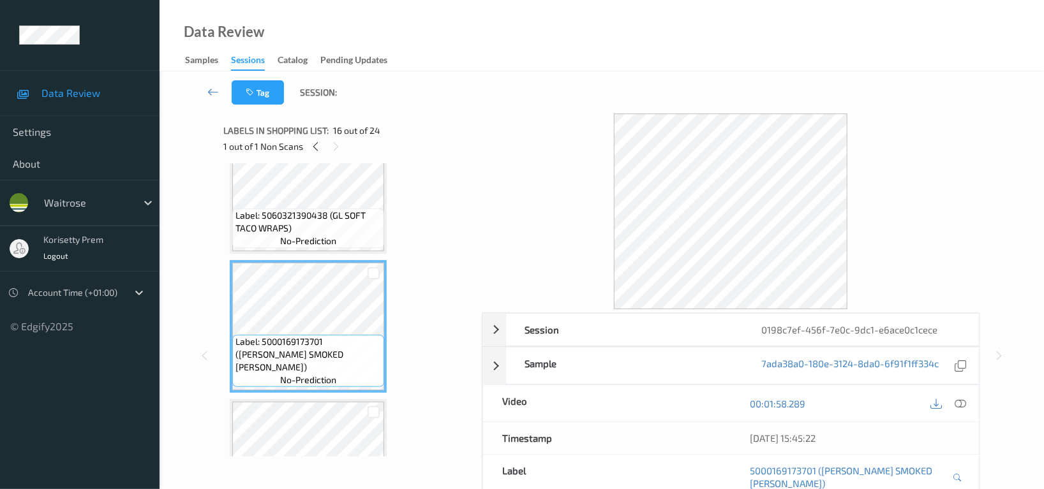
scroll to position [2094, 0]
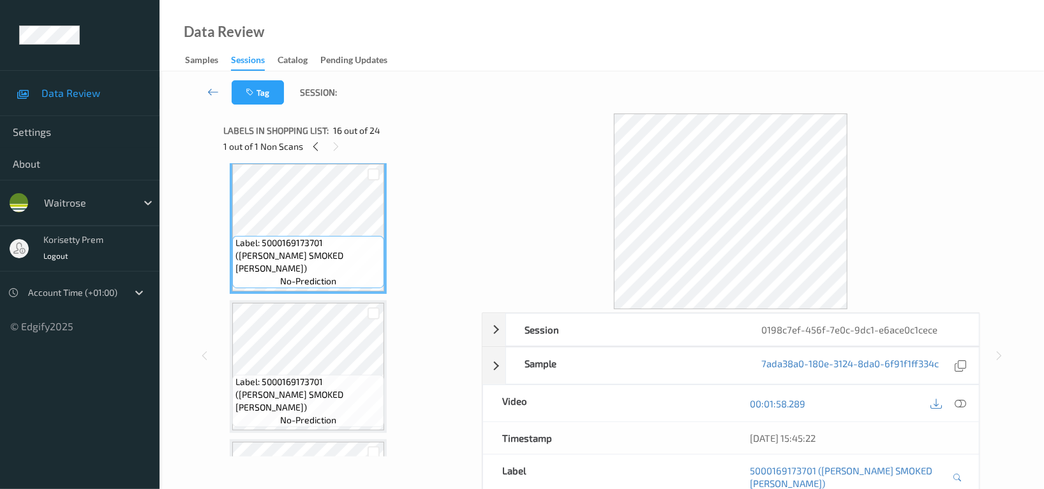
click at [323, 379] on div "Label: 5000169173701 (WR DORG SMOKED SALM) no-prediction" at bounding box center [308, 401] width 152 height 52
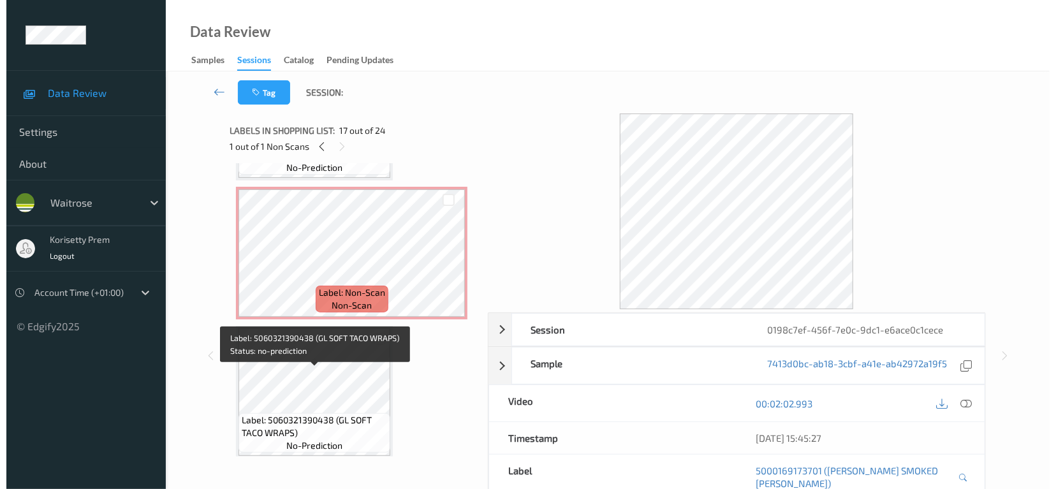
scroll to position [1754, 0]
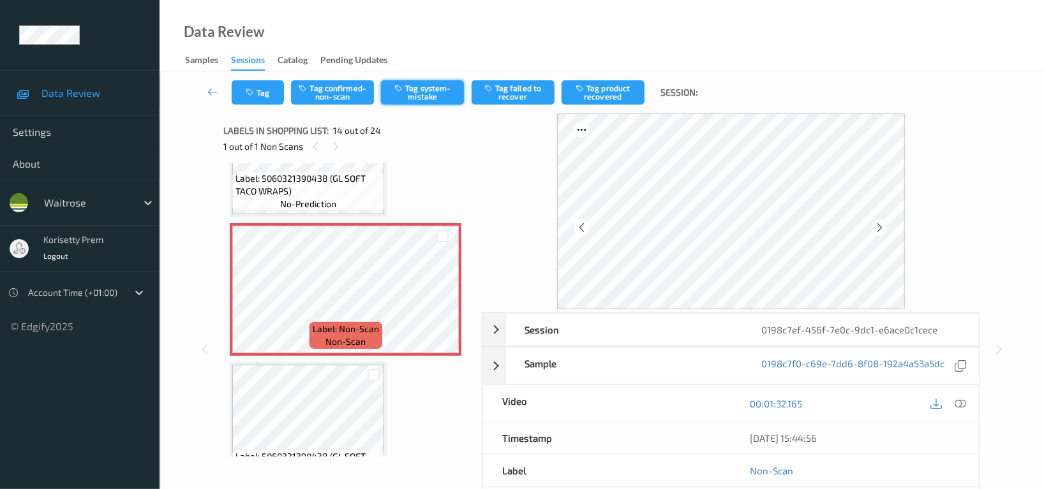
click at [429, 91] on button "Tag system-mistake" at bounding box center [422, 92] width 83 height 24
click at [252, 92] on icon "button" at bounding box center [251, 92] width 11 height 9
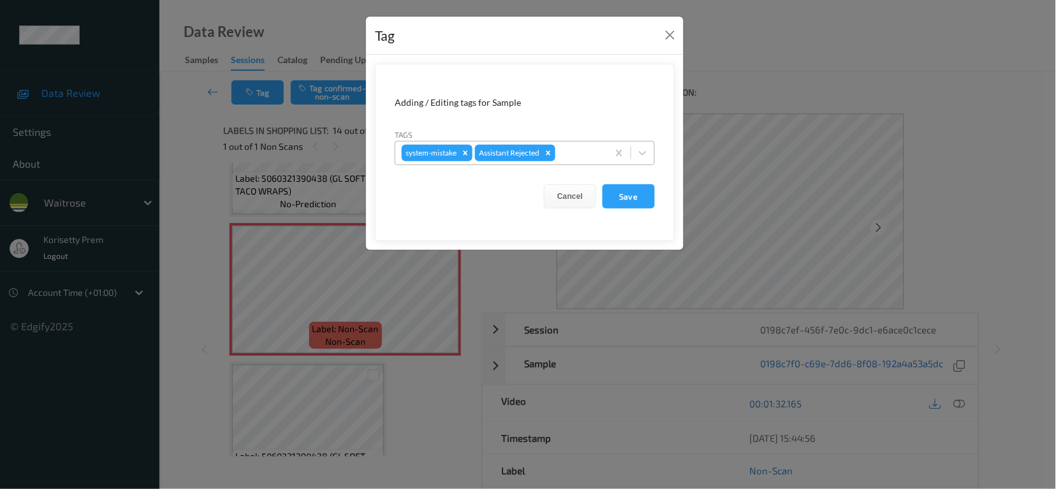
click at [572, 156] on div at bounding box center [579, 152] width 43 height 15
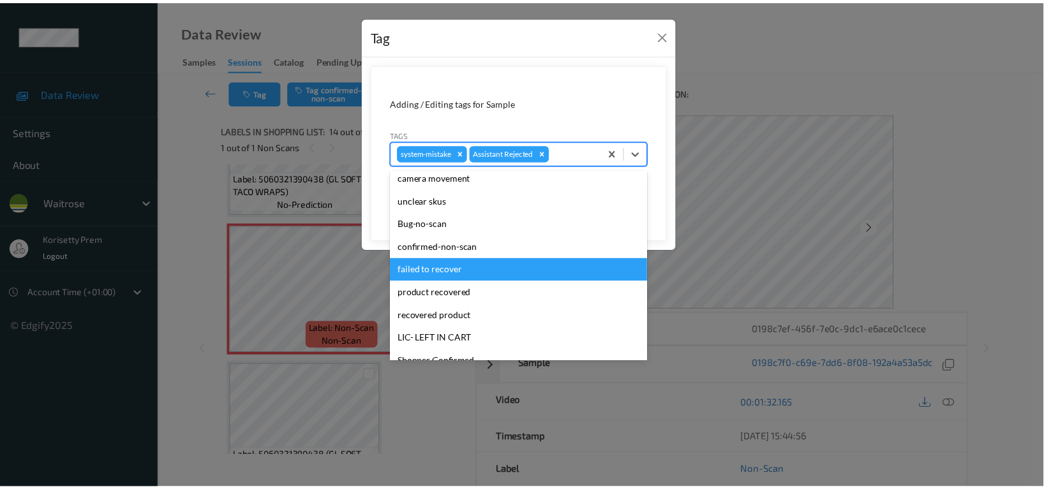
scroll to position [170, 0]
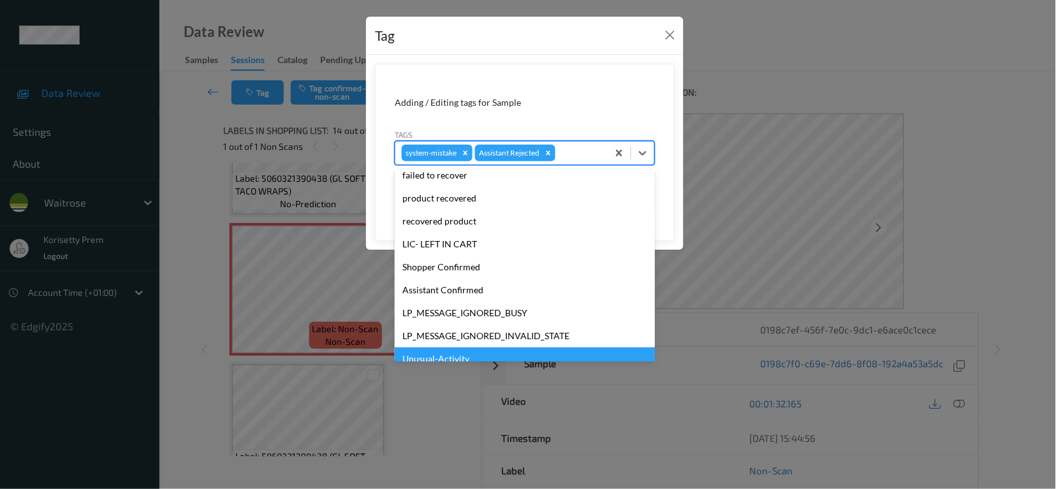
click at [438, 357] on div "Unusual-Activity" at bounding box center [525, 359] width 260 height 23
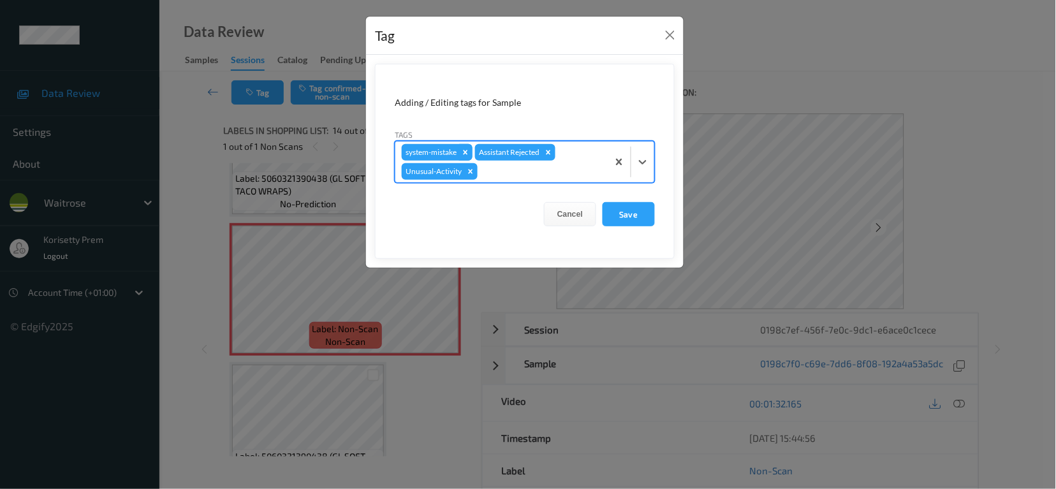
click at [465, 151] on icon "Remove system-mistake" at bounding box center [465, 152] width 9 height 9
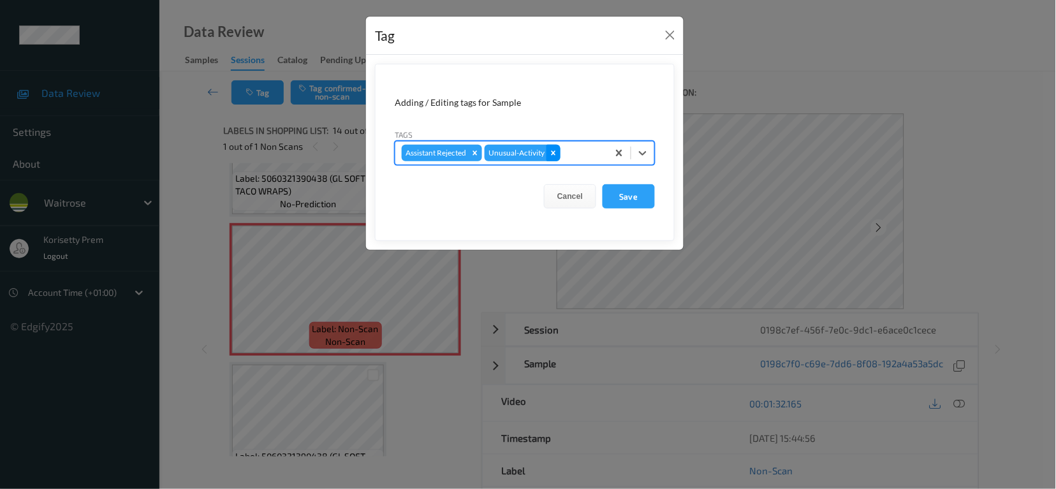
click at [558, 154] on icon "Remove Unusual-Activity" at bounding box center [553, 153] width 9 height 9
click at [571, 186] on button "Cancel" at bounding box center [570, 196] width 52 height 24
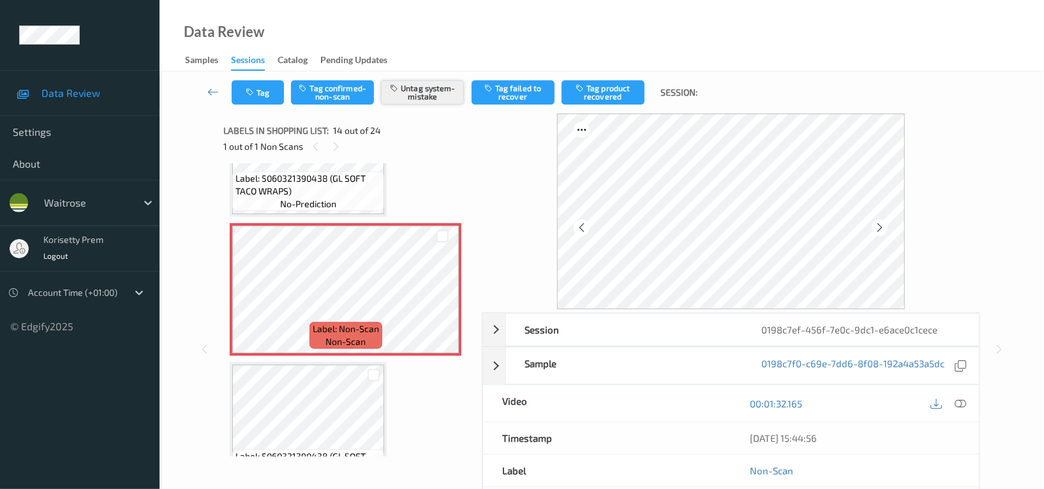
click at [429, 91] on button "Untag system-mistake" at bounding box center [422, 92] width 83 height 24
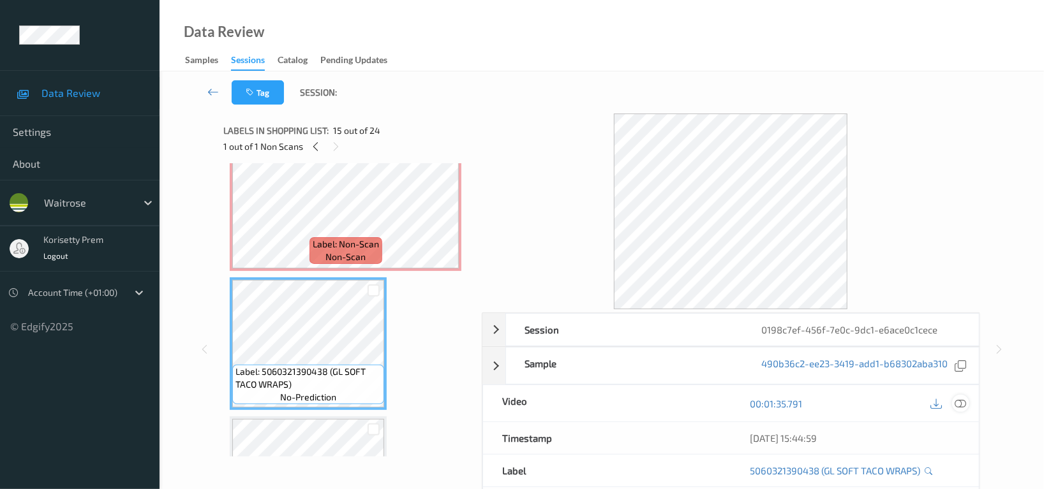
click at [961, 405] on icon at bounding box center [959, 403] width 11 height 11
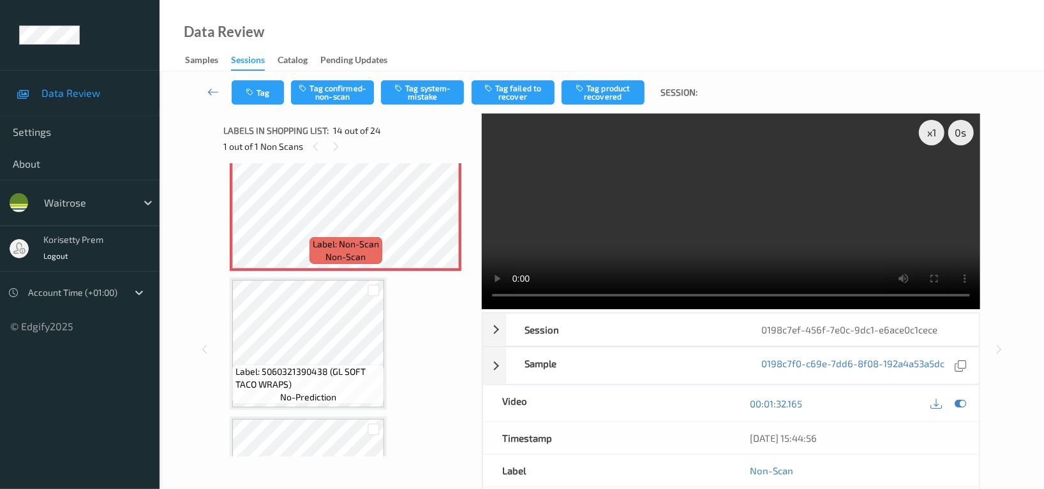
click at [666, 220] on video at bounding box center [731, 212] width 498 height 196
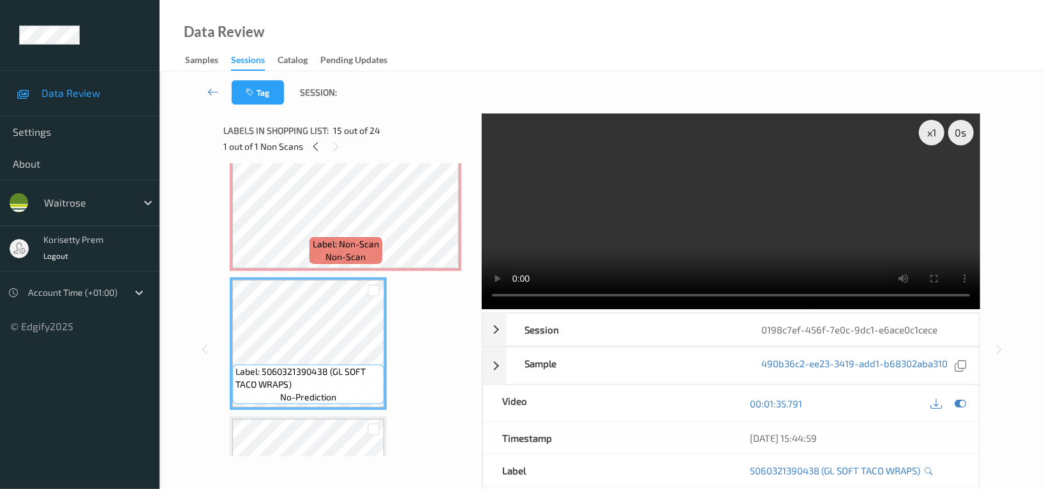
click at [706, 217] on video at bounding box center [731, 212] width 498 height 196
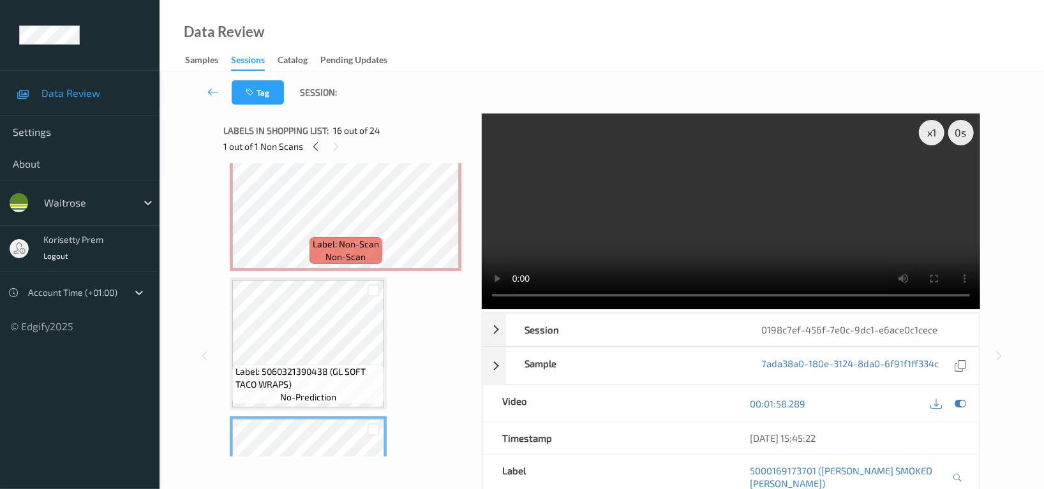
click at [631, 194] on video at bounding box center [731, 212] width 498 height 196
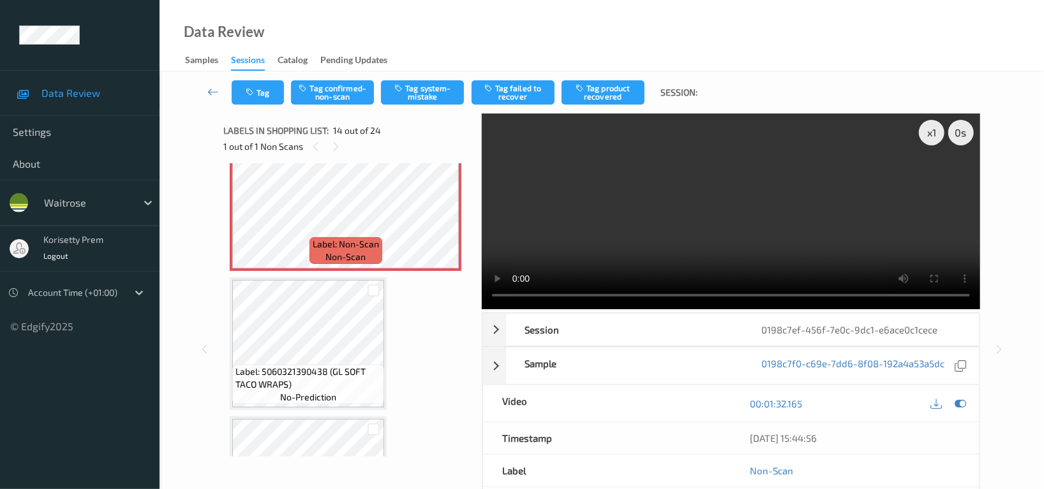
click at [753, 251] on video at bounding box center [731, 212] width 498 height 196
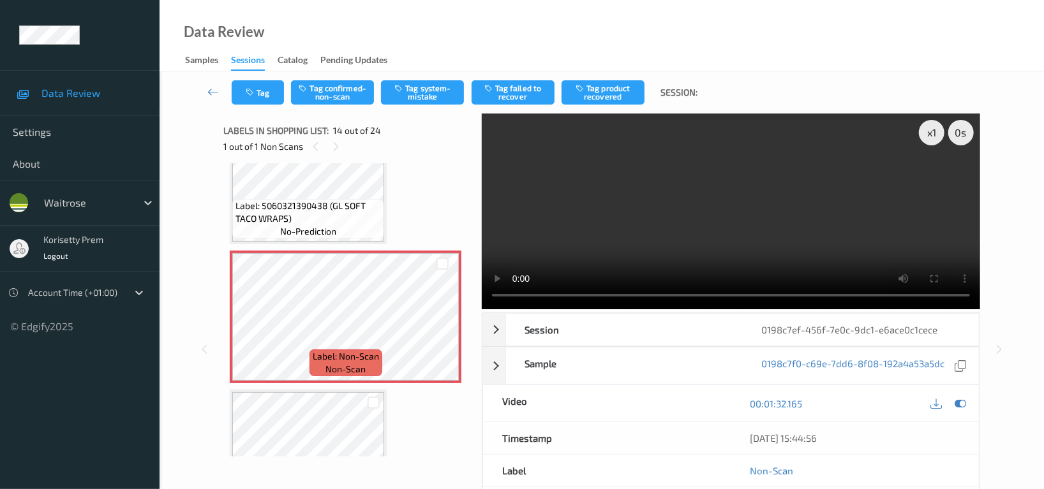
scroll to position [1669, 0]
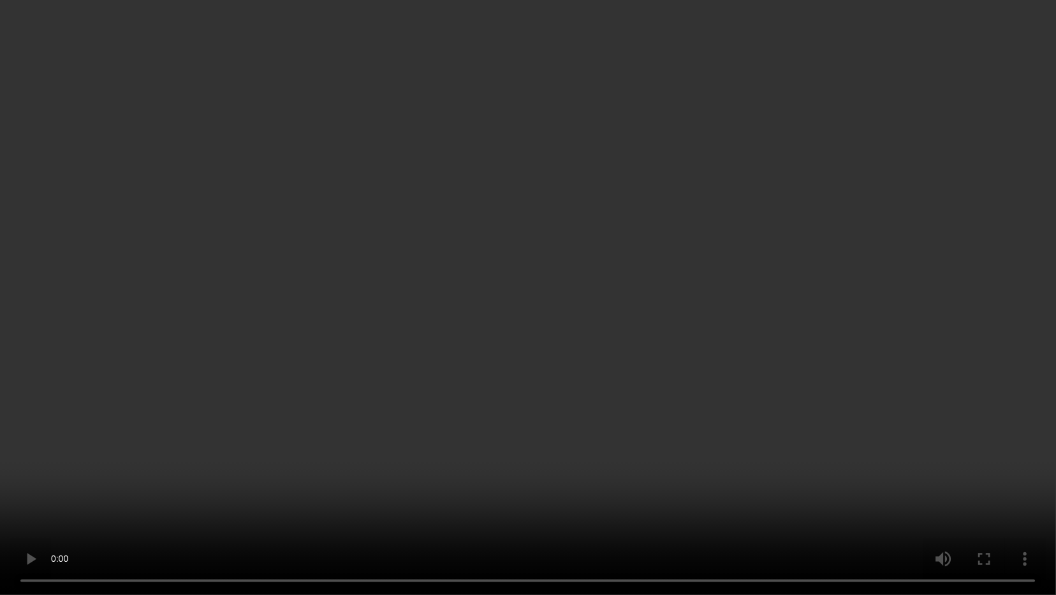
click at [580, 337] on video at bounding box center [528, 297] width 1056 height 595
click at [1055, 212] on video at bounding box center [528, 297] width 1056 height 595
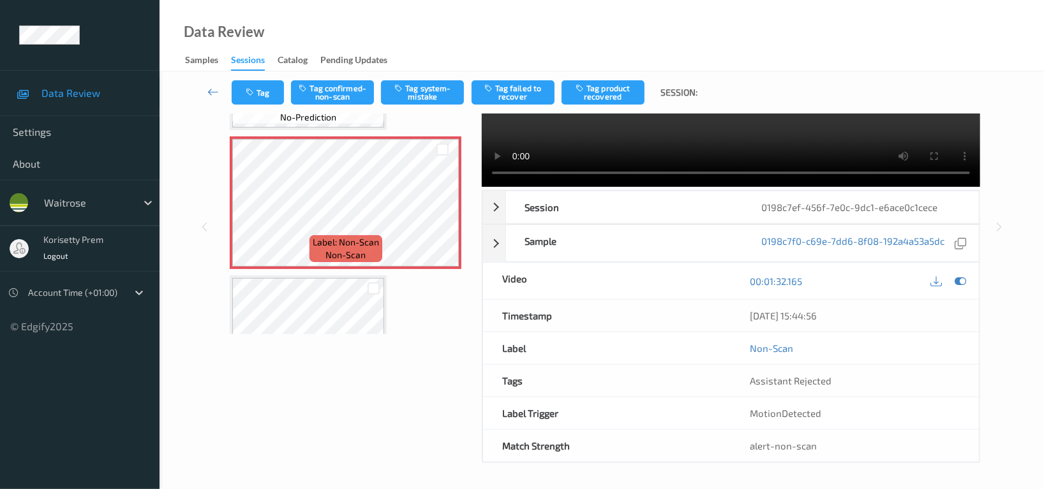
scroll to position [1754, 0]
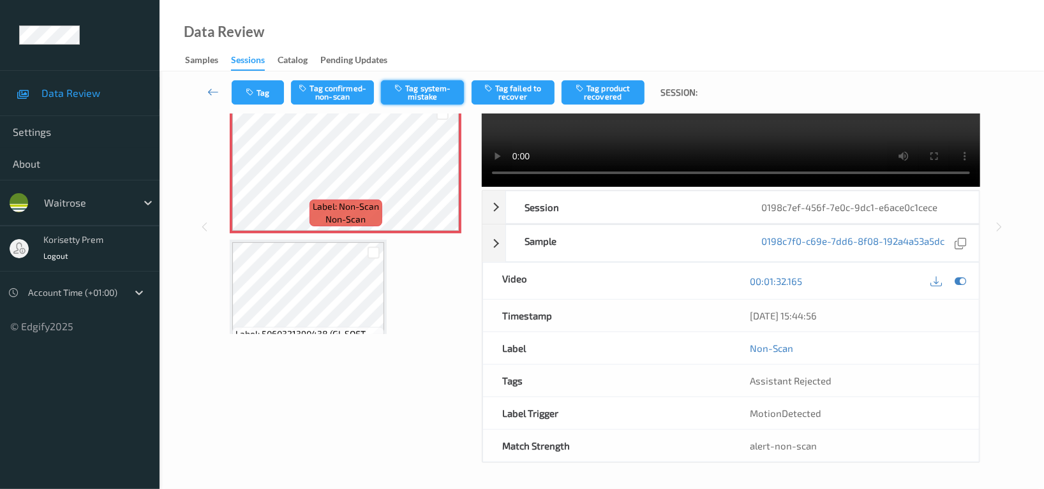
click at [422, 89] on button "Tag system-mistake" at bounding box center [422, 92] width 83 height 24
click at [407, 94] on button "Tag system-mistake" at bounding box center [422, 92] width 83 height 24
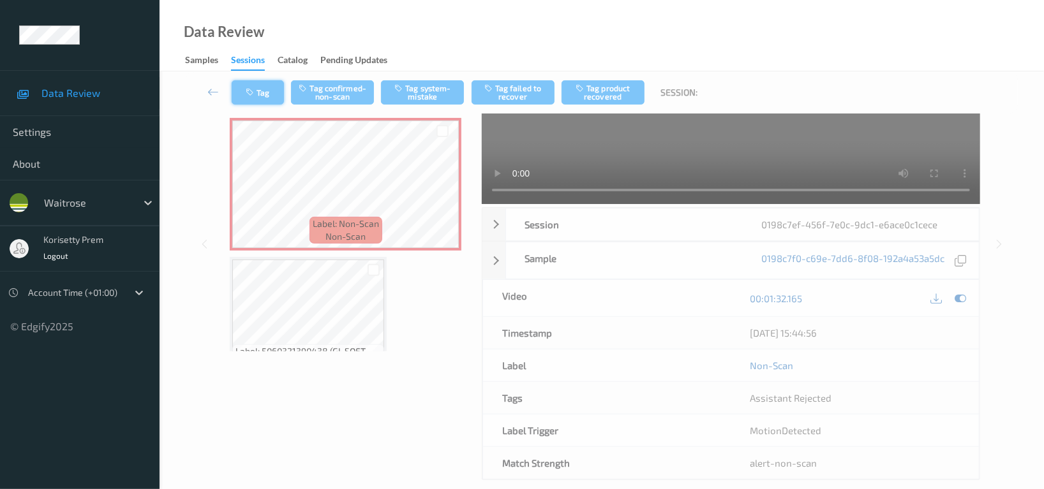
click at [263, 92] on button "Tag" at bounding box center [258, 92] width 52 height 24
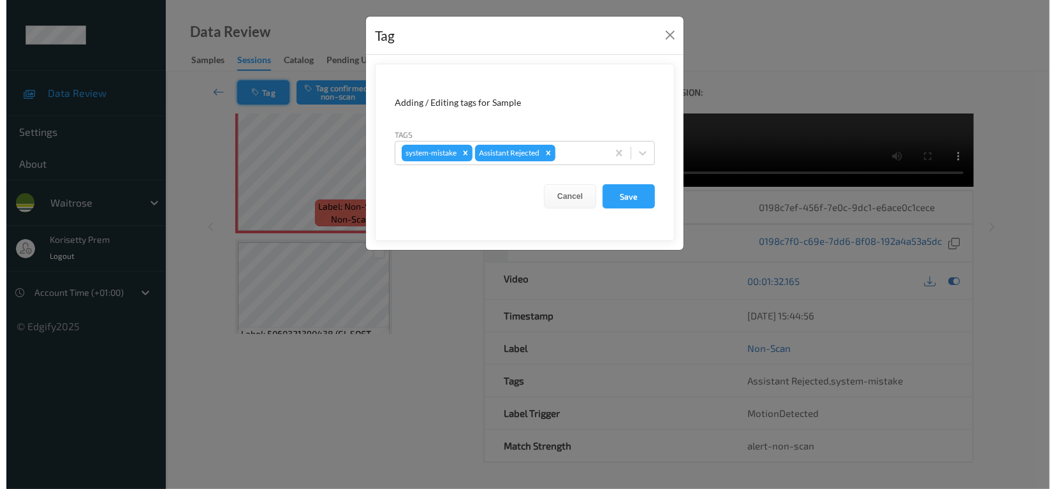
scroll to position [24, 0]
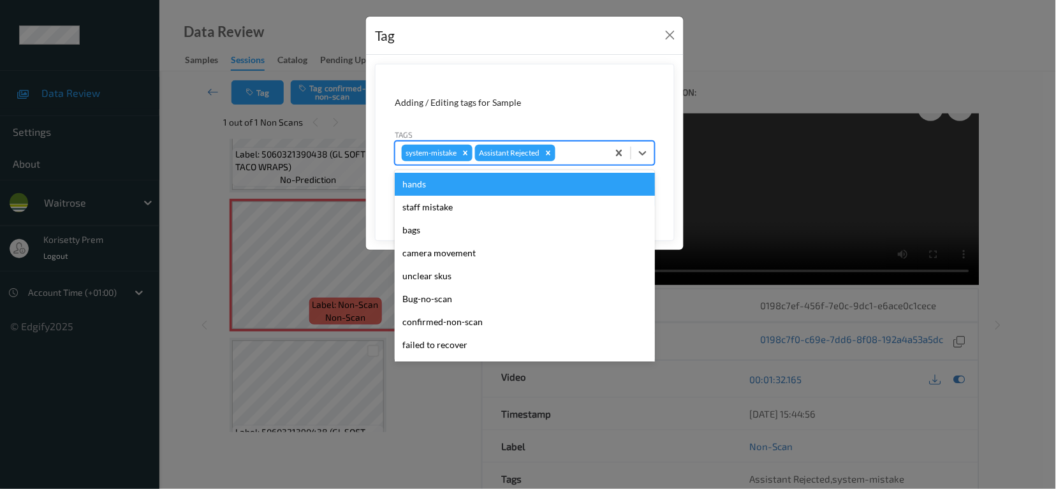
click at [591, 150] on div at bounding box center [579, 152] width 43 height 15
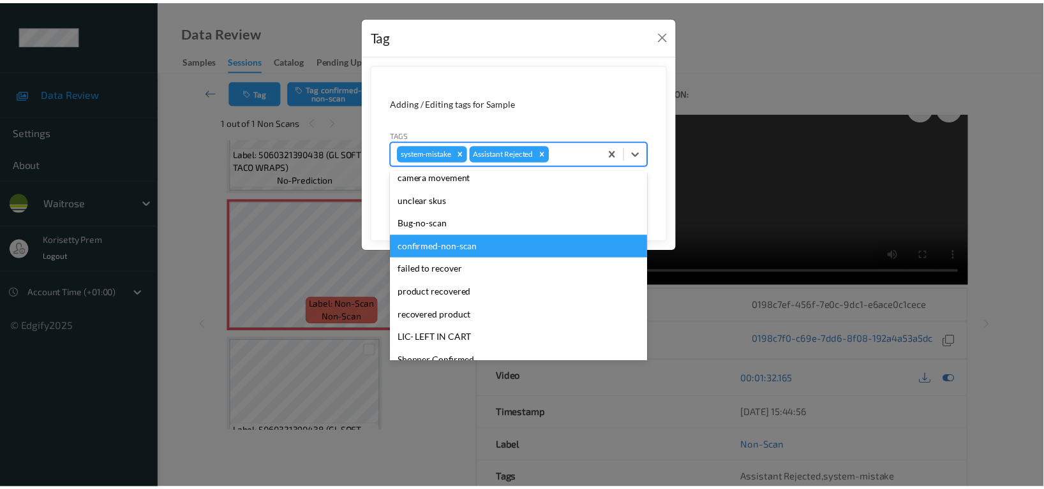
scroll to position [249, 0]
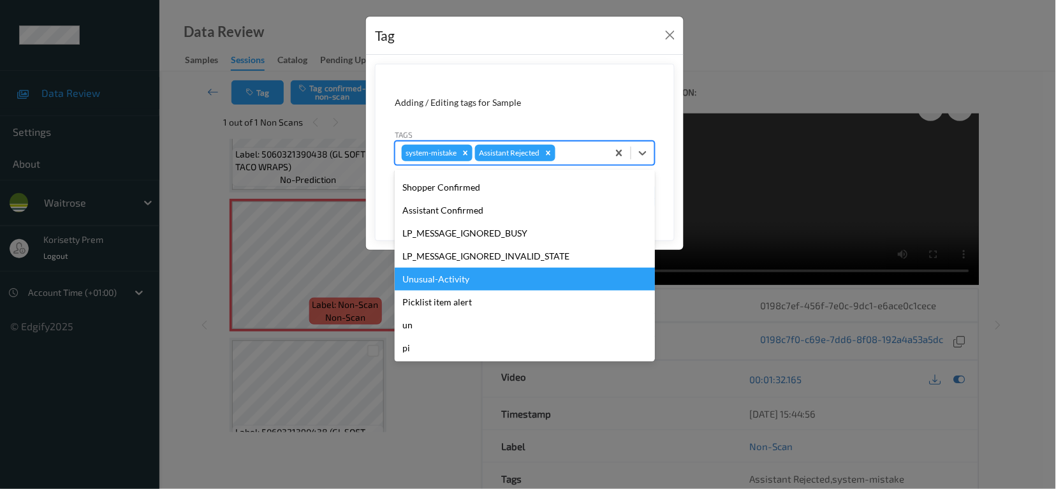
click at [443, 276] on div "Unusual-Activity" at bounding box center [525, 279] width 260 height 23
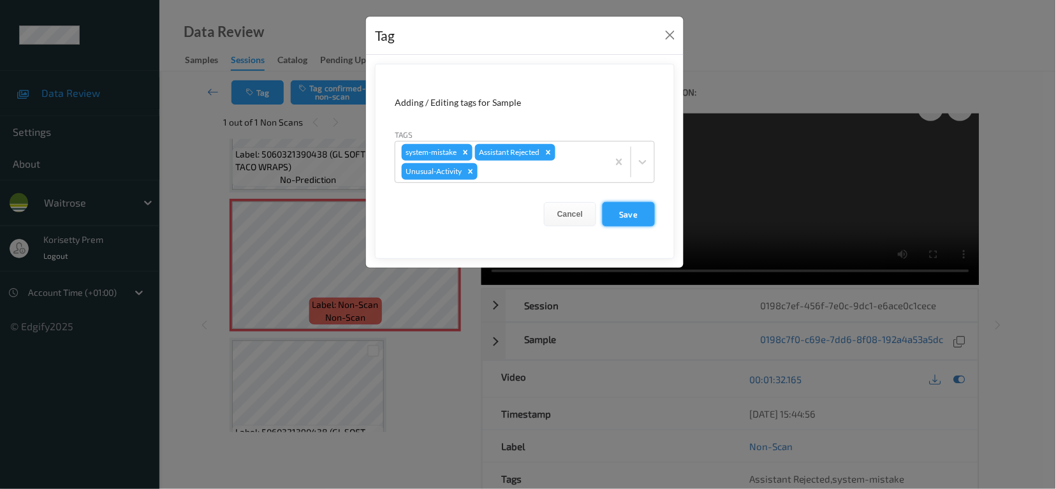
click at [628, 211] on button "Save" at bounding box center [629, 214] width 52 height 24
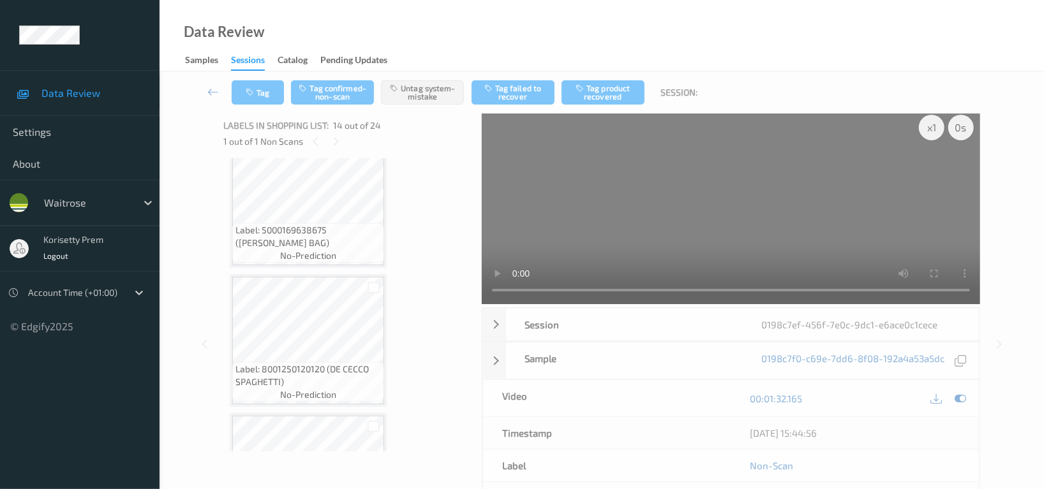
scroll to position [0, 0]
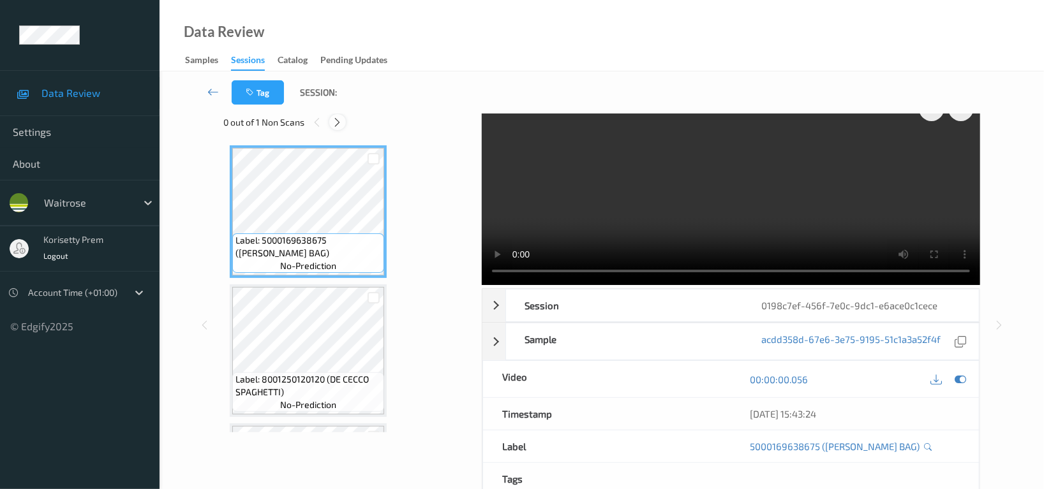
click at [334, 128] on div at bounding box center [337, 122] width 16 height 16
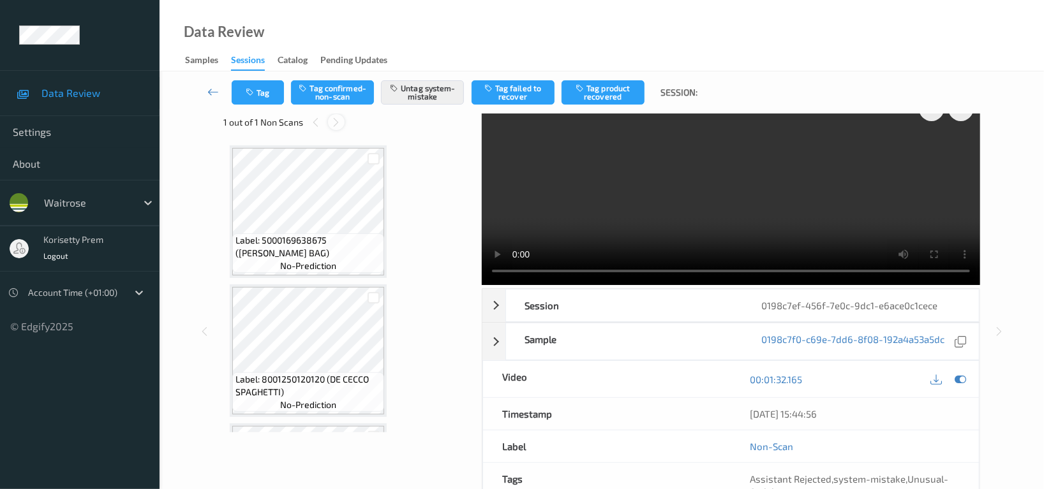
scroll to position [1669, 0]
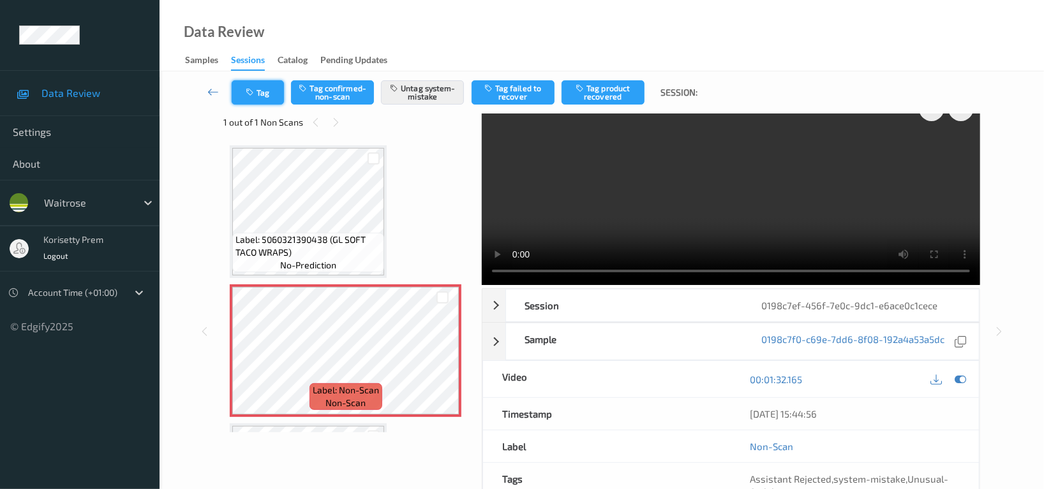
click at [258, 92] on button "Tag" at bounding box center [258, 92] width 52 height 24
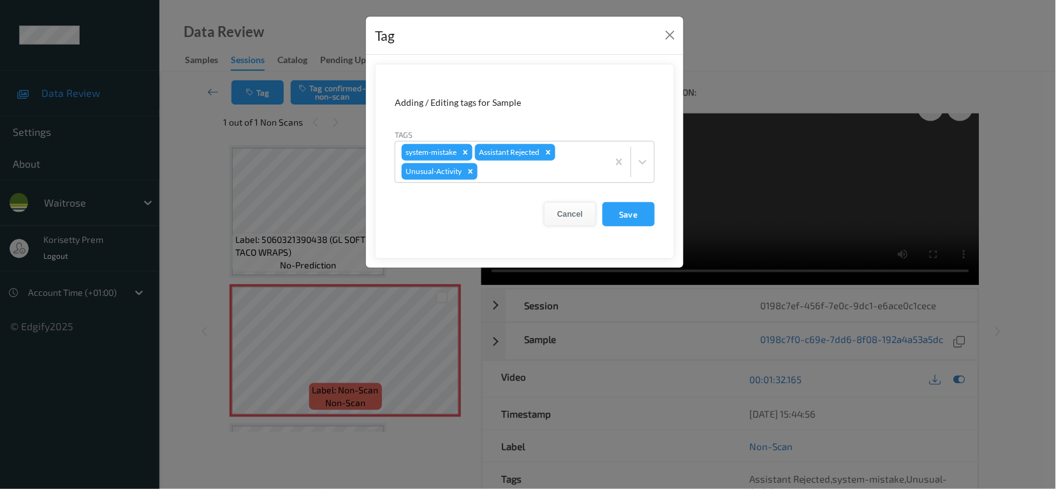
click at [576, 219] on button "Cancel" at bounding box center [570, 214] width 52 height 24
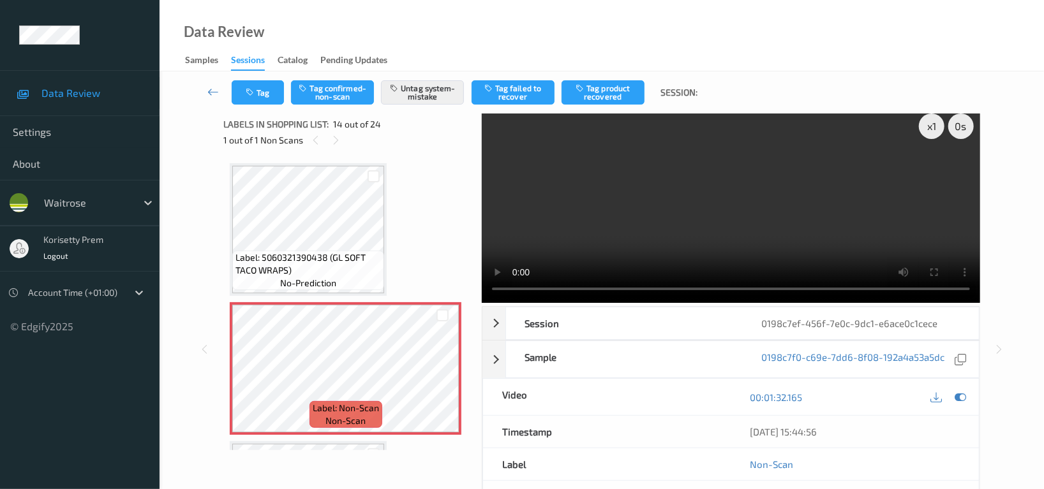
scroll to position [0, 0]
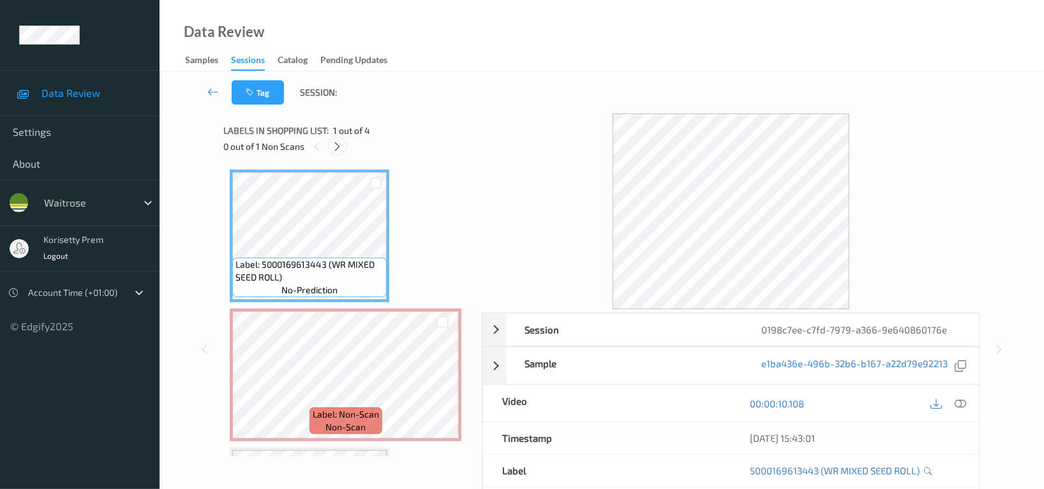
click at [336, 151] on icon at bounding box center [337, 146] width 11 height 11
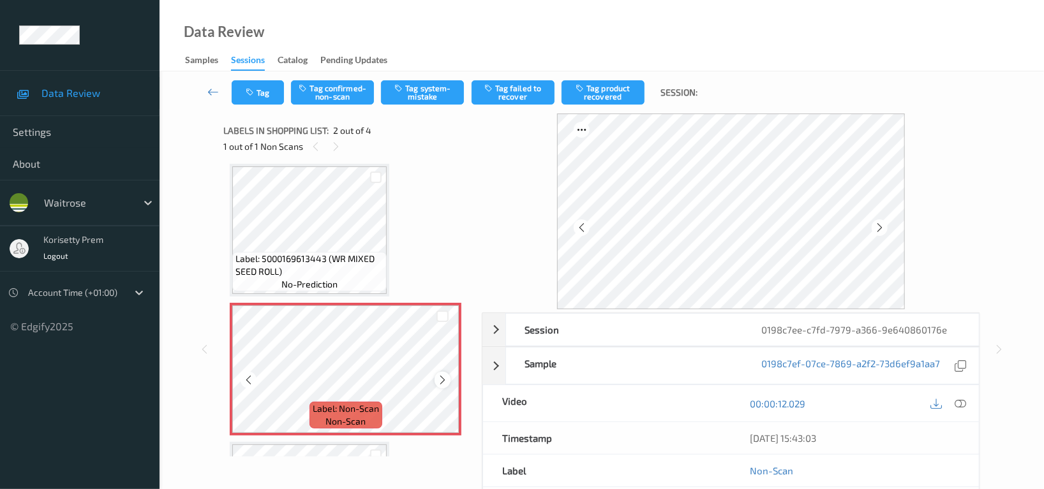
click at [436, 376] on div at bounding box center [442, 380] width 16 height 16
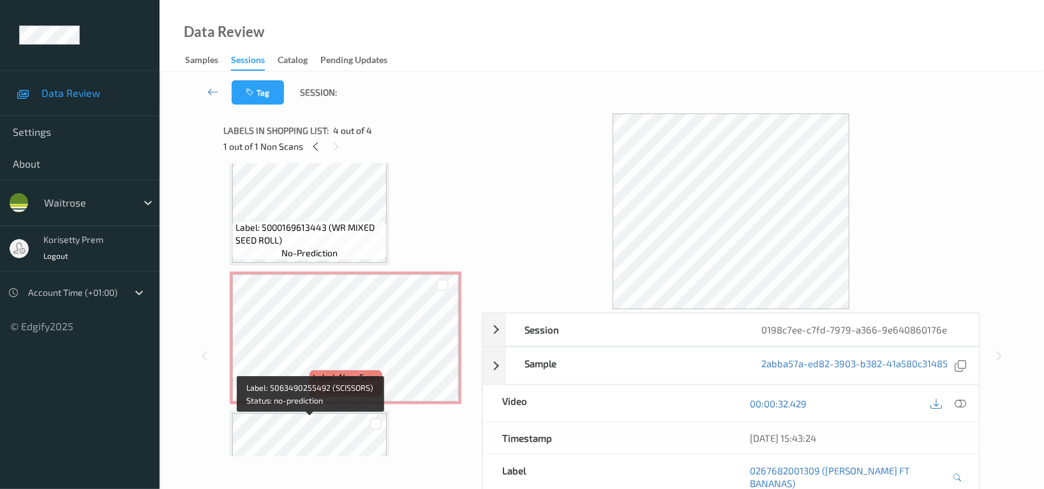
scroll to position [11, 0]
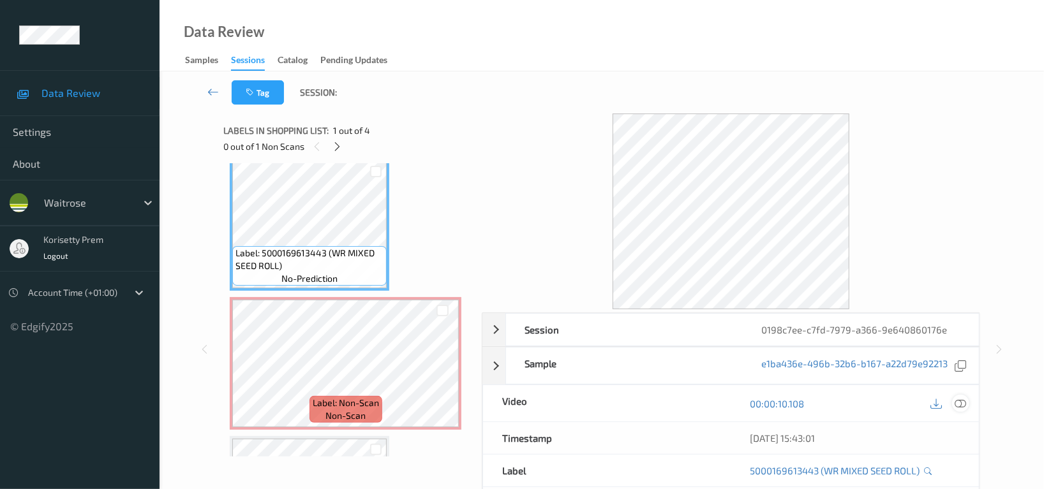
click at [958, 402] on icon at bounding box center [959, 403] width 11 height 11
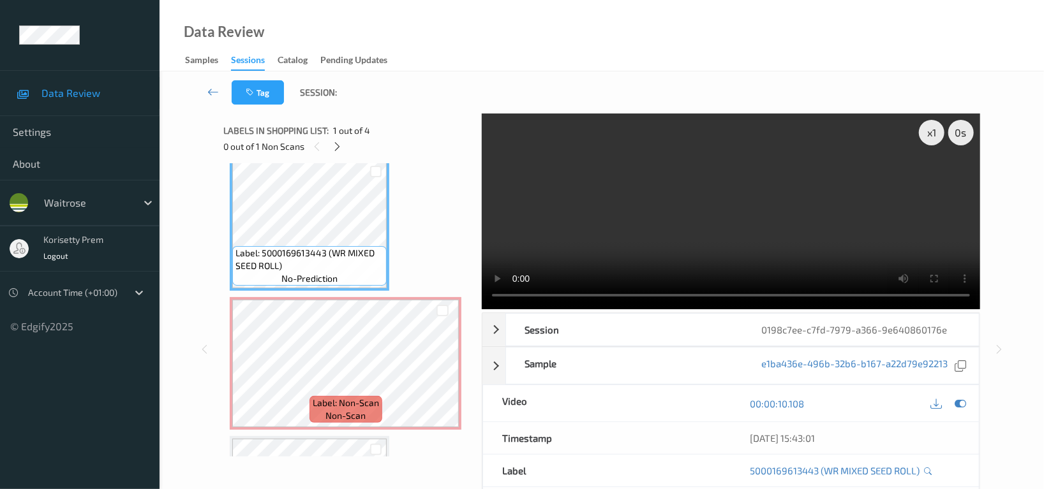
click at [804, 198] on video at bounding box center [731, 212] width 498 height 196
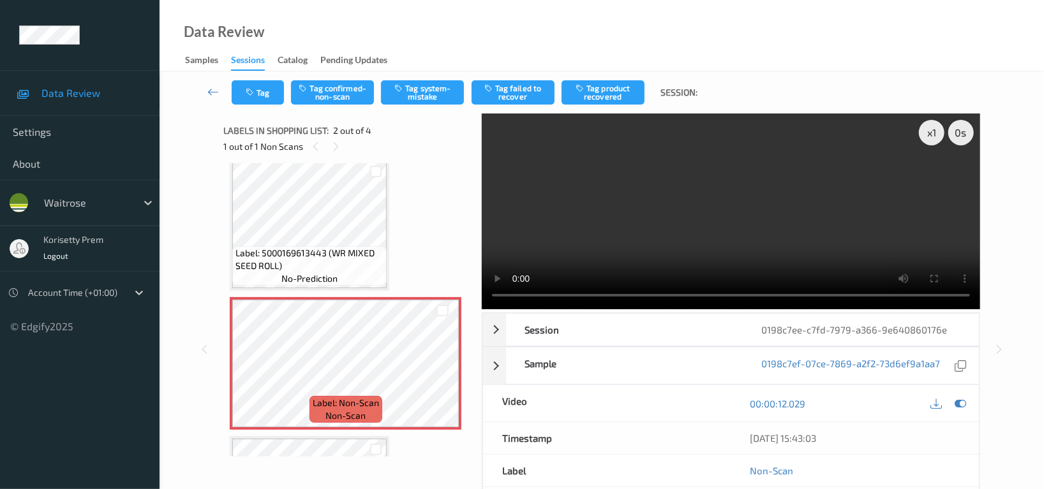
click at [880, 183] on video at bounding box center [731, 212] width 498 height 196
click at [965, 405] on icon at bounding box center [959, 403] width 11 height 11
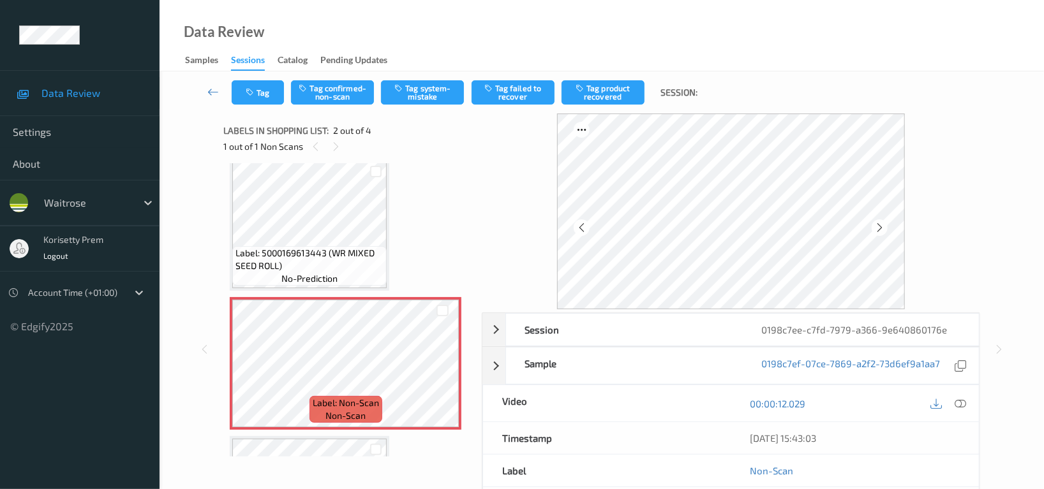
click at [968, 406] on div "00:00:12.029" at bounding box center [854, 403] width 248 height 36
click at [963, 406] on icon at bounding box center [959, 403] width 11 height 11
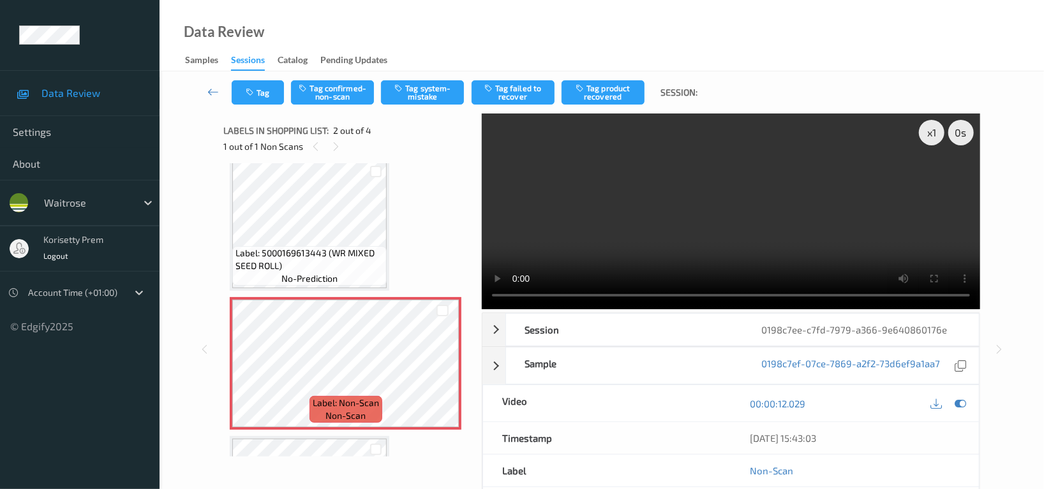
click at [706, 181] on video at bounding box center [731, 212] width 498 height 196
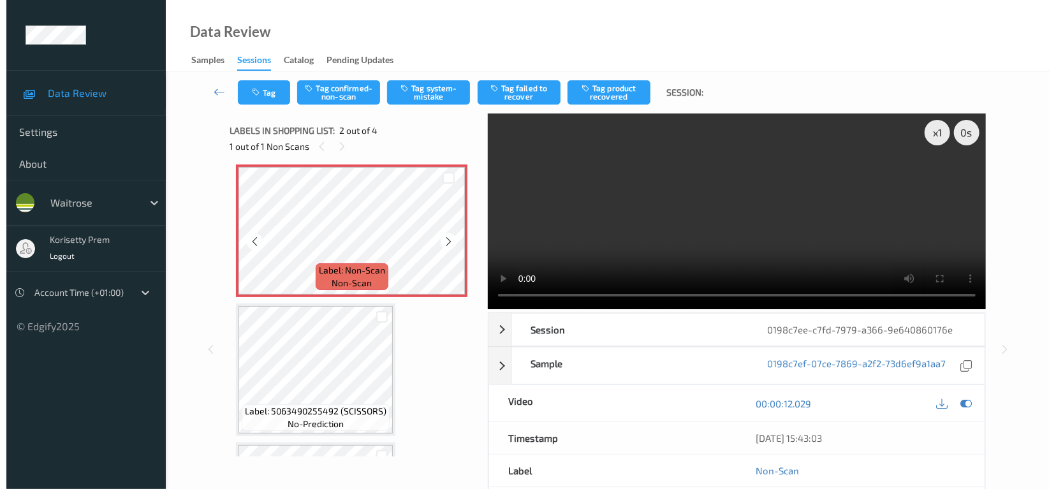
scroll to position [181, 0]
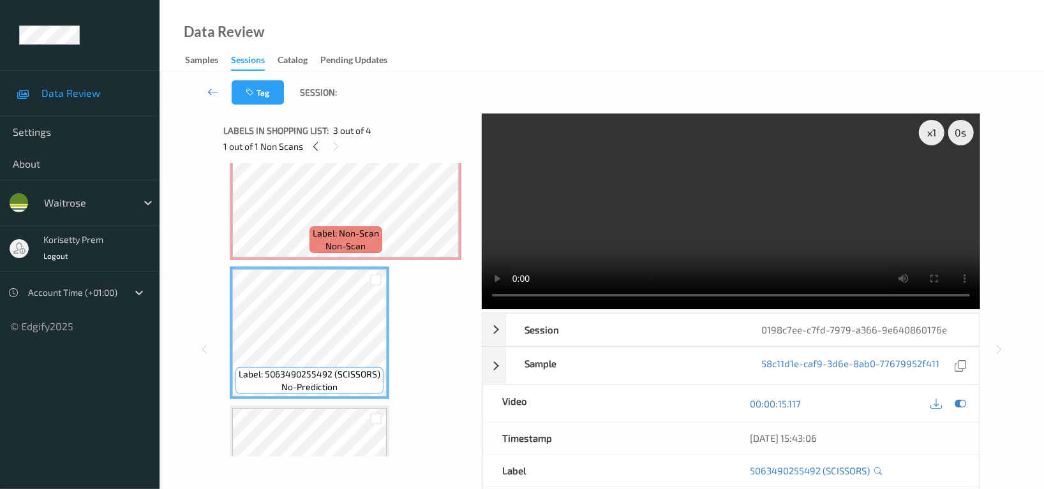
click at [727, 213] on video at bounding box center [731, 212] width 498 height 196
click at [968, 404] on div at bounding box center [960, 403] width 17 height 17
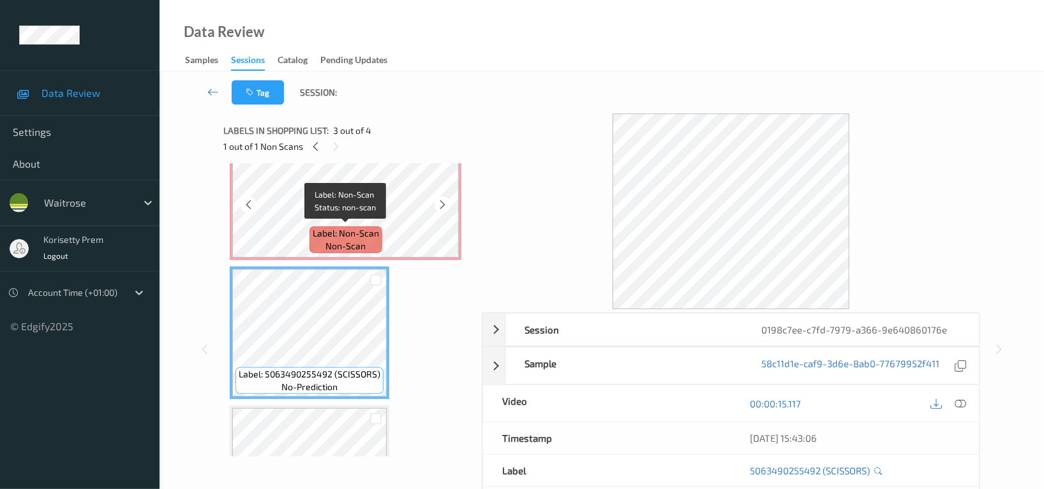
click at [316, 230] on span "Label: Non-Scan" at bounding box center [346, 233] width 66 height 13
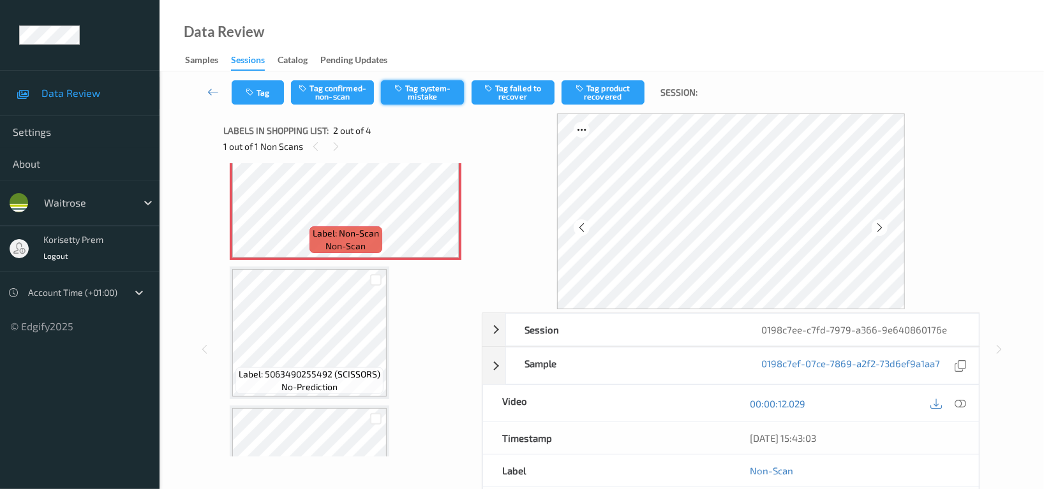
click at [432, 92] on button "Tag system-mistake" at bounding box center [422, 92] width 83 height 24
click at [256, 95] on icon "button" at bounding box center [251, 92] width 11 height 9
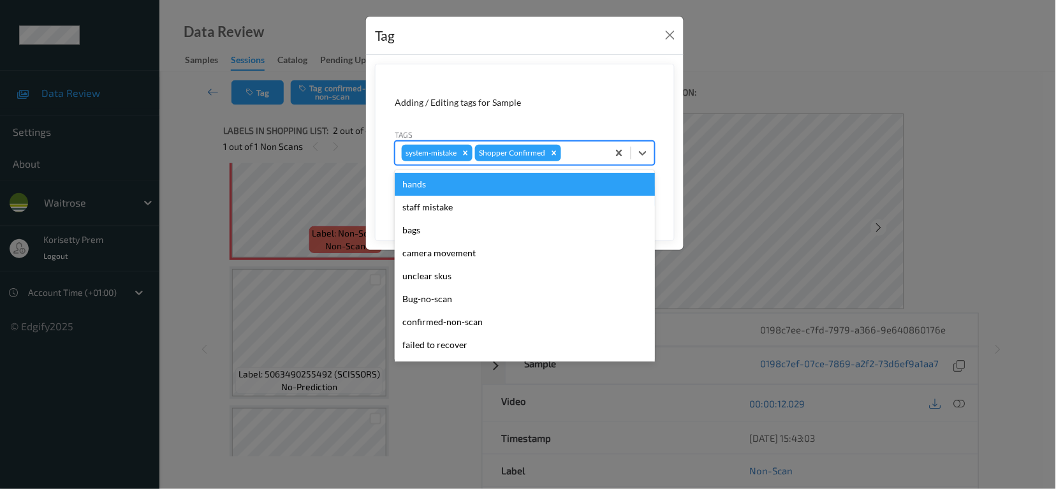
click at [574, 150] on div at bounding box center [583, 152] width 38 height 15
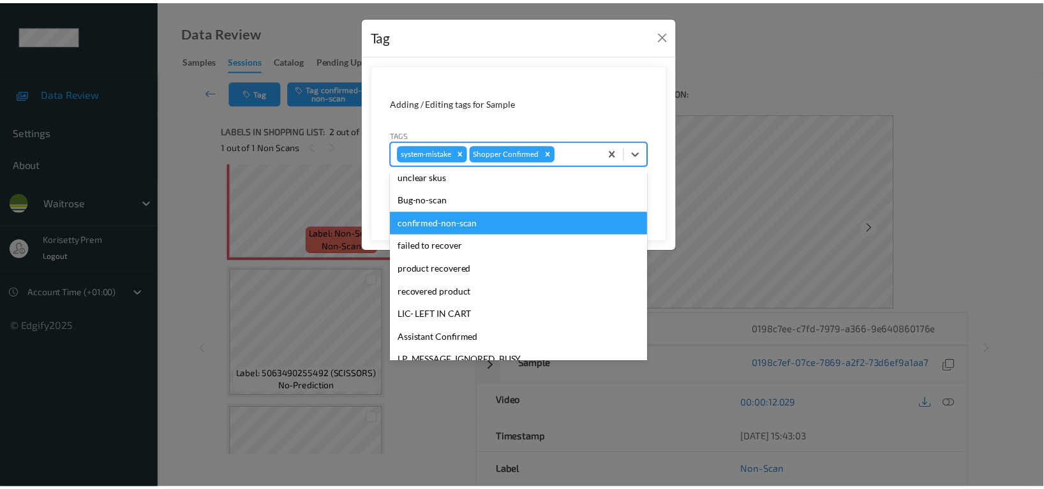
scroll to position [249, 0]
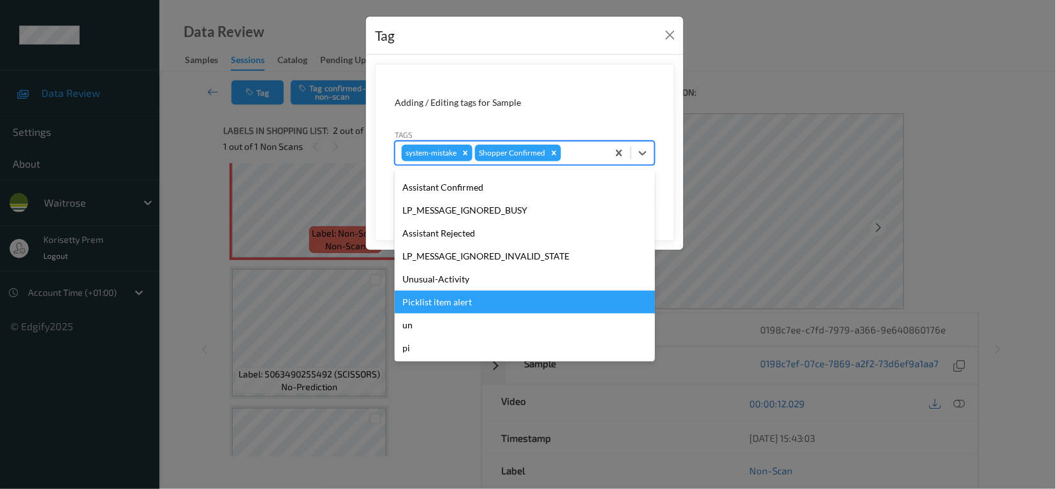
click at [461, 304] on div "Picklist item alert" at bounding box center [525, 302] width 260 height 23
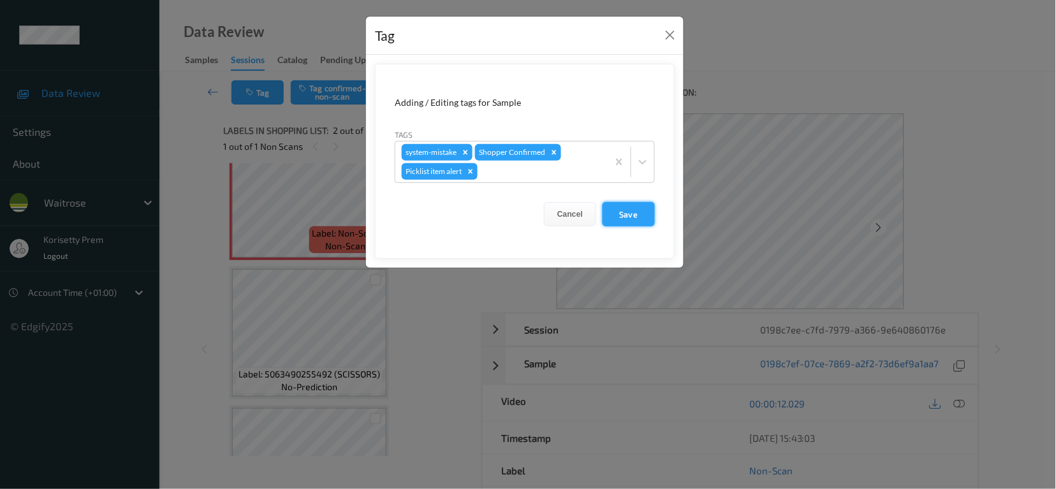
click at [635, 219] on button "Save" at bounding box center [629, 214] width 52 height 24
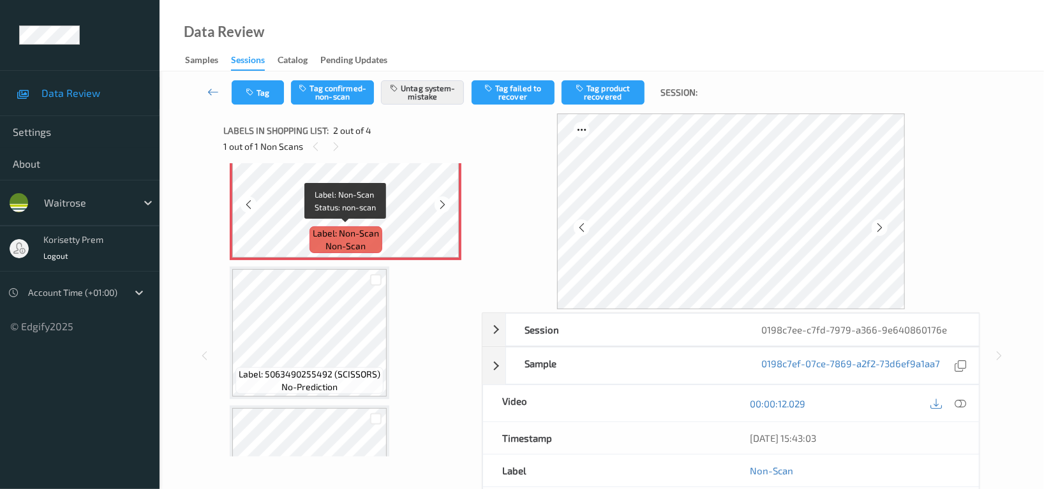
scroll to position [96, 0]
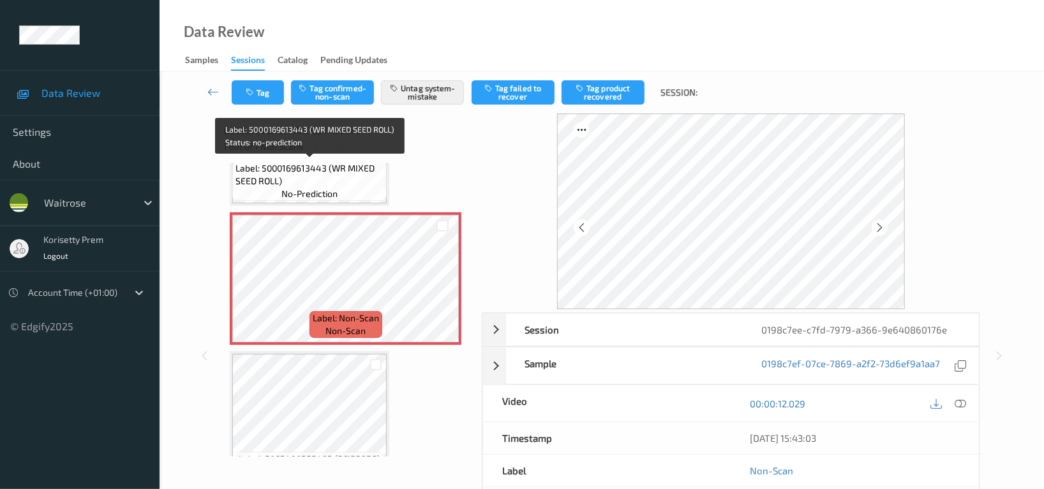
click at [337, 190] on span "no-prediction" at bounding box center [309, 194] width 56 height 13
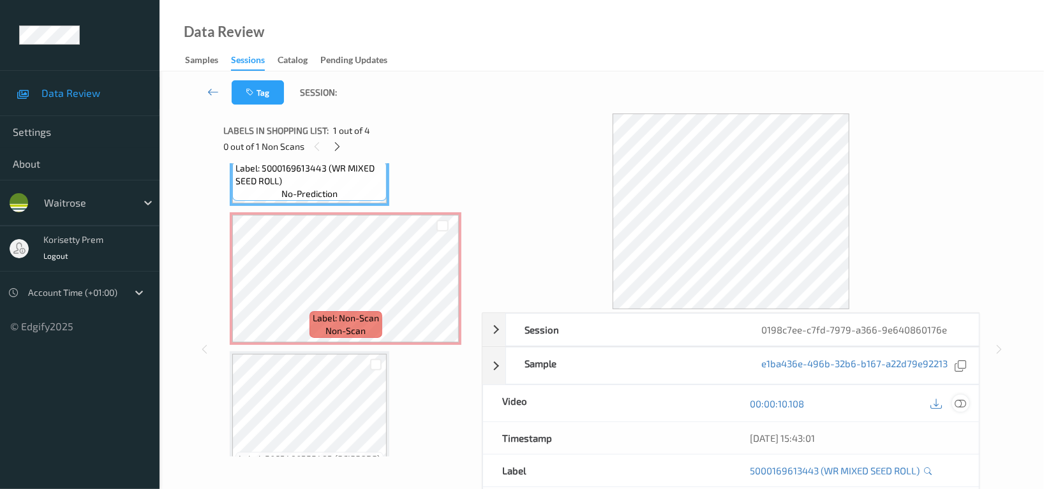
click at [956, 403] on icon at bounding box center [959, 403] width 11 height 11
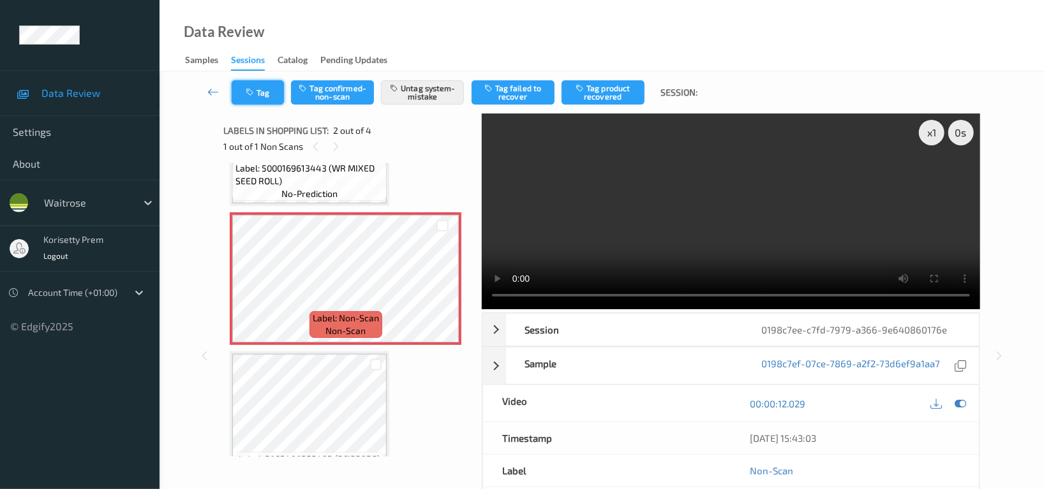
click at [263, 92] on button "Tag" at bounding box center [258, 92] width 52 height 24
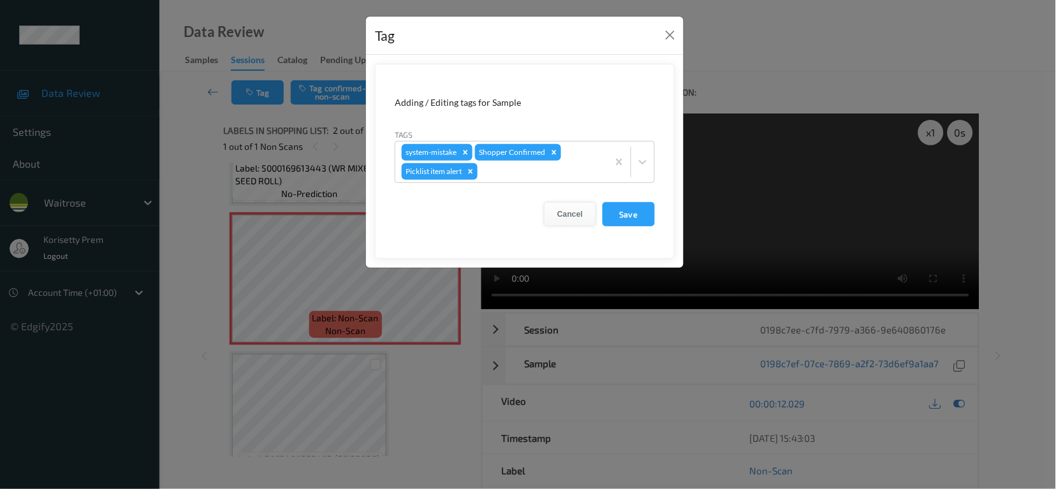
click at [563, 215] on button "Cancel" at bounding box center [570, 214] width 52 height 24
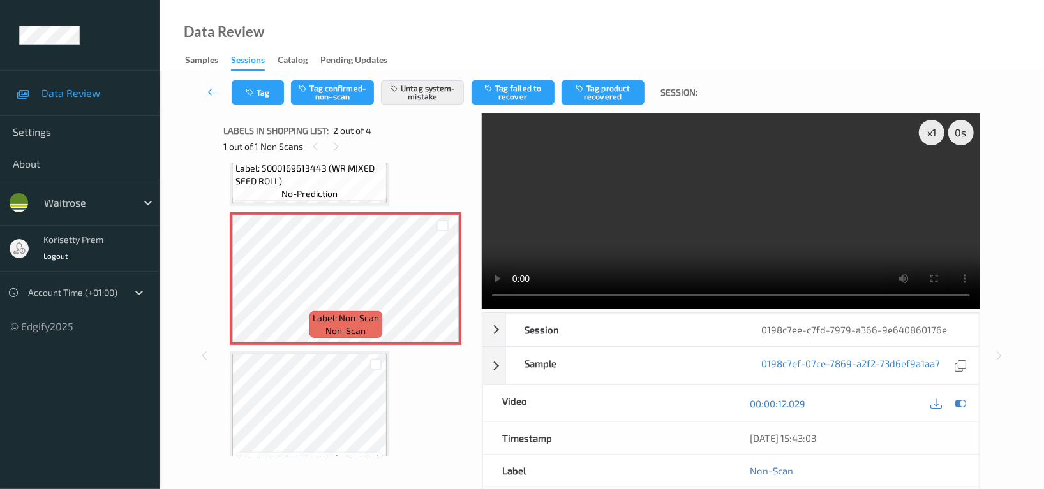
click at [615, 262] on video at bounding box center [731, 212] width 498 height 196
click at [269, 89] on button "Tag" at bounding box center [258, 92] width 52 height 24
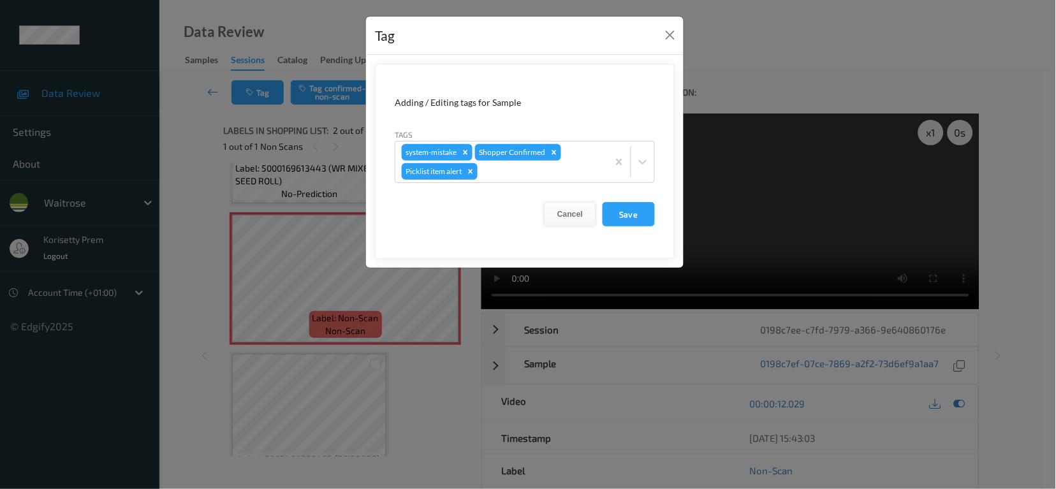
click at [574, 216] on button "Cancel" at bounding box center [570, 214] width 52 height 24
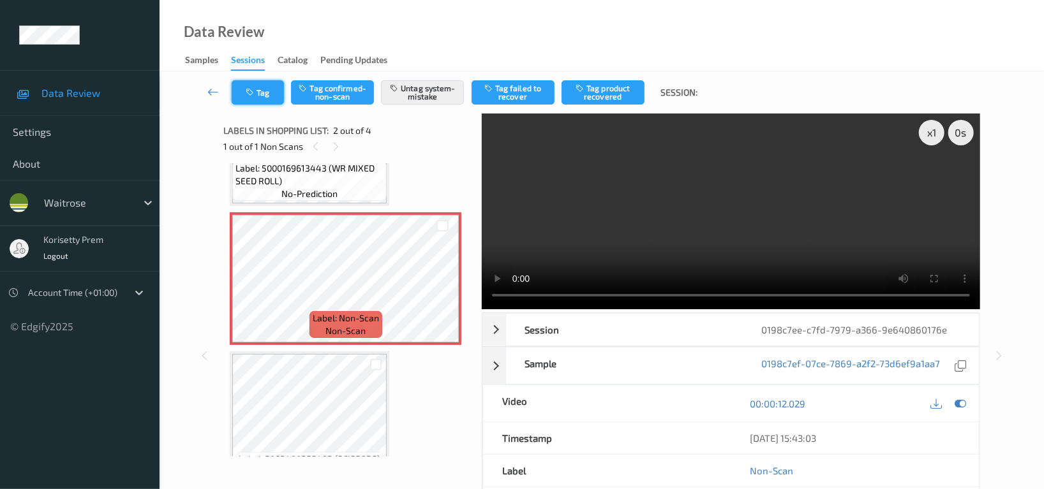
click at [264, 94] on button "Tag" at bounding box center [258, 92] width 52 height 24
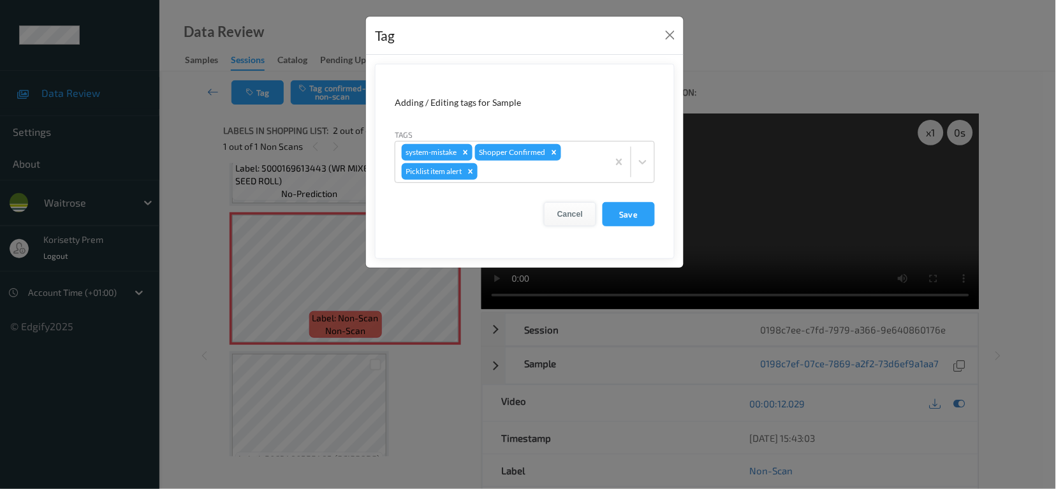
click at [569, 219] on button "Cancel" at bounding box center [570, 214] width 52 height 24
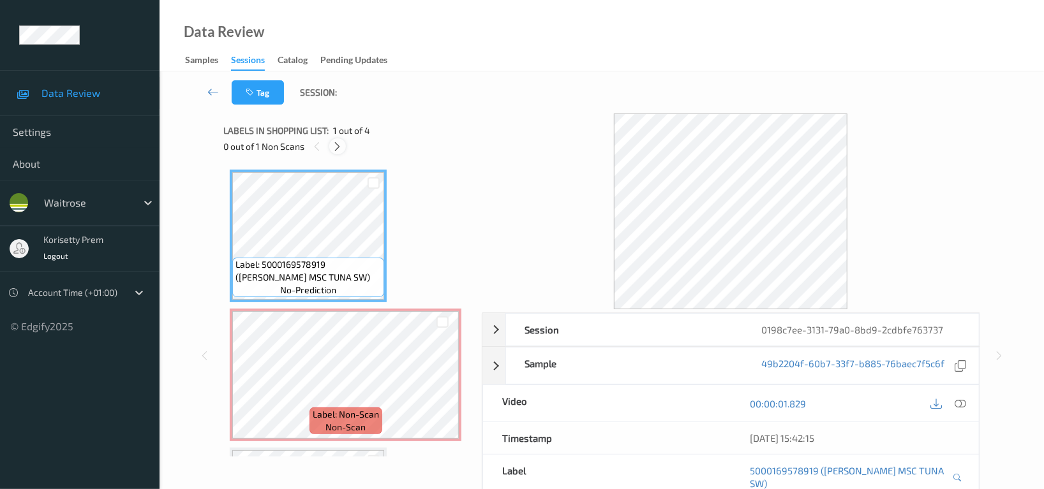
click at [336, 146] on icon at bounding box center [337, 146] width 11 height 11
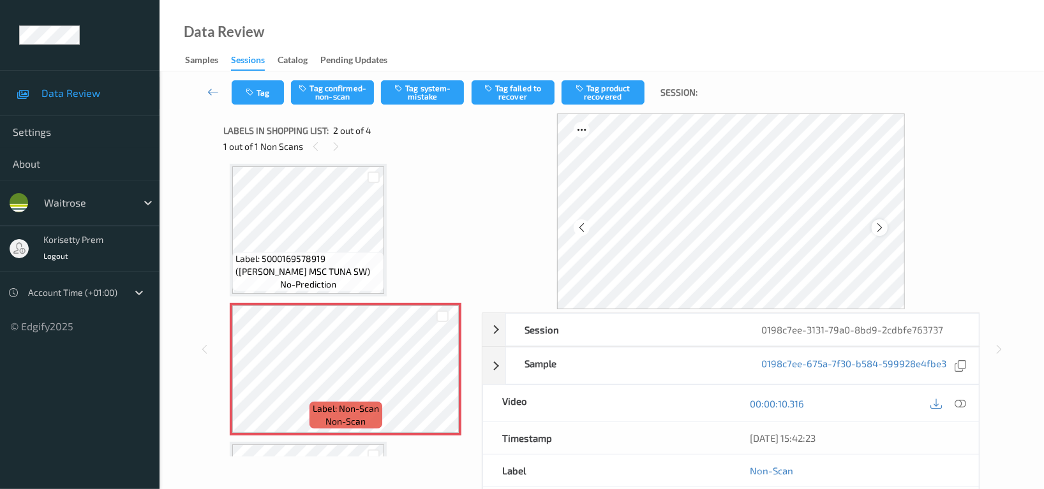
click at [877, 230] on icon at bounding box center [879, 227] width 11 height 11
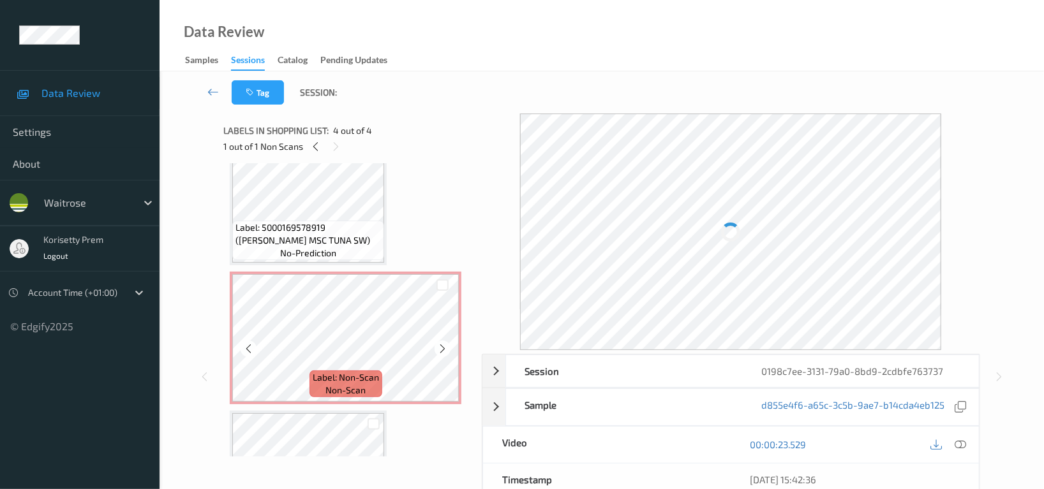
scroll to position [0, 0]
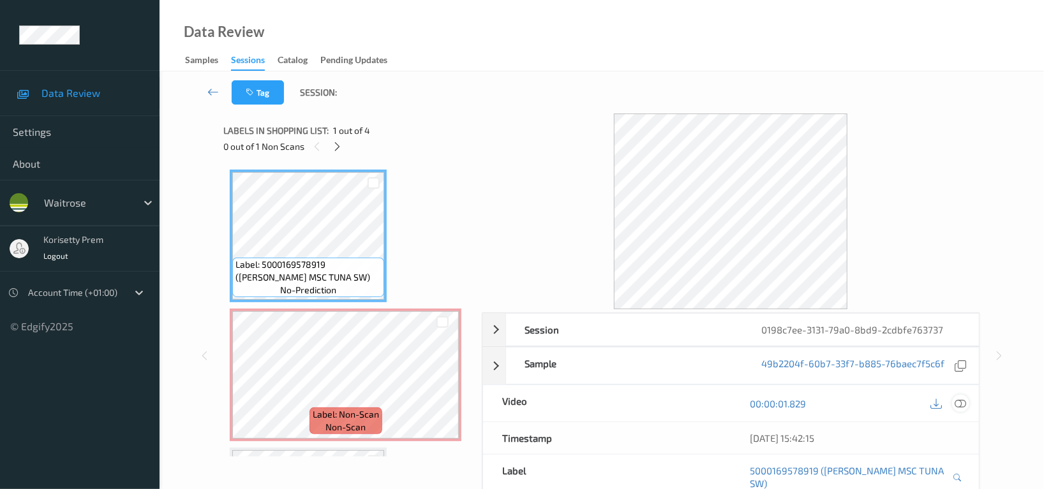
click at [956, 405] on icon at bounding box center [959, 403] width 11 height 11
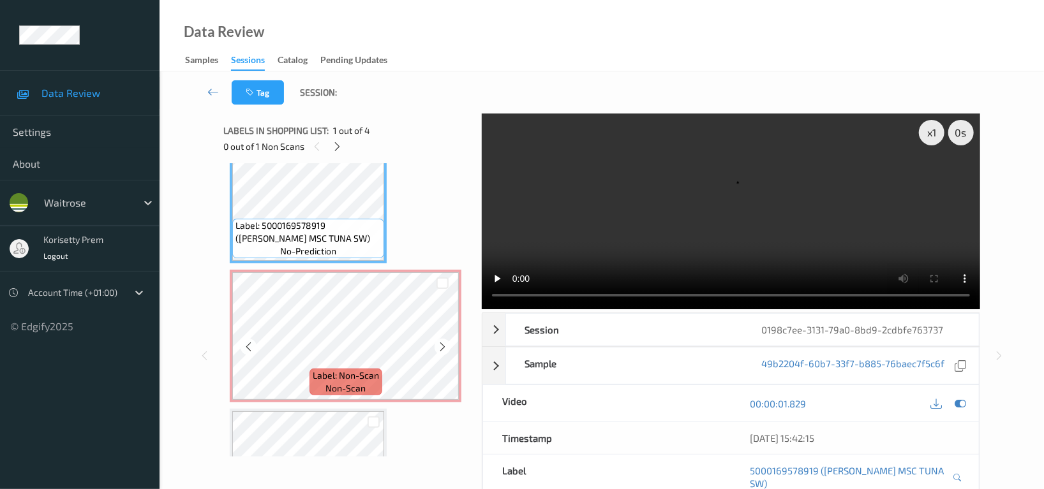
scroll to position [85, 0]
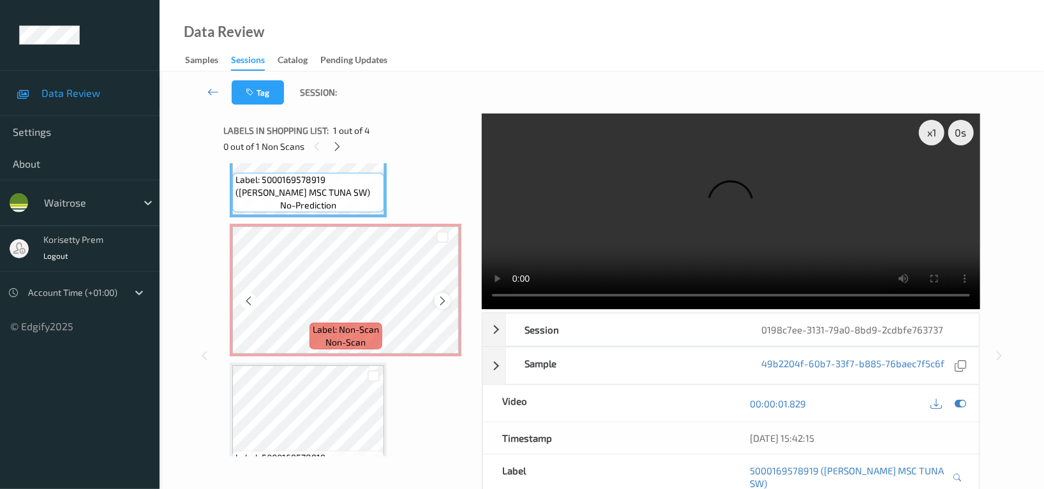
click at [441, 306] on icon at bounding box center [442, 300] width 11 height 11
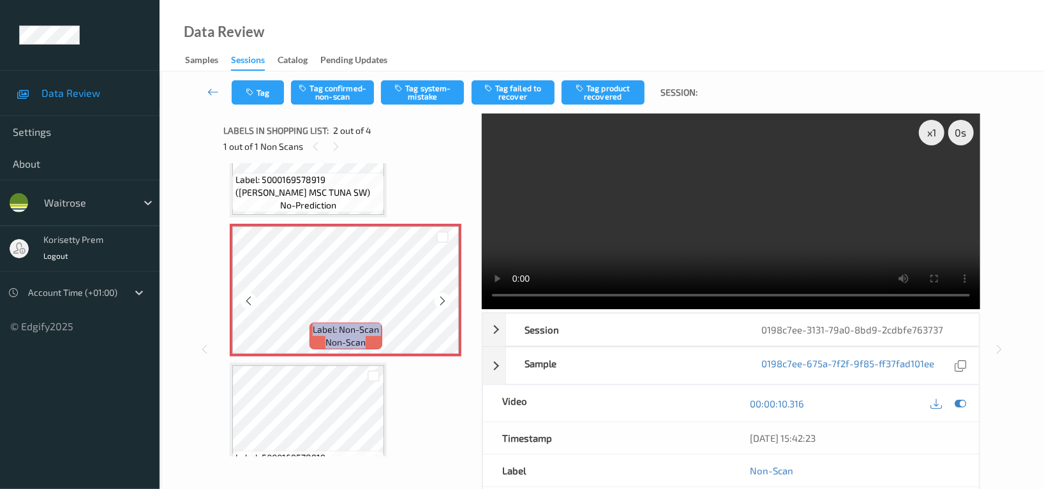
click at [441, 306] on icon at bounding box center [442, 300] width 11 height 11
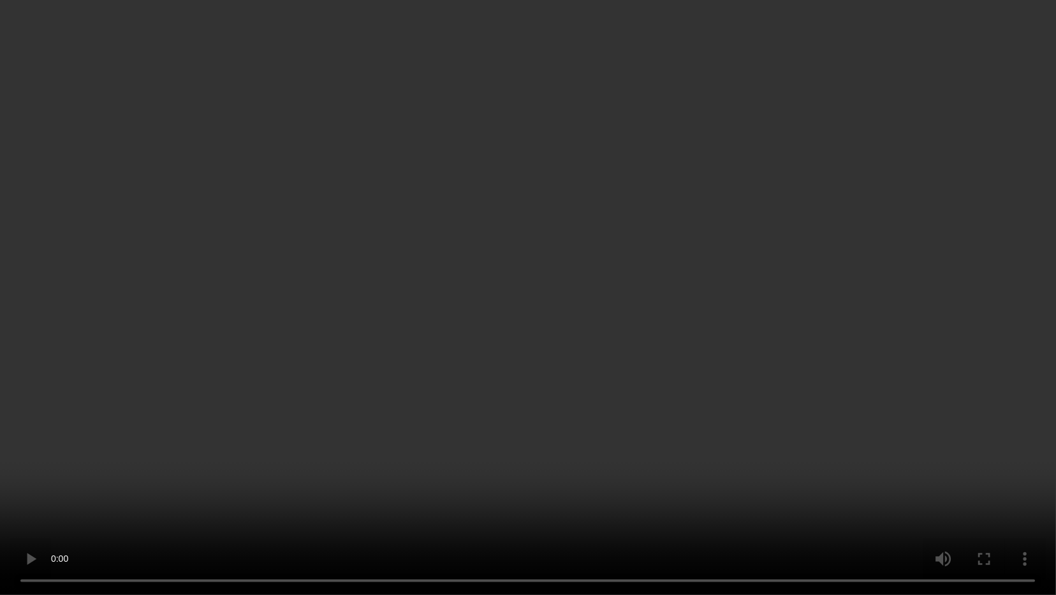
click at [651, 348] on video at bounding box center [528, 297] width 1056 height 595
click at [0, 489] on video at bounding box center [528, 297] width 1056 height 595
click at [1043, 221] on video at bounding box center [528, 297] width 1056 height 595
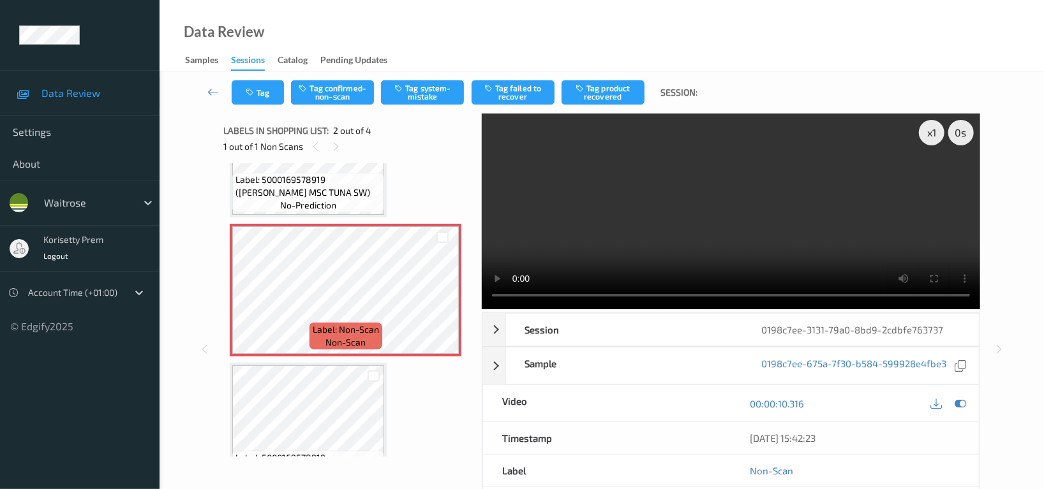
click at [584, 225] on video at bounding box center [731, 212] width 498 height 196
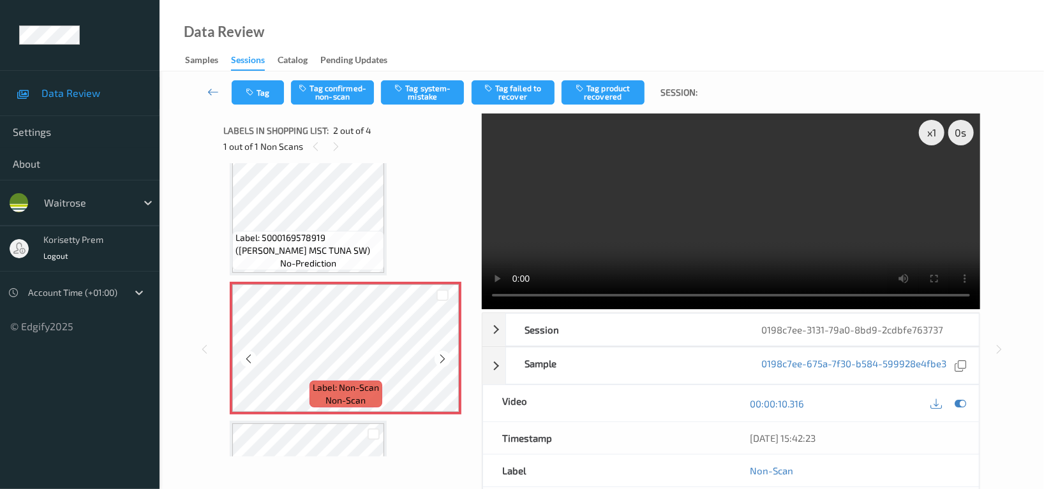
scroll to position [0, 0]
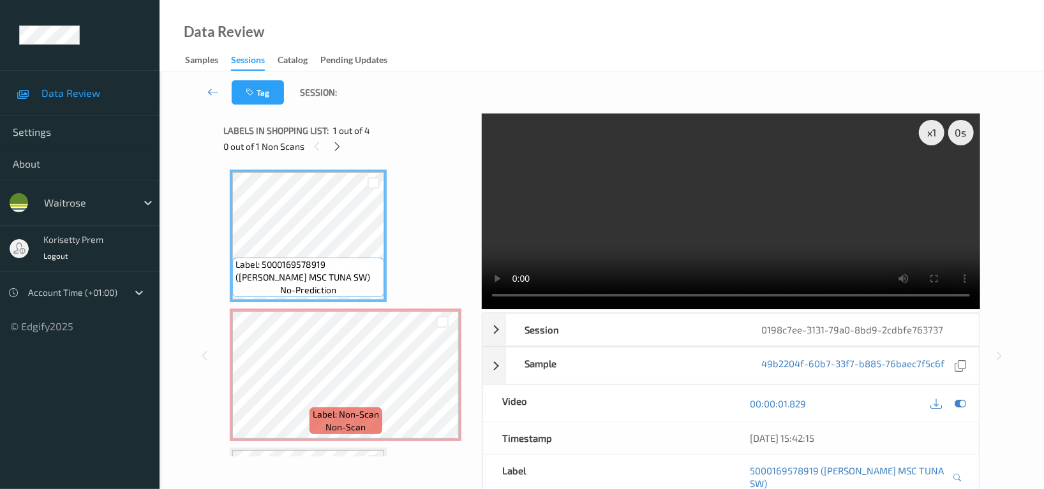
click at [776, 216] on video at bounding box center [731, 212] width 498 height 196
click at [961, 132] on div "0 s" at bounding box center [961, 133] width 26 height 26
click at [965, 131] on div "-0.5 s" at bounding box center [961, 133] width 26 height 26
click at [931, 136] on div "x 1" at bounding box center [932, 133] width 26 height 26
click at [960, 137] on div "-1 s" at bounding box center [961, 133] width 26 height 26
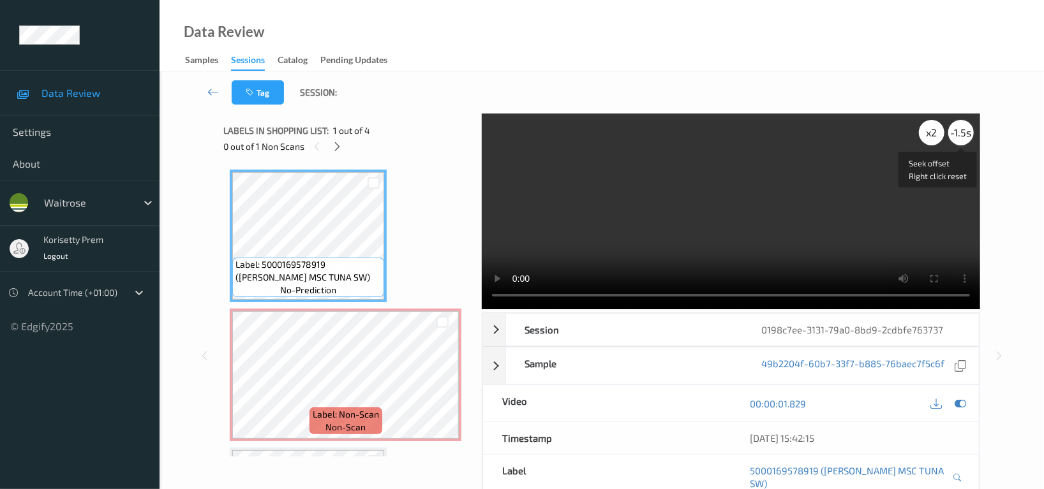
click at [960, 137] on div "-1.5 s" at bounding box center [961, 133] width 26 height 26
click at [960, 137] on div "-2 s" at bounding box center [961, 133] width 26 height 26
click at [960, 137] on div "-3 s" at bounding box center [961, 133] width 26 height 26
click at [960, 137] on div "0 s" at bounding box center [961, 133] width 26 height 26
click at [960, 137] on div "-0.5 s" at bounding box center [961, 133] width 26 height 26
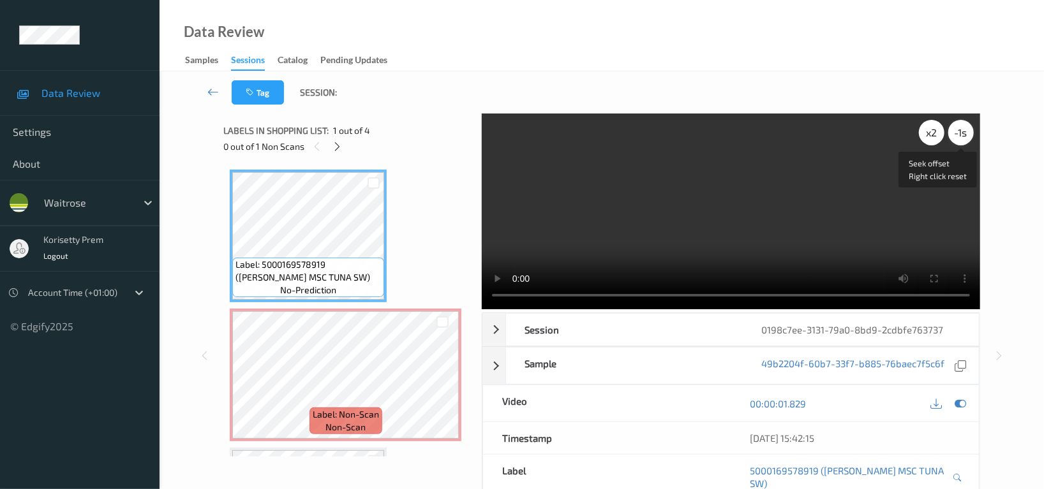
click at [960, 137] on div "-1 s" at bounding box center [961, 133] width 26 height 26
click at [960, 137] on div "-1.5 s" at bounding box center [961, 133] width 26 height 26
click at [960, 137] on div "-2 s" at bounding box center [961, 133] width 26 height 26
click at [960, 137] on div "-3 s" at bounding box center [961, 133] width 26 height 26
click at [933, 138] on div "x 2" at bounding box center [932, 133] width 26 height 26
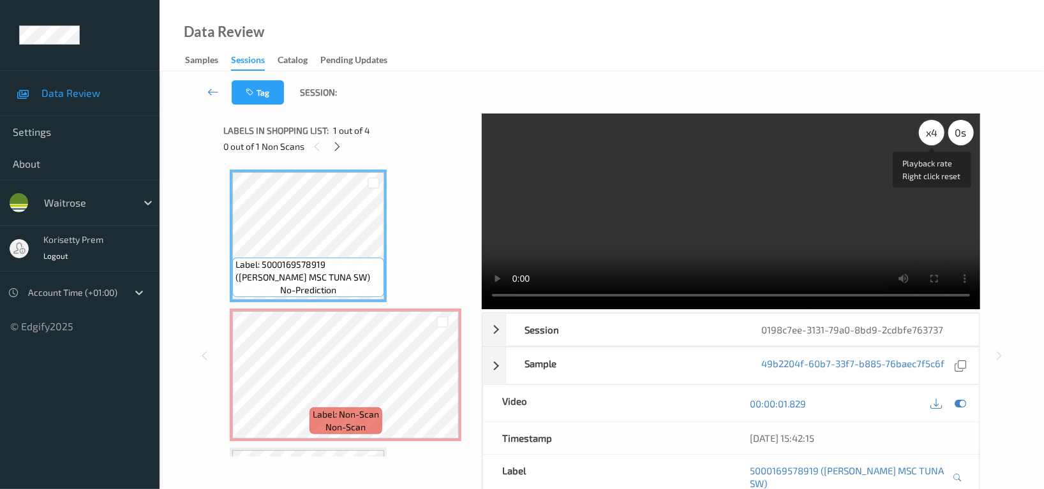
click at [933, 138] on div "x 4" at bounding box center [932, 133] width 26 height 26
click at [933, 138] on div "x 8" at bounding box center [932, 133] width 26 height 26
click at [933, 138] on div "x 1" at bounding box center [932, 133] width 26 height 26
click at [933, 138] on div "x 2" at bounding box center [932, 133] width 26 height 26
click at [933, 138] on div "x 4" at bounding box center [932, 133] width 26 height 26
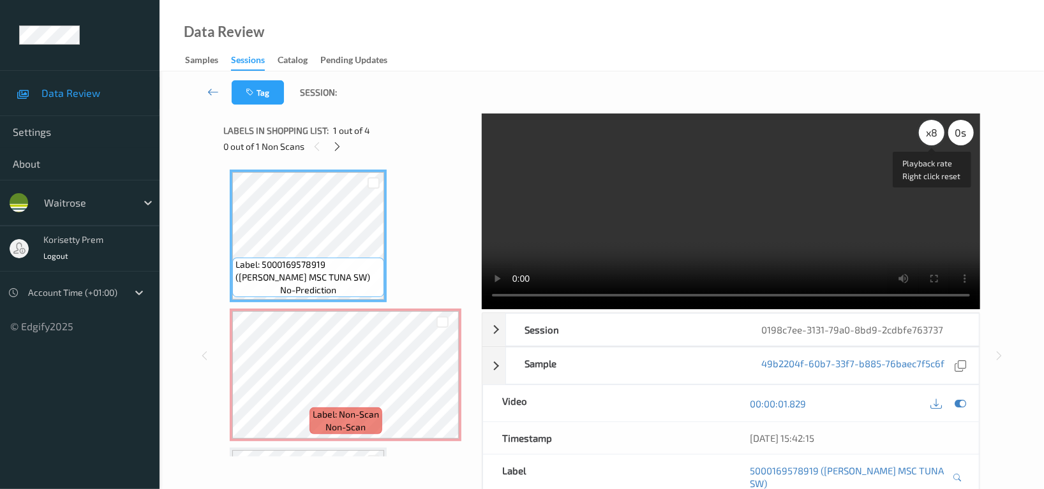
click at [933, 138] on div "x 8" at bounding box center [932, 133] width 26 height 26
click at [395, 322] on div "x 1 0 s Session 0198c7ee-3131-79a0-8bd9-2cdbfe763737 Session ID 0198c7ee-3131-7…" at bounding box center [601, 356] width 756 height 485
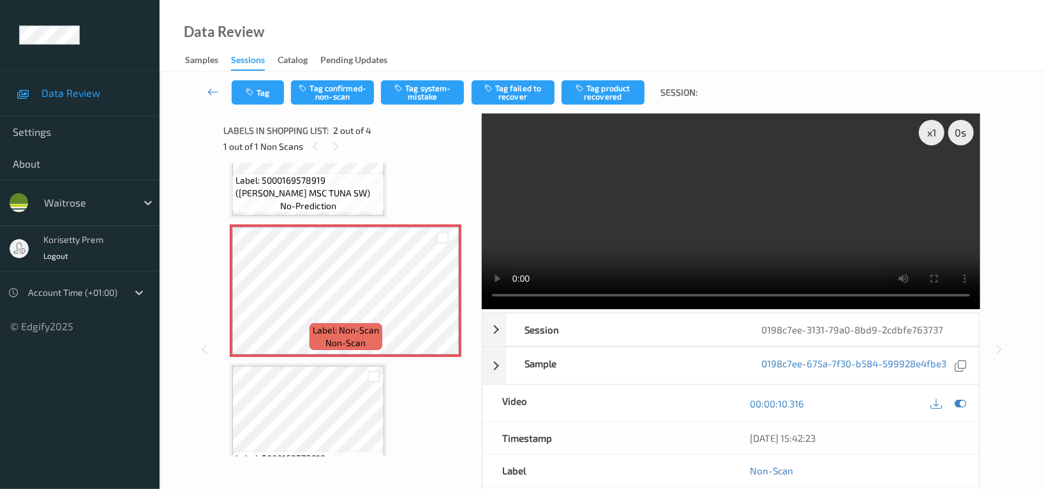
scroll to position [85, 0]
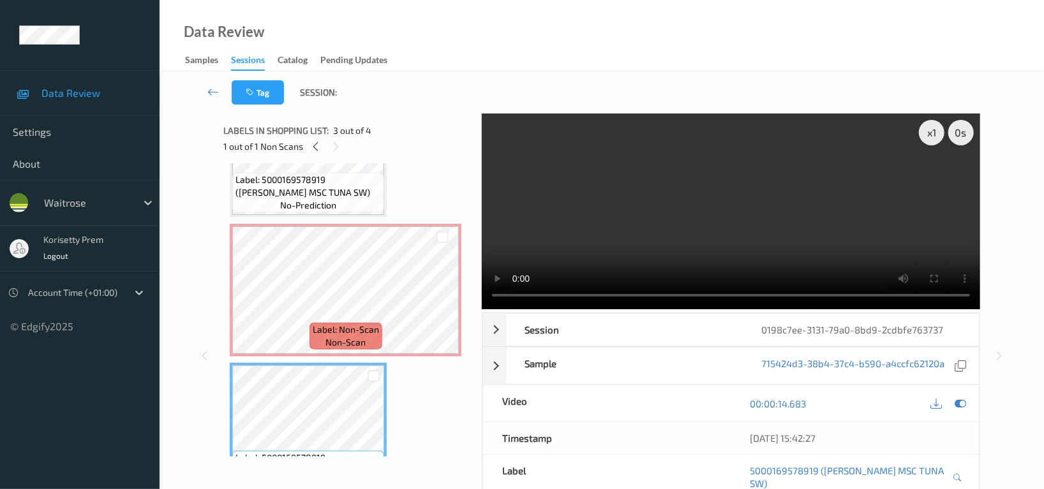
click at [333, 161] on div "Labels in shopping list: 3 out of 4 1 out of 1 Non Scans" at bounding box center [347, 139] width 249 height 50
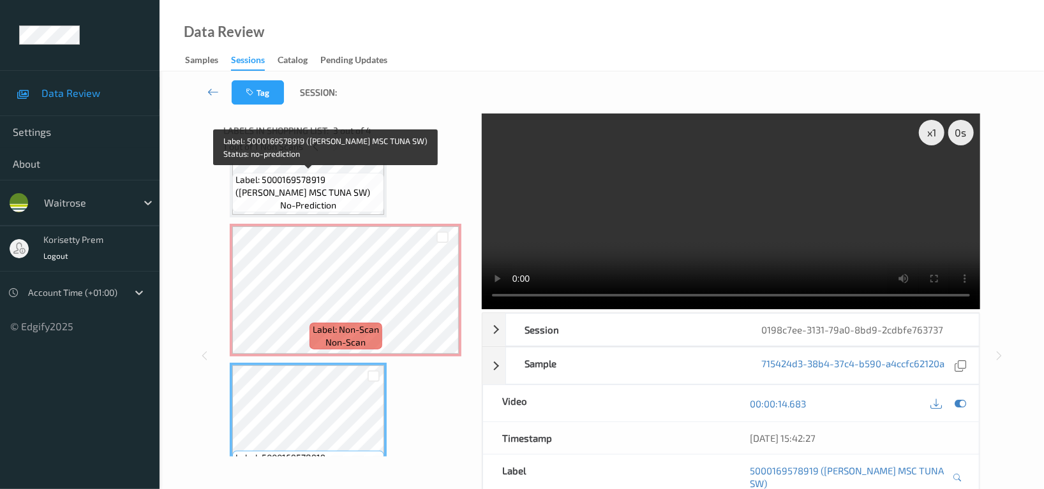
click at [333, 174] on span "Label: 5000169578919 (WR ESS MSC TUNA SW)" at bounding box center [307, 187] width 145 height 26
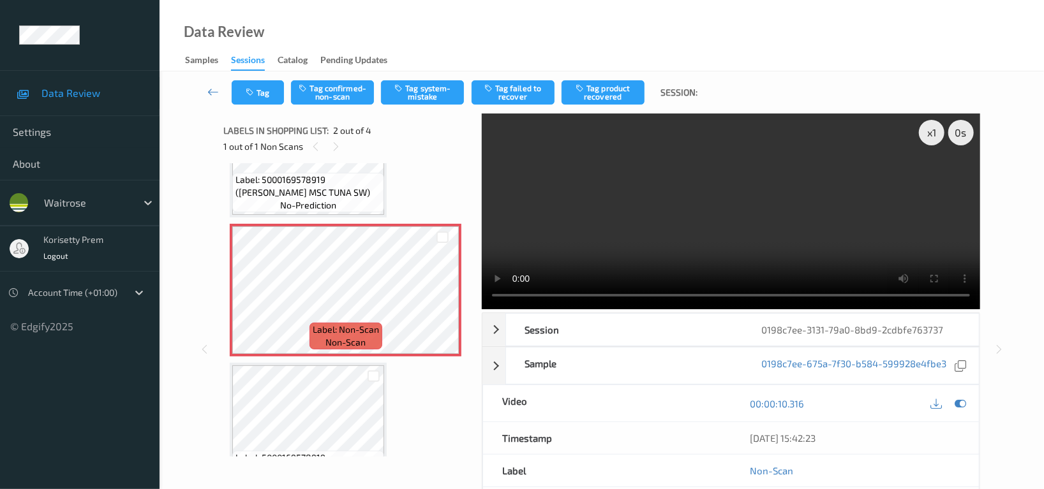
click at [774, 163] on video at bounding box center [731, 212] width 498 height 196
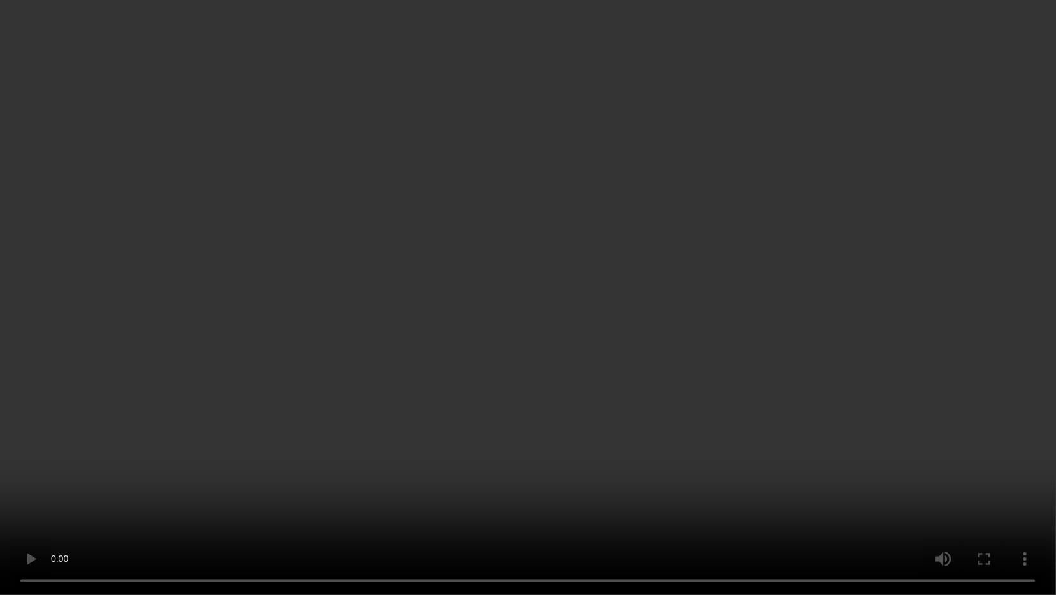
click at [332, 429] on video at bounding box center [528, 297] width 1056 height 595
click at [954, 376] on video at bounding box center [528, 297] width 1056 height 595
click at [75, 489] on video at bounding box center [528, 297] width 1056 height 595
click at [750, 333] on video at bounding box center [528, 297] width 1056 height 595
click at [773, 290] on video at bounding box center [528, 297] width 1056 height 595
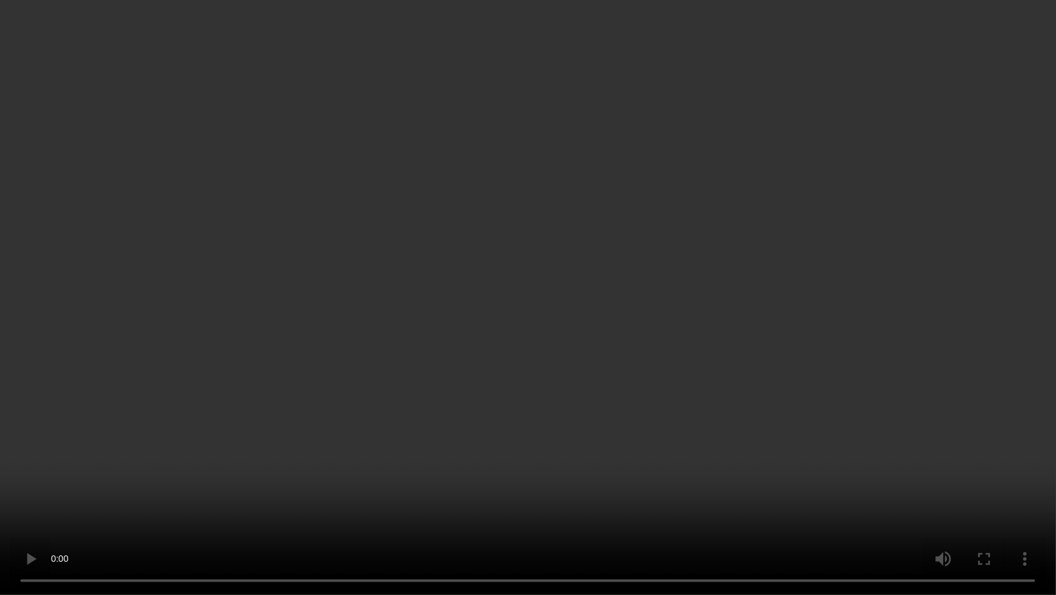
click at [859, 250] on video at bounding box center [528, 297] width 1056 height 595
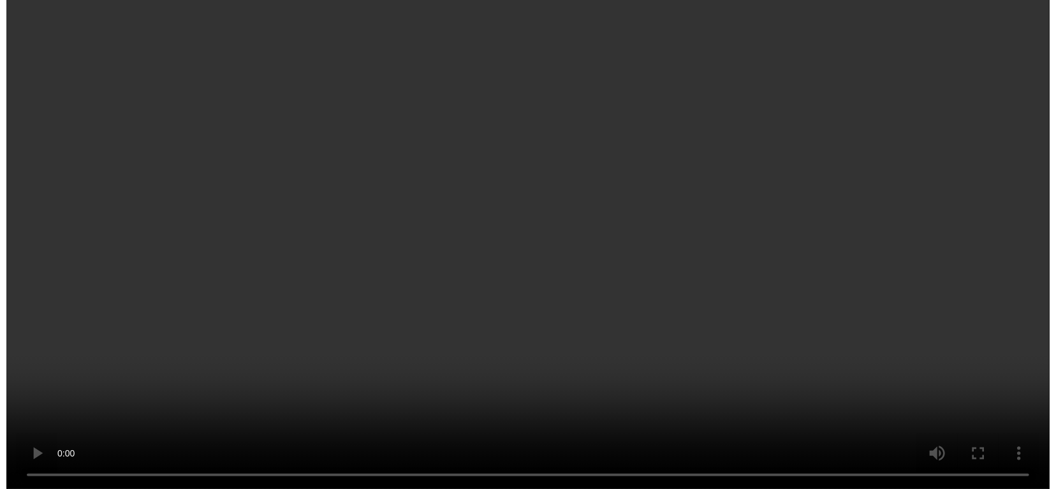
scroll to position [0, 0]
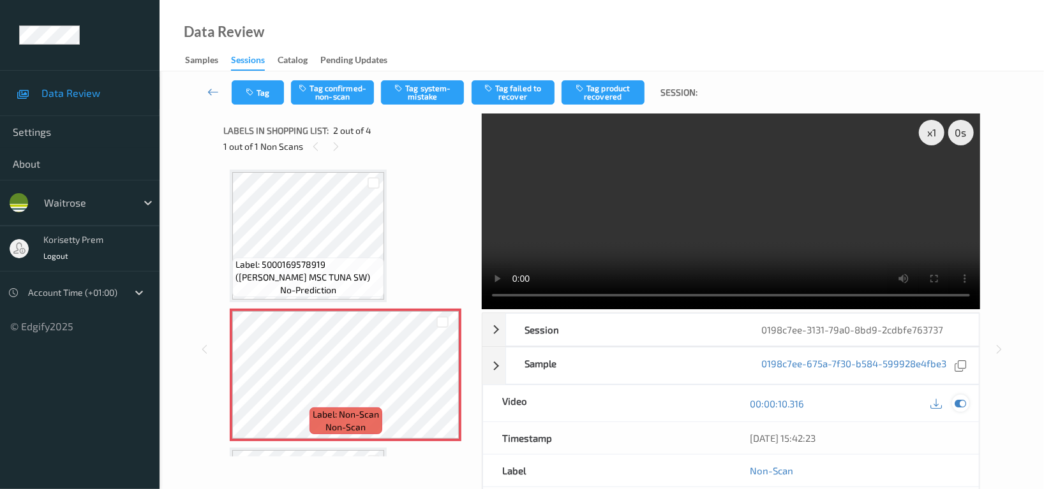
click at [959, 405] on icon at bounding box center [959, 403] width 11 height 11
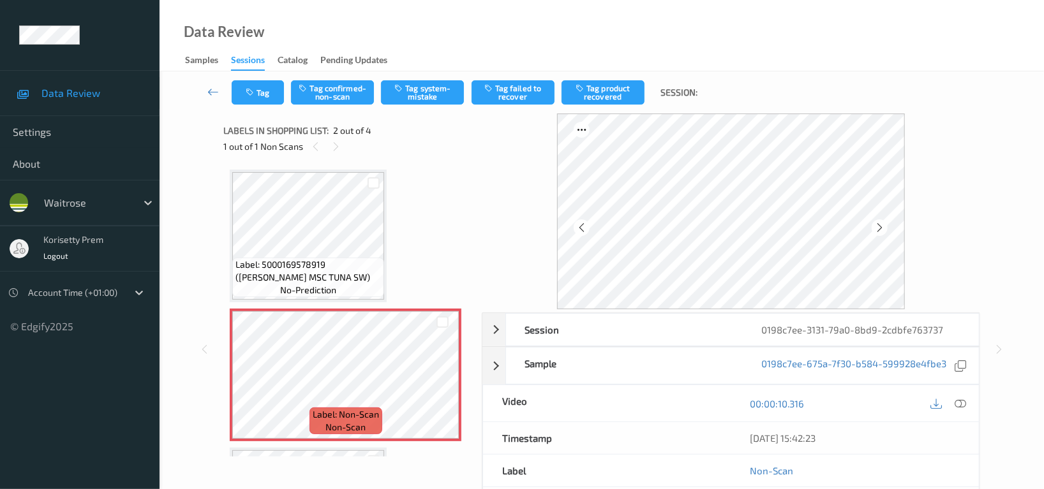
click at [344, 264] on span "Label: 5000169578919 (WR ESS MSC TUNA SW)" at bounding box center [307, 271] width 145 height 26
click at [885, 230] on icon at bounding box center [879, 227] width 11 height 11
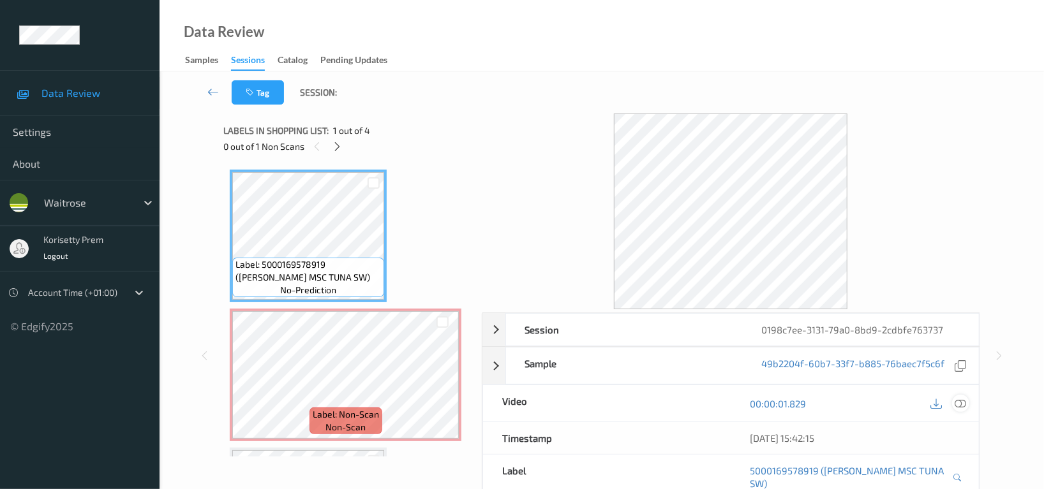
click at [958, 404] on icon at bounding box center [959, 403] width 11 height 11
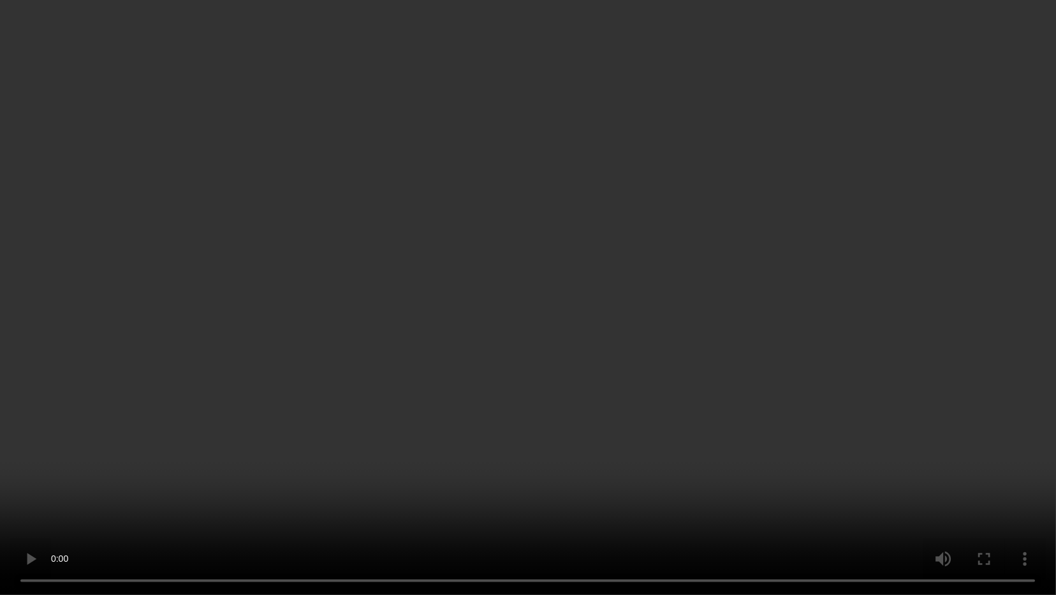
click at [320, 427] on video at bounding box center [528, 297] width 1056 height 595
click at [586, 287] on video at bounding box center [528, 297] width 1056 height 595
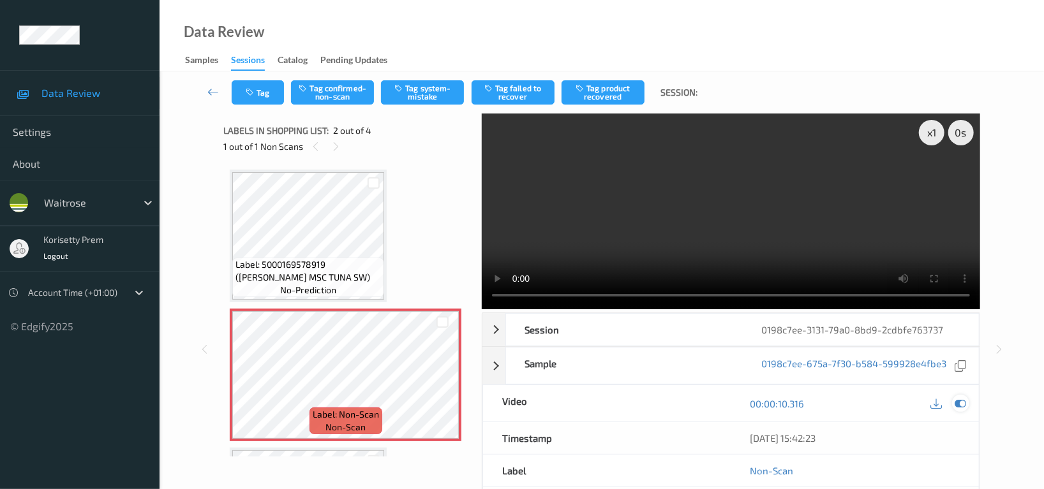
click at [963, 411] on div at bounding box center [960, 403] width 17 height 17
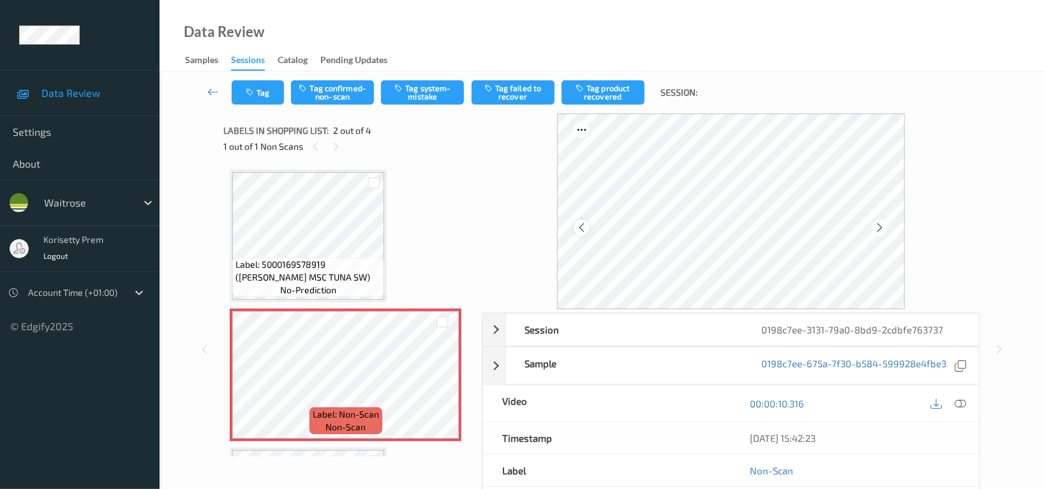
click at [585, 230] on icon at bounding box center [581, 227] width 11 height 11
click at [427, 96] on button "Tag system-mistake" at bounding box center [422, 92] width 83 height 24
click at [262, 92] on button "Tag" at bounding box center [258, 92] width 52 height 24
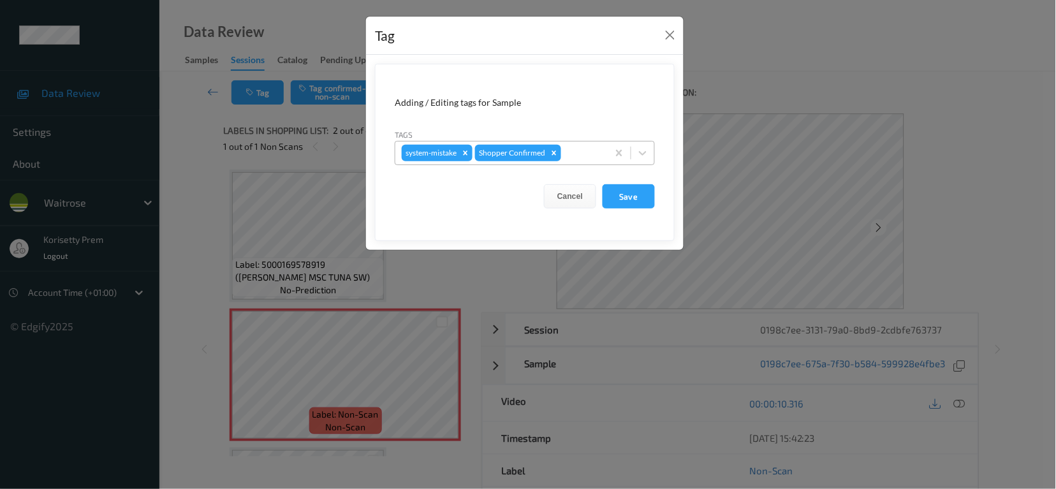
click at [586, 158] on div at bounding box center [583, 152] width 38 height 15
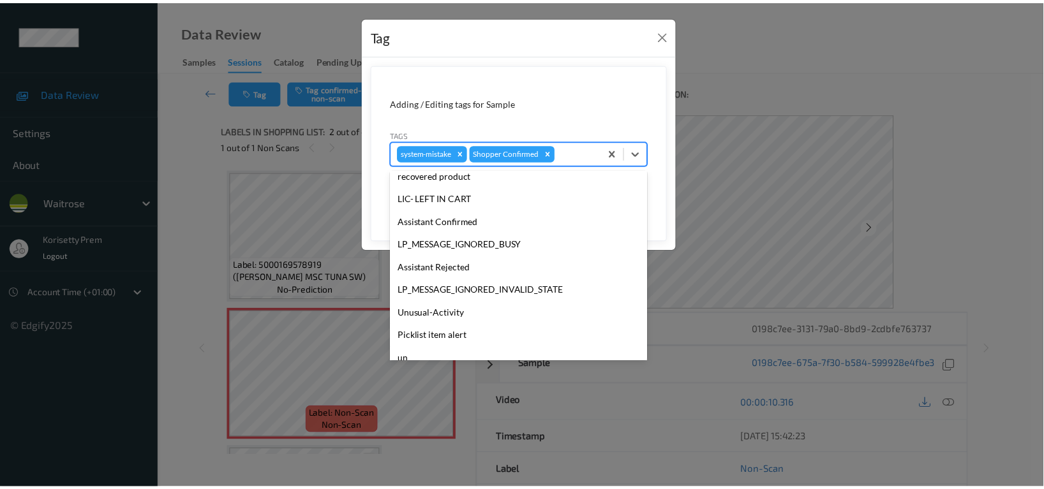
scroll to position [249, 0]
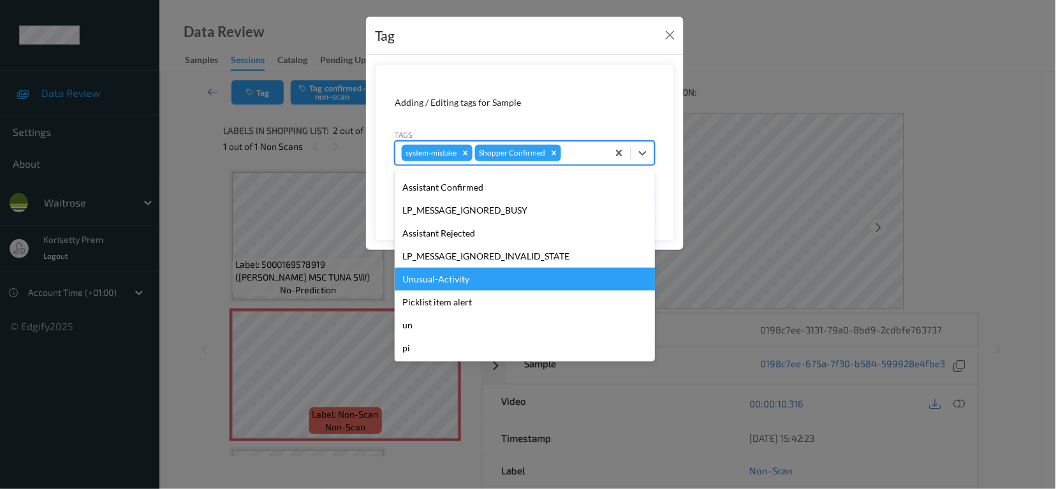
click at [458, 281] on div "Unusual-Activity" at bounding box center [525, 279] width 260 height 23
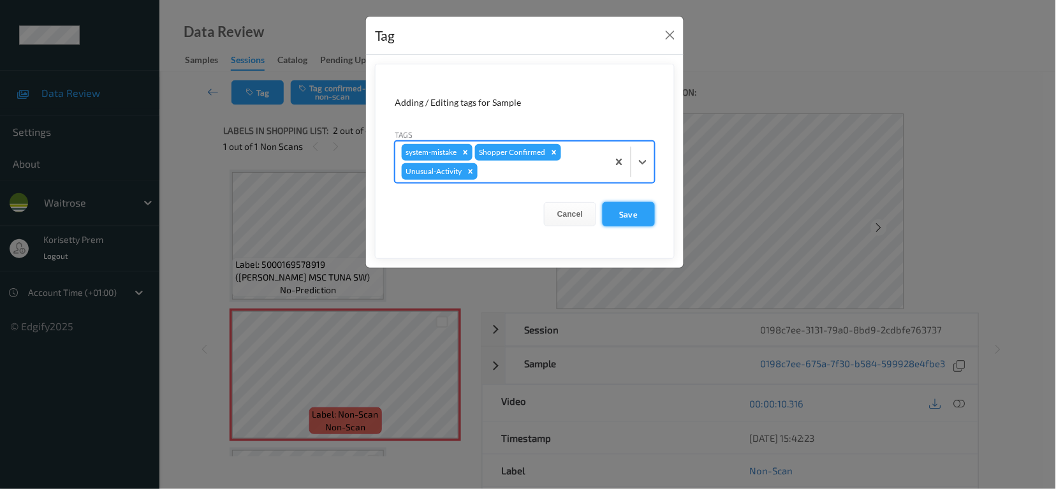
click at [632, 226] on button "Save" at bounding box center [629, 214] width 52 height 24
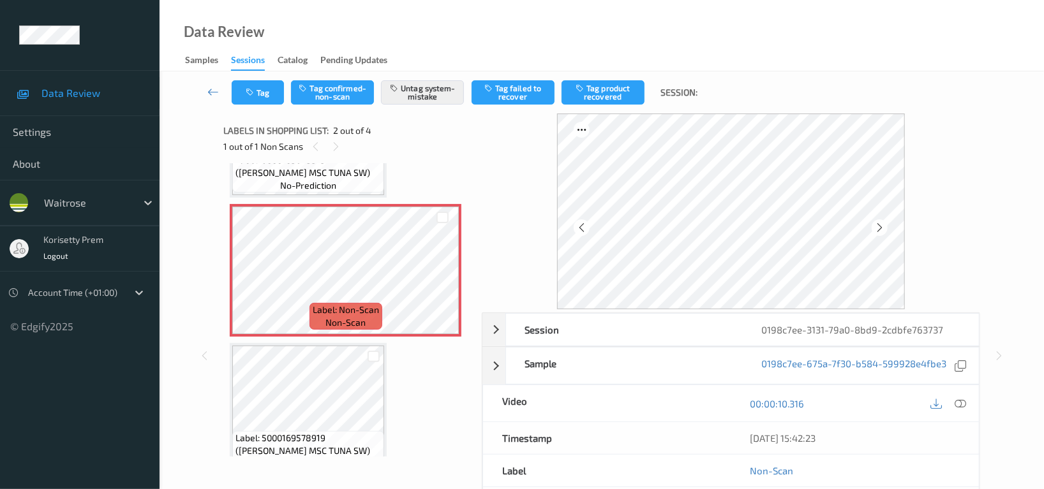
scroll to position [255, 0]
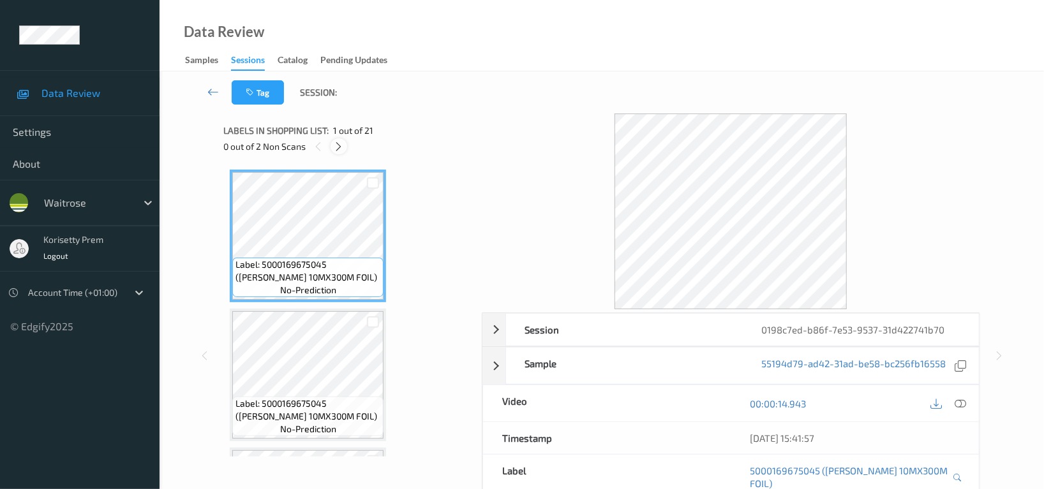
click at [341, 147] on icon at bounding box center [339, 146] width 11 height 11
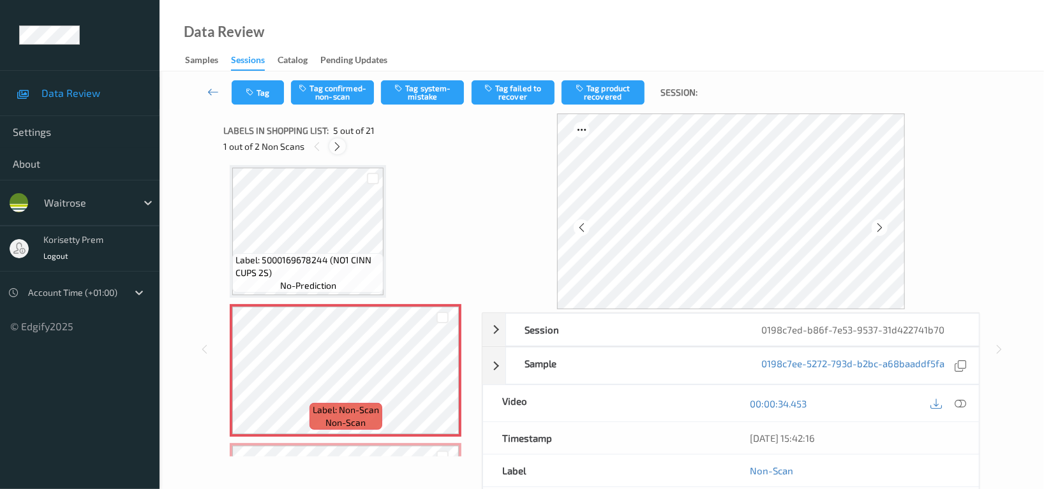
click at [341, 147] on icon at bounding box center [337, 146] width 11 height 11
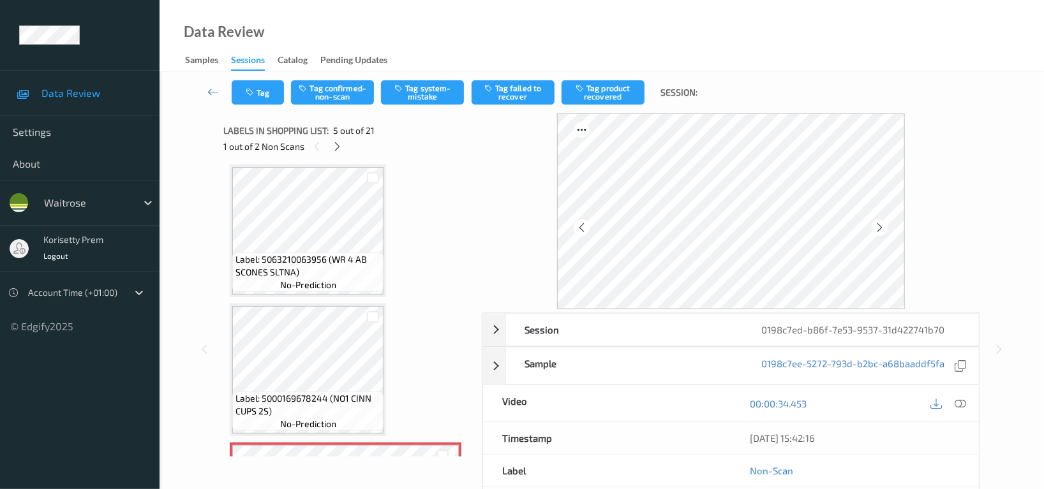
scroll to position [255, 0]
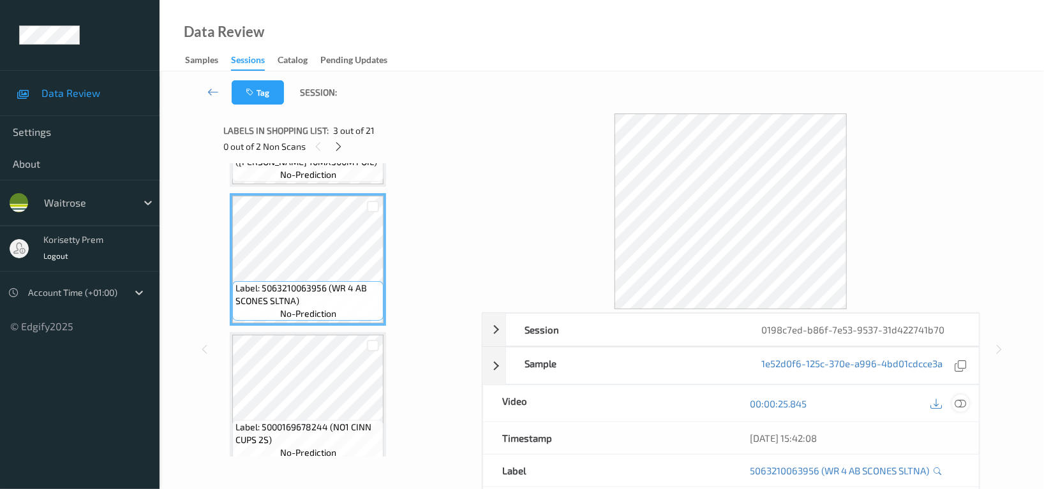
click at [960, 402] on icon at bounding box center [959, 403] width 11 height 11
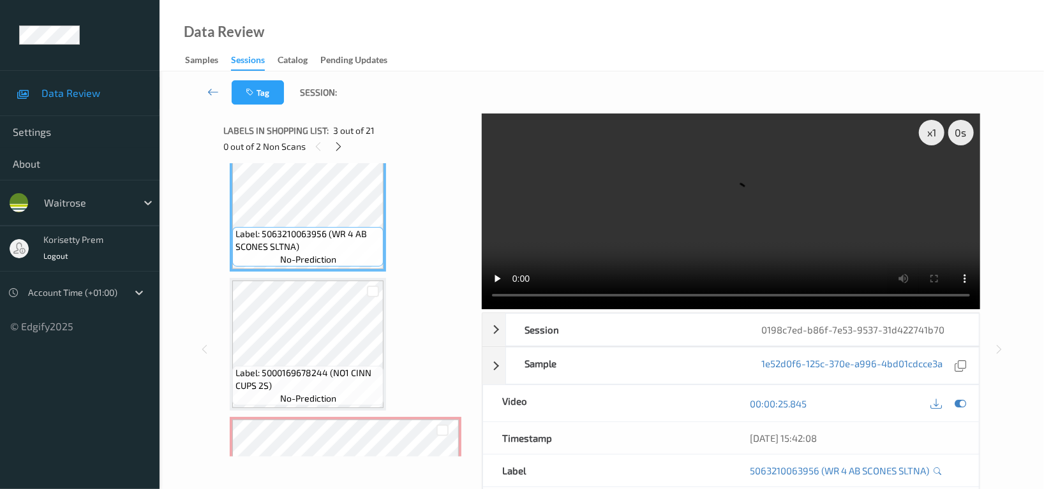
scroll to position [340, 0]
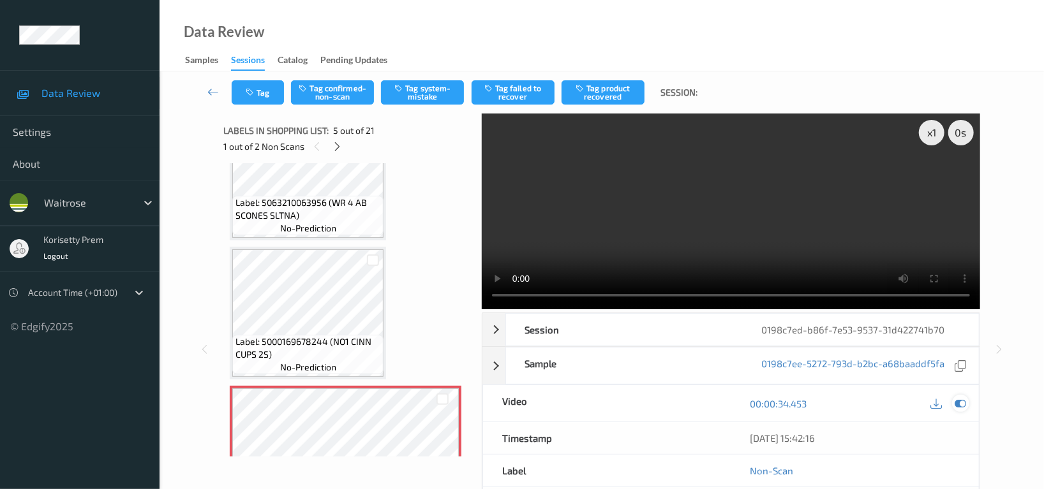
click at [960, 398] on icon at bounding box center [959, 403] width 11 height 11
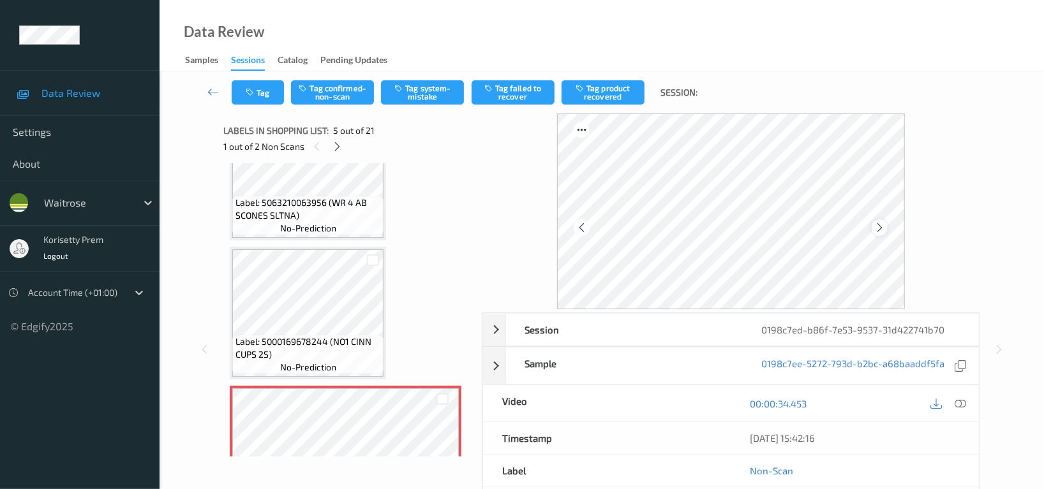
click at [876, 230] on icon at bounding box center [879, 227] width 11 height 11
click at [877, 230] on icon at bounding box center [879, 227] width 11 height 11
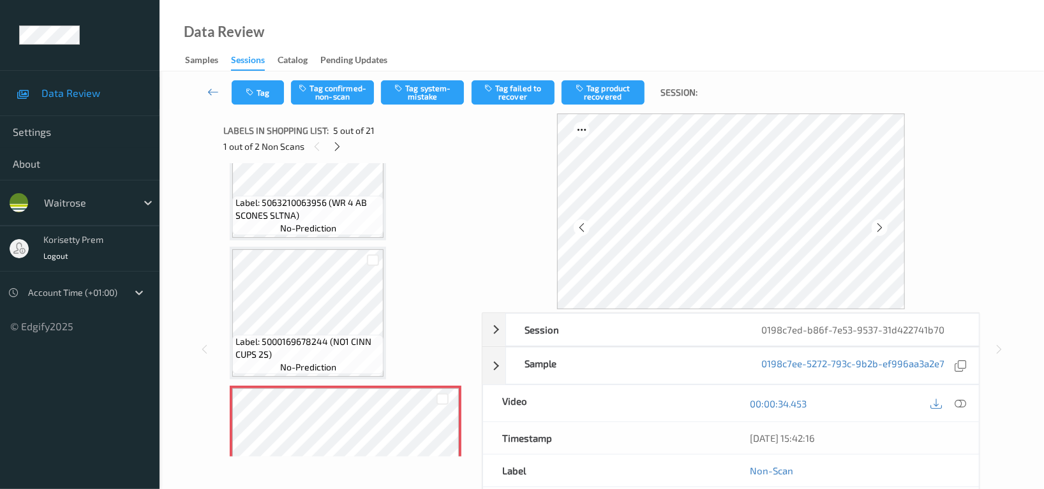
click at [877, 230] on icon at bounding box center [879, 227] width 11 height 11
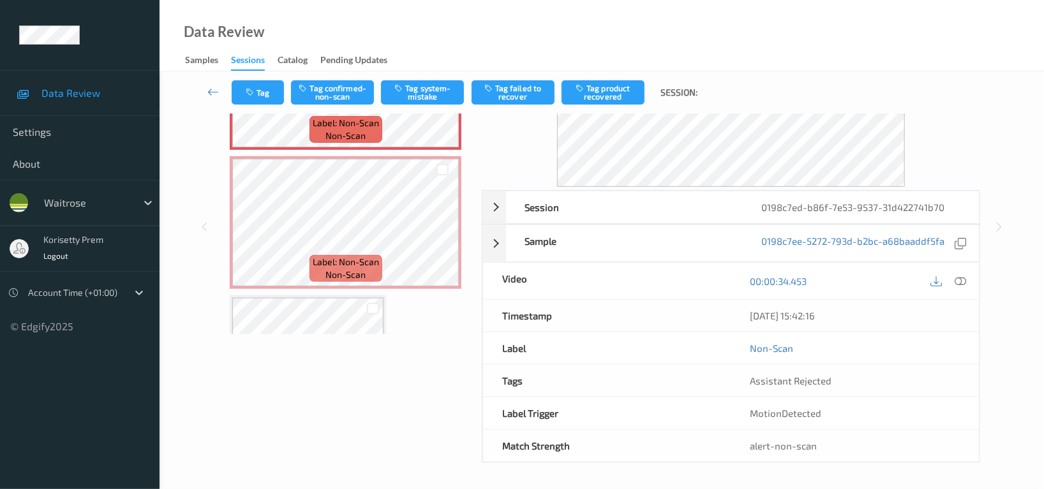
scroll to position [595, 0]
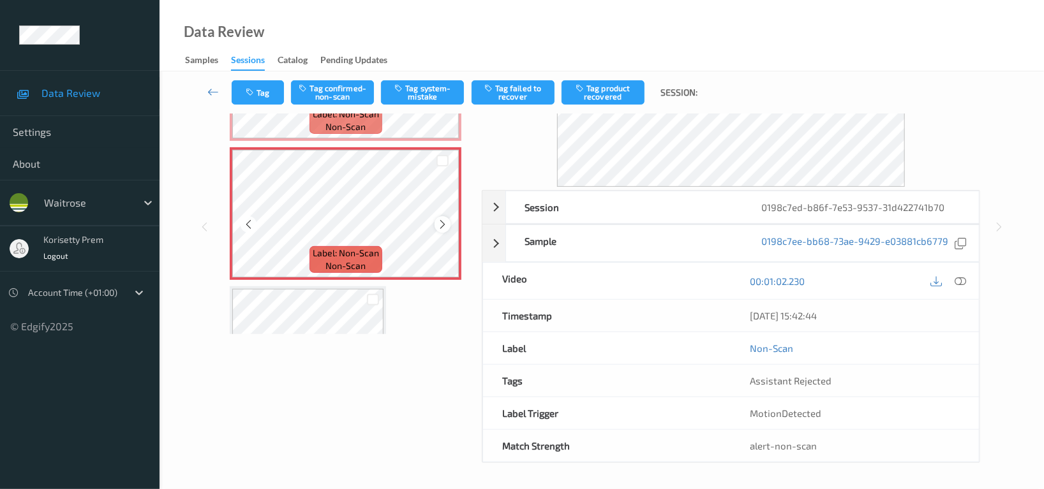
click at [438, 220] on icon at bounding box center [442, 224] width 11 height 11
